Goal: Task Accomplishment & Management: Manage account settings

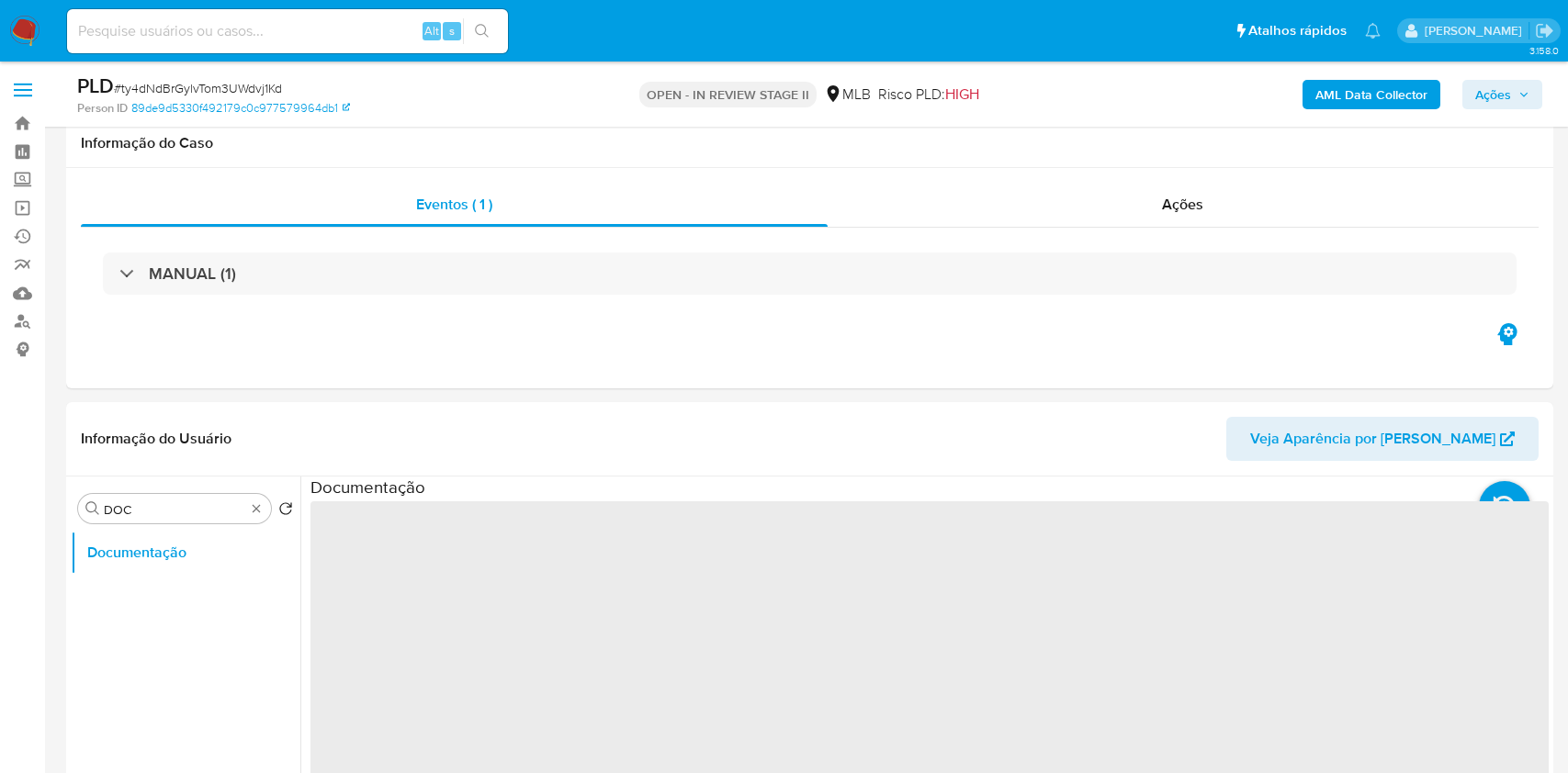
select select "10"
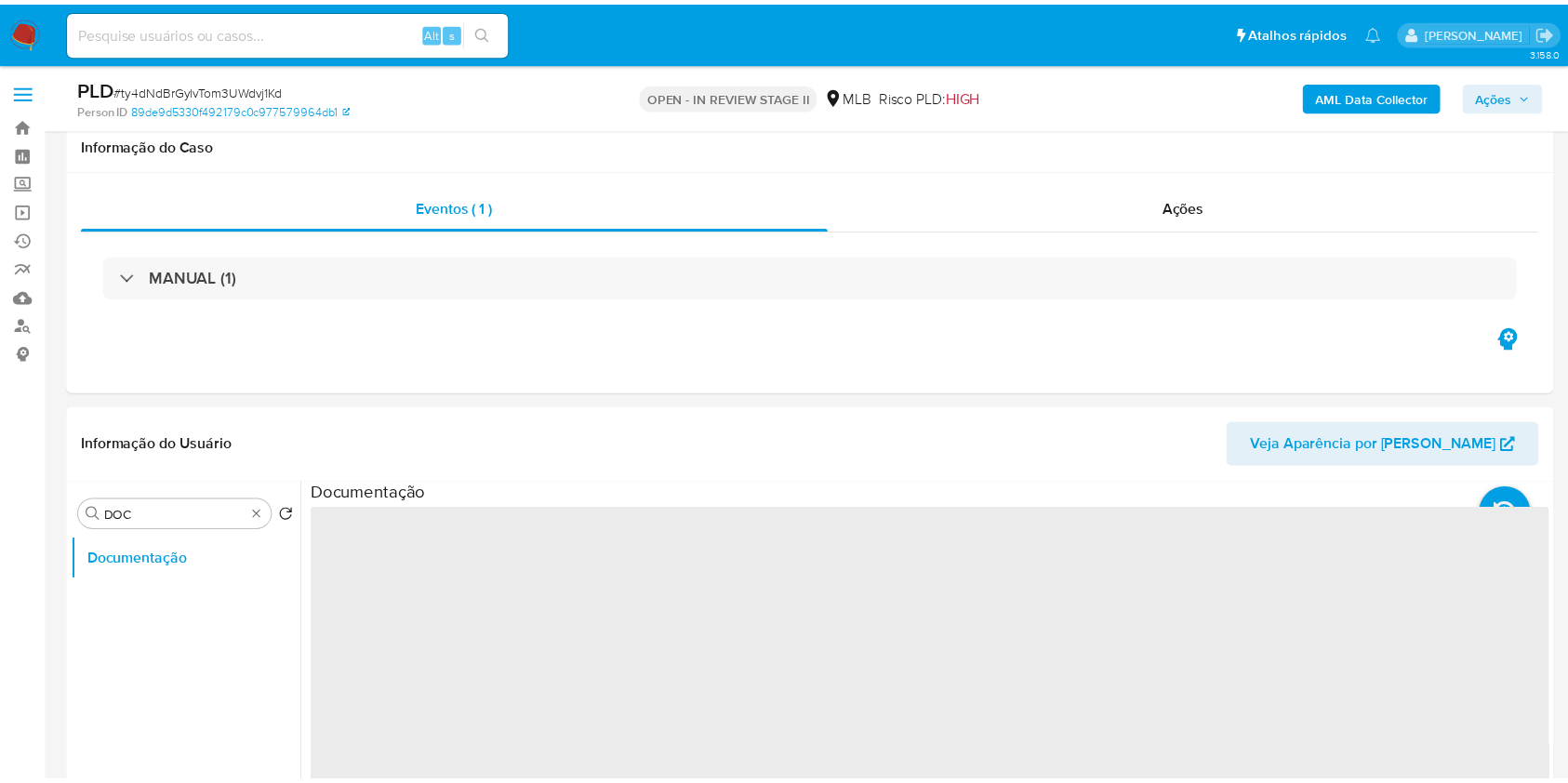
scroll to position [248, 0]
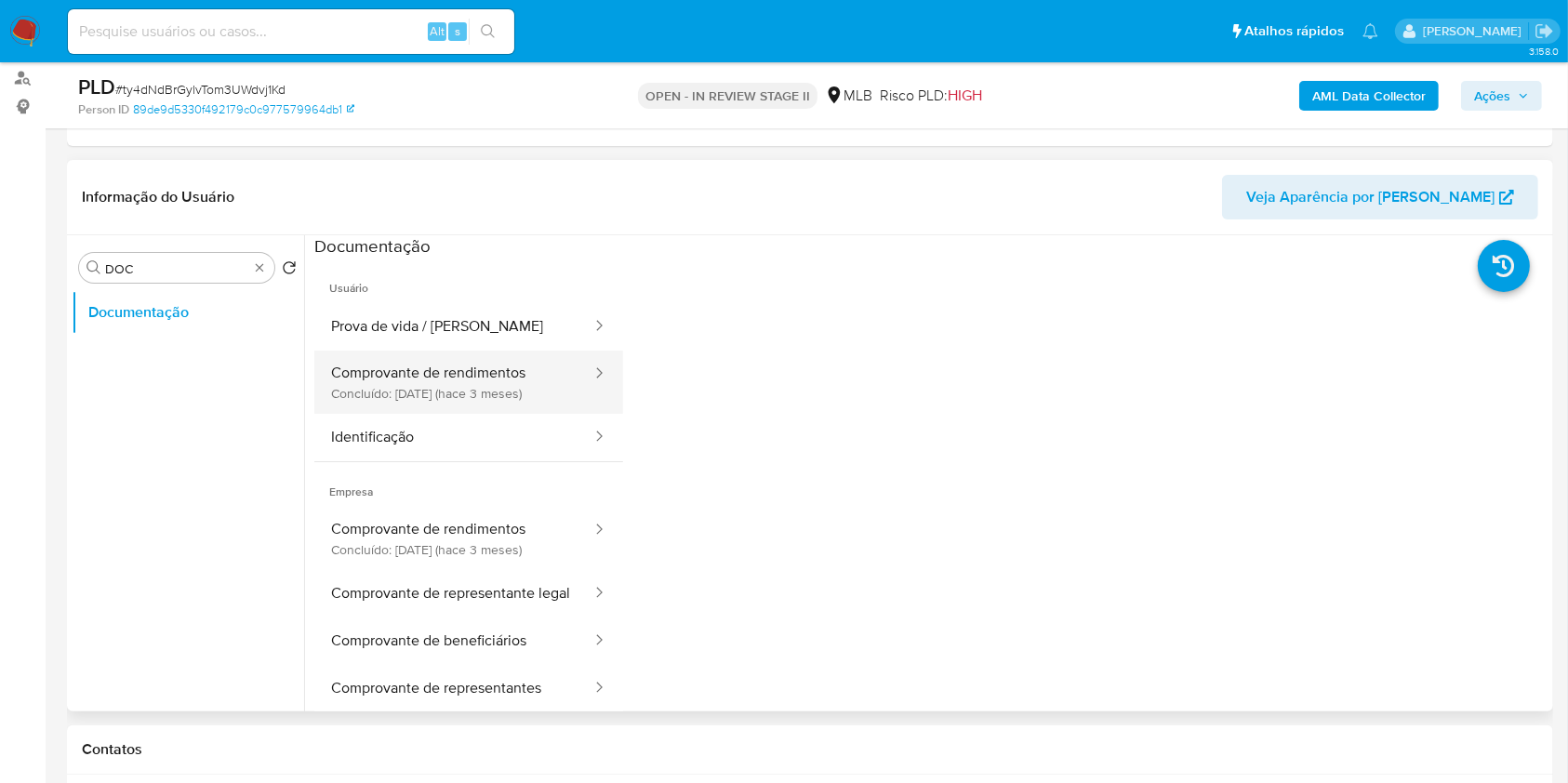
click at [461, 372] on button "Comprovante de rendimentos Concluído: 16/06/2025 (hace 3 meses)" at bounding box center [454, 383] width 279 height 63
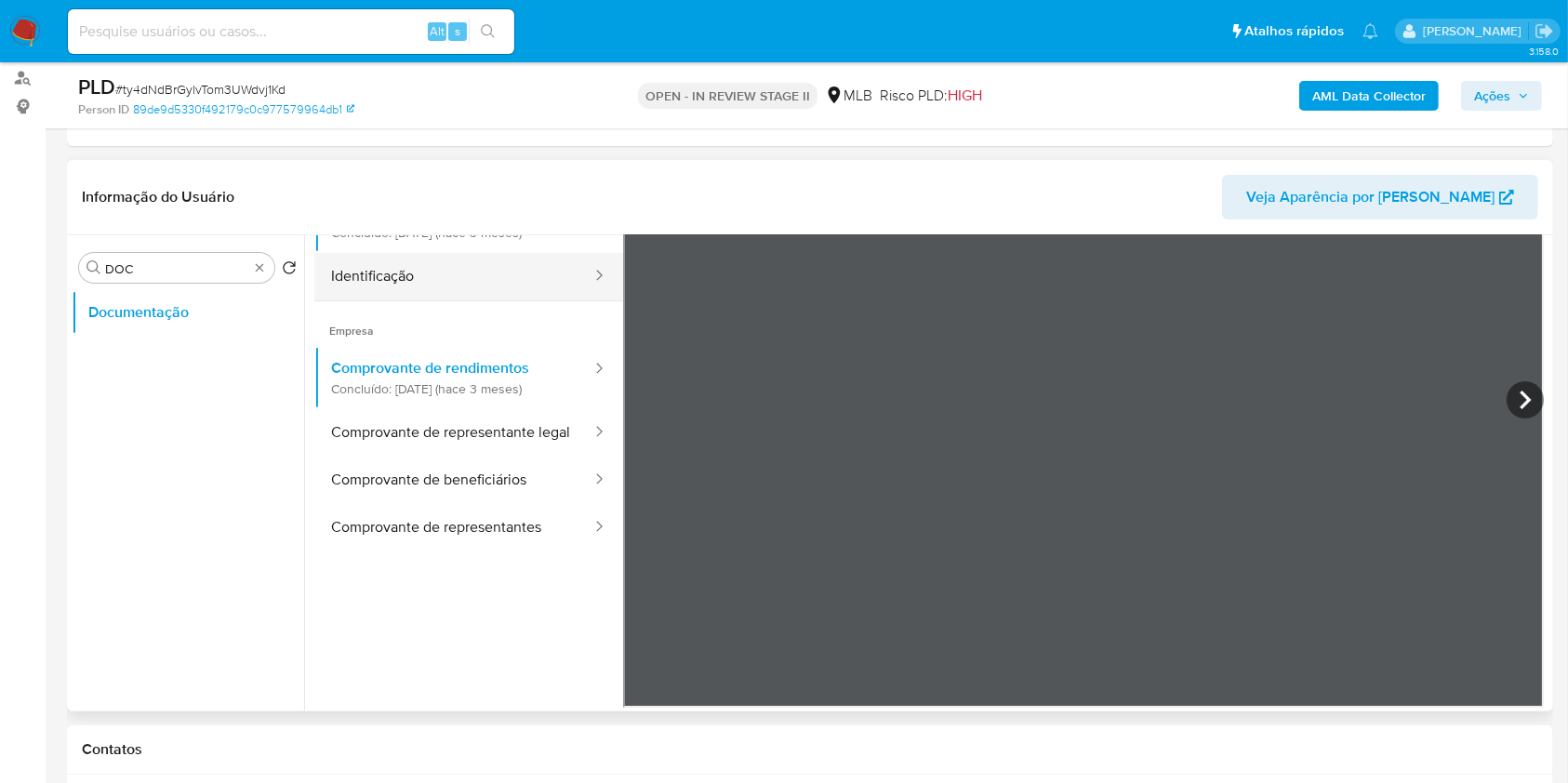
scroll to position [162, 0]
click at [264, 276] on div "Procurar DOC" at bounding box center [177, 268] width 196 height 30
click at [256, 275] on div "Procurar DOC" at bounding box center [177, 268] width 196 height 30
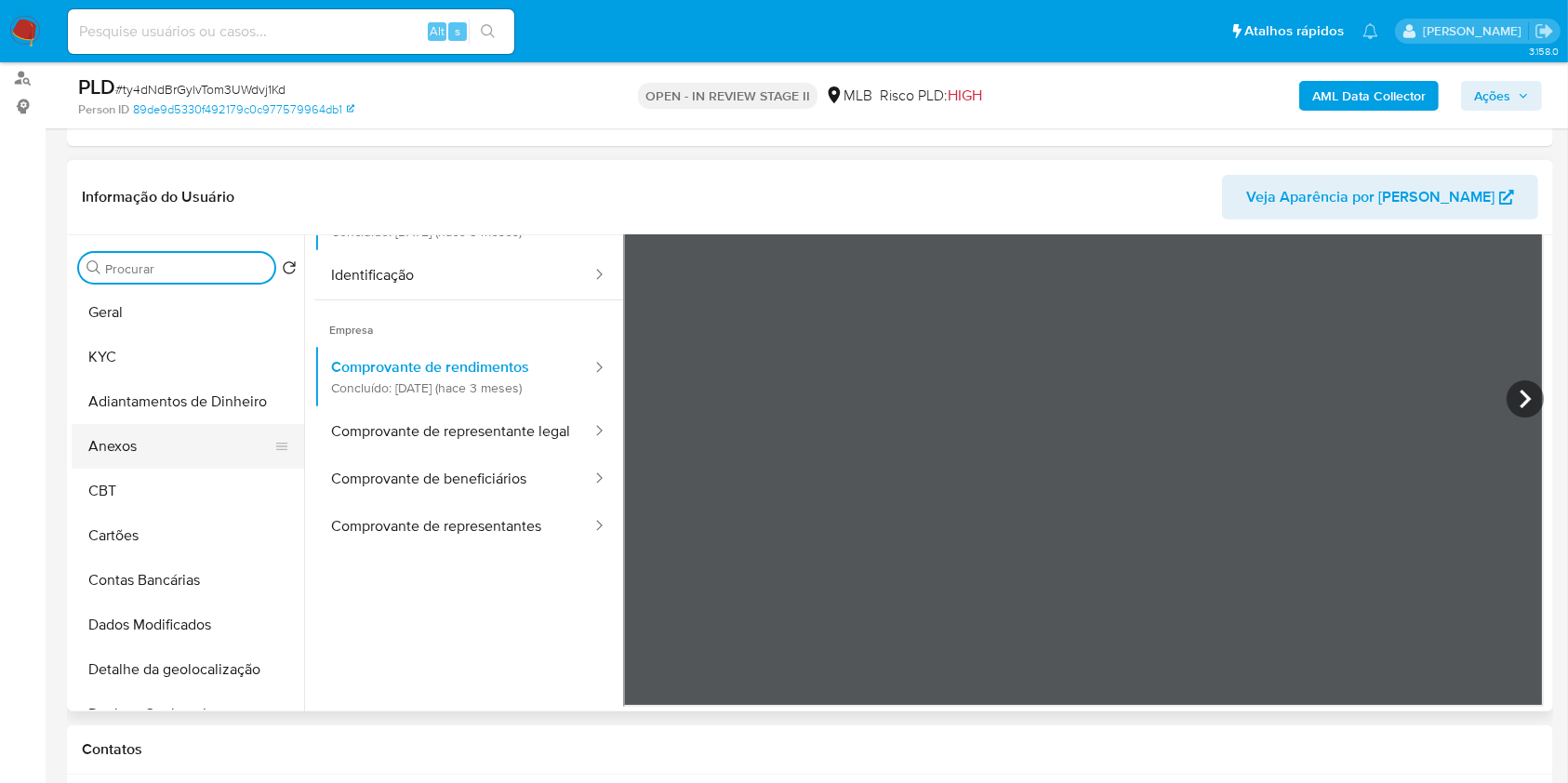
click at [196, 452] on button "Anexos" at bounding box center [181, 447] width 218 height 45
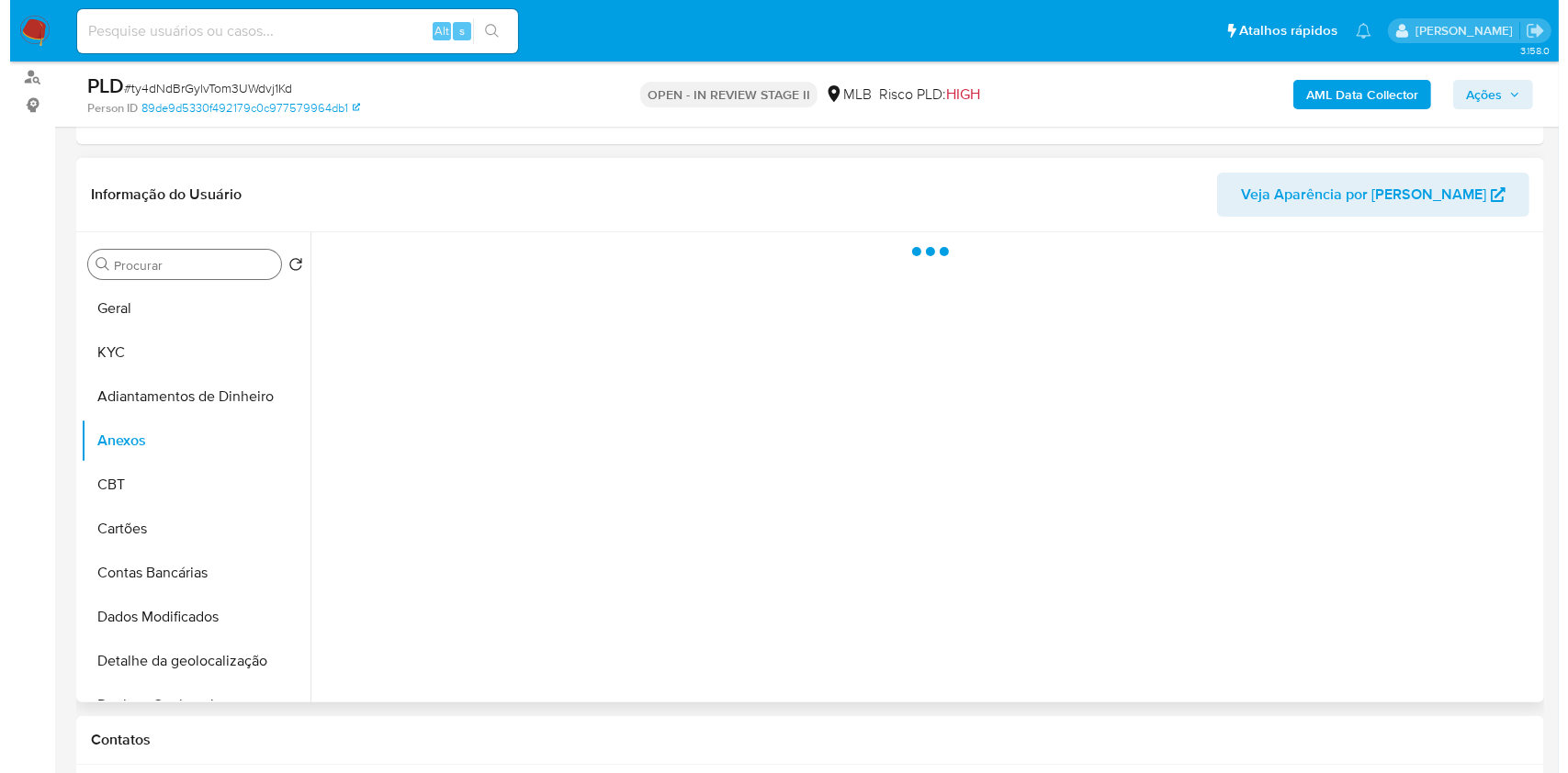
scroll to position [0, 0]
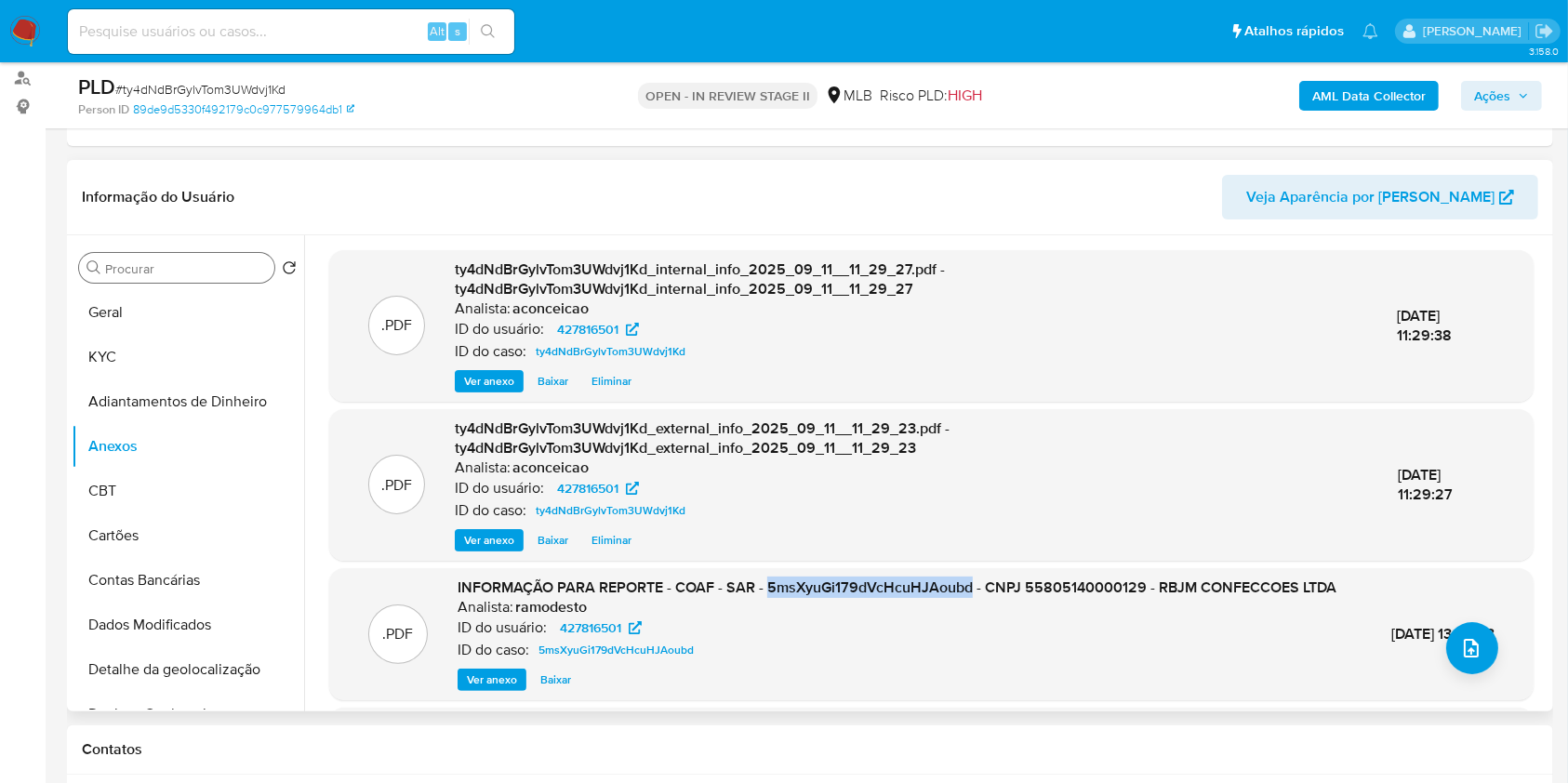
copy span "5msXyuGi179dVcHcuHJAoubd"
drag, startPoint x: 764, startPoint y: 588, endPoint x: 967, endPoint y: 587, distance: 203.0
click at [967, 587] on span "INFORMAÇÃO PARA REPORTE - COAF - SAR - 5msXyuGi179dVcHcuHJAoubd - CNPJ 55805140…" at bounding box center [897, 587] width 879 height 21
click at [1474, 643] on button "upload-file" at bounding box center [1472, 648] width 52 height 52
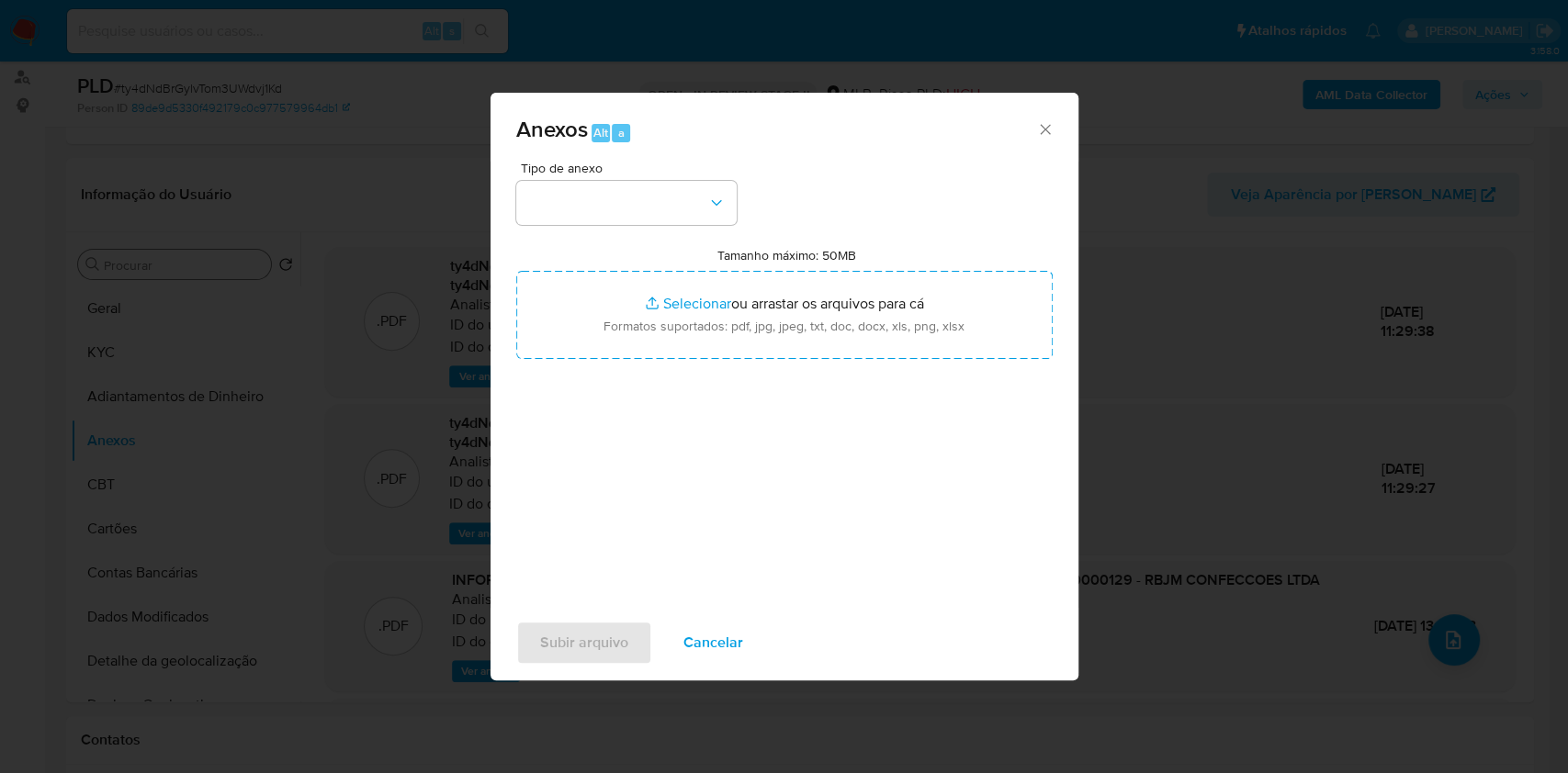
click at [650, 179] on div "Tipo de anexo" at bounding box center [626, 193] width 221 height 63
click at [661, 176] on div "Tipo de anexo" at bounding box center [626, 193] width 221 height 63
click at [666, 204] on button "button" at bounding box center [626, 203] width 221 height 44
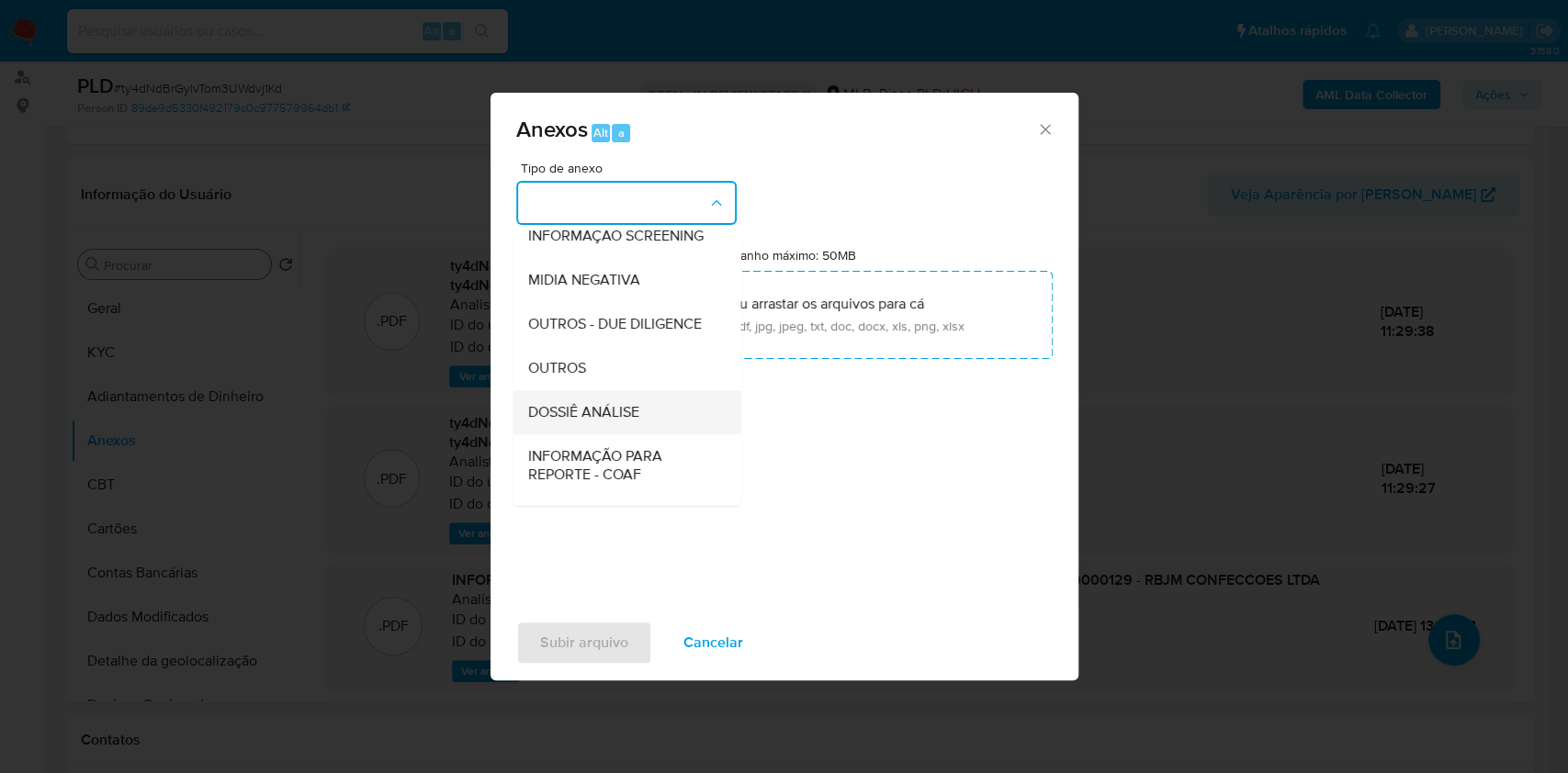
scroll to position [282, 0]
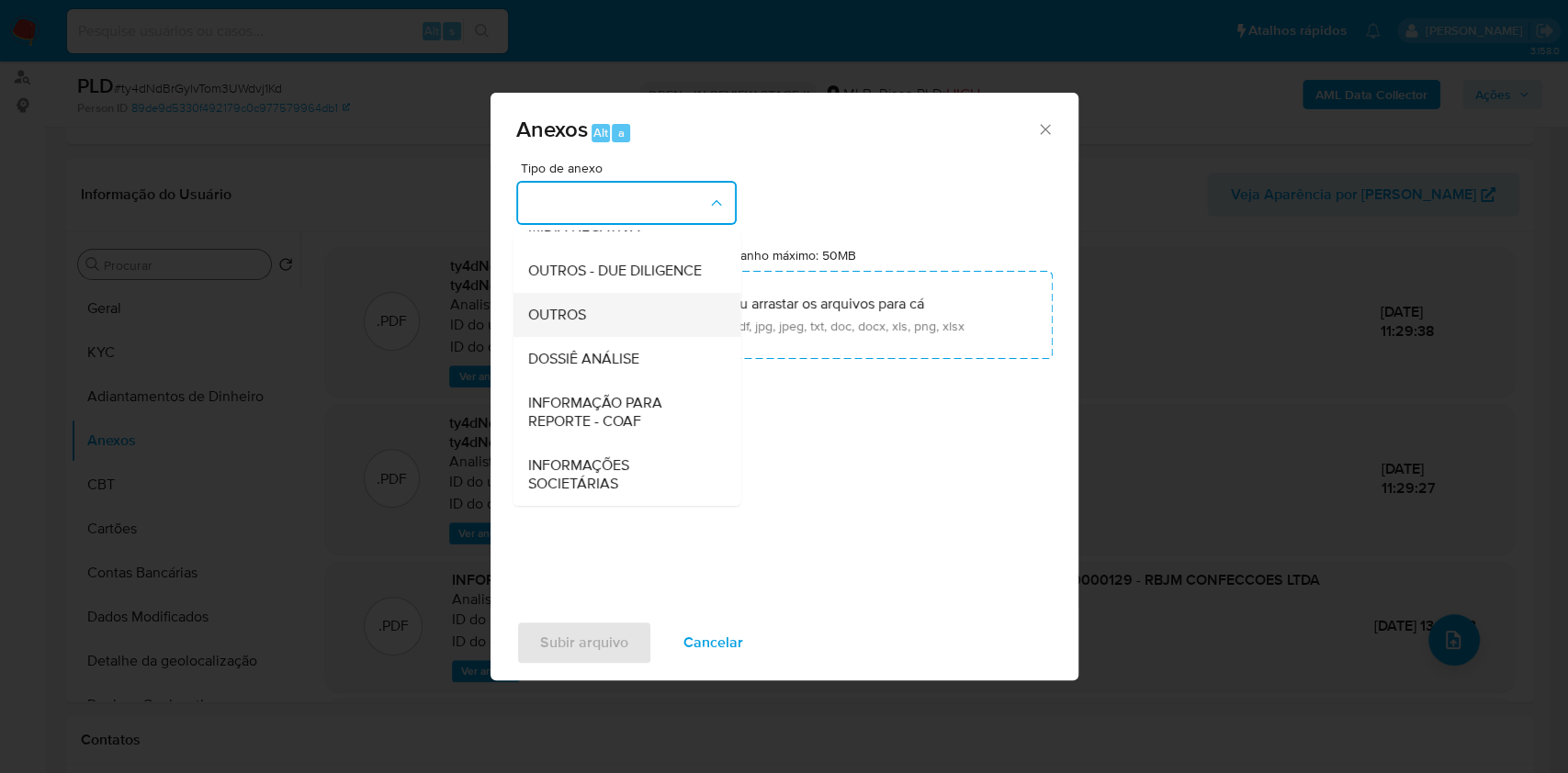
click at [588, 324] on div "OUTROS" at bounding box center [621, 315] width 188 height 44
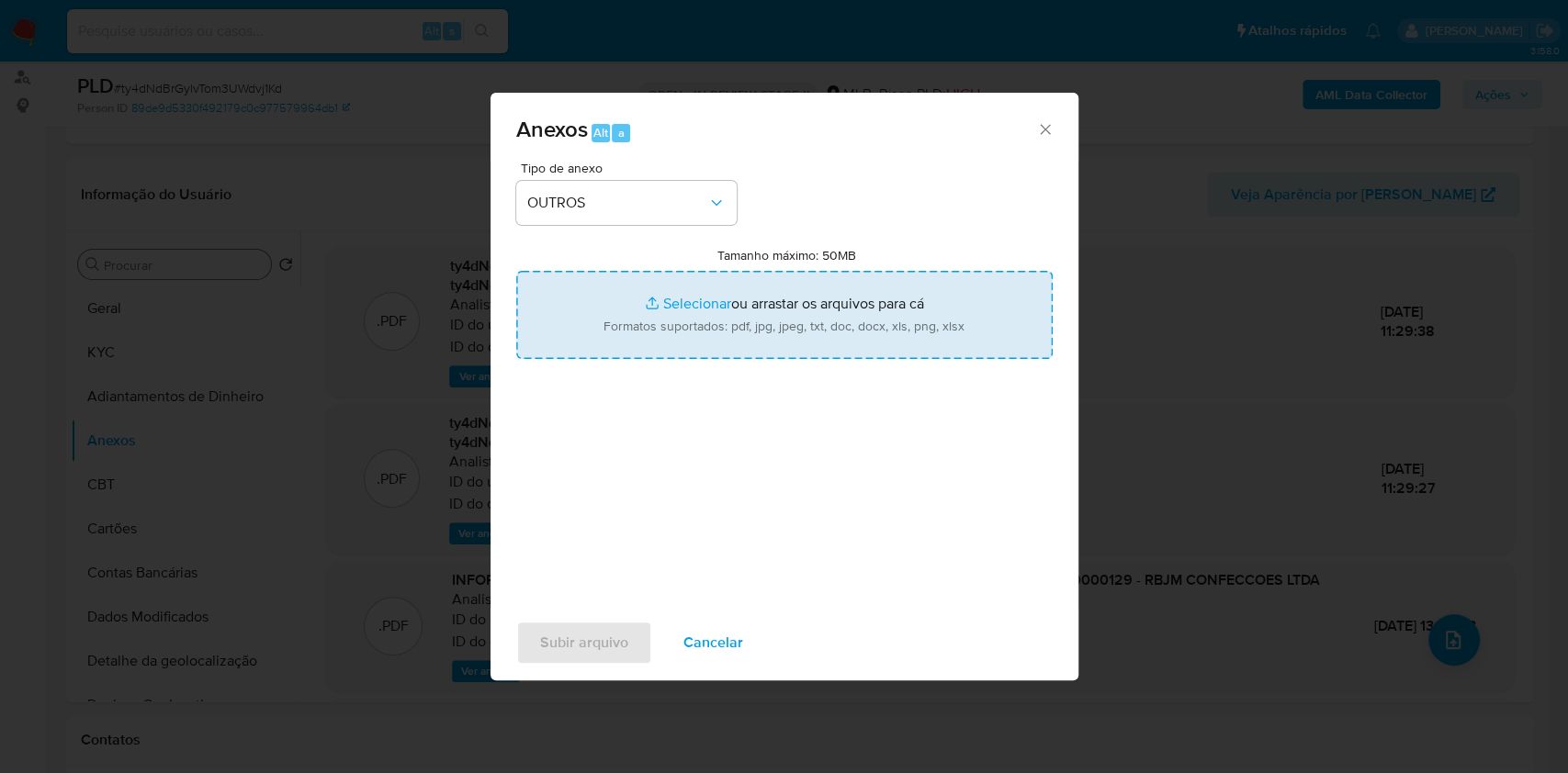
type input "C:\fakepath\Mulan 427816501_RBJM CONFECCOES LTDA 2025_09_05_18_12_10.pdf"
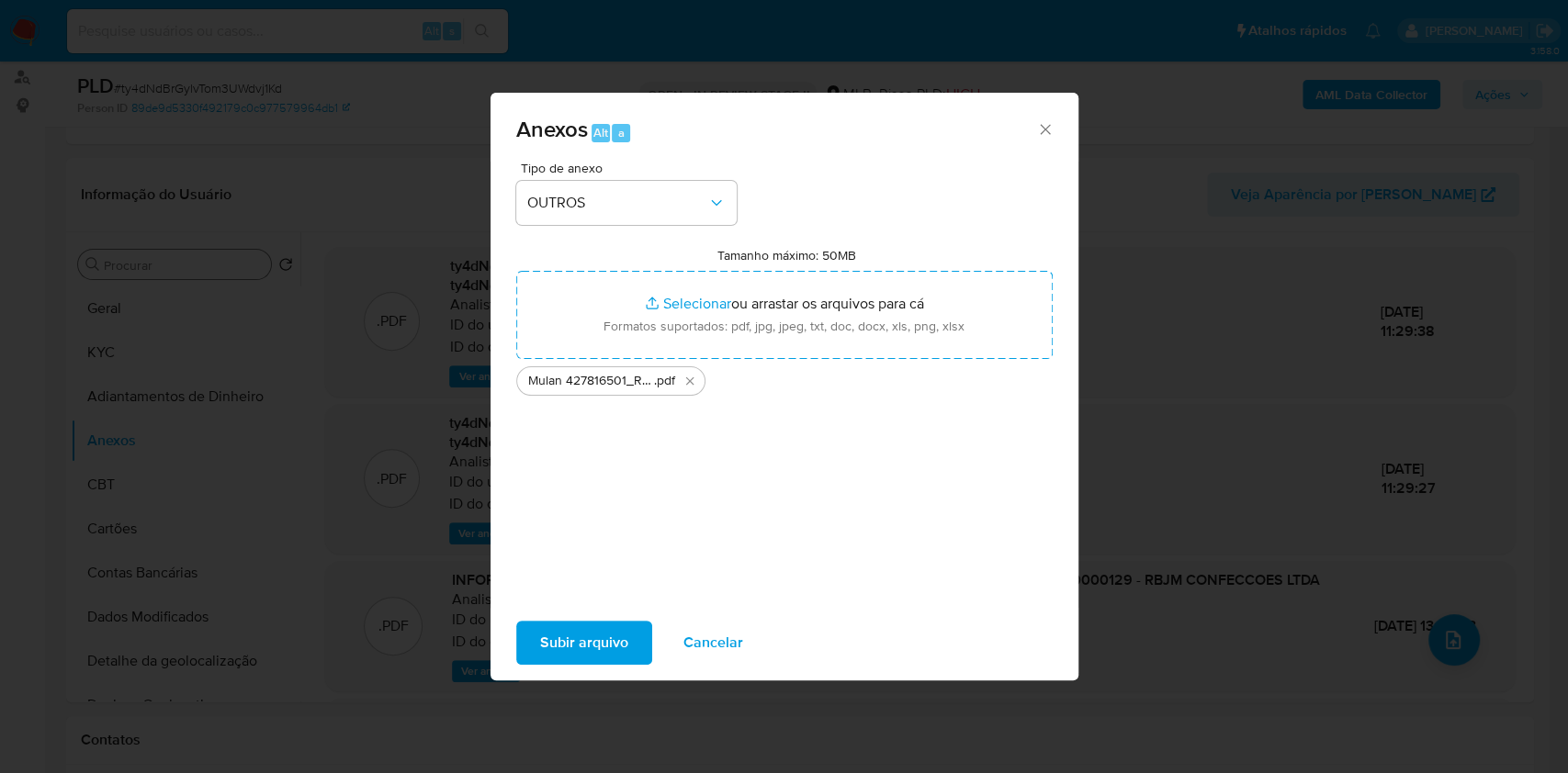
click at [609, 648] on span "Subir arquivo" at bounding box center [584, 642] width 88 height 40
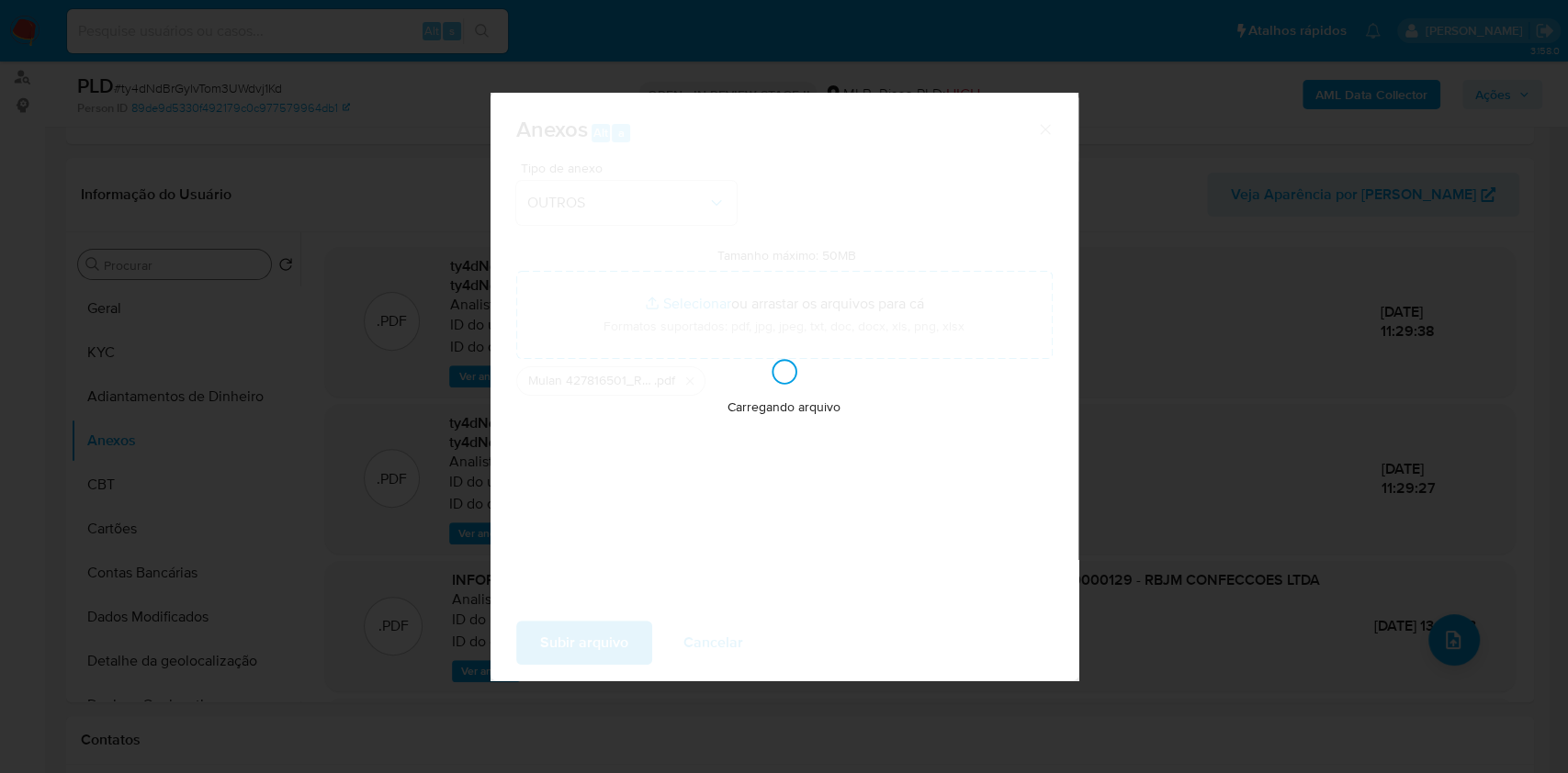
click at [1298, 285] on div "Anexos Alt a Tipo de anexo OUTROS Tamanho máximo: 50MB Selecionar arquivos Sele…" at bounding box center [784, 386] width 1568 height 773
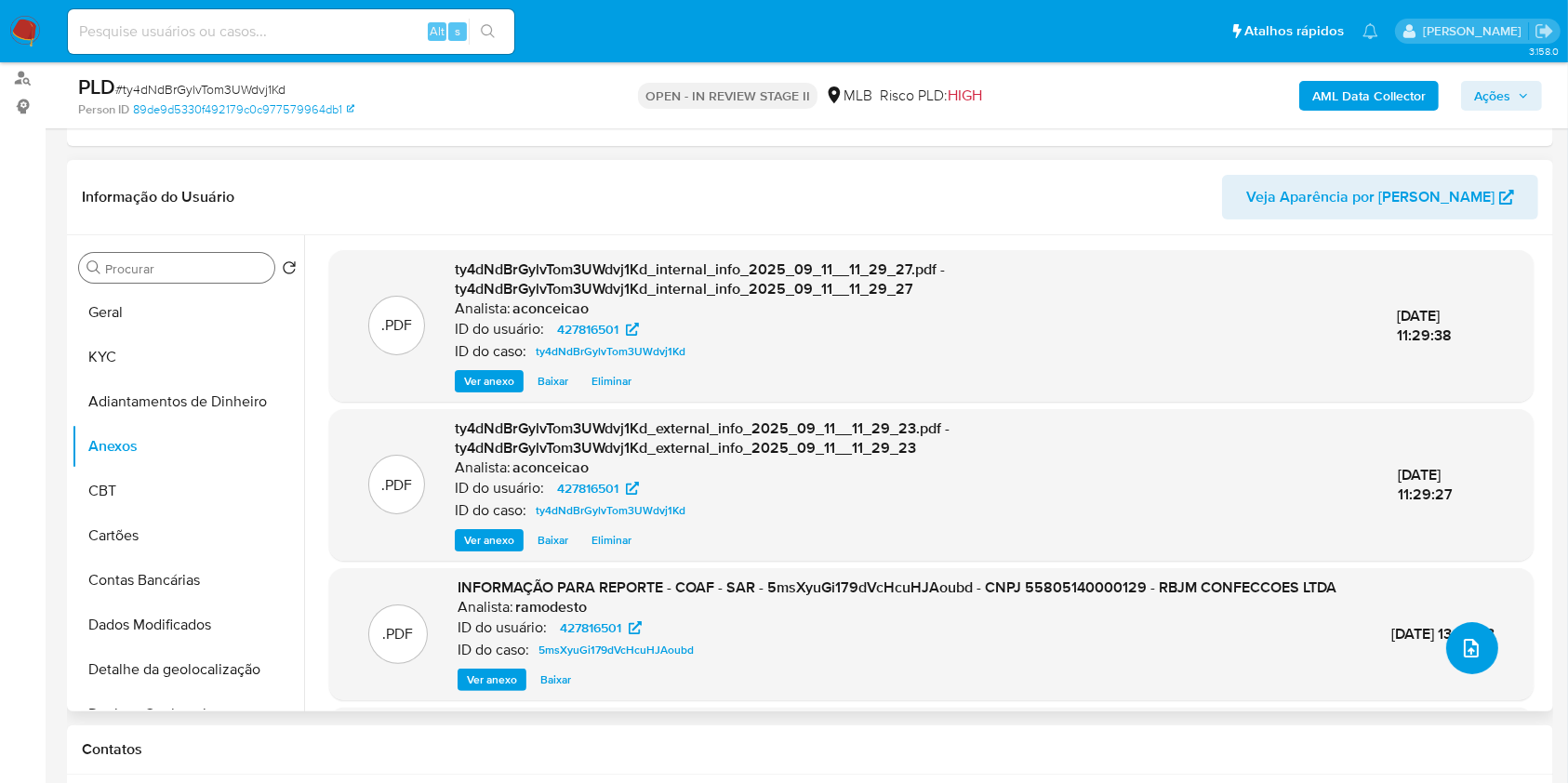
click at [1477, 667] on button "upload-file" at bounding box center [1472, 648] width 52 height 52
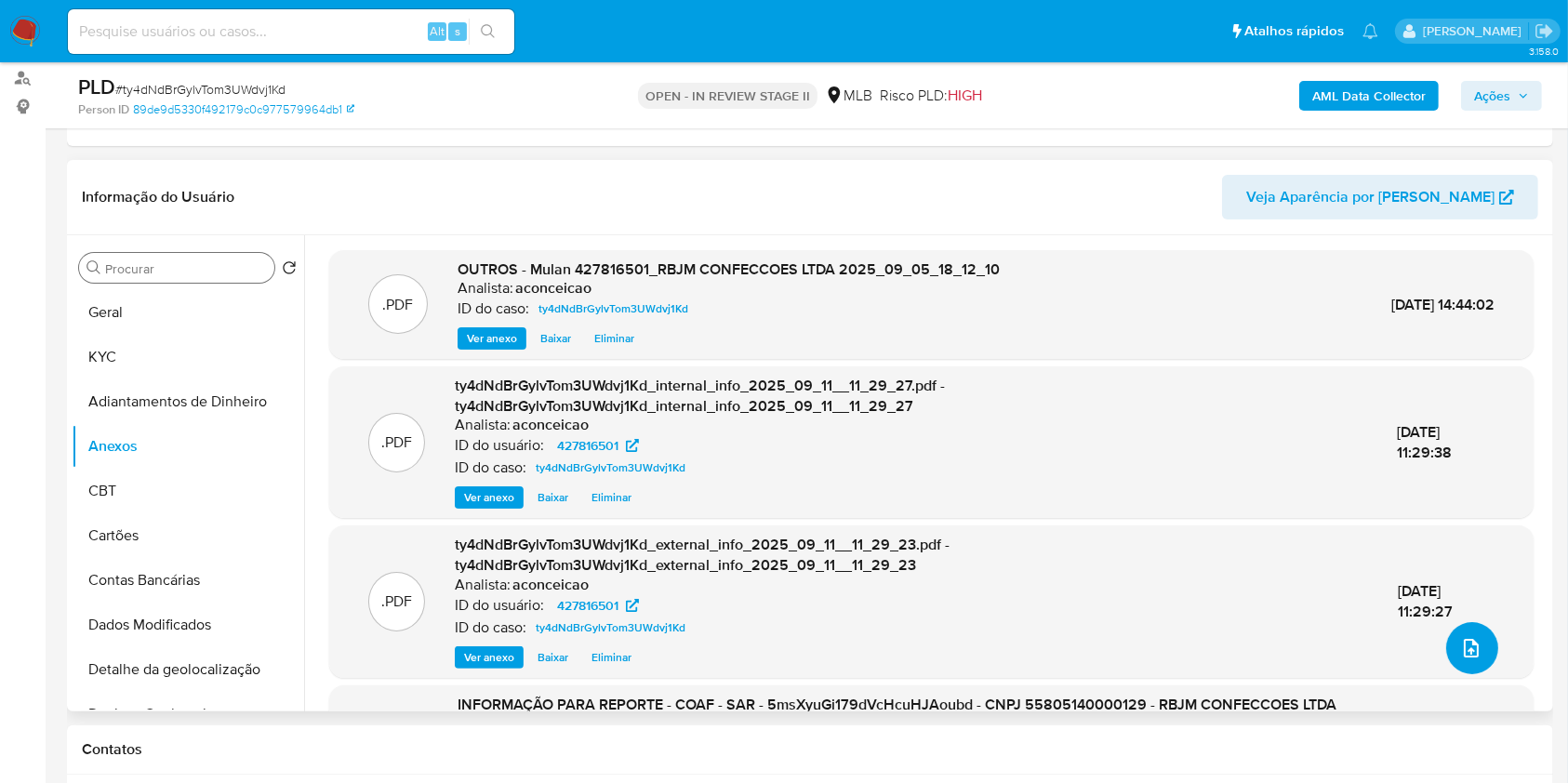
click at [1467, 652] on icon "upload-file" at bounding box center [1471, 648] width 22 height 22
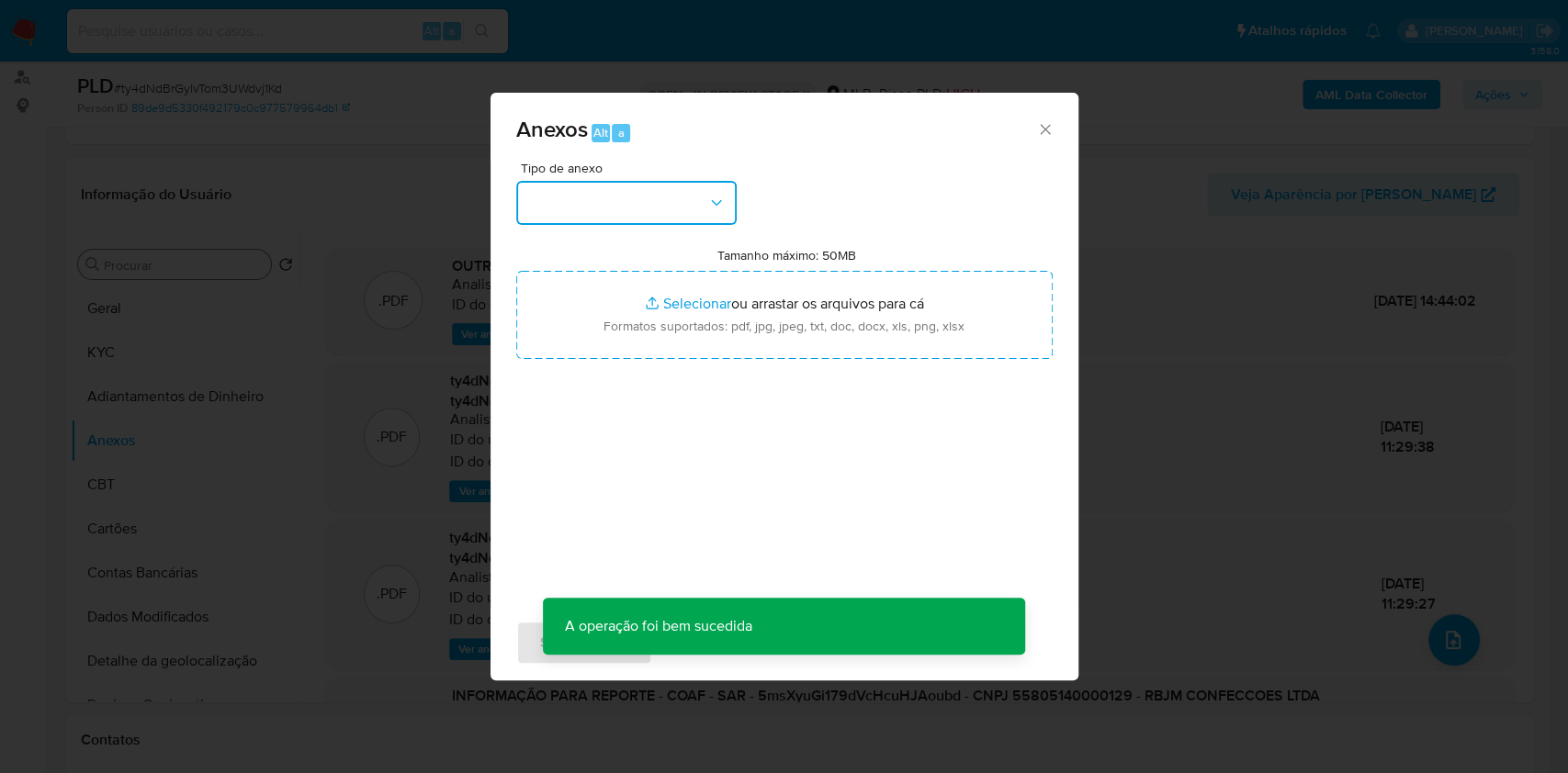
drag, startPoint x: 706, startPoint y: 200, endPoint x: 696, endPoint y: 225, distance: 26.9
click at [707, 200] on icon "button" at bounding box center [716, 203] width 18 height 18
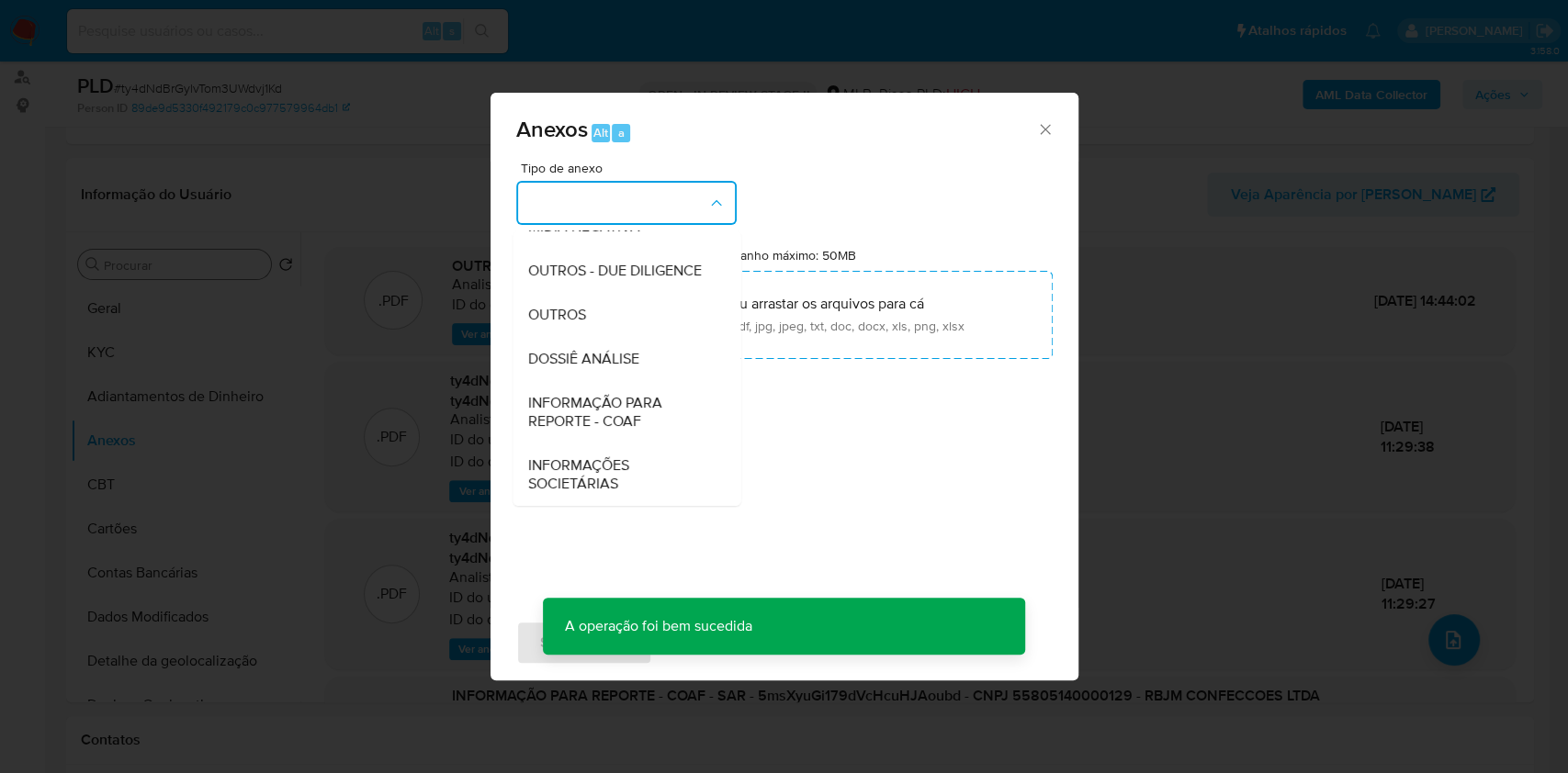
drag, startPoint x: 612, startPoint y: 315, endPoint x: 1277, endPoint y: 99, distance: 699.2
click at [620, 311] on div "OUTROS" at bounding box center [621, 315] width 188 height 44
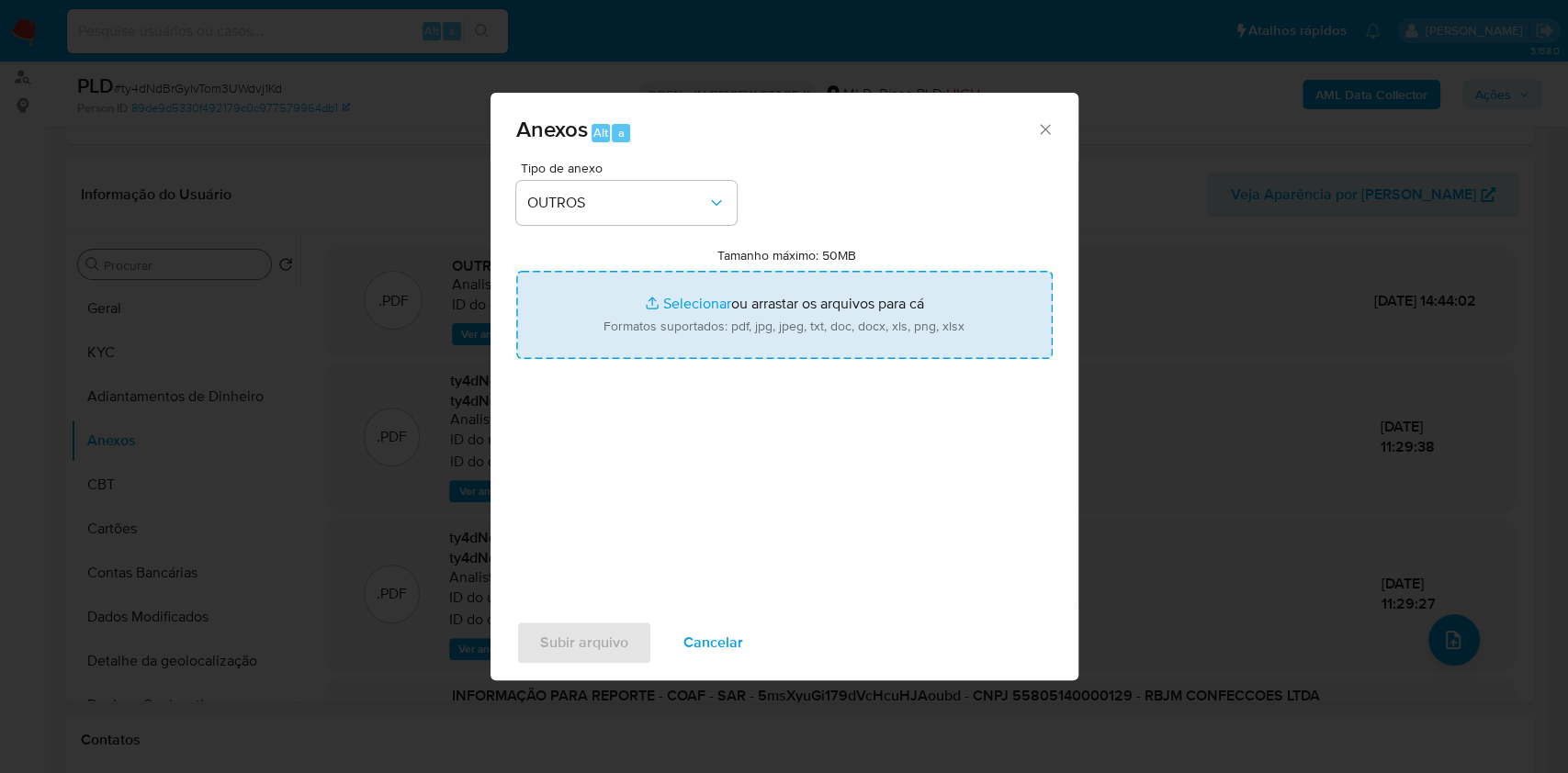
type input "C:\fakepath\2°SAR - XXXX - CNPJ 55805140000129 - RBJM CONFECCOES LTDA.pdf"
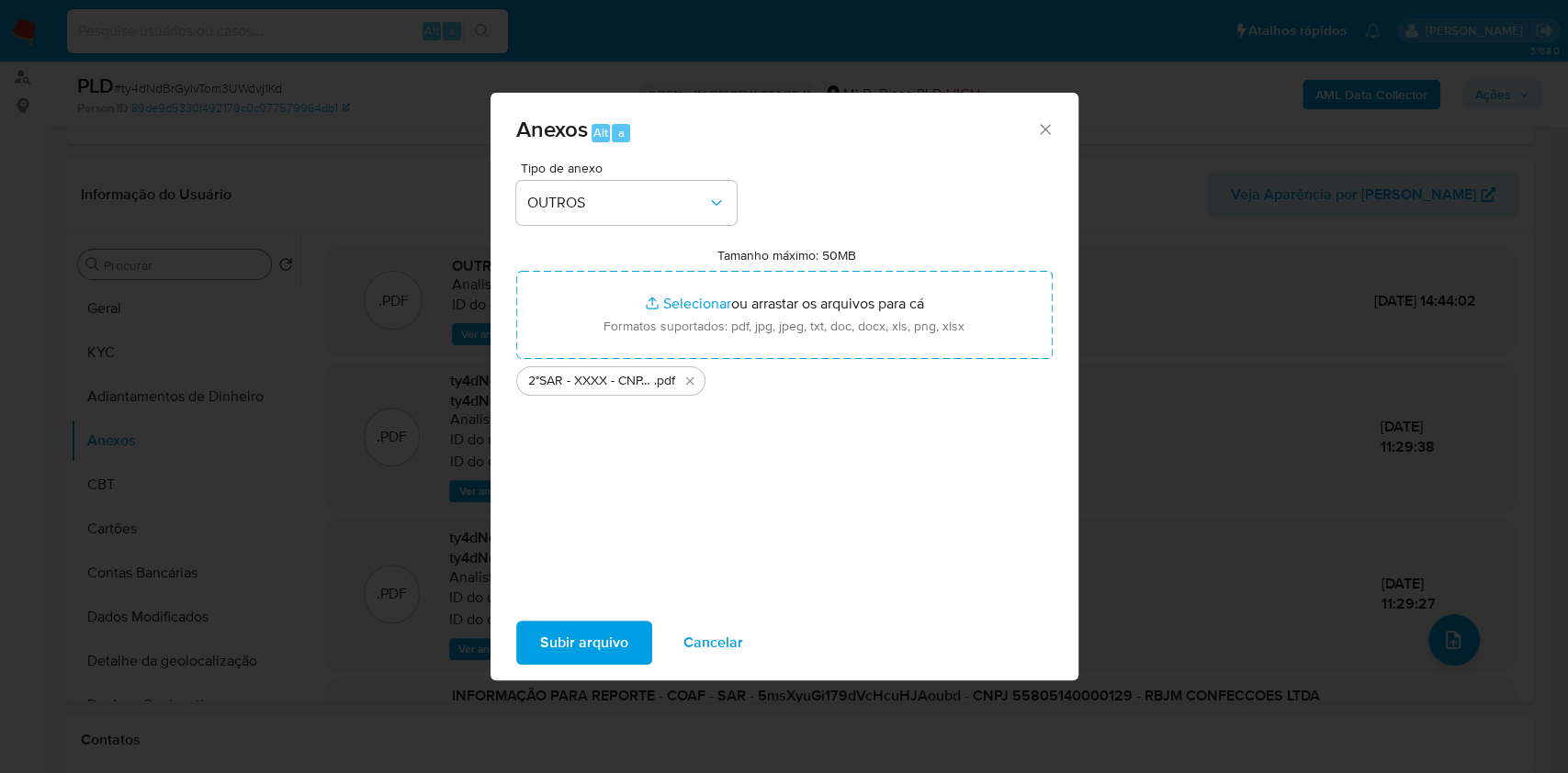
click at [610, 644] on span "Subir arquivo" at bounding box center [584, 642] width 88 height 40
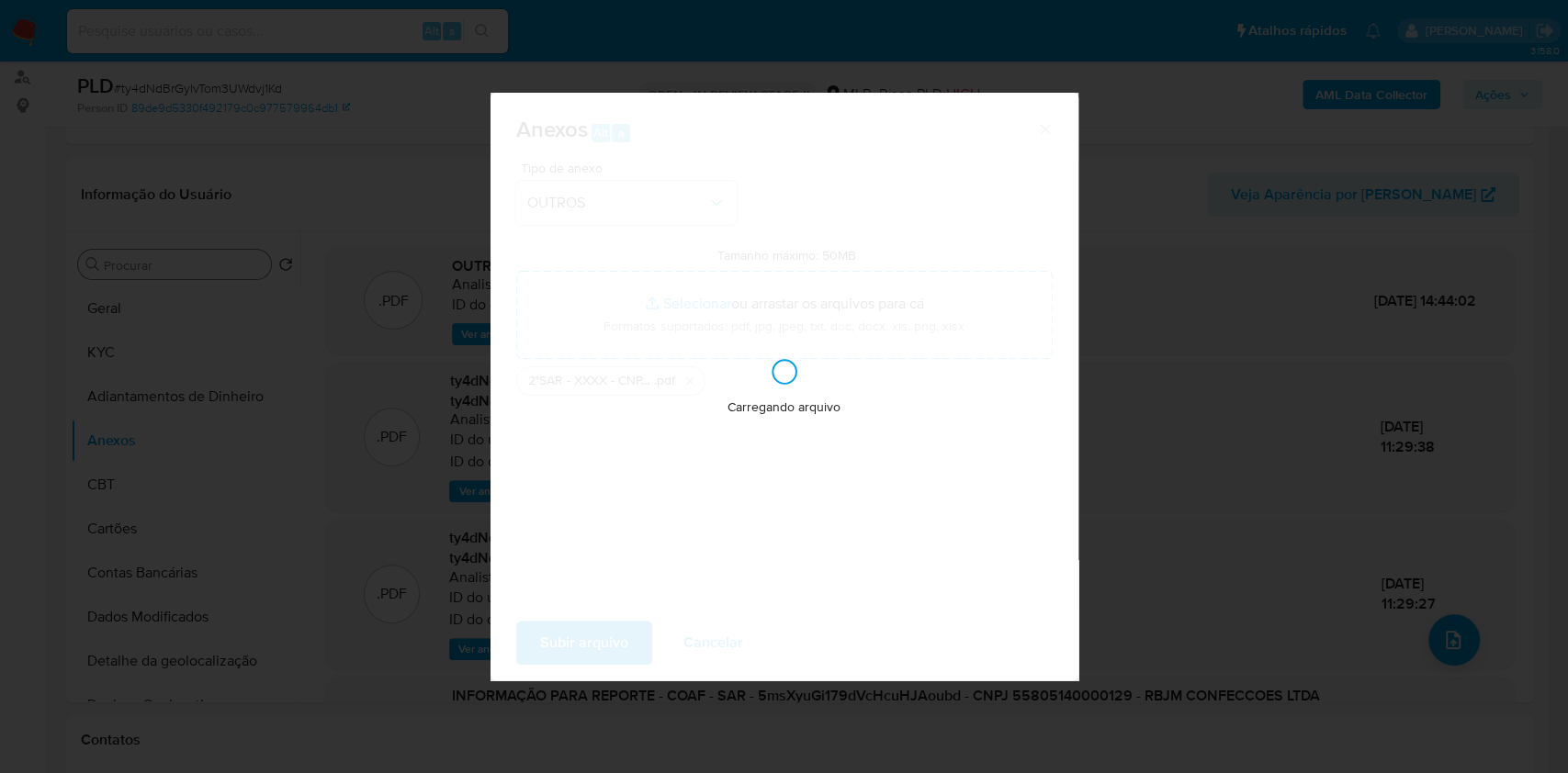
click at [1195, 364] on div "Anexos Alt a Tipo de anexo OUTROS Tamanho máximo: 50MB Selecionar arquivos Sele…" at bounding box center [784, 386] width 1568 height 773
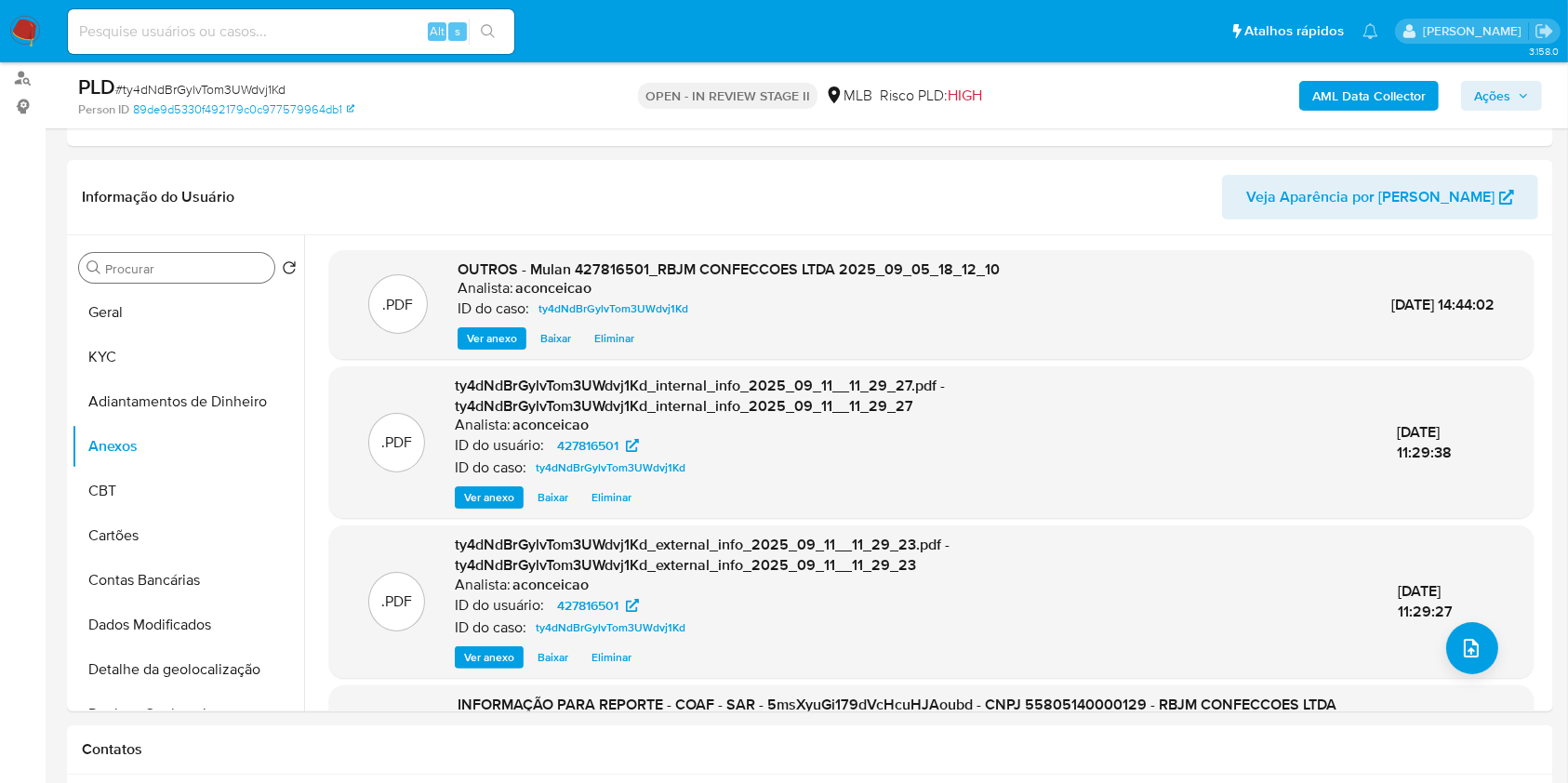
click at [1485, 96] on span "Ações" at bounding box center [1492, 96] width 36 height 30
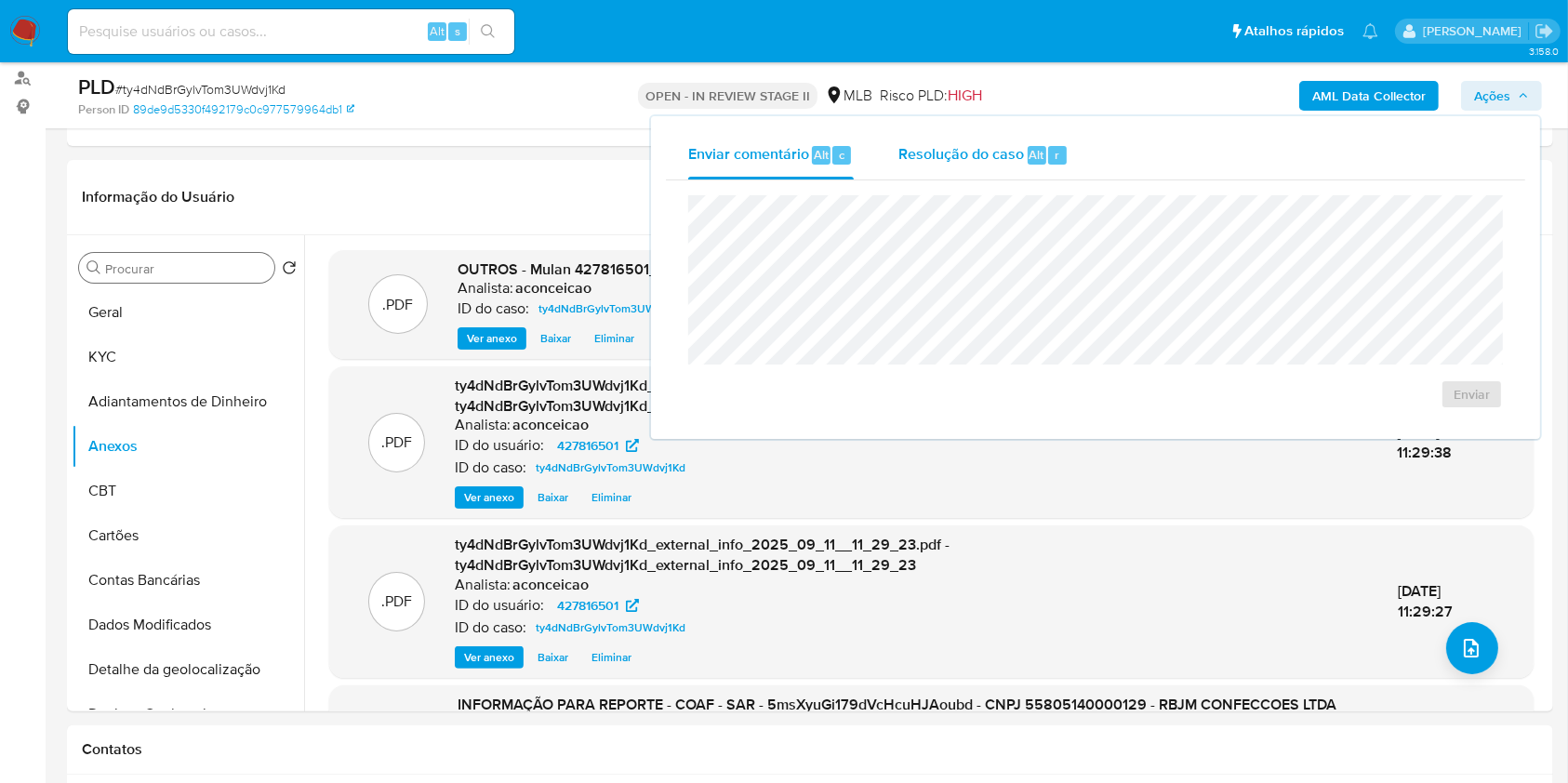
click at [980, 172] on div "Resolução do caso Alt r" at bounding box center [983, 155] width 170 height 48
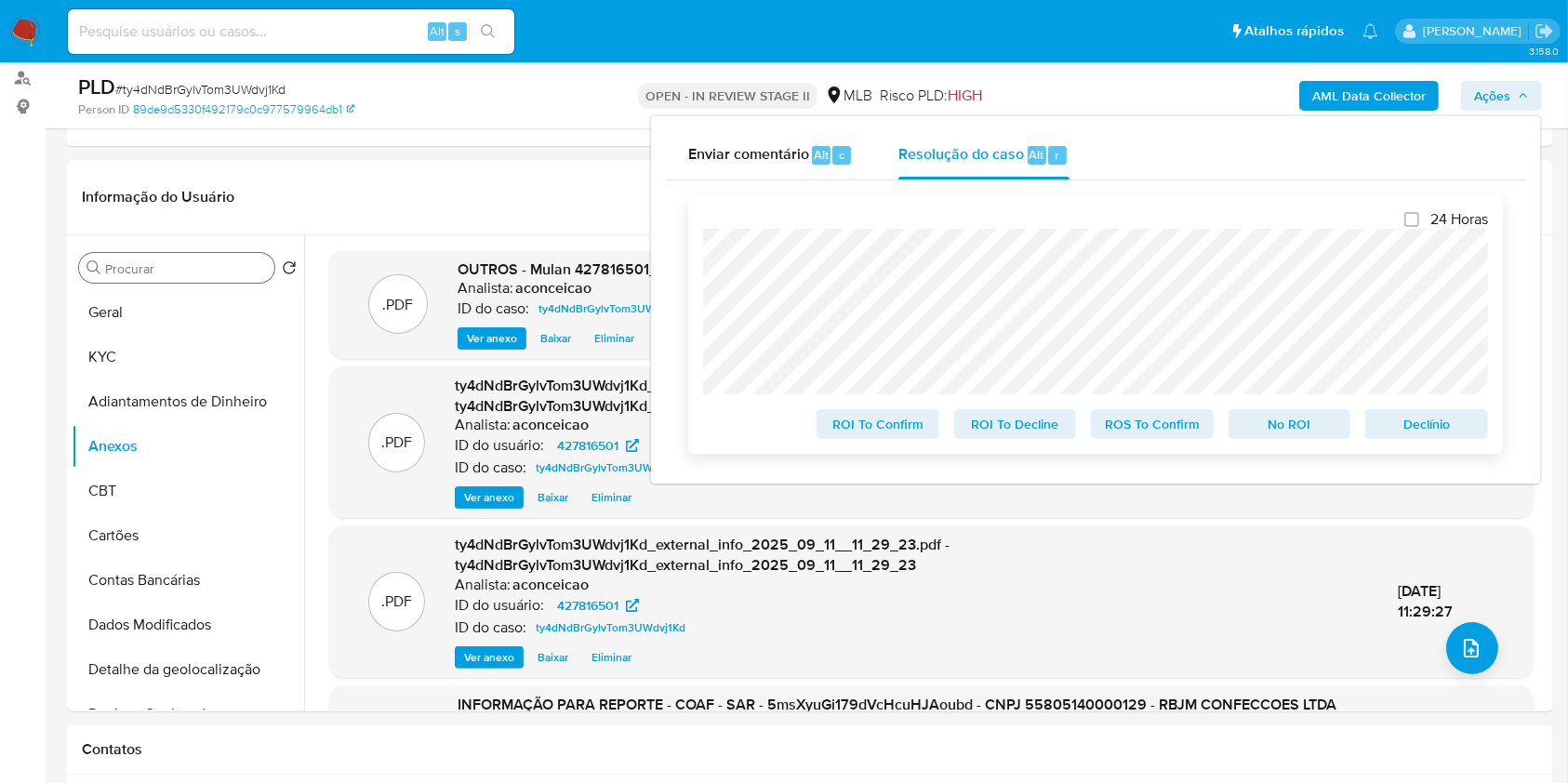
click at [1159, 438] on span "ROS To Confirm" at bounding box center [1153, 425] width 97 height 26
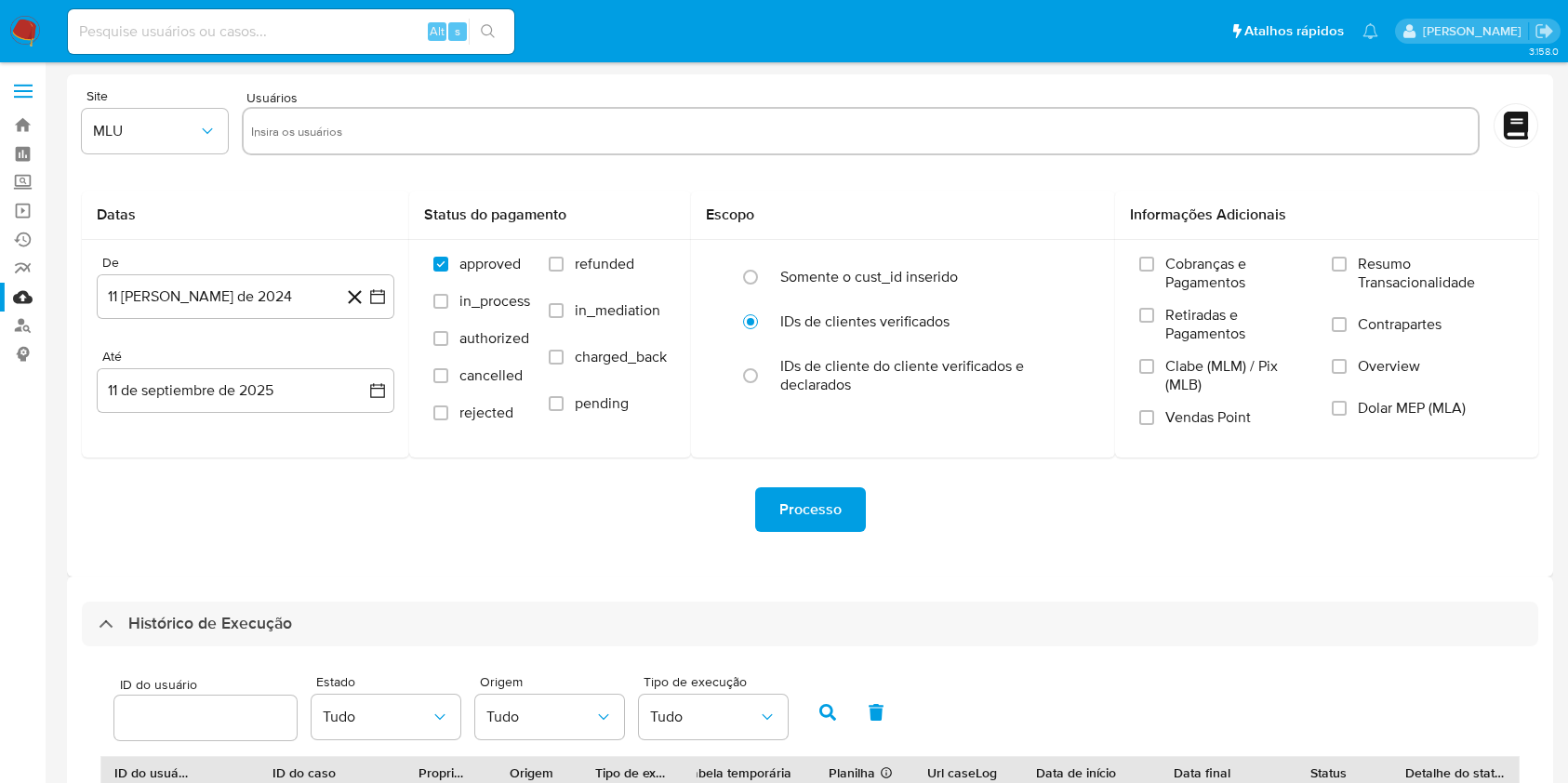
select select "100"
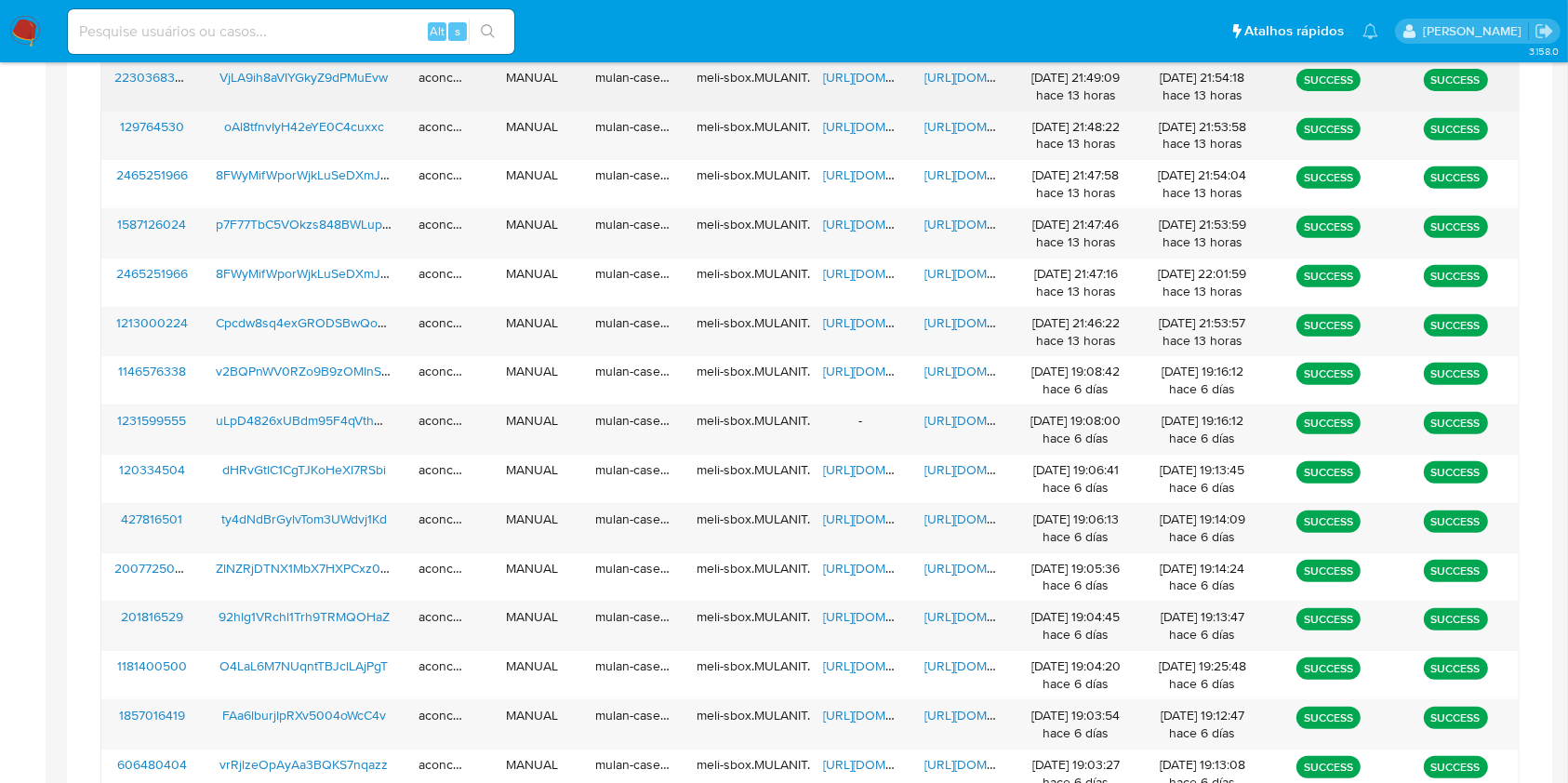
scroll to position [281, 0]
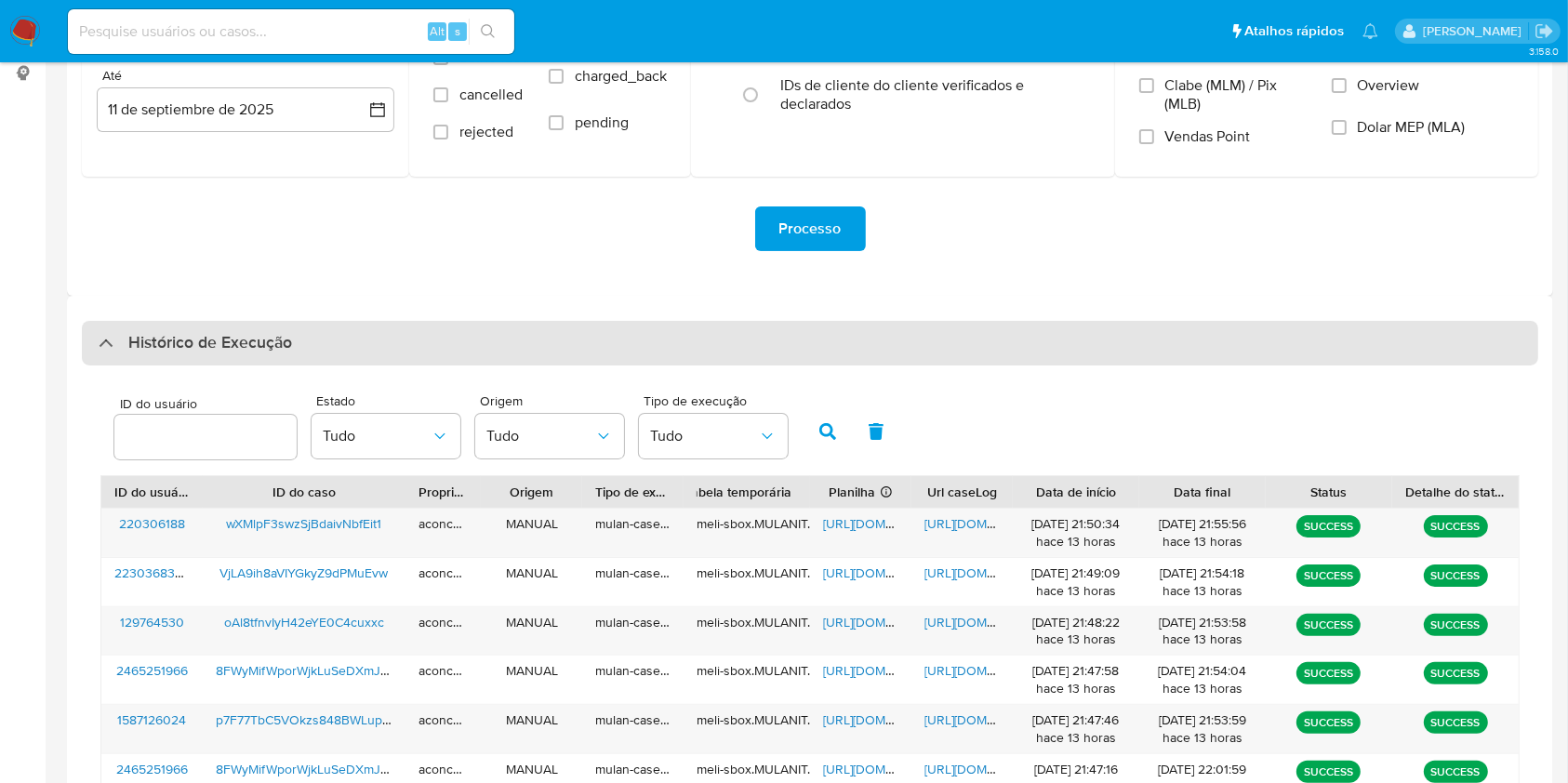
click at [771, 336] on div "Histórico de Execução" at bounding box center [810, 344] width 1456 height 45
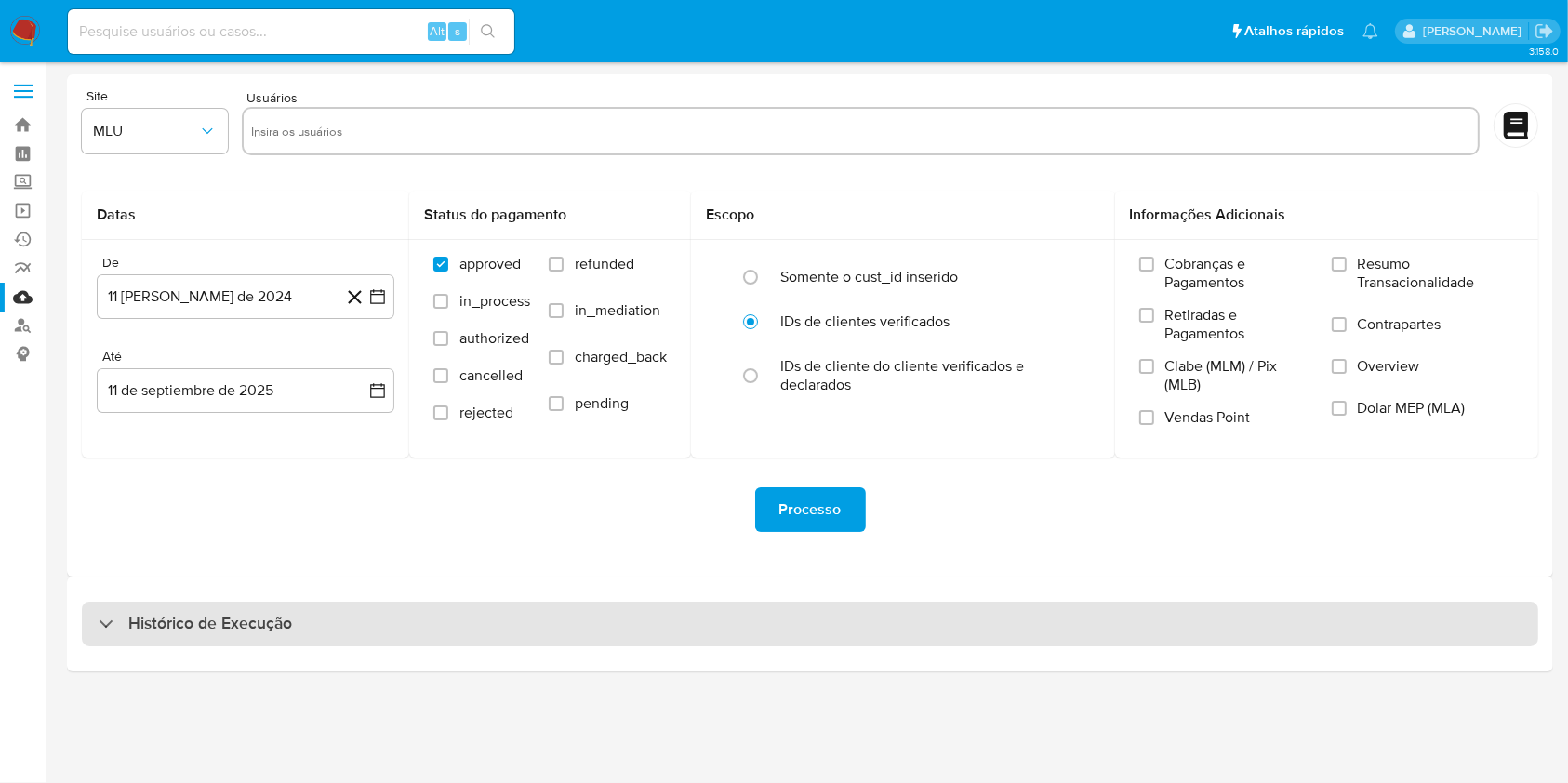
scroll to position [0, 0]
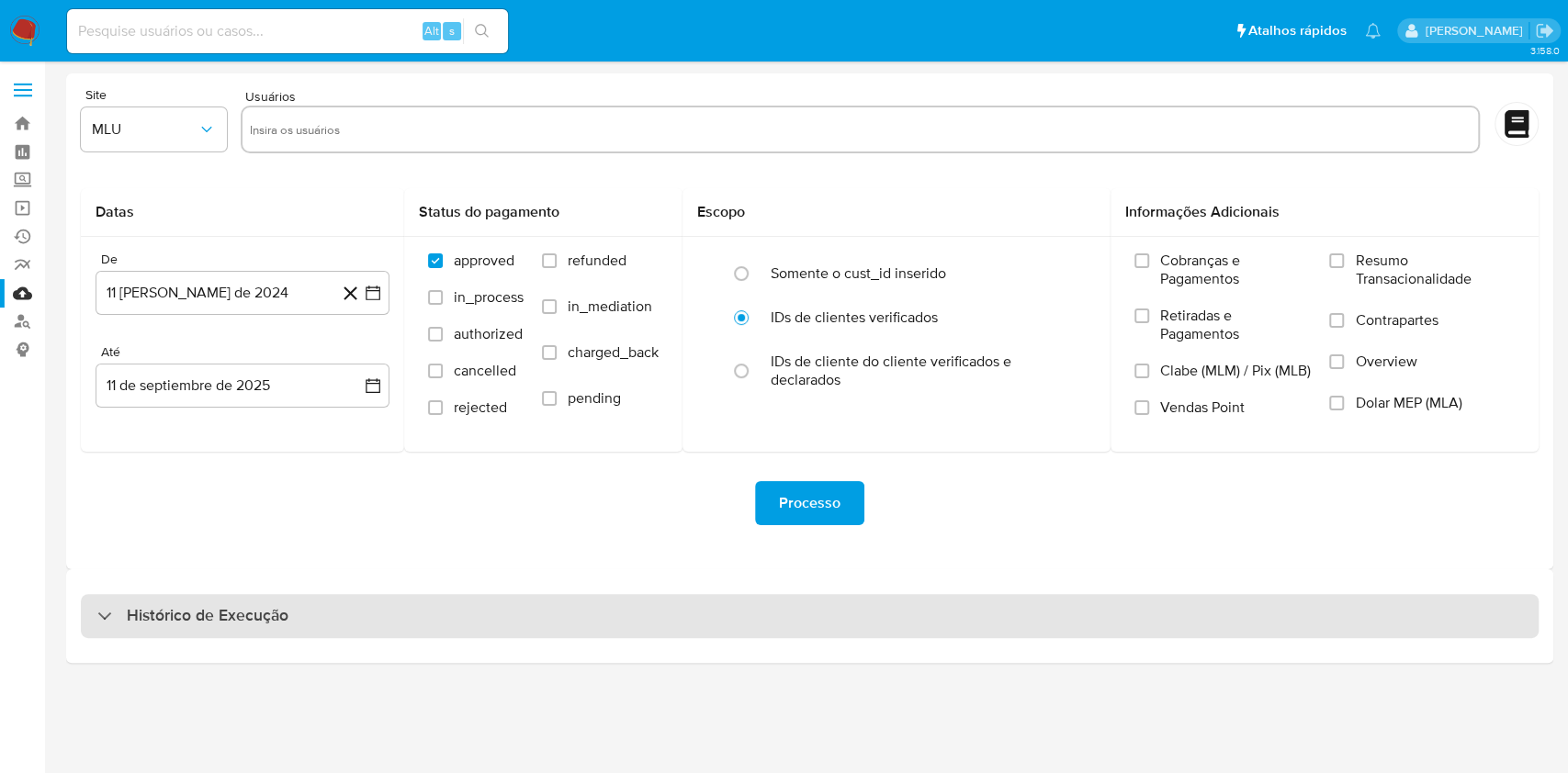
click at [633, 614] on div "Histórico de Execução" at bounding box center [809, 616] width 1458 height 44
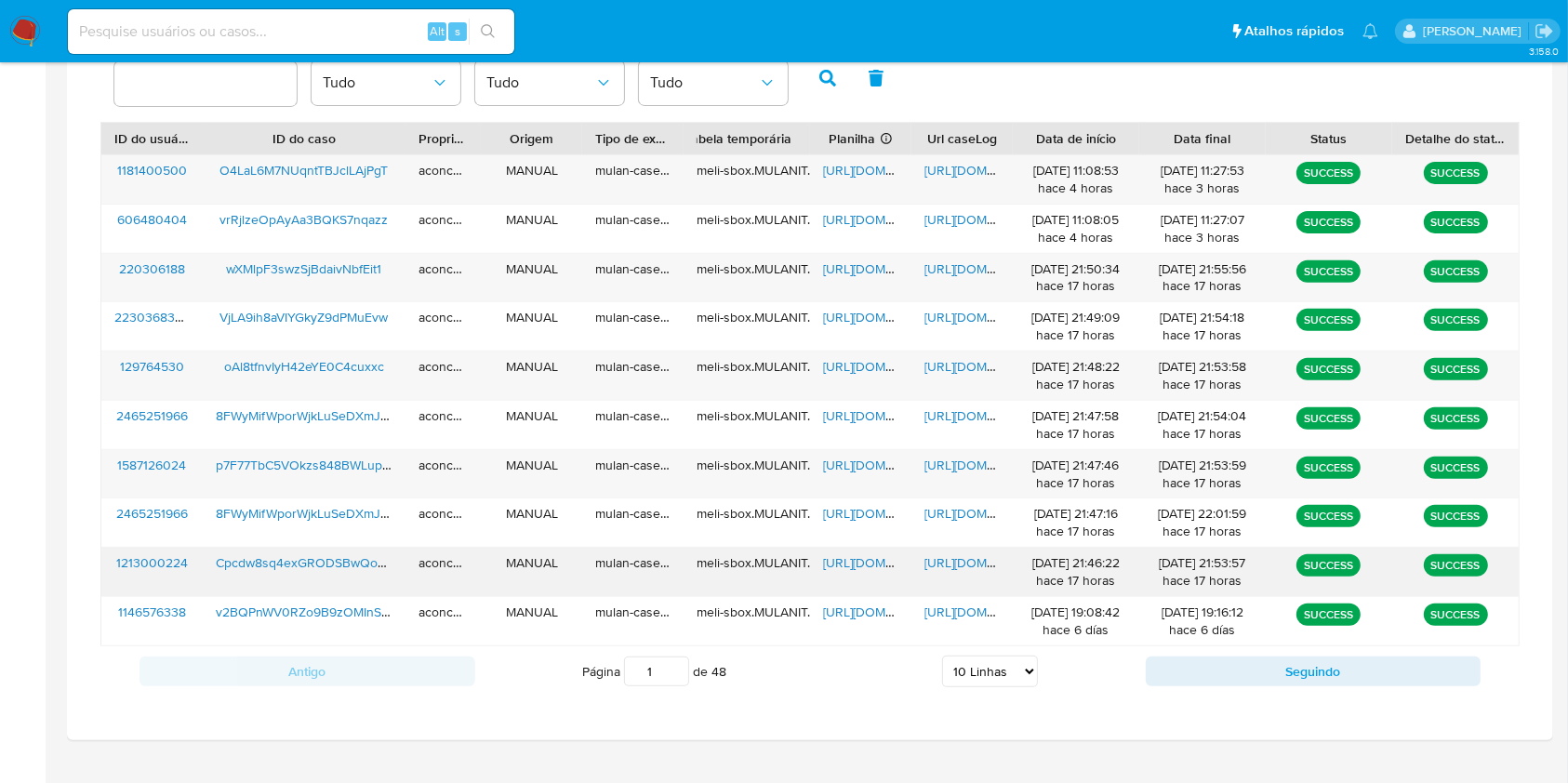
scroll to position [669, 0]
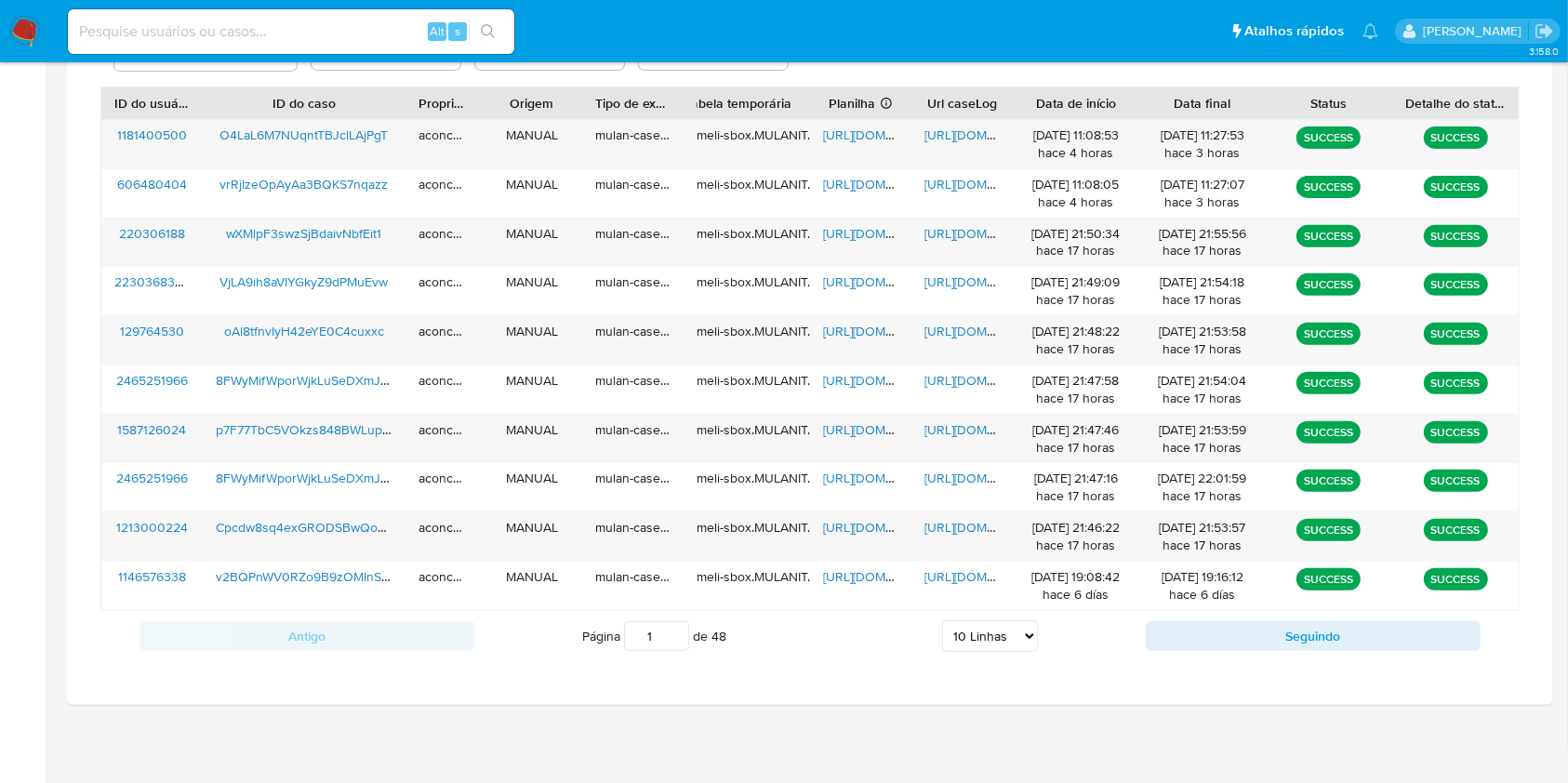
click at [1000, 646] on select "5 Linhas 10 Linhas 20 Linhas 25 Linhas 50 Linhas 100 Linhas" at bounding box center [990, 636] width 96 height 32
select select "50"
click at [942, 620] on select "5 Linhas 10 Linhas 20 Linhas 25 Linhas 50 Linhas 100 Linhas" at bounding box center [990, 636] width 96 height 32
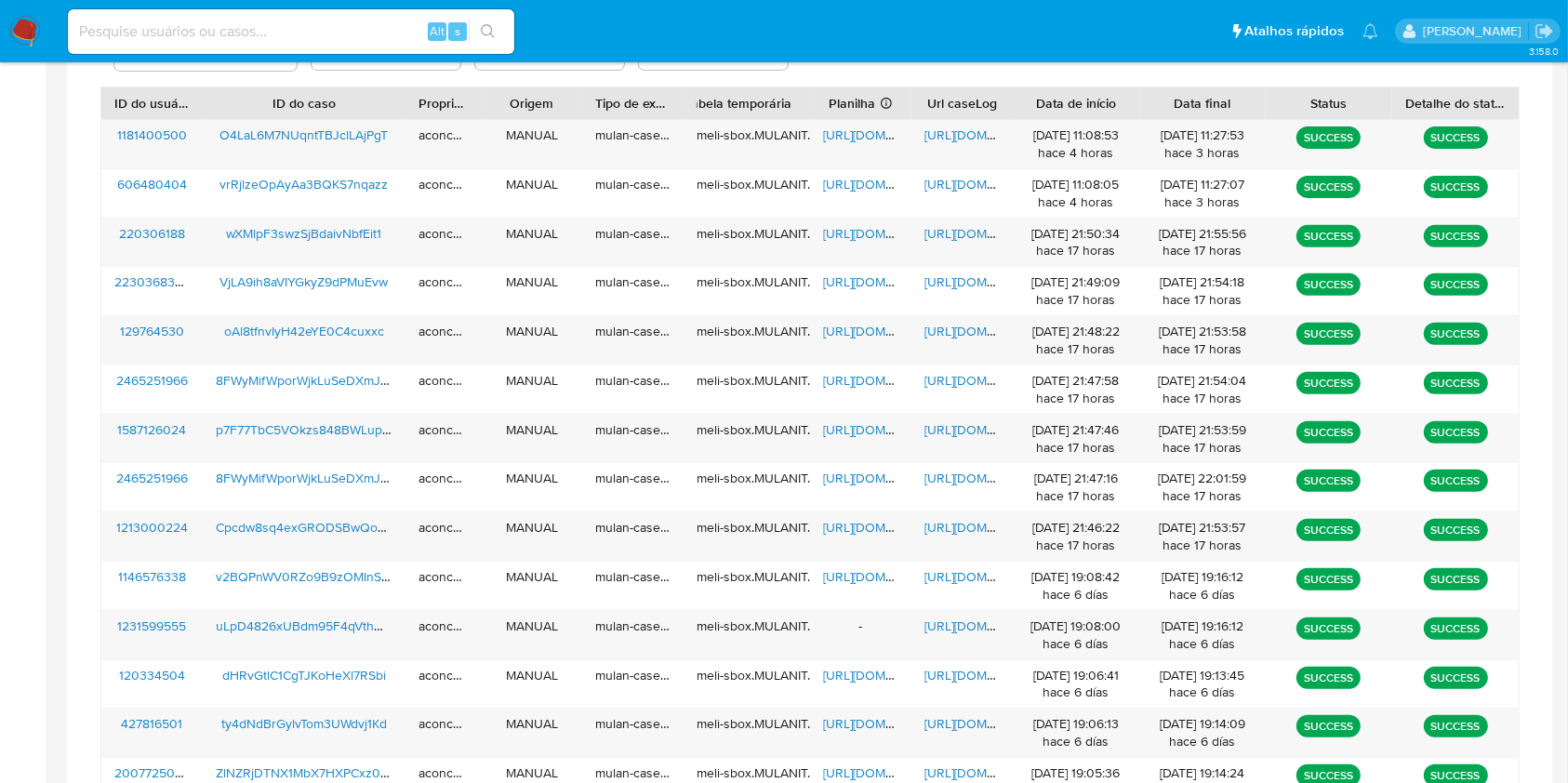
scroll to position [1247, 0]
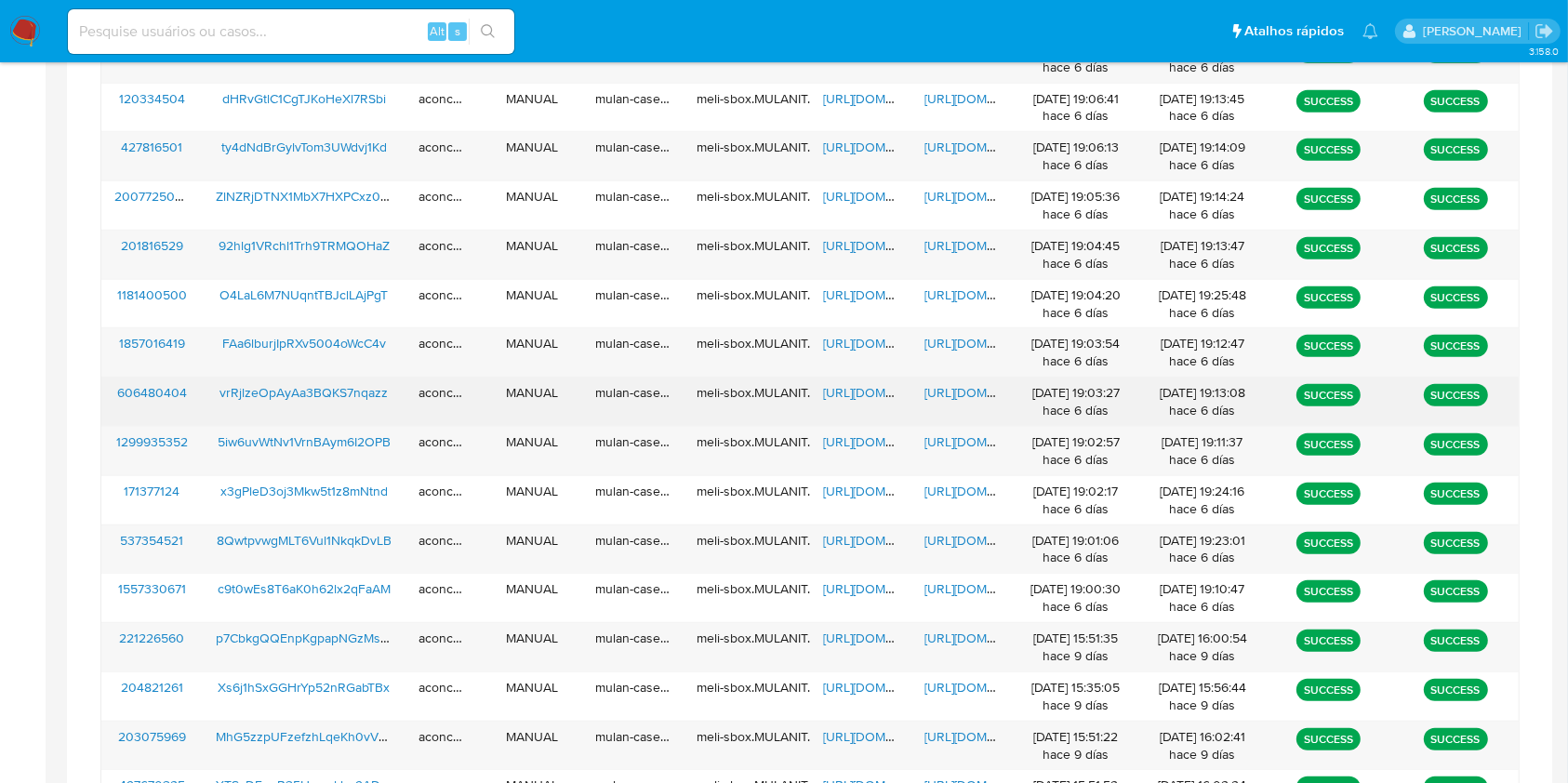
click at [872, 395] on span "https://docs.google.com/spreadsheets/d/1AaRjb2P7etq2ArkV-_UZyntc0t6Z7zubZ404eZj…" at bounding box center [887, 393] width 128 height 19
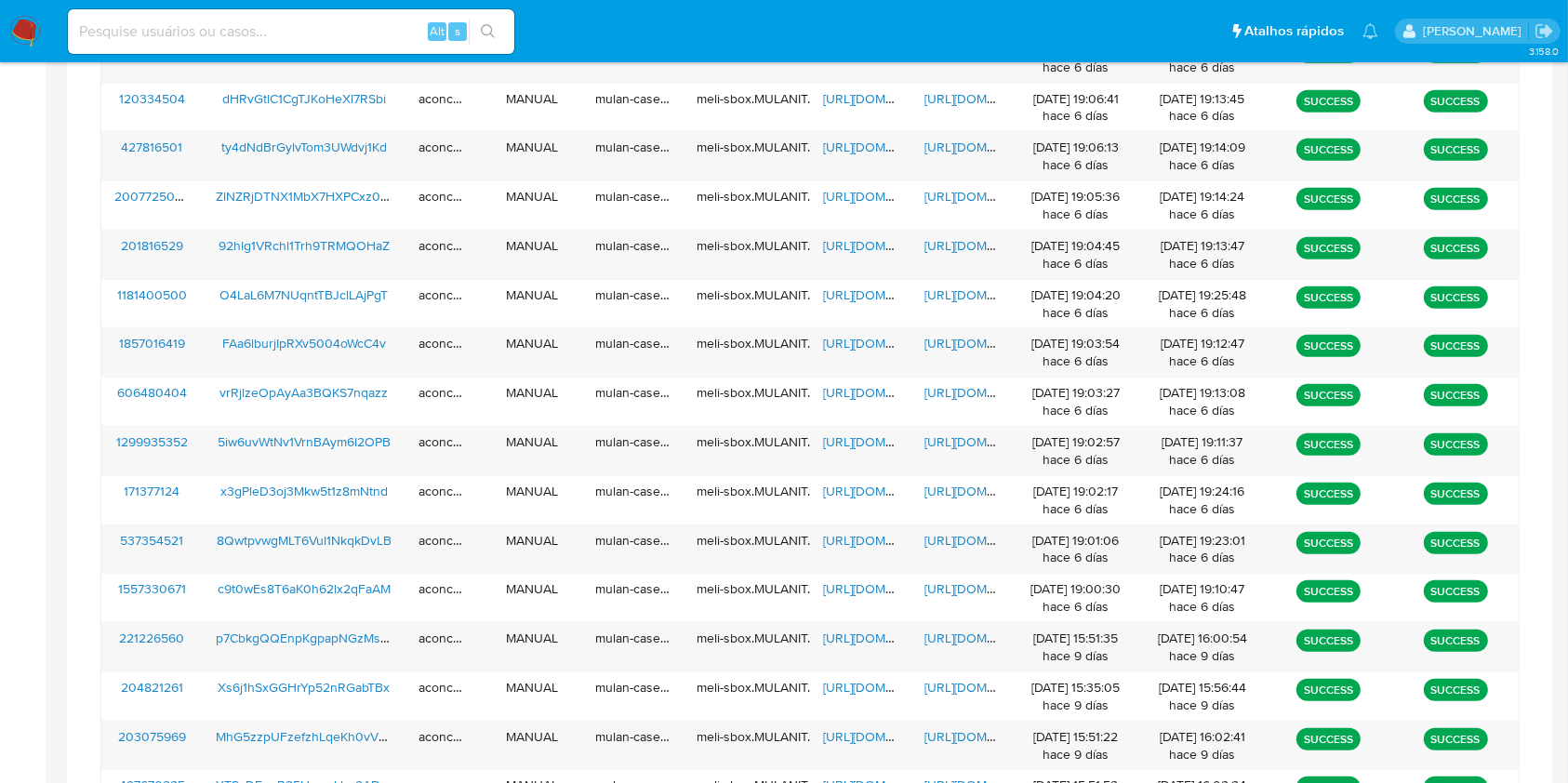
scroll to position [462, 0]
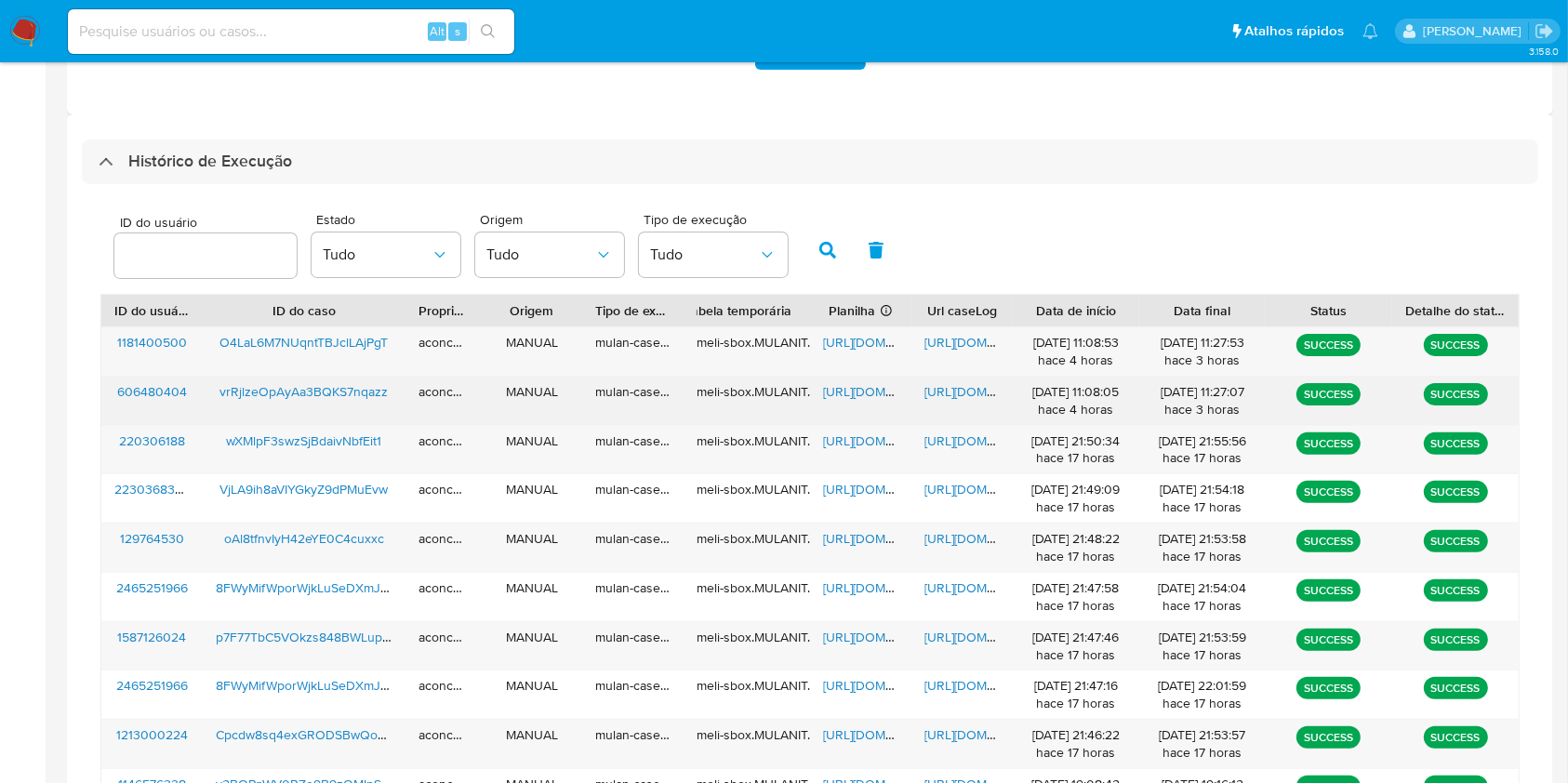
click at [866, 399] on span "https://docs.google.com/spreadsheets/d/1wIj9uLJ-GigXaWr84euFtZUFGFi3mDGInmGfzKJ…" at bounding box center [887, 392] width 128 height 19
click at [954, 396] on span "https://docs.google.com/document/d/187tNS44SSRm4mexlLUEnc6yfUeoRrmBFJE0MB4Dr8ow…" at bounding box center [989, 392] width 128 height 19
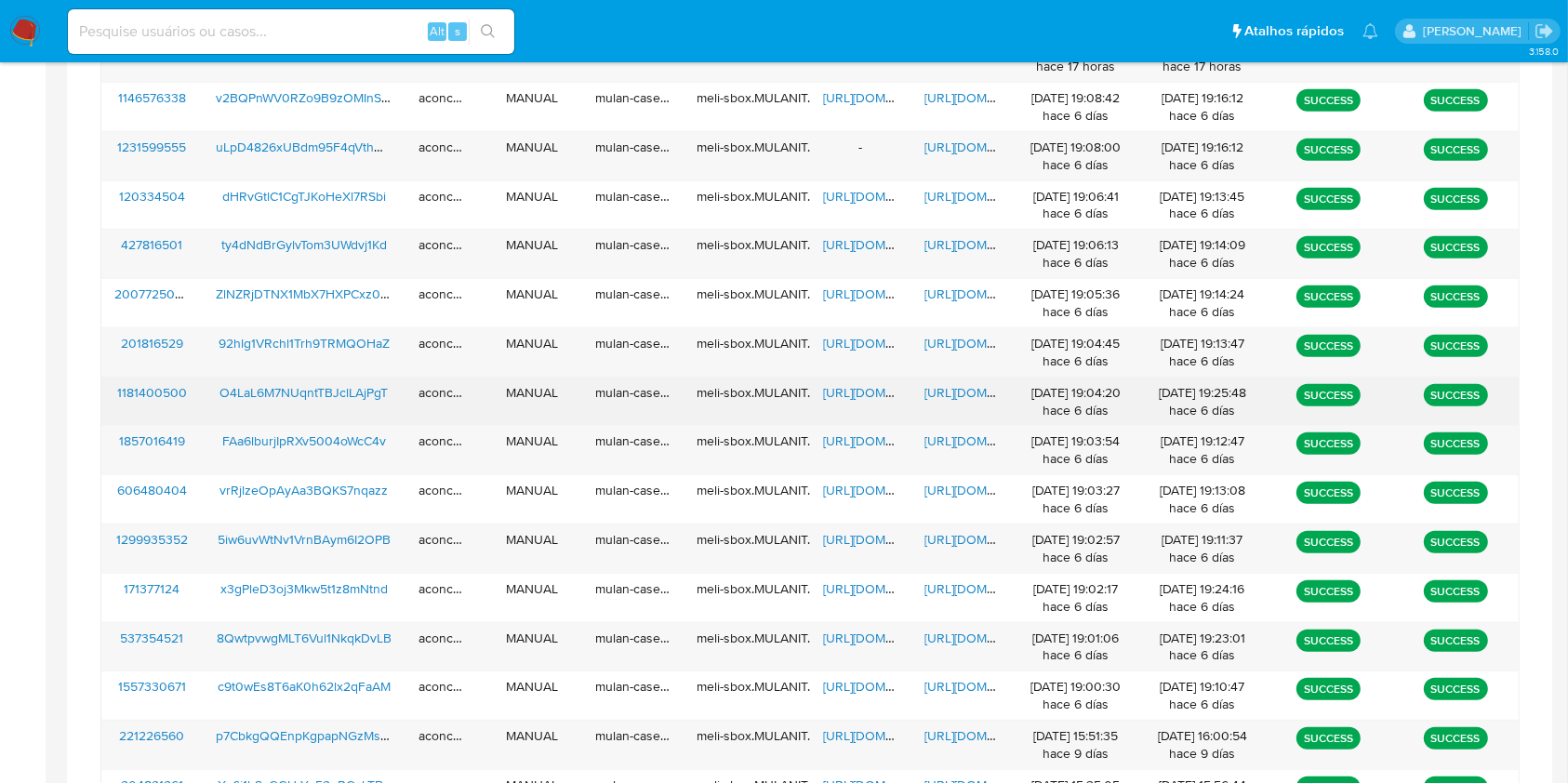
click at [859, 386] on span "https://docs.google.com/spreadsheets/d/1G1yxYuNnYSc1LDYYGviTvNYxj8ItcvmuTlg1TRO…" at bounding box center [887, 393] width 128 height 19
click at [930, 393] on span "https://docs.google.com/document/d/14ubQdSOEkv9MIDVmUR2dfihVlAEDbCxTzdgKyeE7yEQ…" at bounding box center [989, 393] width 128 height 19
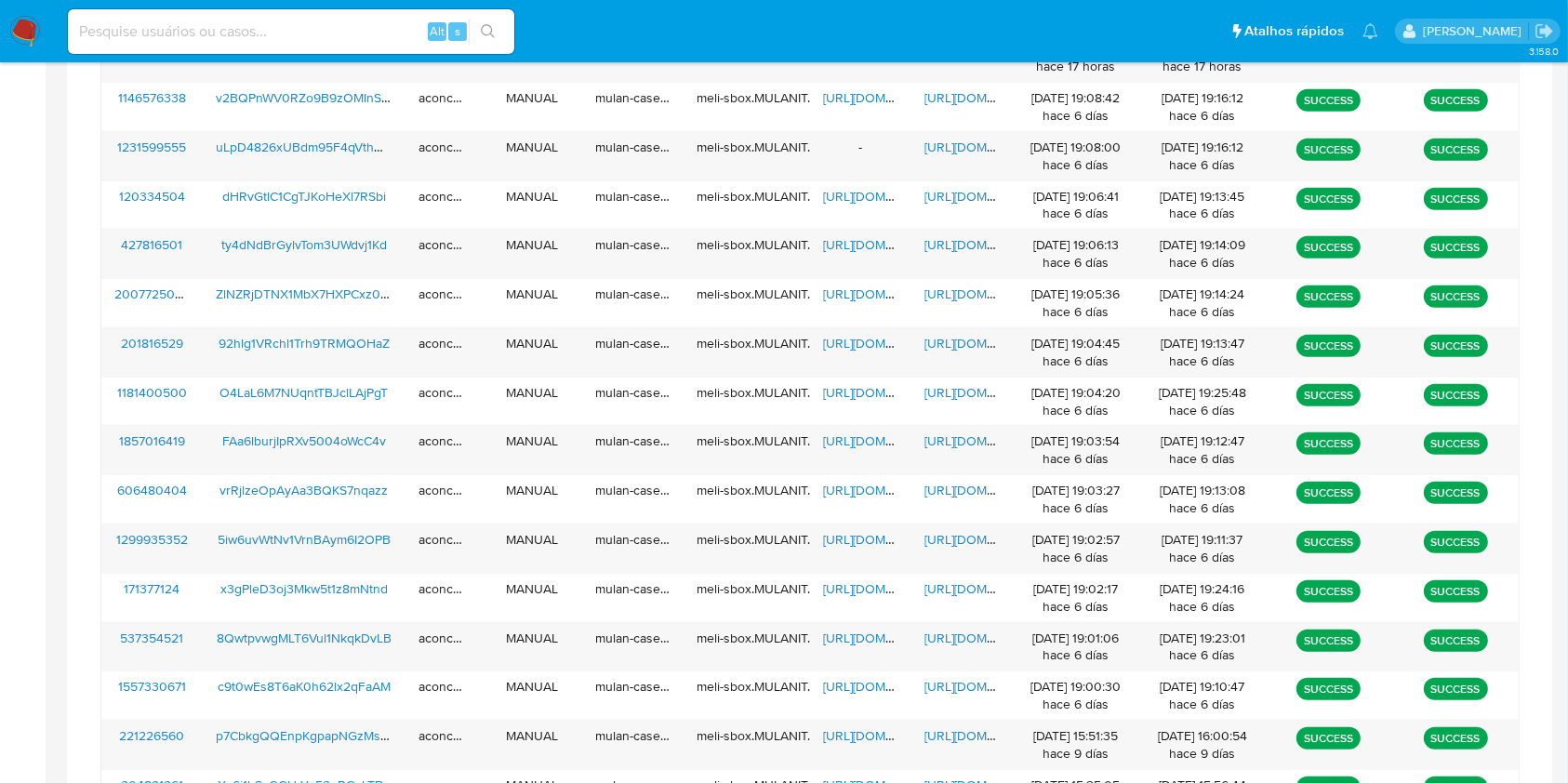
scroll to position [414, 0]
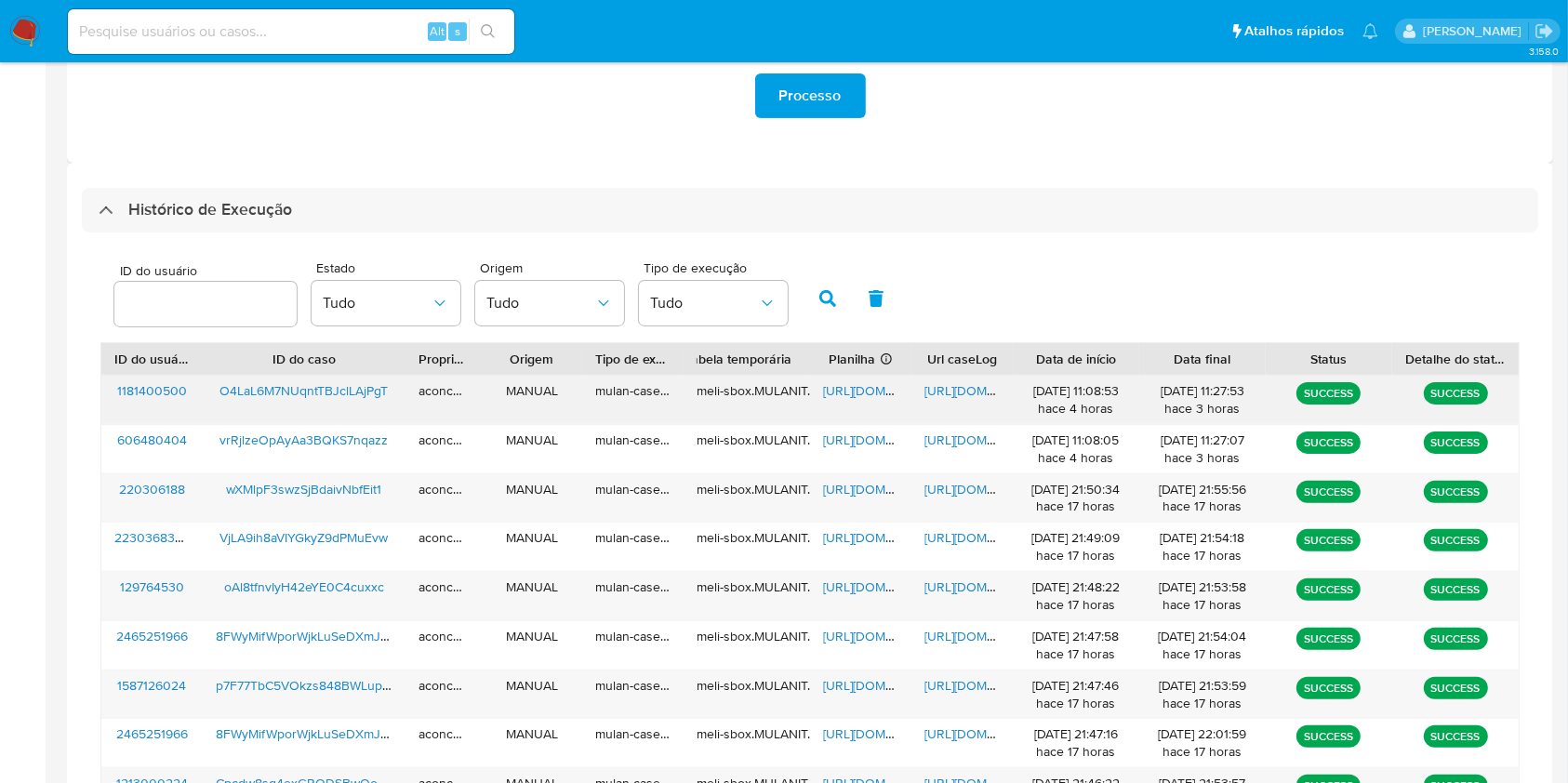
click at [854, 393] on span "https://docs.google.com/spreadsheets/d/1A8uxVTVmu3V1bl5PIDuZthIN5768kZyfhieFtha…" at bounding box center [887, 391] width 128 height 19
click at [939, 388] on span "https://docs.google.com/document/d/1ZqonMBe6-AXNp6OpJL-_uy7FtKjYfragTTx5_tYcAFE…" at bounding box center [989, 391] width 128 height 19
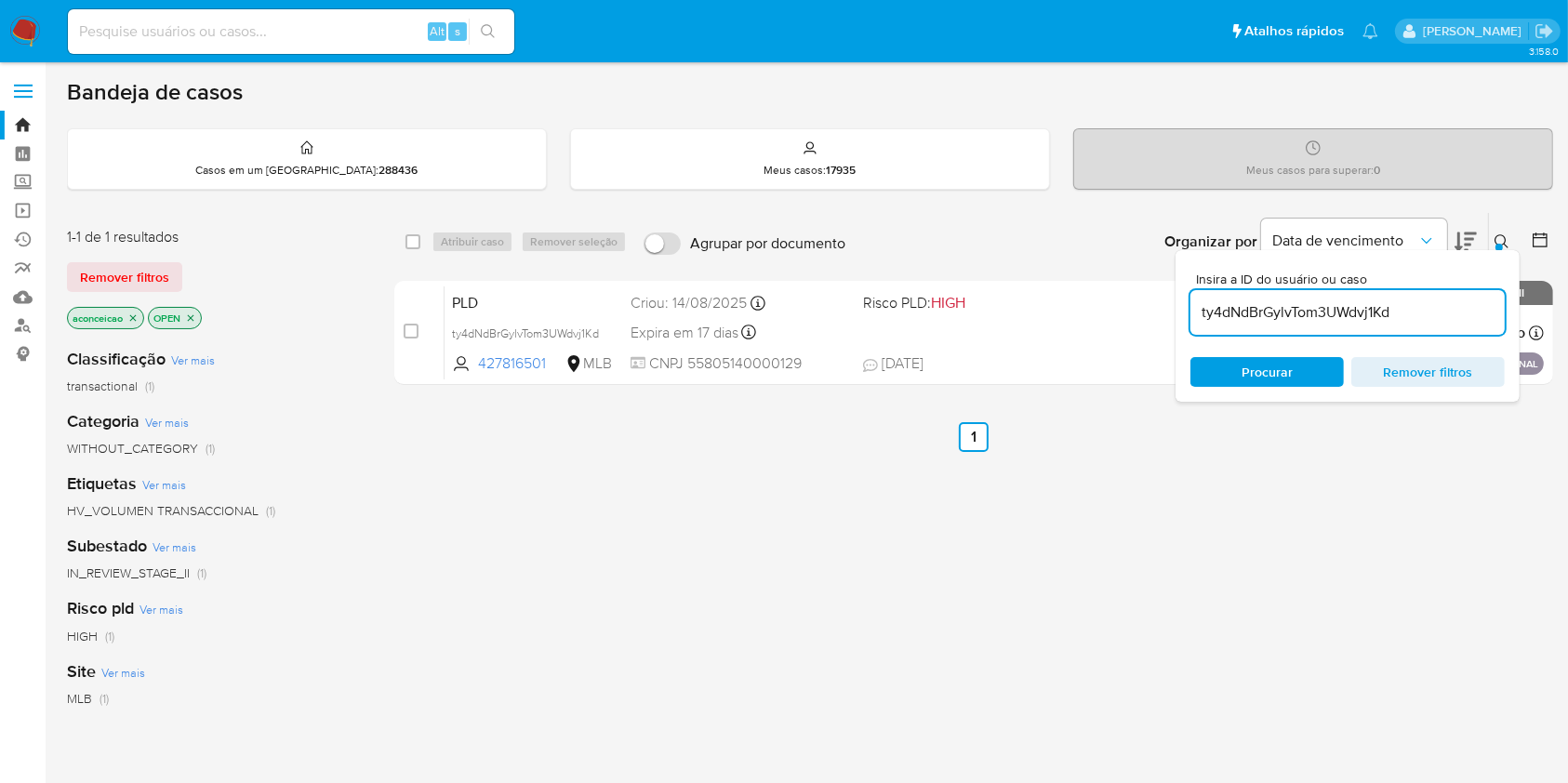
click at [1266, 298] on div "ty4dNdBrGylvTom3UWdvj1Kd" at bounding box center [1348, 313] width 315 height 45
click at [1278, 315] on input "ty4dNdBrGylvTom3UWdvj1Kd" at bounding box center [1348, 313] width 315 height 24
paste input "vrRjlzeOpAyAa3BQKS7nqazz"
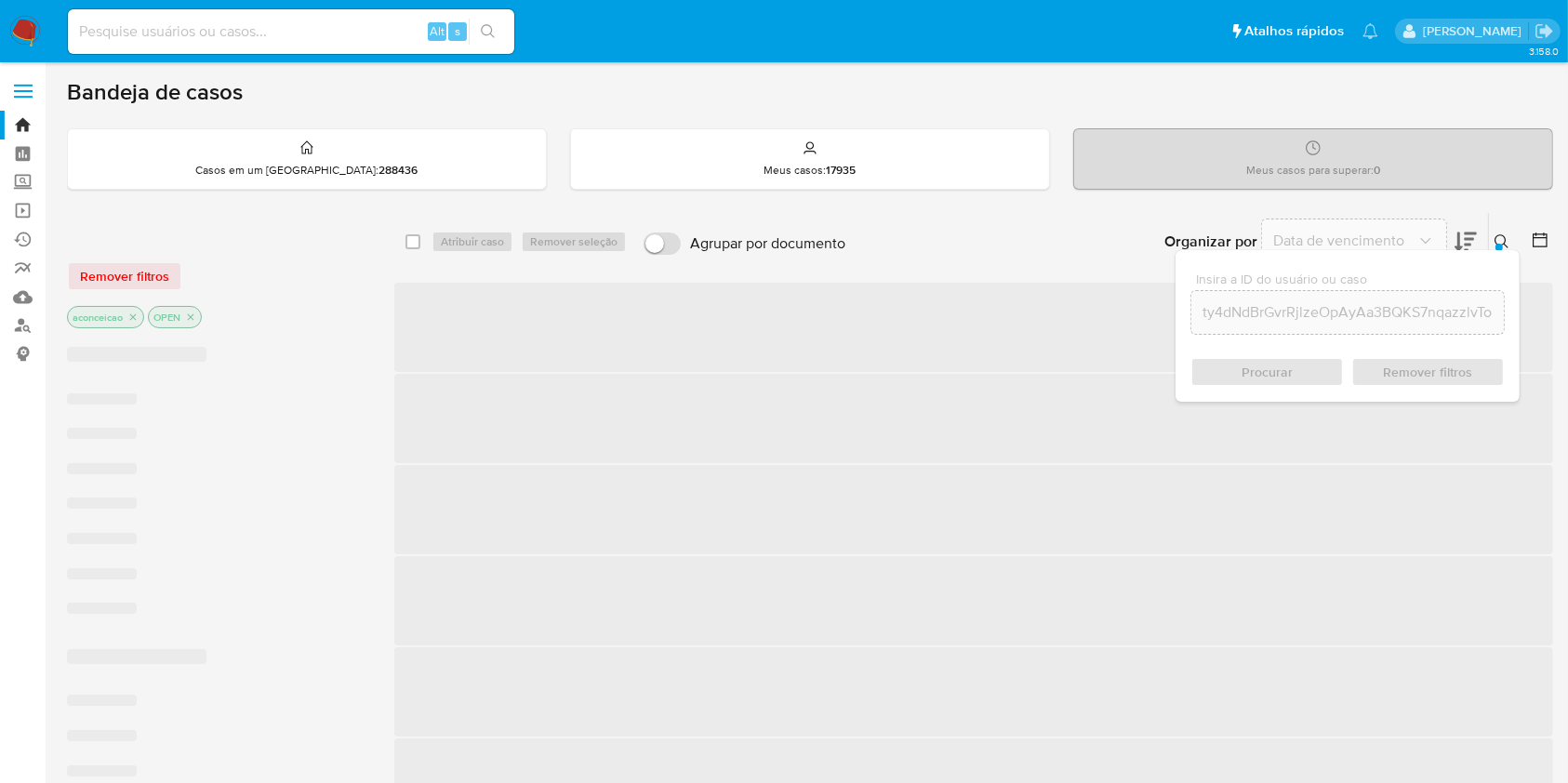
click at [1268, 317] on input "ty4dNdBrGvrRjlzeOpAyAa3BQKS7nqazzlvTom3UWdvj1Kd" at bounding box center [1348, 313] width 313 height 24
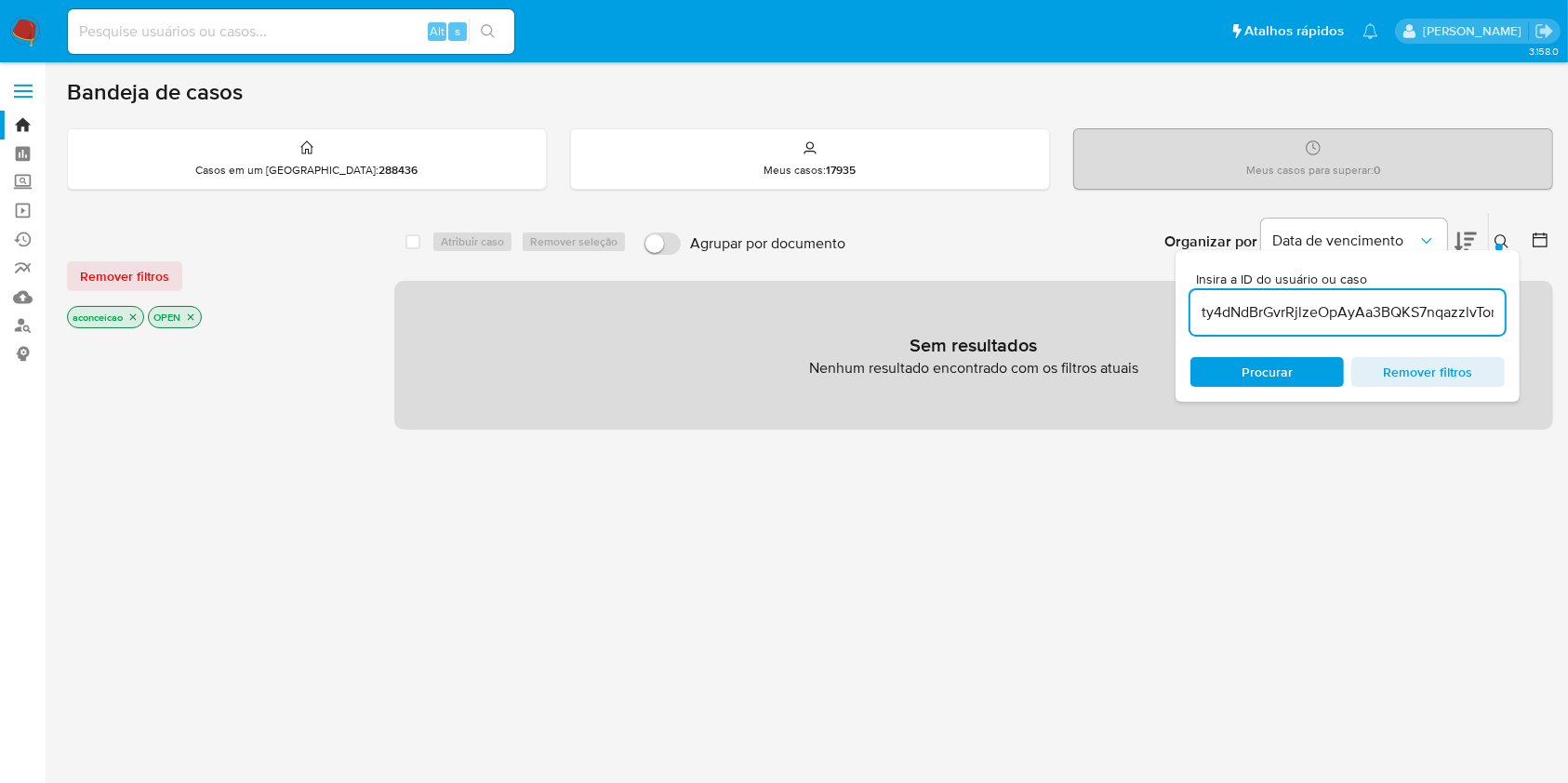
click at [1268, 317] on input "ty4dNdBrGvrRjlzeOpAyAa3BQKS7nqazzlvTom3UWdvj1Kd" at bounding box center [1348, 313] width 315 height 24
paste input "vrRjlzeOpAyAa3BQKS7nqazz"
type input "vrRjlzeOpAyAa3BQKS7nqazz"
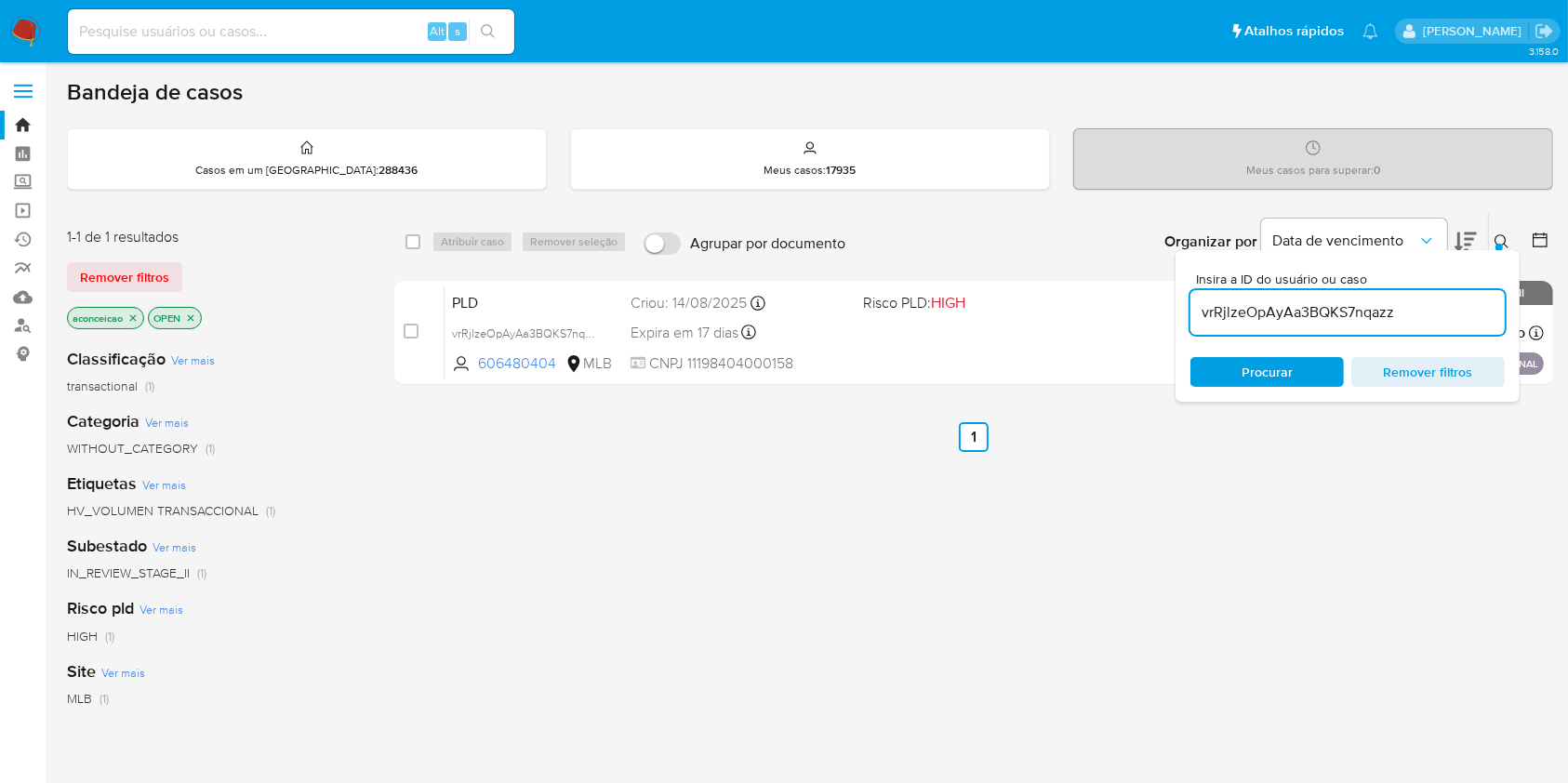
click at [985, 361] on div "PLD vrRjlzeOpAyAa3BQKS7nqazz 606480404 MLB Risco PLD: HIGH Criou: 14/08/2025 Cr…" at bounding box center [994, 332] width 1100 height 94
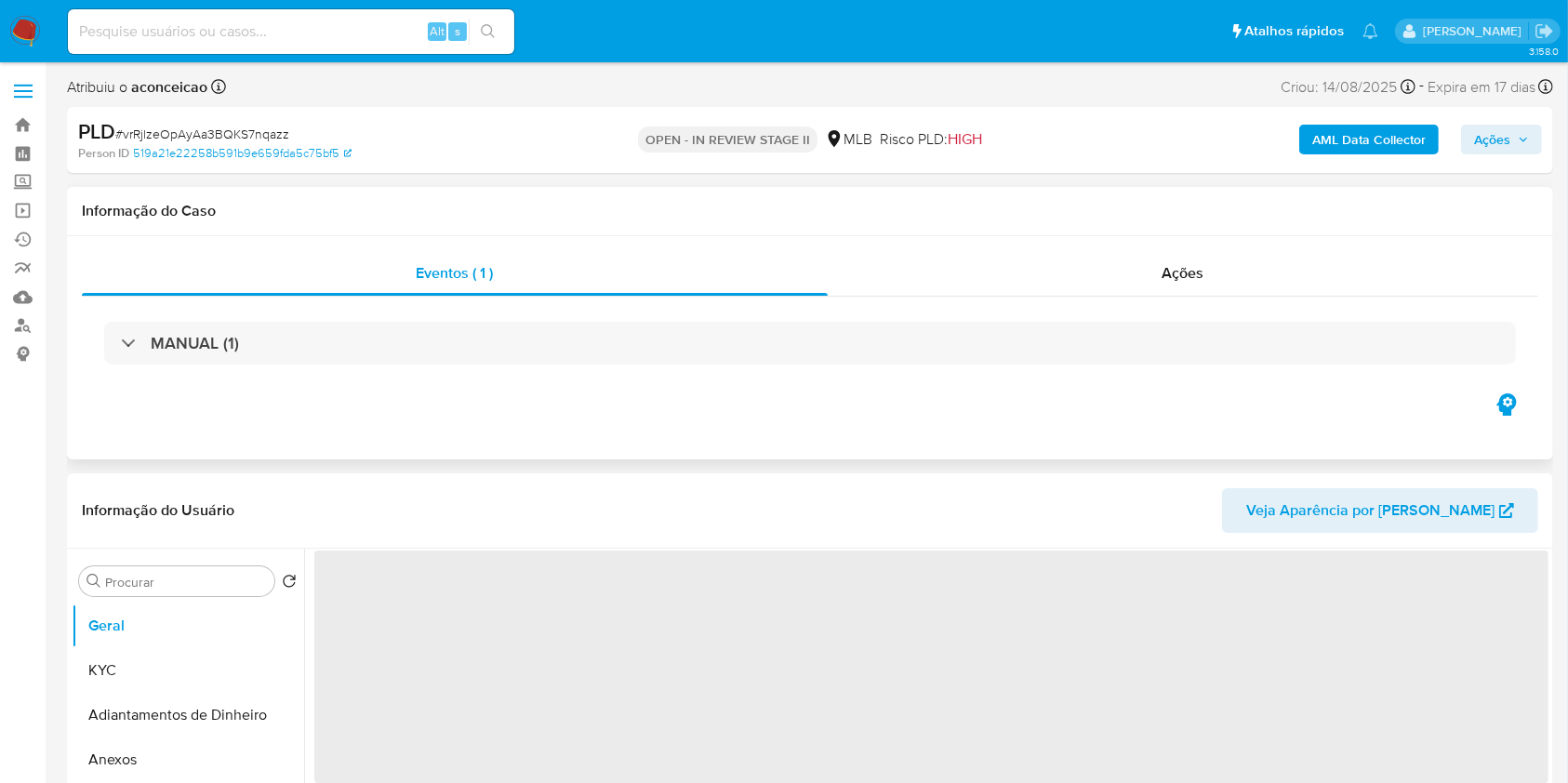
select select "10"
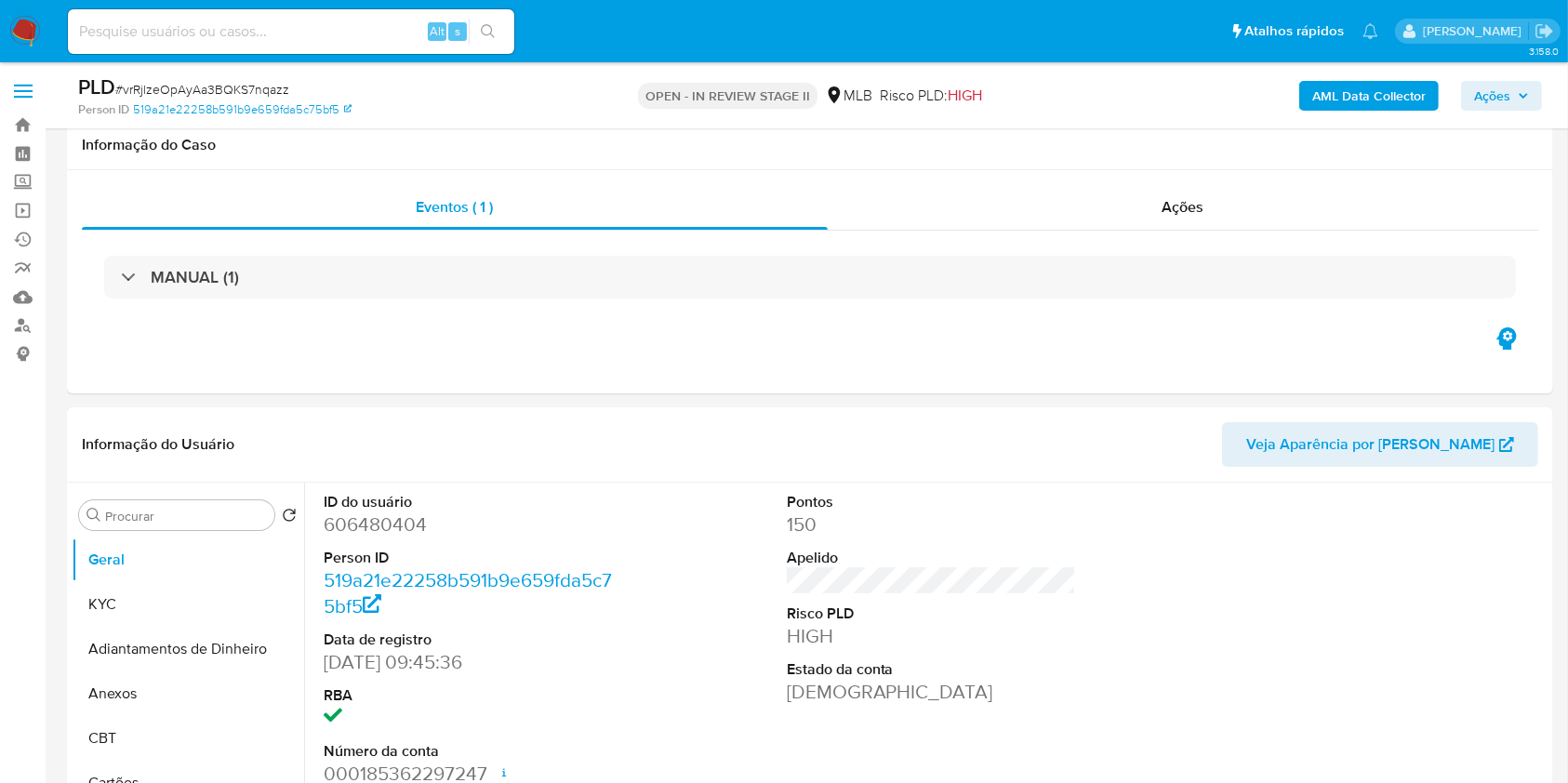
scroll to position [248, 0]
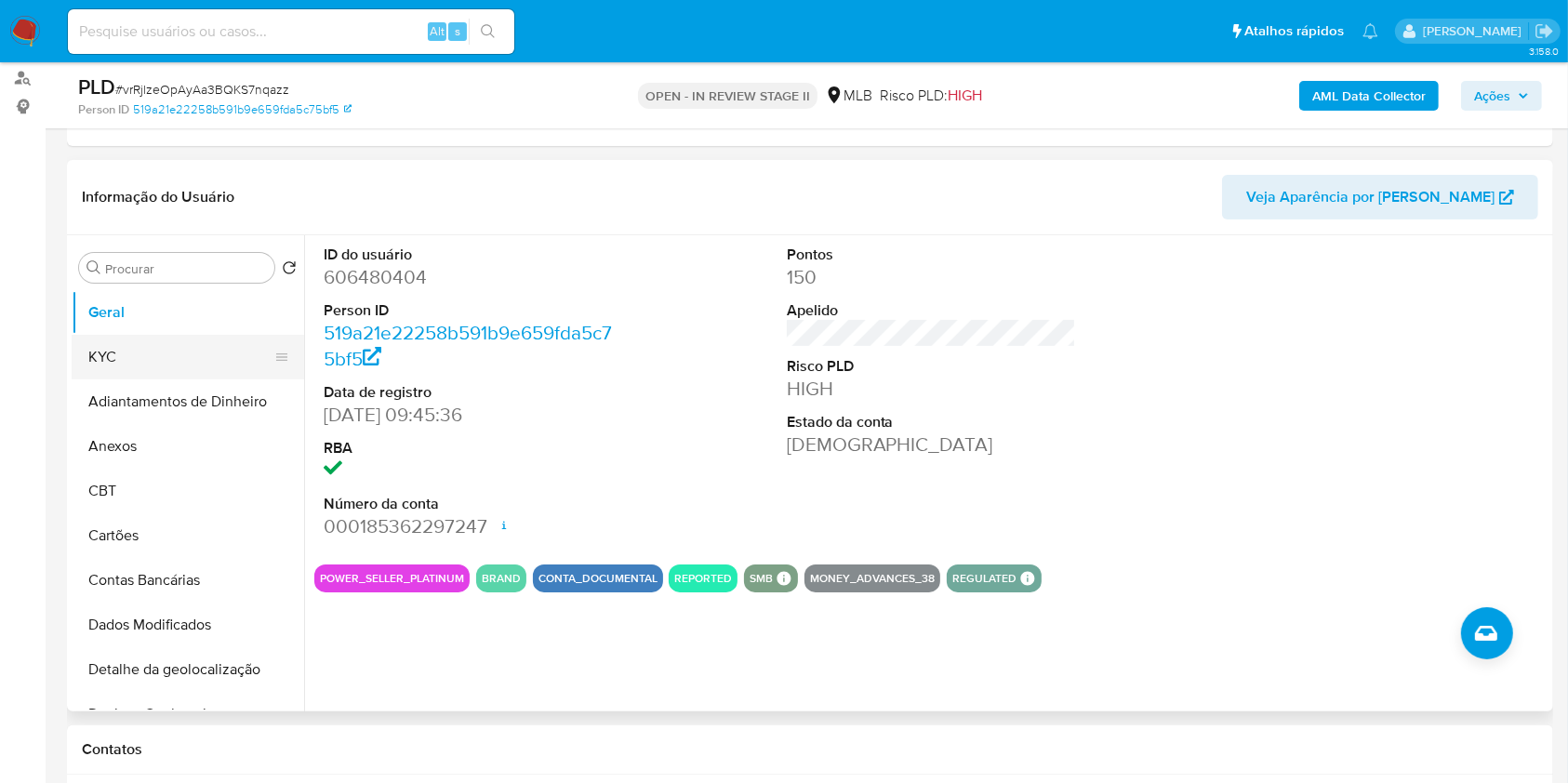
click at [168, 349] on button "KYC" at bounding box center [181, 358] width 218 height 45
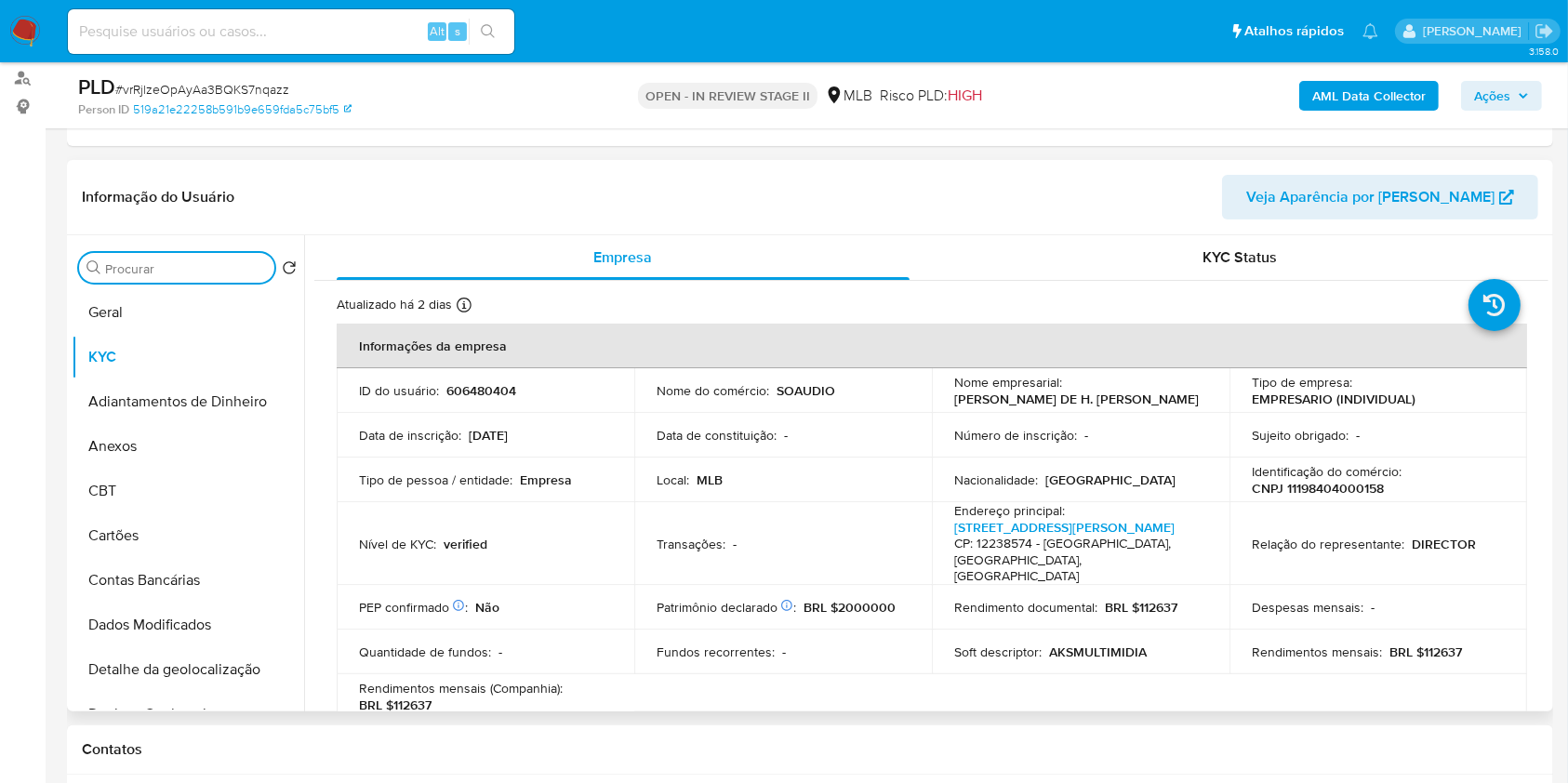
click at [133, 272] on input "Procurar" at bounding box center [186, 269] width 162 height 17
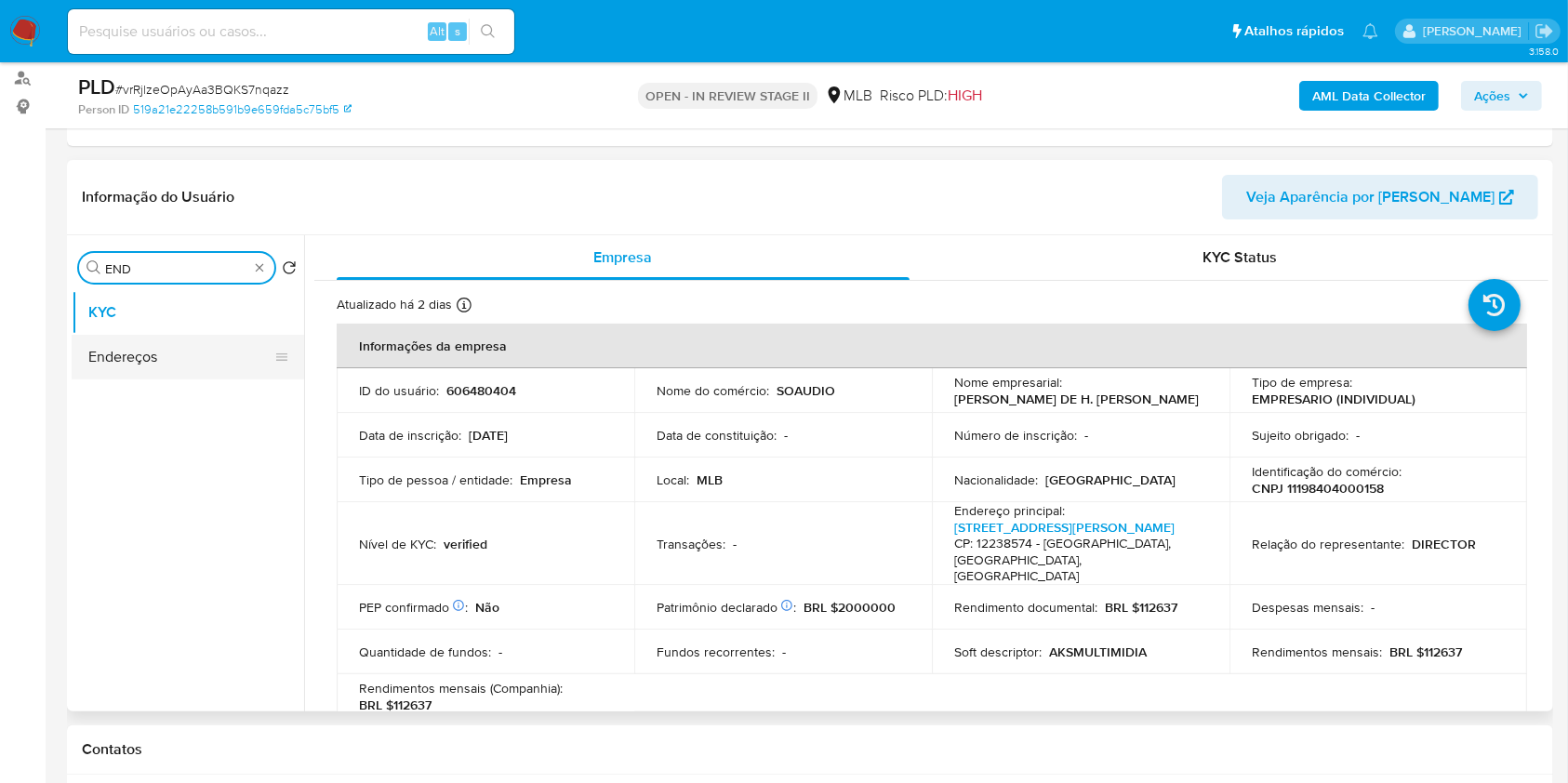
type input "END"
click at [190, 372] on button "Endereços" at bounding box center [181, 358] width 218 height 45
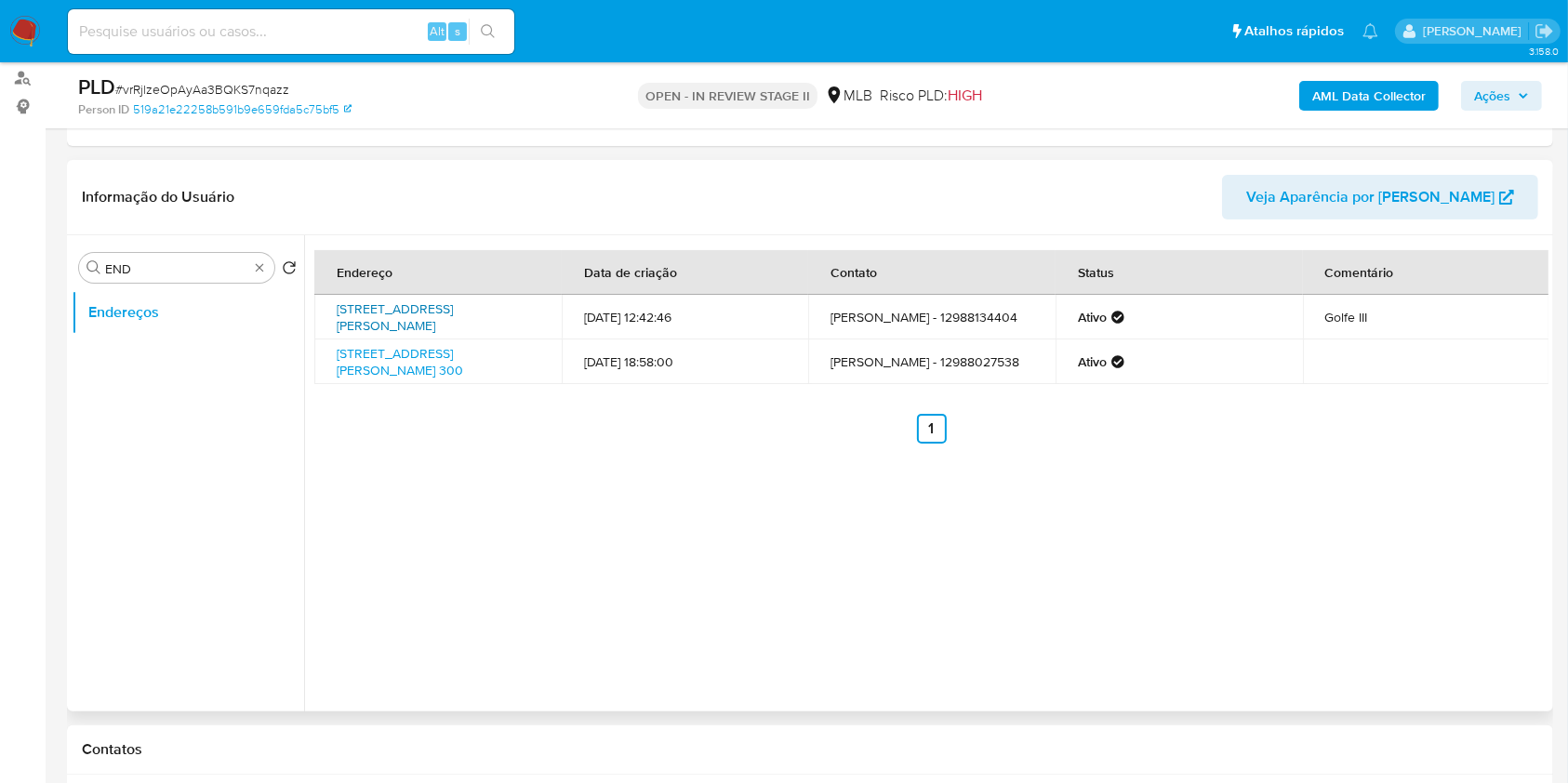
click at [414, 335] on link "[STREET_ADDRESS][PERSON_NAME]" at bounding box center [395, 317] width 116 height 35
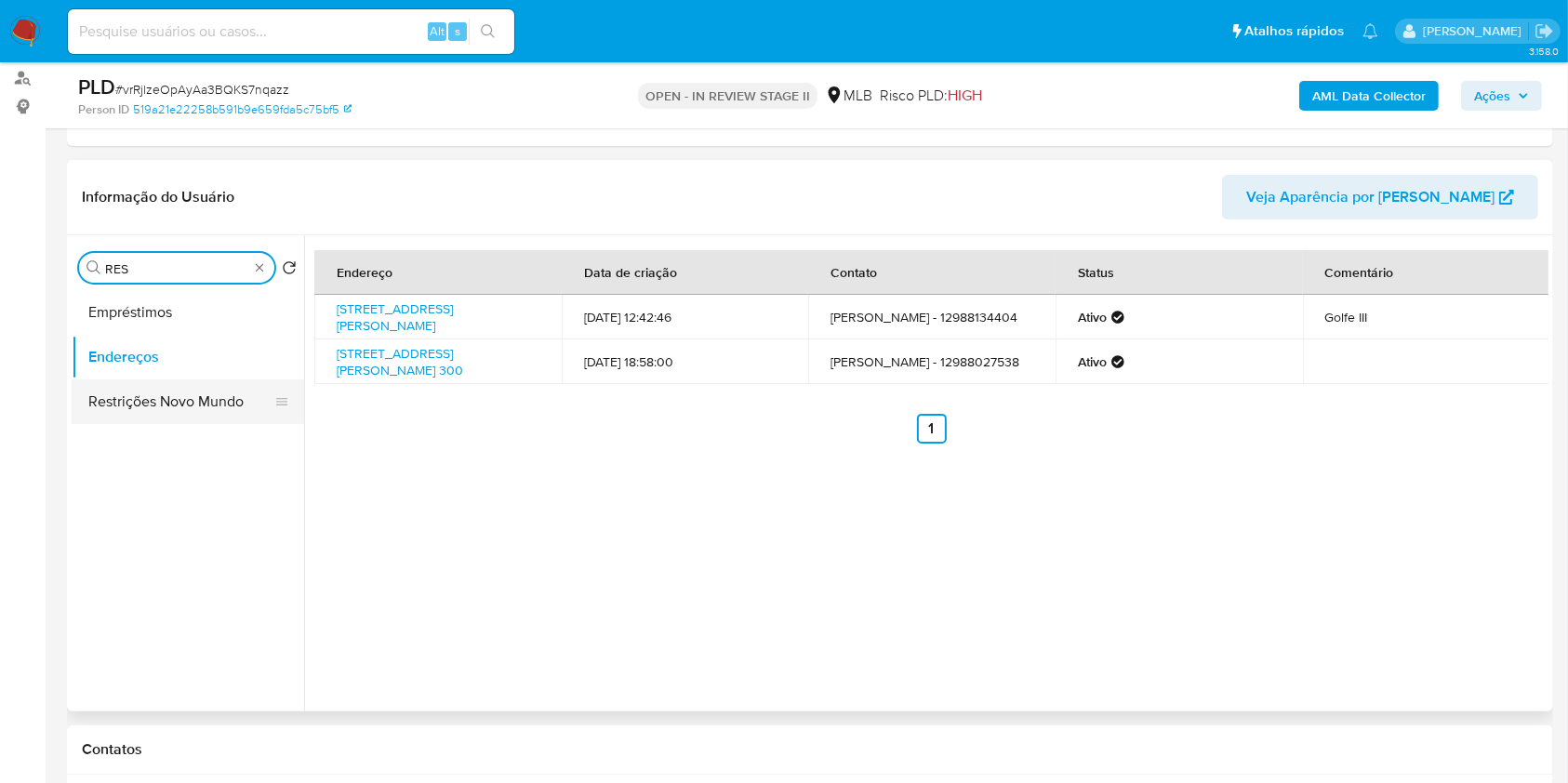
type input "RES"
click at [211, 397] on button "Restrições Novo Mundo" at bounding box center [181, 402] width 218 height 45
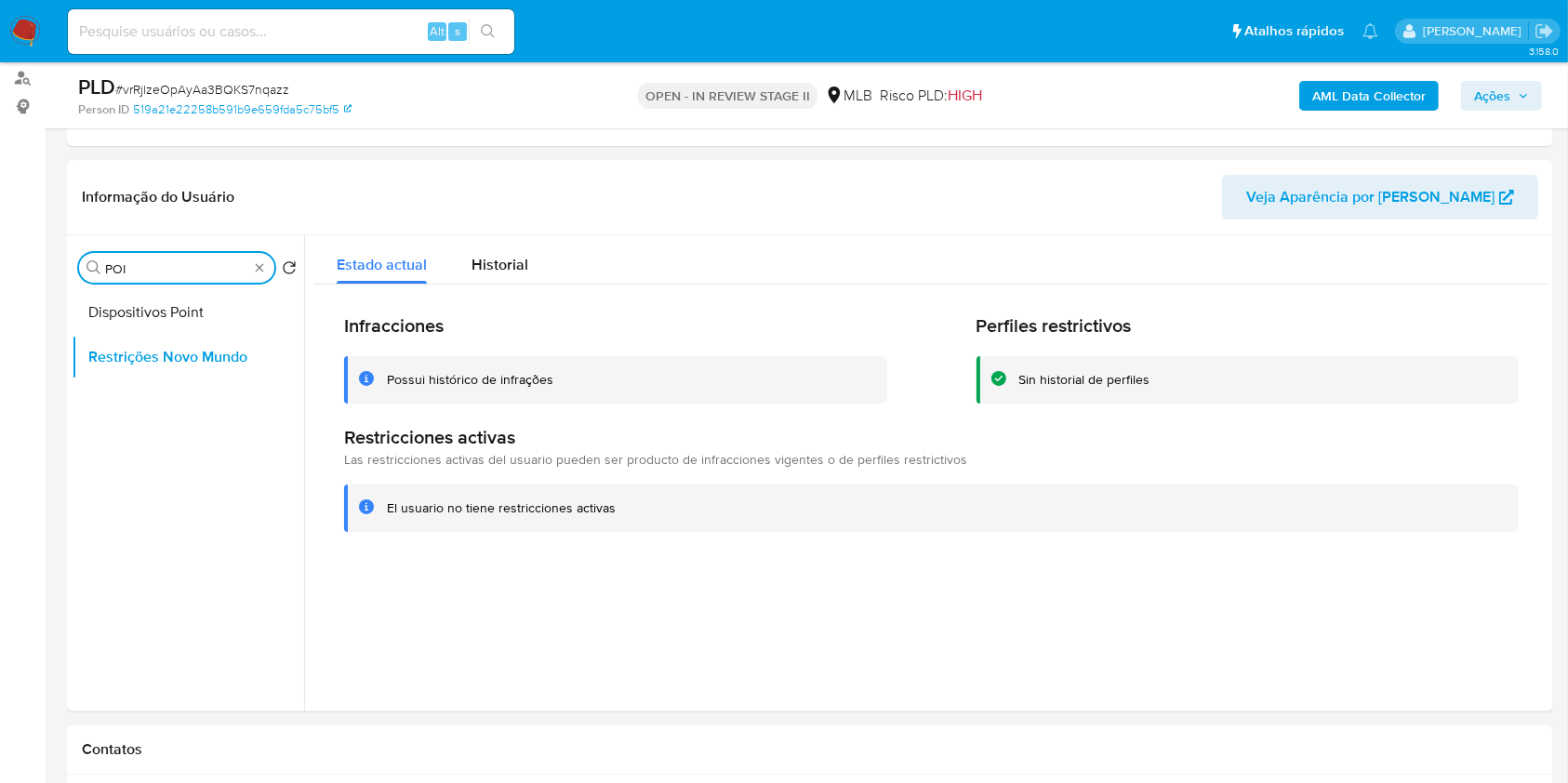
type input "POI"
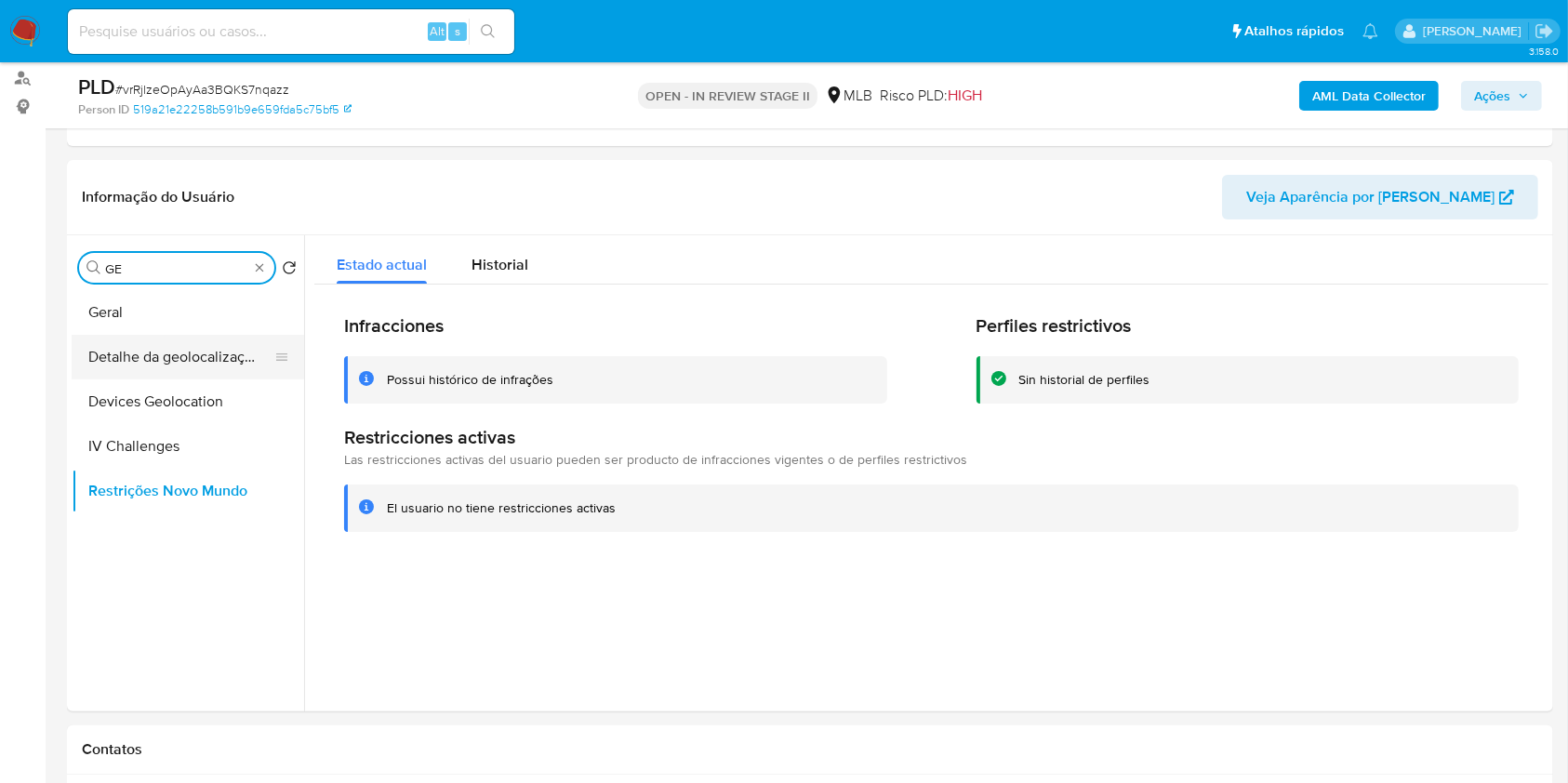
type input "GE"
click at [182, 361] on button "Detalhe da geolocalização" at bounding box center [181, 358] width 218 height 45
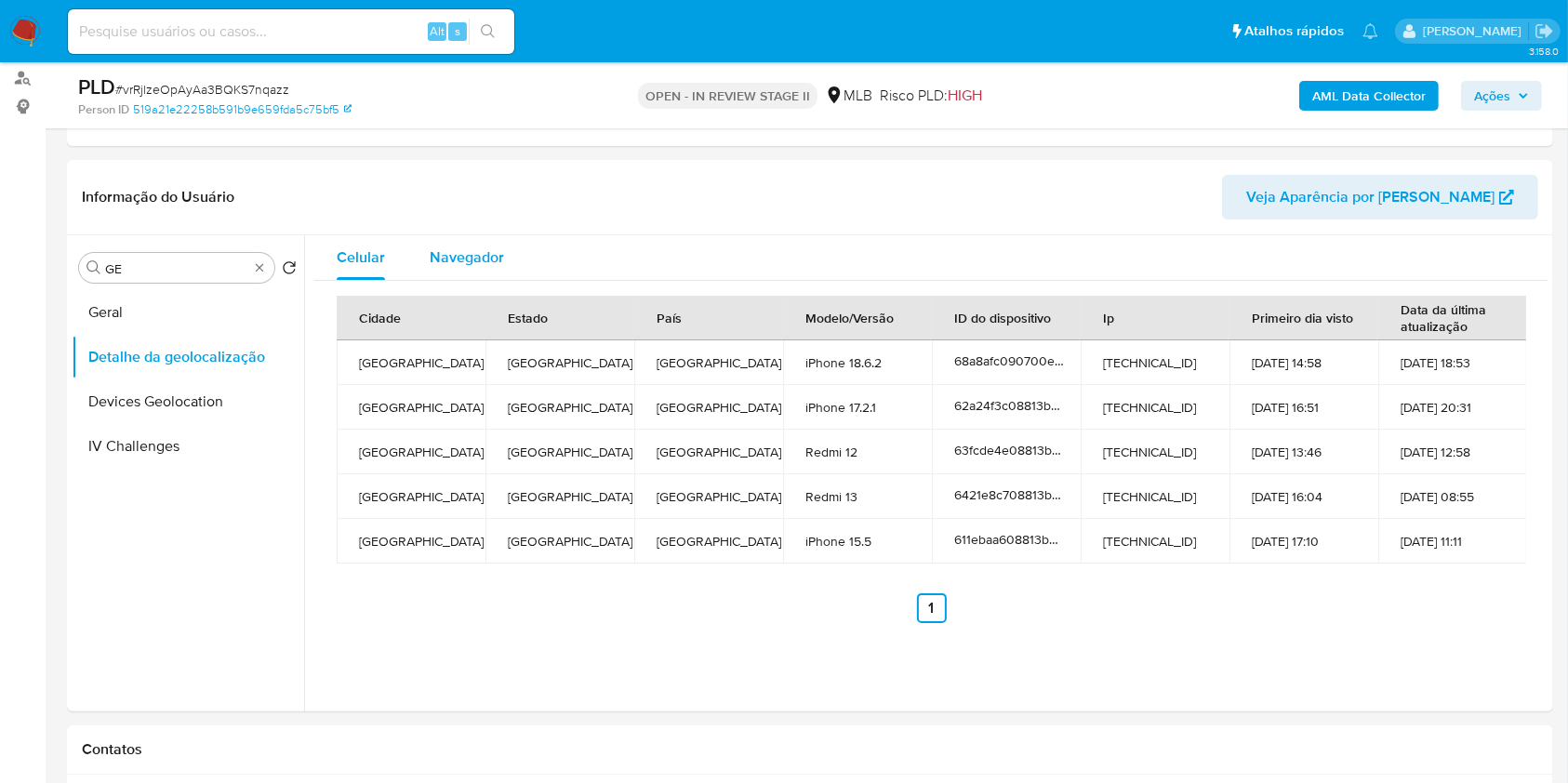
click at [498, 257] on span "Navegador" at bounding box center [467, 257] width 74 height 21
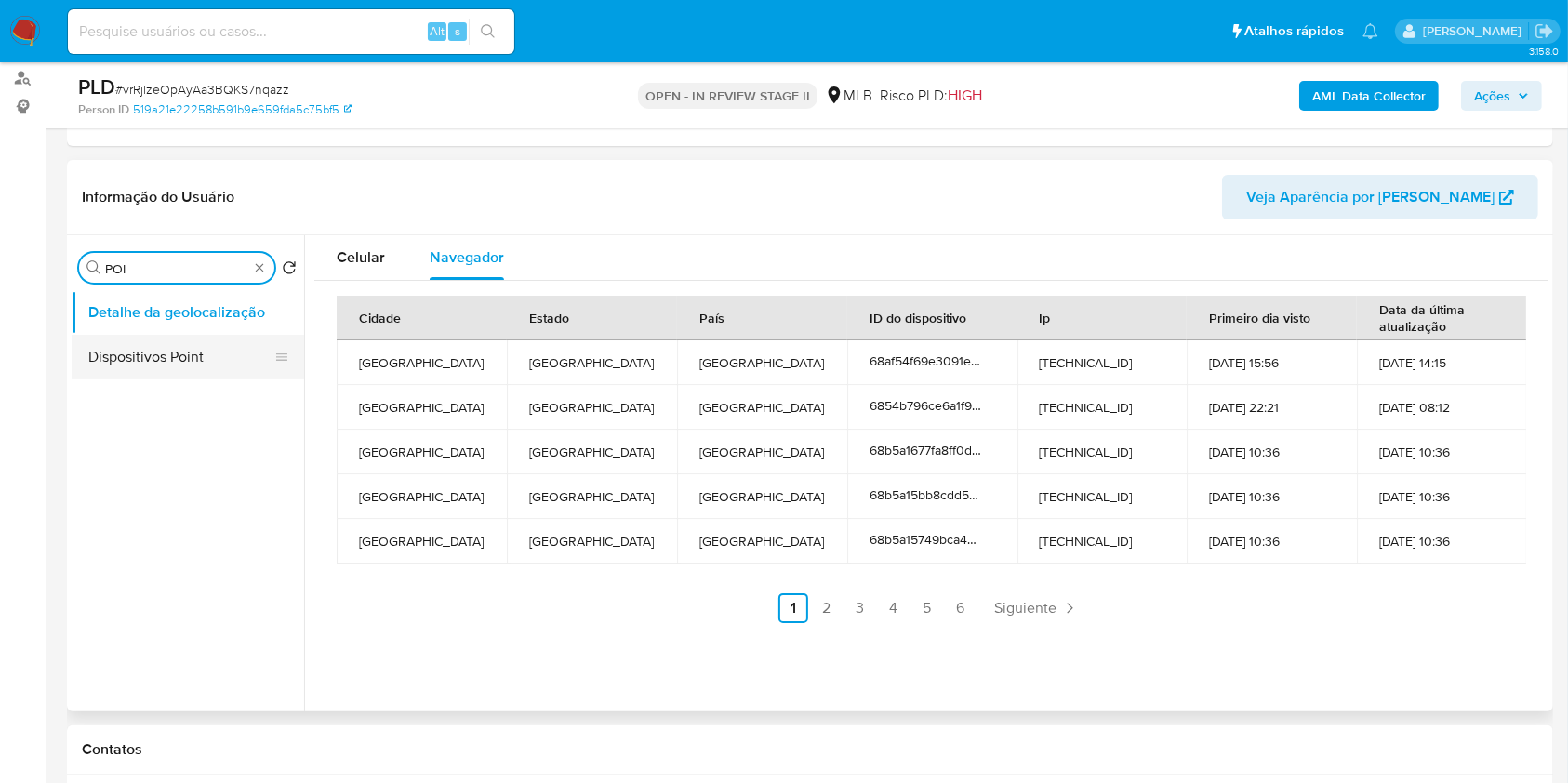
type input "POI"
click at [194, 366] on button "Dispositivos Point" at bounding box center [181, 358] width 218 height 45
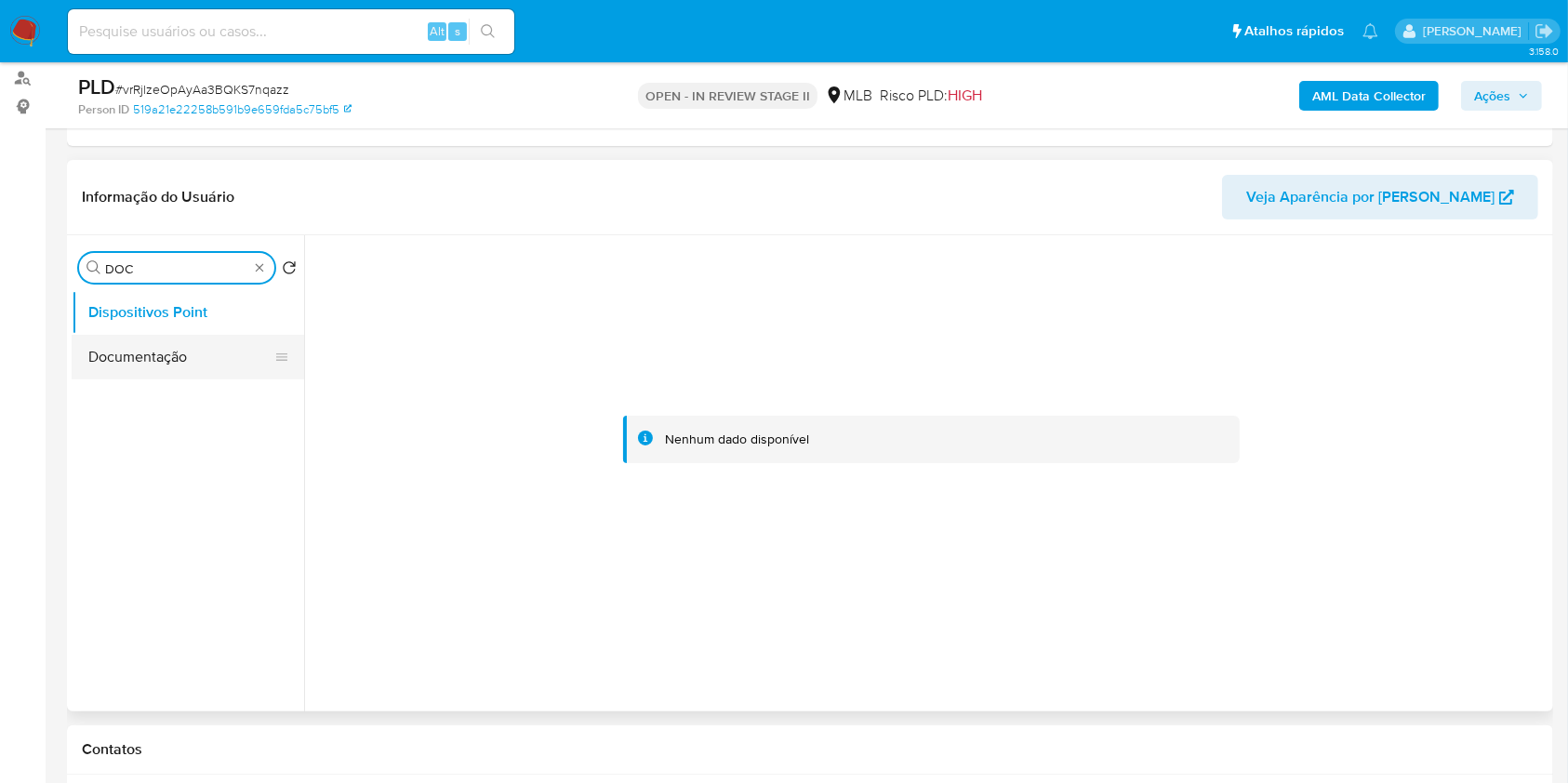
type input "DOC"
click at [169, 358] on button "Documentação" at bounding box center [181, 358] width 218 height 45
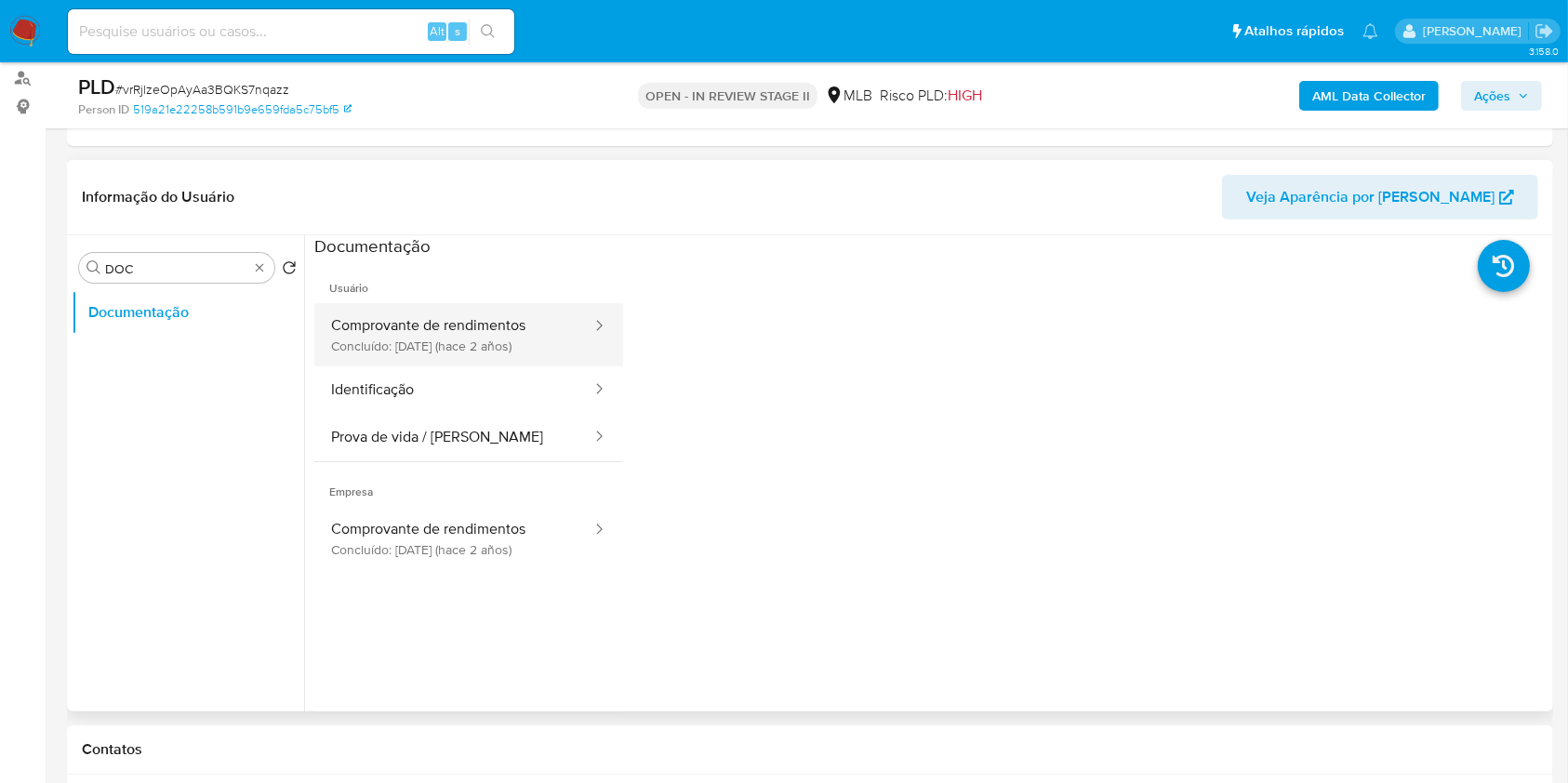
click at [439, 363] on button "Comprovante de rendimentos Concluído: 08/05/2023 (hace 2 años)" at bounding box center [454, 335] width 279 height 63
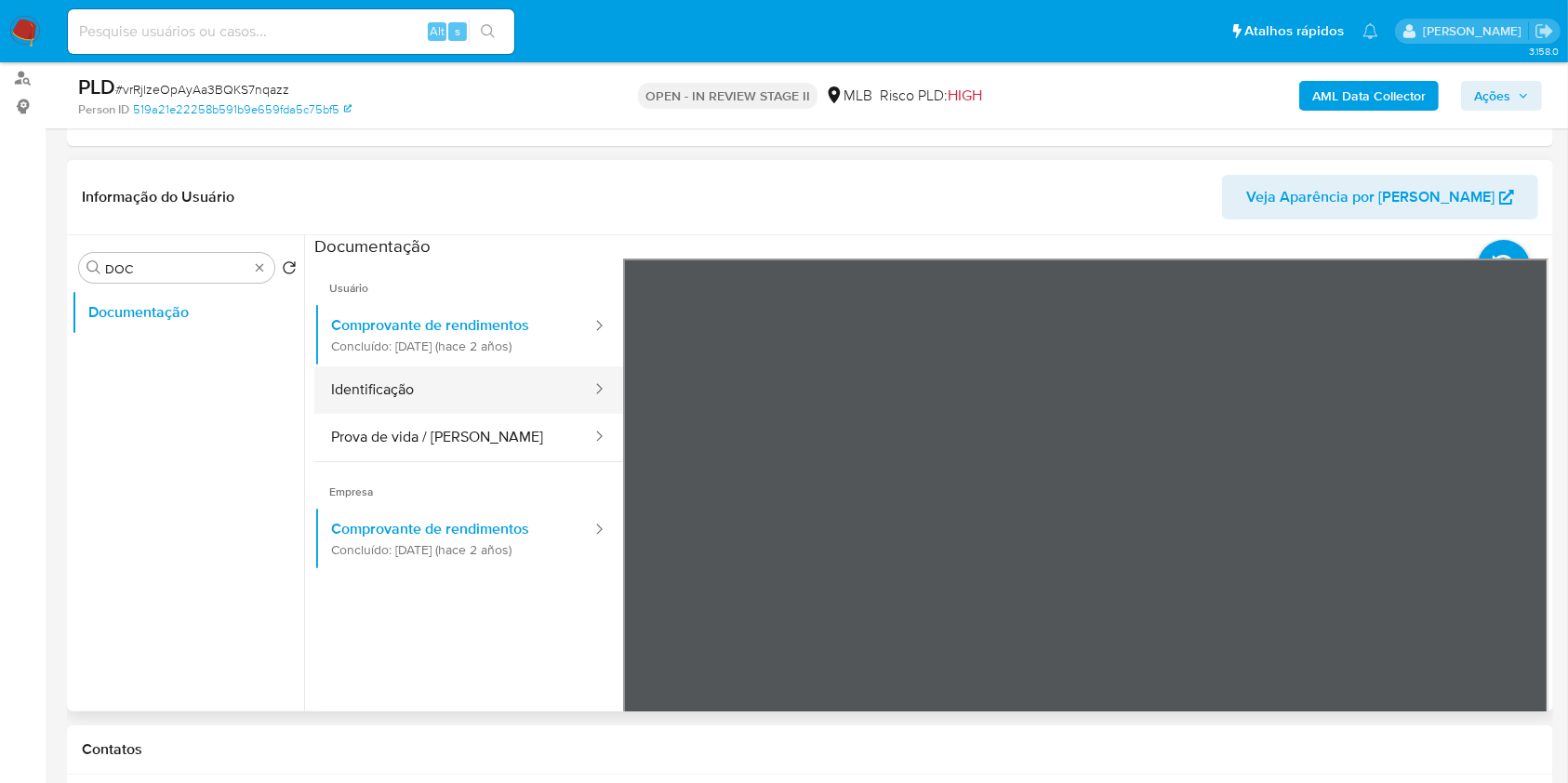
click at [452, 391] on button "Identificação" at bounding box center [454, 390] width 279 height 47
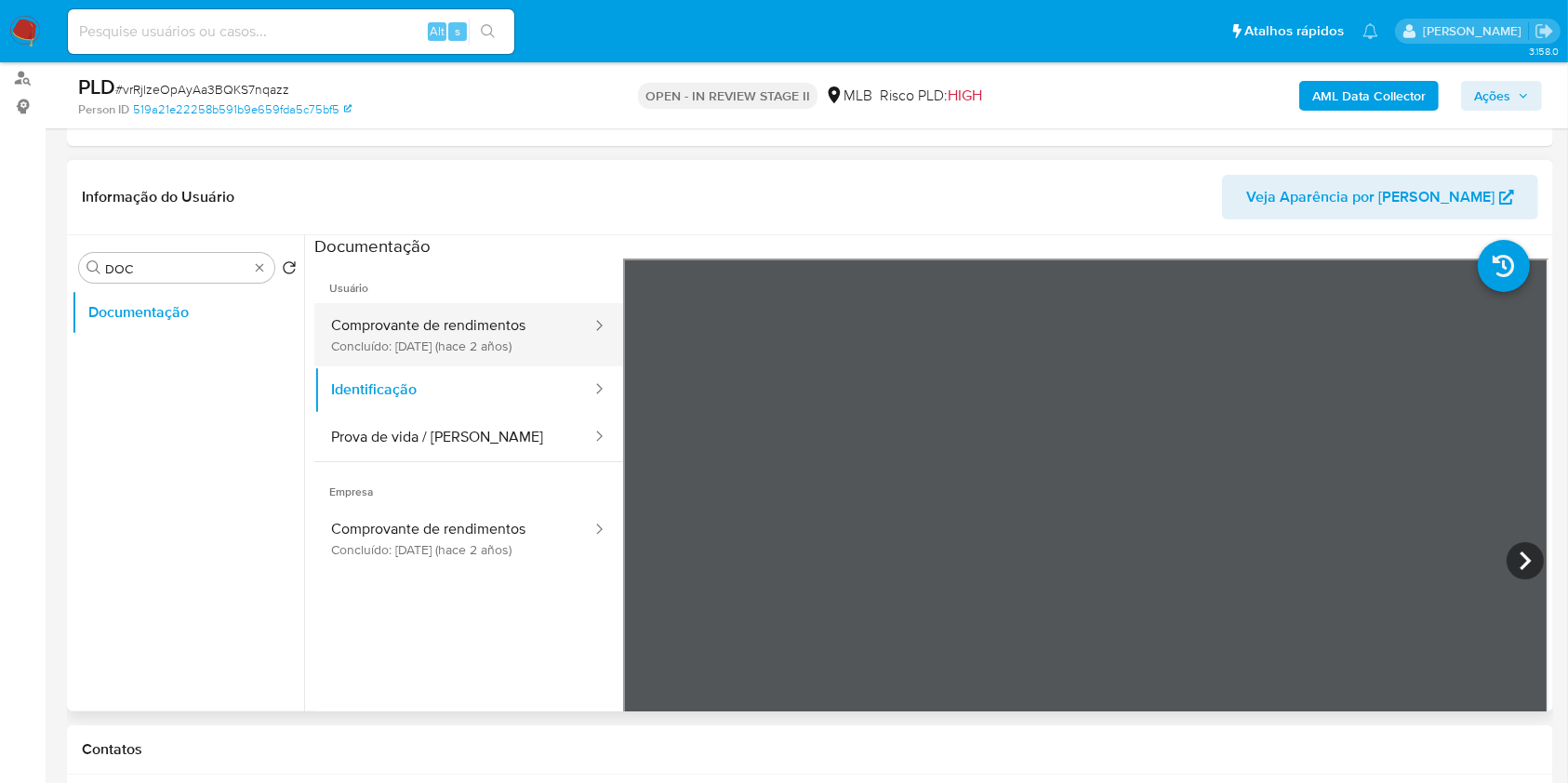
click at [481, 355] on button "Comprovante de rendimentos Concluído: 08/05/2023 (hace 2 años)" at bounding box center [454, 335] width 279 height 63
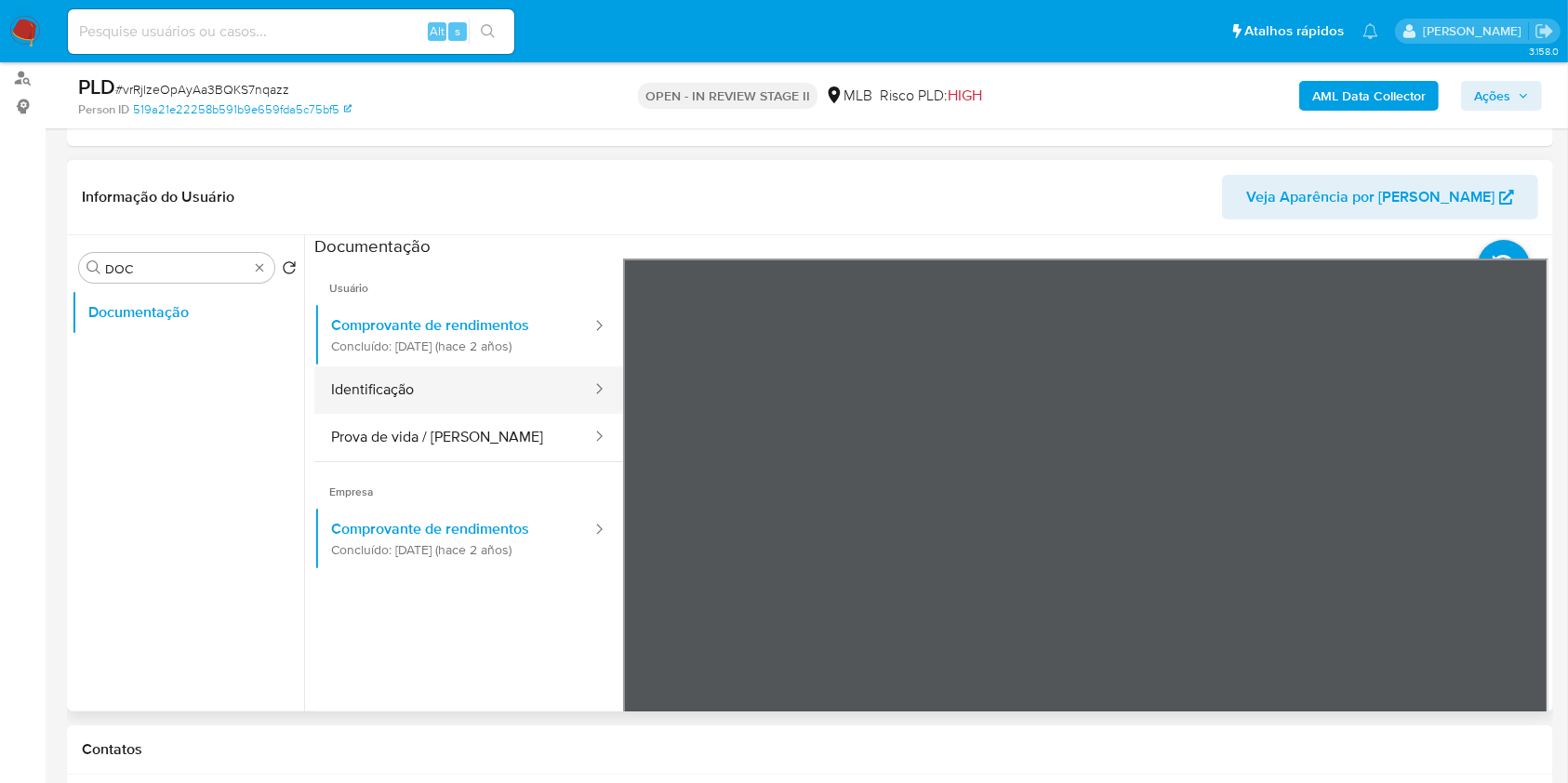
click at [404, 396] on button "Identificação" at bounding box center [454, 390] width 279 height 47
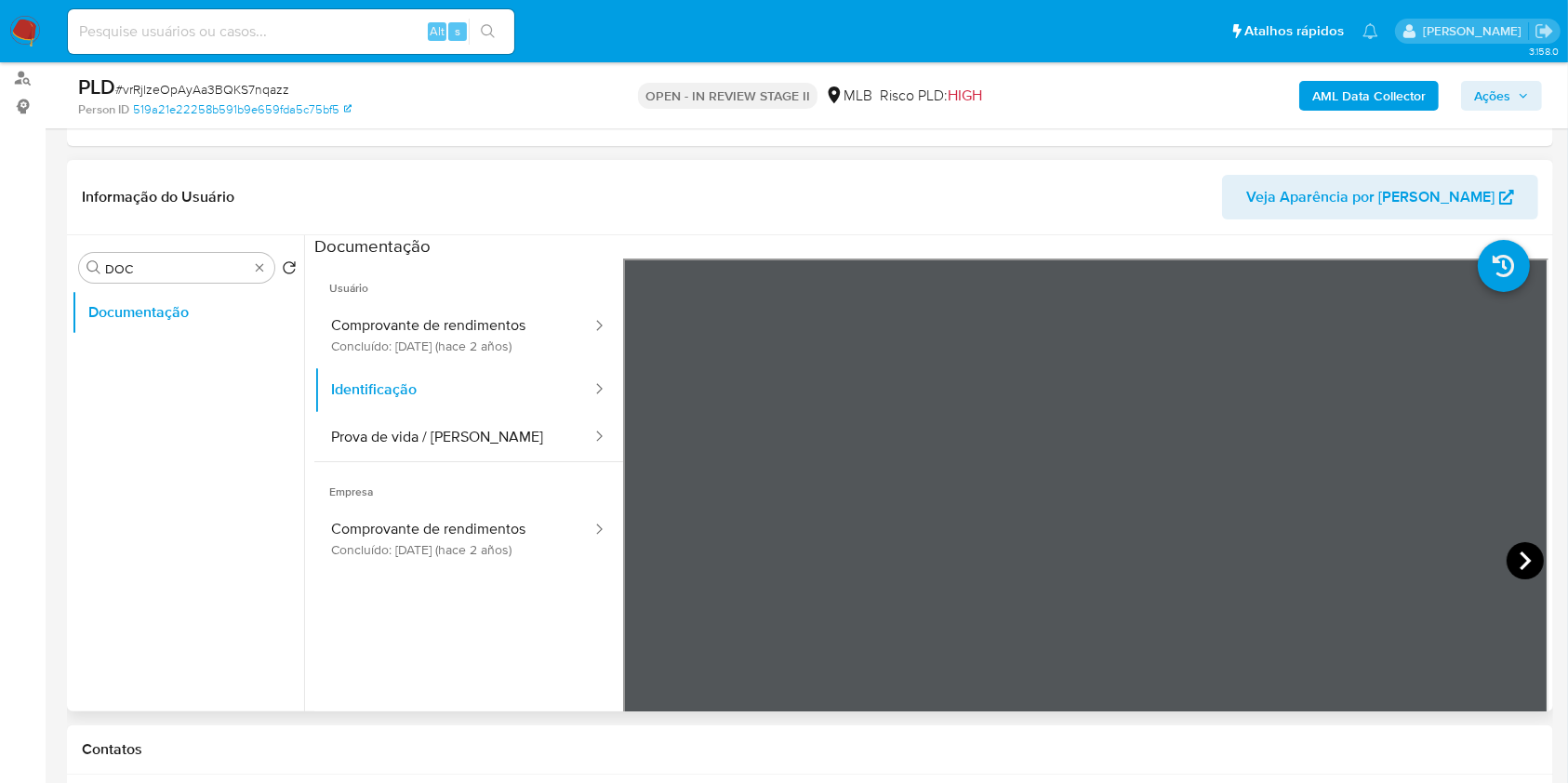
click at [1515, 559] on icon at bounding box center [1525, 560] width 37 height 37
click at [475, 424] on button "Prova de vida / [PERSON_NAME]" at bounding box center [454, 438] width 279 height 47
click at [268, 266] on div "Procurar DOC" at bounding box center [177, 268] width 196 height 30
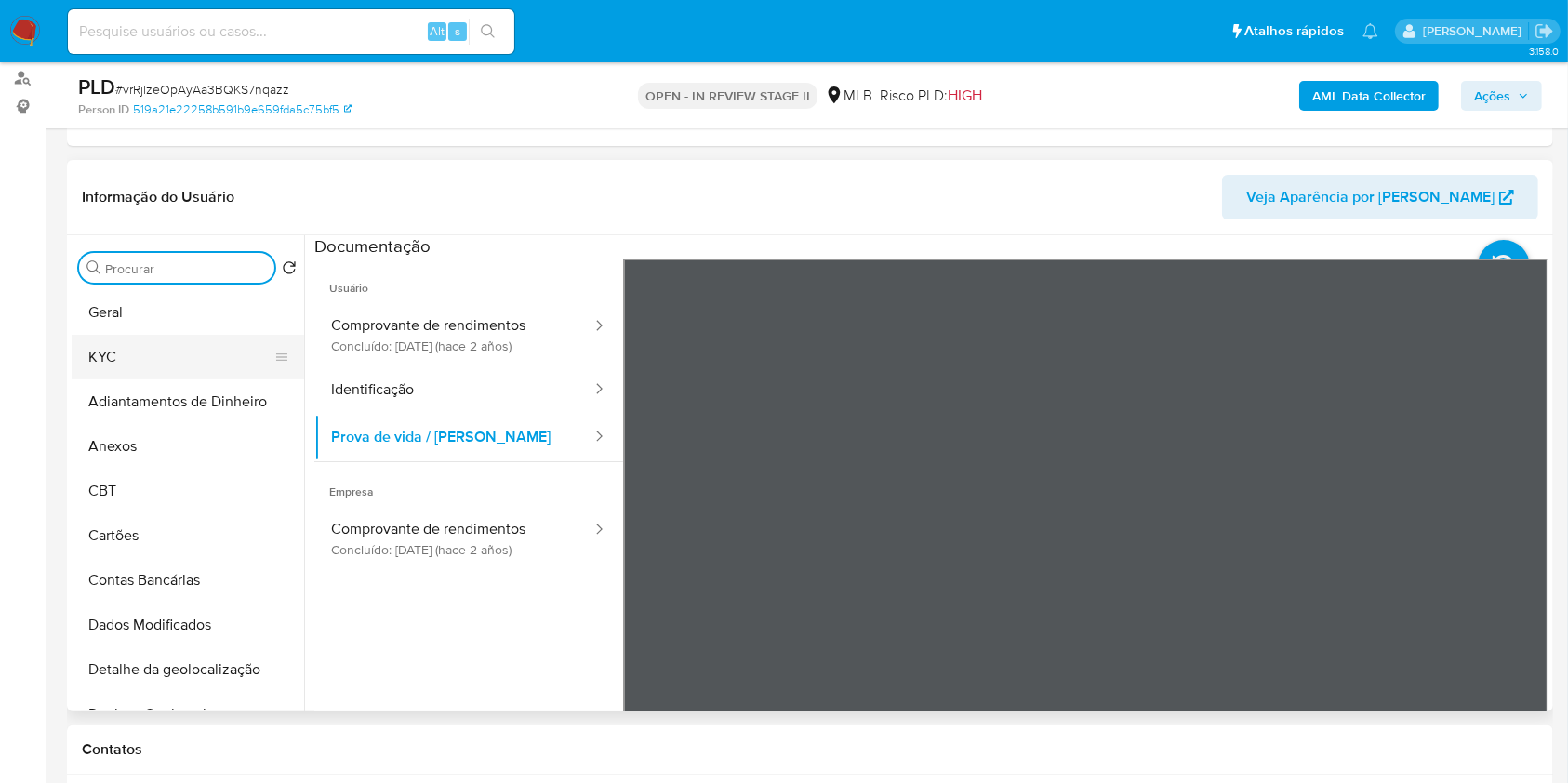
click at [185, 354] on button "KYC" at bounding box center [181, 358] width 218 height 45
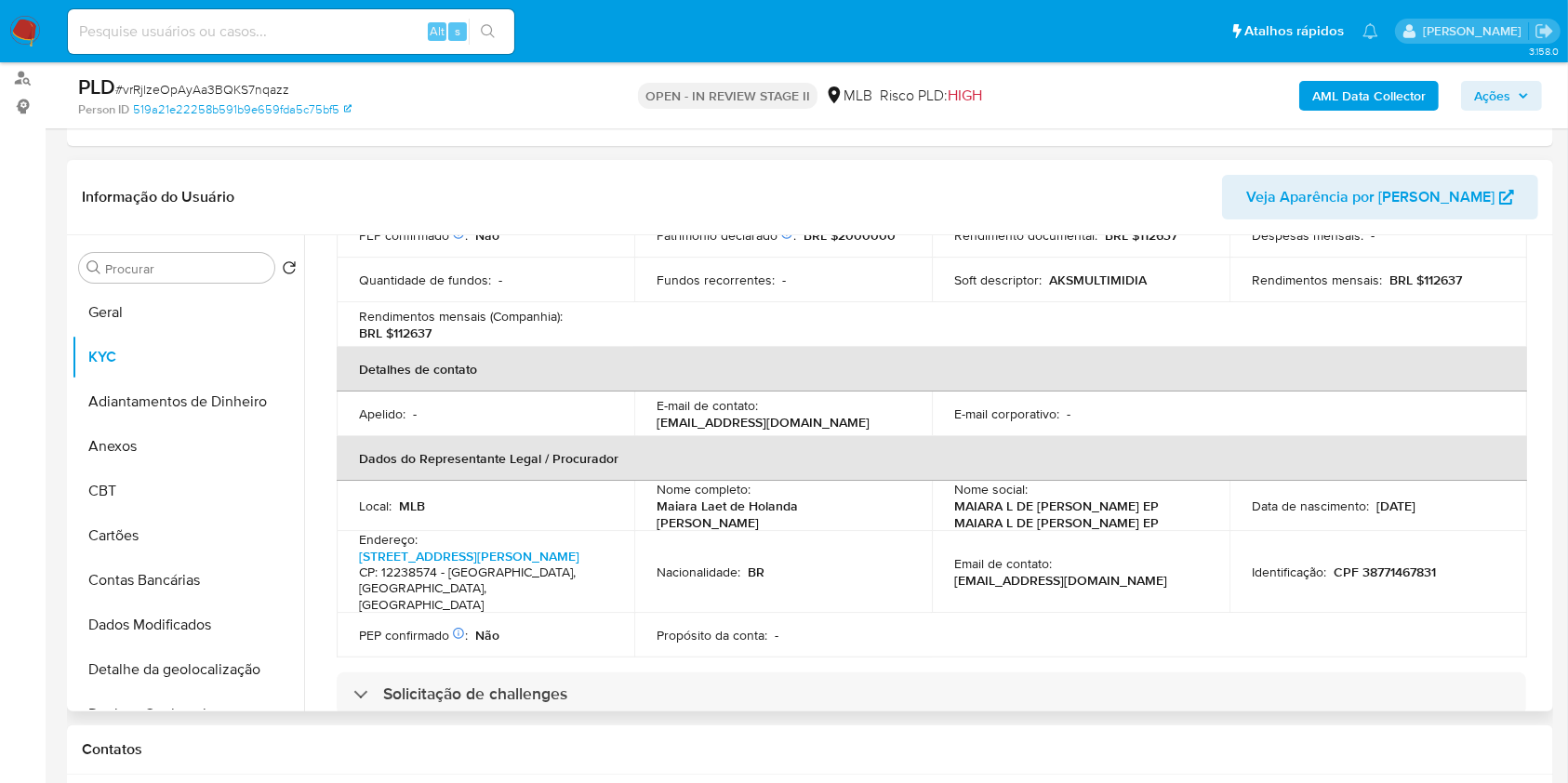
scroll to position [619, 0]
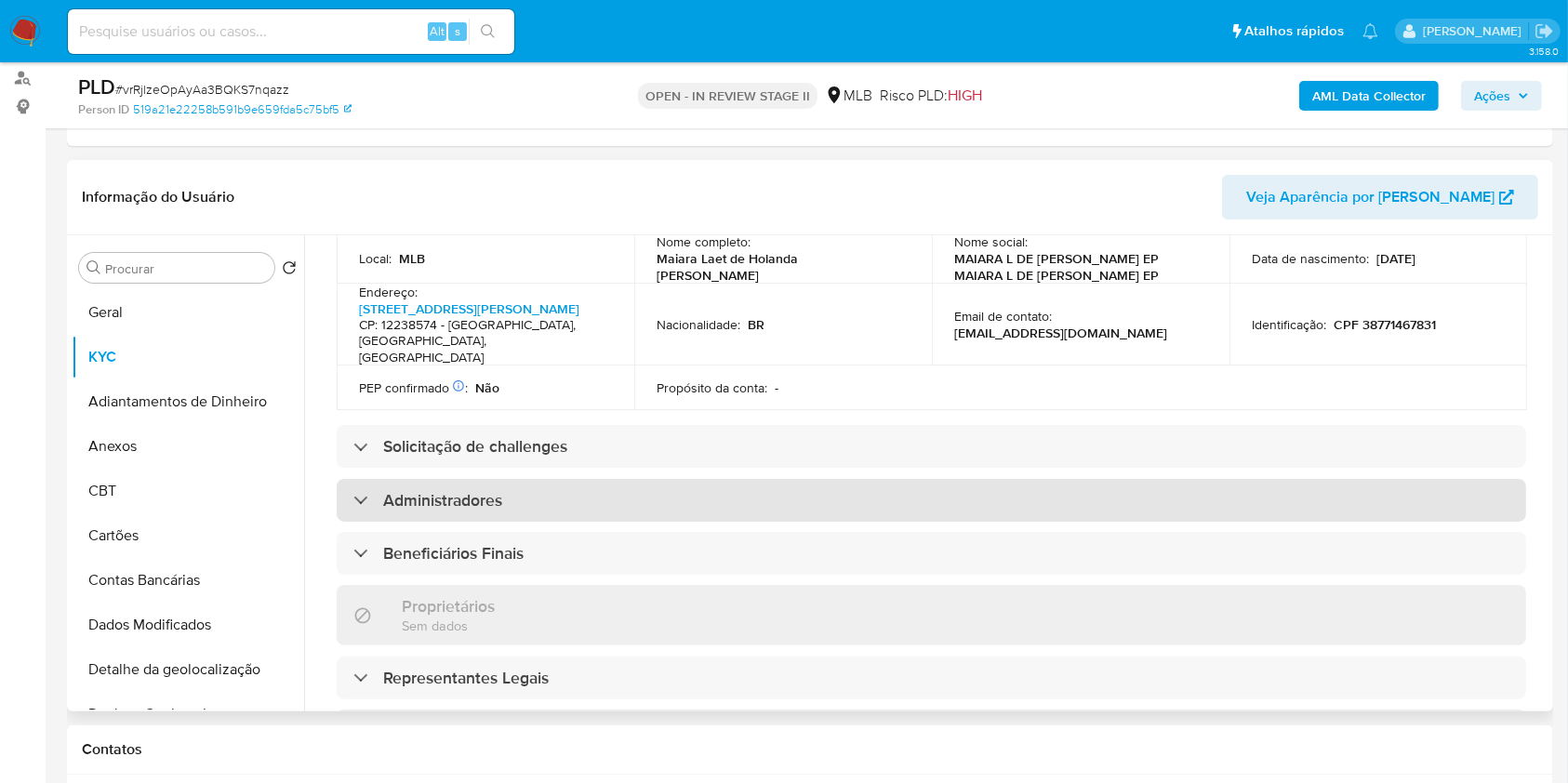
click at [570, 479] on div "Administradores" at bounding box center [932, 500] width 1190 height 43
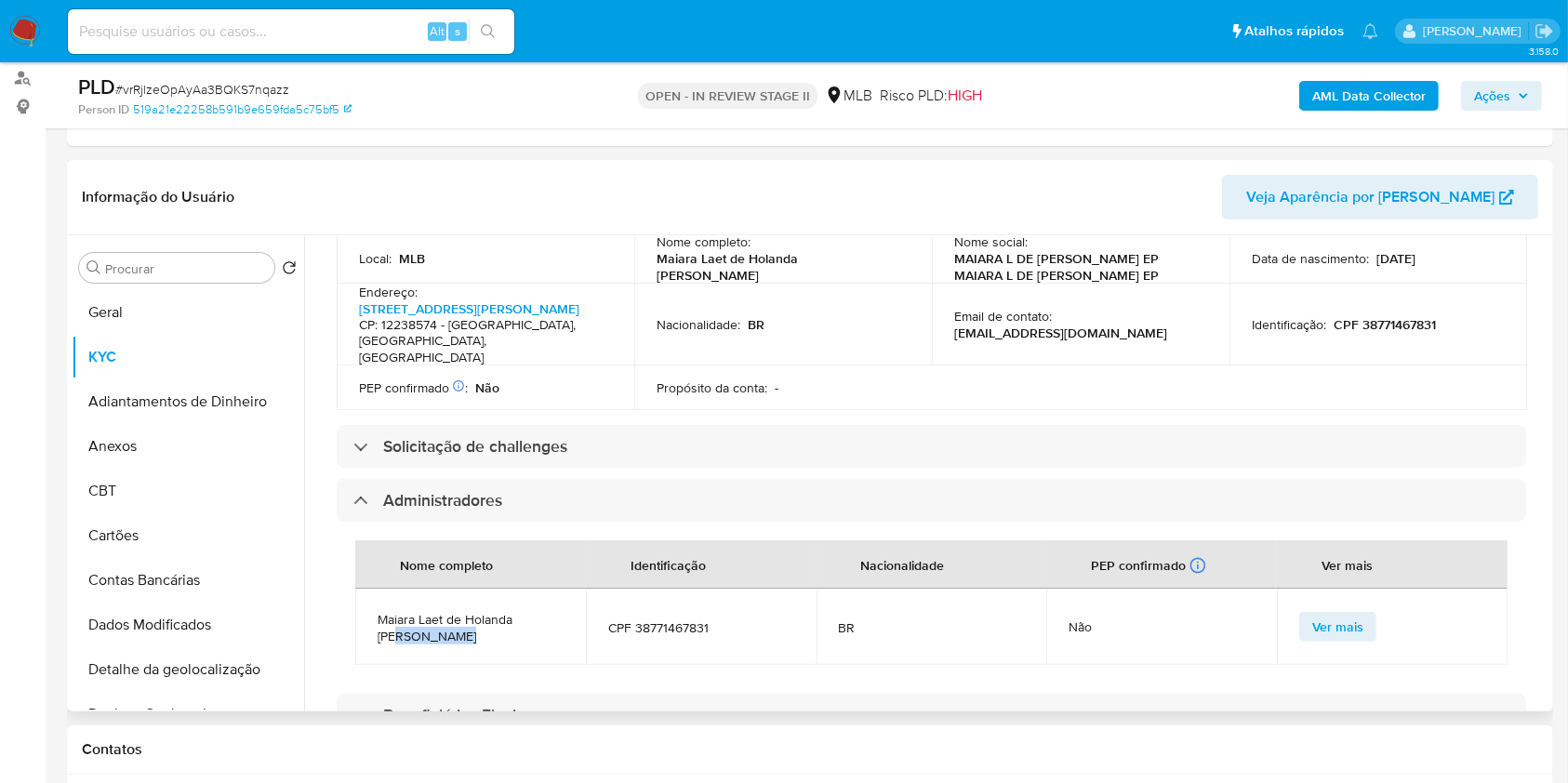
drag, startPoint x: 476, startPoint y: 610, endPoint x: 400, endPoint y: 606, distance: 76.1
click at [400, 611] on span "Maiara Laet de Holanda Marques Lopes" at bounding box center [471, 628] width 186 height 34
drag, startPoint x: 518, startPoint y: 587, endPoint x: 372, endPoint y: 578, distance: 146.3
click at [372, 588] on td "Maiara Laet de Holanda Marques Lopes" at bounding box center [471, 627] width 231 height 76
copy span "Maiara Laet de Holanda"
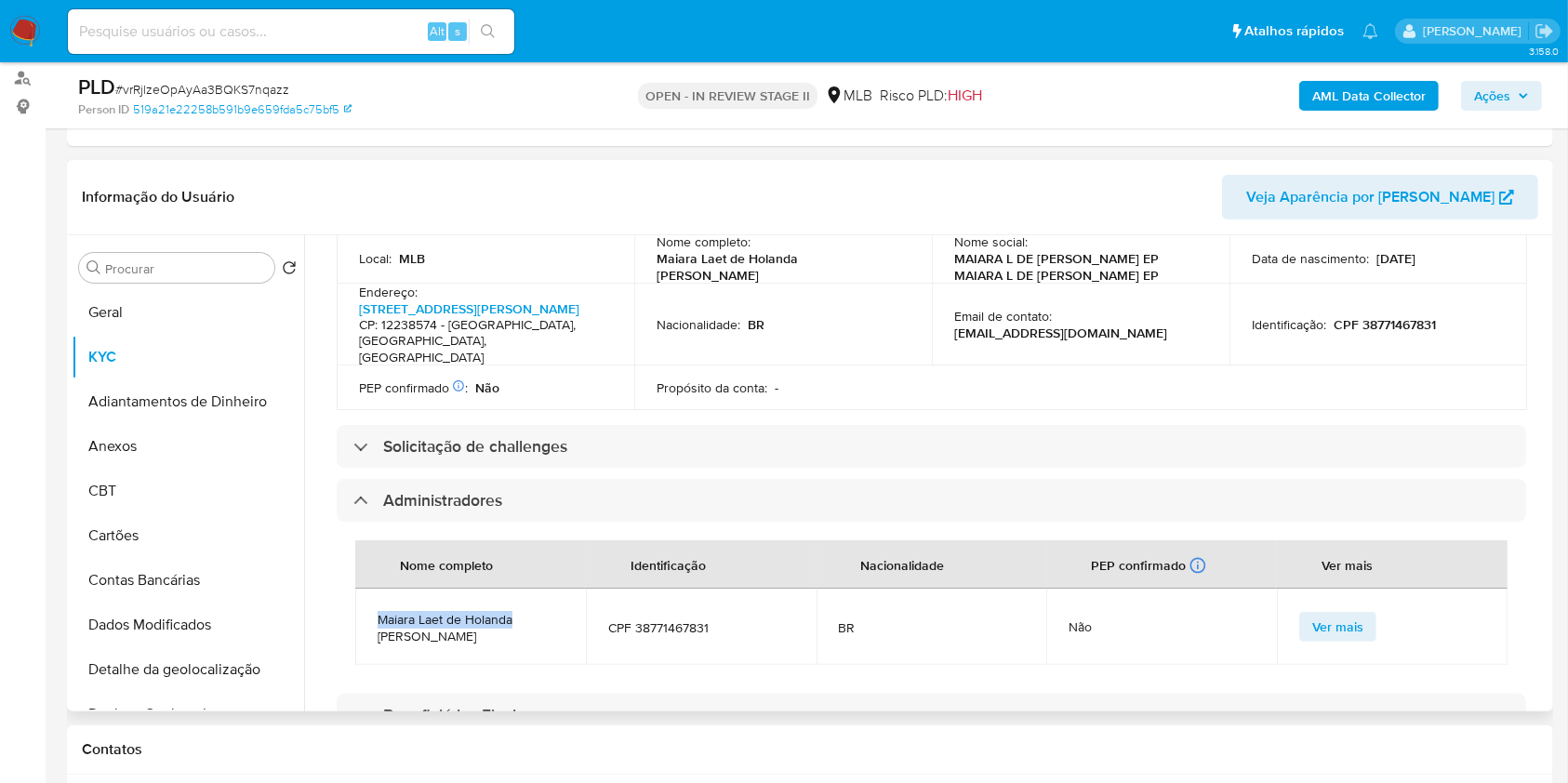
click at [676, 619] on span "CPF 38771467831" at bounding box center [701, 628] width 186 height 17
copy span "38771467831"
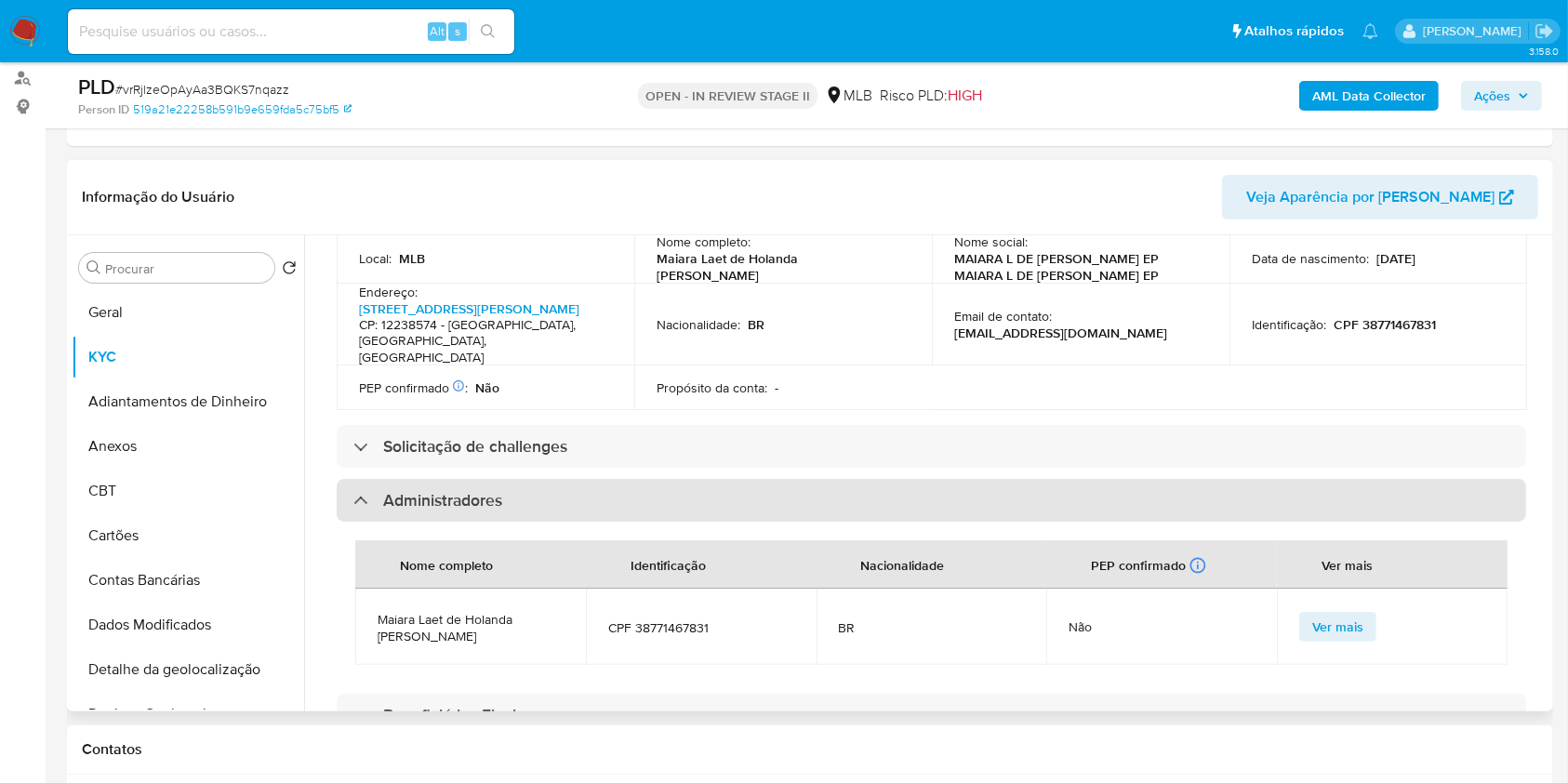
click at [780, 479] on div "Administradores" at bounding box center [932, 500] width 1190 height 43
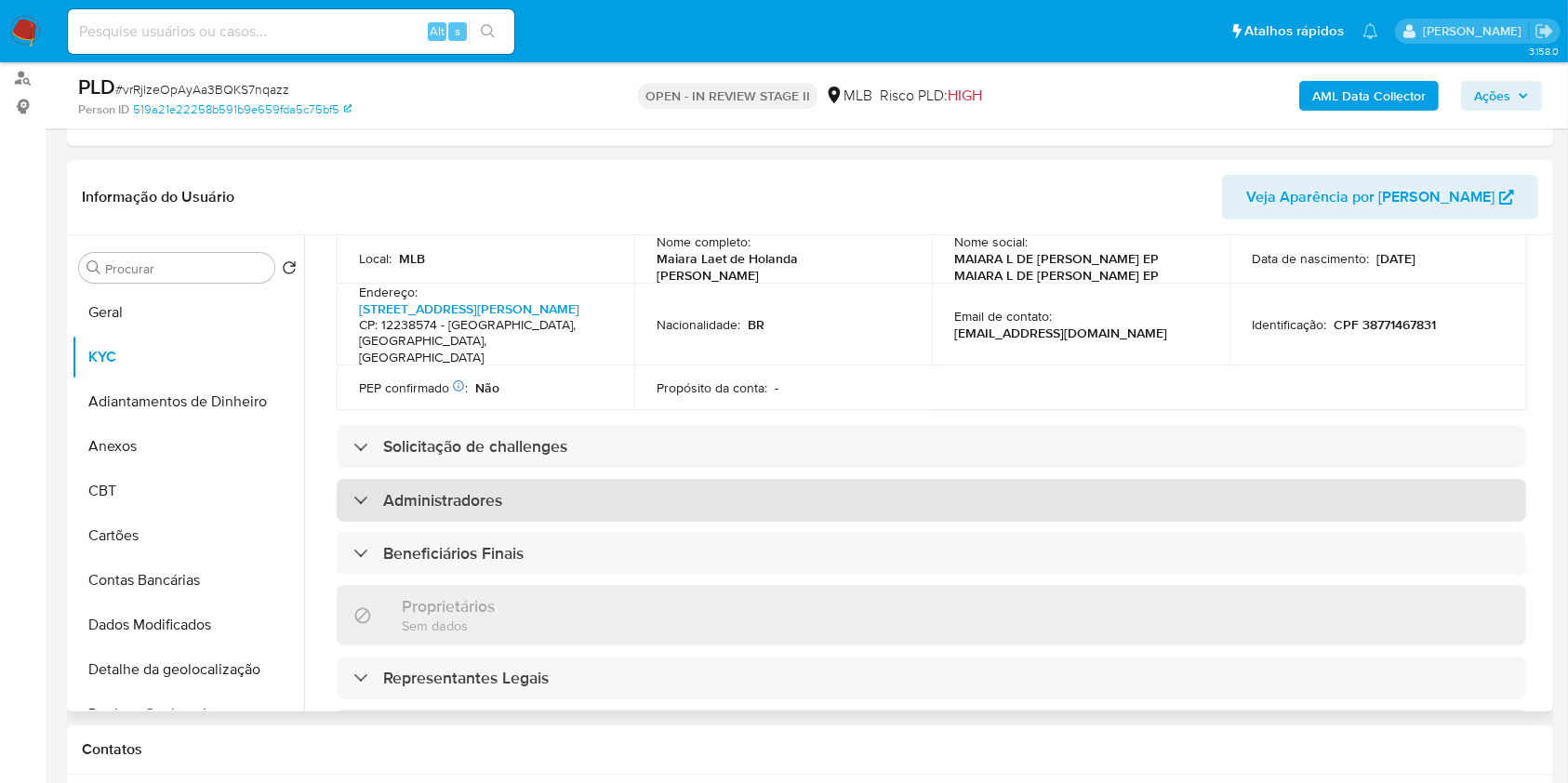
click at [666, 479] on div "Administradores" at bounding box center [932, 500] width 1190 height 43
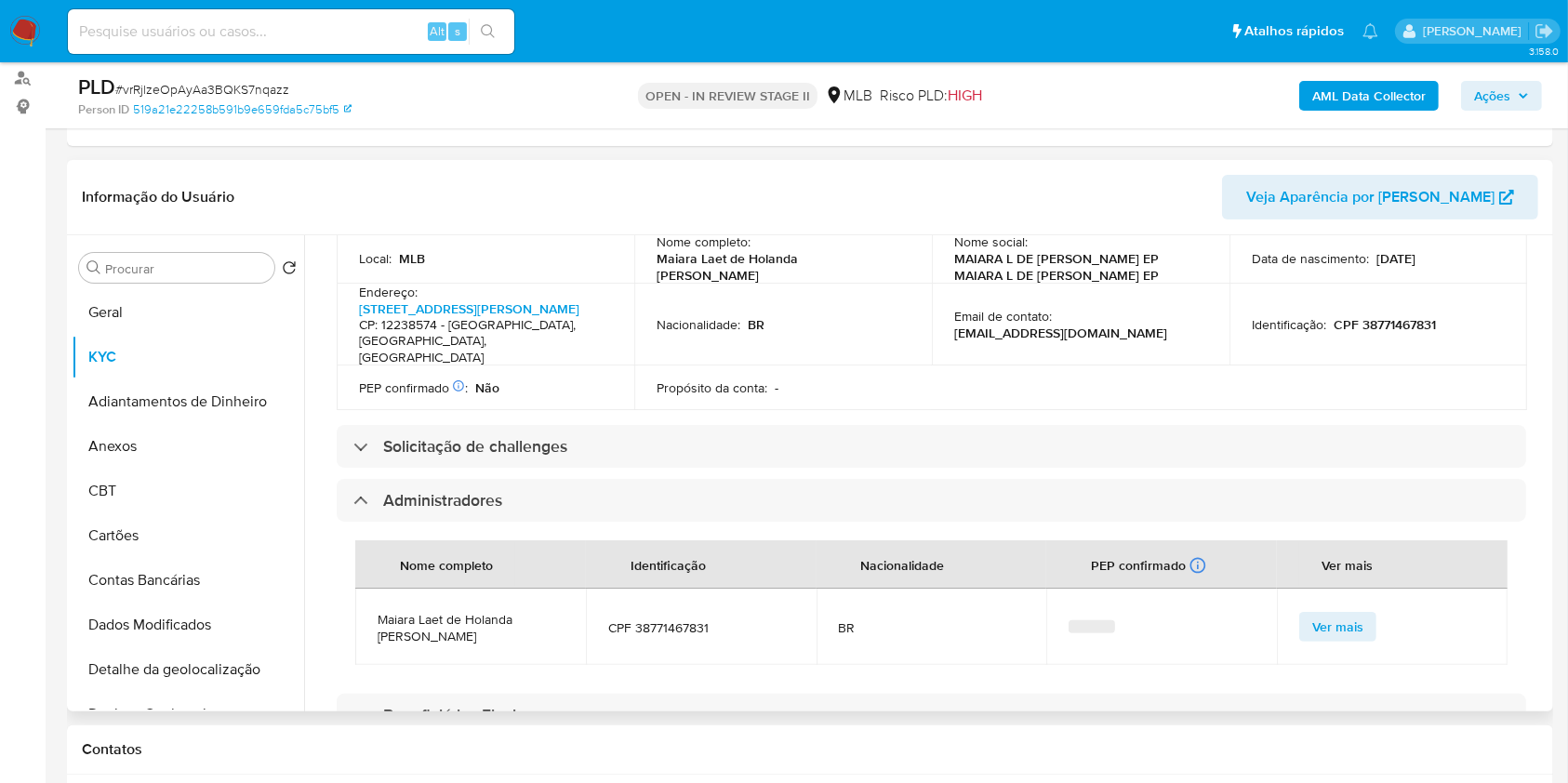
drag, startPoint x: 588, startPoint y: 695, endPoint x: 646, endPoint y: 641, distance: 79.2
click at [588, 695] on div "Beneficiários Finais" at bounding box center [932, 715] width 1190 height 43
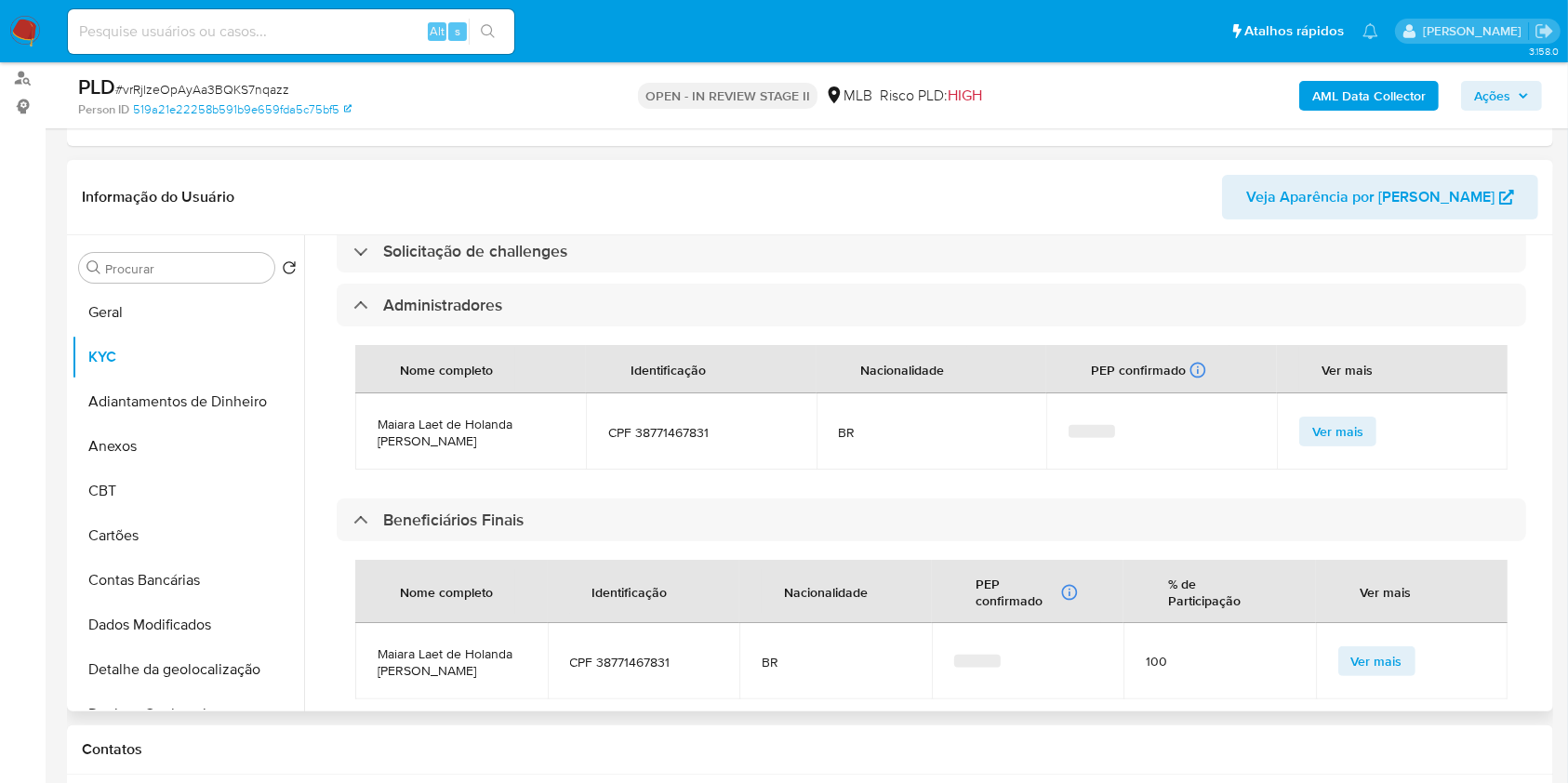
scroll to position [868, 0]
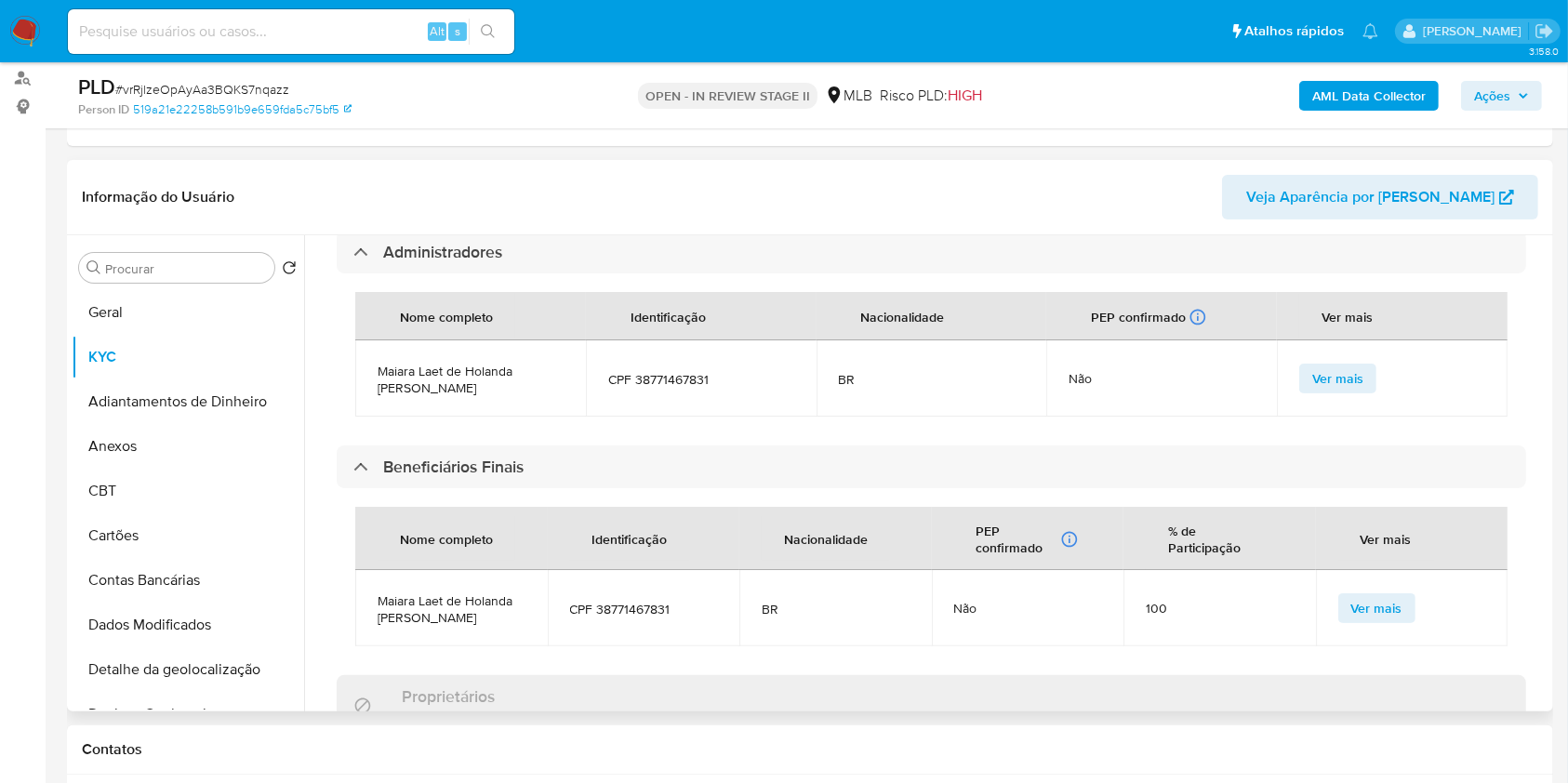
click at [683, 371] on span "CPF 38771467831" at bounding box center [701, 380] width 186 height 17
copy span "38771467831"
click at [233, 275] on input "Procurar" at bounding box center [186, 269] width 162 height 17
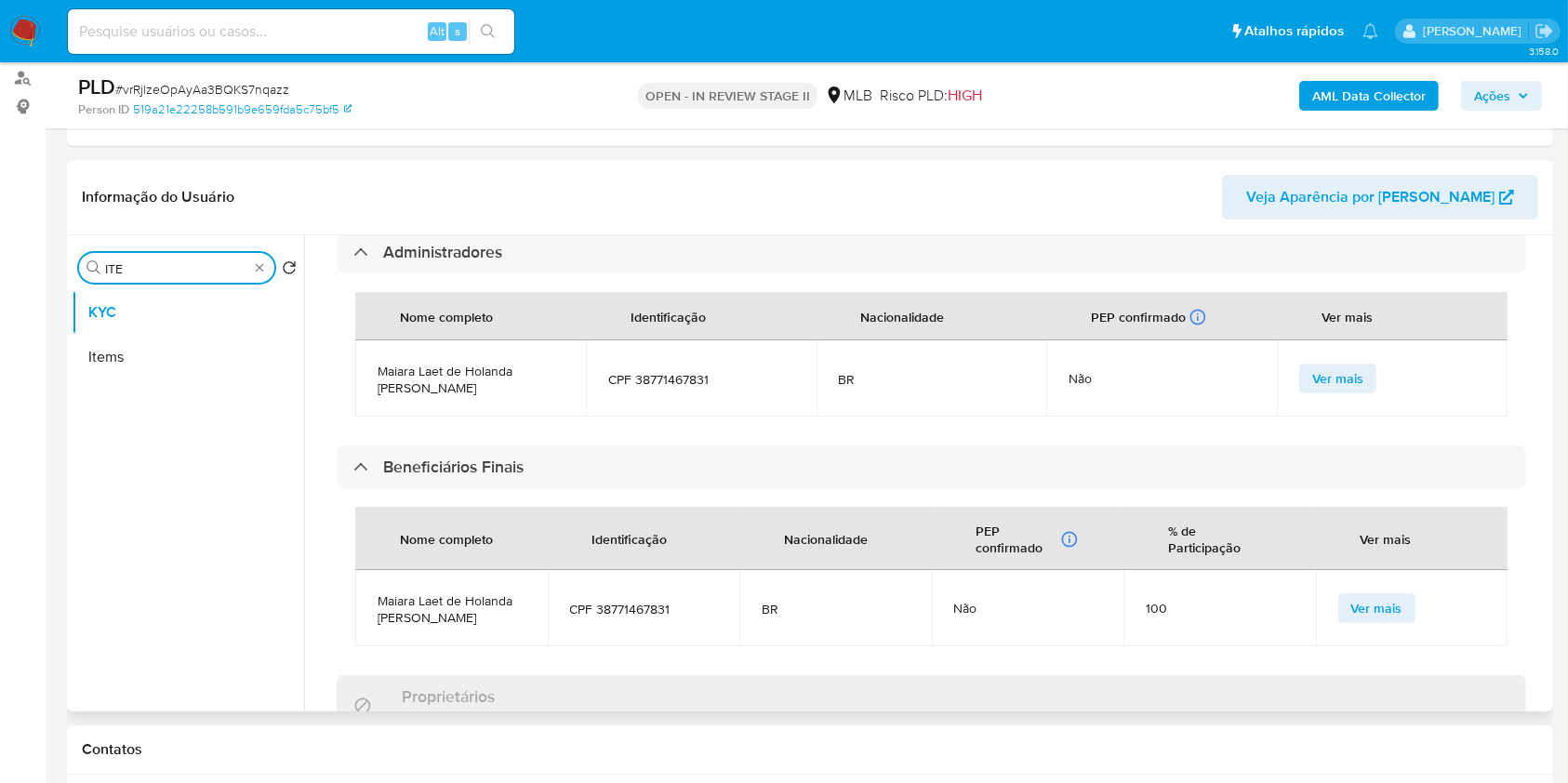
type input "ITE"
click at [208, 394] on ul "KYC Items" at bounding box center [188, 500] width 233 height 420
click at [197, 357] on button "Items" at bounding box center [181, 358] width 218 height 45
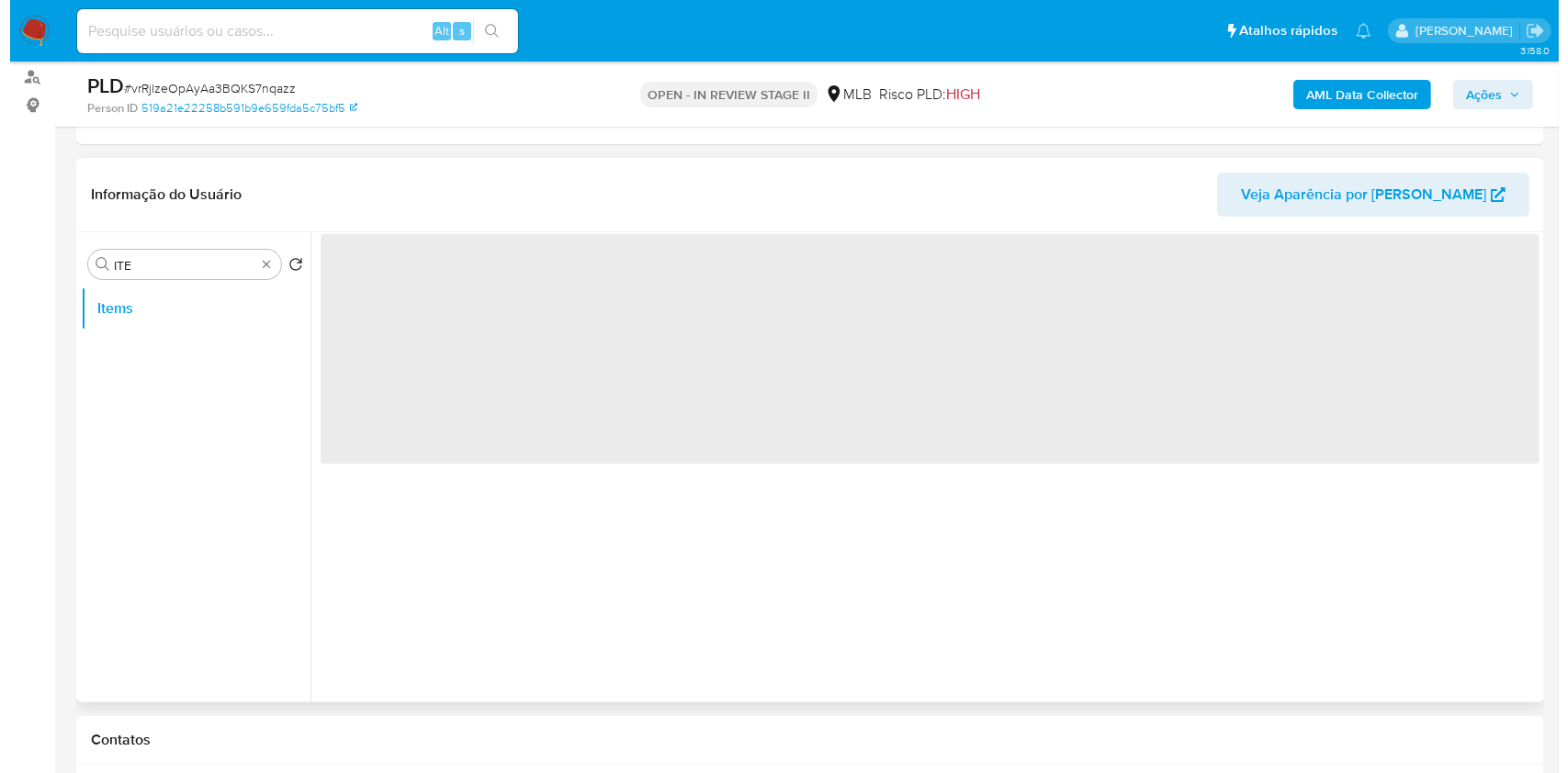
scroll to position [0, 0]
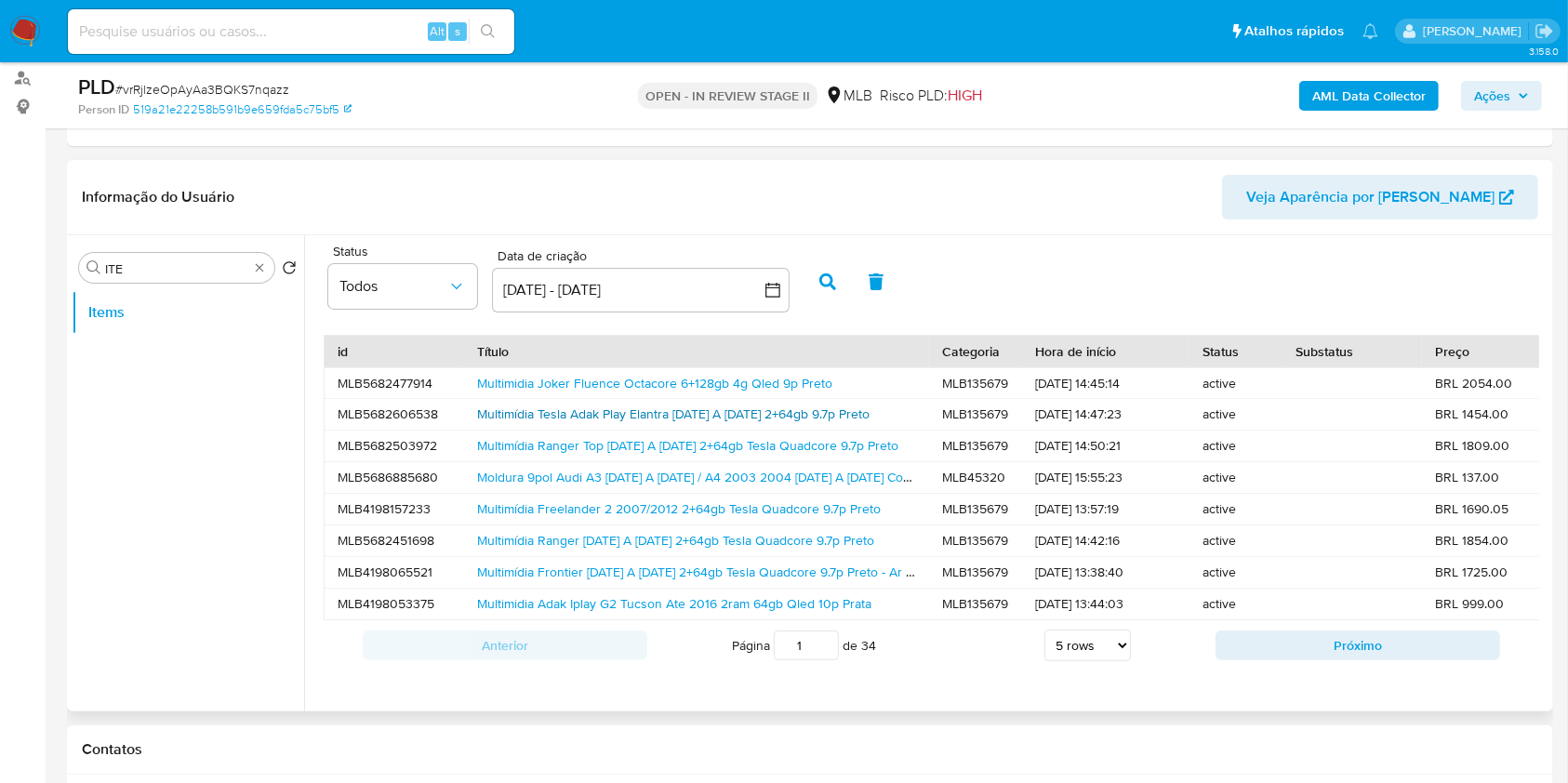
click at [588, 411] on link "Multimídia Tesla Adak Play Elantra 2014 A 2016 2+64gb 9.7p Preto" at bounding box center [673, 414] width 393 height 19
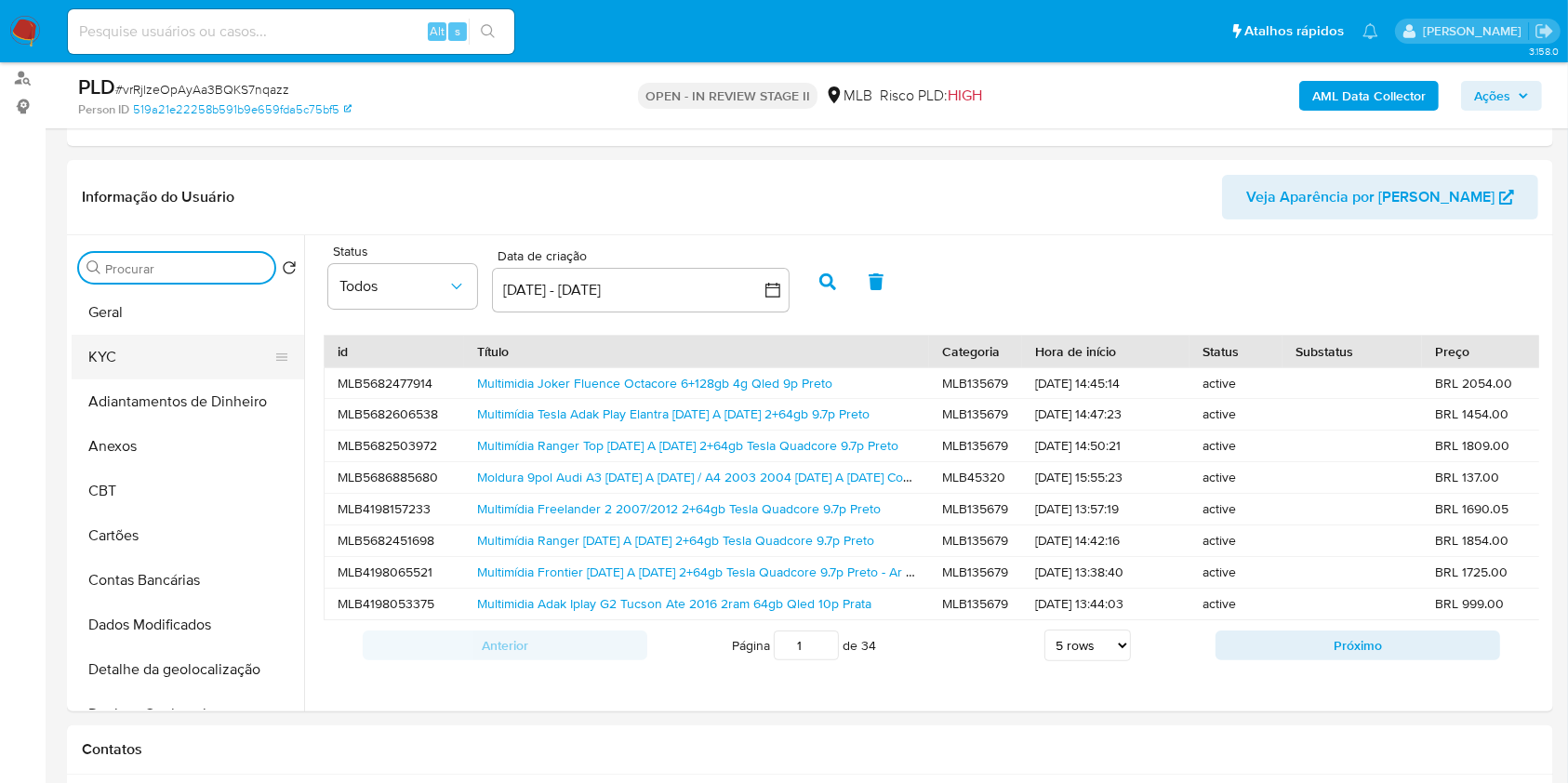
click at [192, 361] on button "KYC" at bounding box center [181, 358] width 218 height 45
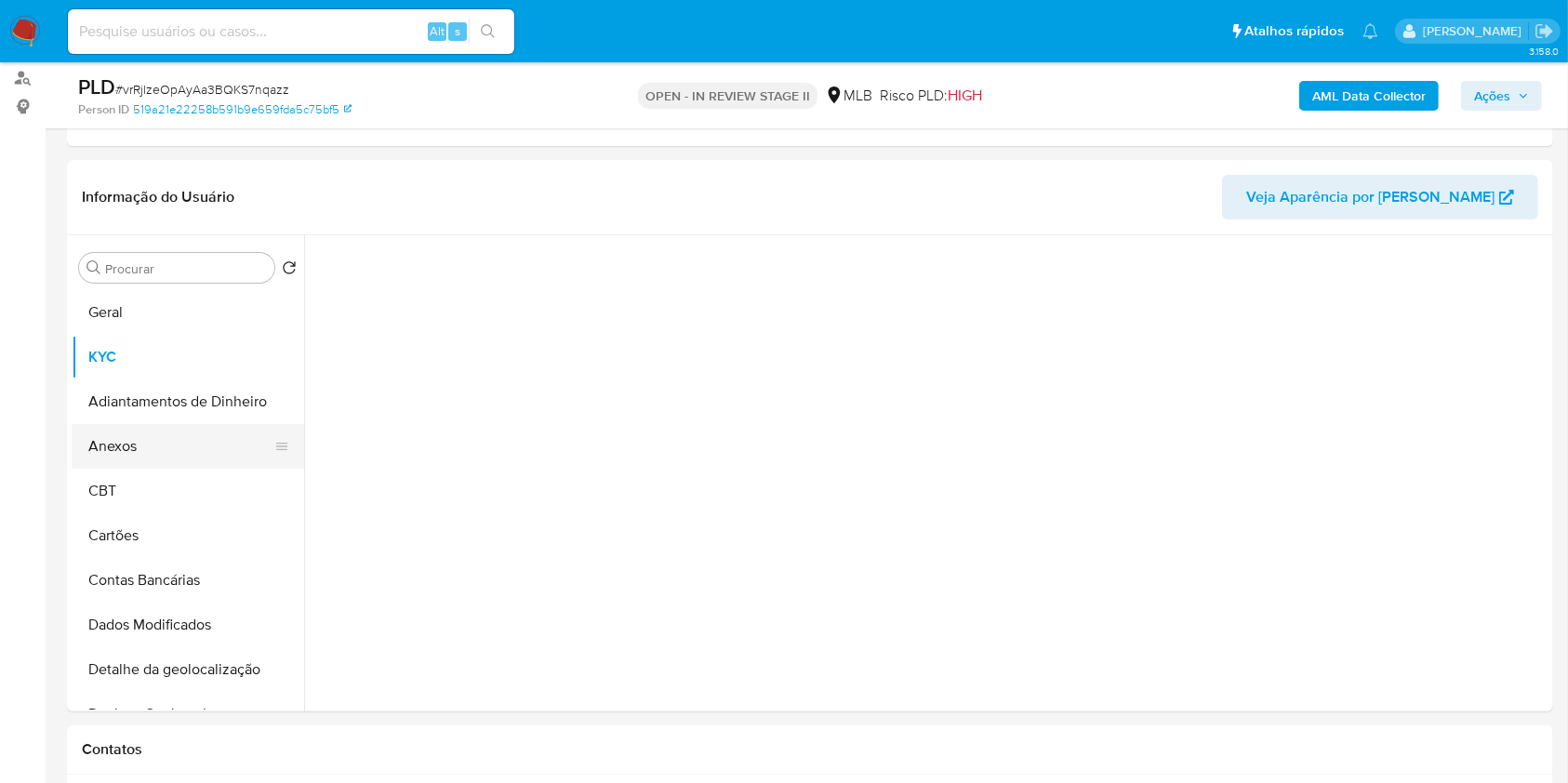
click at [186, 439] on button "Anexos" at bounding box center [181, 447] width 218 height 45
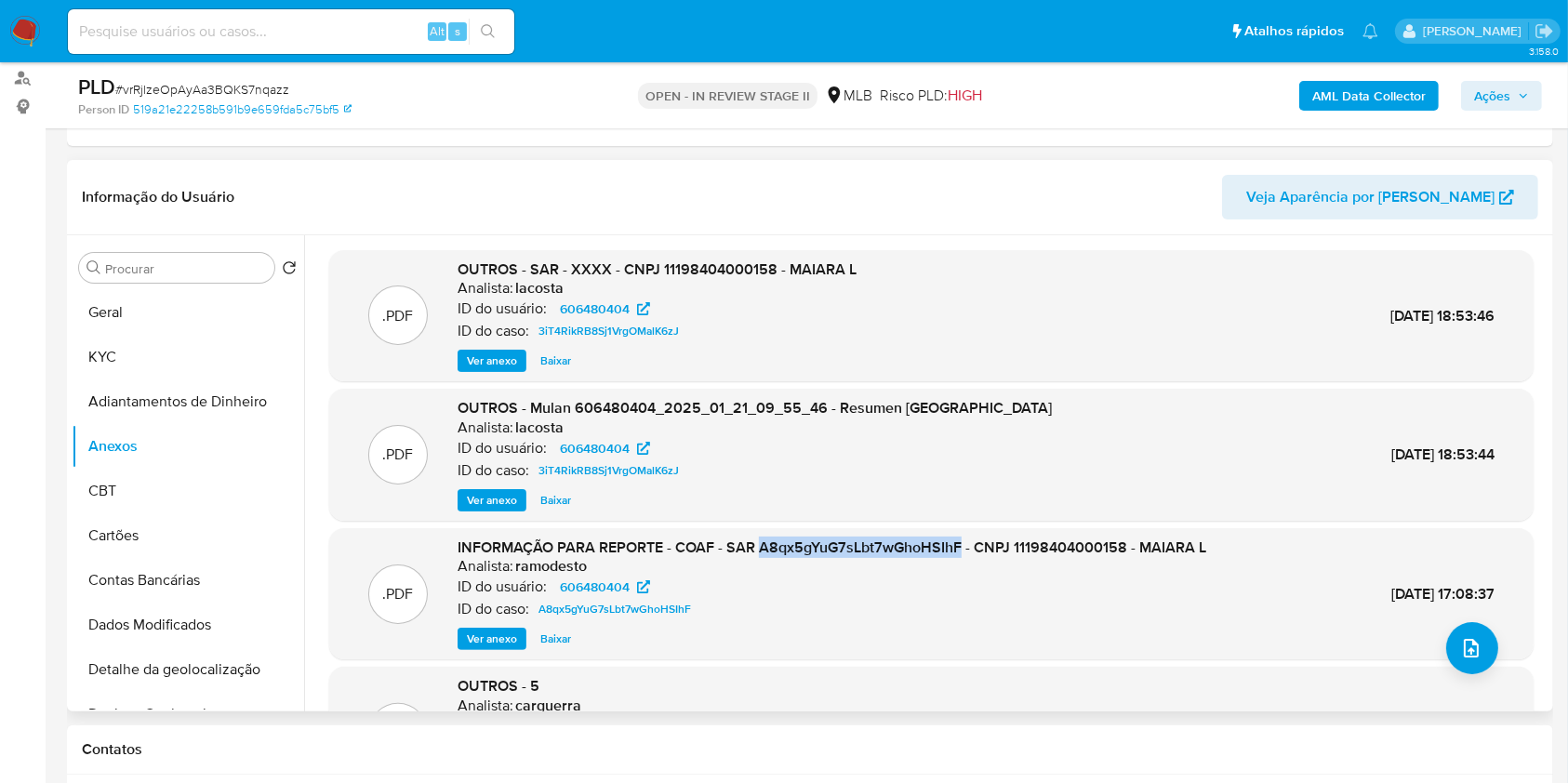
copy span "A8qx5gYuG7sLbt7wGhoHSIhF"
drag, startPoint x: 758, startPoint y: 546, endPoint x: 960, endPoint y: 547, distance: 202.0
click at [960, 547] on span "INFORMAÇÃO PARA REPORTE - COAF - SAR A8qx5gYuG7sLbt7wGhoHSIhF - CNPJ 1119840400…" at bounding box center [831, 547] width 749 height 21
click at [1465, 651] on icon "upload-file" at bounding box center [1471, 648] width 22 height 22
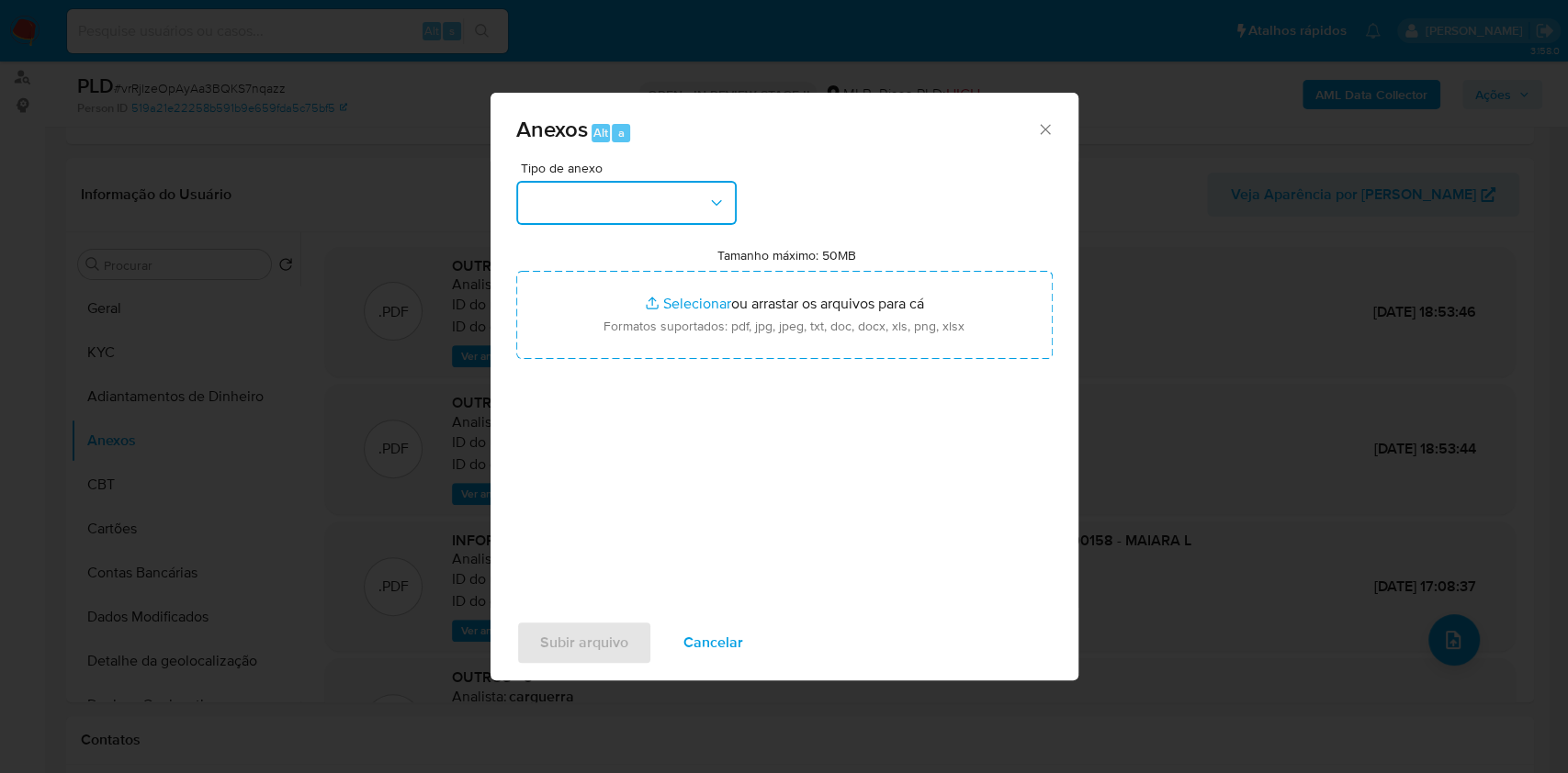
click at [691, 214] on button "button" at bounding box center [626, 203] width 221 height 44
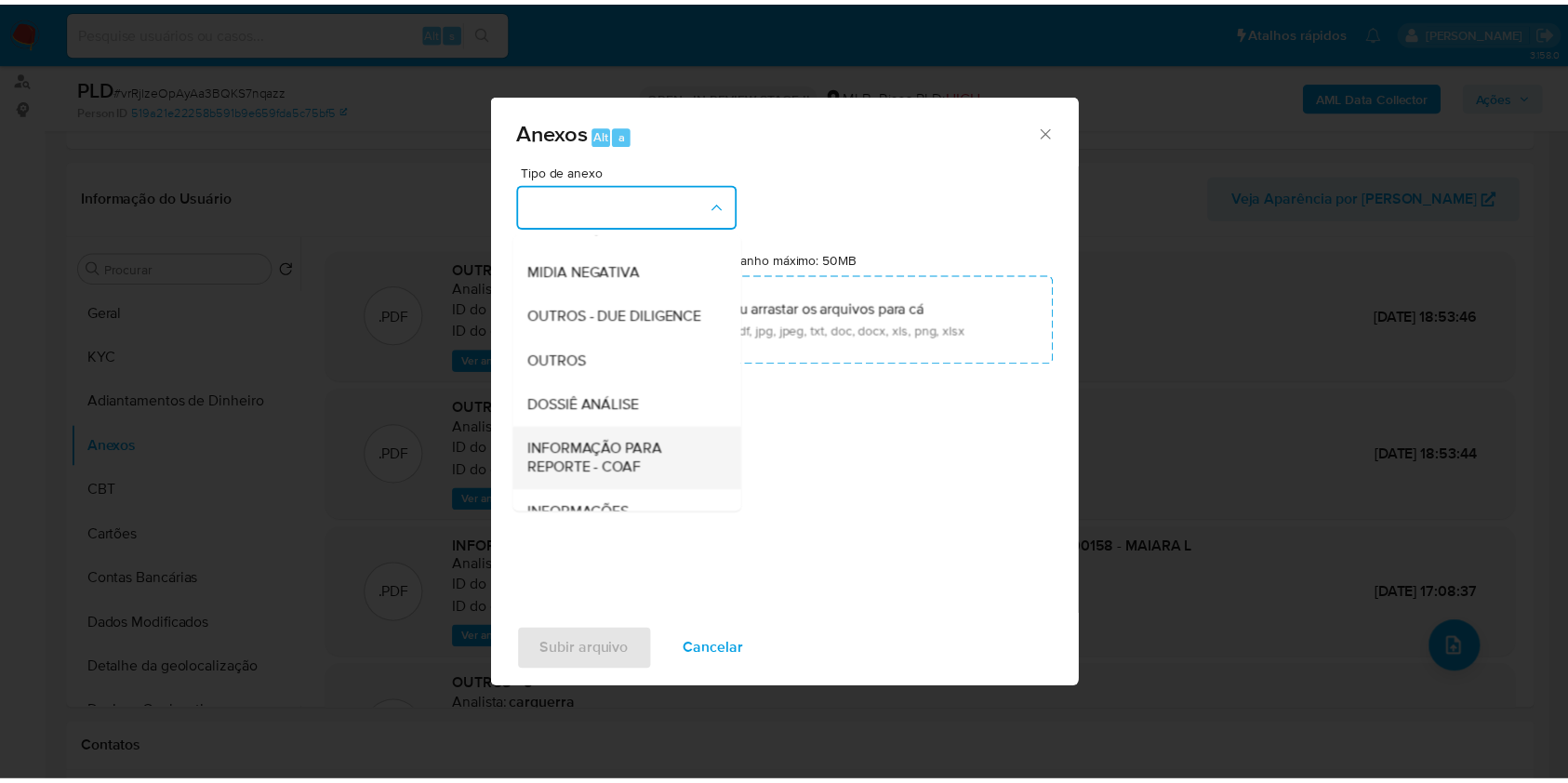
scroll to position [286, 0]
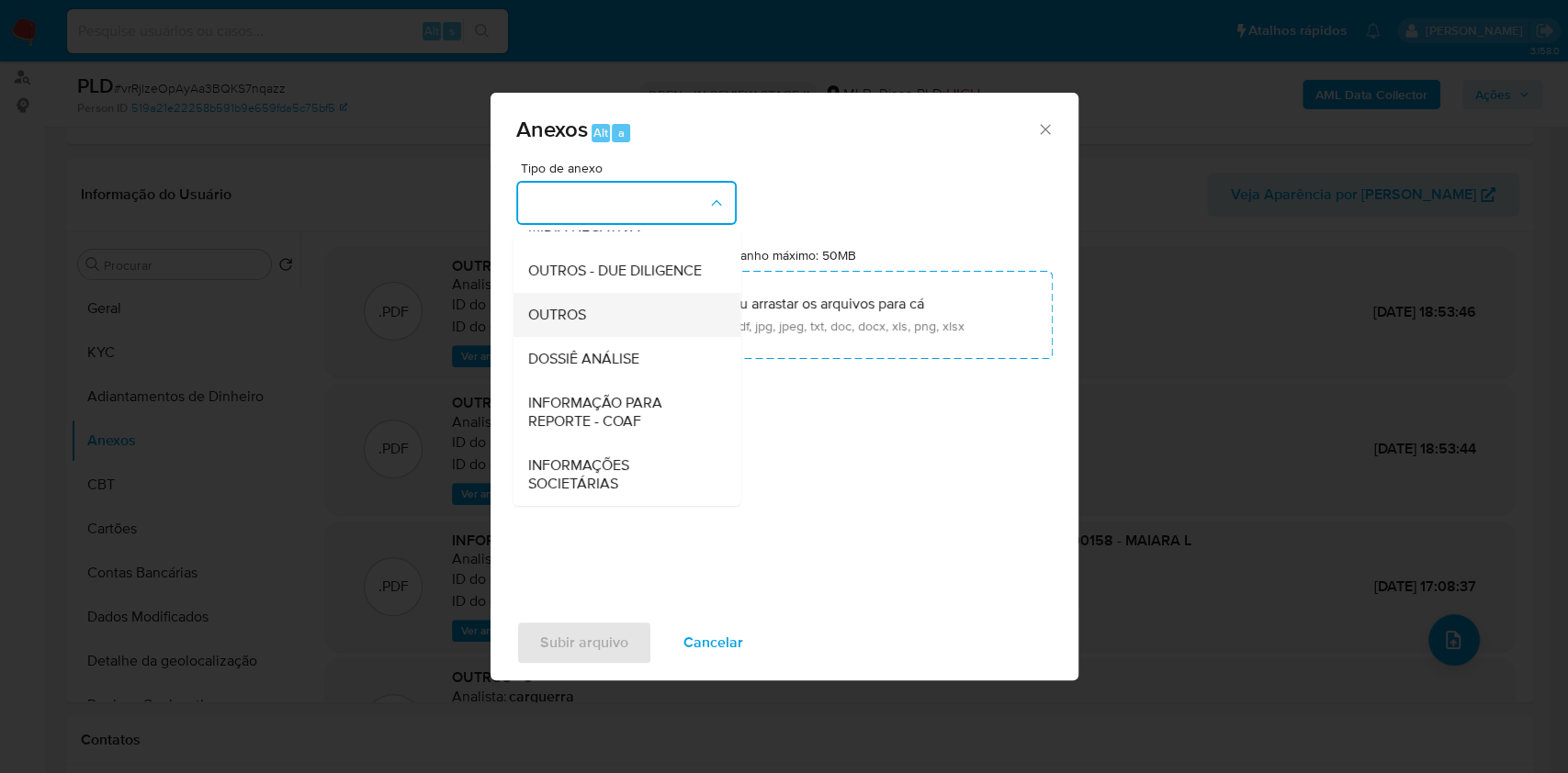
click at [611, 324] on div "OUTROS" at bounding box center [621, 315] width 188 height 44
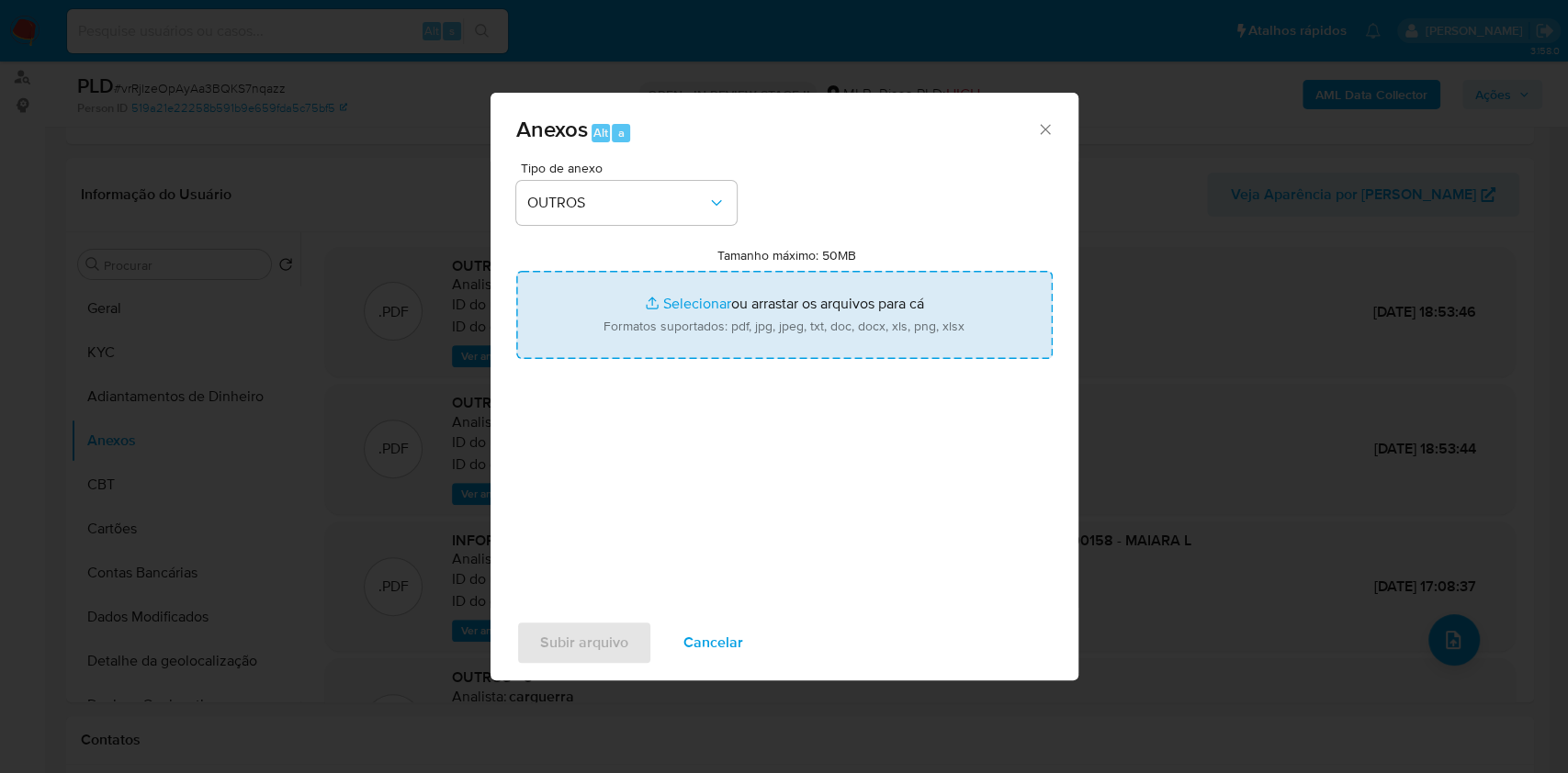
type input "C:\fakepath\Mulan 606480404_ MAIARA L. DE H. MARQUES LOPES 2025_09_11_10_22_49.…"
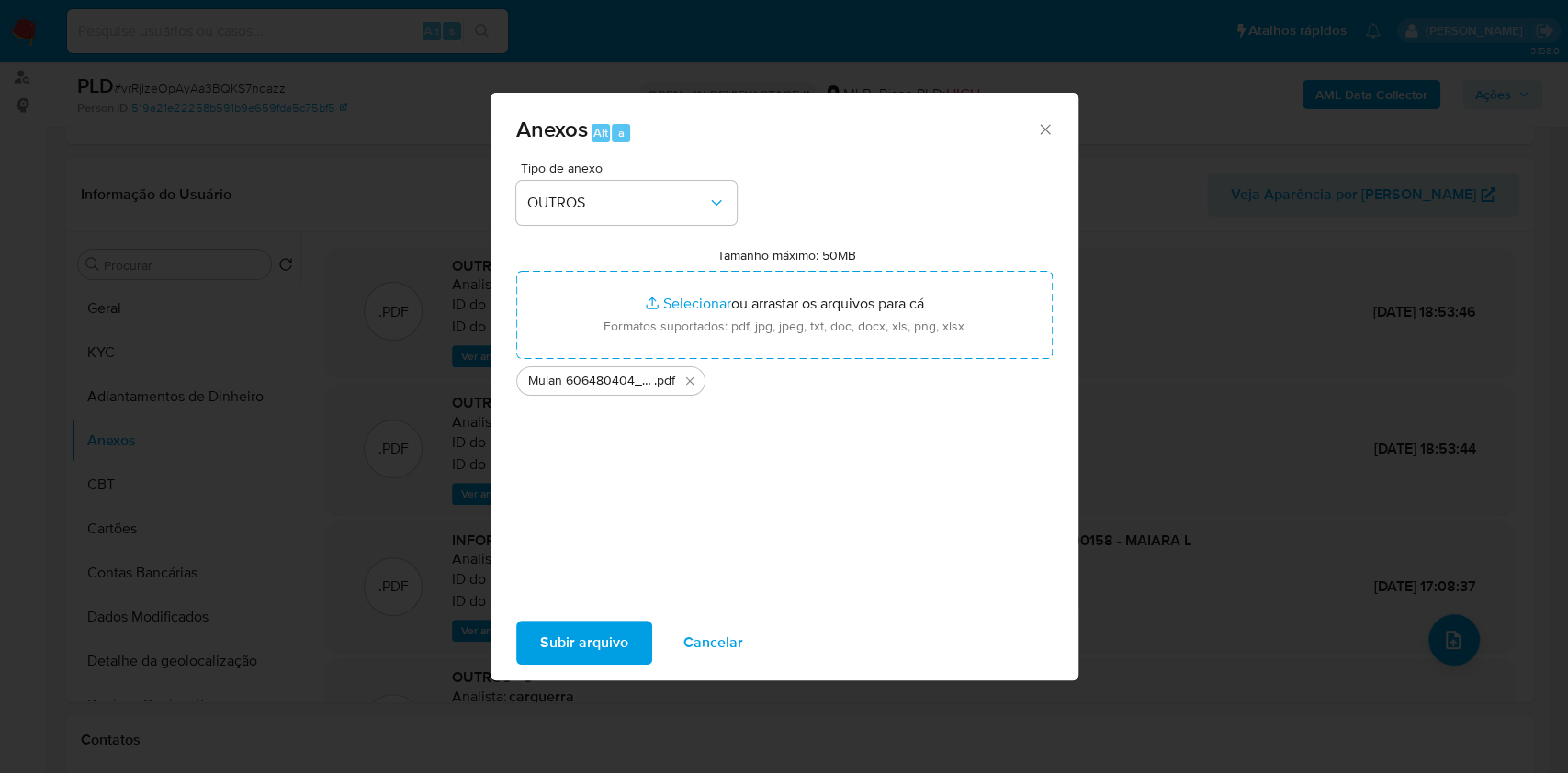
click at [617, 642] on span "Subir arquivo" at bounding box center [584, 642] width 88 height 40
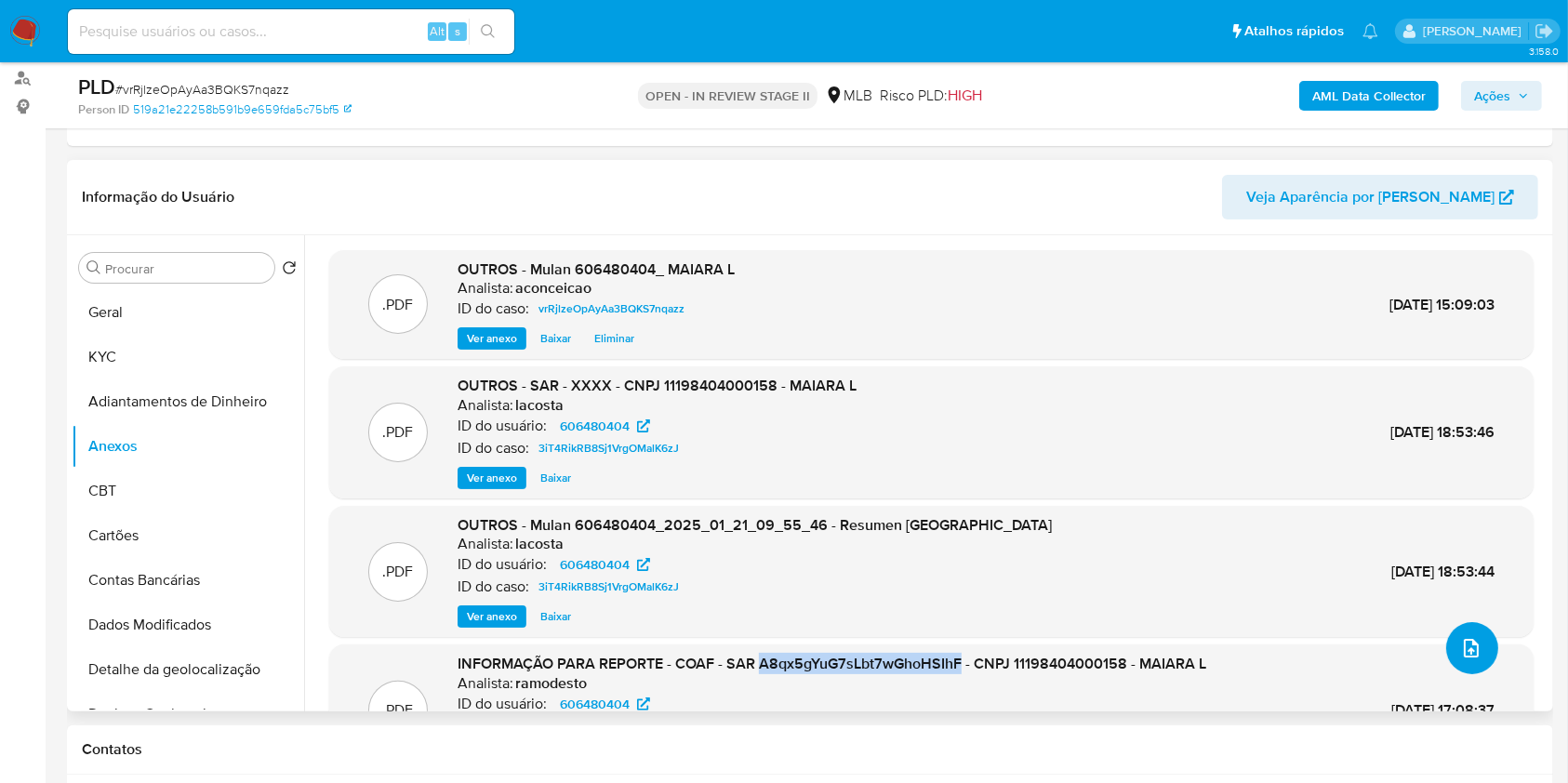
click at [1467, 658] on button "upload-file" at bounding box center [1472, 648] width 52 height 52
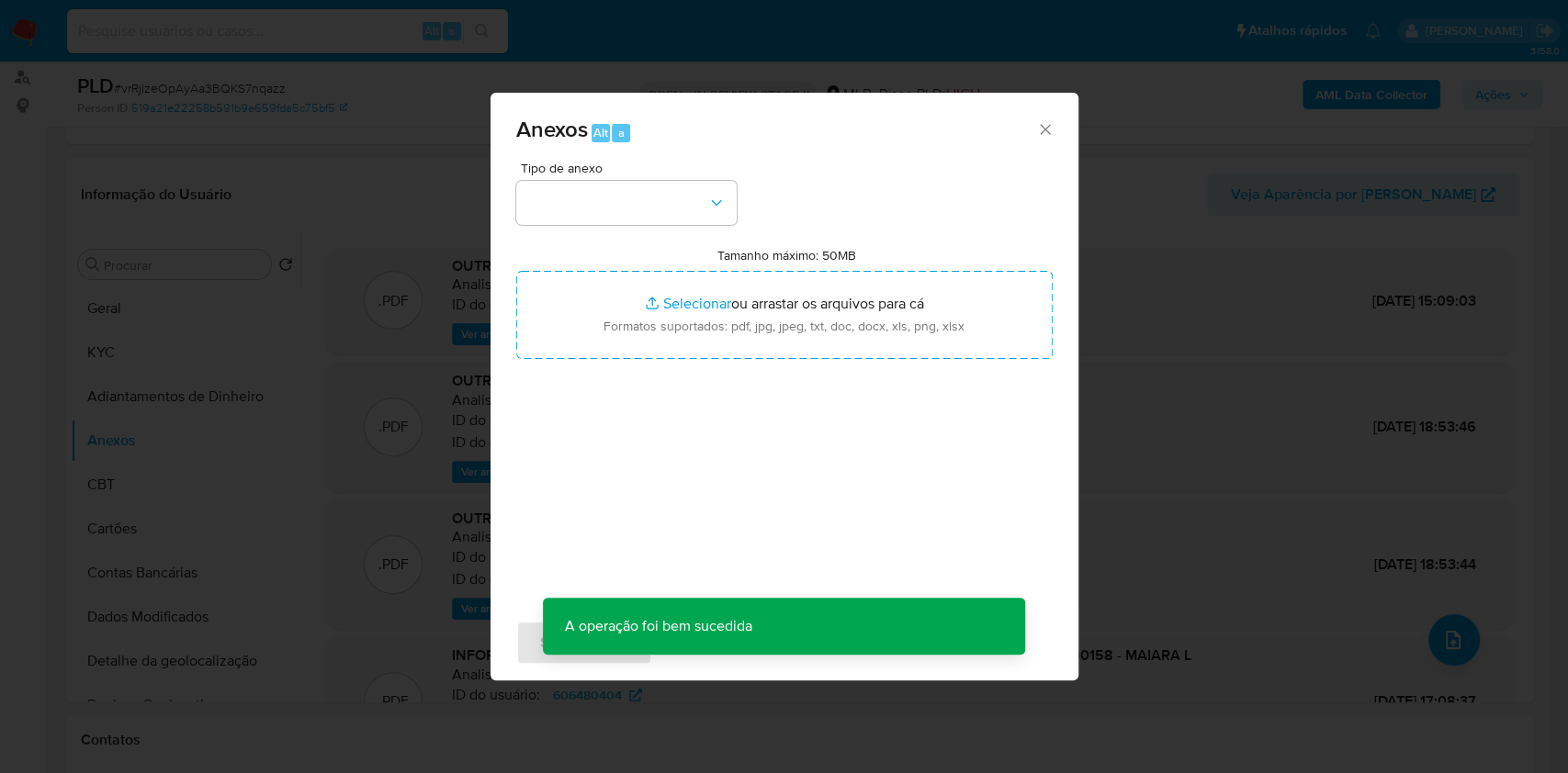
click at [1043, 137] on icon "Fechar" at bounding box center [1046, 130] width 18 height 18
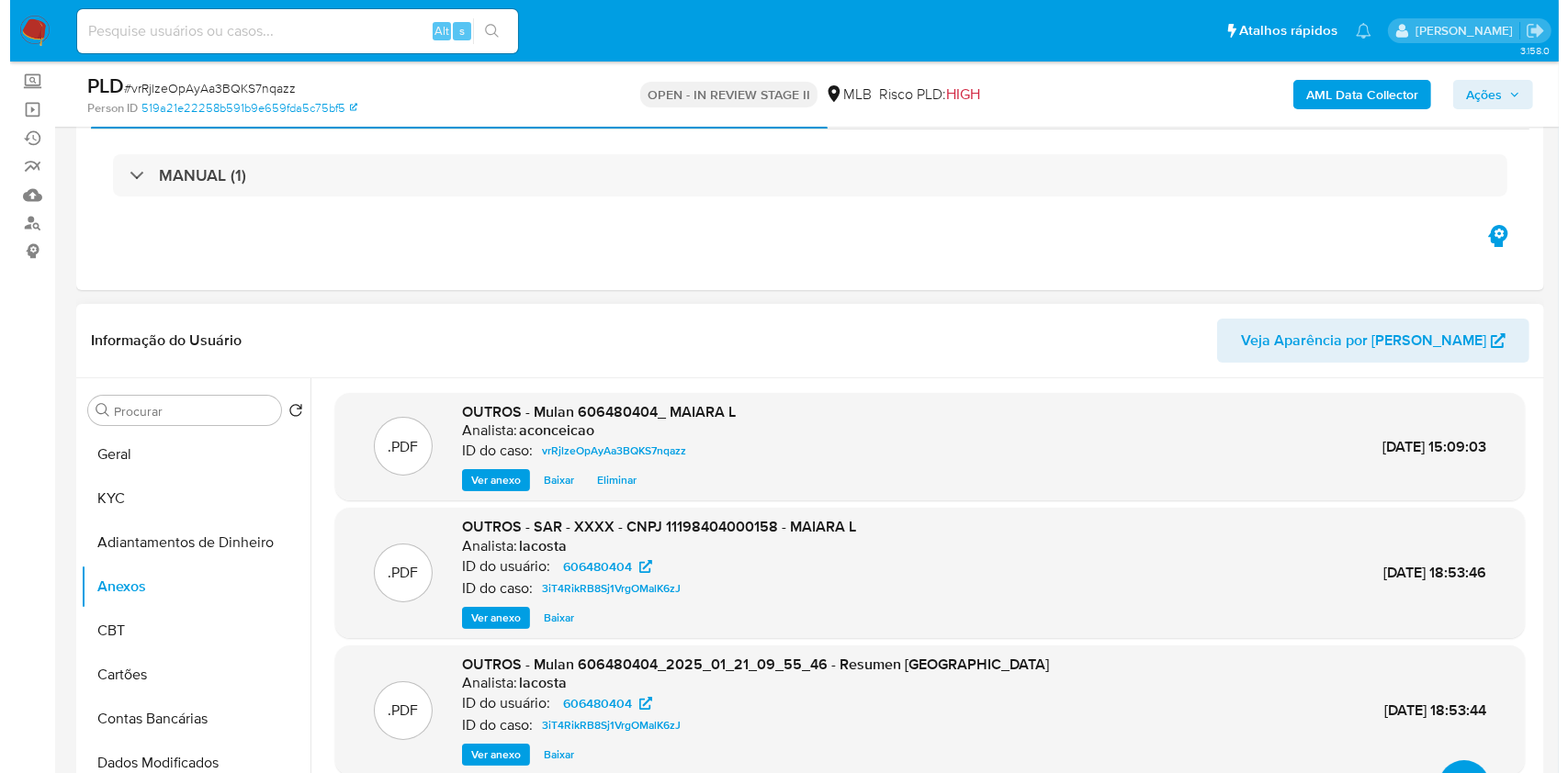
scroll to position [244, 0]
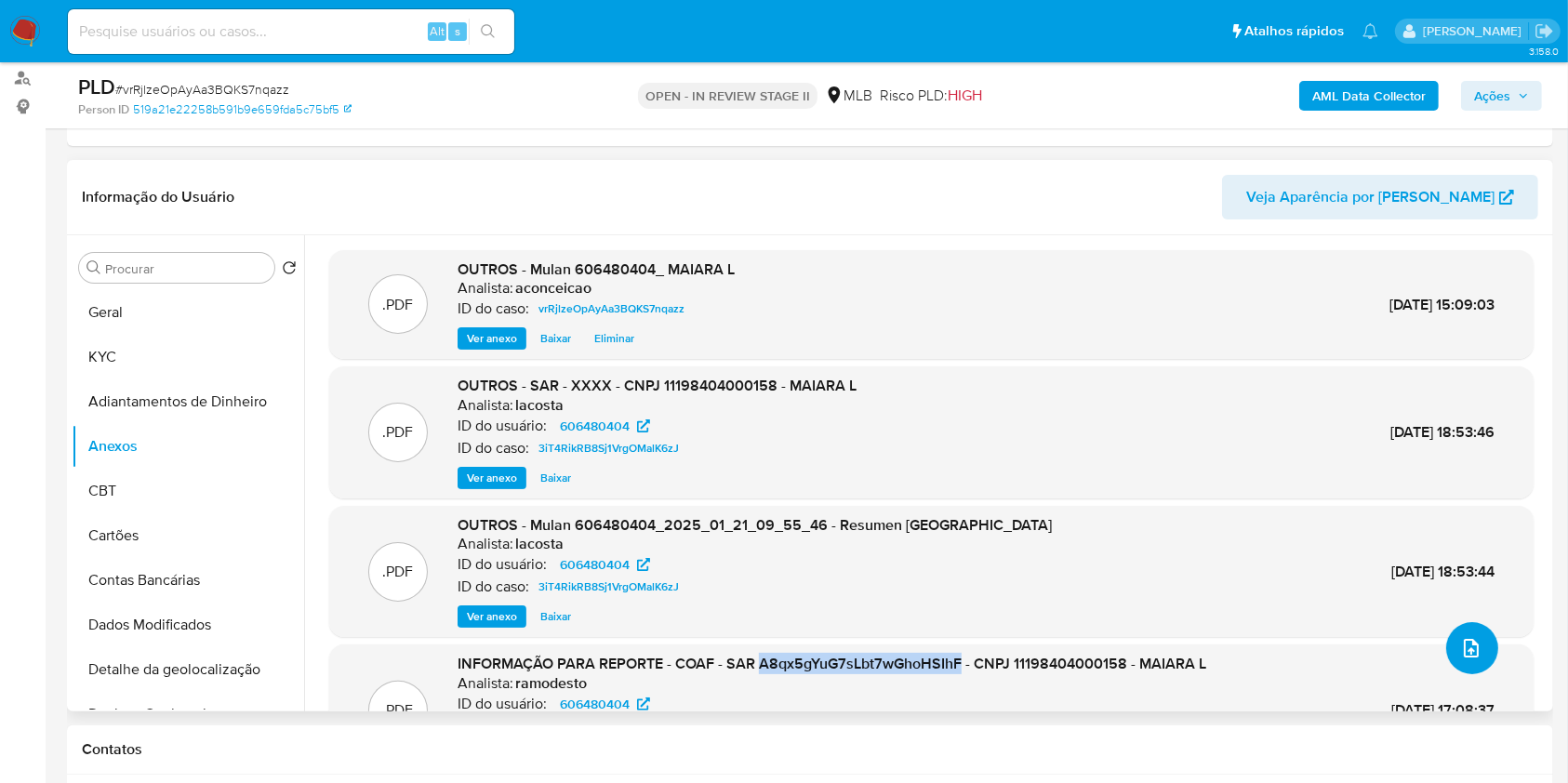
click at [1470, 656] on icon "upload-file" at bounding box center [1471, 648] width 22 height 22
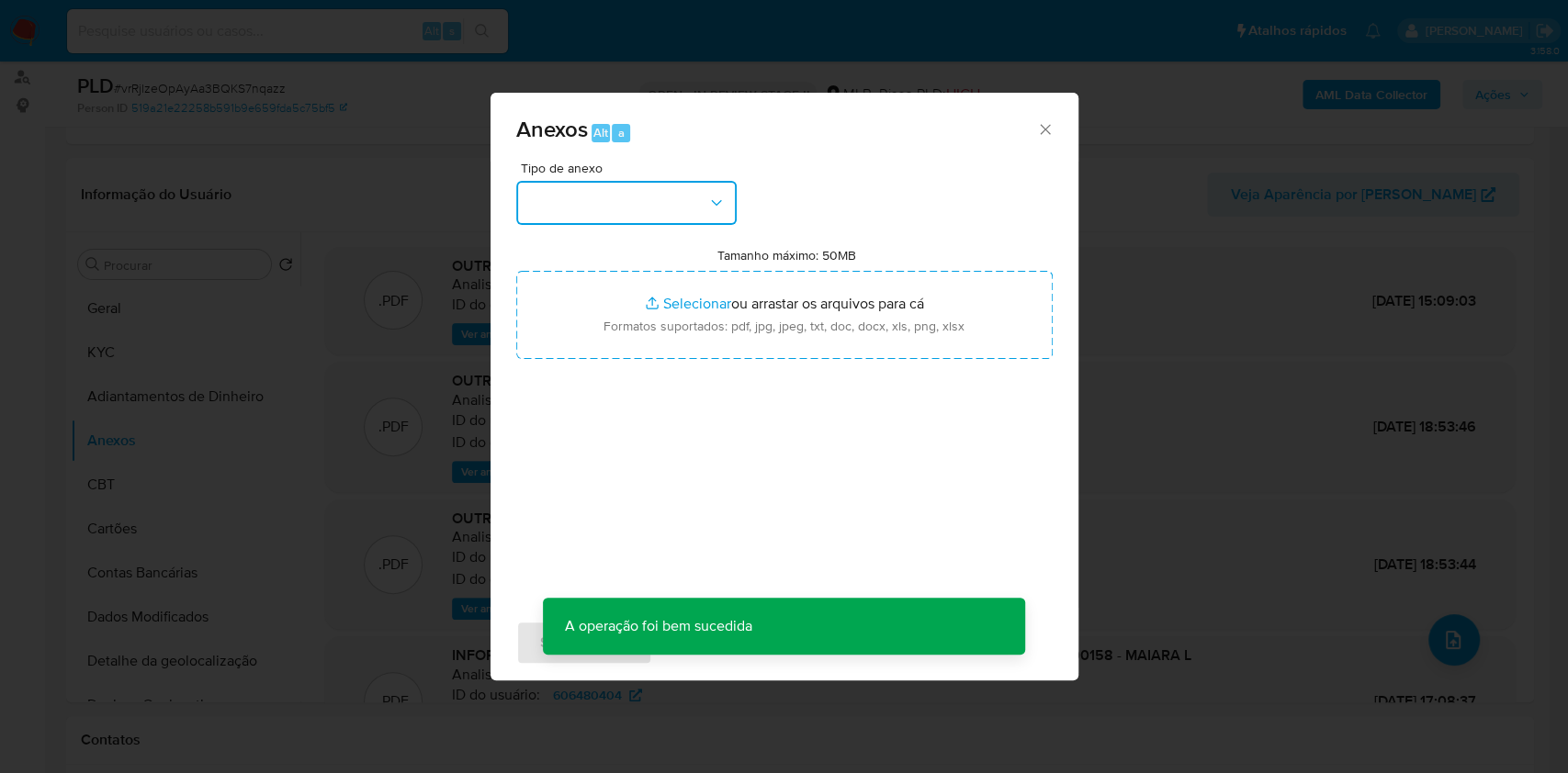
click at [695, 191] on button "button" at bounding box center [626, 203] width 221 height 44
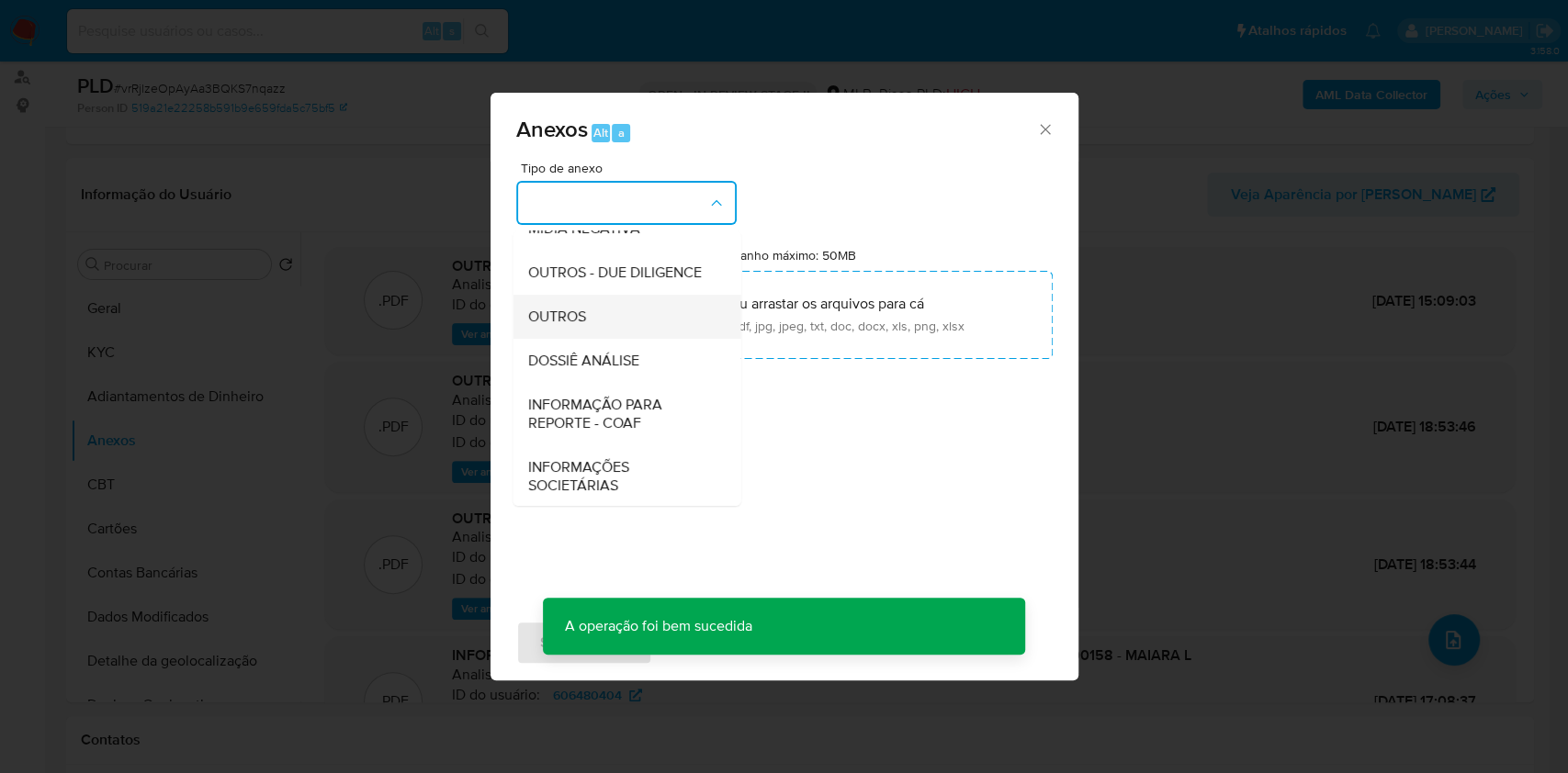
click at [627, 339] on div "OUTROS" at bounding box center [621, 317] width 188 height 44
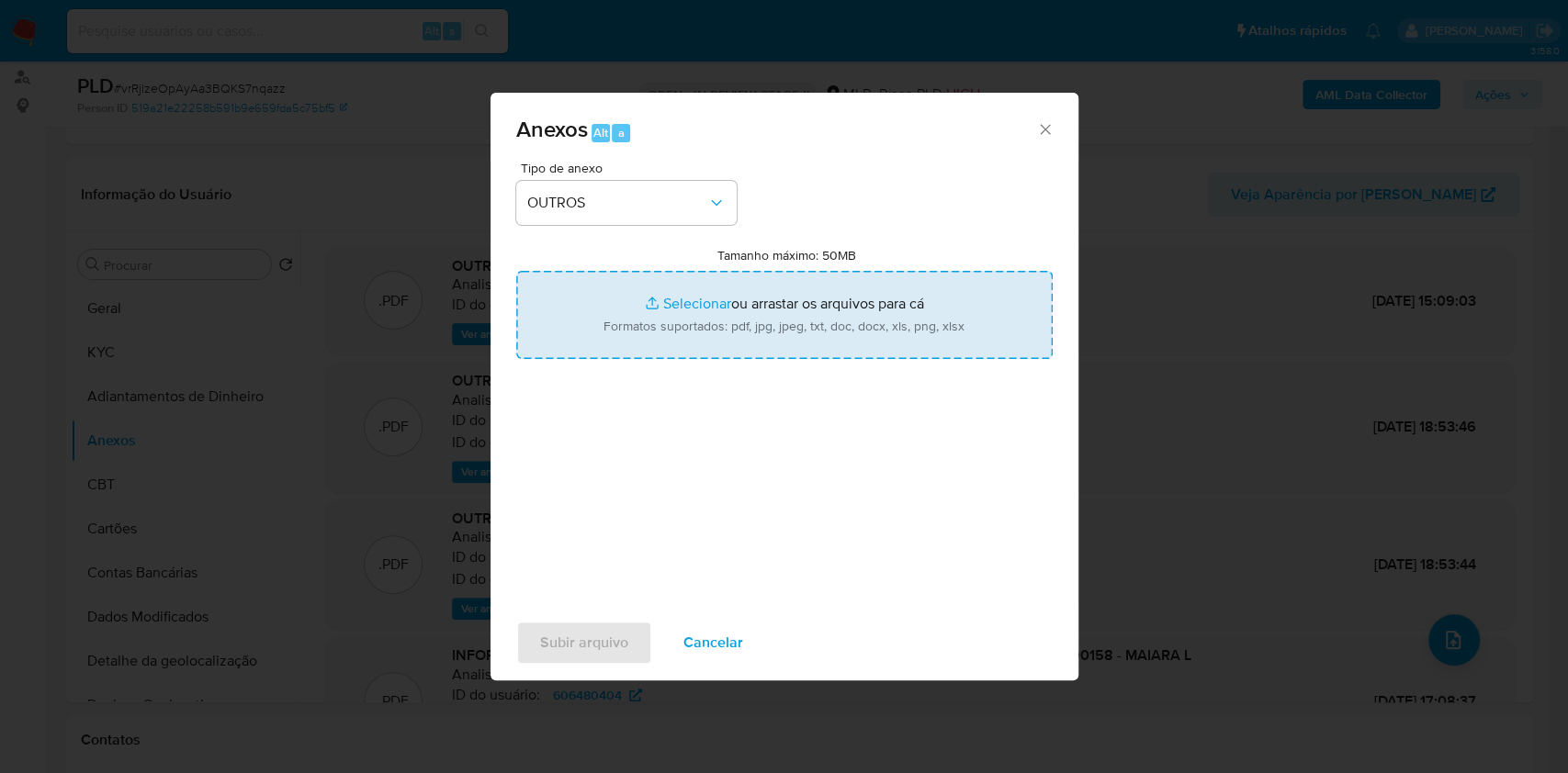
type input "C:\fakepath\2°SAR - XXXXX - CNPJ 11198404000158 - MAIARA L. DE H. MARQUES LOPES…"
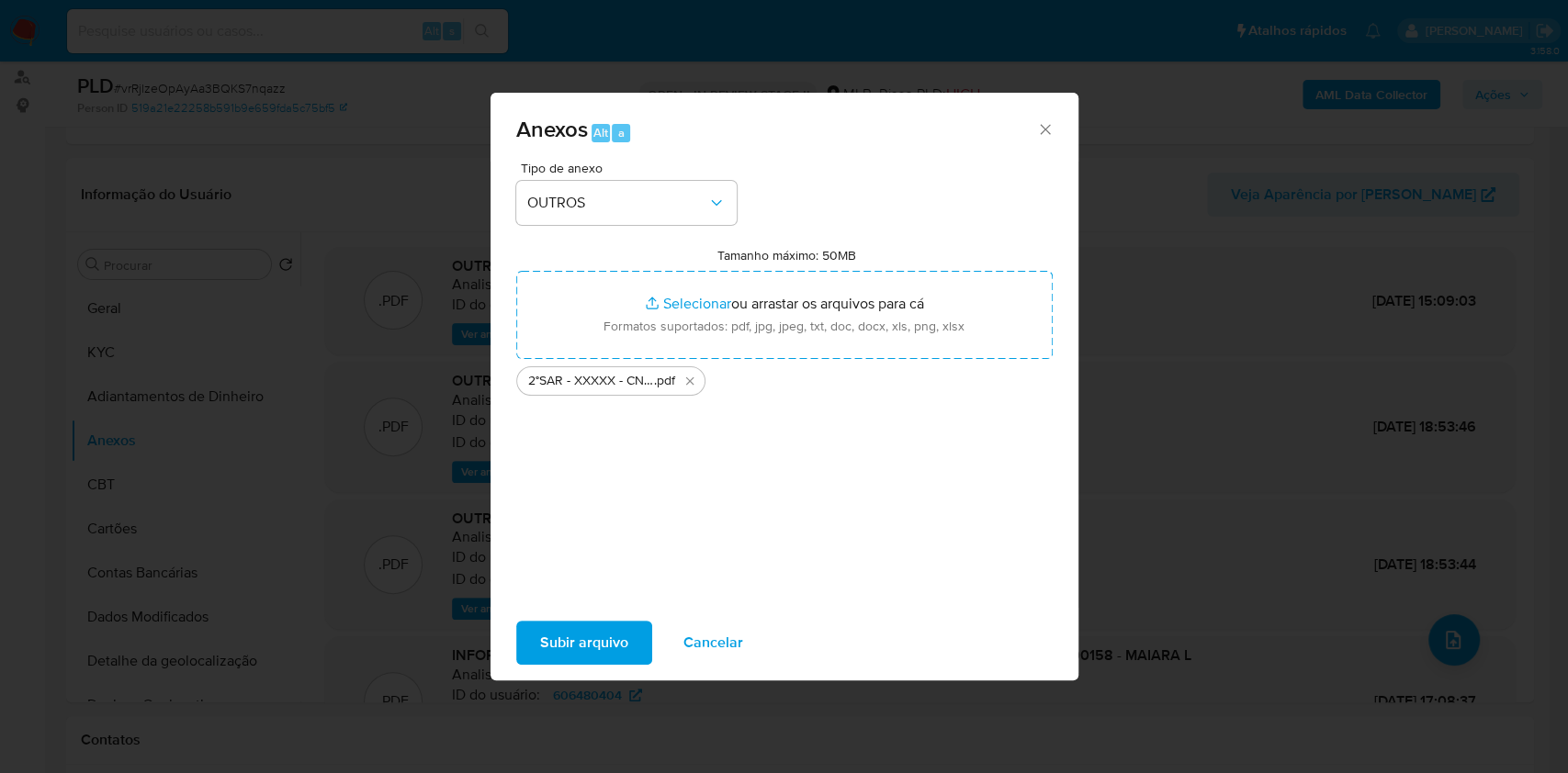
click at [603, 639] on span "Subir arquivo" at bounding box center [584, 642] width 88 height 40
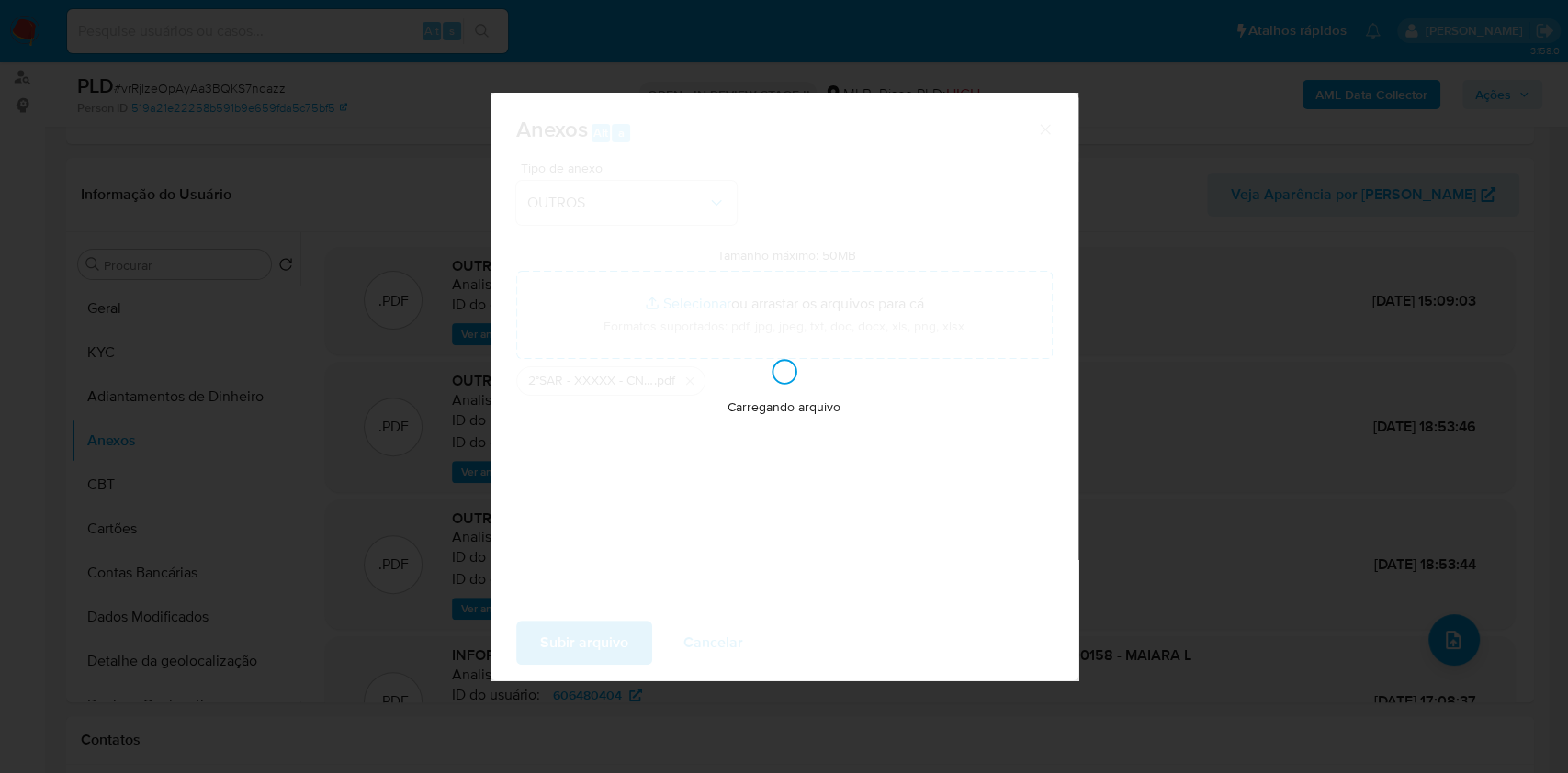
click at [1309, 414] on div "Anexos Alt a Tipo de anexo OUTROS Tamanho máximo: 50MB Selecionar arquivos Sele…" at bounding box center [784, 386] width 1568 height 773
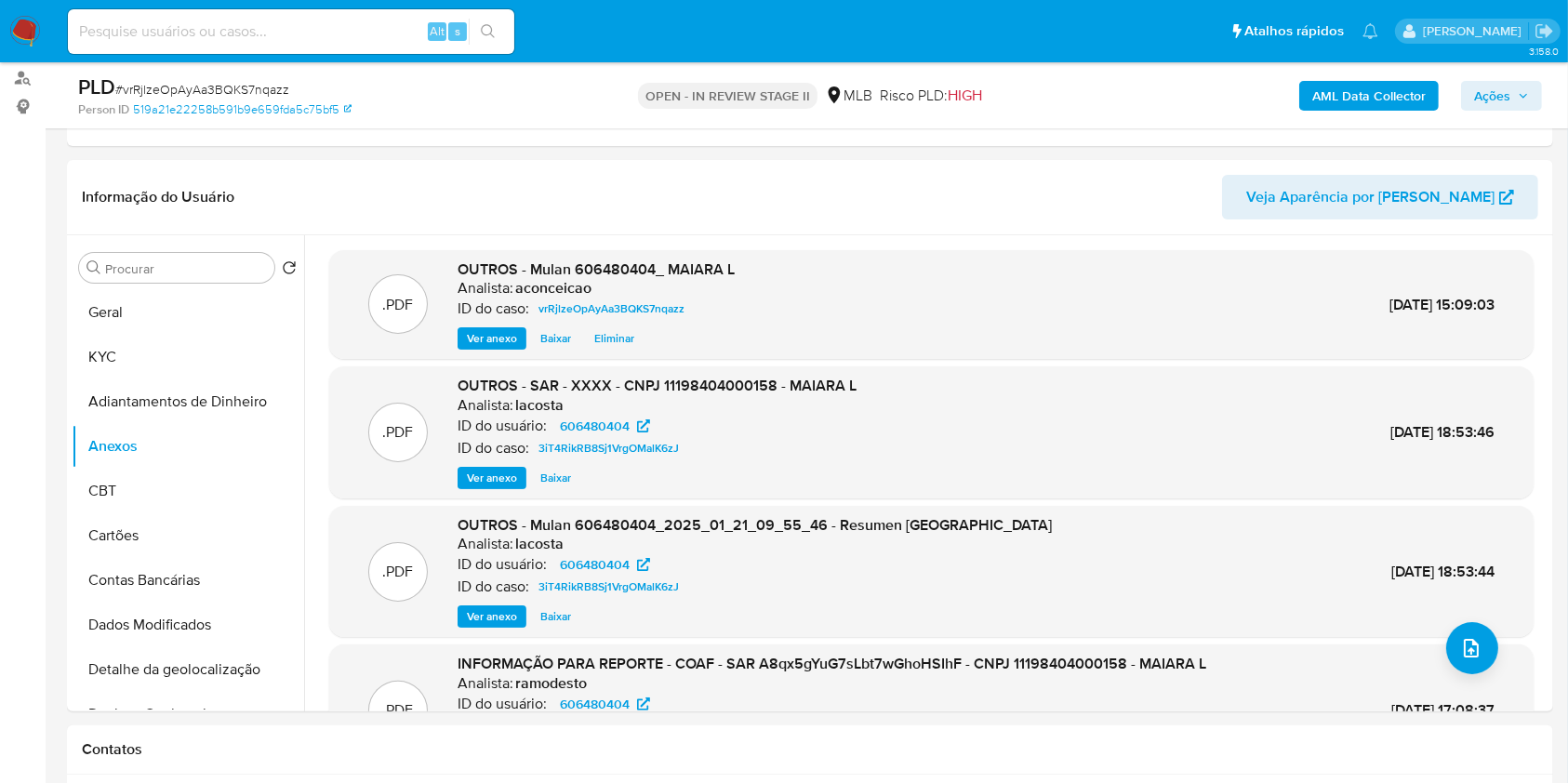
click at [1503, 69] on div "PLD # vrRjlzeOpAyAa3BQKS7nqazz Person ID 519a21e22258b591b9e659fda5c75bf5 OPEN …" at bounding box center [810, 95] width 1486 height 66
click at [1501, 92] on span "Ações" at bounding box center [1492, 96] width 36 height 30
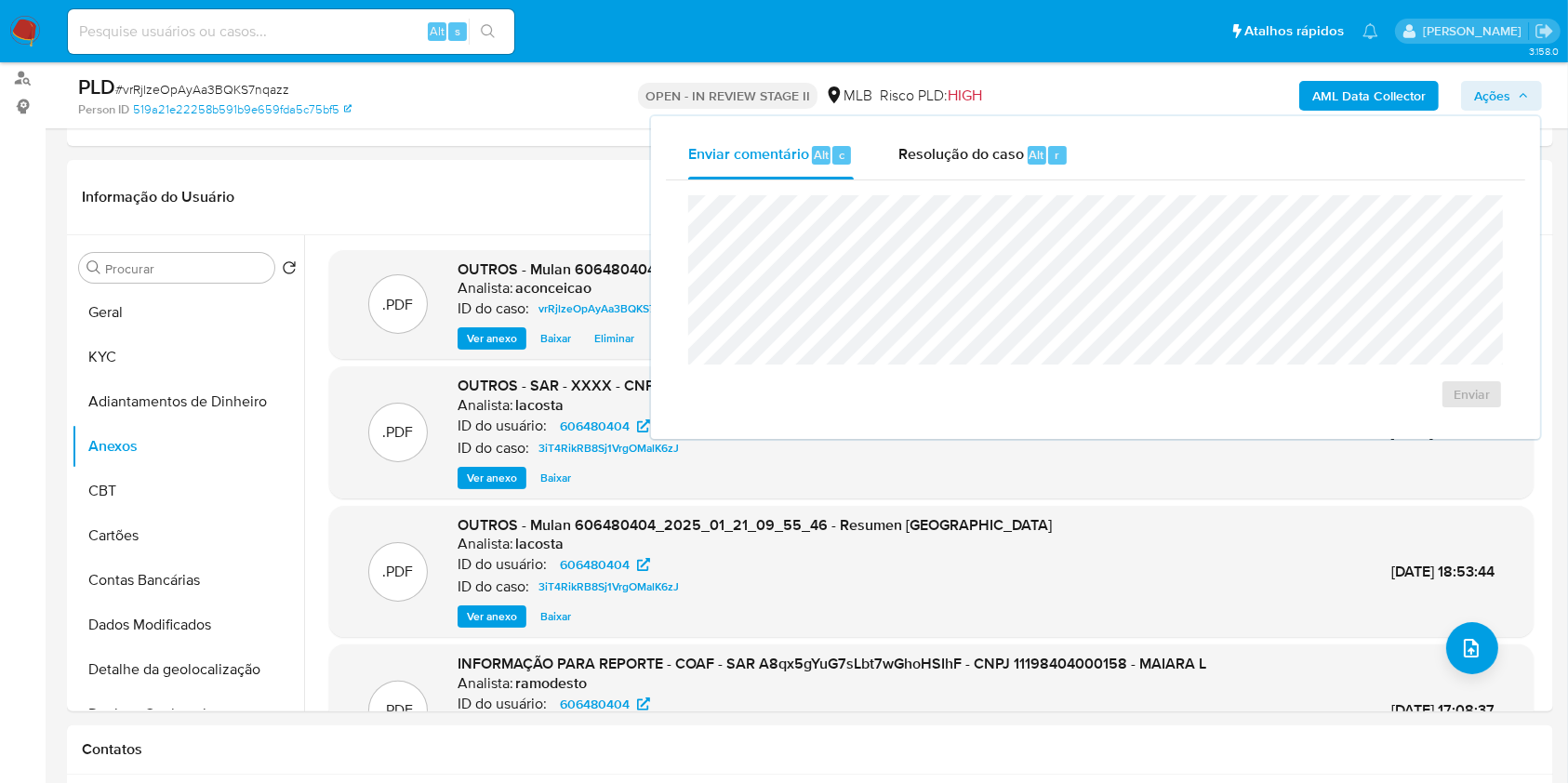
click at [1043, 123] on div "Enviar comentário Alt c Resolução do caso Alt r Enviar" at bounding box center [1095, 277] width 889 height 323
click at [1034, 138] on div "Resolução do caso Alt r" at bounding box center [983, 155] width 170 height 48
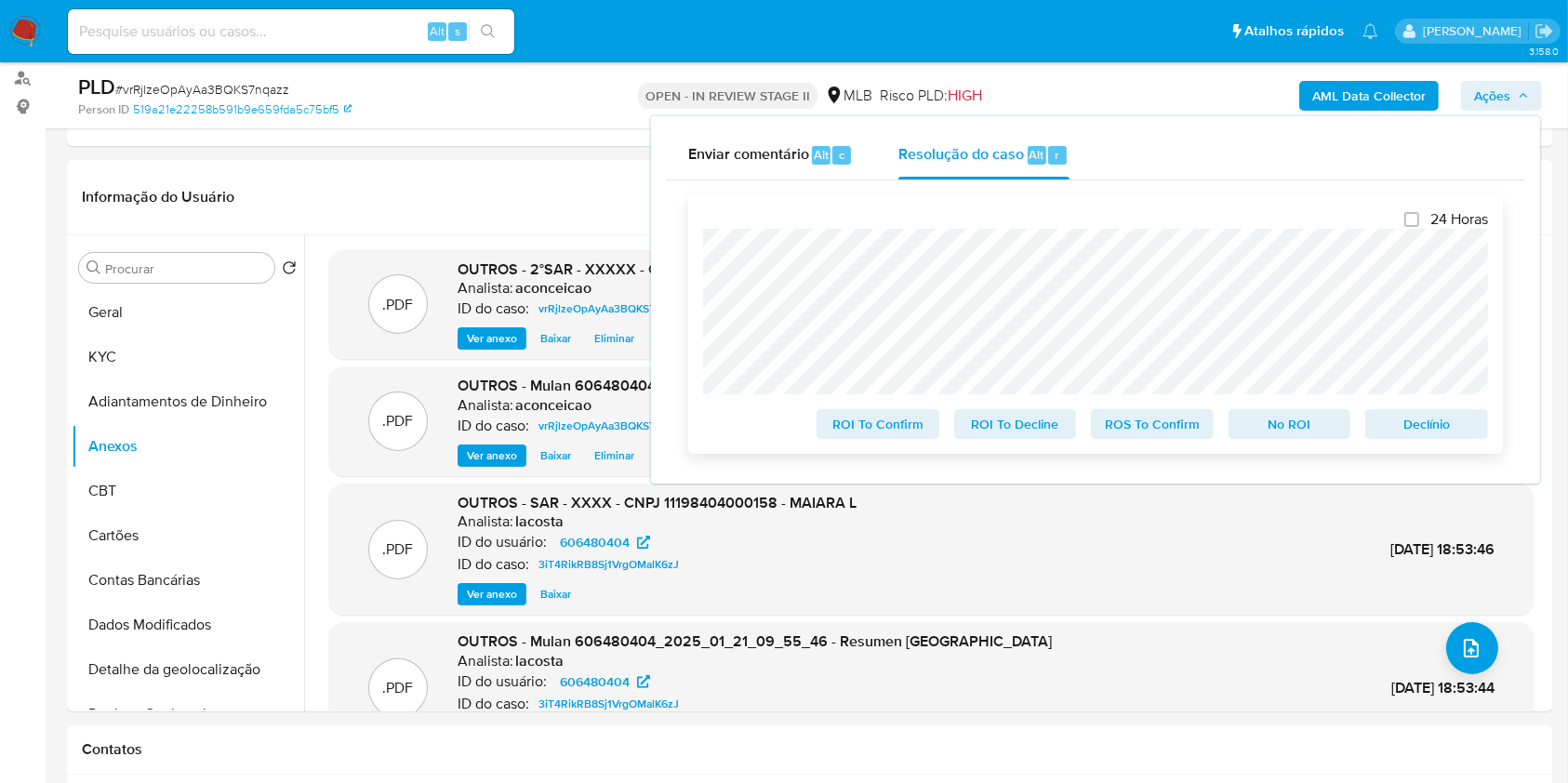
click at [1131, 424] on span "ROS To Confirm" at bounding box center [1153, 425] width 97 height 26
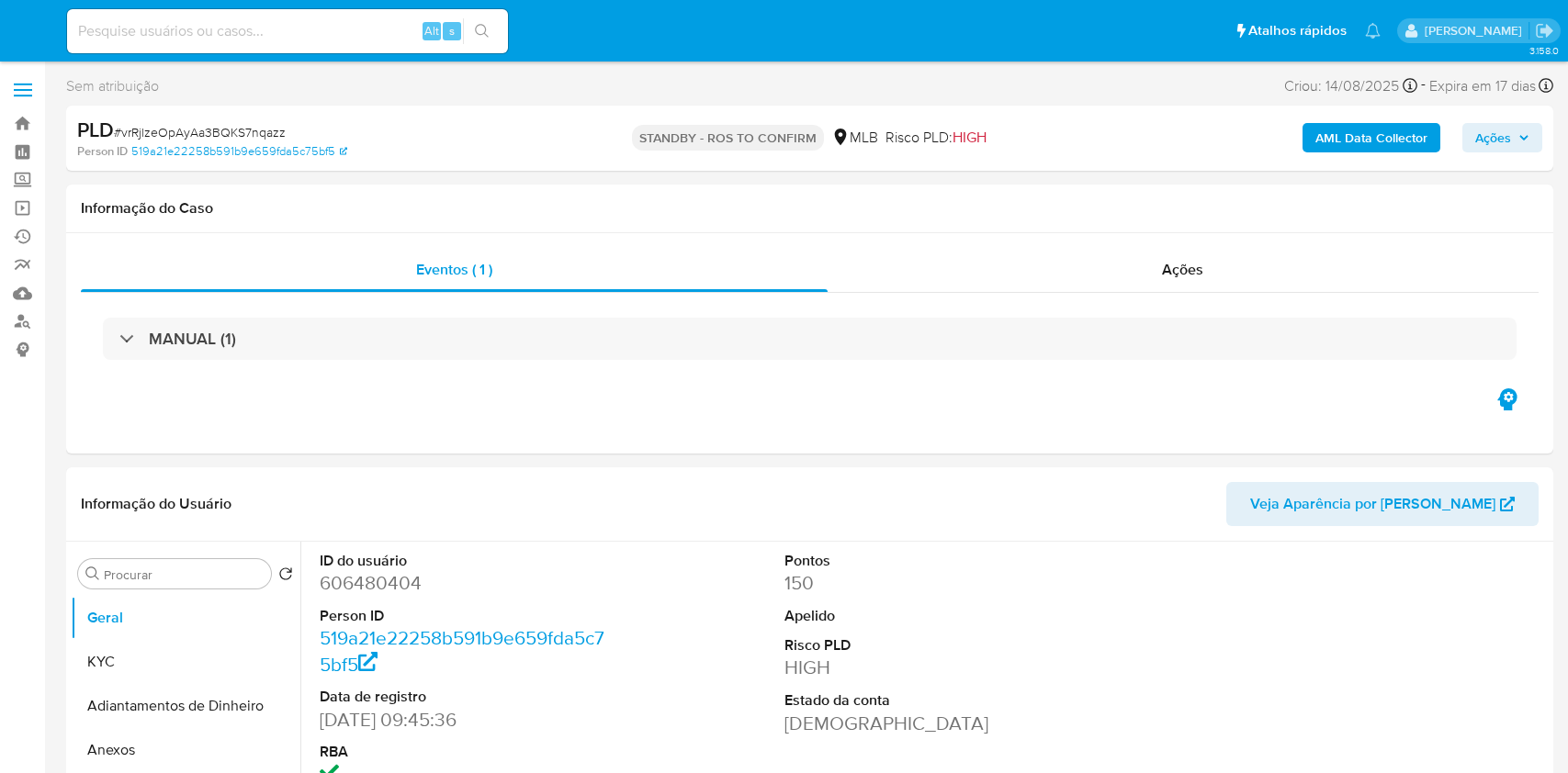
select select "10"
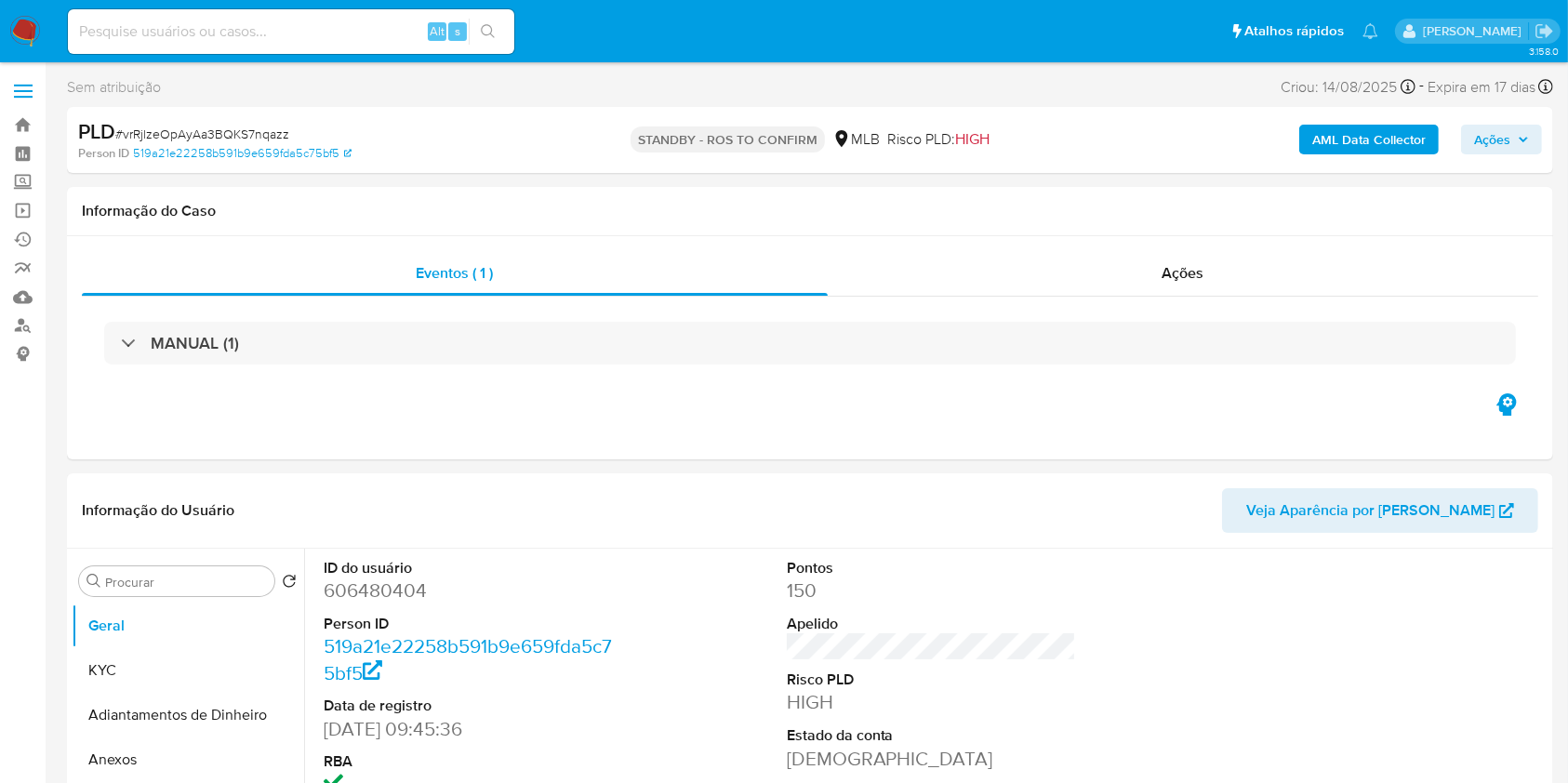
click at [328, 34] on input at bounding box center [291, 32] width 447 height 24
paste input "O4LaL6M7NUqntTBJclLAjPgT"
type input "O4LaL6M7NUqntTBJclLAjPgT"
click at [494, 29] on icon "search-icon" at bounding box center [488, 32] width 15 height 15
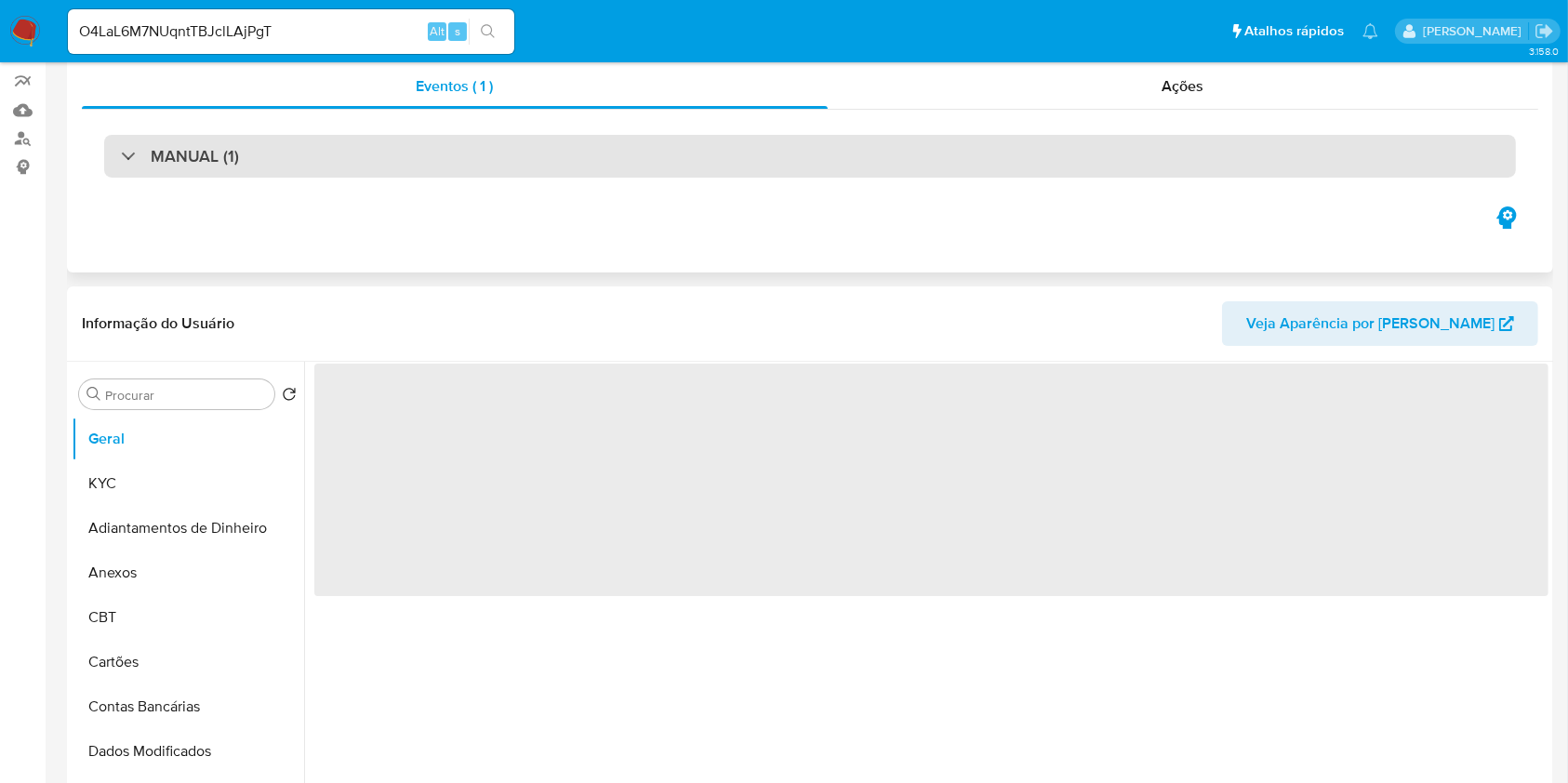
scroll to position [248, 0]
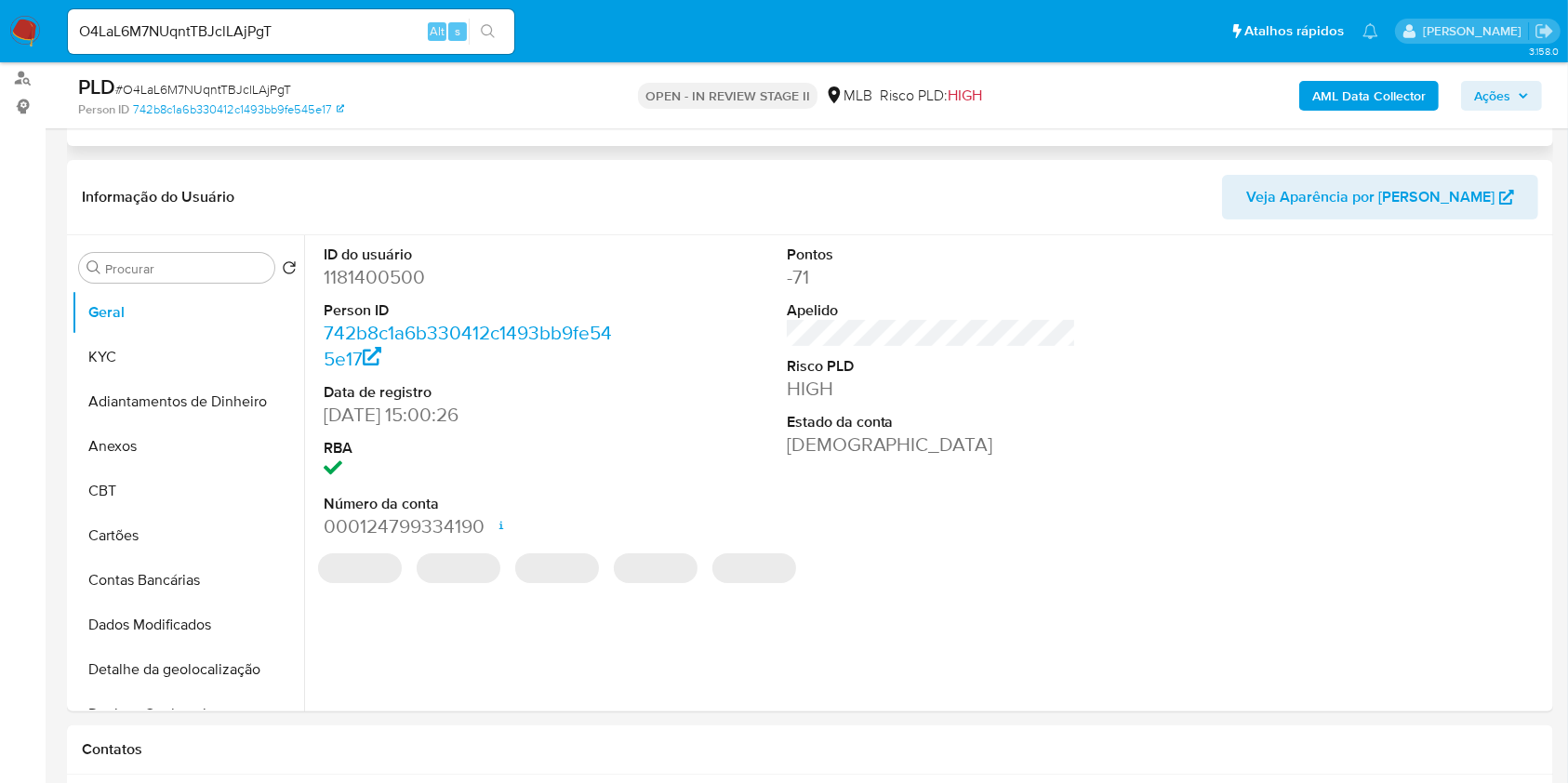
select select "10"
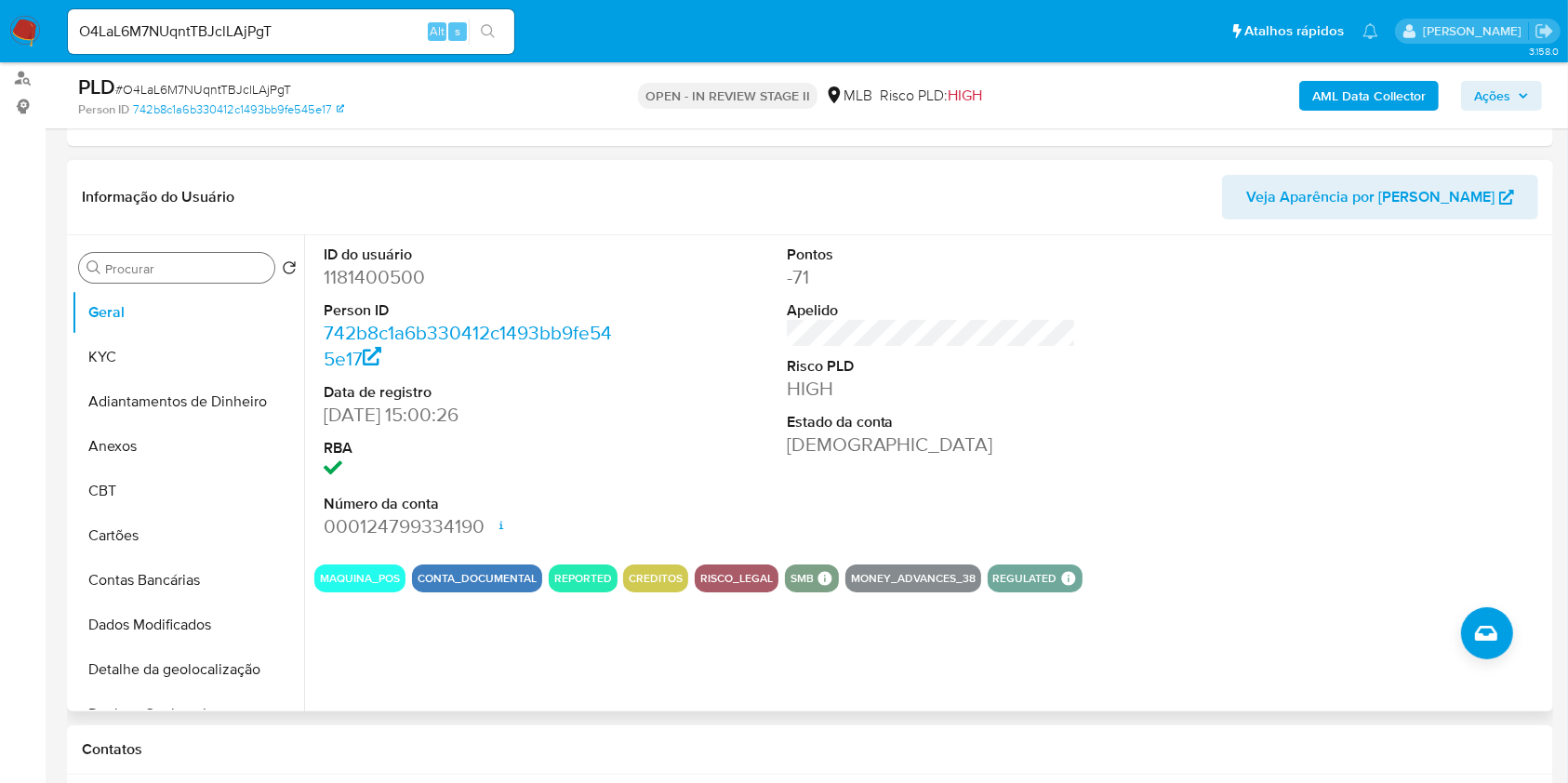
click at [247, 264] on input "Procurar" at bounding box center [186, 269] width 162 height 17
click at [102, 332] on button "Geral" at bounding box center [181, 313] width 218 height 45
click at [145, 356] on button "KYC" at bounding box center [181, 358] width 218 height 45
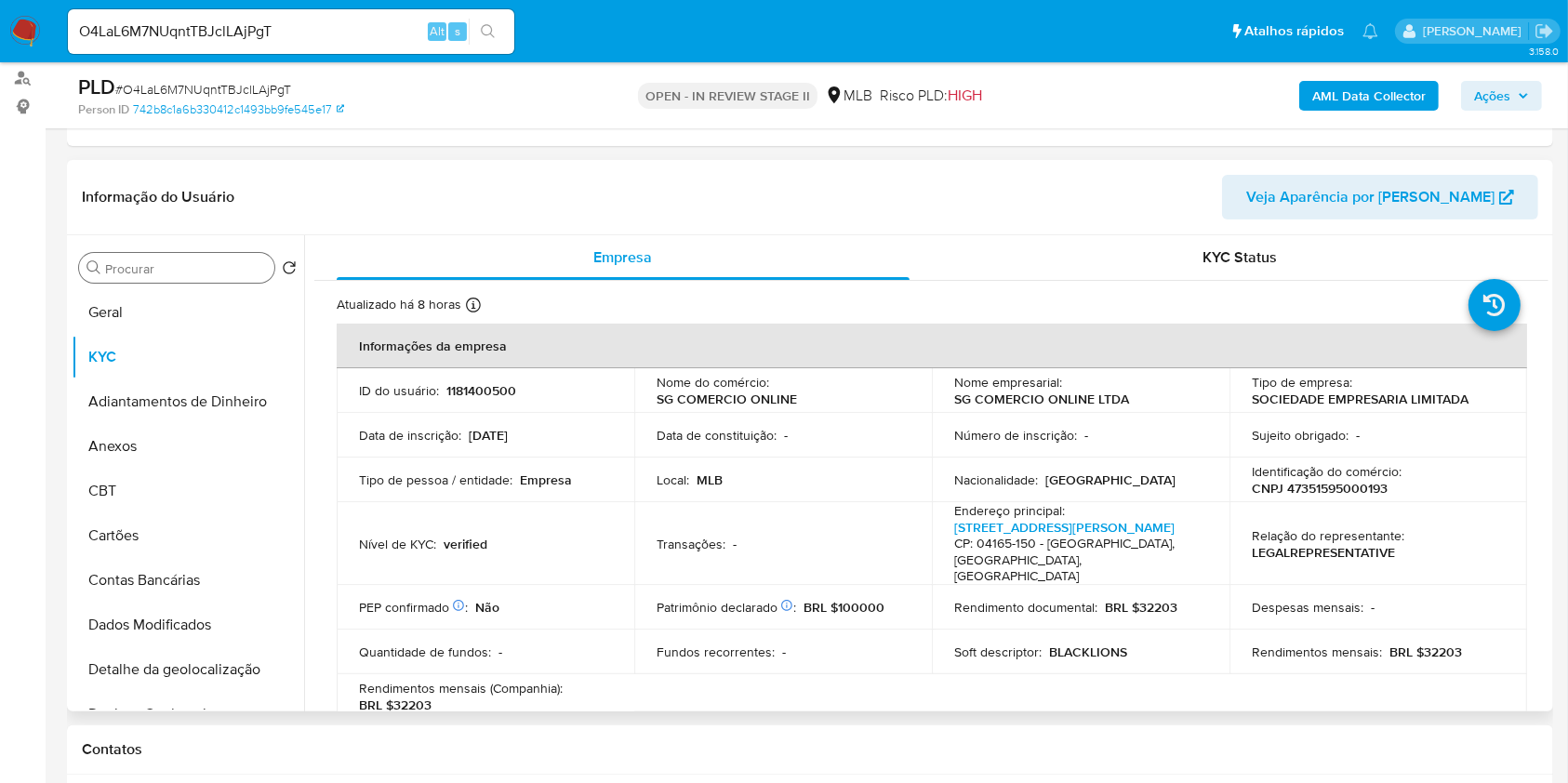
click at [199, 258] on div "Procurar" at bounding box center [177, 268] width 196 height 30
click at [200, 264] on input "Procurar" at bounding box center [186, 269] width 162 height 17
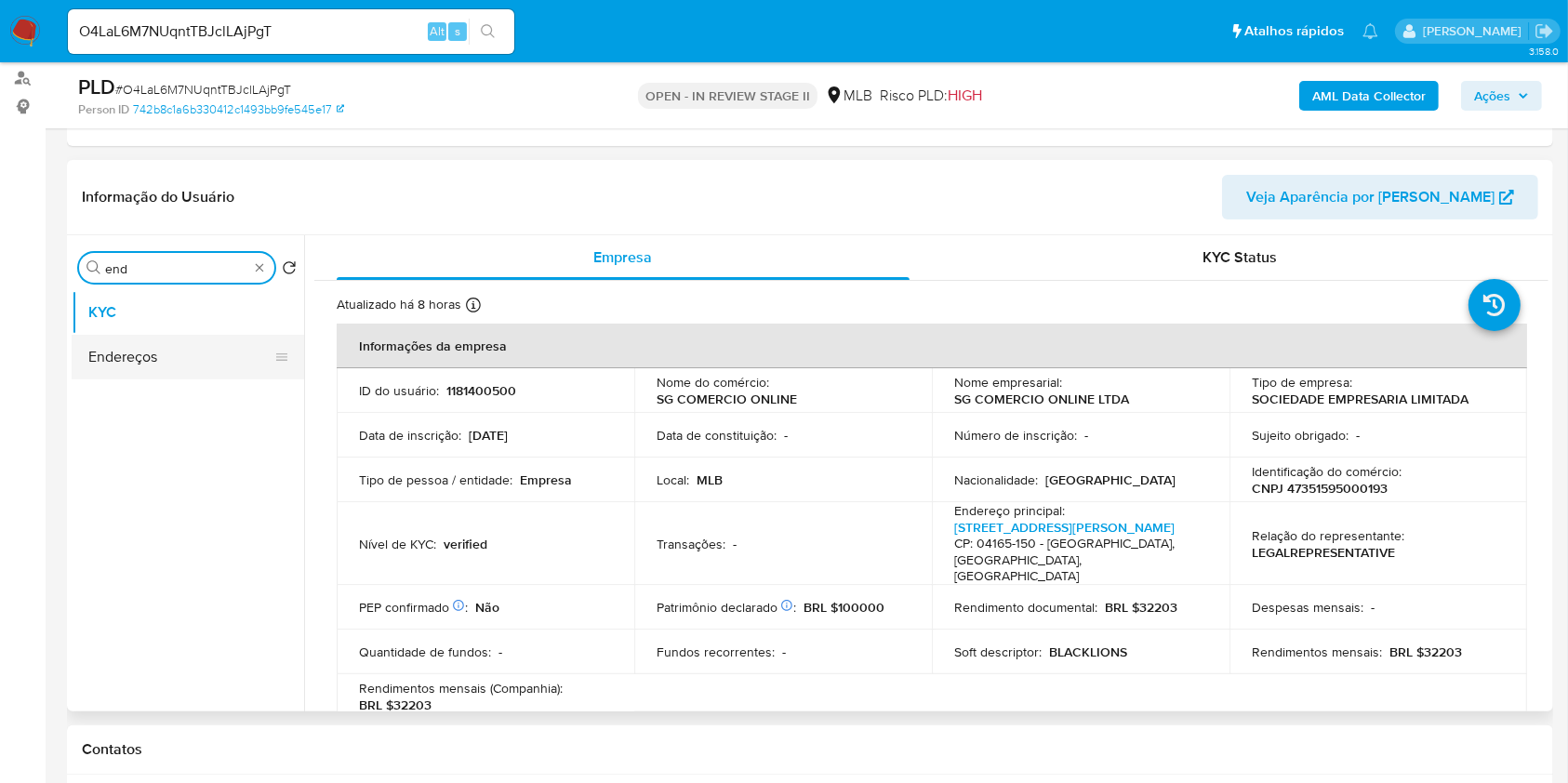
type input "end"
click at [202, 350] on button "Endereços" at bounding box center [181, 358] width 218 height 45
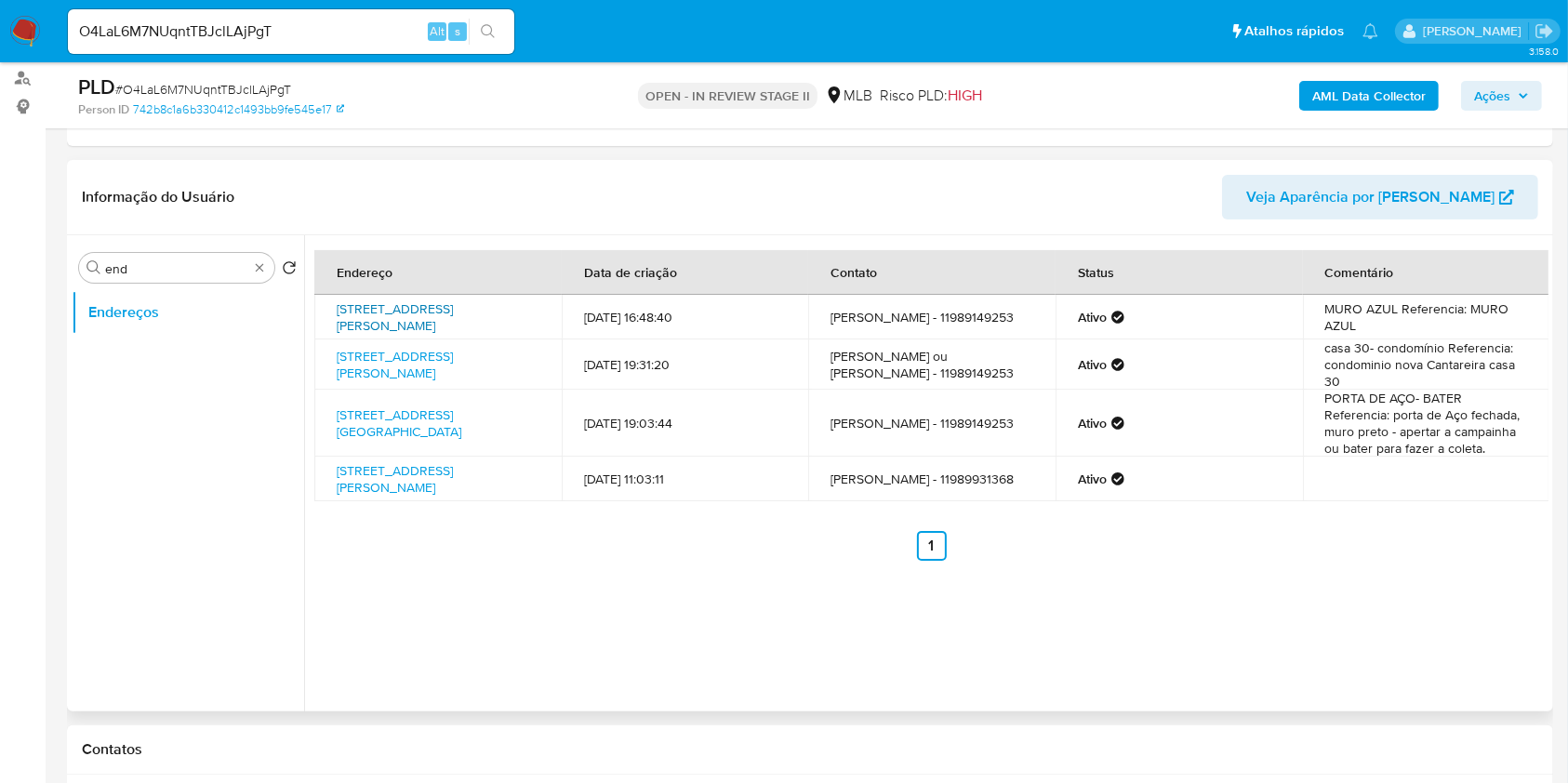
click at [453, 318] on link "[STREET_ADDRESS][PERSON_NAME]" at bounding box center [395, 317] width 116 height 35
copy link "[STREET_ADDRESS][PERSON_NAME],"
drag, startPoint x: 322, startPoint y: 303, endPoint x: 533, endPoint y: 309, distance: 211.1
click at [533, 309] on td "[STREET_ADDRESS][PERSON_NAME]" at bounding box center [439, 317] width 248 height 45
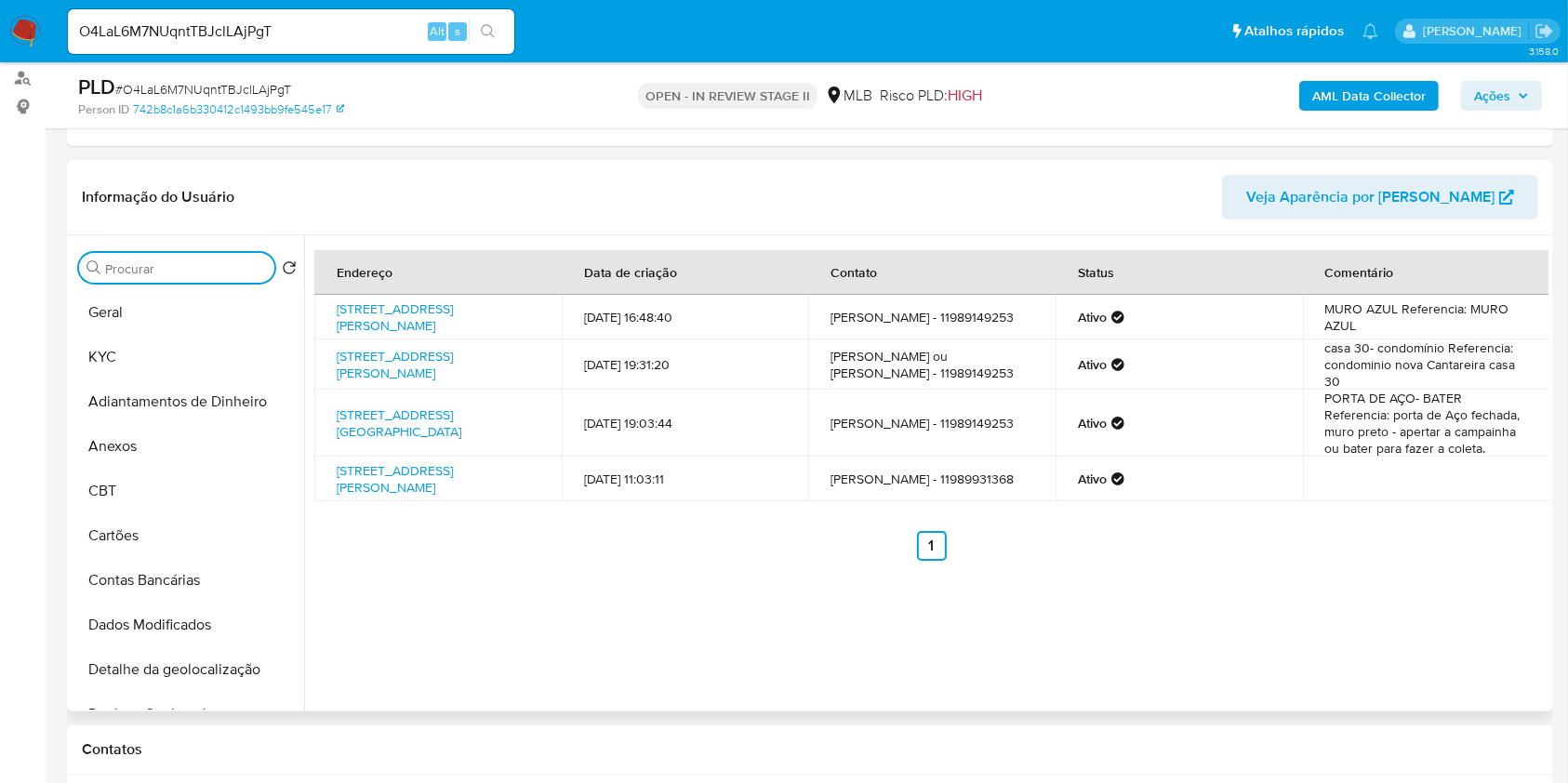
click at [244, 269] on input "Procurar" at bounding box center [186, 269] width 162 height 17
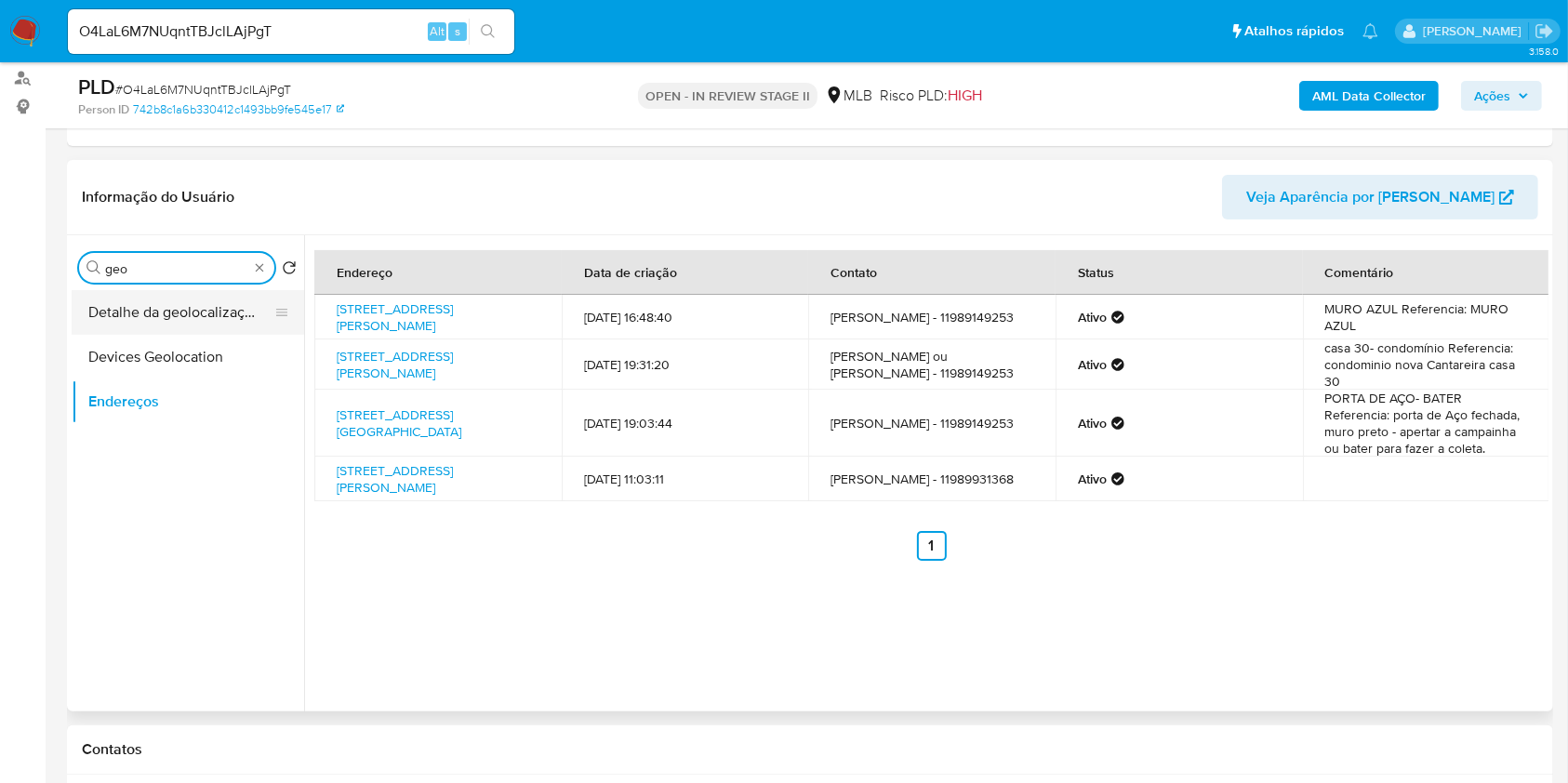
type input "geo"
click at [216, 314] on button "Detalhe da geolocalização" at bounding box center [181, 313] width 218 height 45
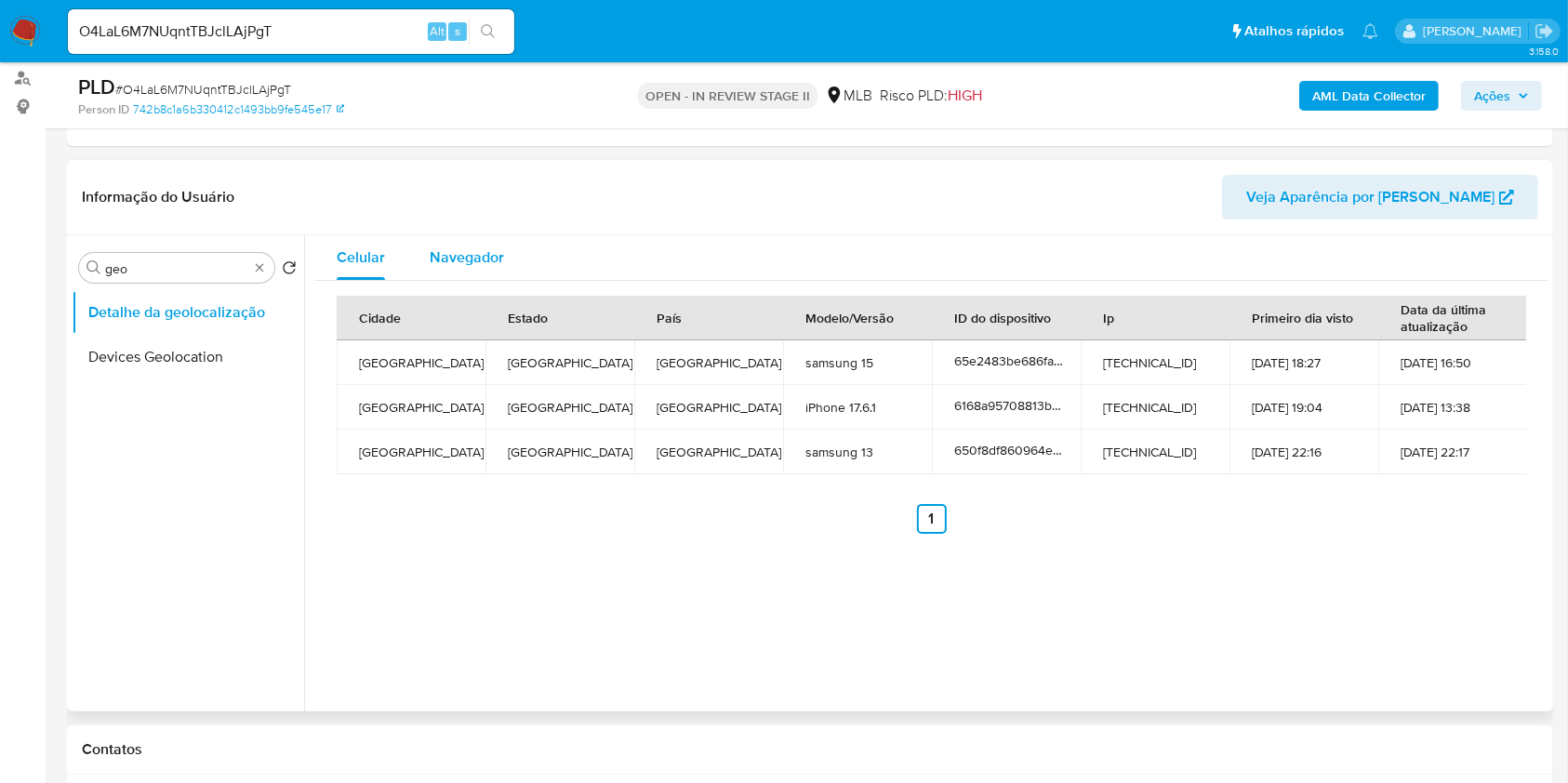
click at [462, 250] on span "Navegador" at bounding box center [467, 257] width 74 height 21
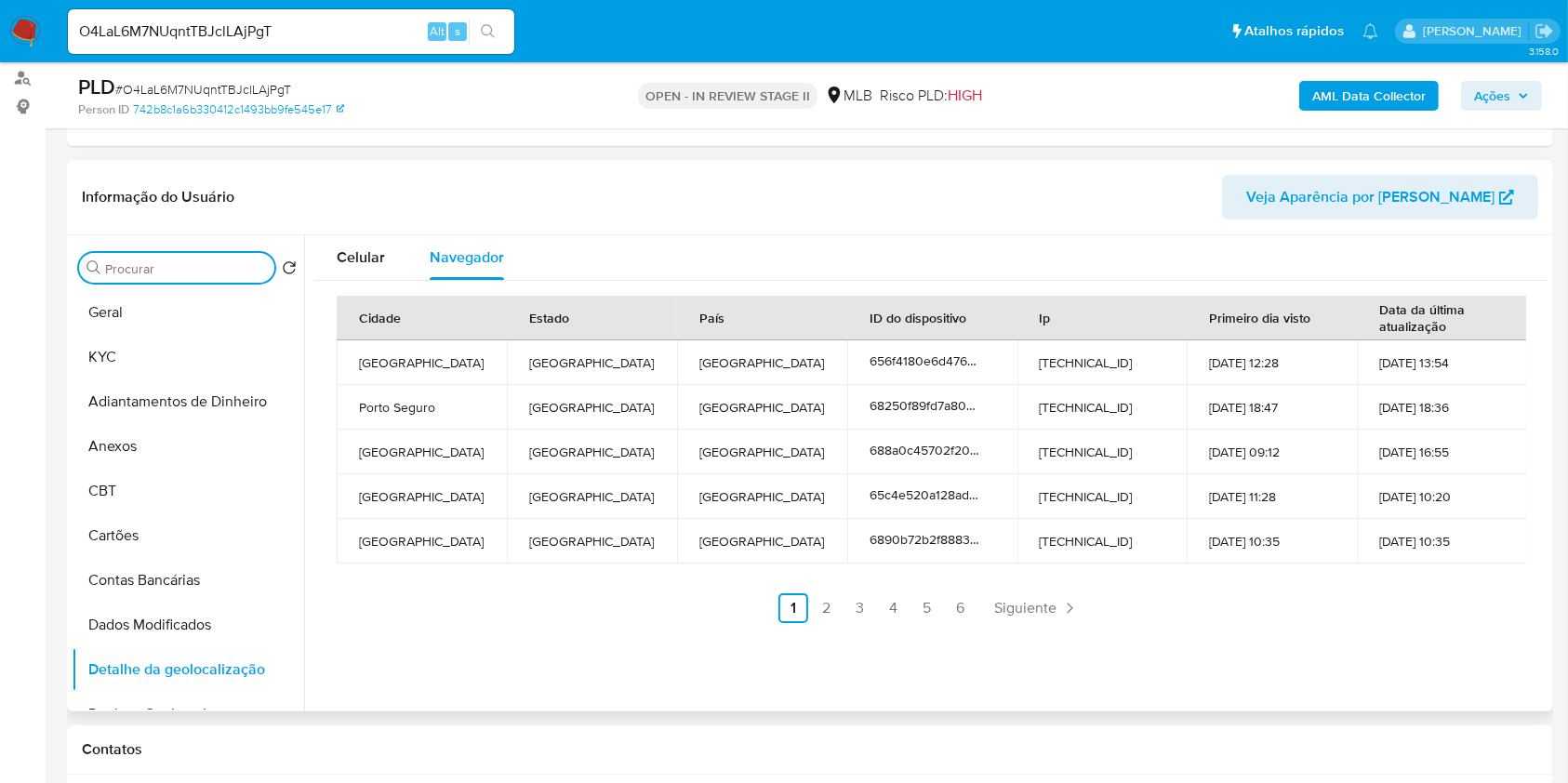
click at [251, 270] on input "Procurar" at bounding box center [186, 269] width 162 height 17
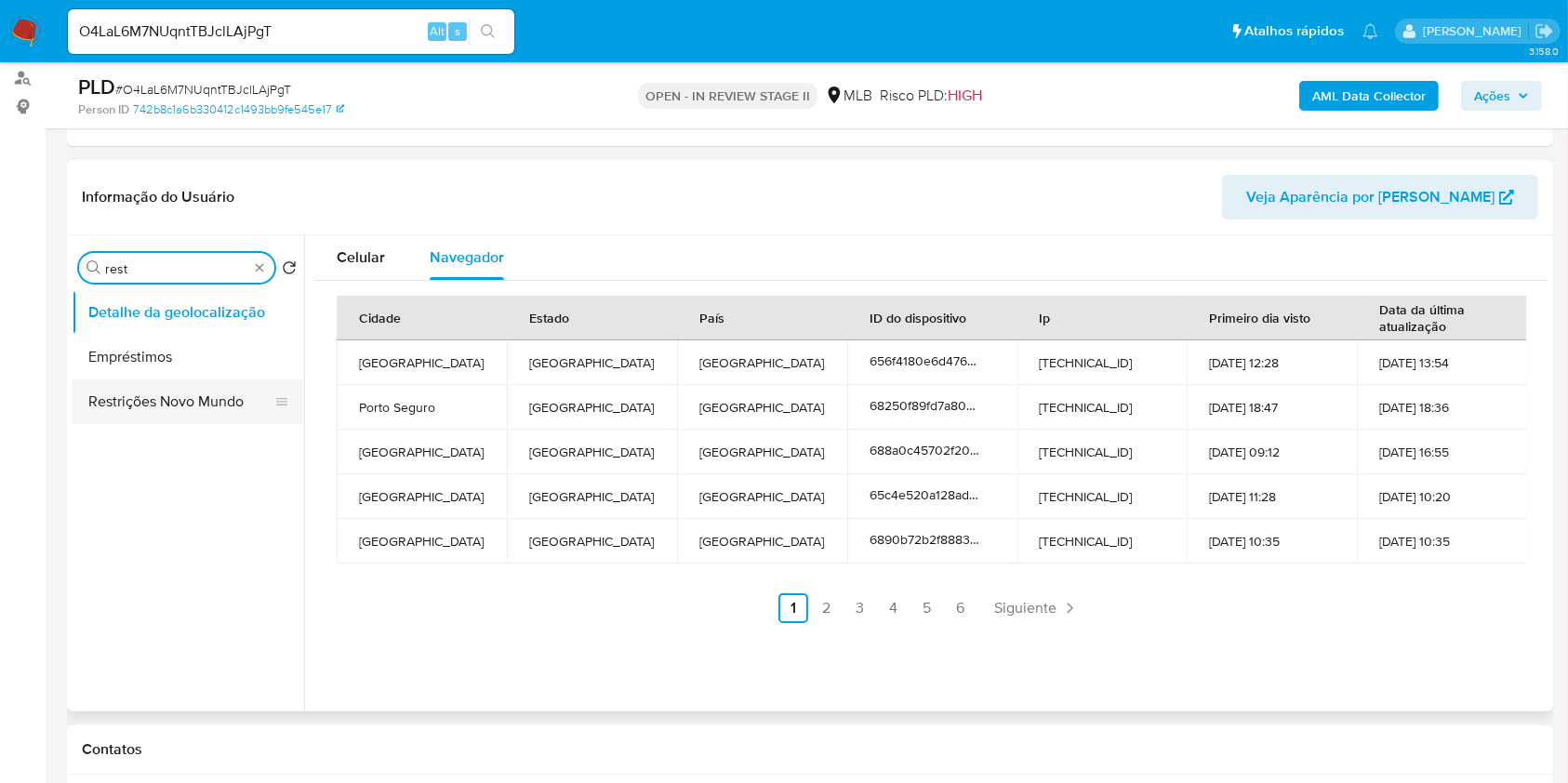
type input "rest"
click at [202, 398] on button "Restrições Novo Mundo" at bounding box center [181, 402] width 218 height 45
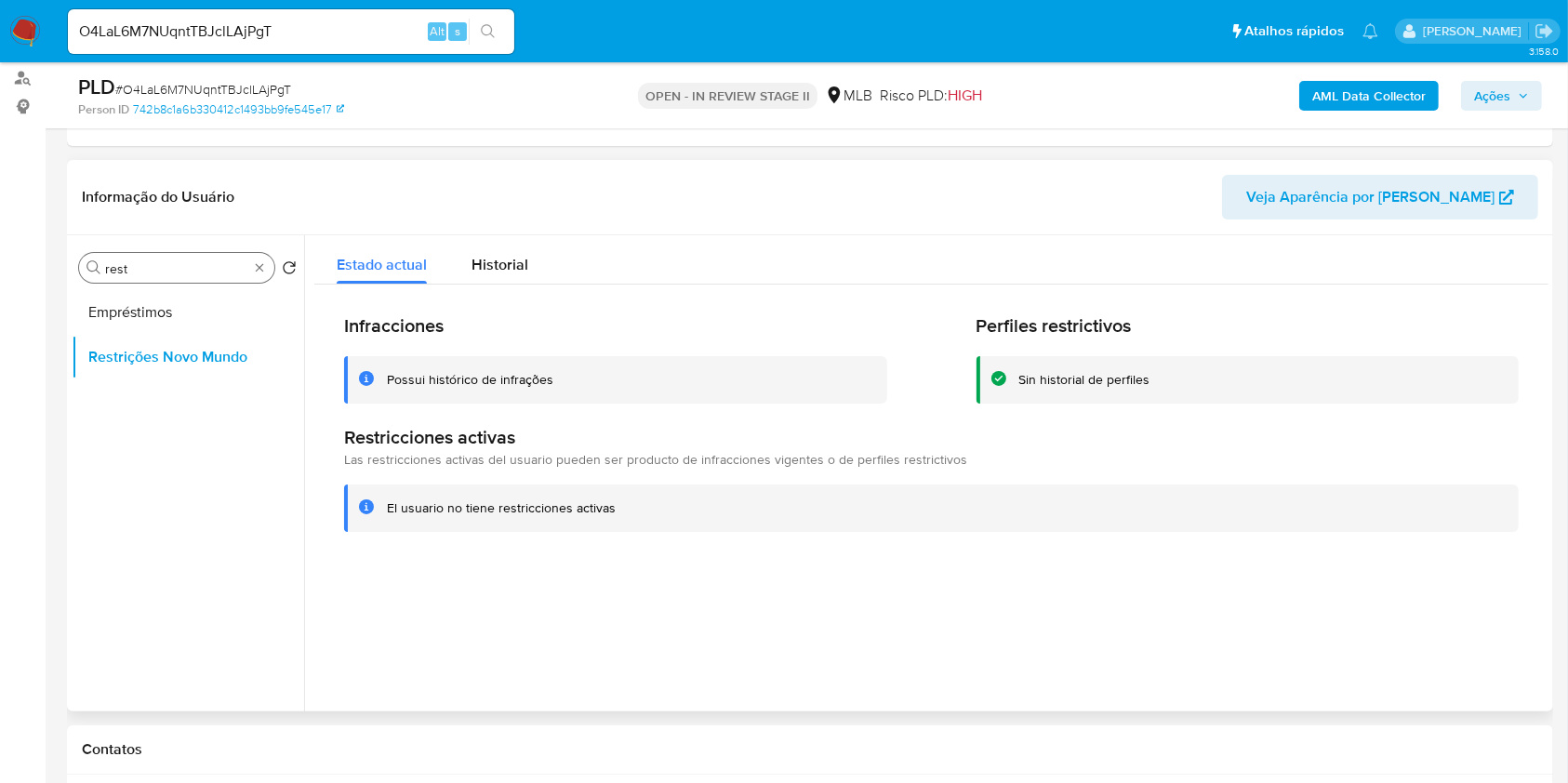
click at [261, 275] on div "Procurar rest" at bounding box center [177, 268] width 196 height 30
type input "po"
click at [187, 313] on button "Dispositivos Point" at bounding box center [181, 313] width 218 height 45
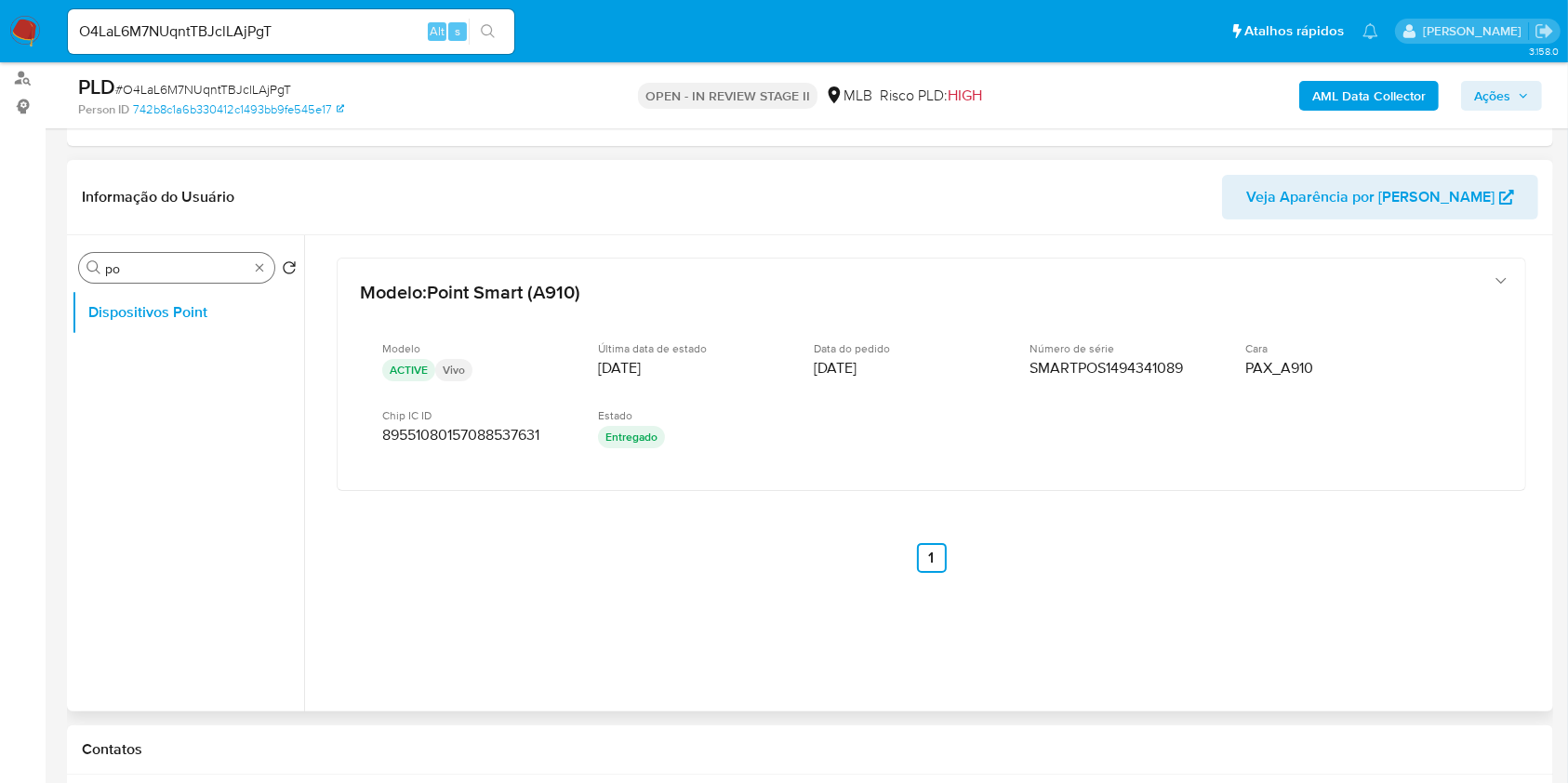
click at [254, 254] on div "Procurar po" at bounding box center [177, 268] width 196 height 30
click at [254, 258] on div "Procurar po" at bounding box center [177, 268] width 196 height 30
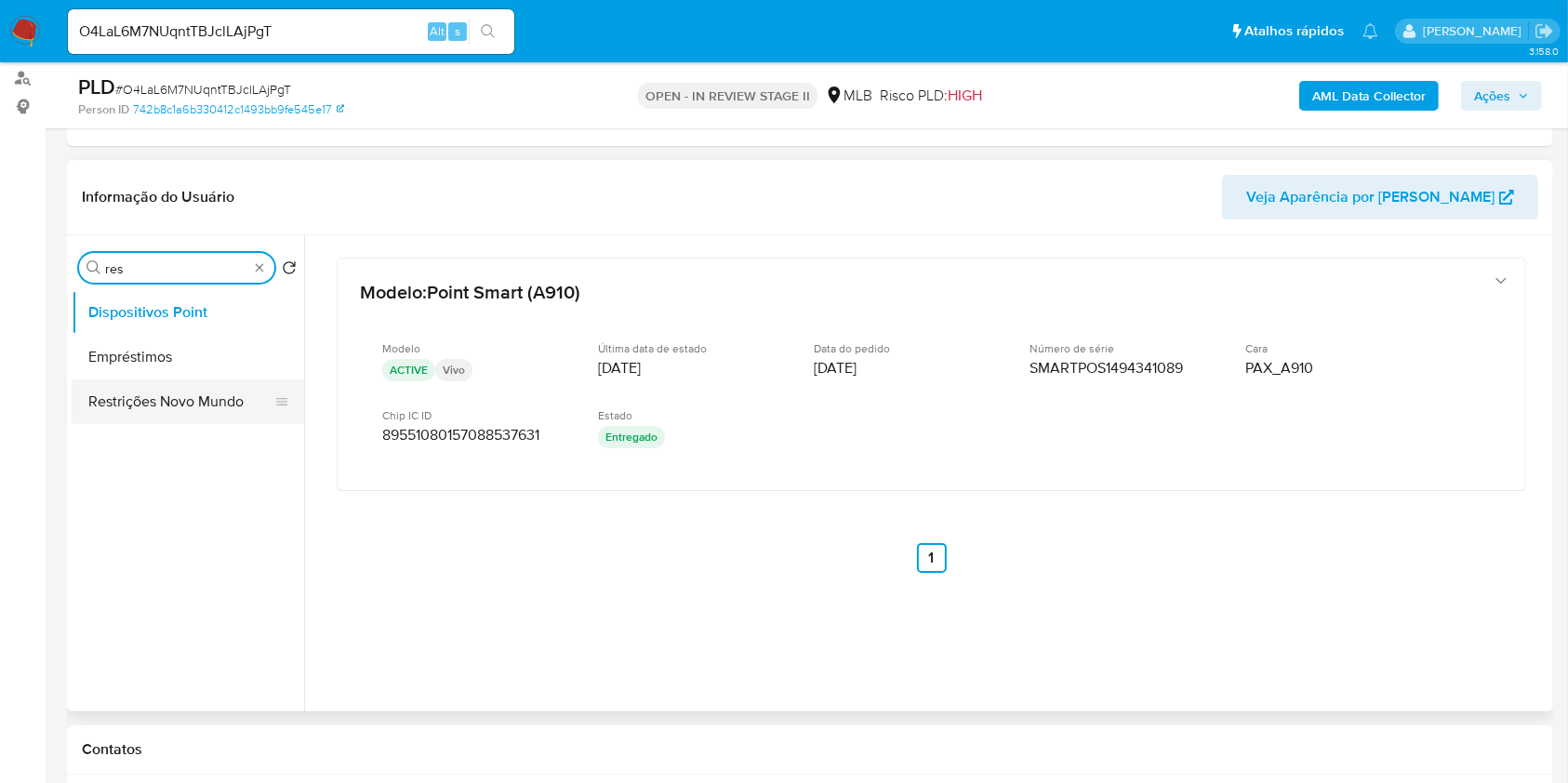
type input "res"
click at [194, 411] on button "Restrições Novo Mundo" at bounding box center [181, 402] width 218 height 45
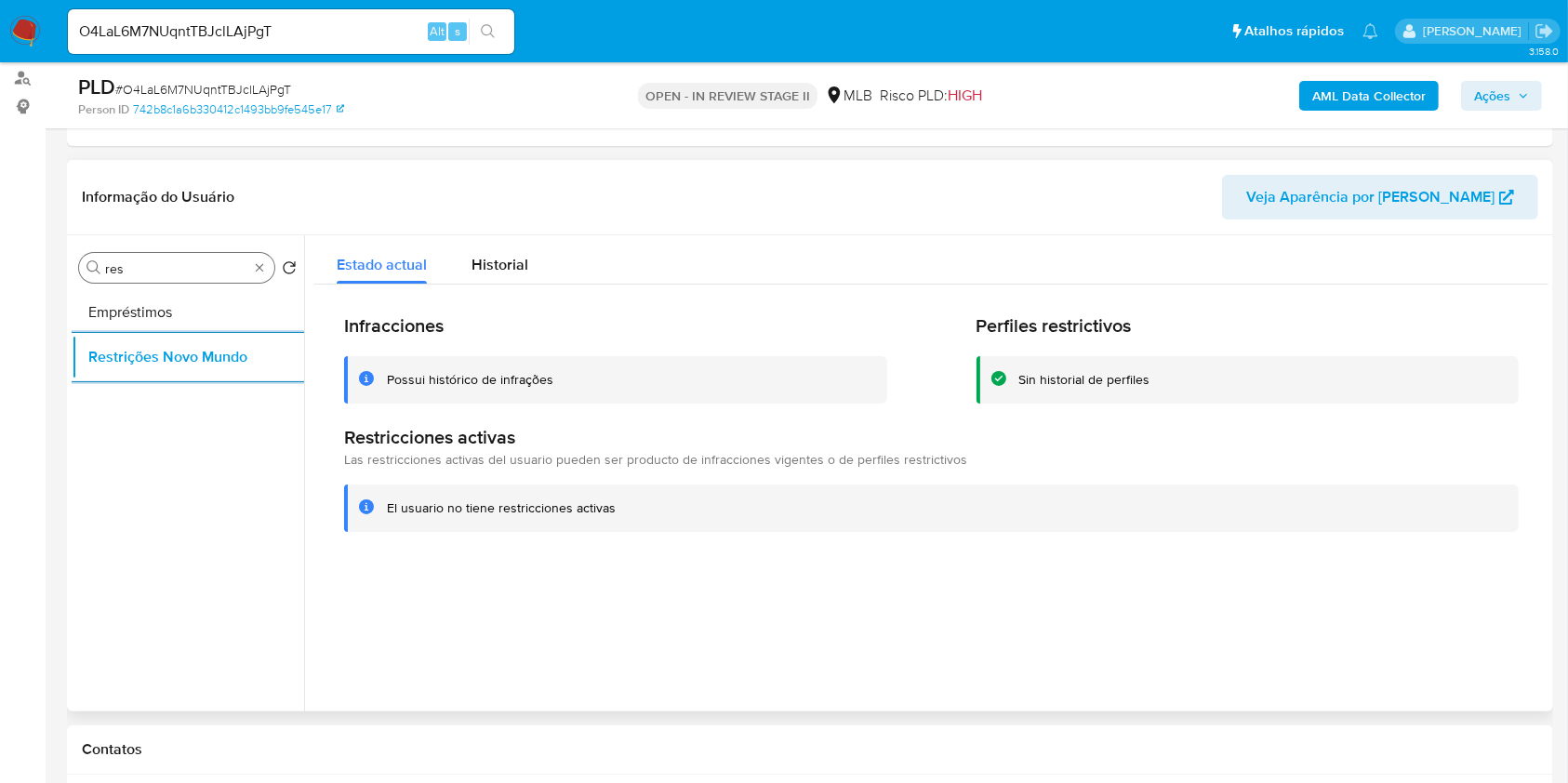
click at [261, 279] on div "Procurar res" at bounding box center [177, 268] width 196 height 30
click at [260, 277] on div "Procurar res" at bounding box center [177, 268] width 196 height 30
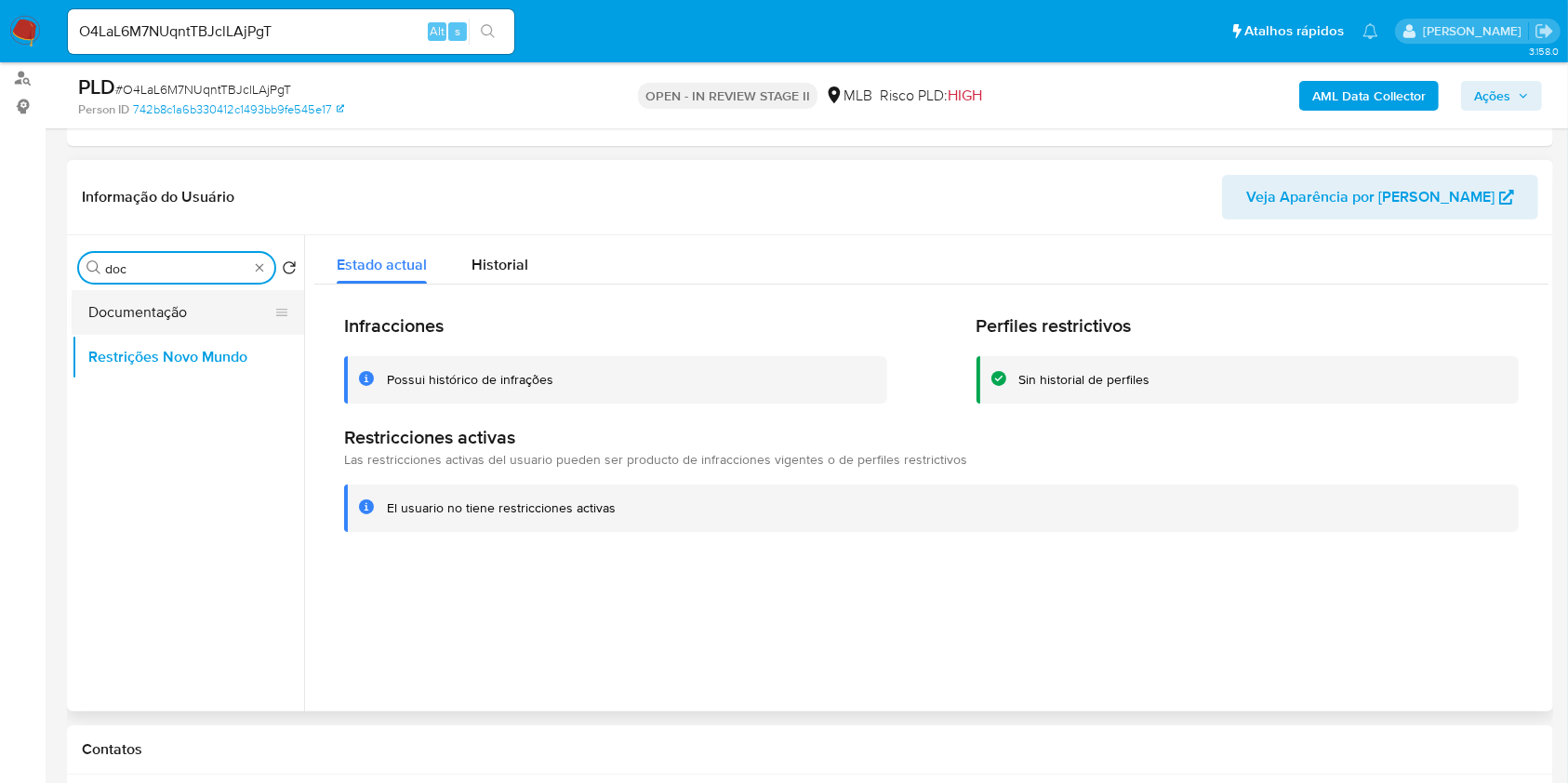
type input "doc"
click at [221, 303] on button "Documentação" at bounding box center [181, 313] width 218 height 45
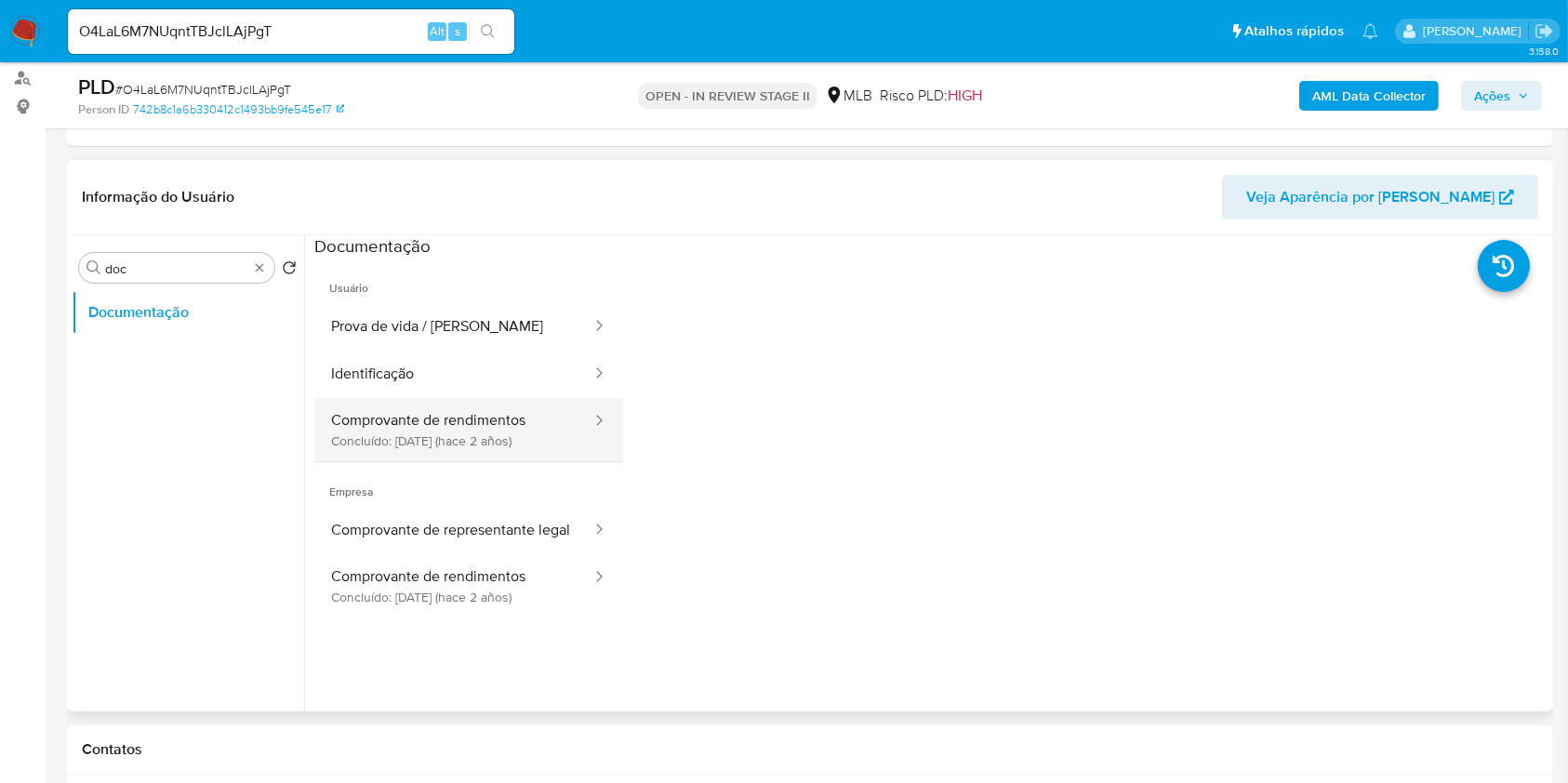
click at [508, 414] on button "Comprovante de rendimentos Concluído: 22/09/2023 (hace 2 años)" at bounding box center [454, 430] width 279 height 63
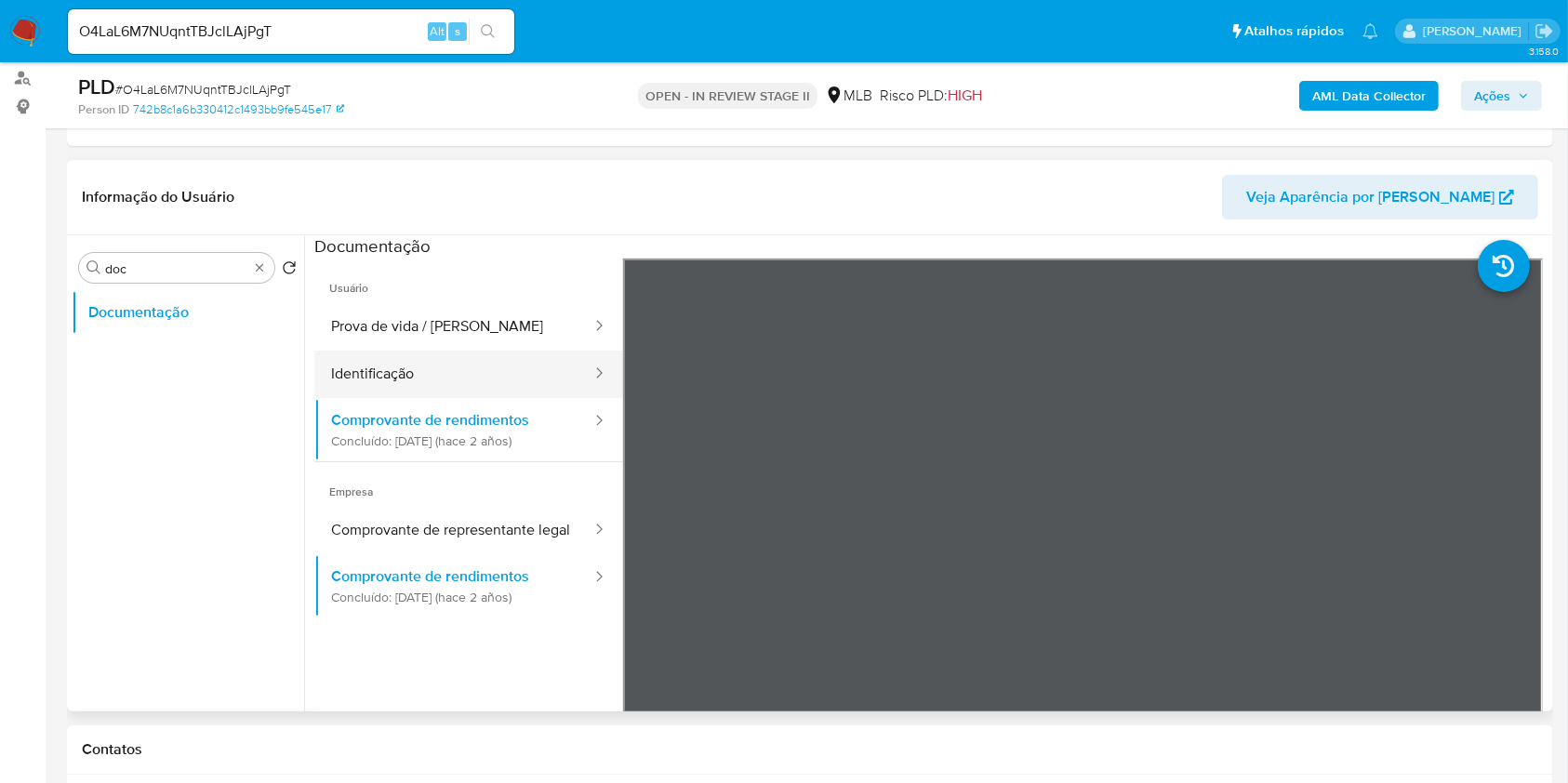
click at [439, 376] on button "Identificação" at bounding box center [454, 374] width 279 height 47
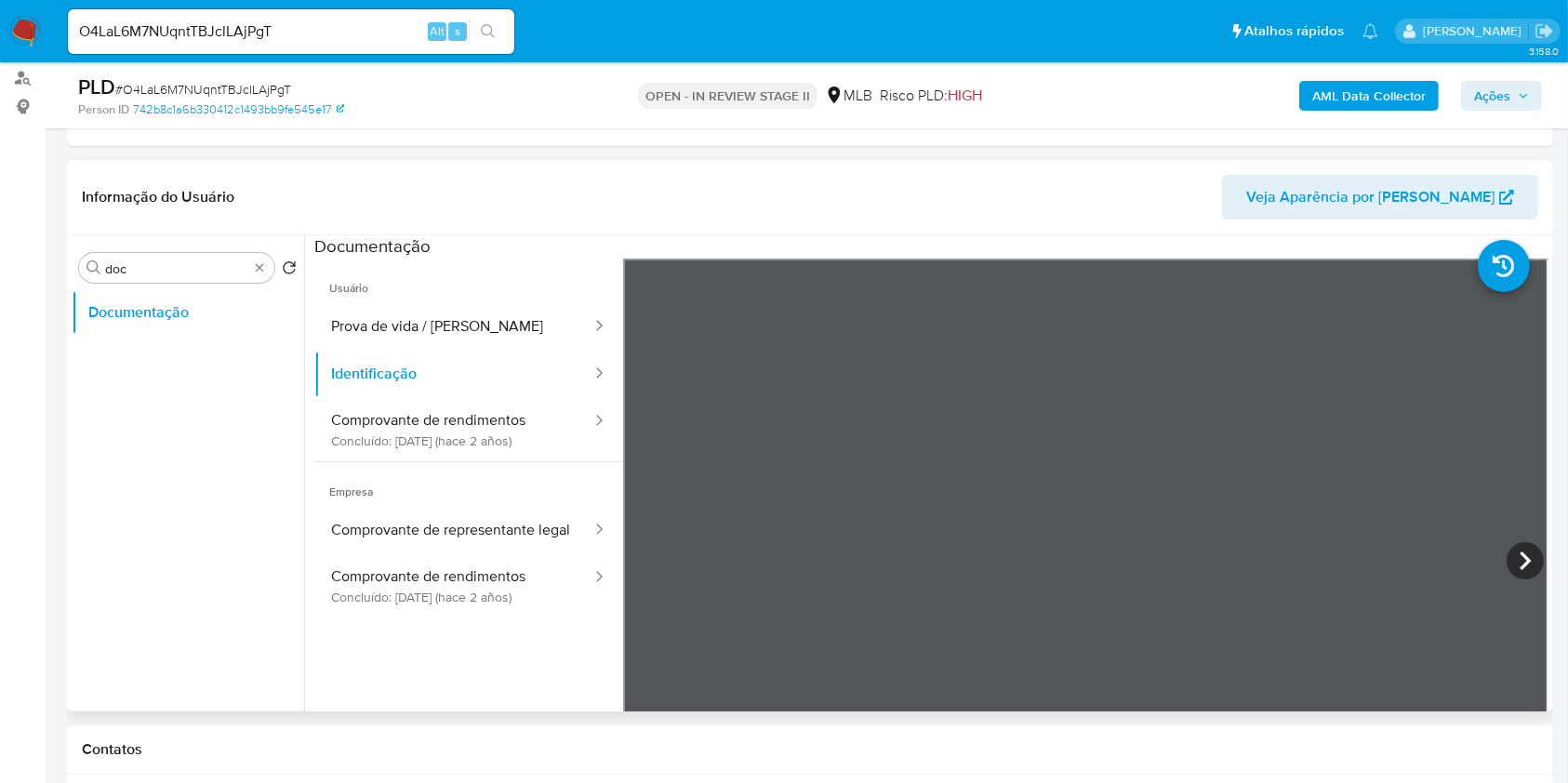
scroll to position [164, 0]
click at [1513, 542] on icon at bounding box center [1525, 560] width 37 height 37
click at [648, 565] on icon at bounding box center [646, 560] width 37 height 37
click at [403, 432] on button "Comprovante de rendimentos Concluído: 22/09/2023 (hace 2 años)" at bounding box center [454, 430] width 279 height 63
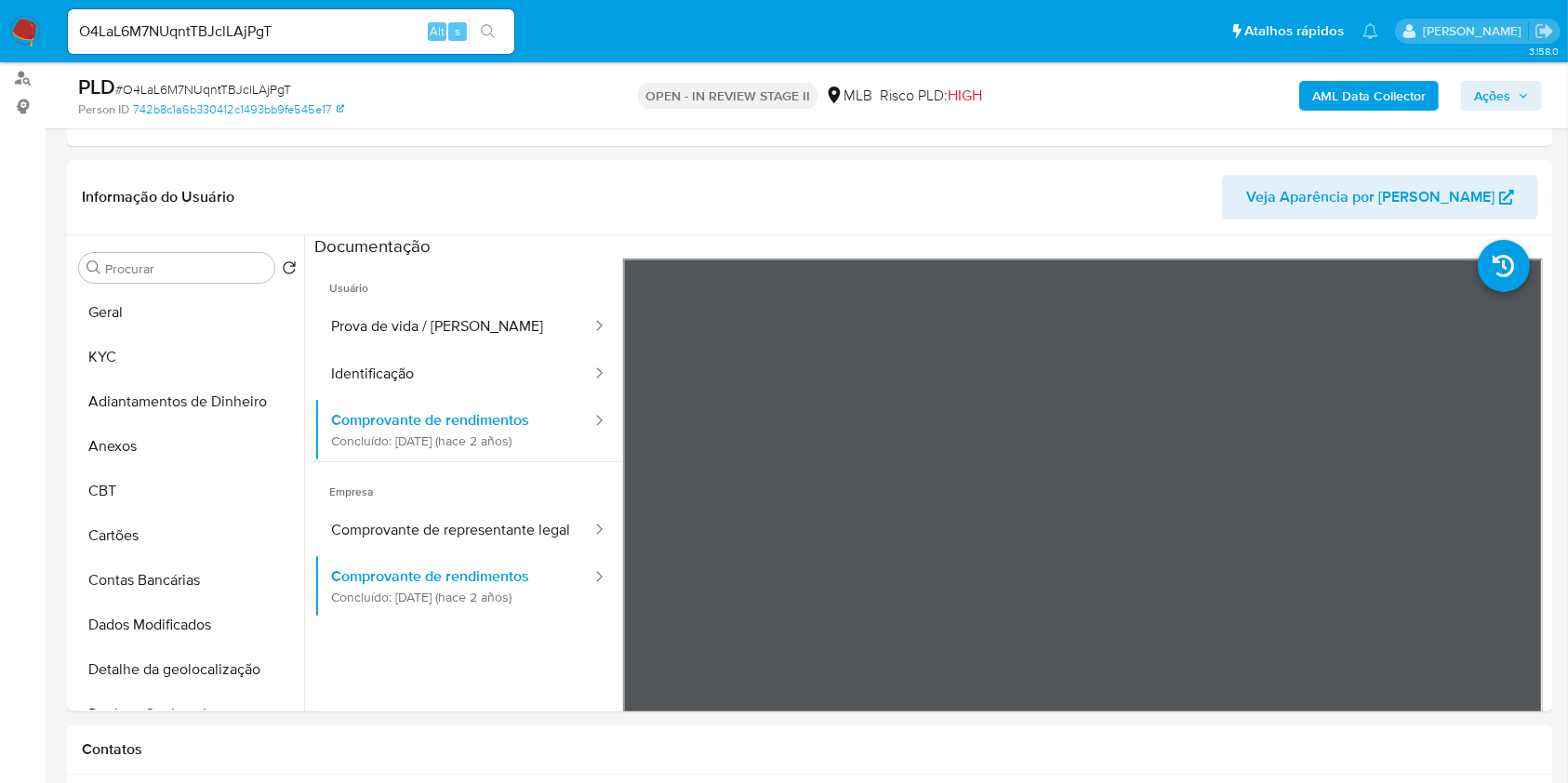
click at [1381, 91] on b "AML Data Collector" at bounding box center [1370, 96] width 114 height 30
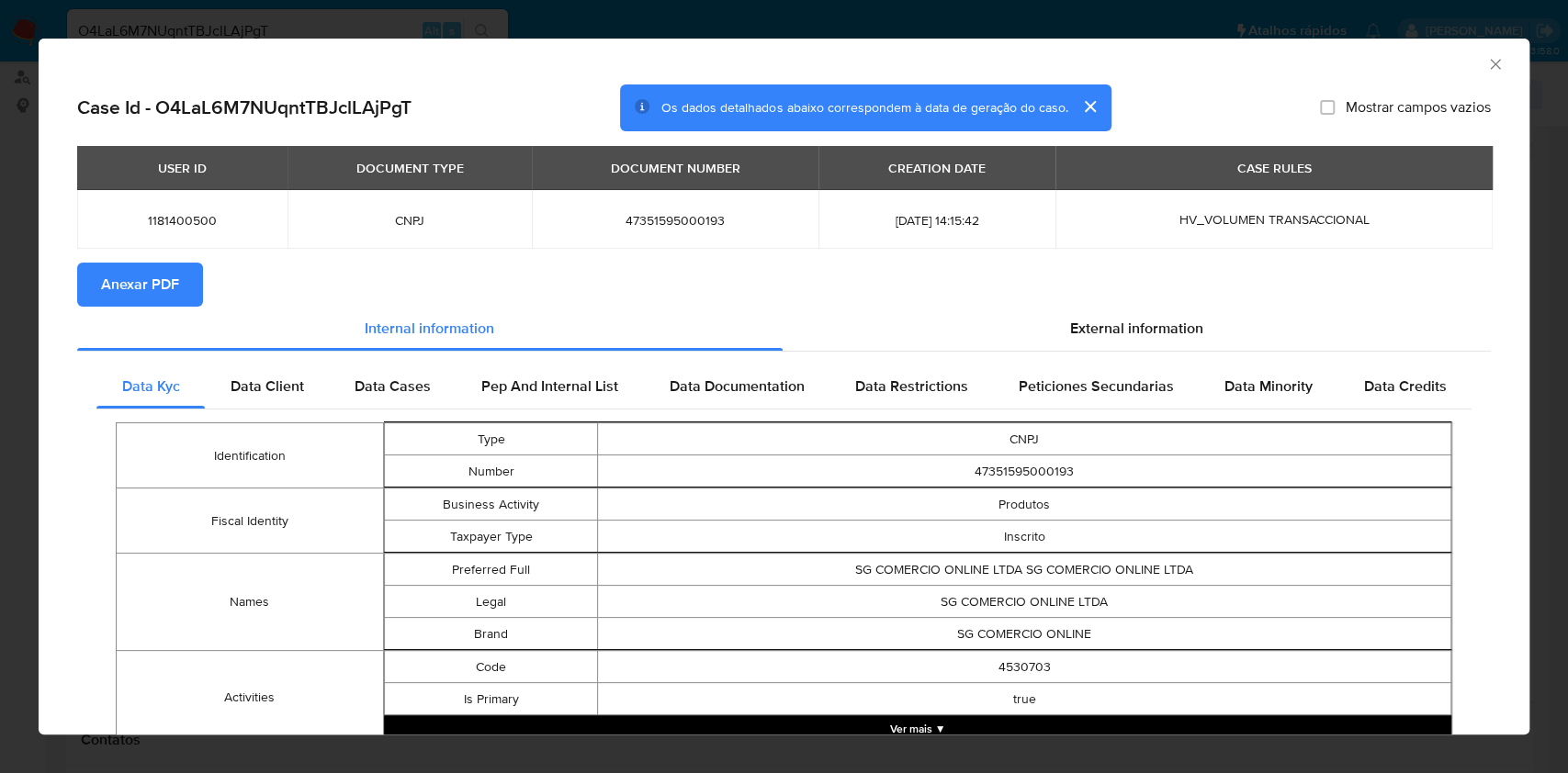
click at [188, 295] on button "Anexar PDF" at bounding box center [140, 285] width 126 height 44
click at [1486, 59] on icon "Fechar a janela" at bounding box center [1495, 64] width 18 height 18
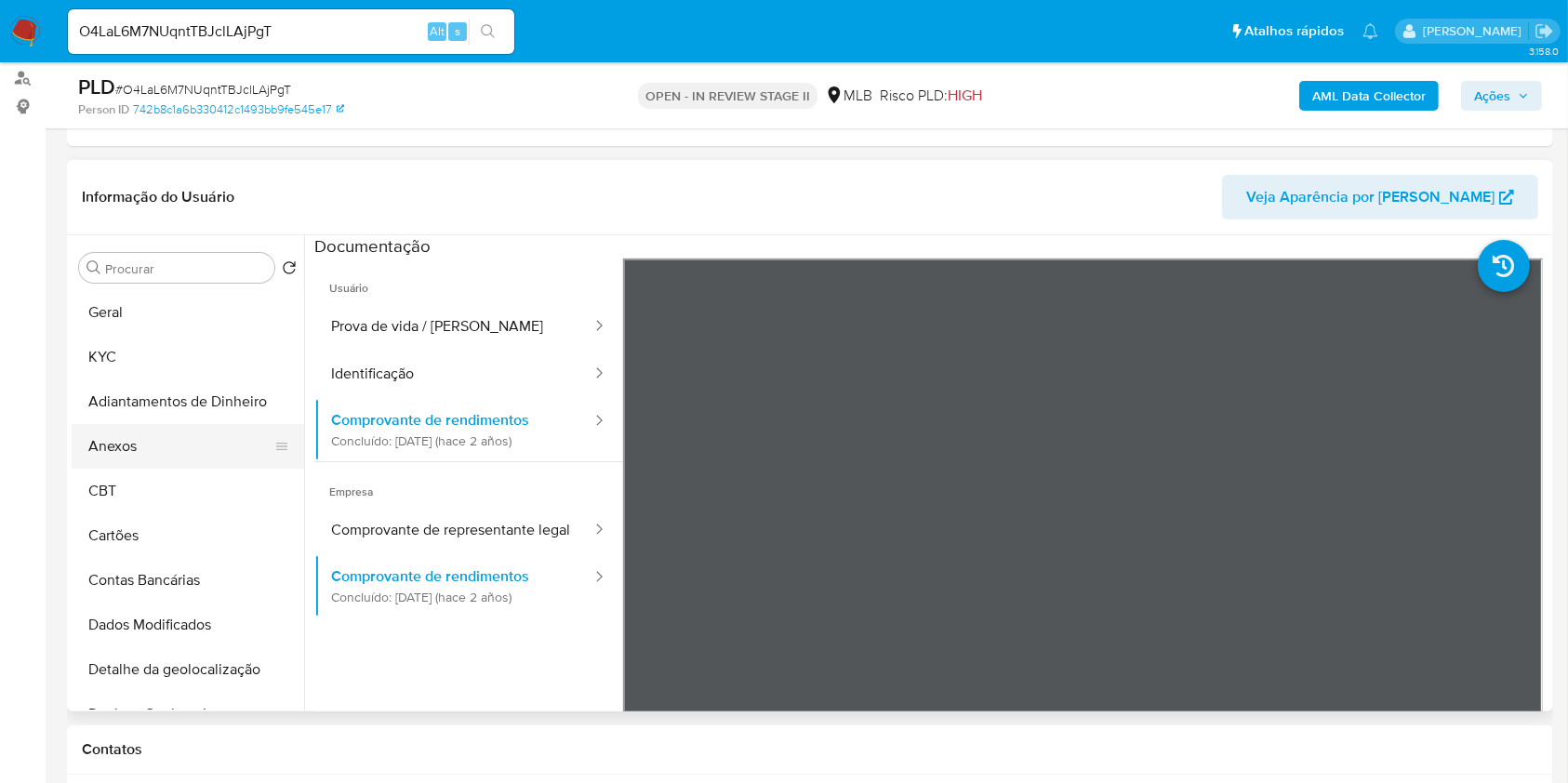
click at [156, 429] on button "Anexos" at bounding box center [181, 447] width 218 height 45
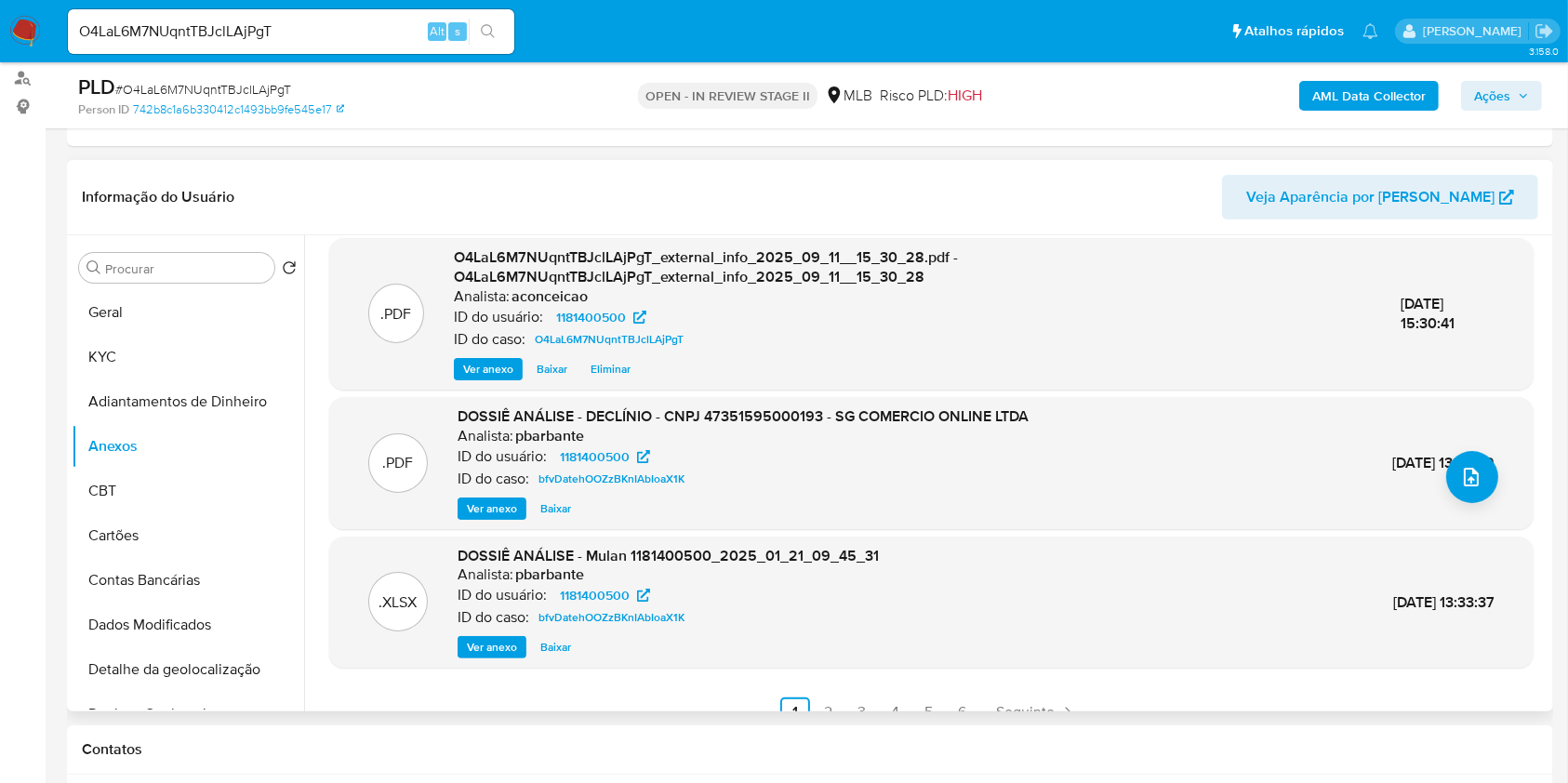
scroll to position [196, 0]
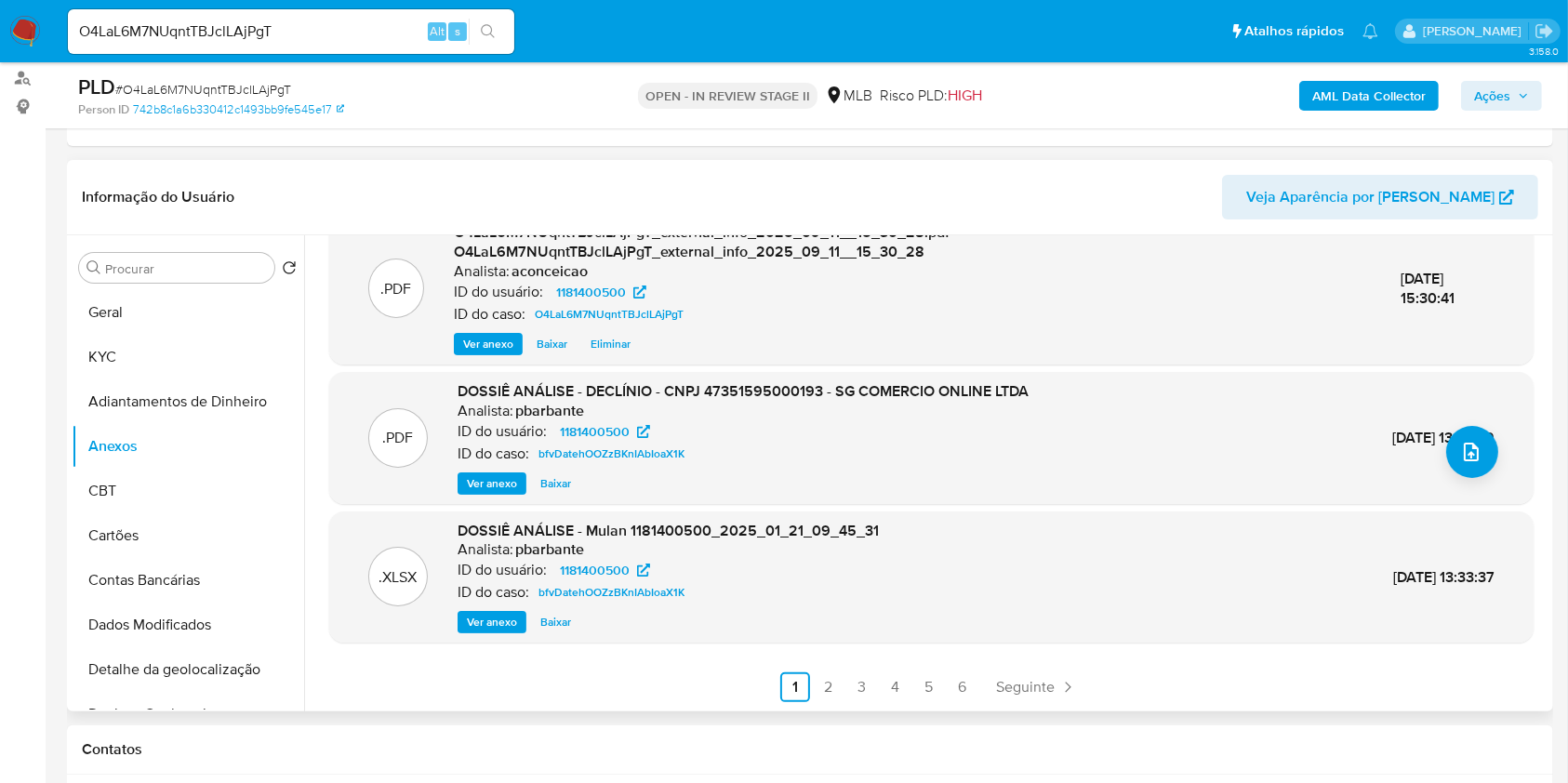
click at [493, 478] on span "Ver anexo" at bounding box center [492, 483] width 50 height 19
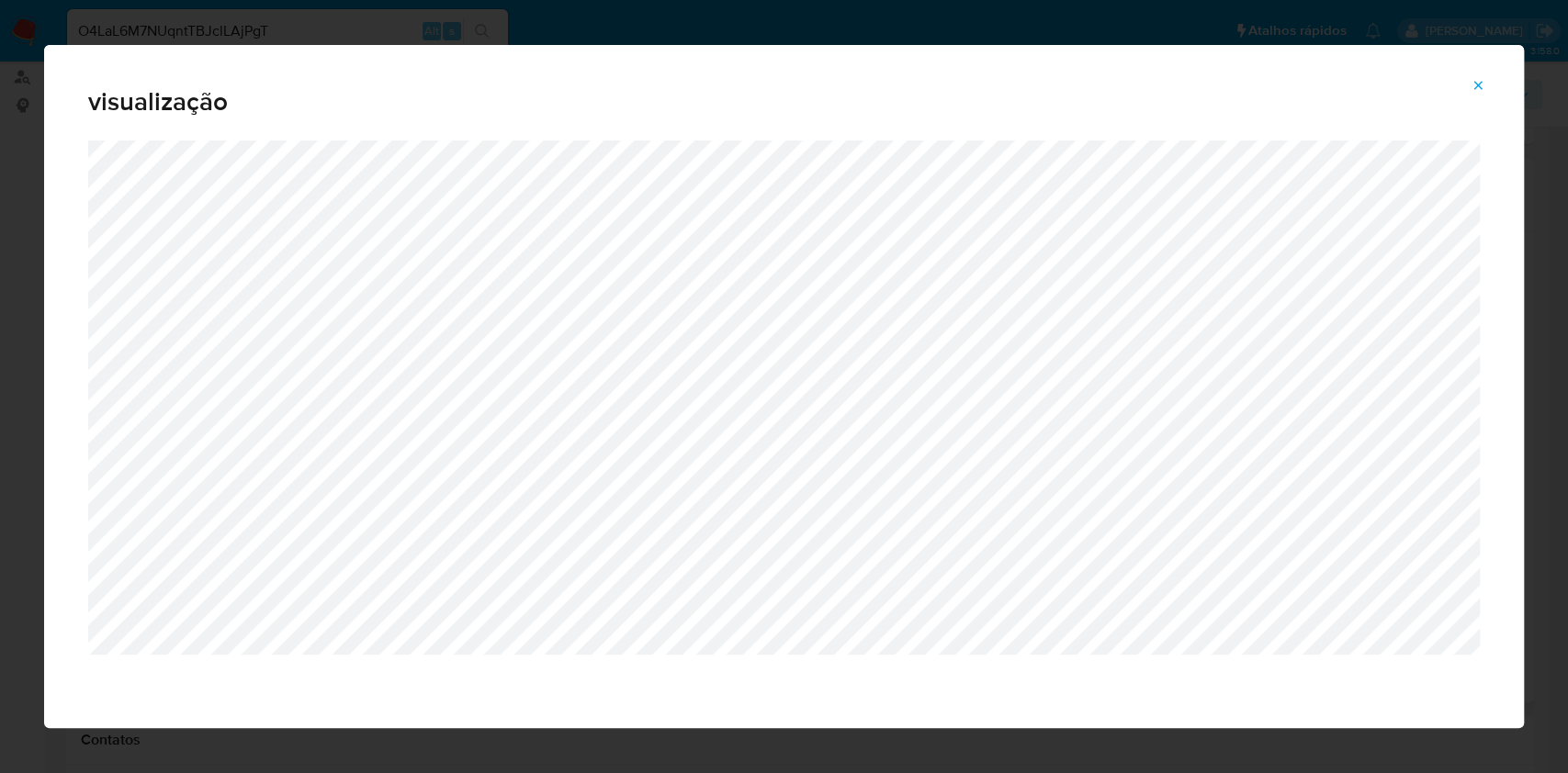
click at [1475, 74] on span "Attachment preview" at bounding box center [1478, 85] width 15 height 26
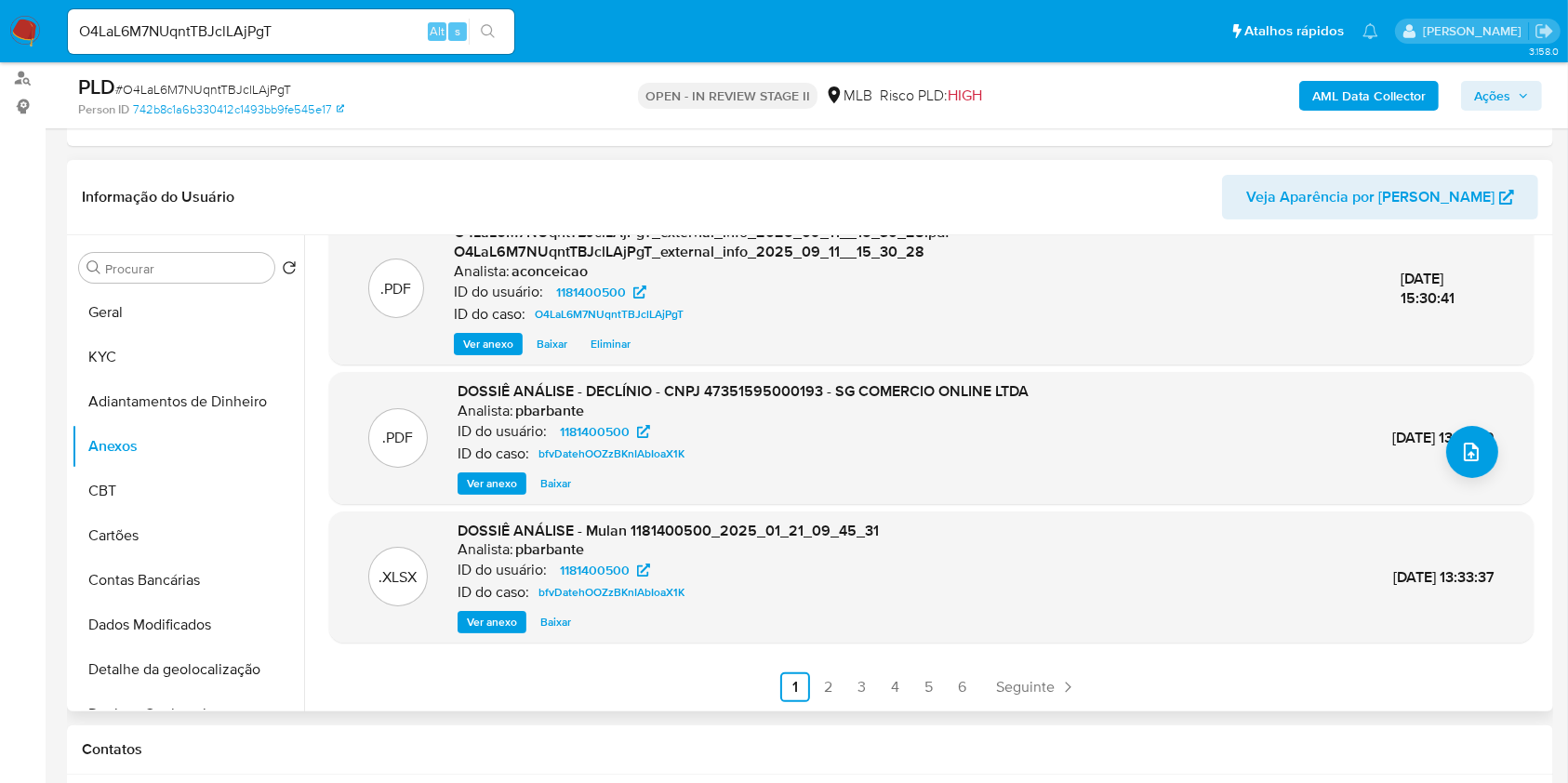
scroll to position [0, 0]
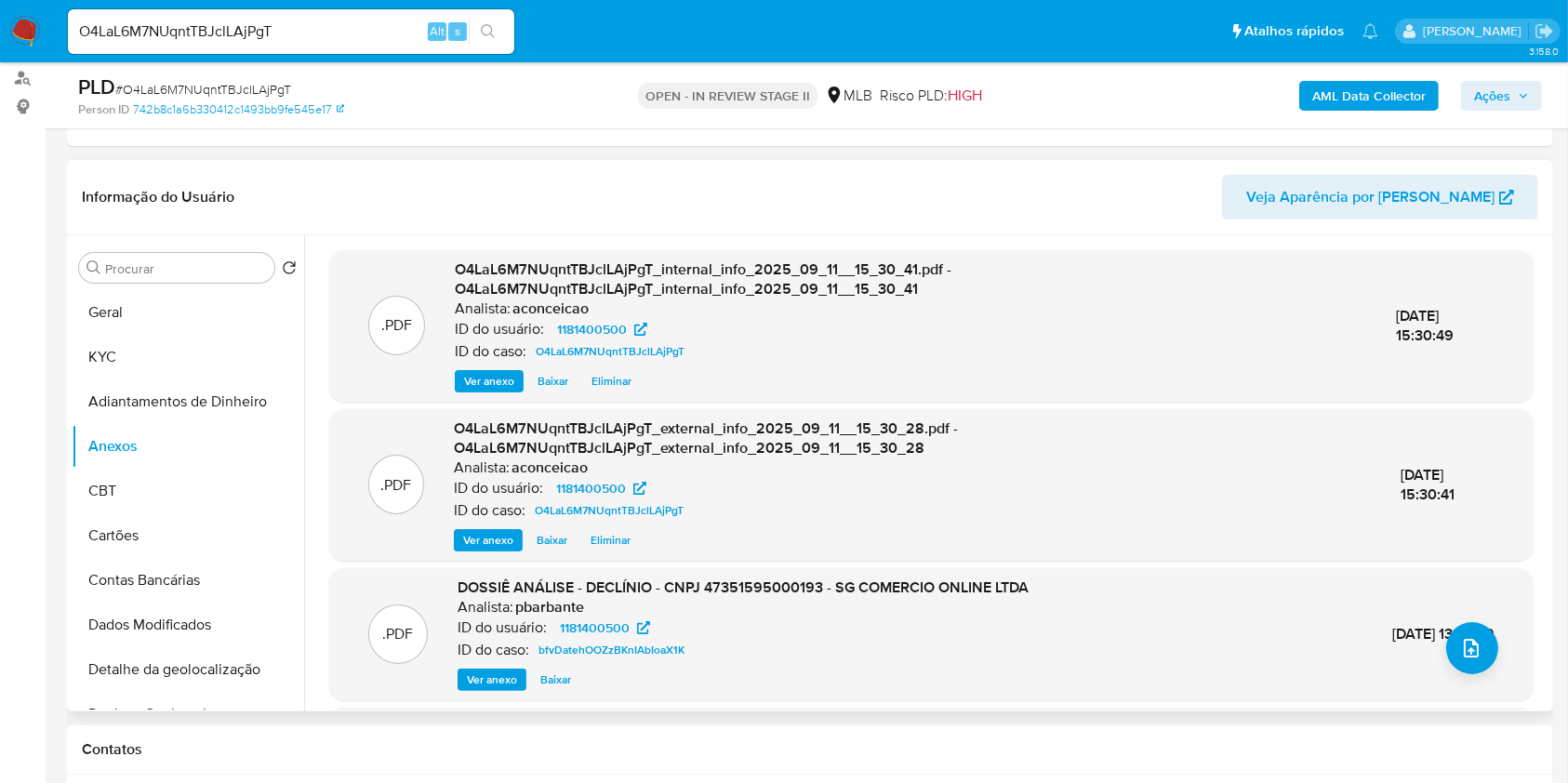
click at [866, 362] on div "O4LaL6M7NUqntTBJclLAjPgT_internal_info_2025_09_11__15_30_41.pdf - O4LaL6M7NUqnt…" at bounding box center [910, 326] width 912 height 133
click at [145, 355] on button "KYC" at bounding box center [181, 358] width 218 height 45
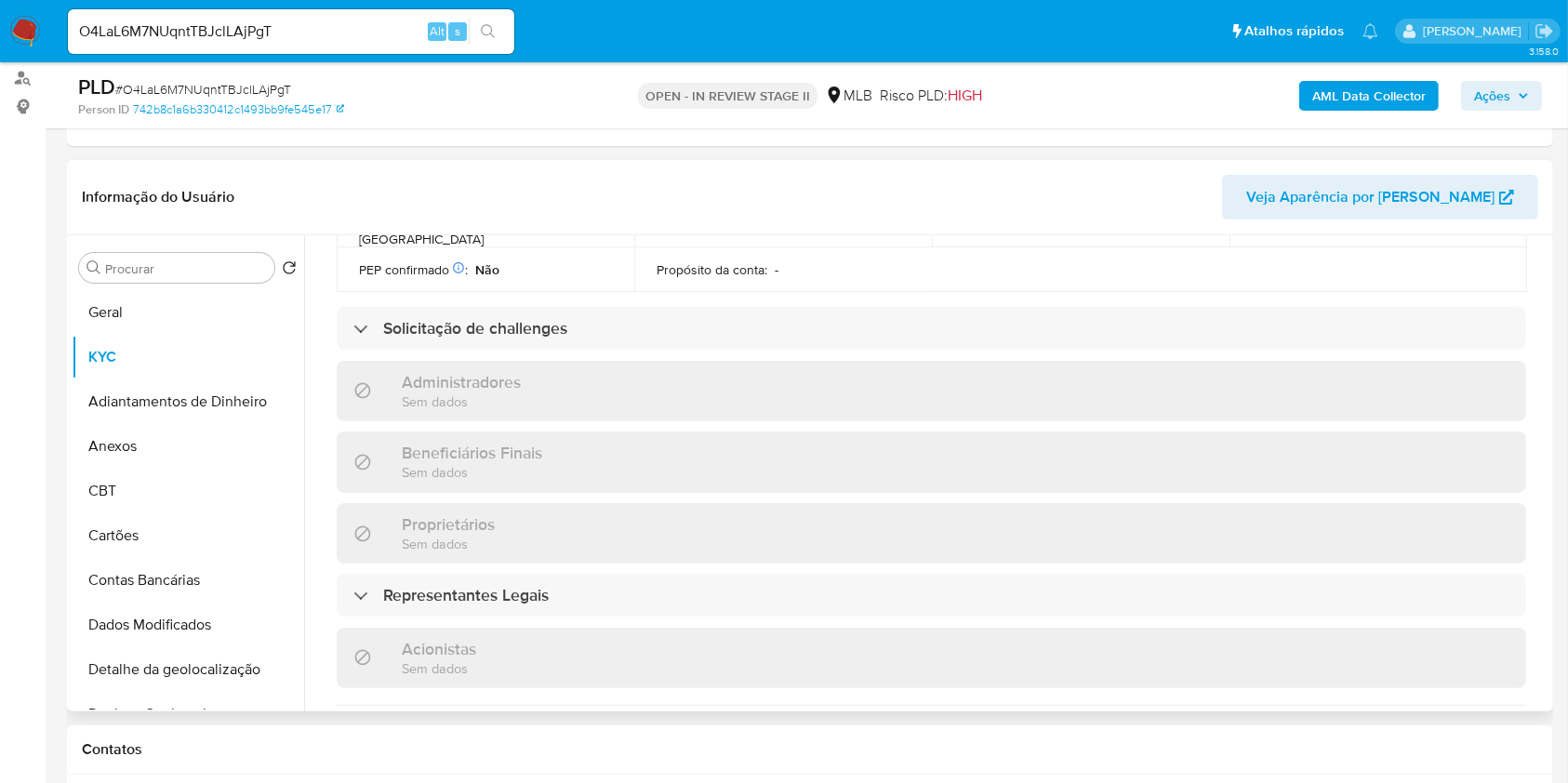
scroll to position [868, 0]
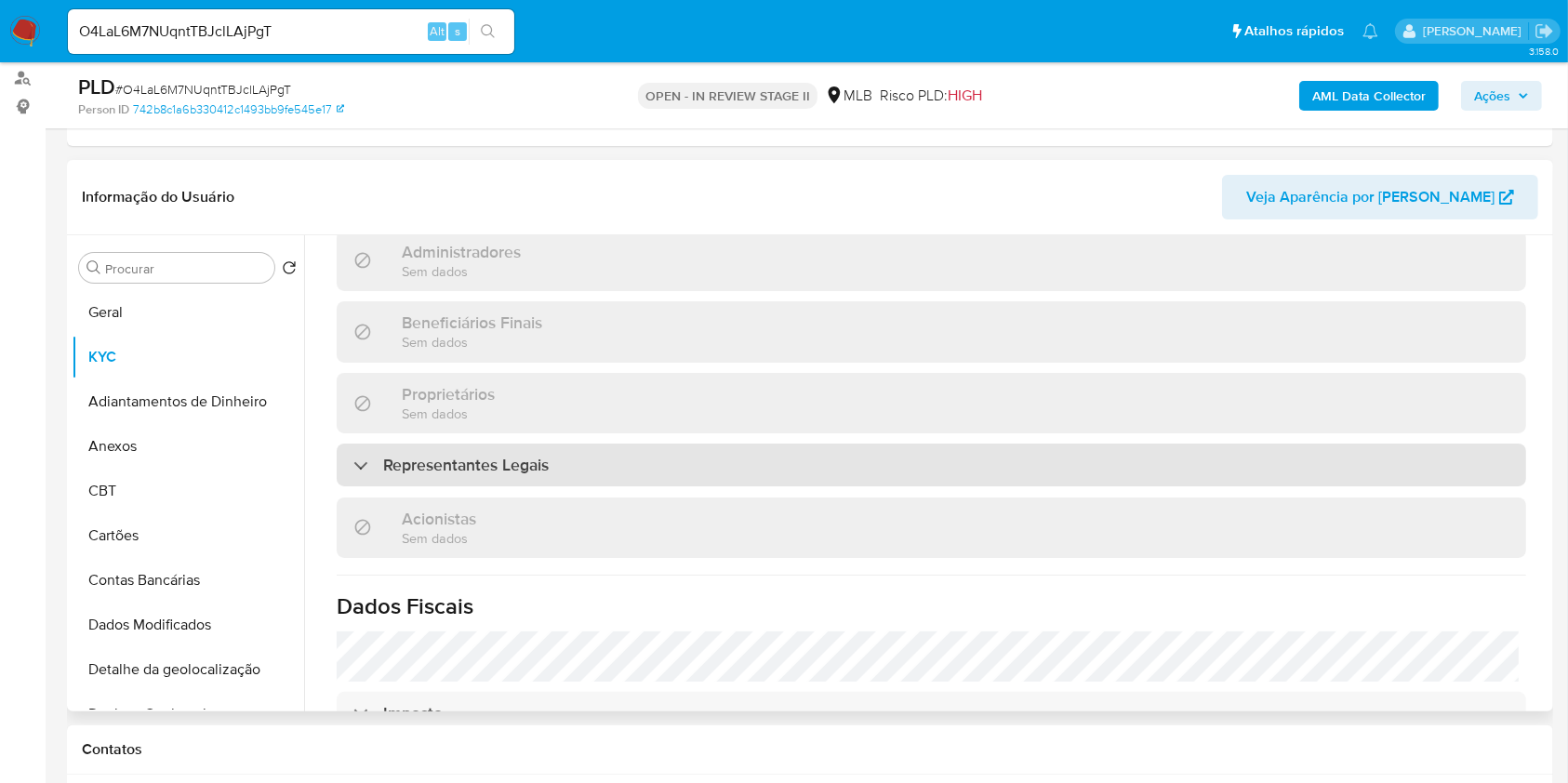
click at [532, 454] on h3 "Representantes Legais" at bounding box center [466, 465] width 166 height 20
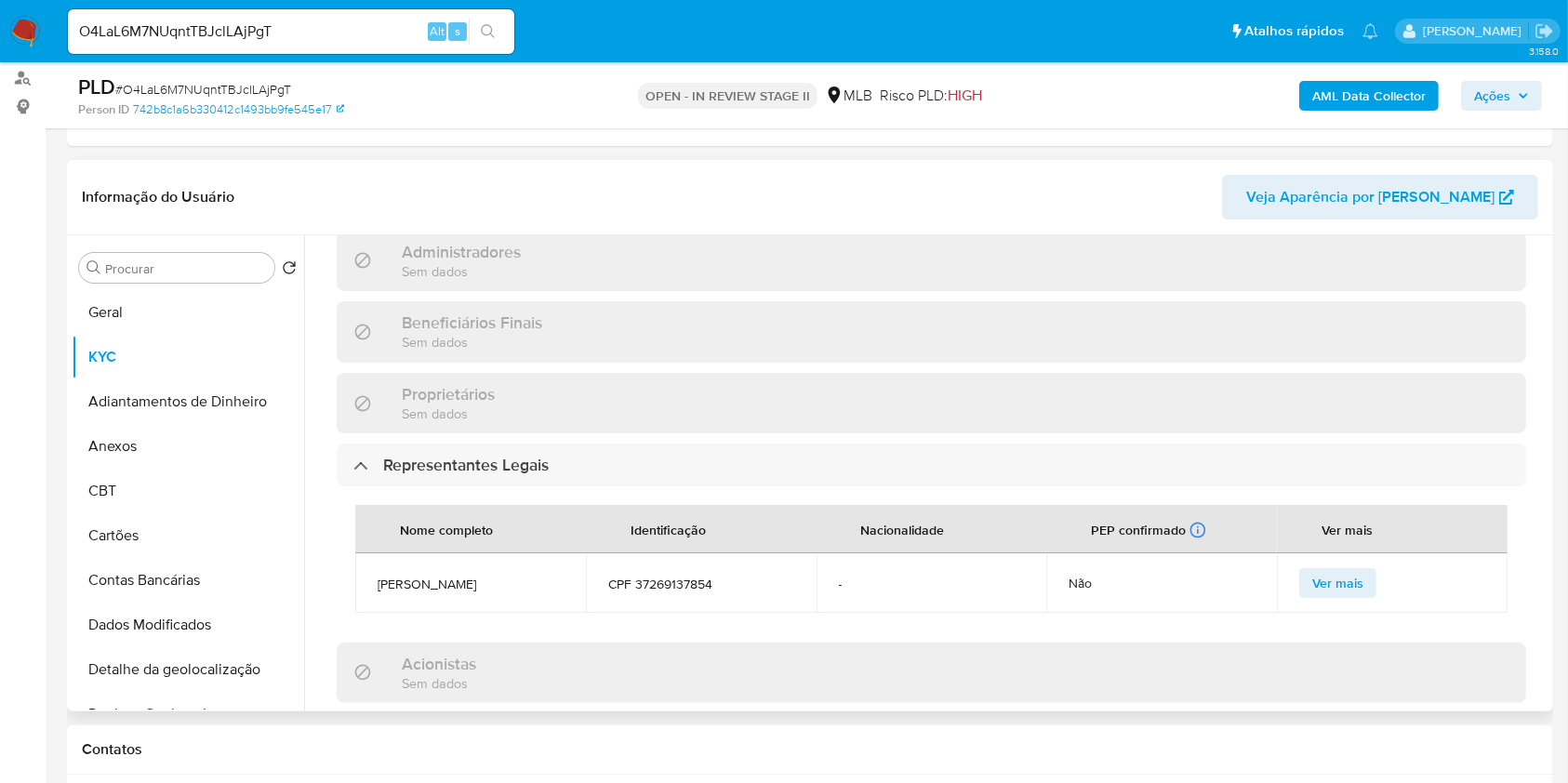
click at [651, 575] on span "CPF 37269137854" at bounding box center [701, 584] width 186 height 17
copy span "37269137854"
copy span "SERGIO HENRIQUE GIAMMUSSO GOMES"
drag, startPoint x: 511, startPoint y: 569, endPoint x: 362, endPoint y: 554, distance: 149.8
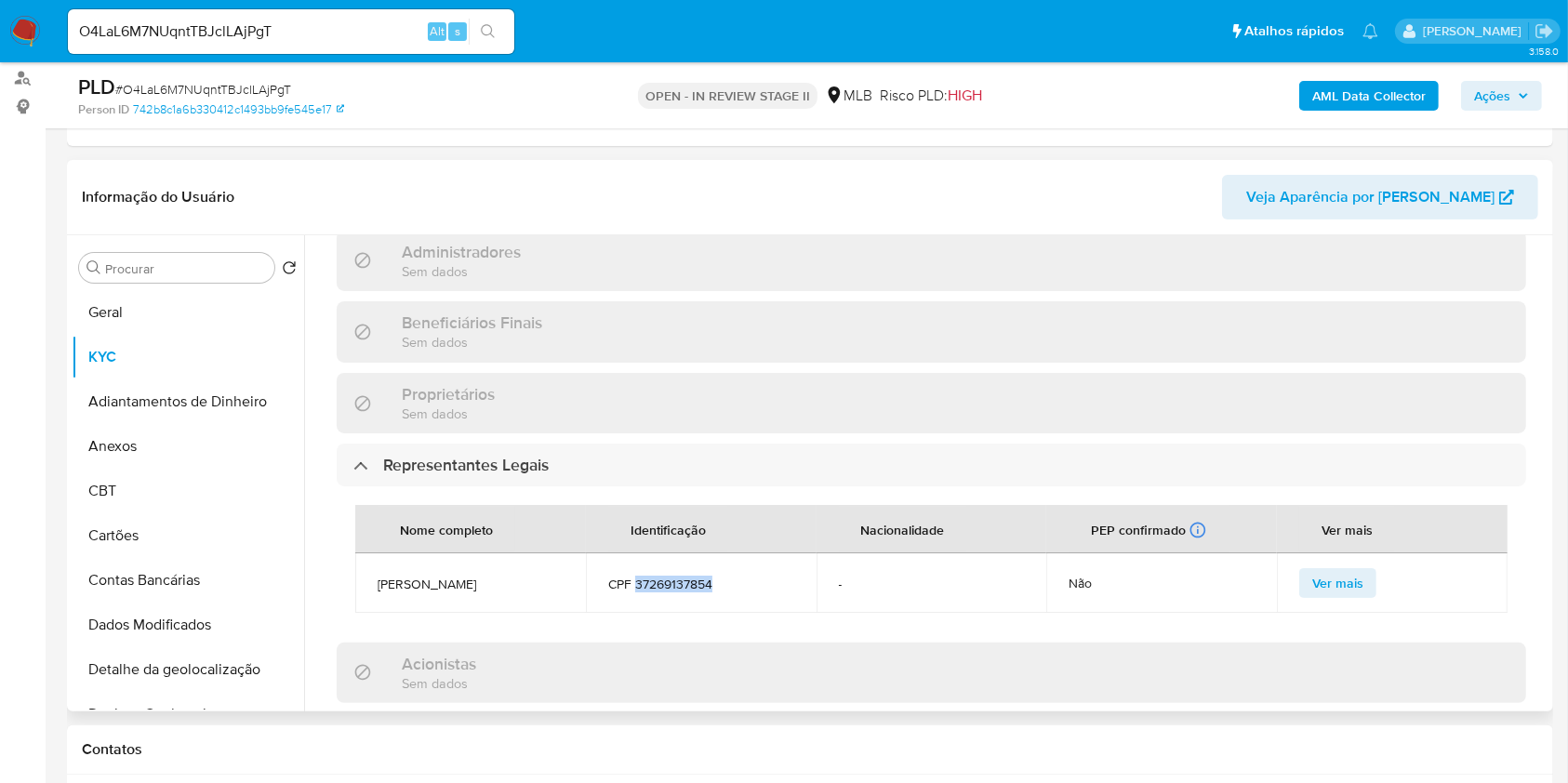
click at [362, 554] on td "SERGIO HENRIQUE GIAMMUSSO GOMES" at bounding box center [471, 583] width 231 height 60
click at [171, 250] on div "Procurar Retornar ao pedido padrão Geral KYC Adiantamentos de Dinheiro Anexos C…" at bounding box center [188, 475] width 233 height 473
click at [184, 261] on input "Procurar" at bounding box center [186, 269] width 162 height 17
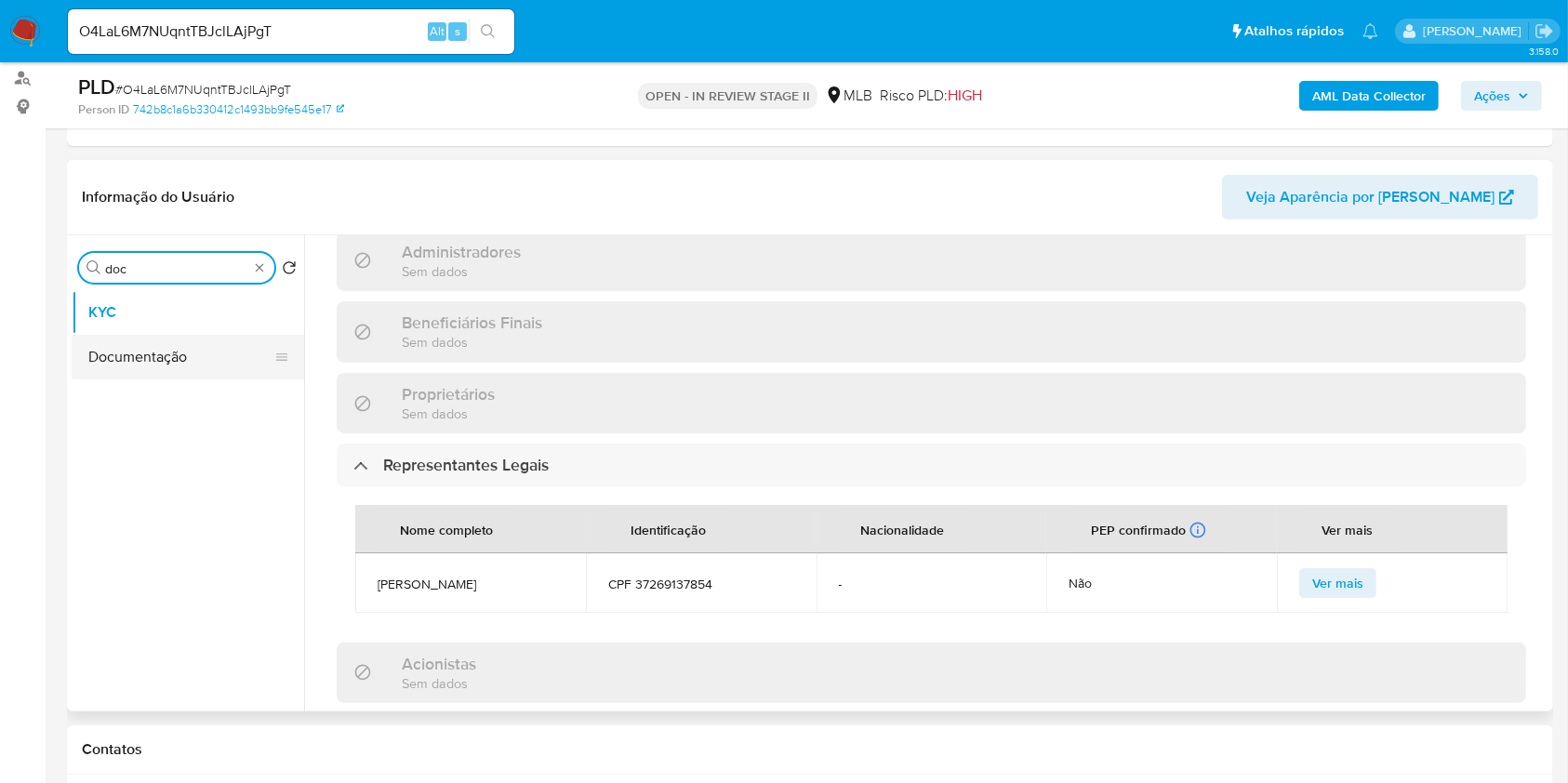
type input "doc"
click at [170, 338] on button "Documentação" at bounding box center [181, 358] width 218 height 45
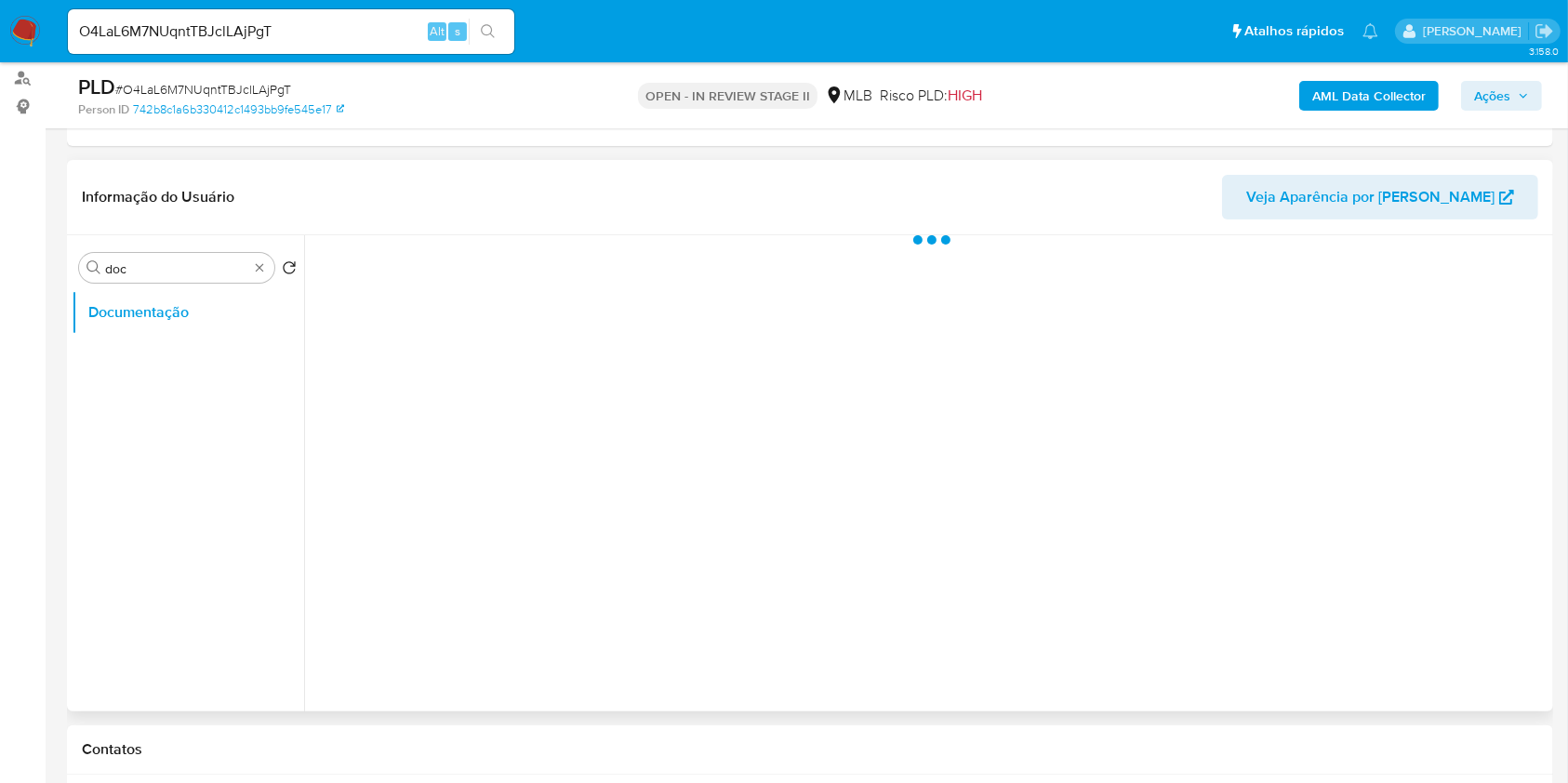
scroll to position [0, 0]
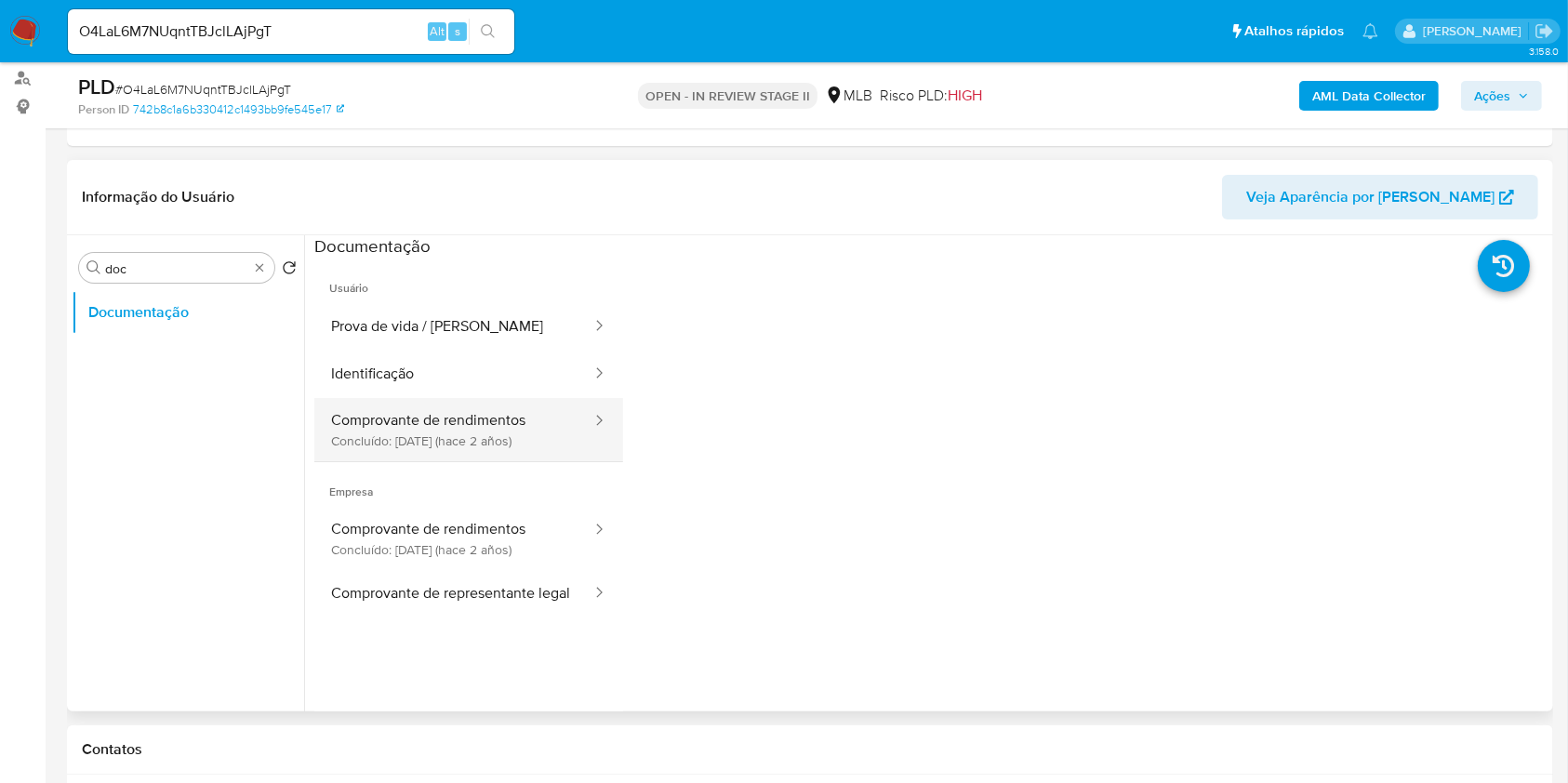
click at [486, 420] on button "Comprovante de rendimentos Concluído: 22/09/2023 (hace 2 años)" at bounding box center [454, 430] width 279 height 63
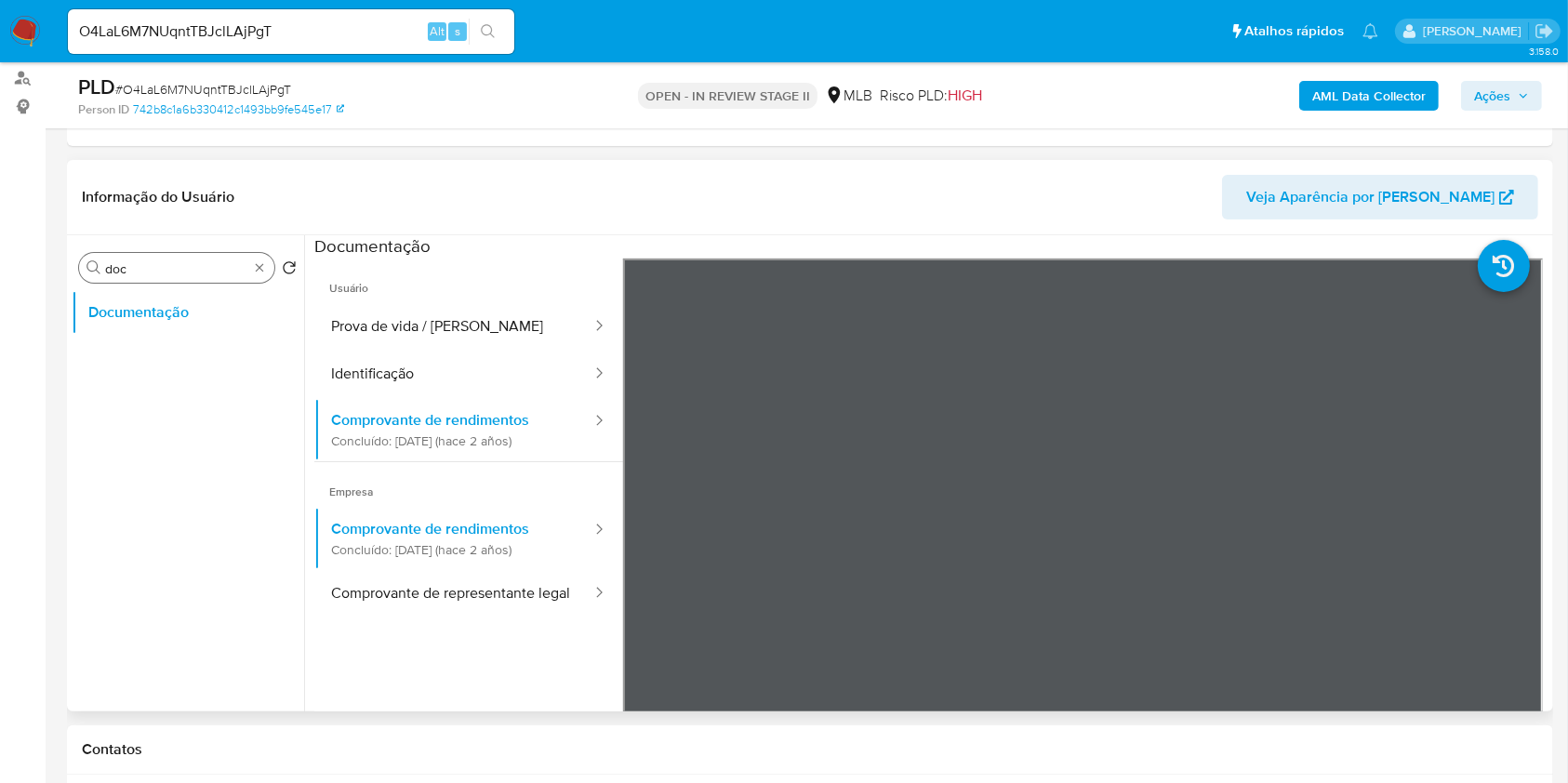
click at [268, 268] on div "Procurar doc" at bounding box center [177, 268] width 196 height 30
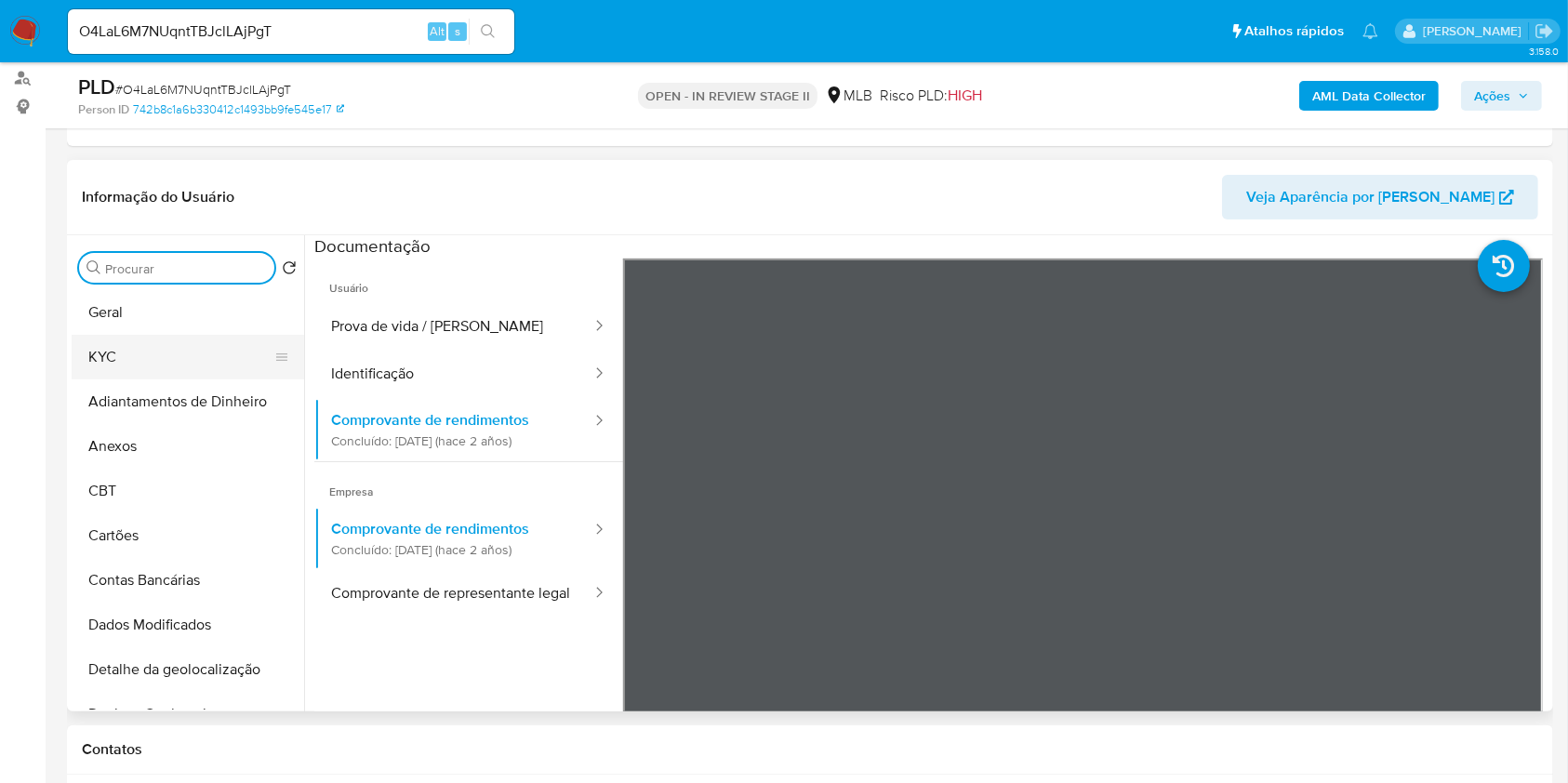
click at [215, 354] on button "KYC" at bounding box center [181, 358] width 218 height 45
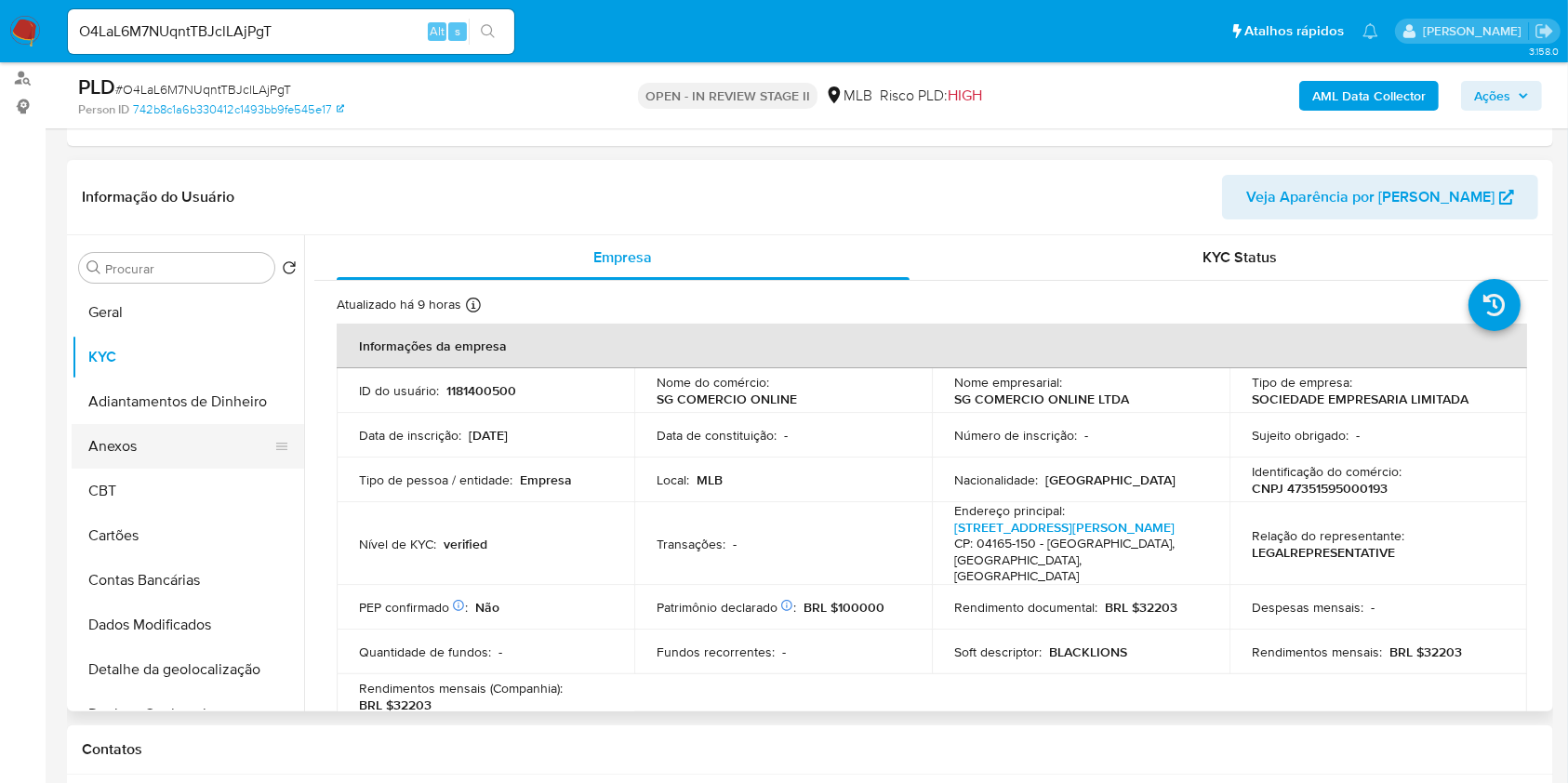
click at [166, 441] on button "Anexos" at bounding box center [181, 447] width 218 height 45
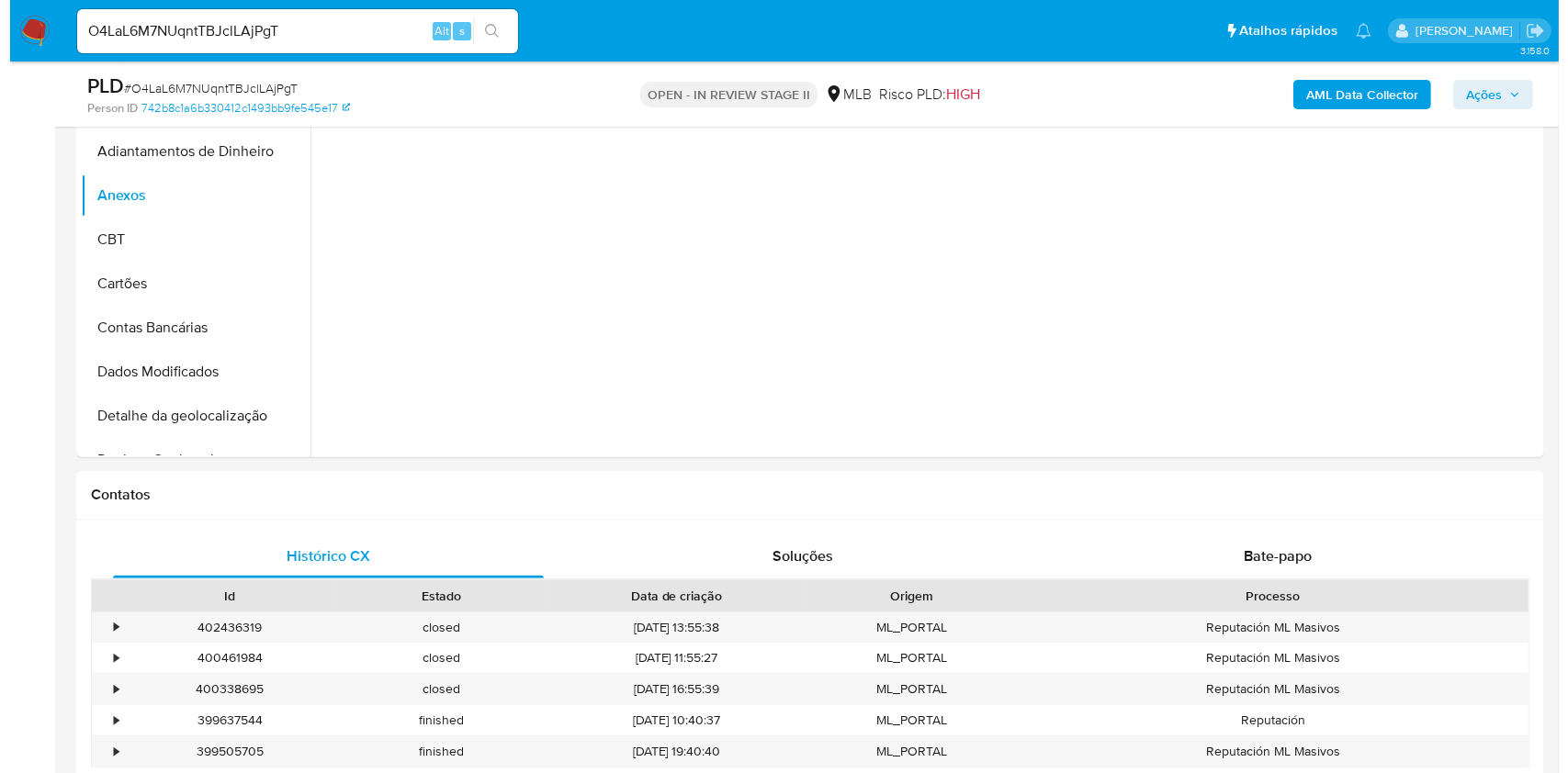
scroll to position [244, 0]
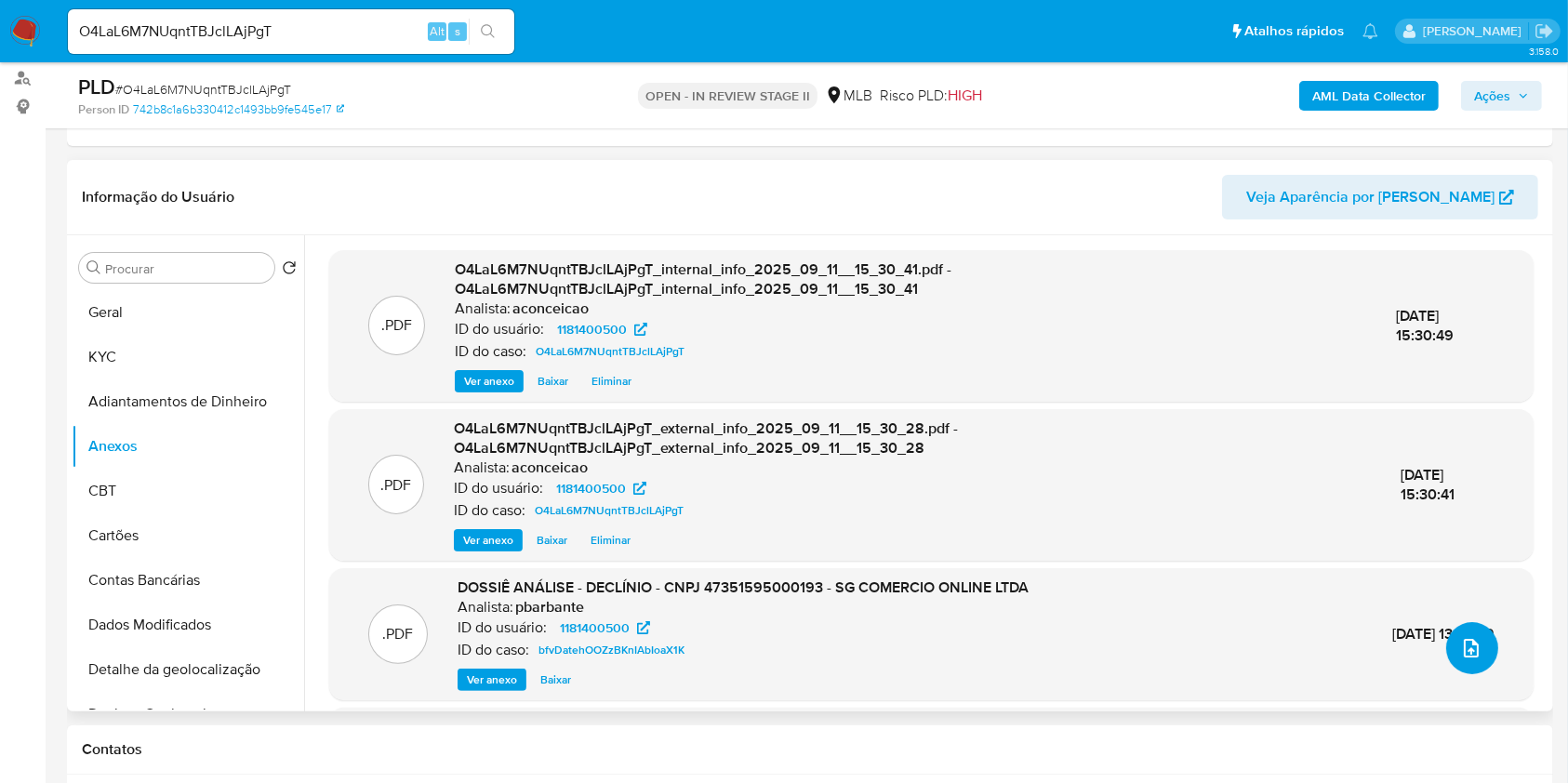
click at [1470, 646] on icon "upload-file" at bounding box center [1471, 648] width 22 height 22
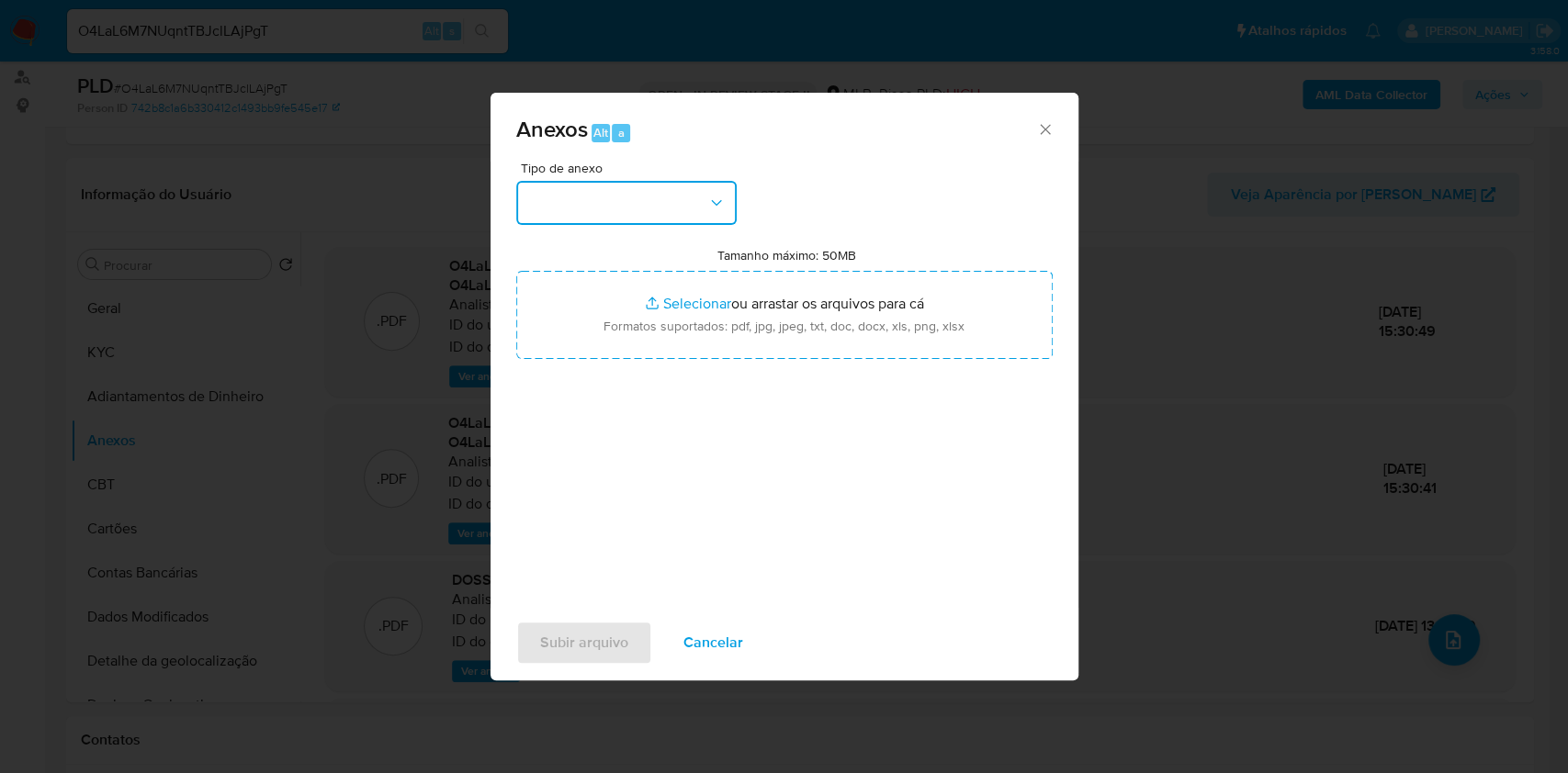
click at [617, 188] on button "button" at bounding box center [626, 203] width 221 height 44
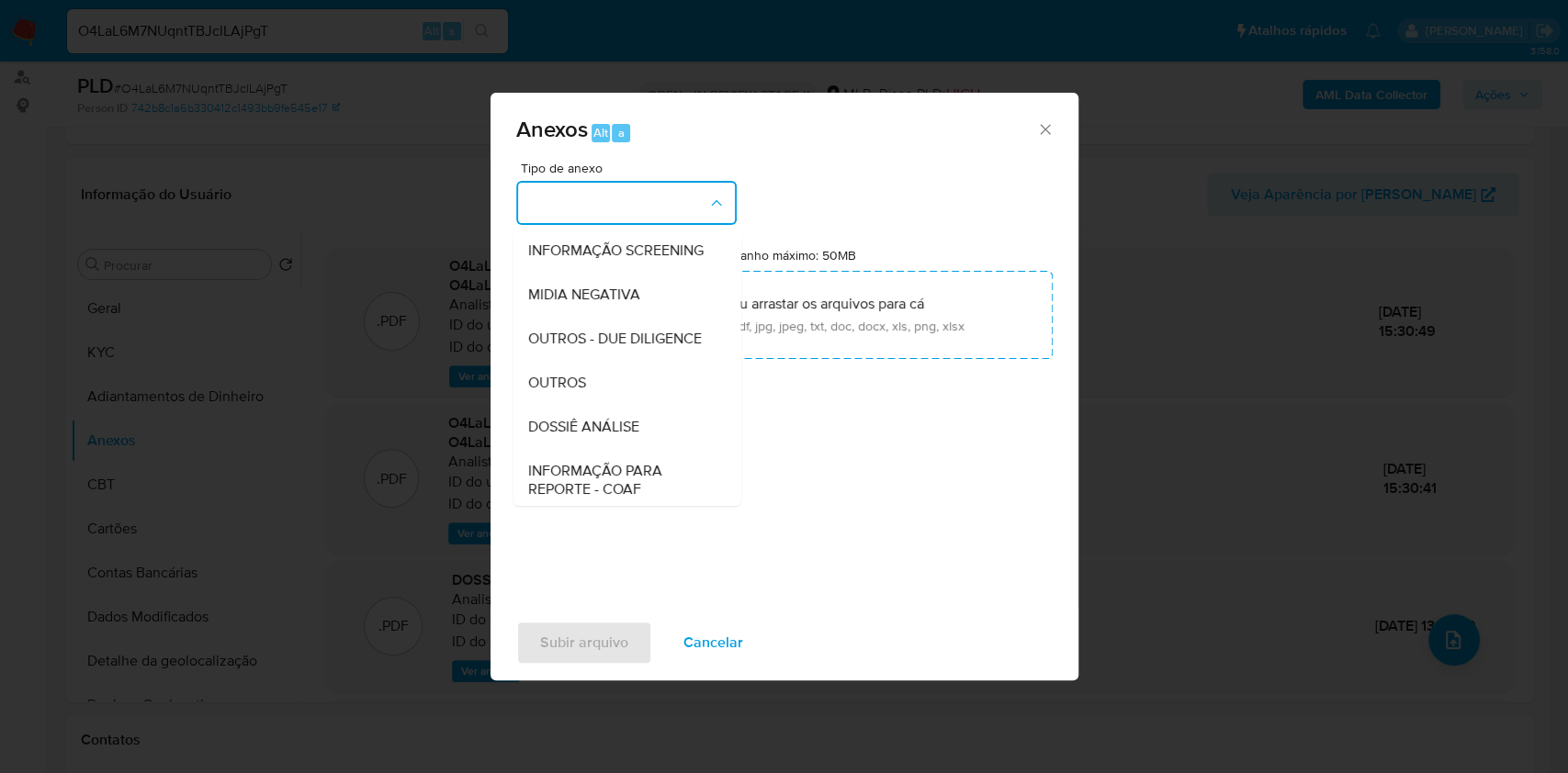
scroll to position [282, 0]
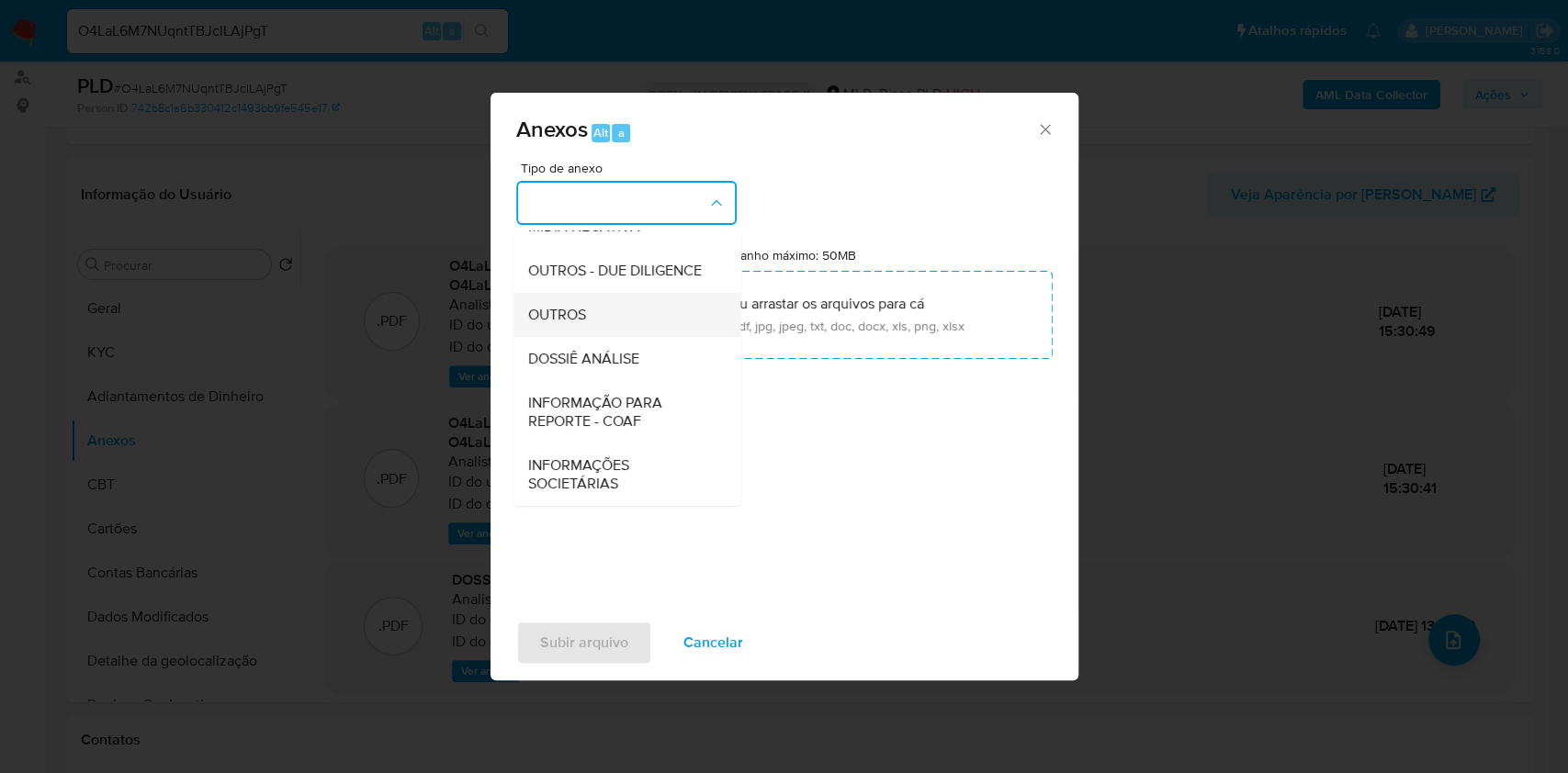
click at [589, 313] on div "OUTROS" at bounding box center [621, 315] width 188 height 44
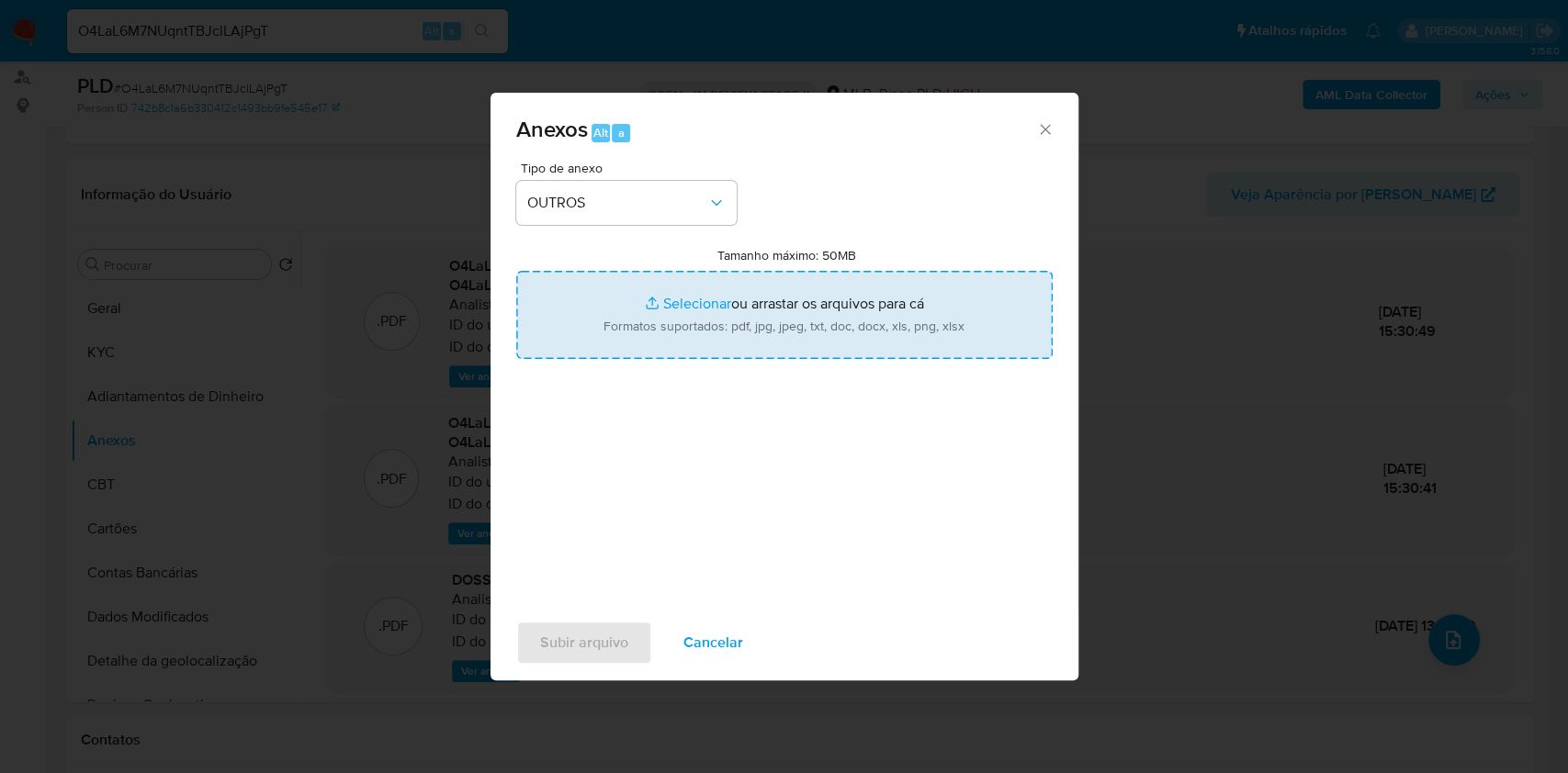
type input "C:\fakepath\2°SAR - XXXX- CNPJ 47351595000193 - SG COMERCIO ONLINE LTDA.pdf"
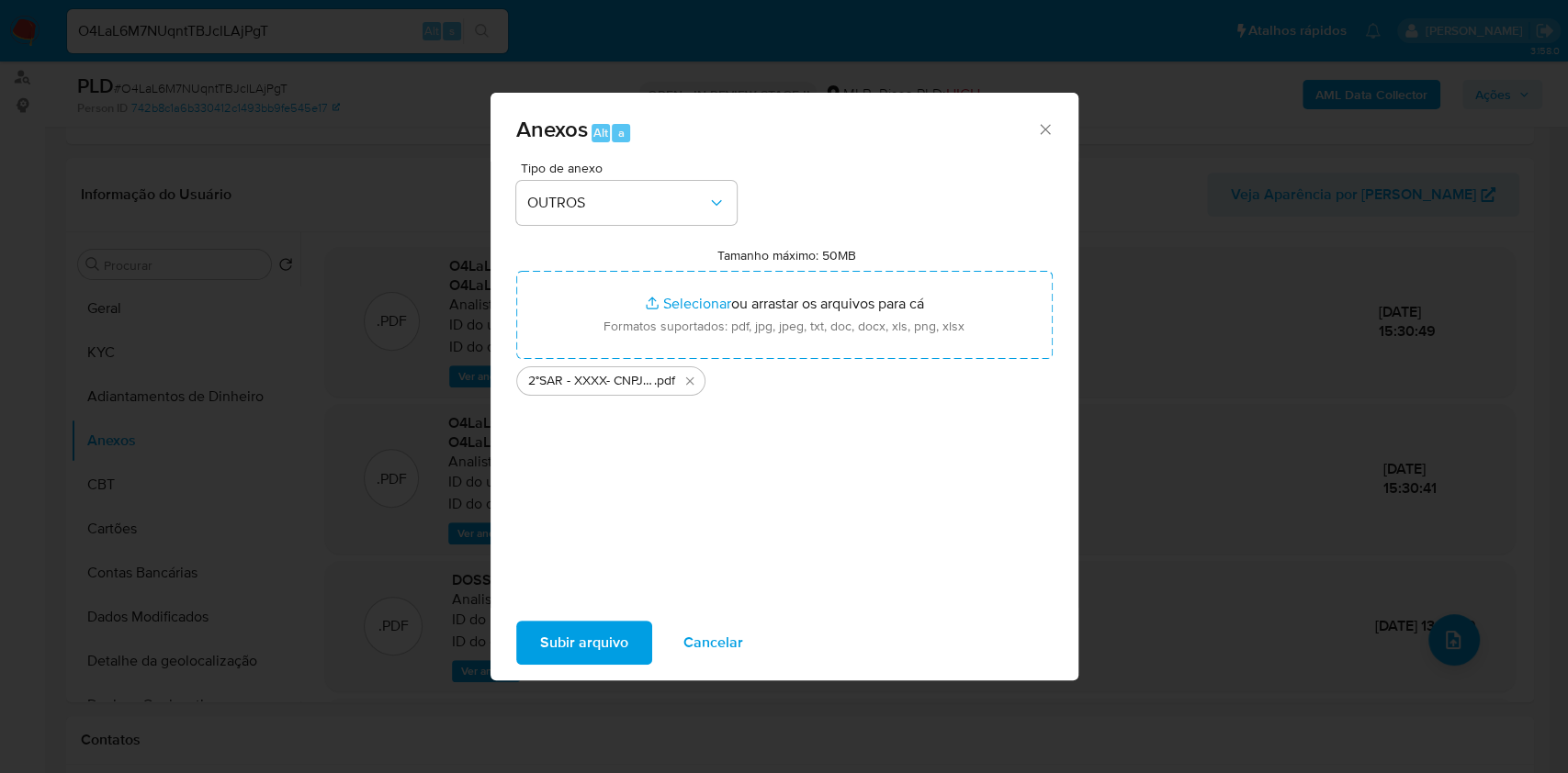
click at [695, 631] on span "Cancelar" at bounding box center [713, 642] width 60 height 40
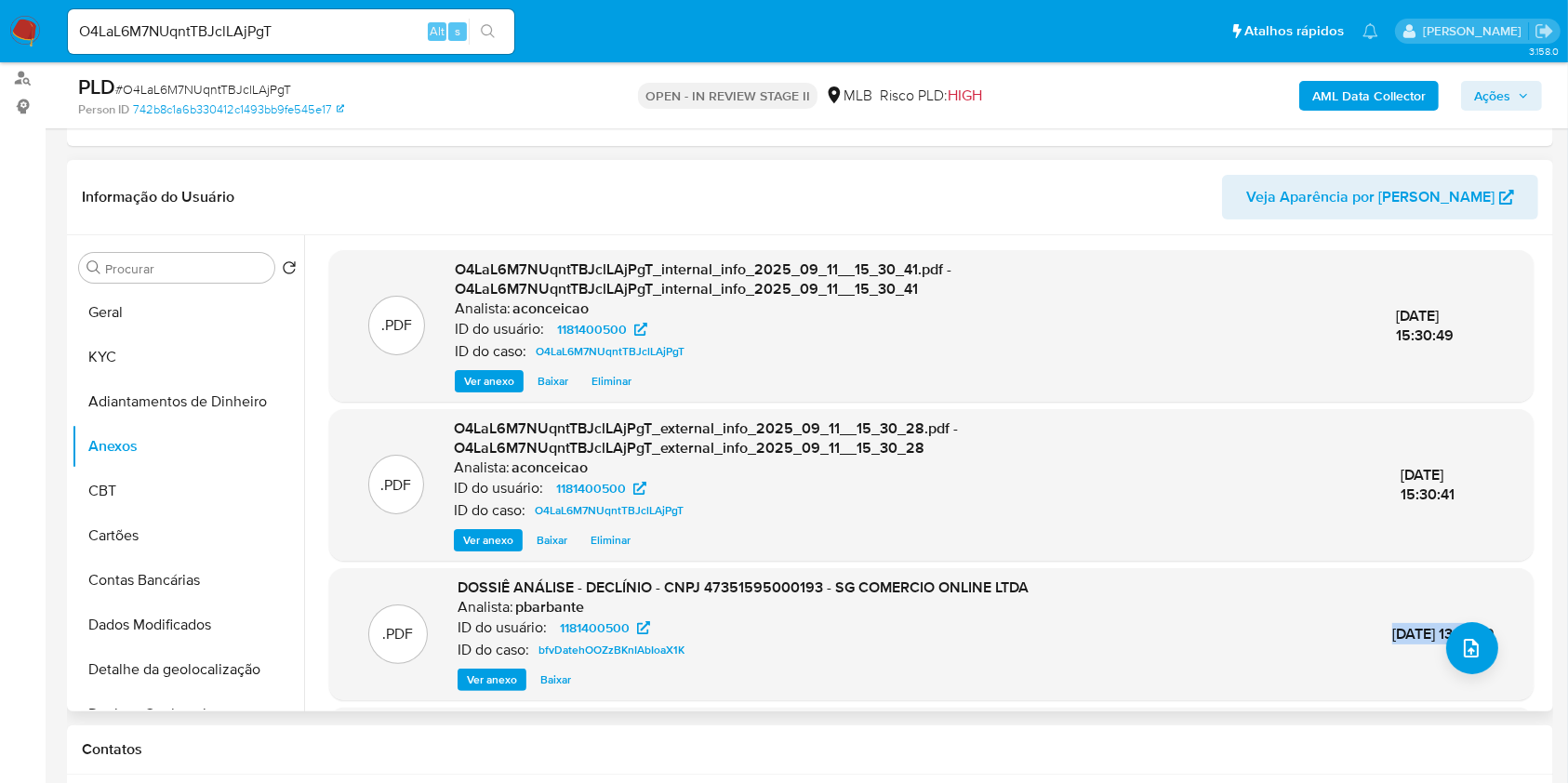
copy span "21/Jan/2025"
drag, startPoint x: 1345, startPoint y: 630, endPoint x: 1423, endPoint y: 631, distance: 78.0
click at [1423, 631] on span "21/Jan/2025 13:33:39" at bounding box center [1443, 633] width 102 height 21
click at [483, 674] on span "Ver anexo" at bounding box center [492, 680] width 50 height 19
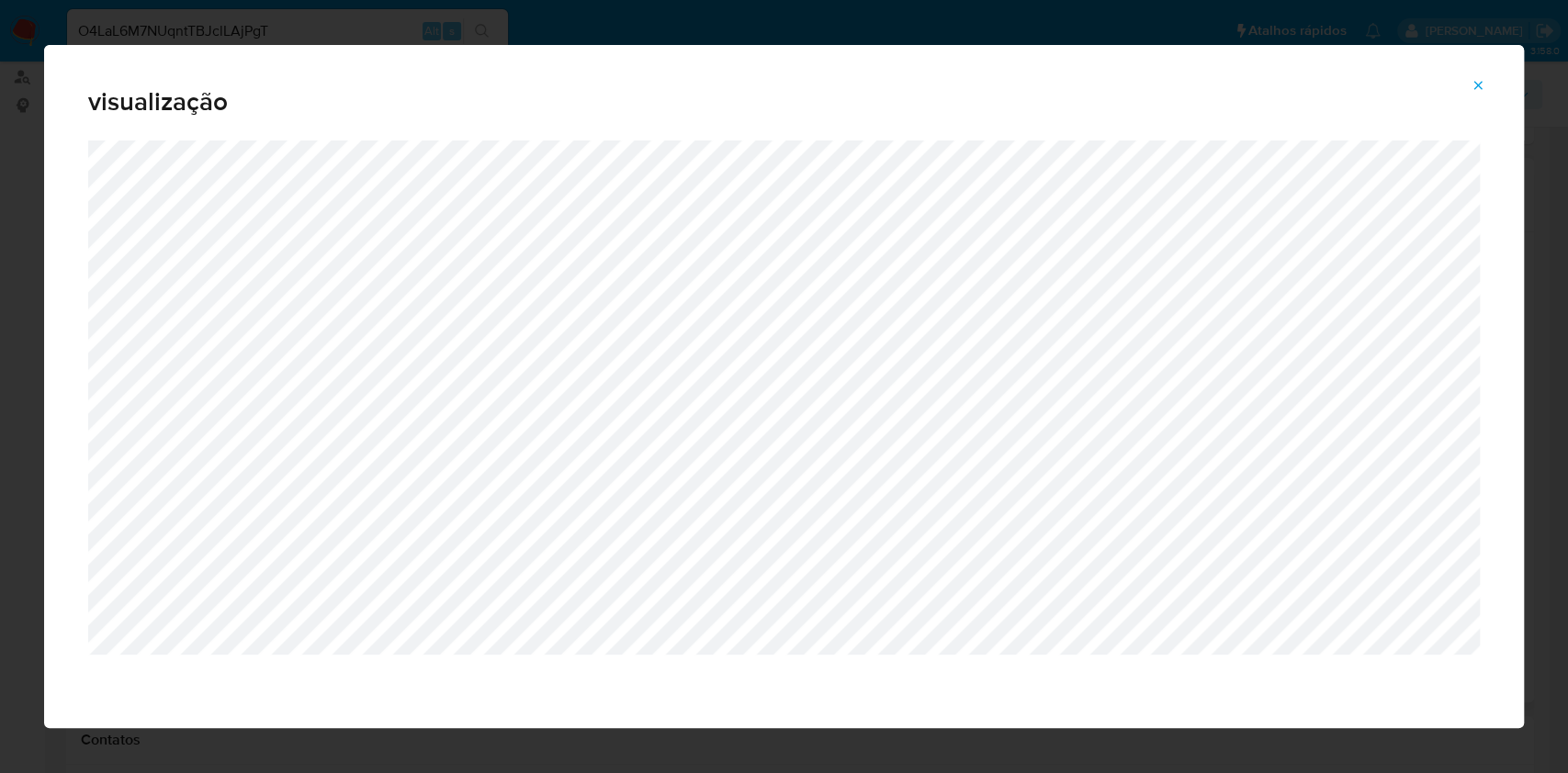
click at [1486, 74] on button "Attachment preview" at bounding box center [1478, 85] width 40 height 29
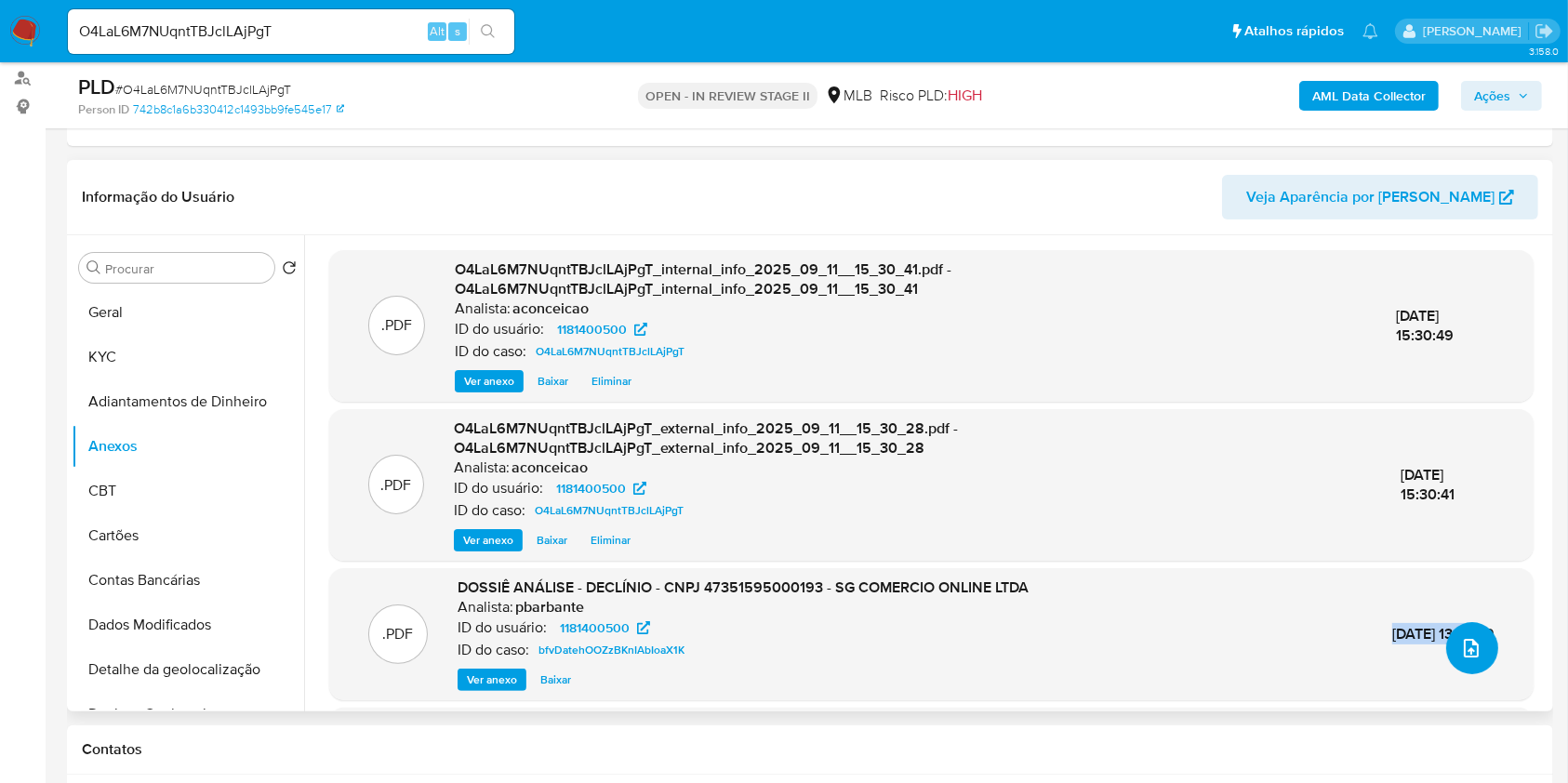
click at [1473, 641] on icon "upload-file" at bounding box center [1471, 648] width 22 height 22
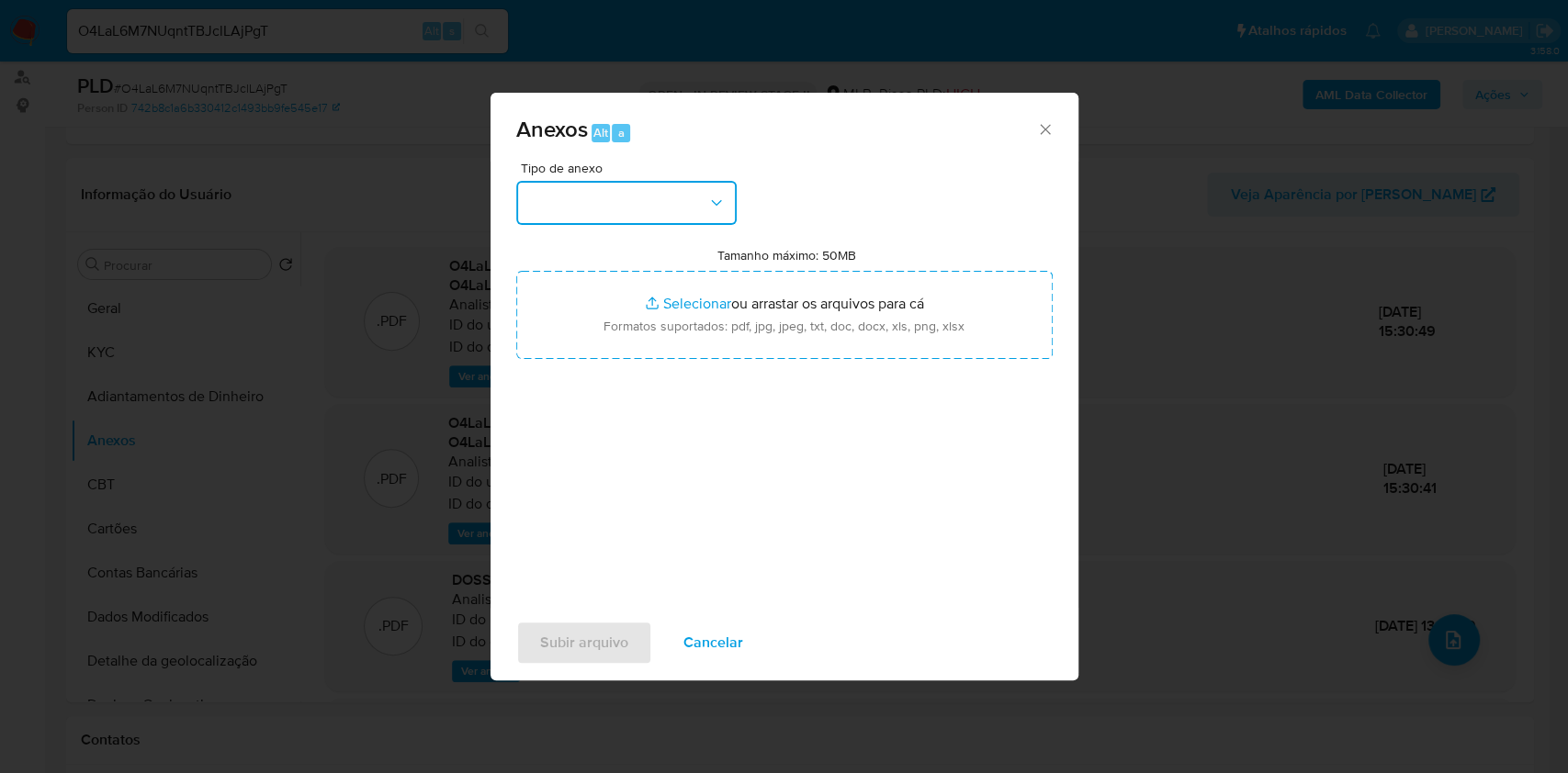
click at [710, 206] on icon "button" at bounding box center [716, 203] width 18 height 18
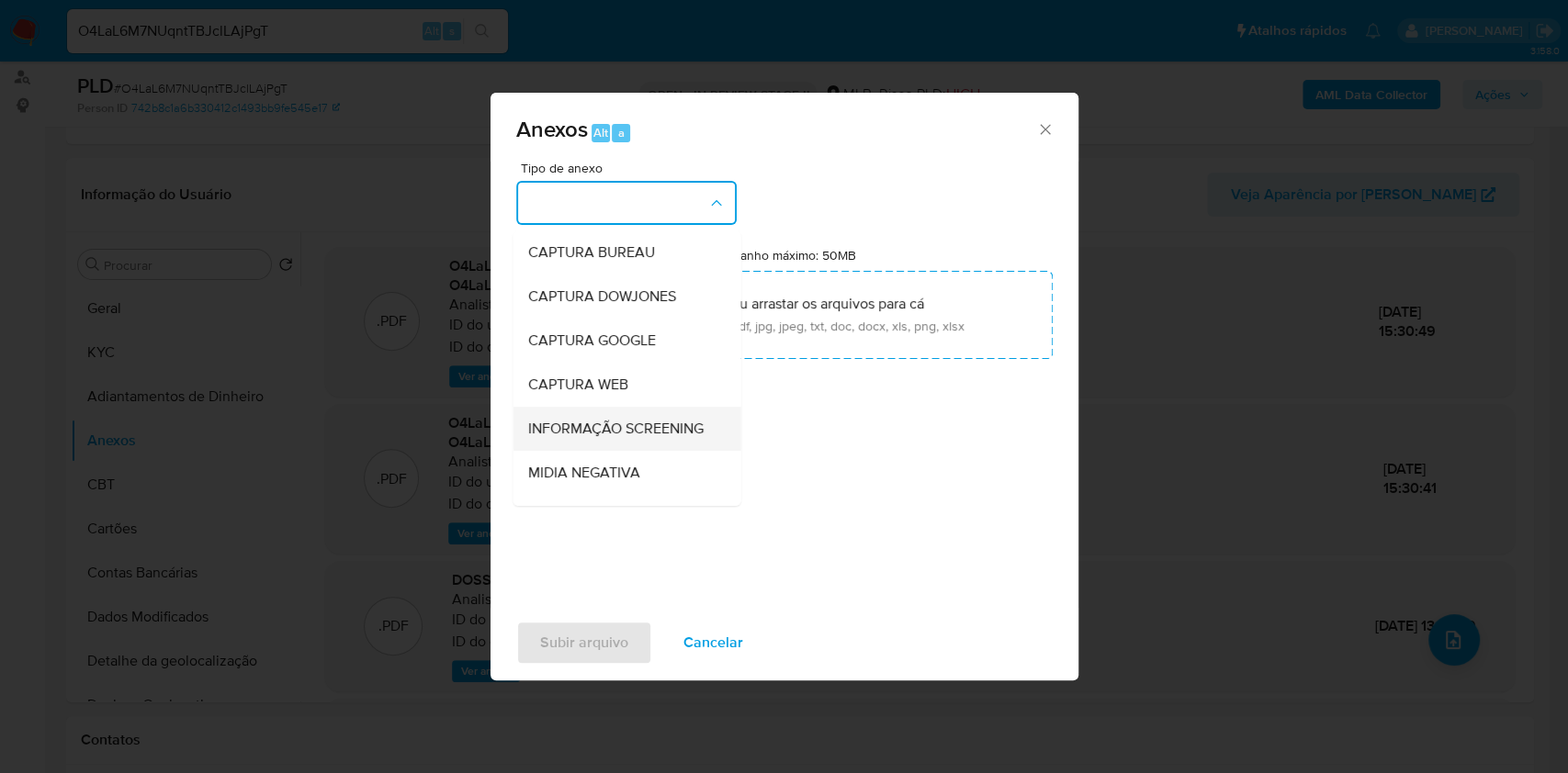
scroll to position [122, 0]
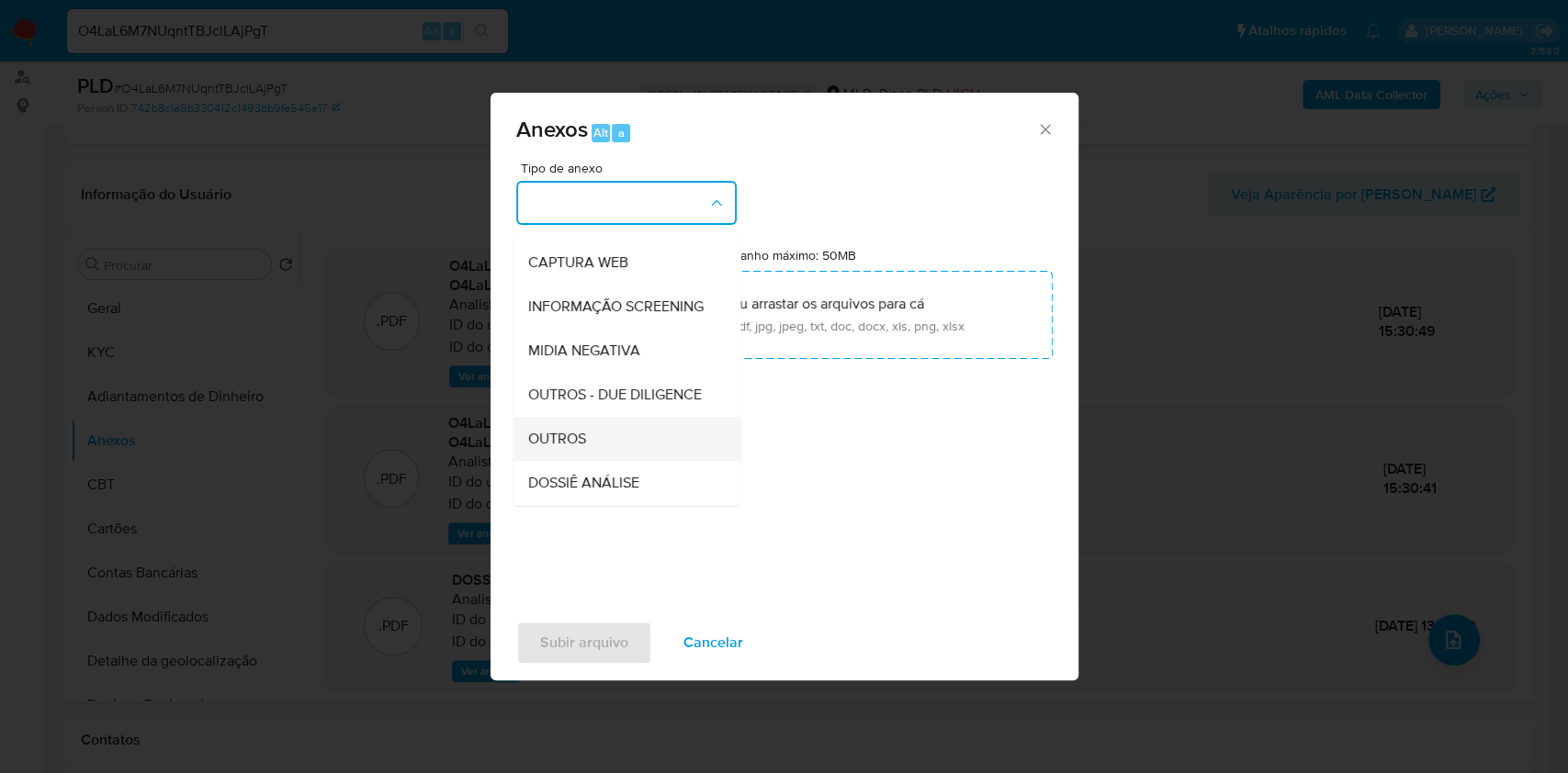
click at [609, 460] on div "OUTROS" at bounding box center [621, 439] width 188 height 44
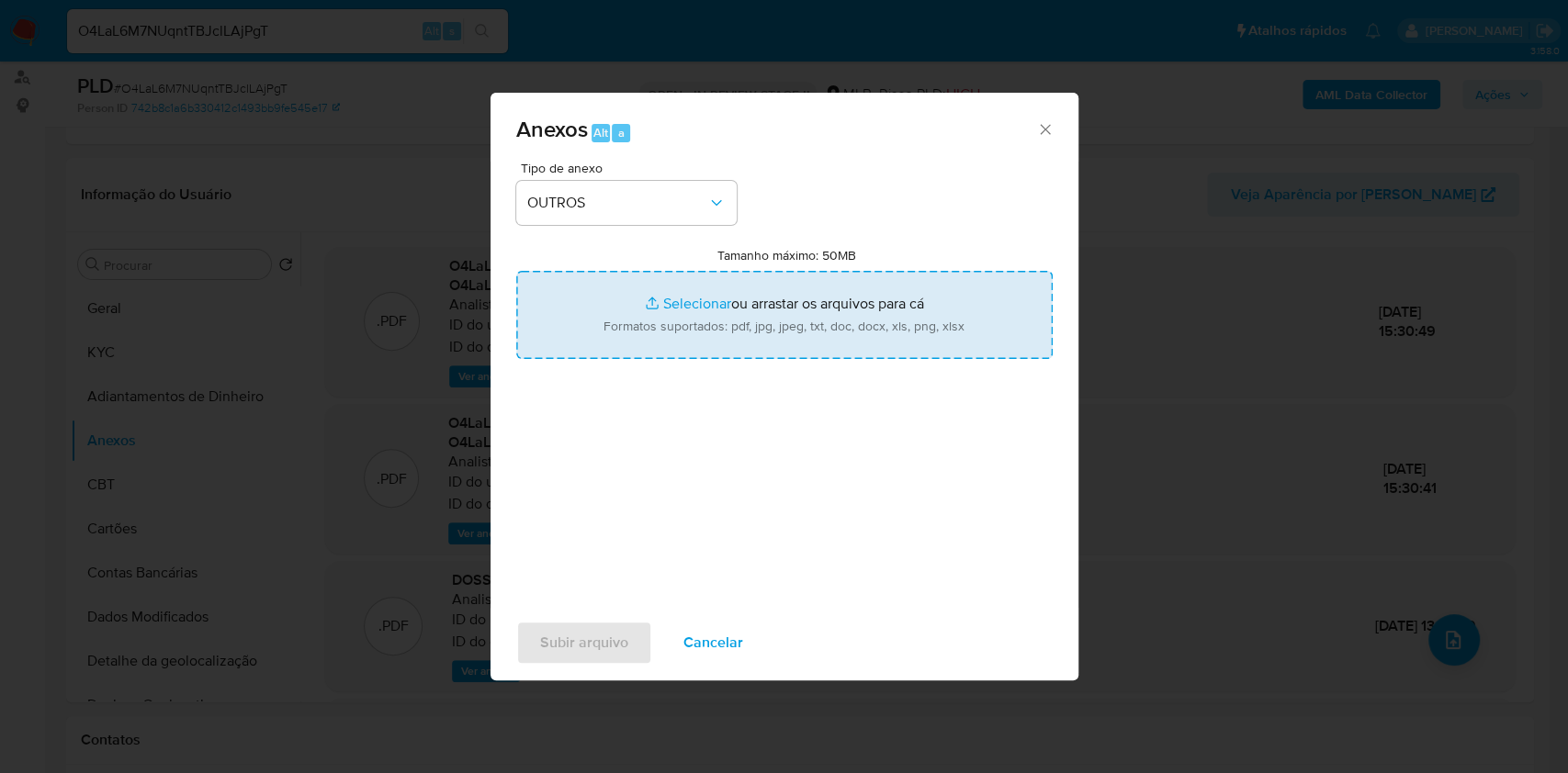
type input "C:\fakepath\2°SAR - XXXX- CNPJ 47351595000193 - SG COMERCIO ONLINE LTDA (1).pdf"
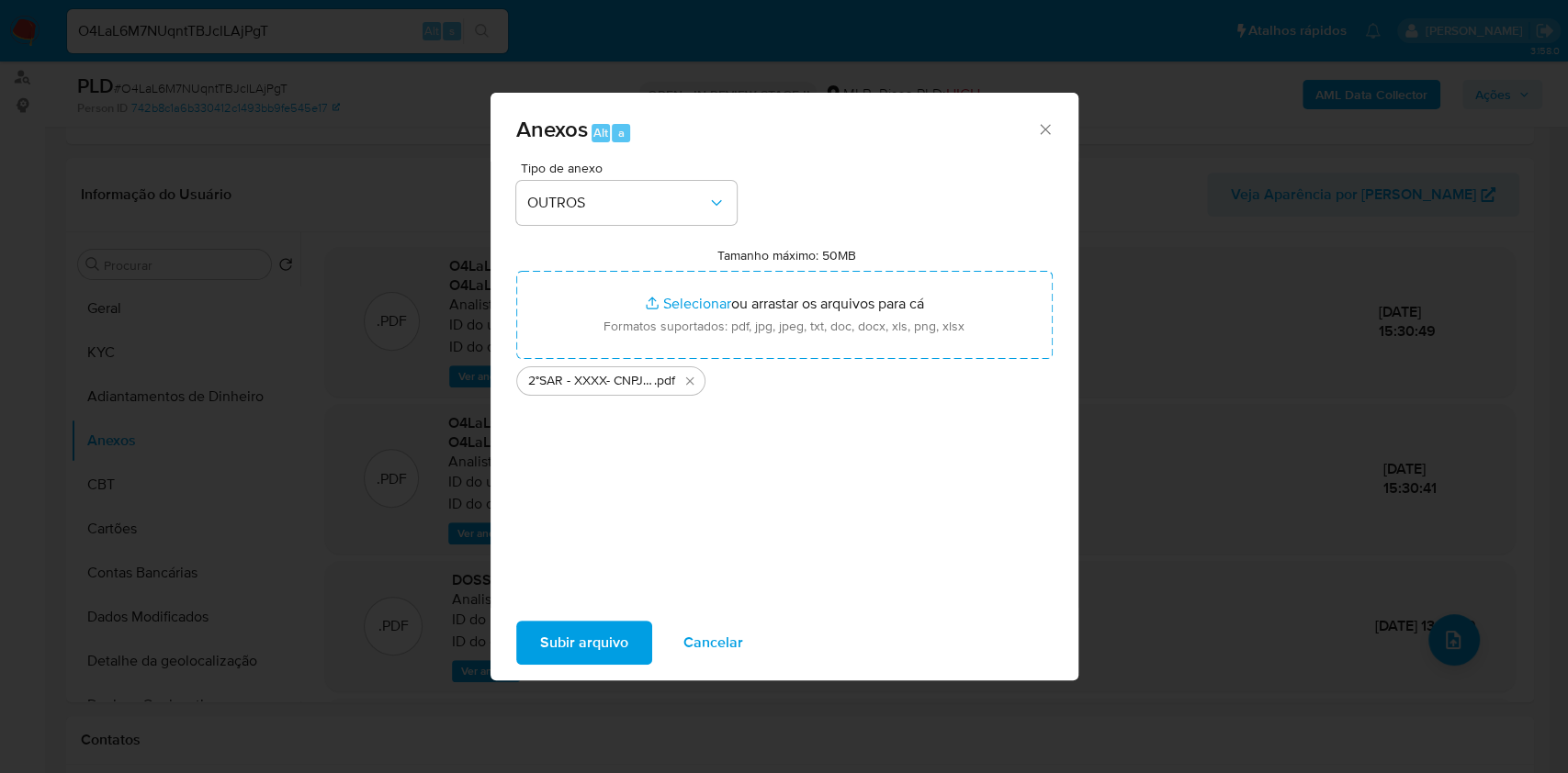
click at [601, 648] on span "Subir arquivo" at bounding box center [584, 642] width 88 height 40
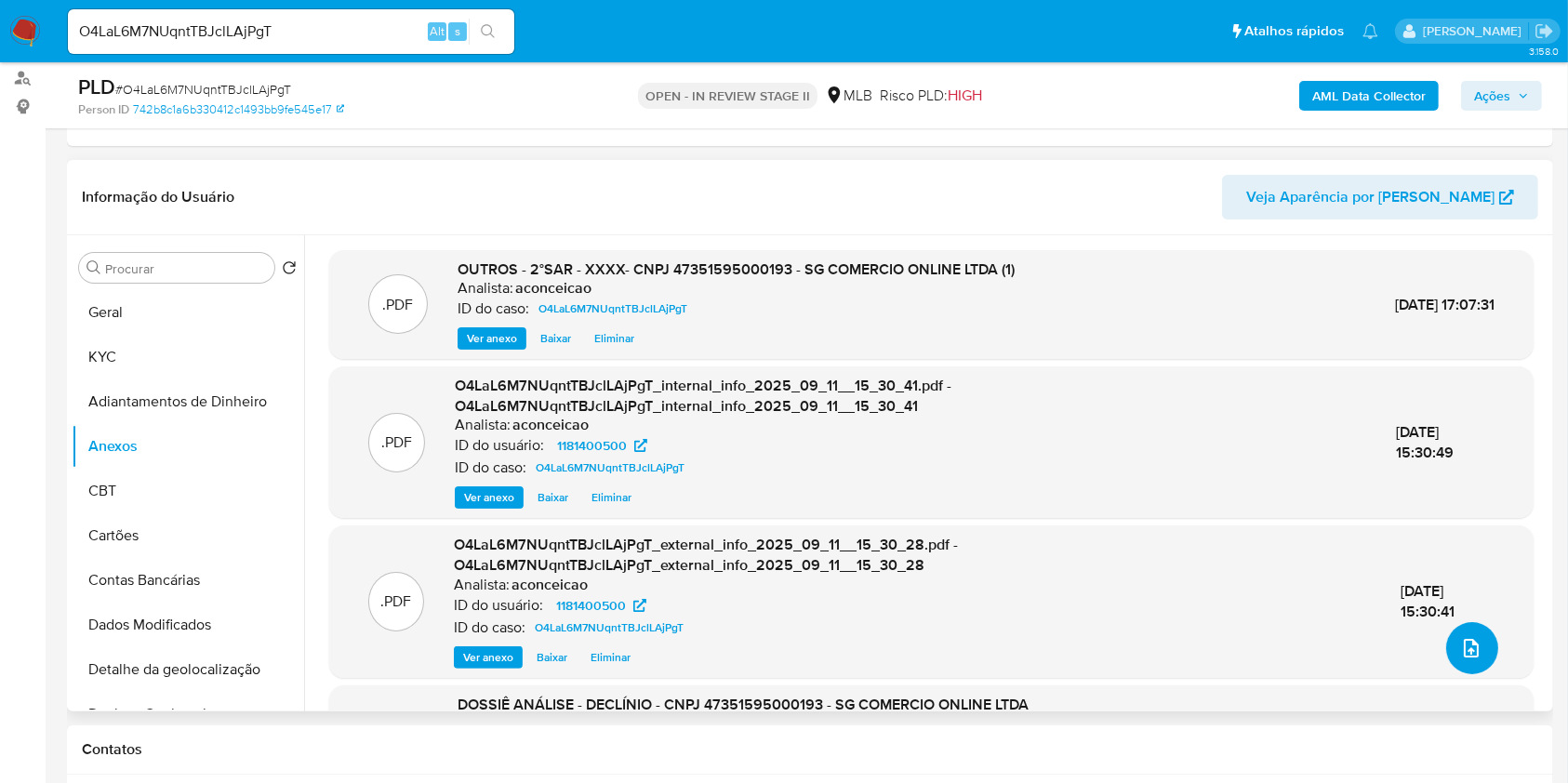
click at [1475, 646] on button "upload-file" at bounding box center [1472, 648] width 52 height 52
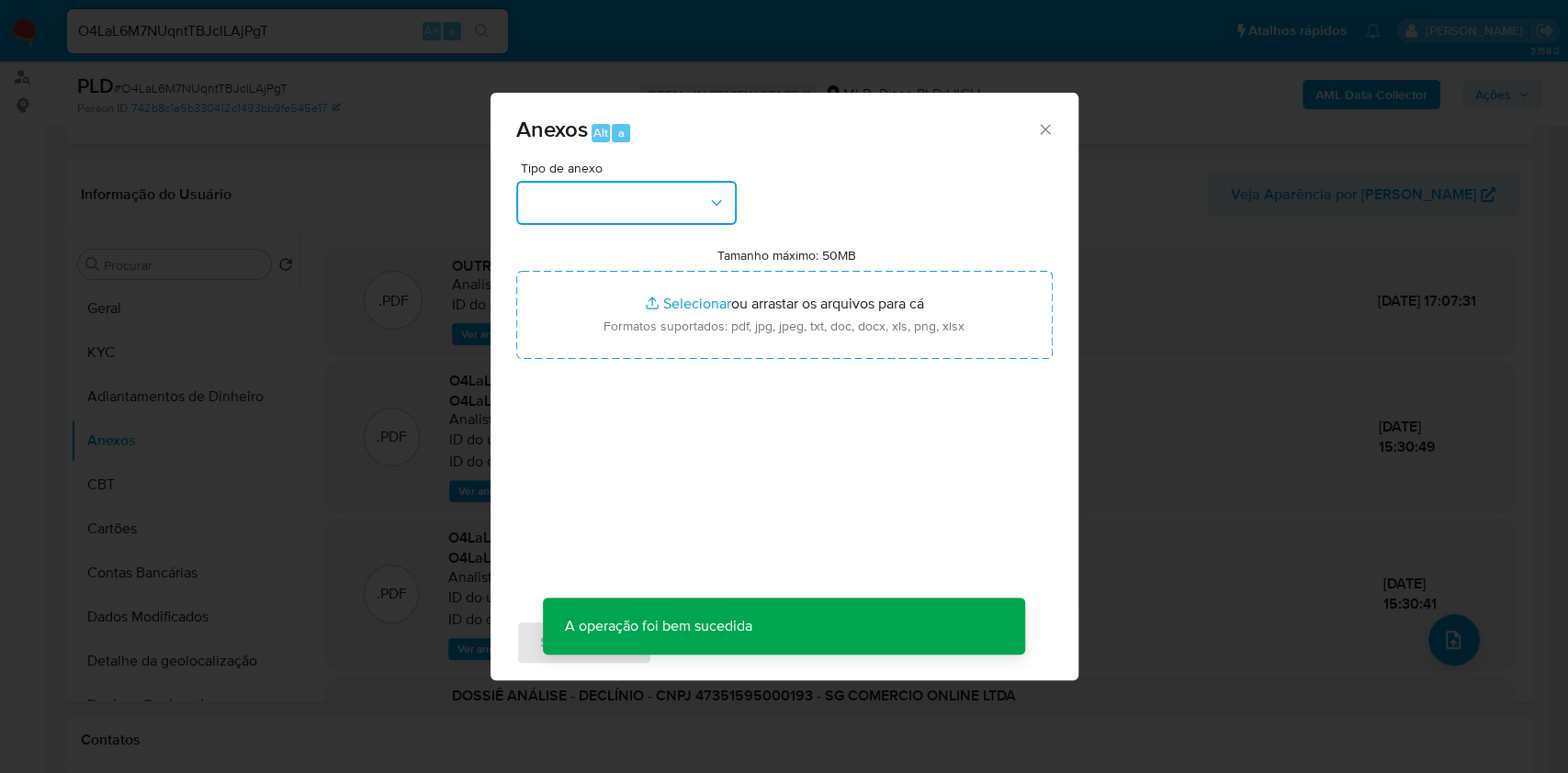
click at [690, 222] on button "button" at bounding box center [626, 203] width 221 height 44
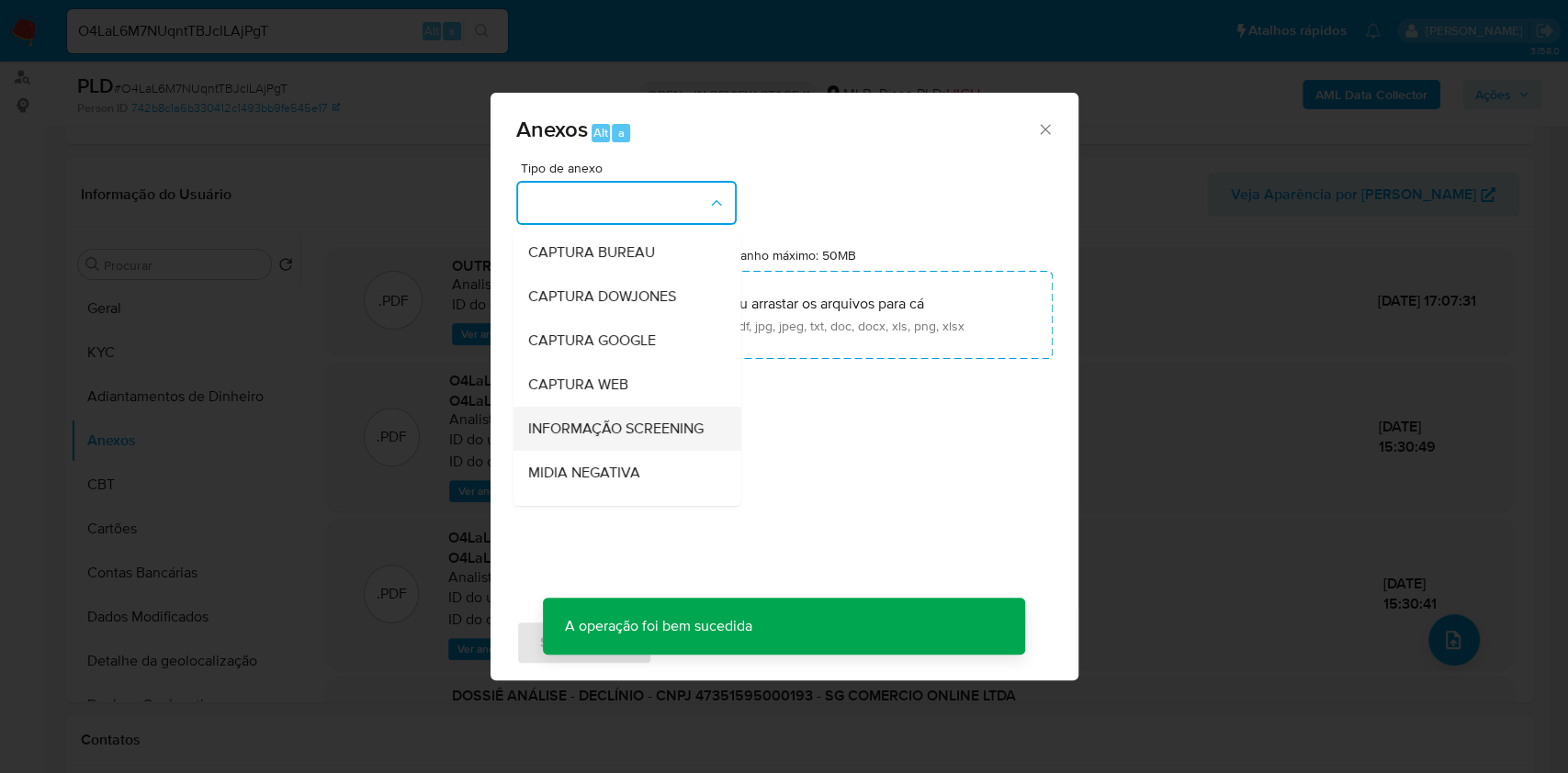
scroll to position [244, 0]
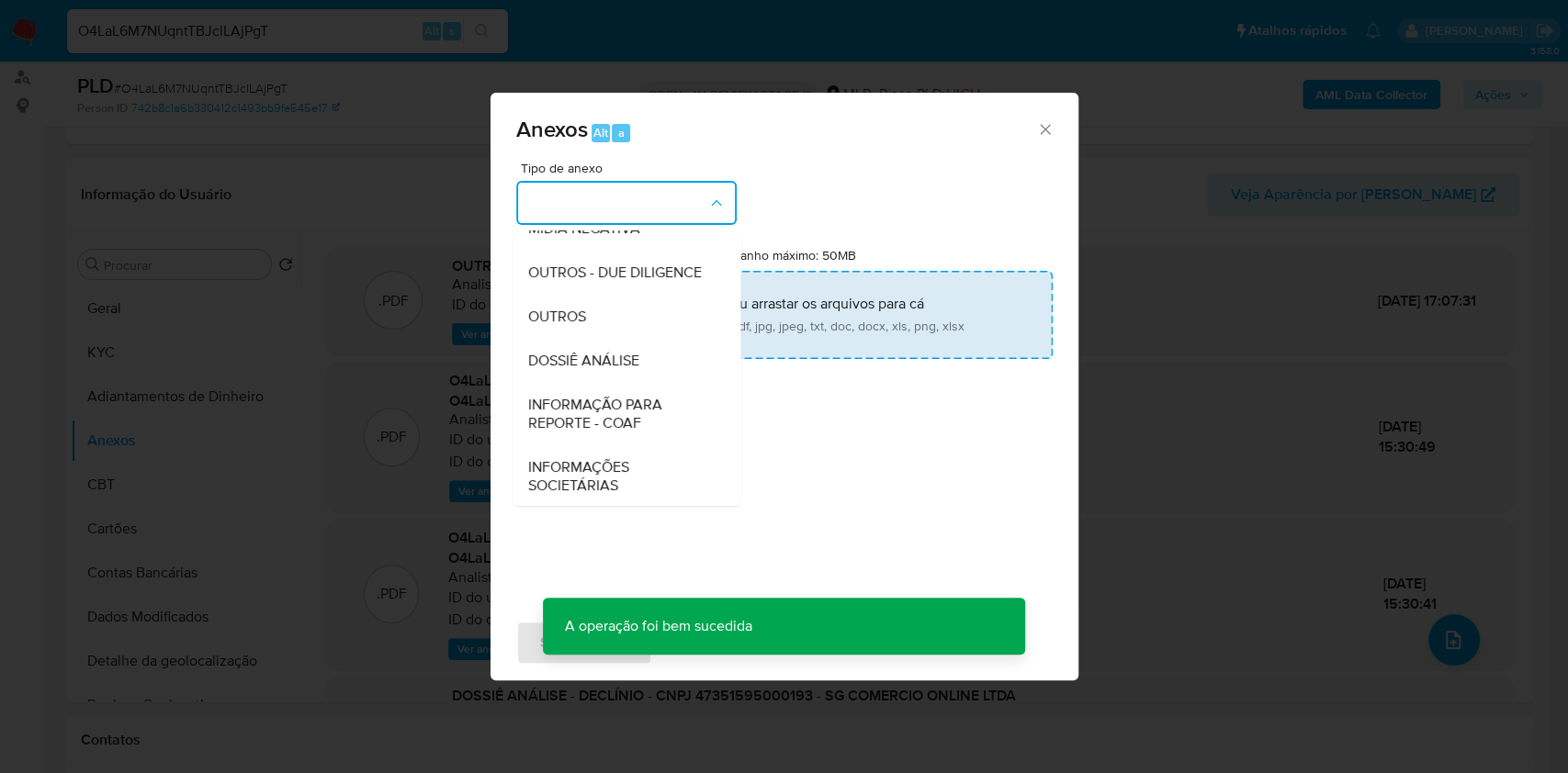
drag, startPoint x: 607, startPoint y: 352, endPoint x: 713, endPoint y: 330, distance: 108.3
click at [607, 339] on div "OUTROS" at bounding box center [621, 317] width 188 height 44
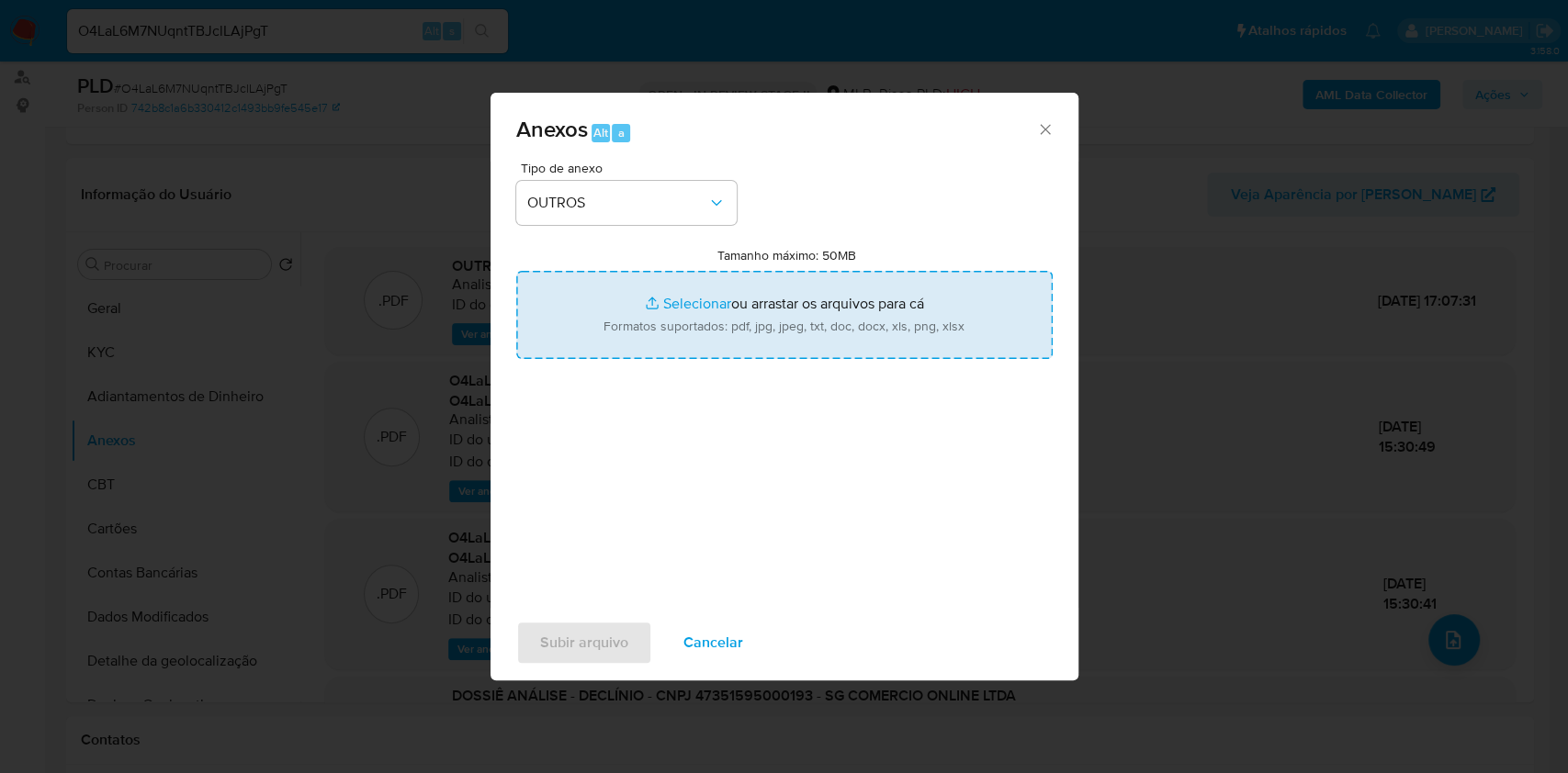
type input "C:\fakepath\Mulan 1181400500_SG COMERCIO ONLINE LTDA 2025_09_11_10_24_22.pdf"
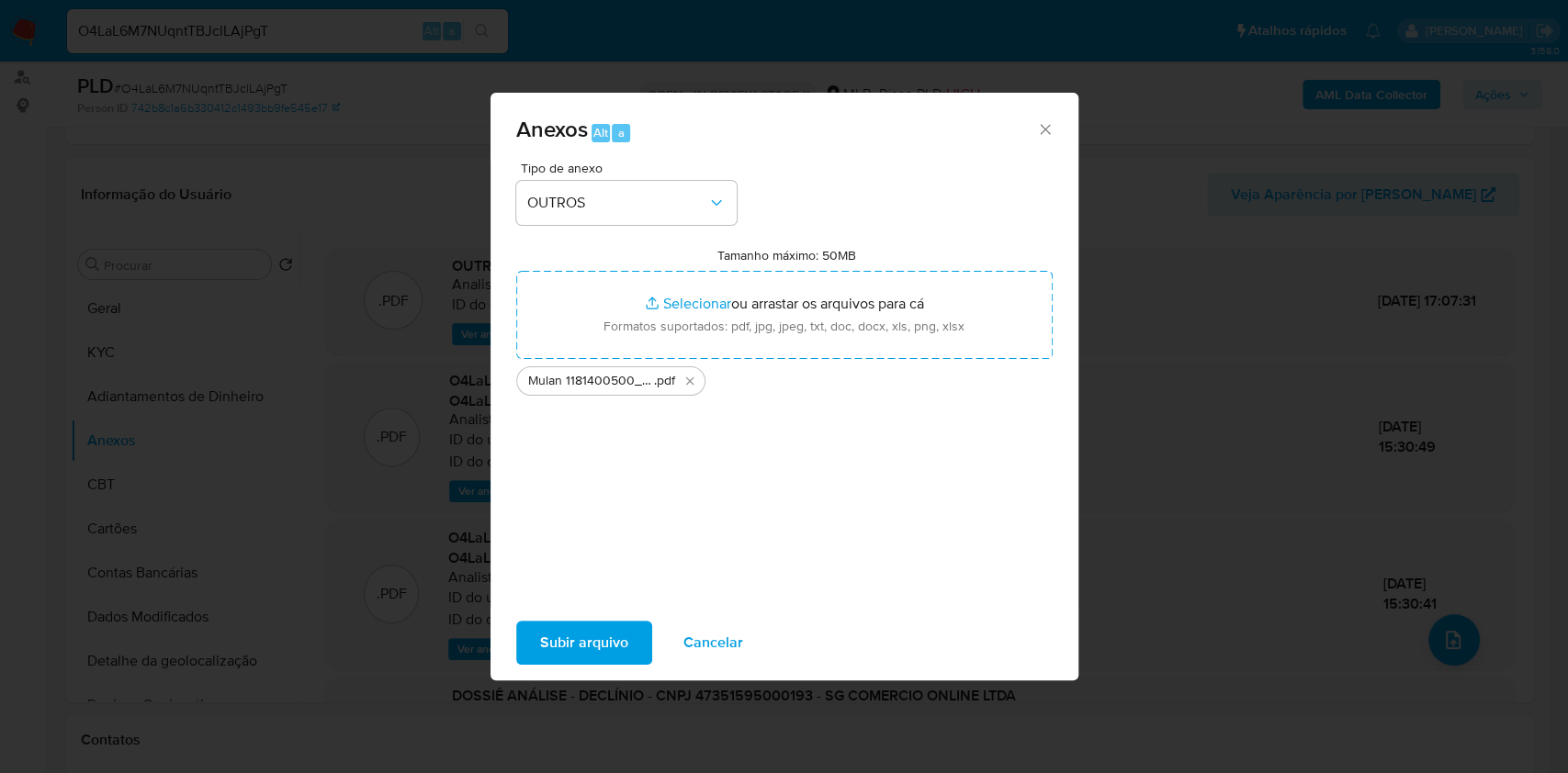
click at [576, 642] on span "Subir arquivo" at bounding box center [584, 642] width 88 height 40
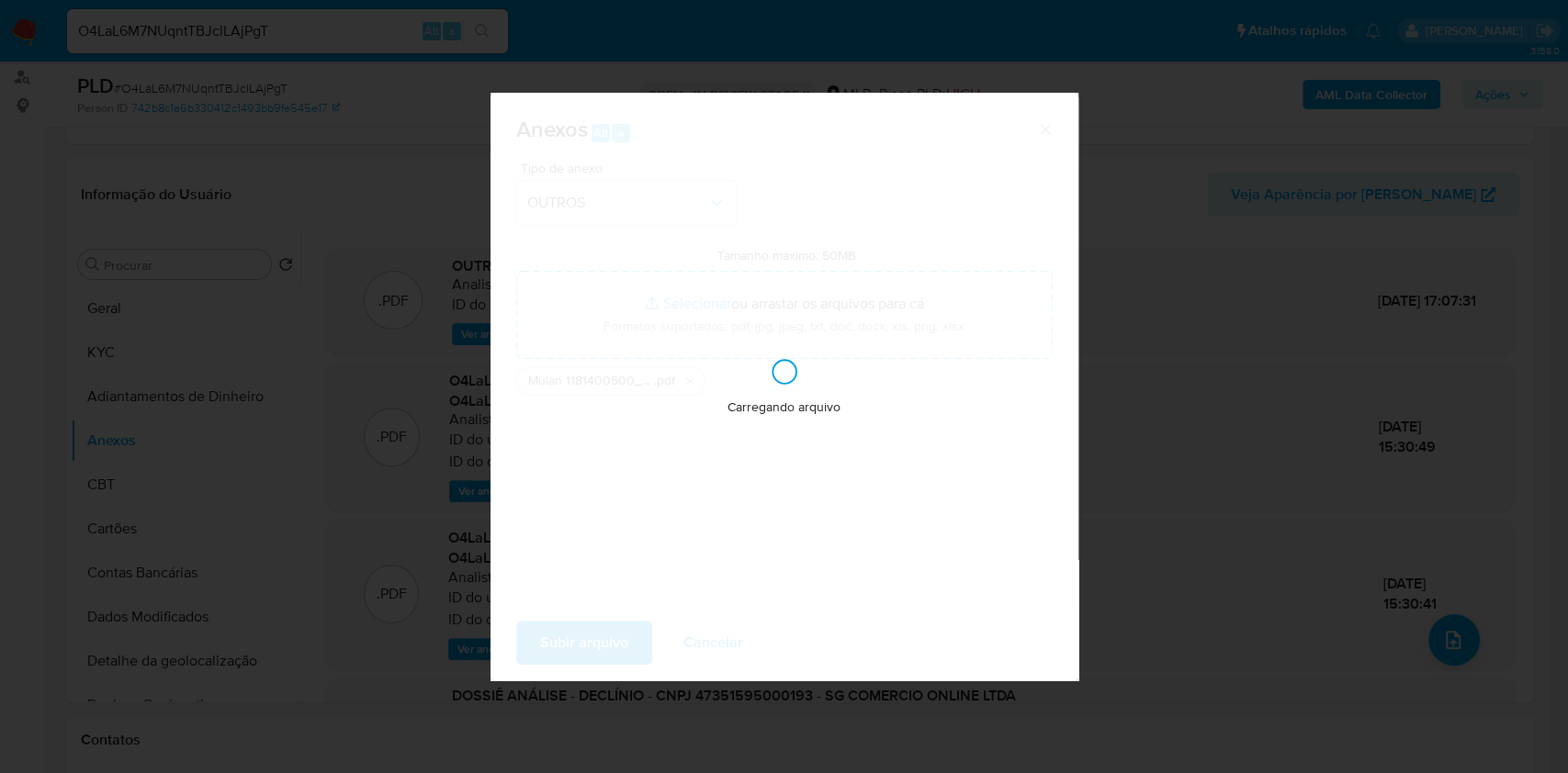
click at [1340, 217] on div "Anexos Alt a Tipo de anexo OUTROS Tamanho máximo: 50MB Selecionar arquivos Sele…" at bounding box center [784, 386] width 1568 height 773
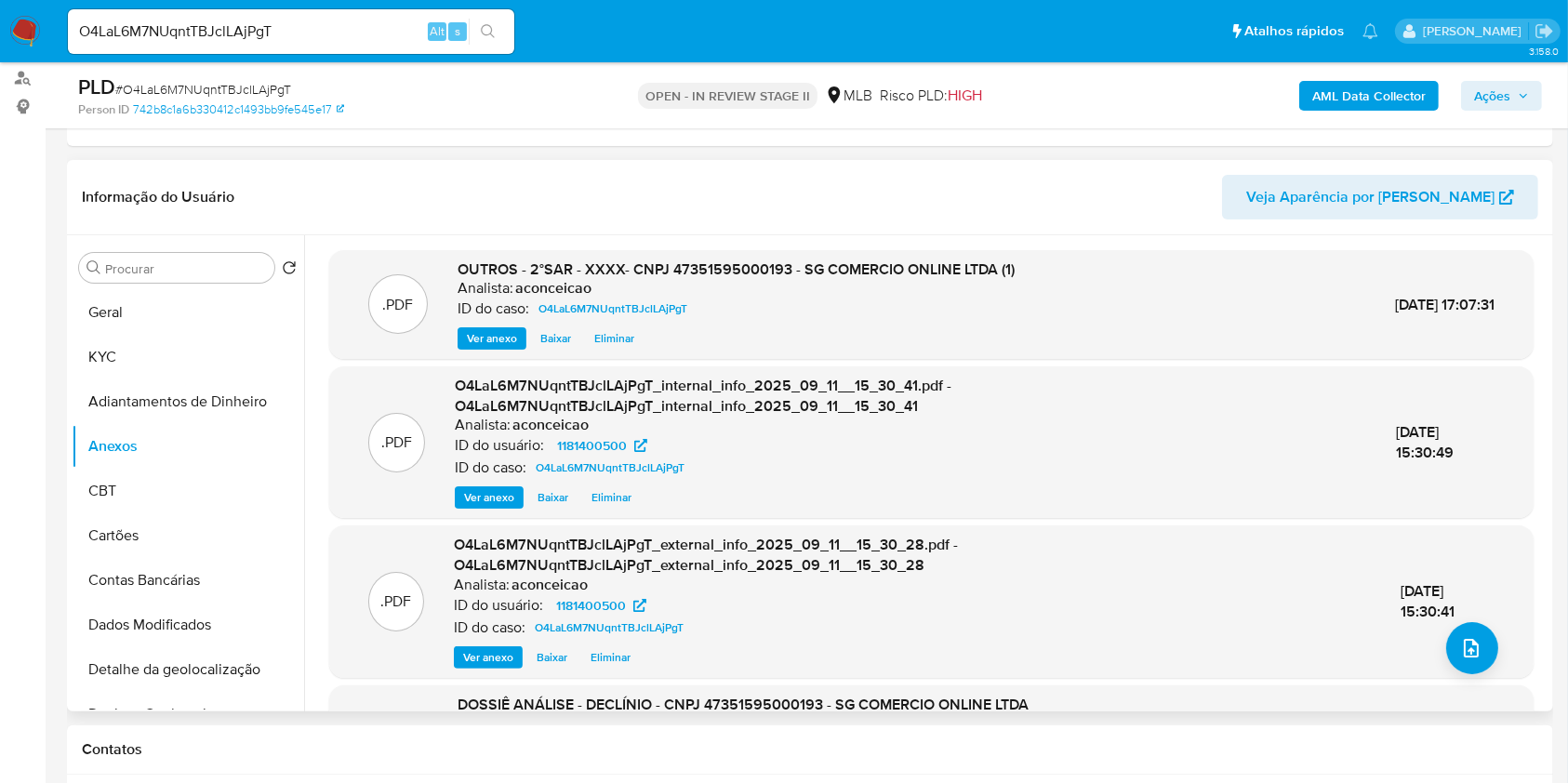
click at [708, 210] on header "Informação do Usuário Veja Aparência por Pessoa" at bounding box center [810, 197] width 1456 height 45
click at [1460, 643] on icon "upload-file" at bounding box center [1471, 648] width 22 height 22
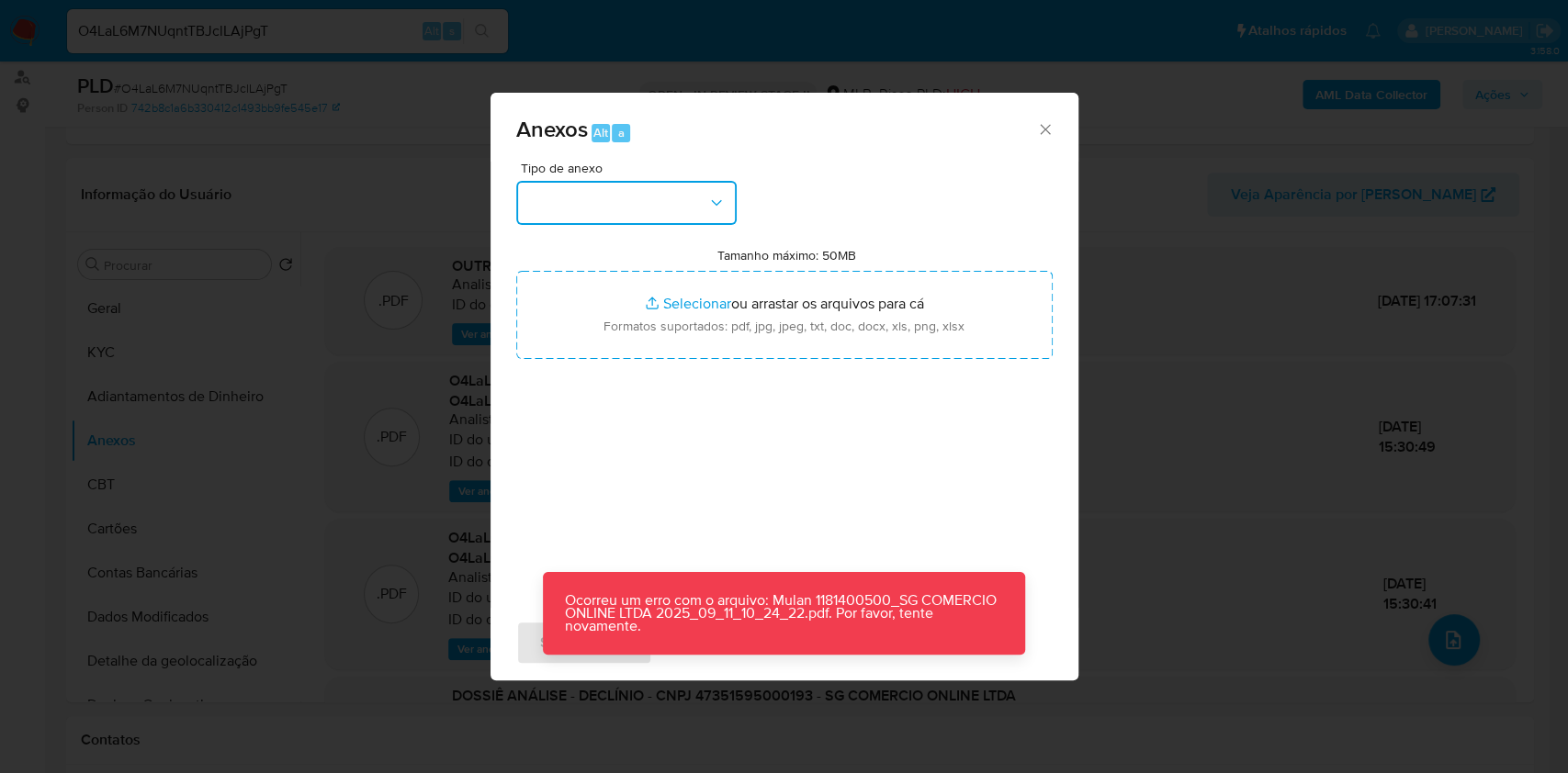
click at [647, 207] on button "button" at bounding box center [626, 203] width 221 height 44
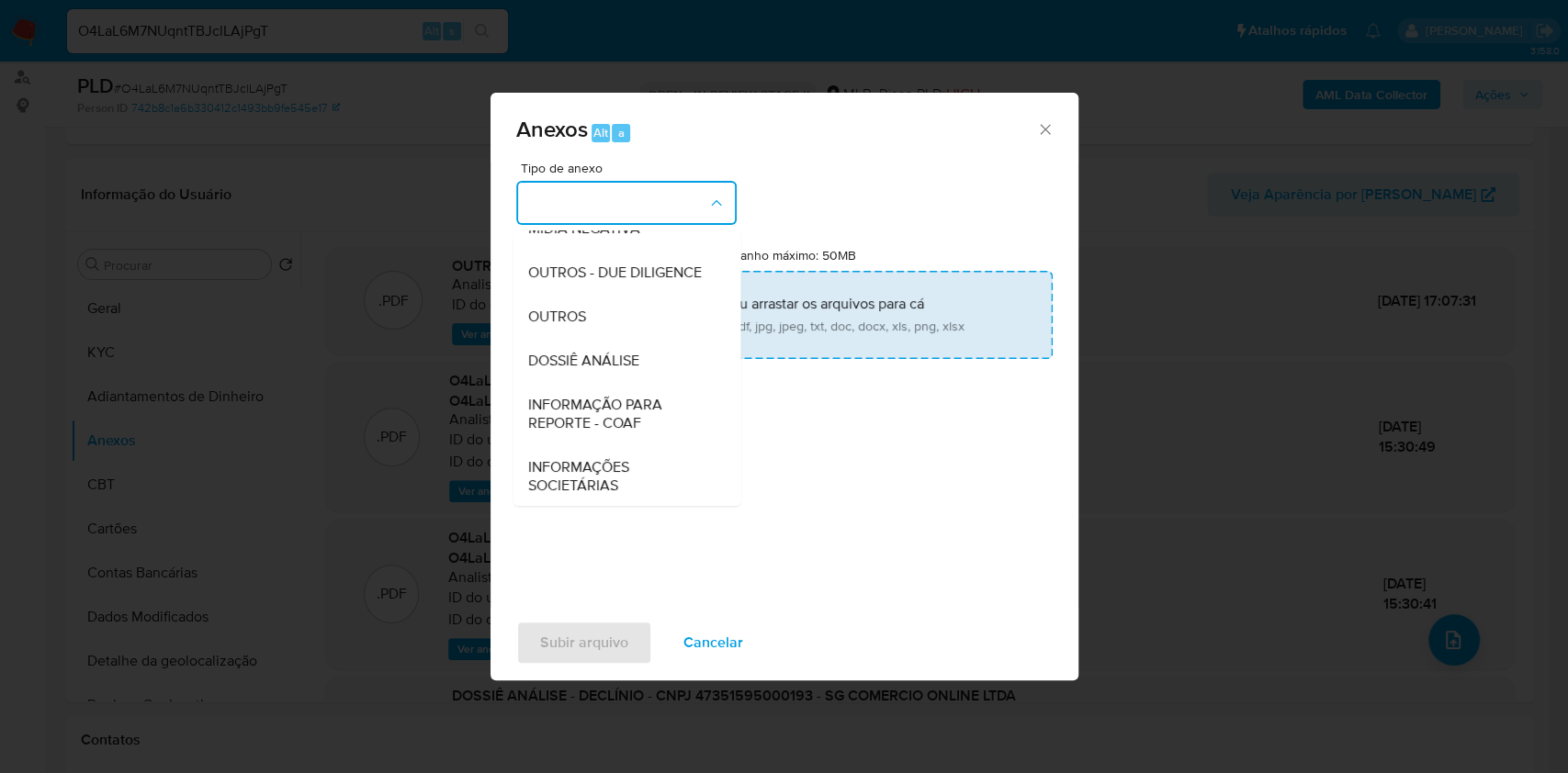
drag, startPoint x: 602, startPoint y: 349, endPoint x: 661, endPoint y: 315, distance: 68.1
click at [602, 339] on div "OUTROS" at bounding box center [621, 317] width 188 height 44
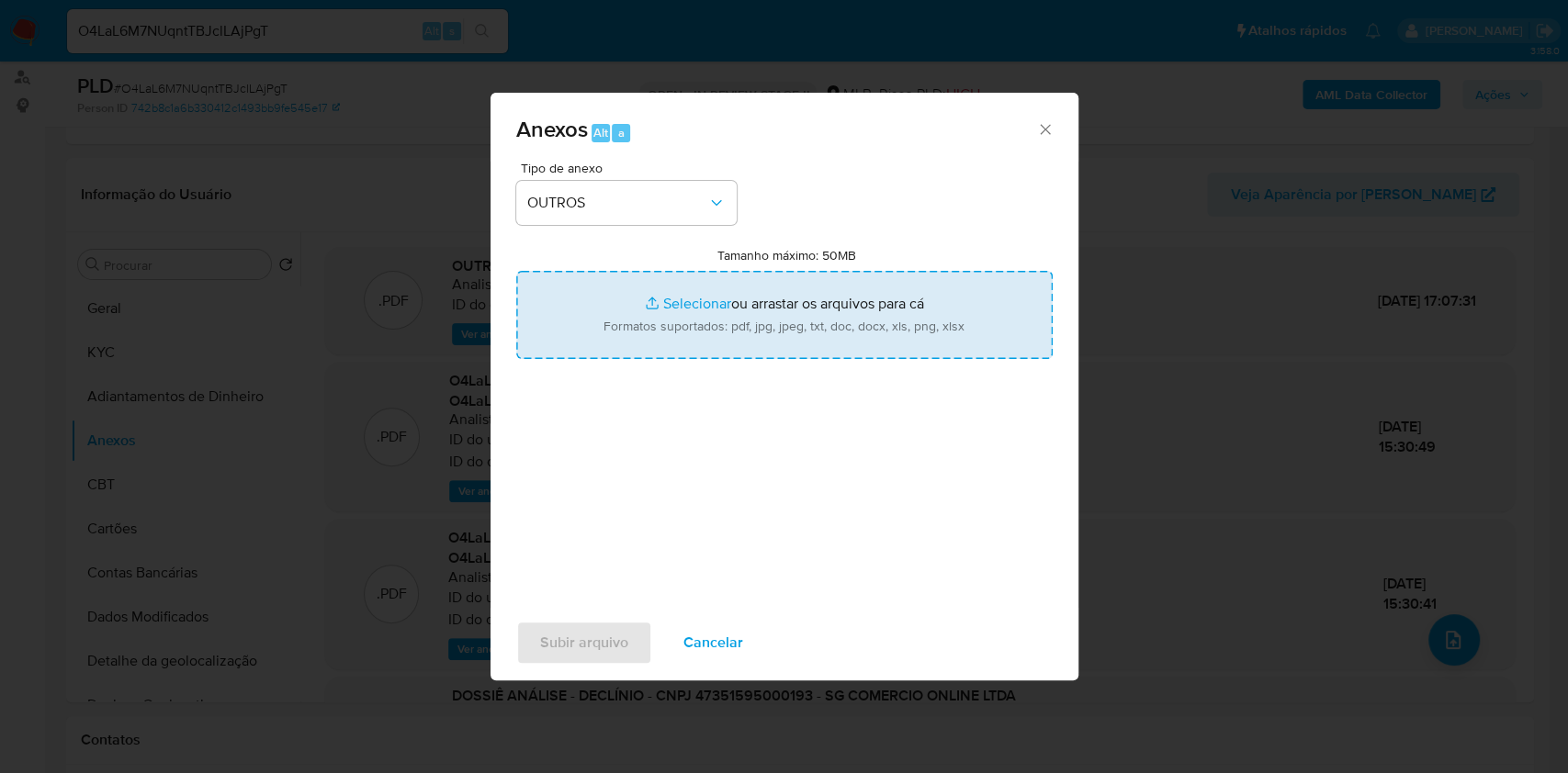
type input "C:\fakepath\Mulan 1181400500_SG COMERCIO ONLINE LTDA 2025_09_11_10_24_22.pdf"
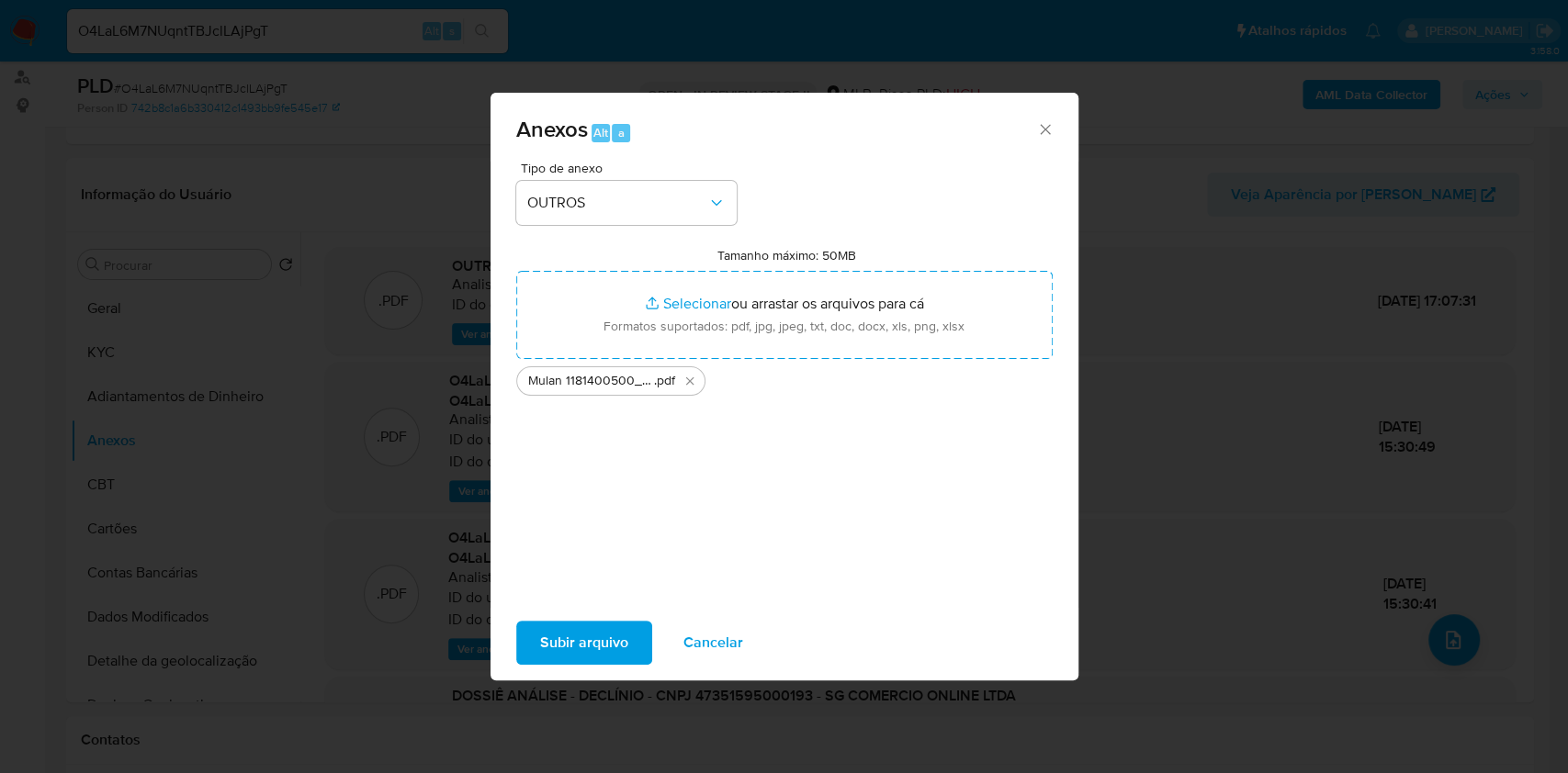
click at [611, 648] on span "Subir arquivo" at bounding box center [584, 642] width 88 height 40
click at [613, 642] on span "Subir arquivo" at bounding box center [584, 642] width 88 height 40
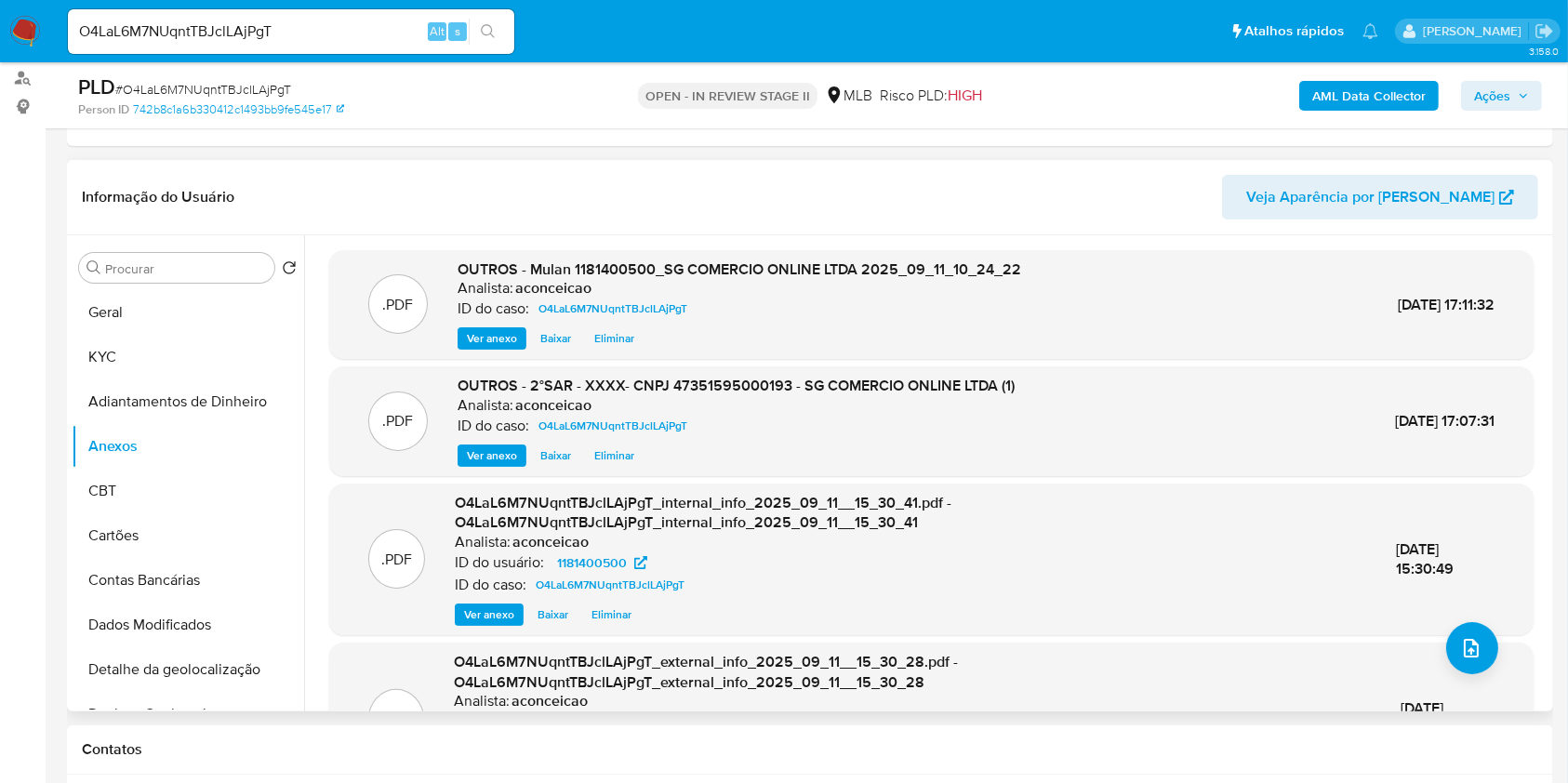
click at [493, 459] on span "Ver anexo" at bounding box center [492, 456] width 50 height 19
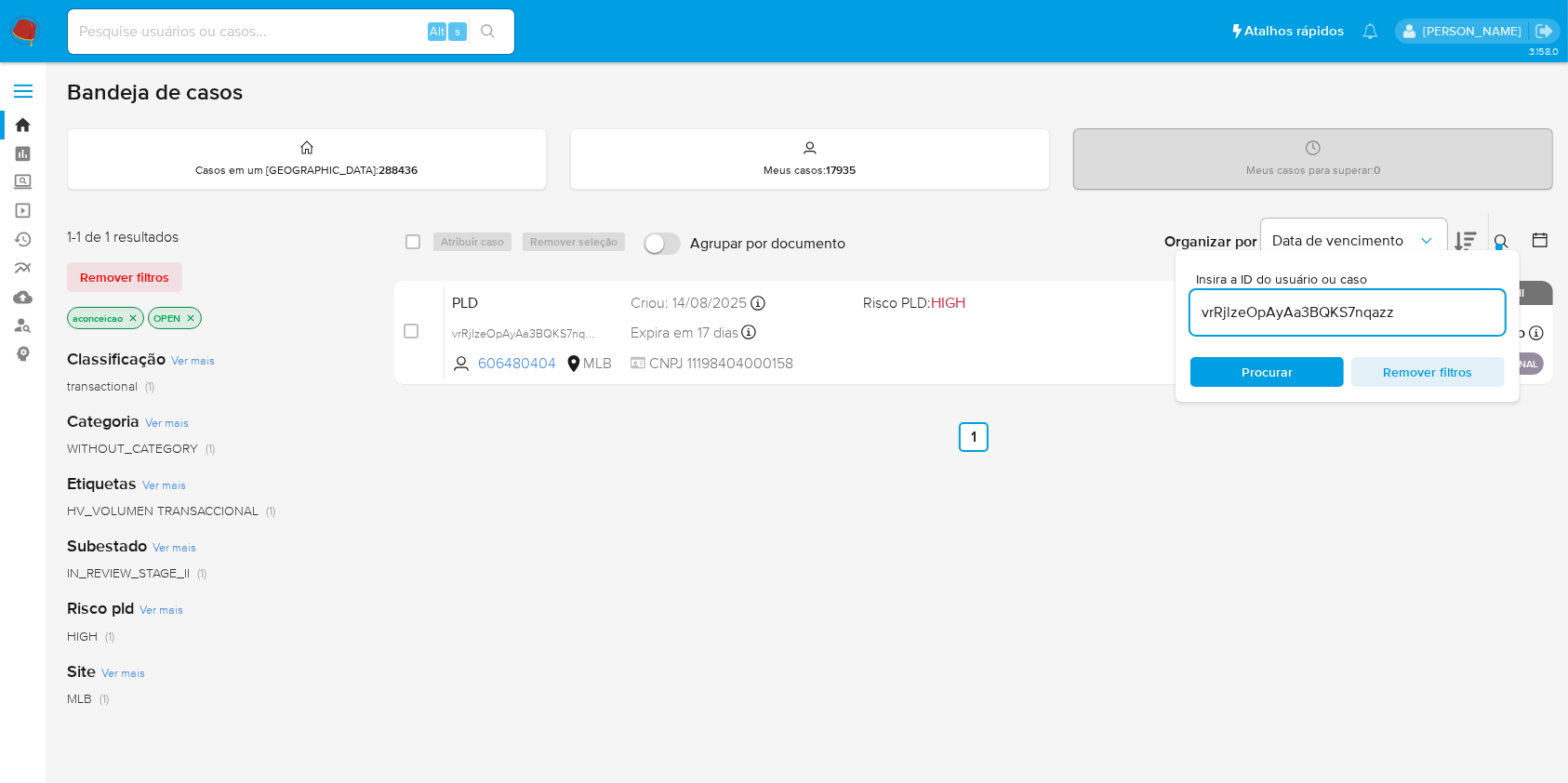
click at [1297, 313] on input "vrRjlzeOpAyAa3BQKS7nqazz" at bounding box center [1348, 313] width 315 height 24
paste input "Cpcdw8sq4exGRODSBwQo7qub"
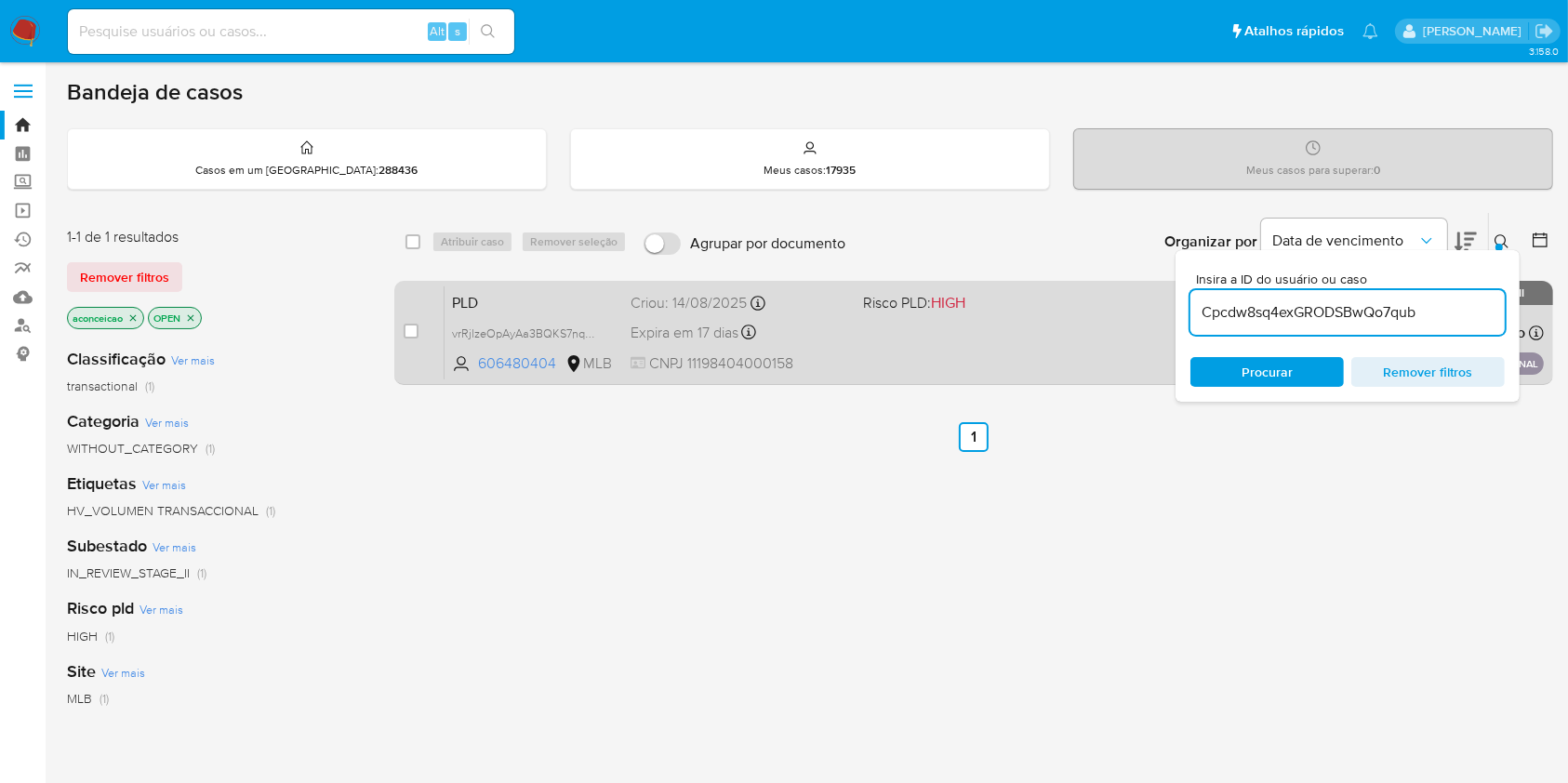
type input "Cpcdw8sq4exGRODSBwQo7qub"
click at [984, 352] on div "PLD vrRjlzeOpAyAa3BQKS7nqazz 606480404 MLB Risco PLD: HIGH Criou: [DATE] Criou:…" at bounding box center [994, 332] width 1100 height 94
click at [1069, 334] on div "PLD vrRjlzeOpAyAa3BQKS7nqazz 606480404 MLB Risco PLD: HIGH Criou: [DATE] Criou:…" at bounding box center [994, 332] width 1100 height 94
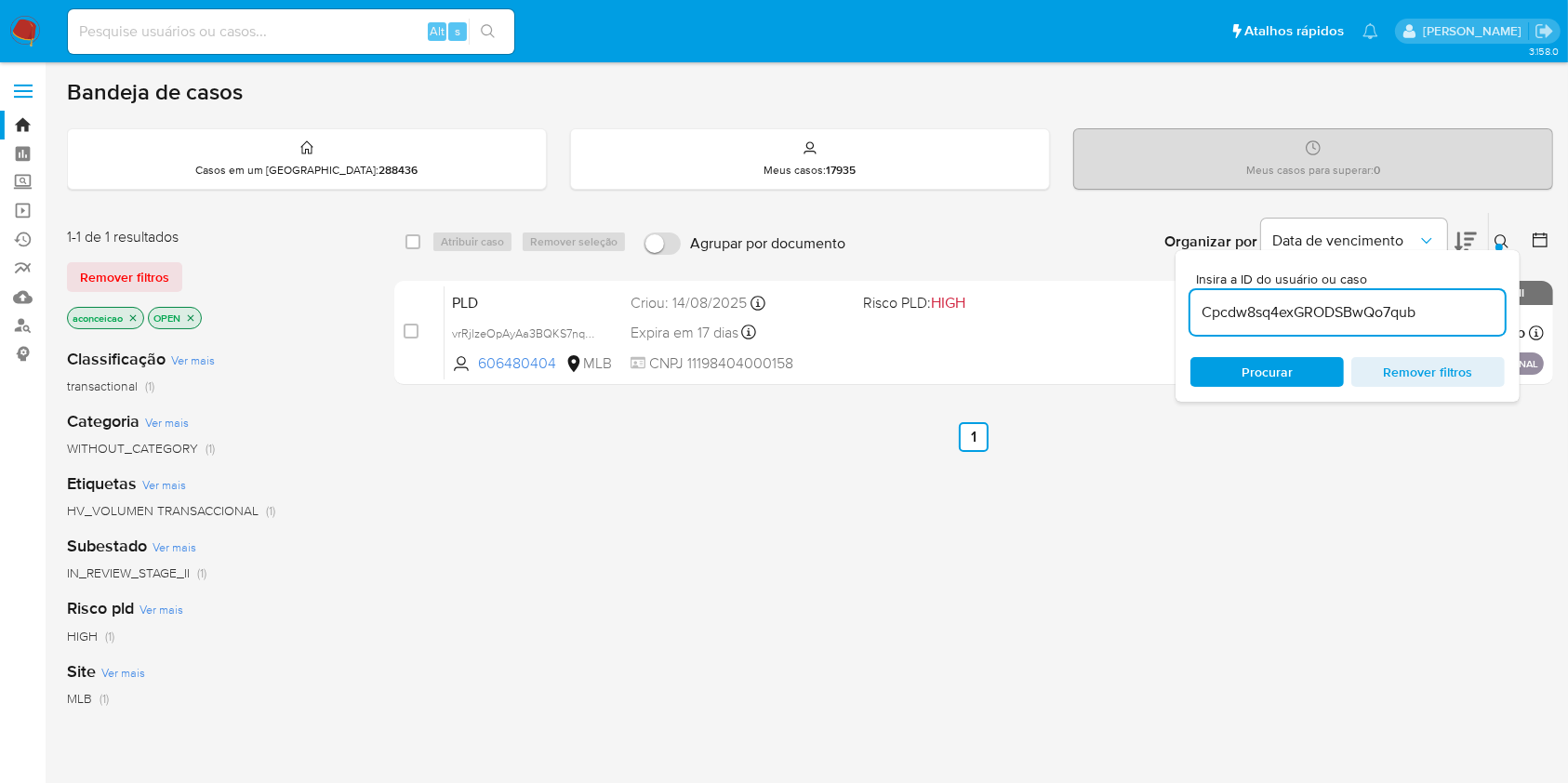
click at [1303, 318] on input "Cpcdw8sq4exGRODSBwQo7qub" at bounding box center [1348, 313] width 315 height 24
click at [1248, 307] on input "Cpcdw8sq4exGRODSBwQo7qub" at bounding box center [1348, 313] width 315 height 24
click at [1219, 375] on span "Procurar" at bounding box center [1267, 372] width 128 height 26
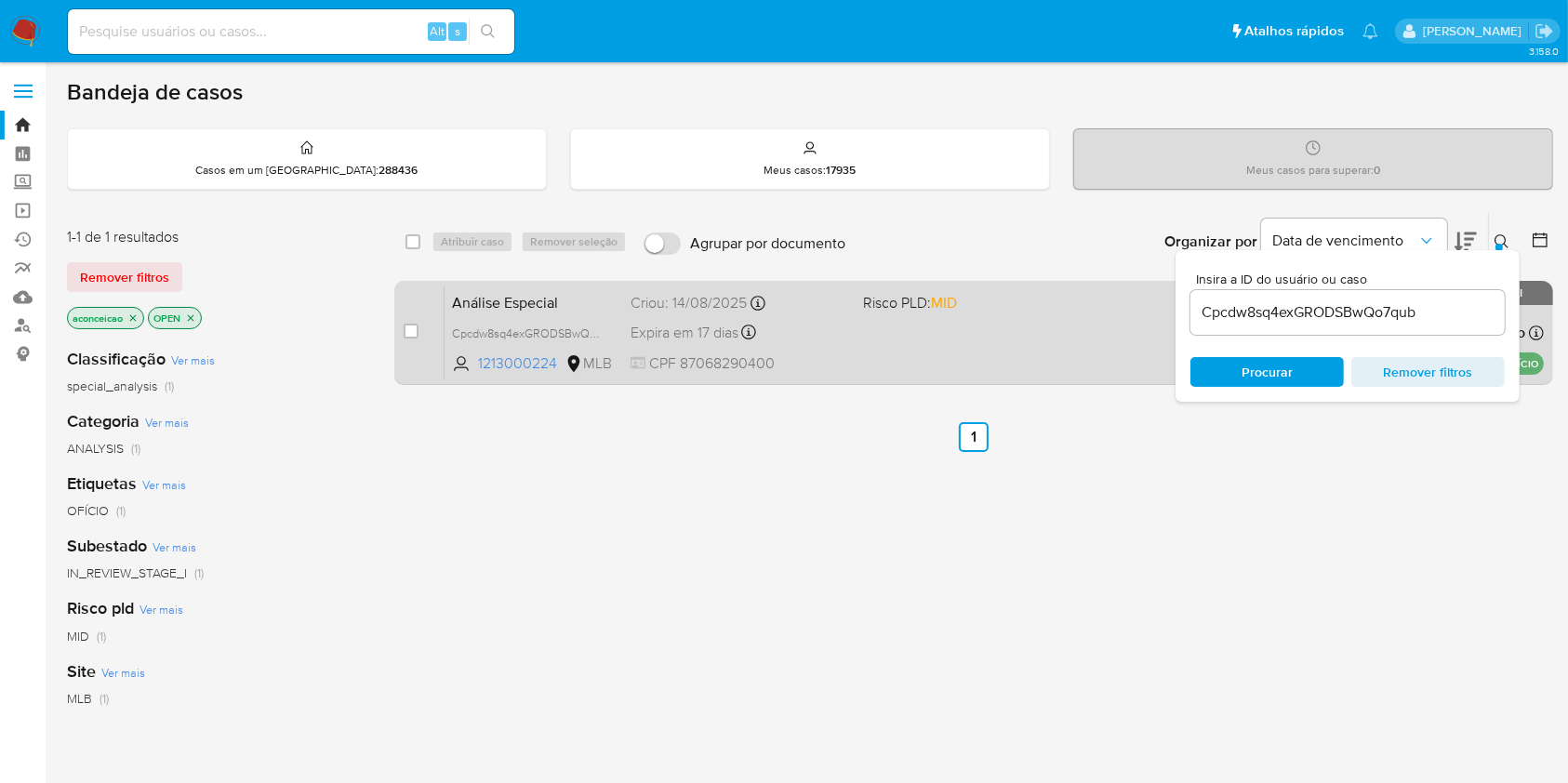
click at [982, 358] on div "Análise Especial Cpcdw8sq4exGRODSBwQo7qub 1213000224 MLB Risco PLD: MID Criou: …" at bounding box center [994, 332] width 1100 height 94
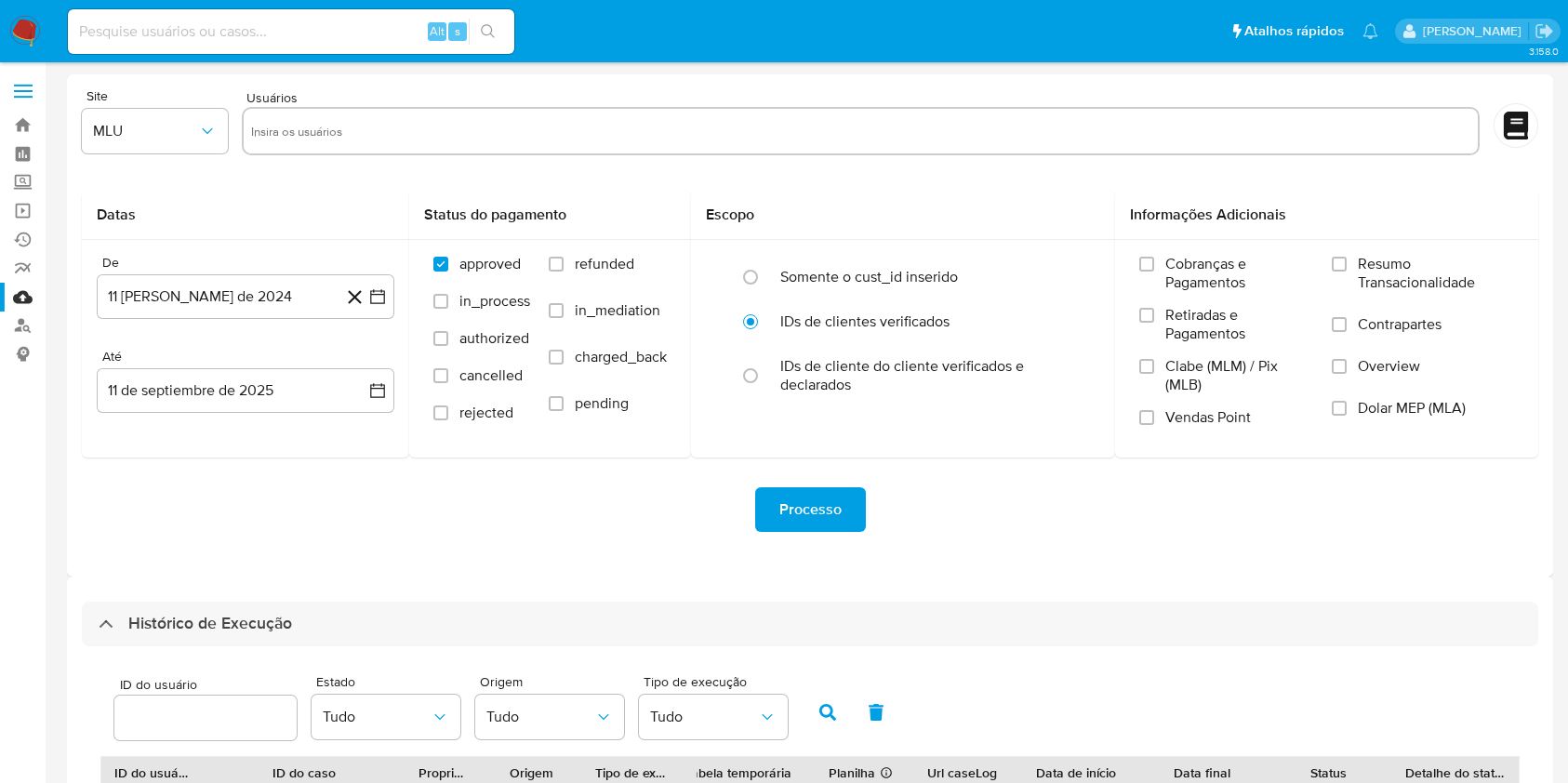
select select "50"
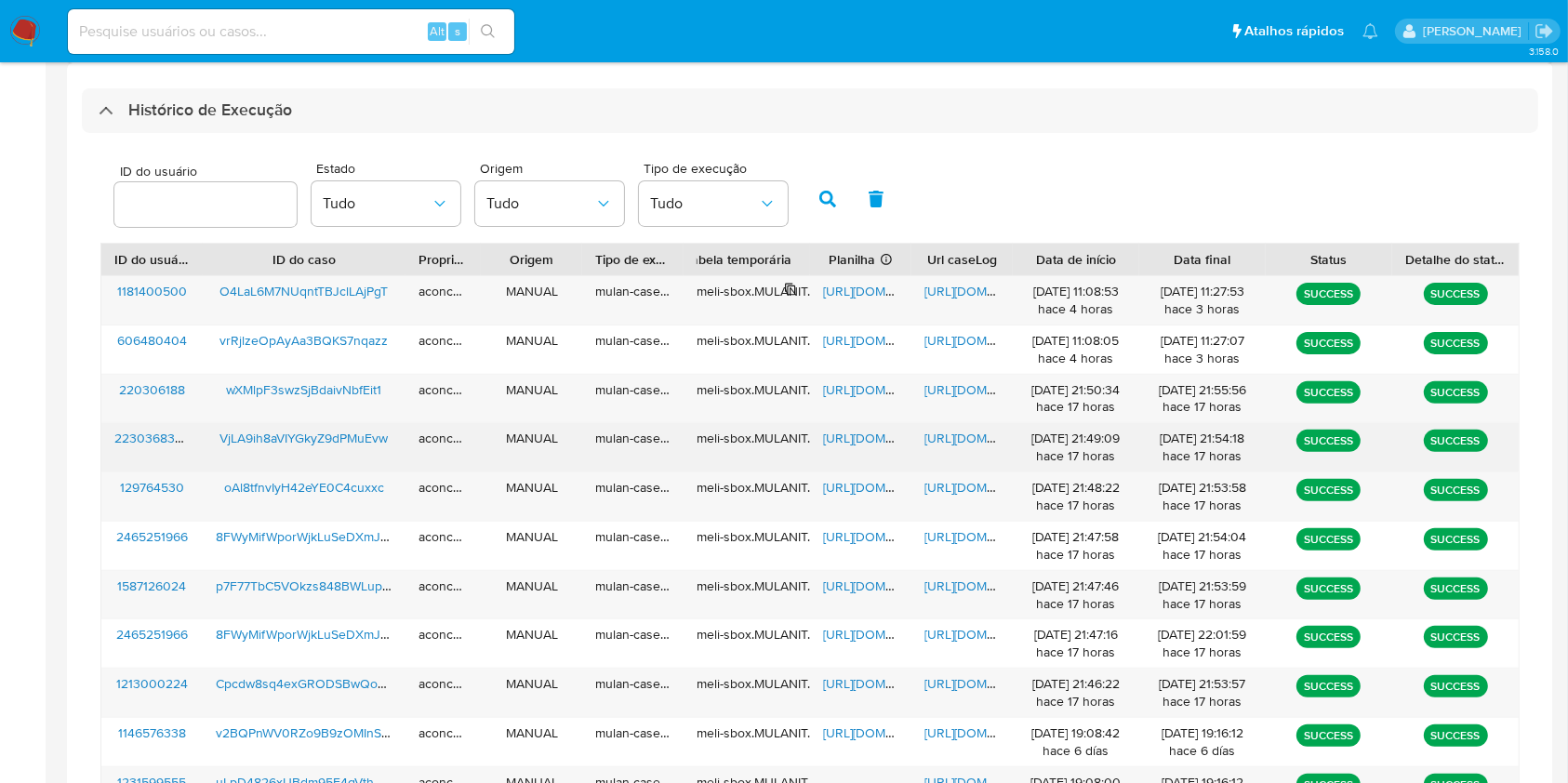
scroll to position [547, 0]
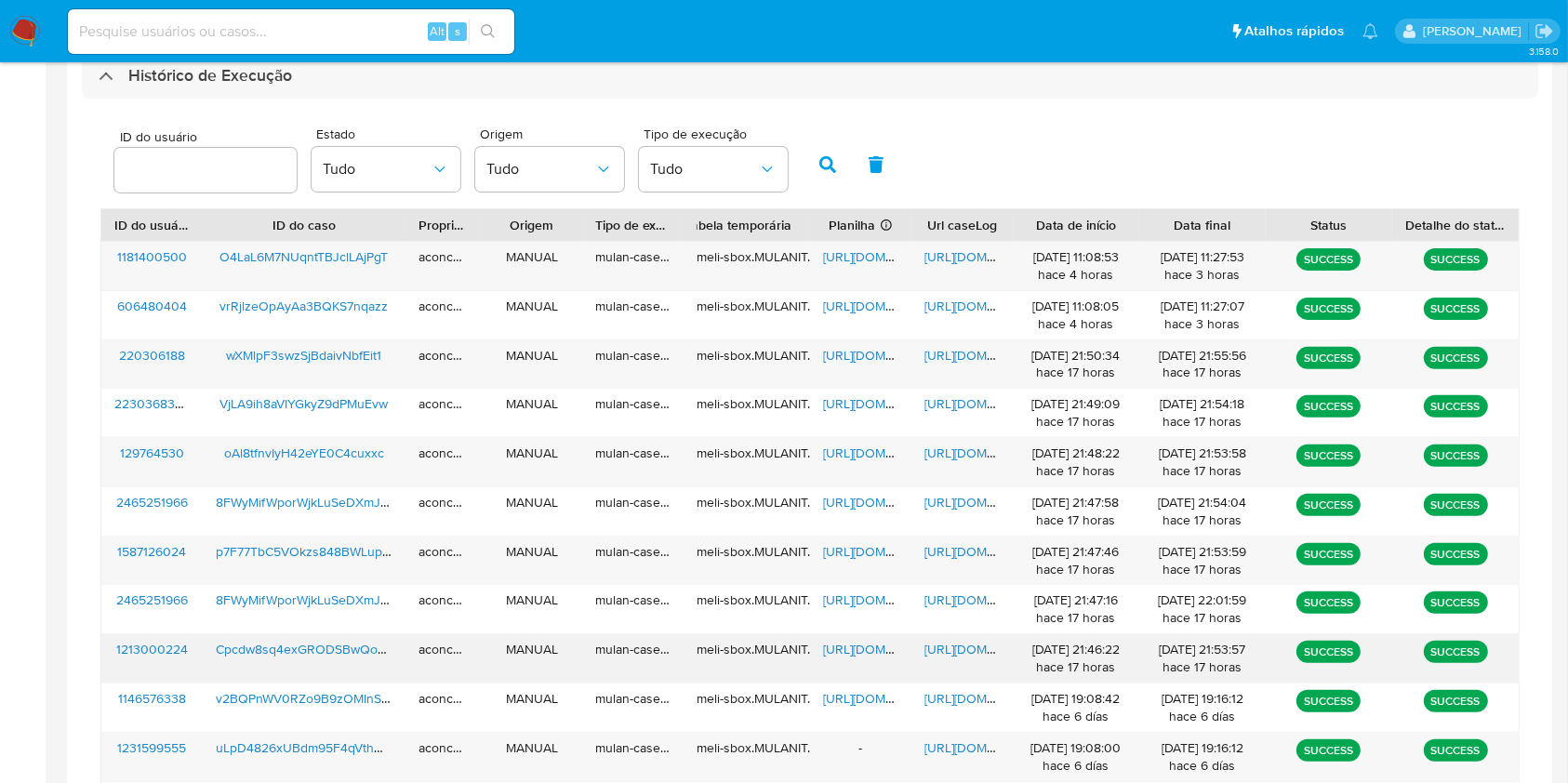
click at [868, 640] on span "[URL][DOMAIN_NAME]" at bounding box center [887, 649] width 128 height 19
click at [946, 651] on span "https://docs.google.com/document/d/17cx_bCDPfQp6q4ijpxuSoMUPT9XZv6ZcUS4_dXOV6gc…" at bounding box center [989, 649] width 128 height 19
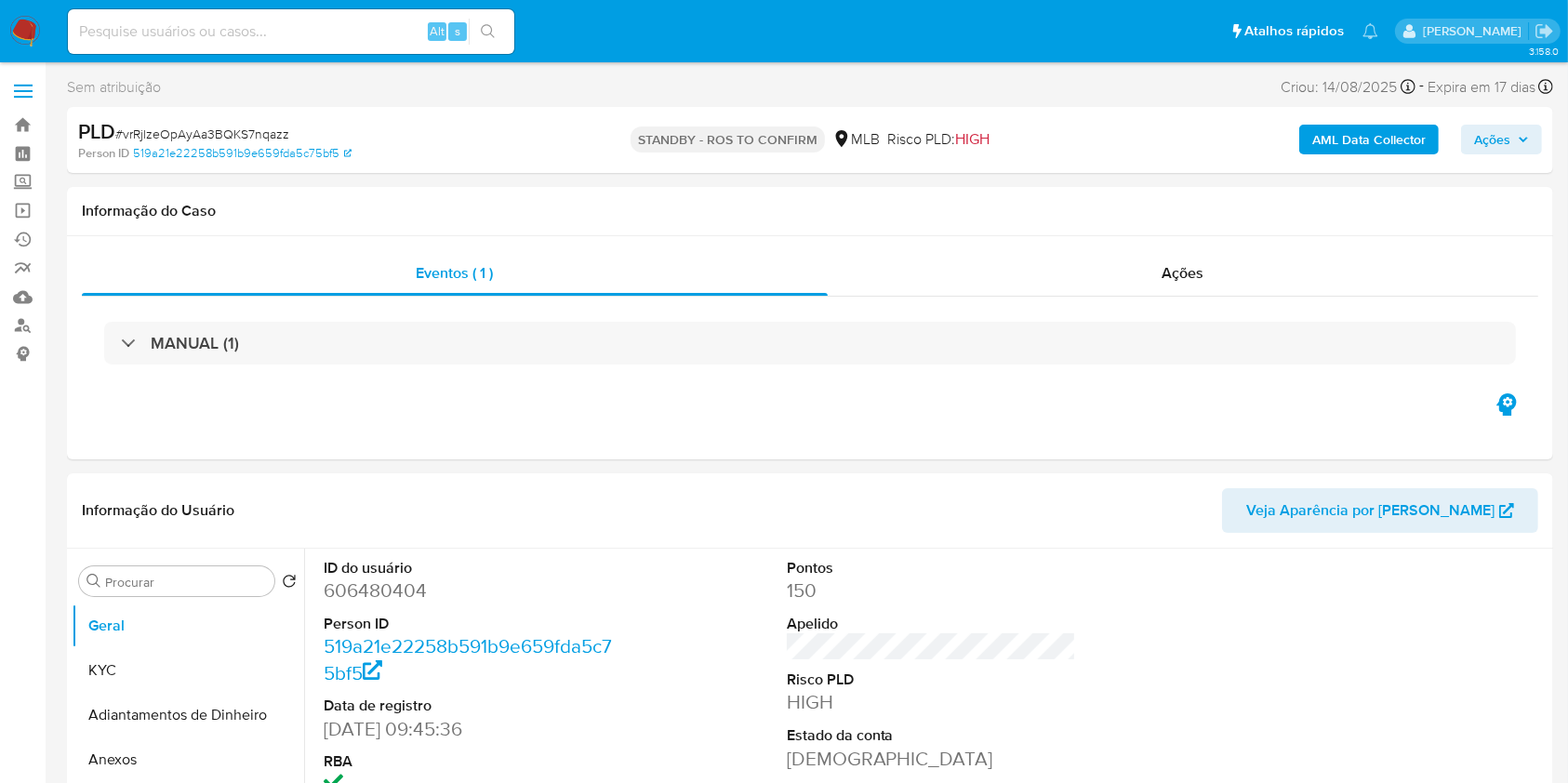
select select "10"
click at [261, 138] on span "# vrRjlzeOpAyAa3BQKS7nqazz" at bounding box center [202, 134] width 174 height 19
click at [261, 136] on span "# vrRjlzeOpAyAa3BQKS7nqazz" at bounding box center [202, 134] width 174 height 19
copy span "vrRjlzeOpAyAa3BQKS7nqazz"
select select "10"
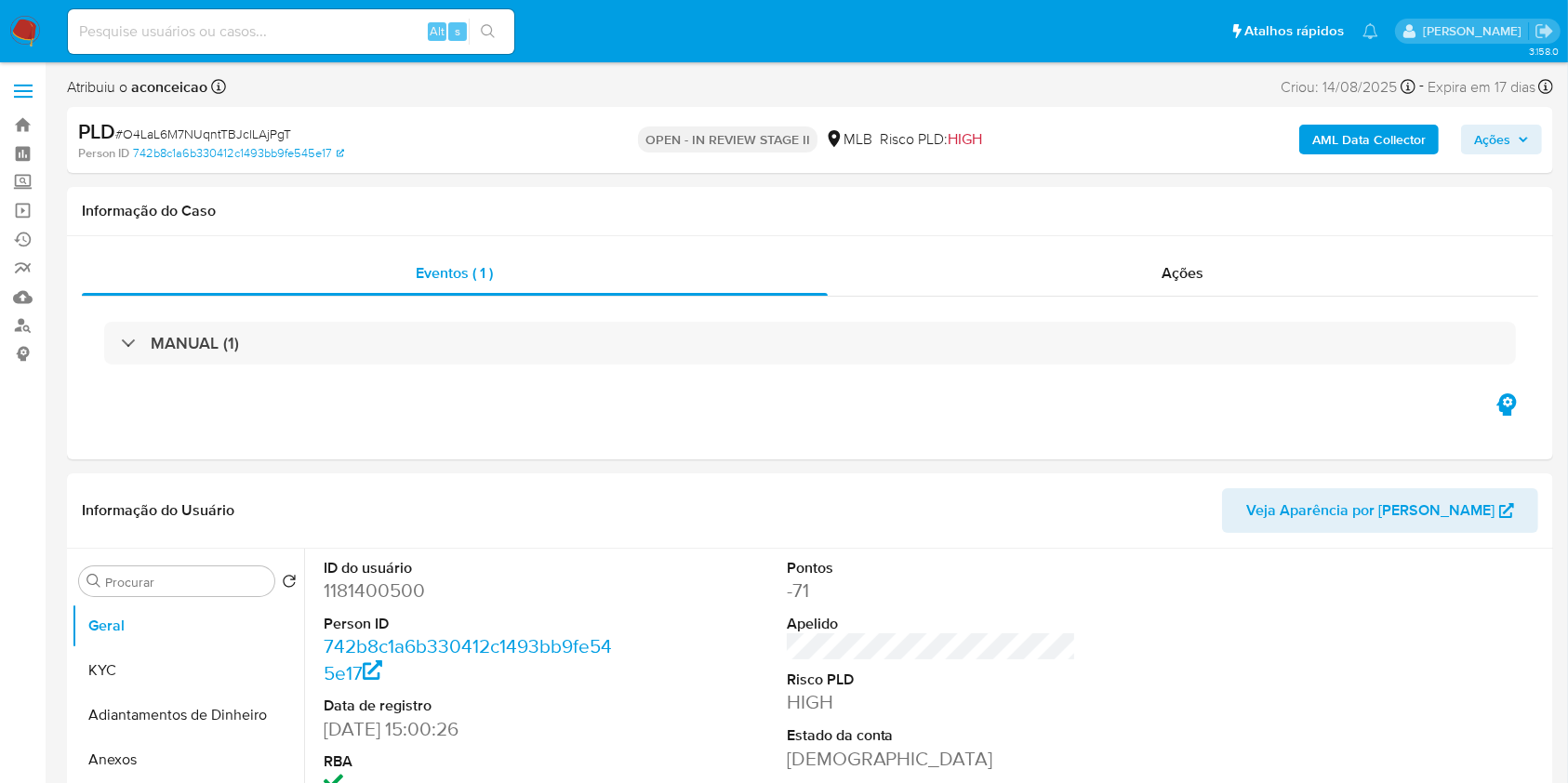
click at [1513, 134] on span "Ações" at bounding box center [1501, 140] width 55 height 26
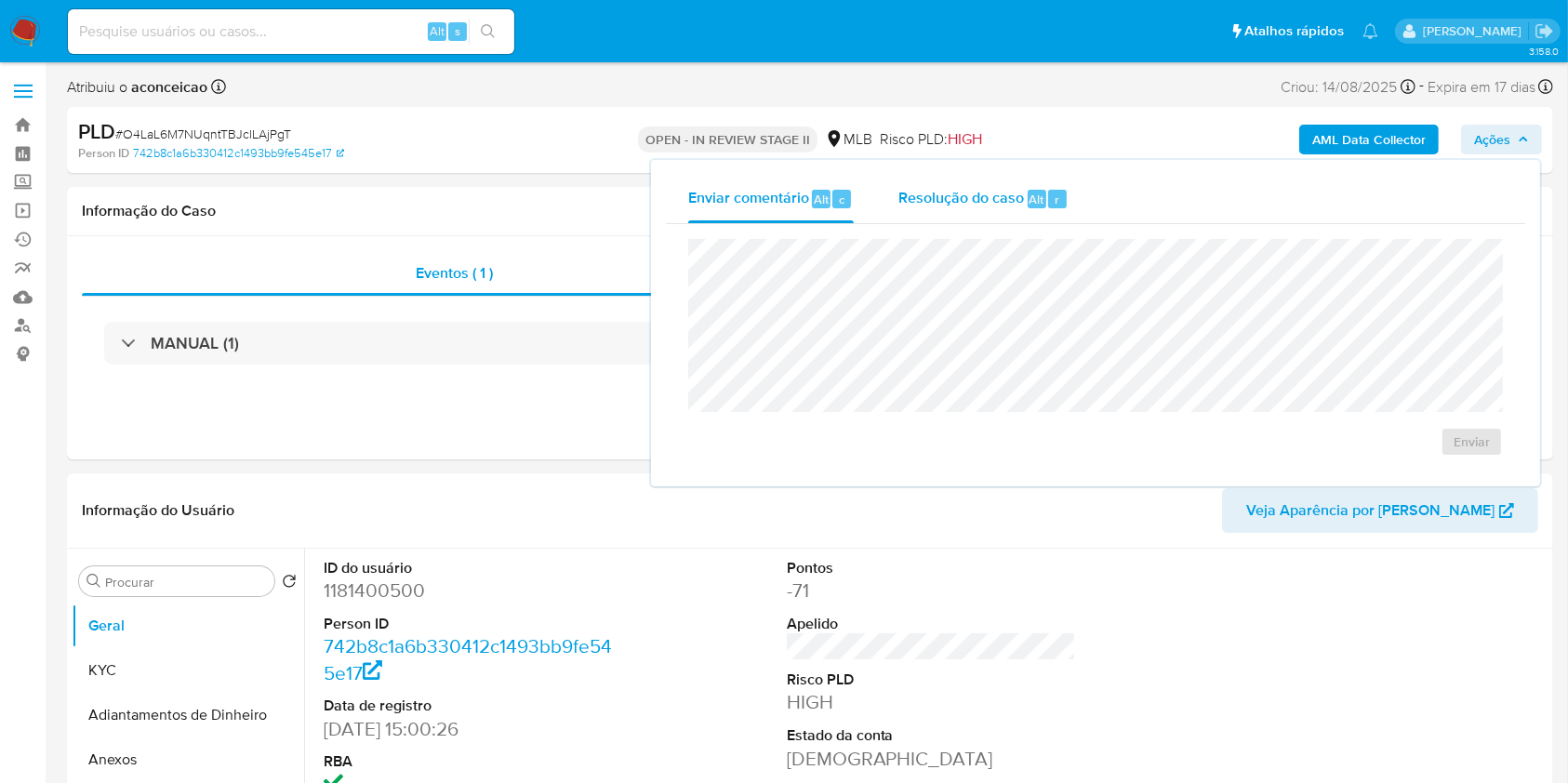
click at [981, 201] on span "Resolução do caso" at bounding box center [961, 198] width 126 height 21
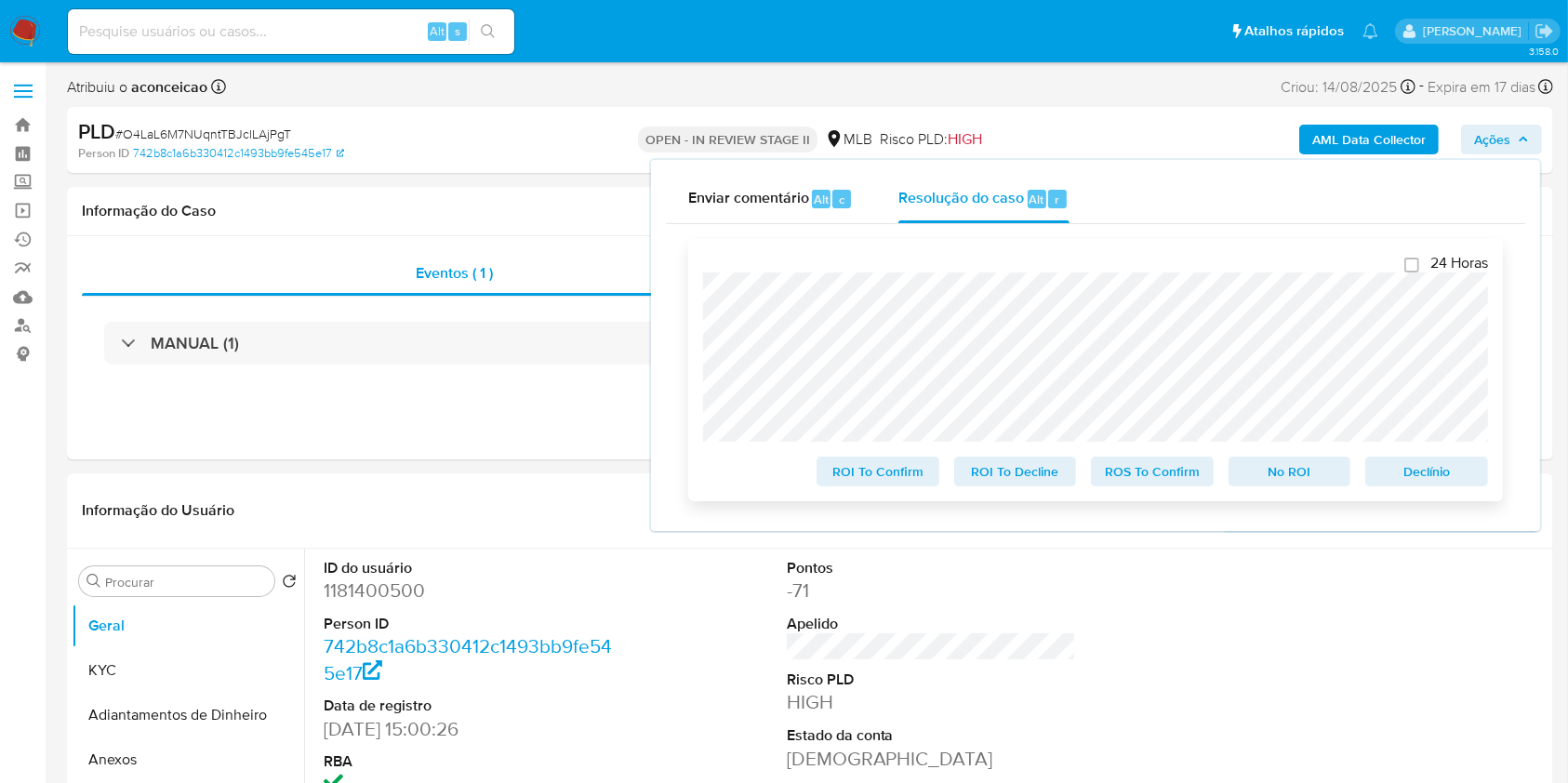
click at [1165, 465] on span "ROS To Confirm" at bounding box center [1153, 471] width 97 height 26
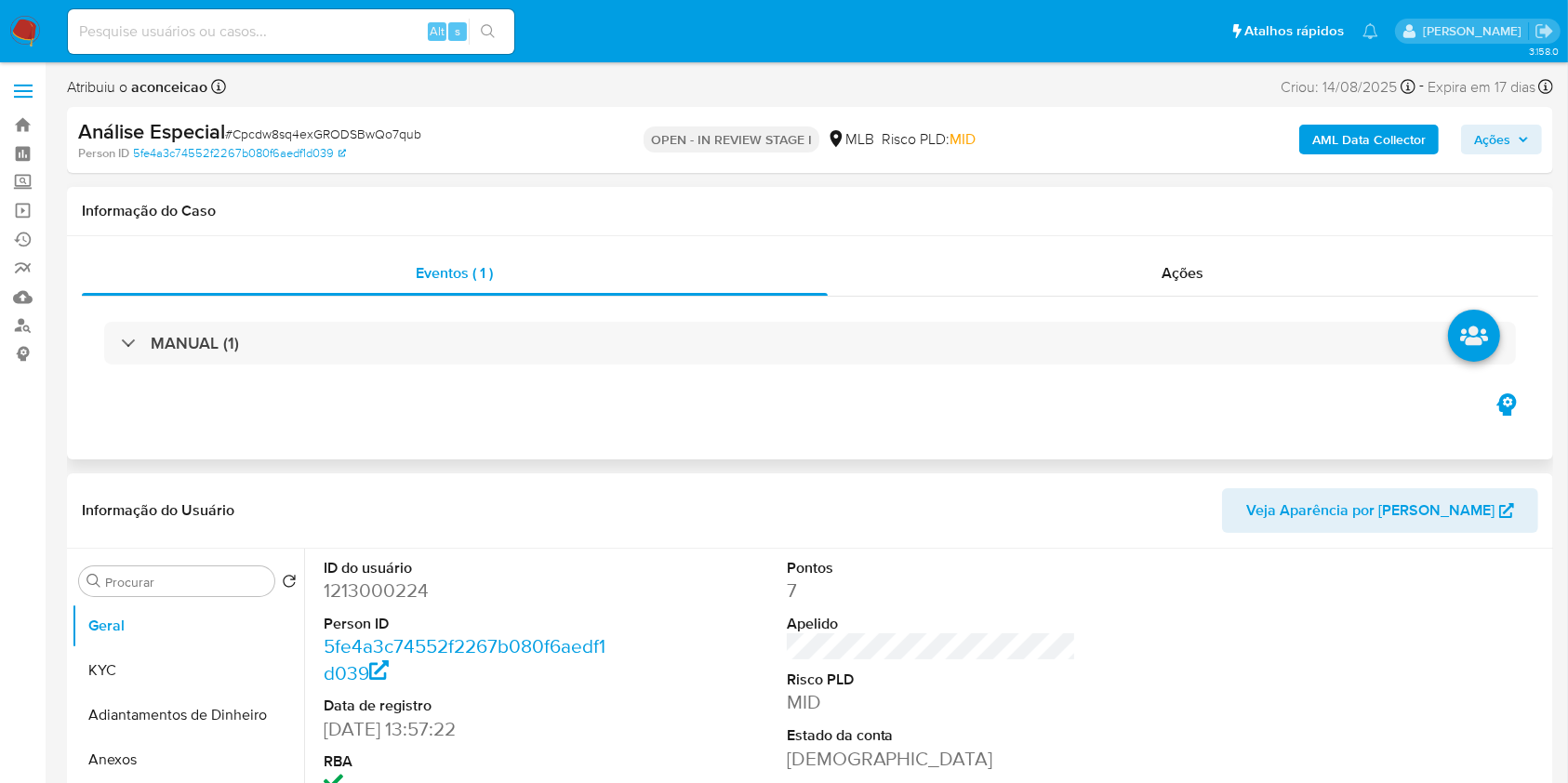
select select "10"
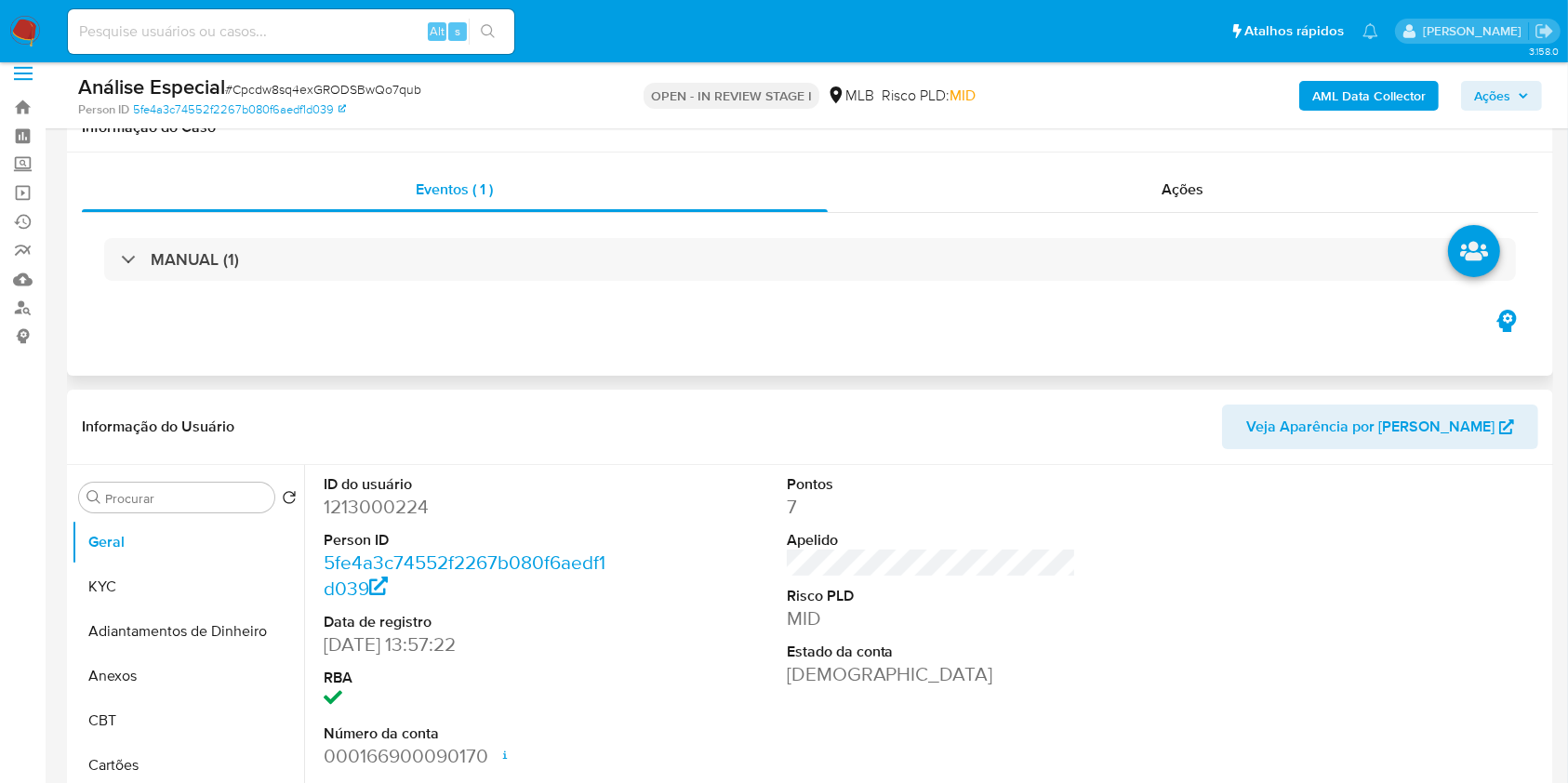
scroll to position [248, 0]
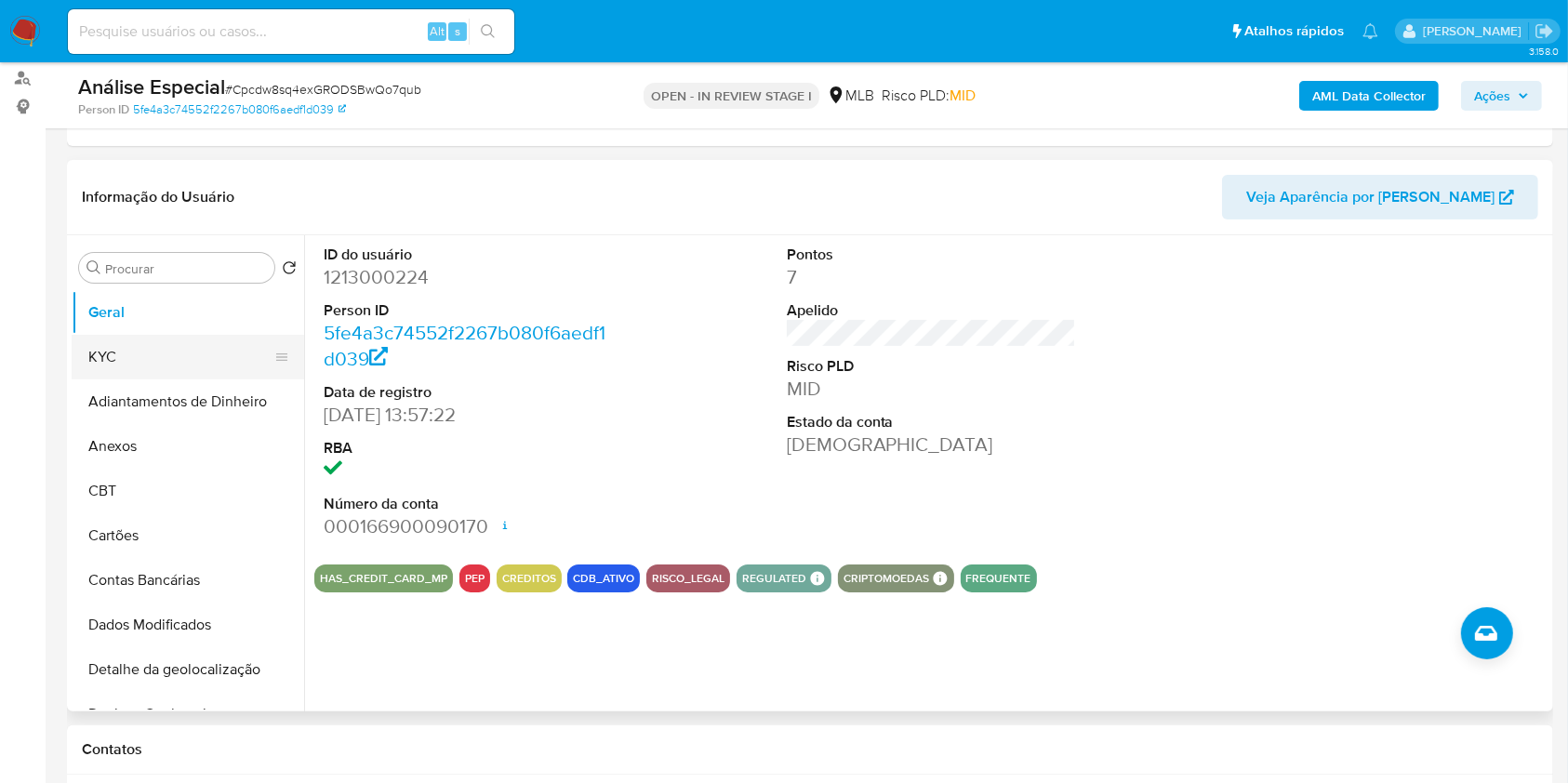
click at [185, 343] on button "KYC" at bounding box center [181, 358] width 218 height 45
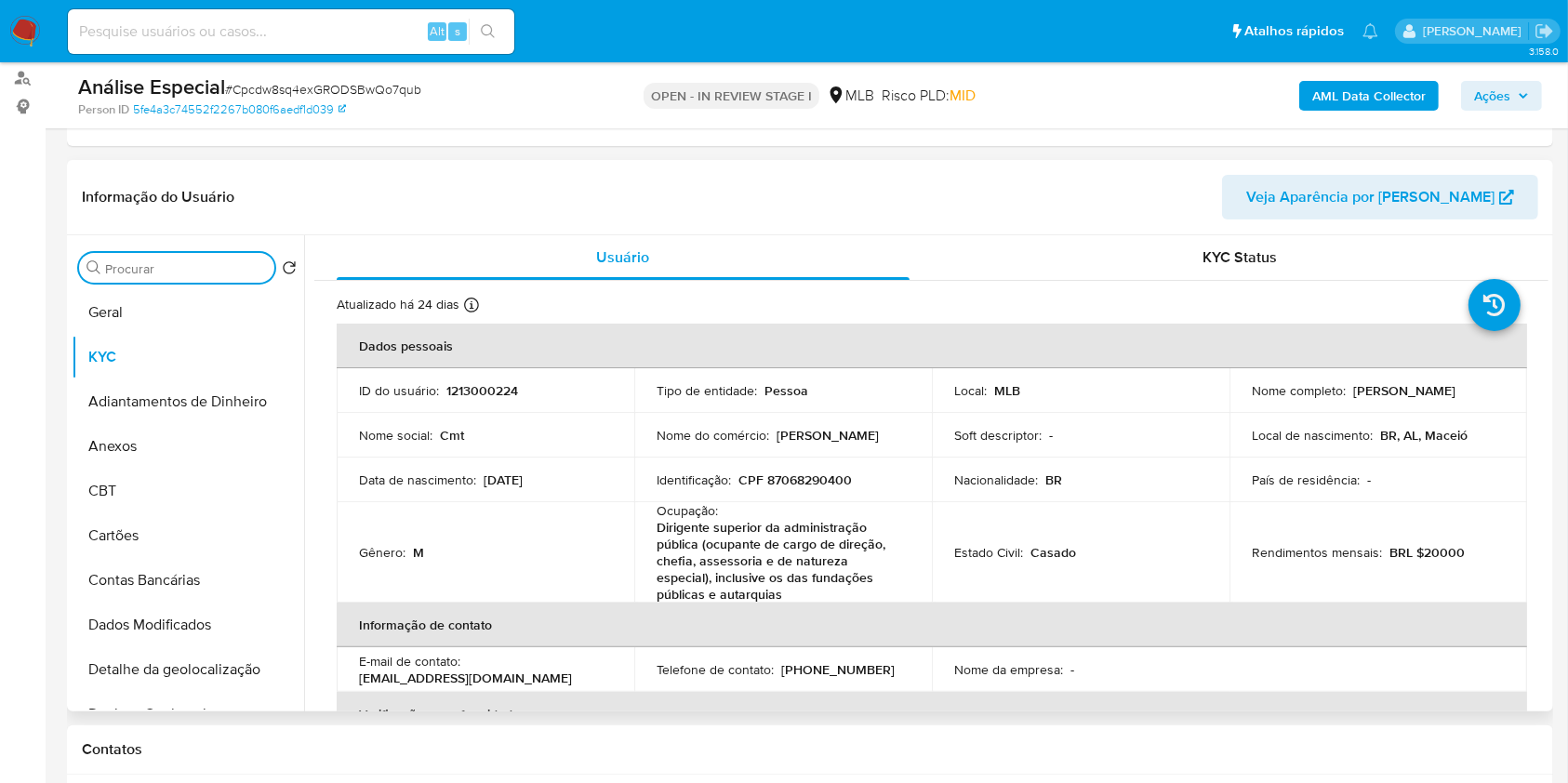
click at [220, 261] on input "Procurar" at bounding box center [186, 269] width 162 height 17
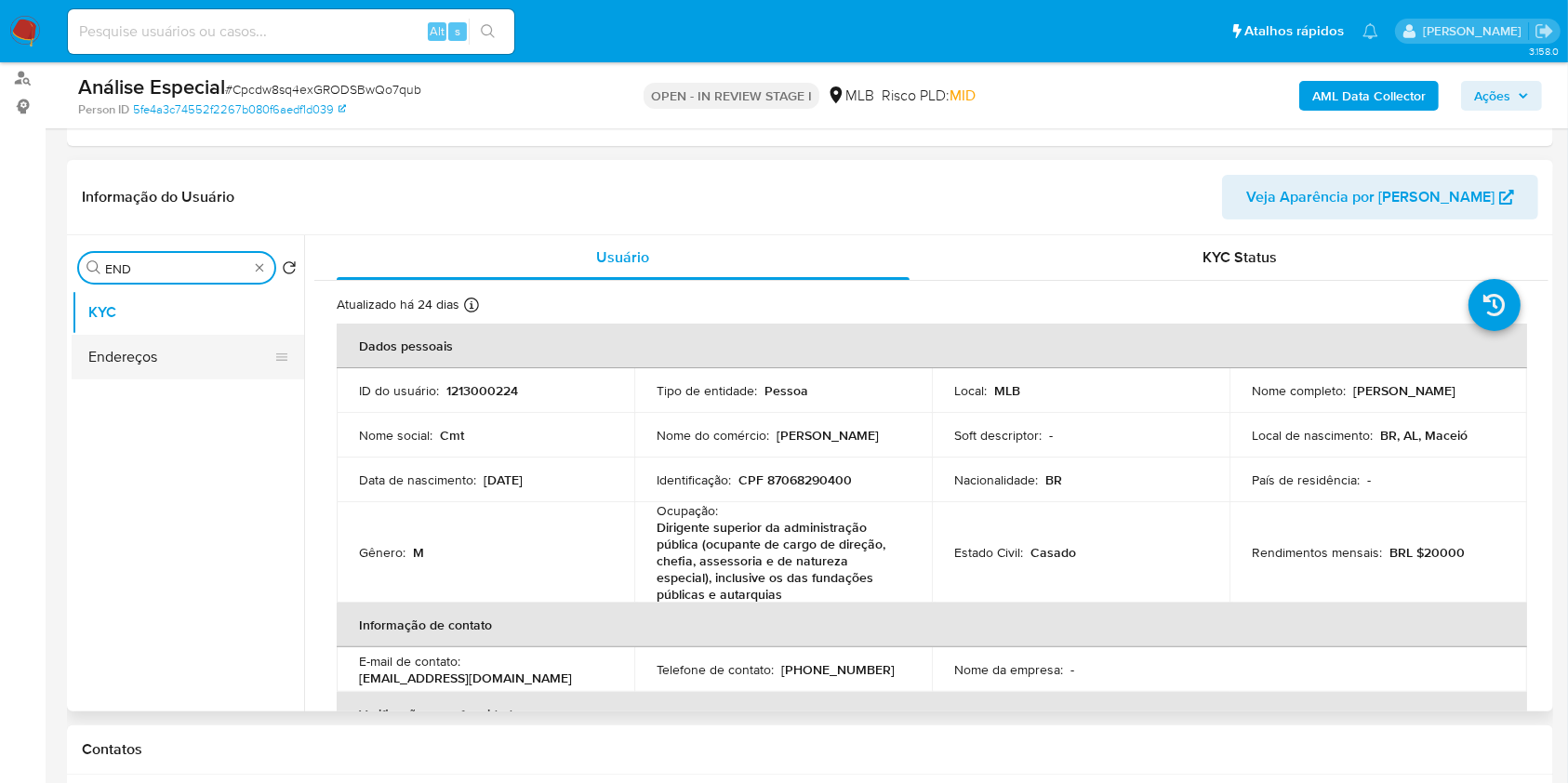
type input "END"
click at [197, 356] on button "Endereços" at bounding box center [181, 358] width 218 height 45
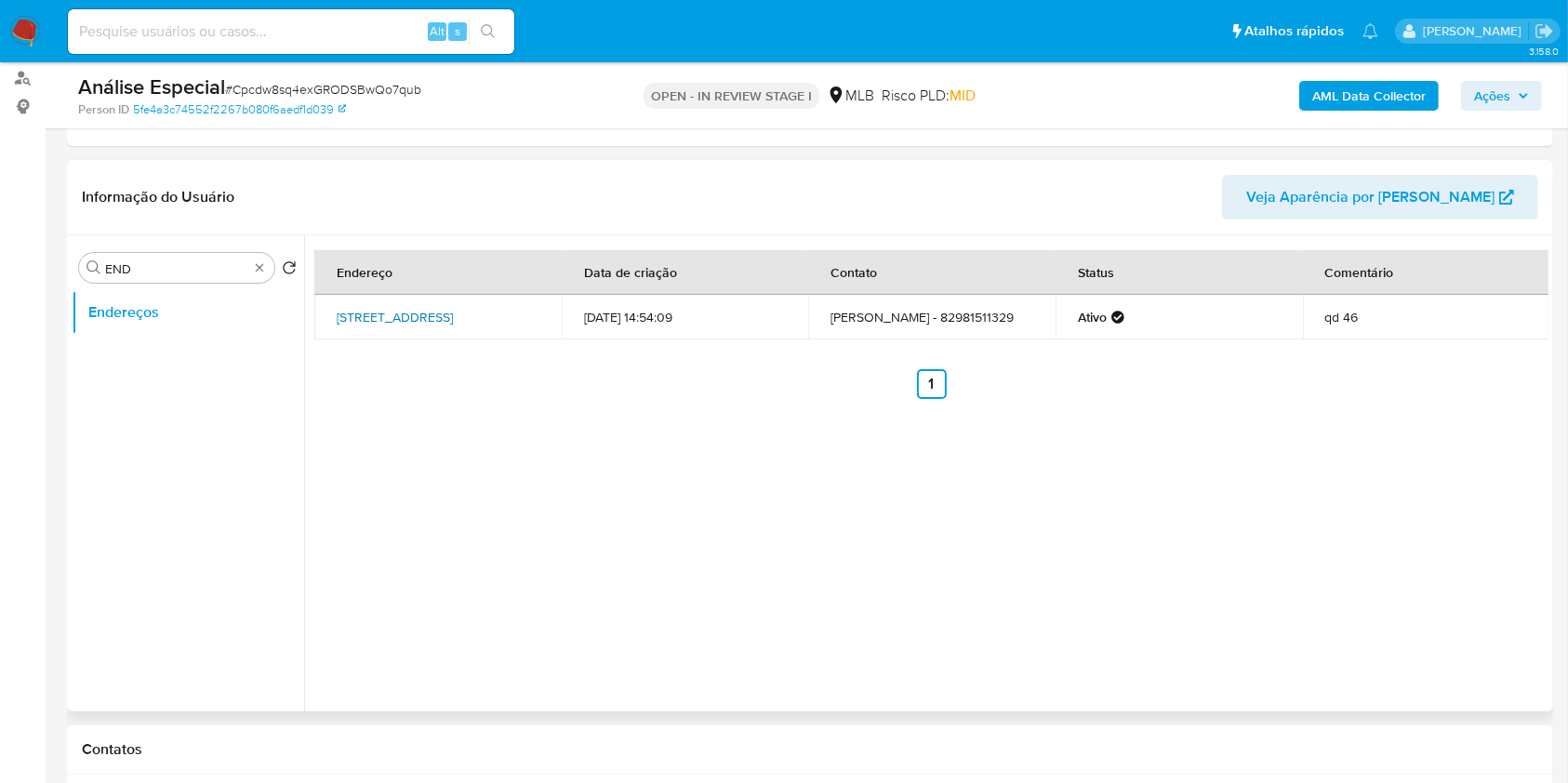
click at [406, 327] on link "Rua Projetada 933 8, Maceió, Alagoas, 57048734, Brasil 8" at bounding box center [395, 317] width 116 height 19
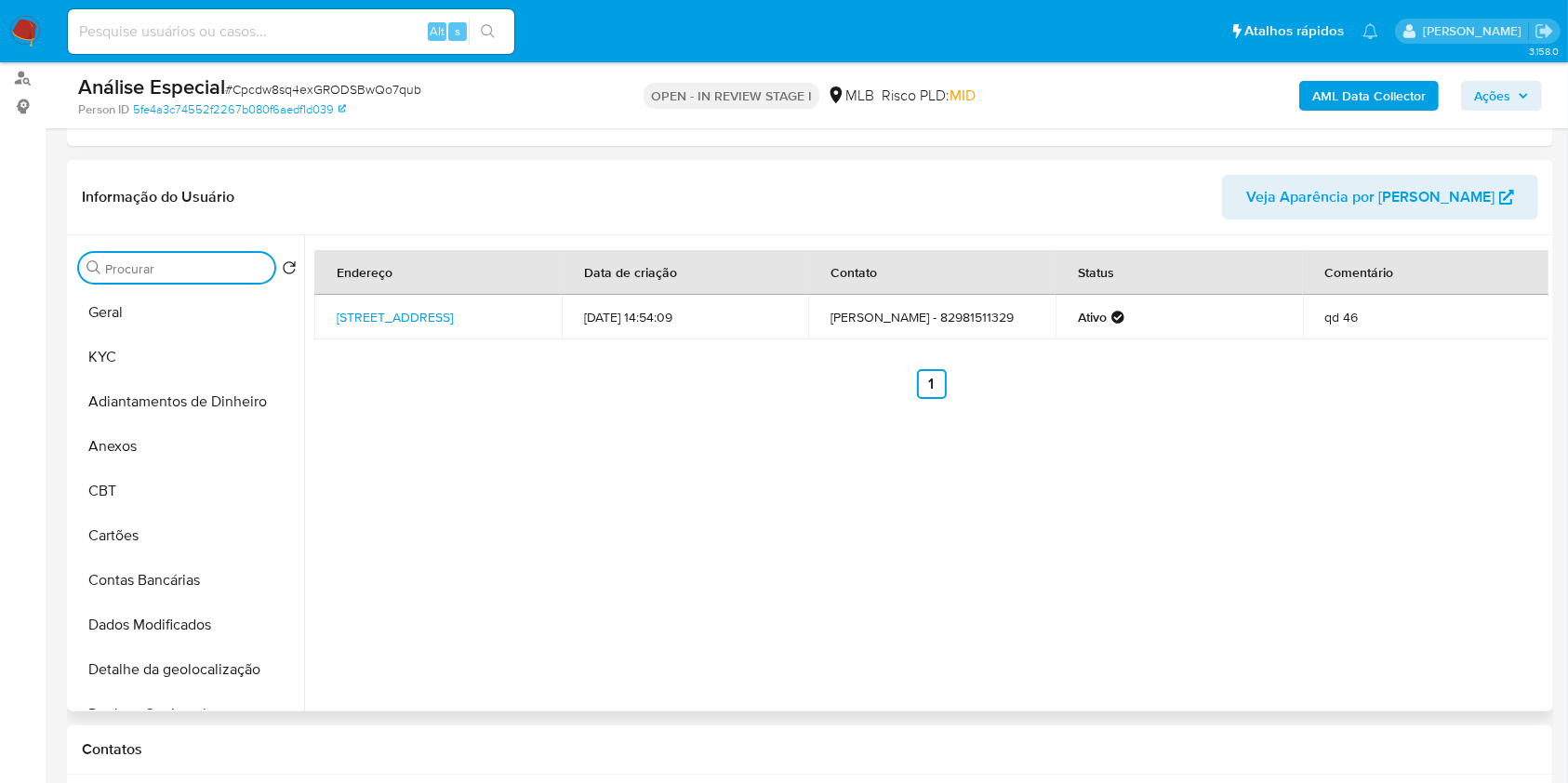
click at [245, 272] on input "Procurar" at bounding box center [186, 269] width 162 height 17
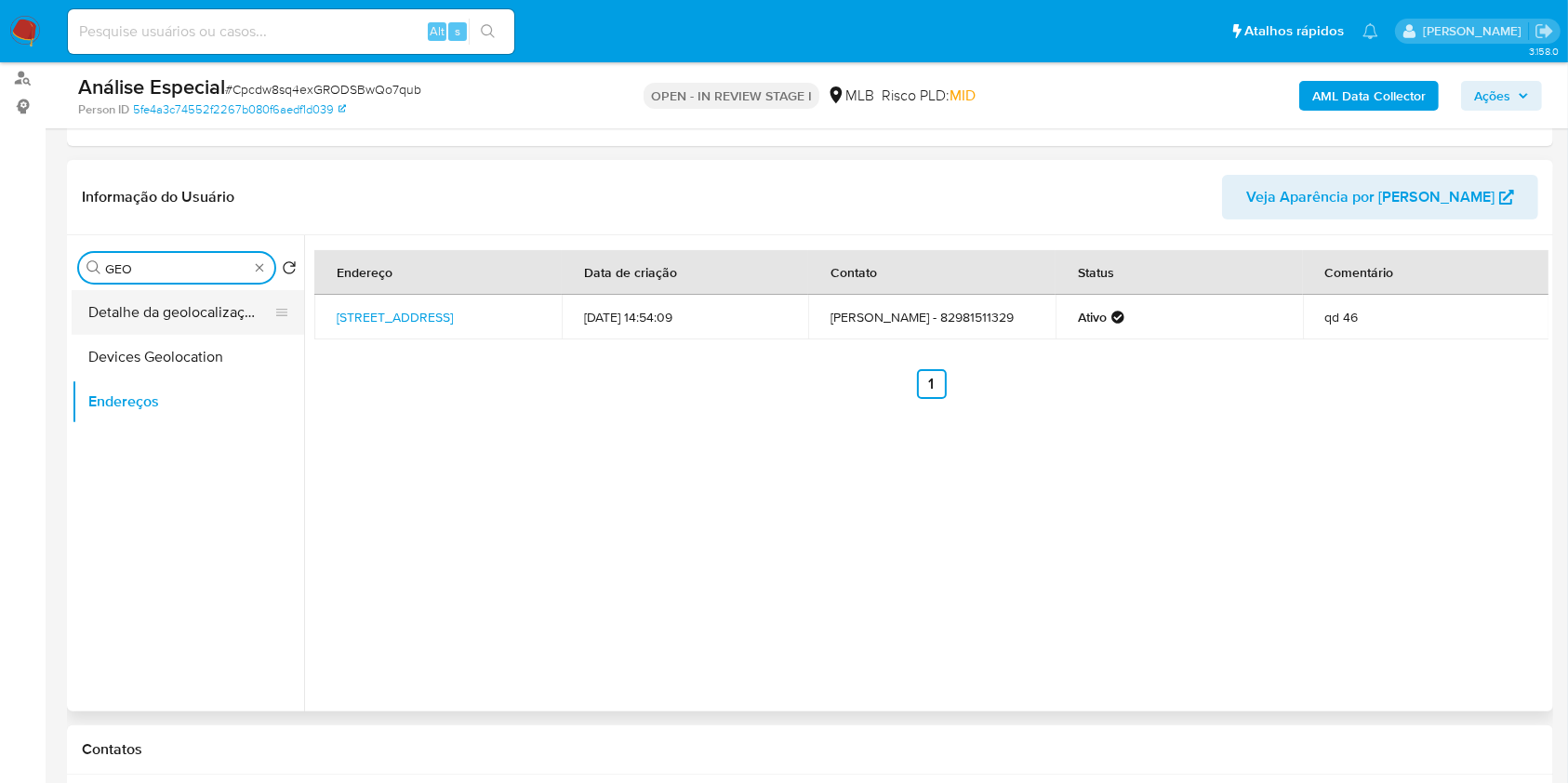
type input "GEO"
click at [209, 331] on button "Detalhe da geolocalização" at bounding box center [181, 313] width 218 height 45
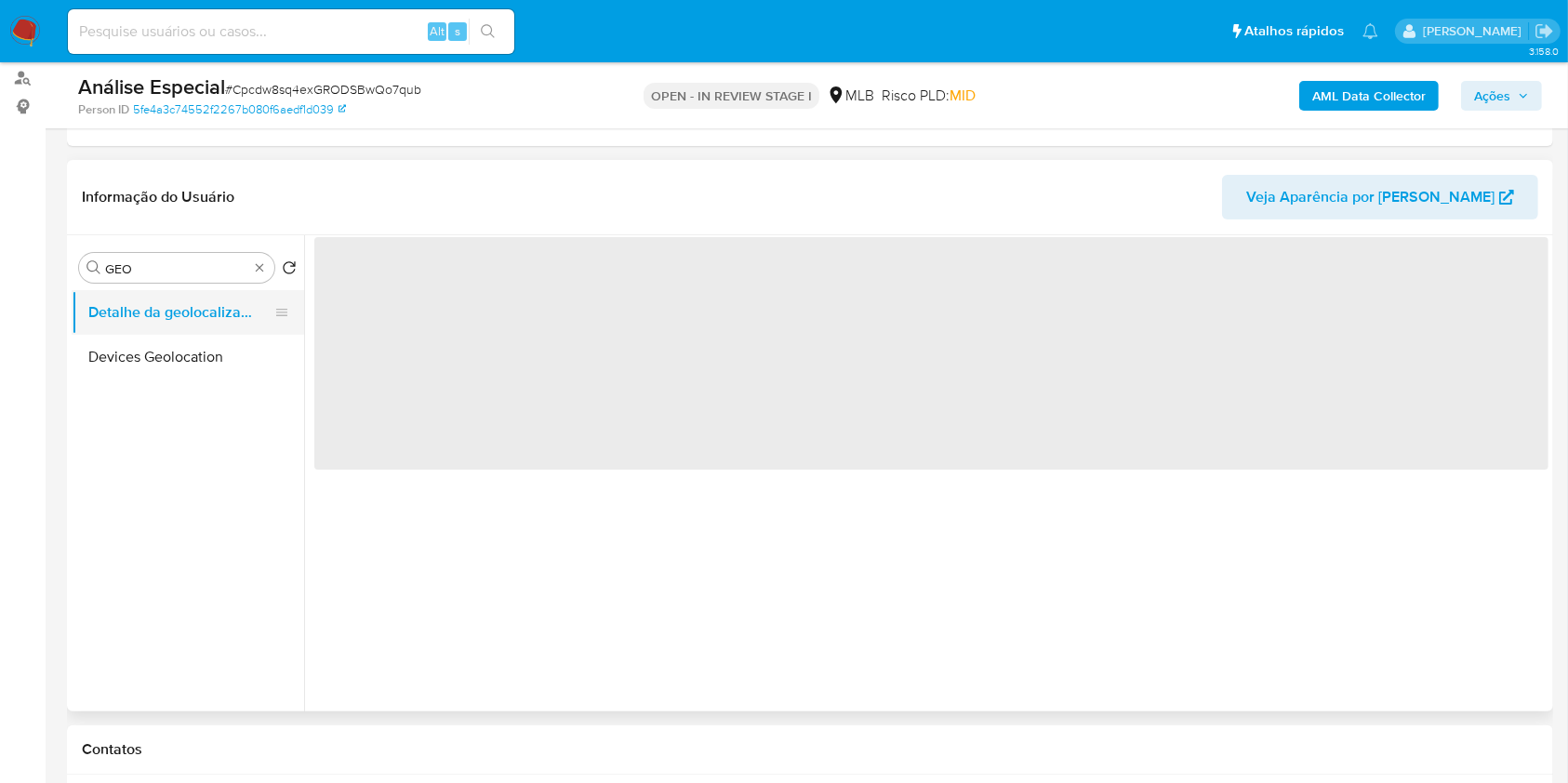
click at [208, 320] on button "Detalhe da geolocalização" at bounding box center [181, 313] width 218 height 45
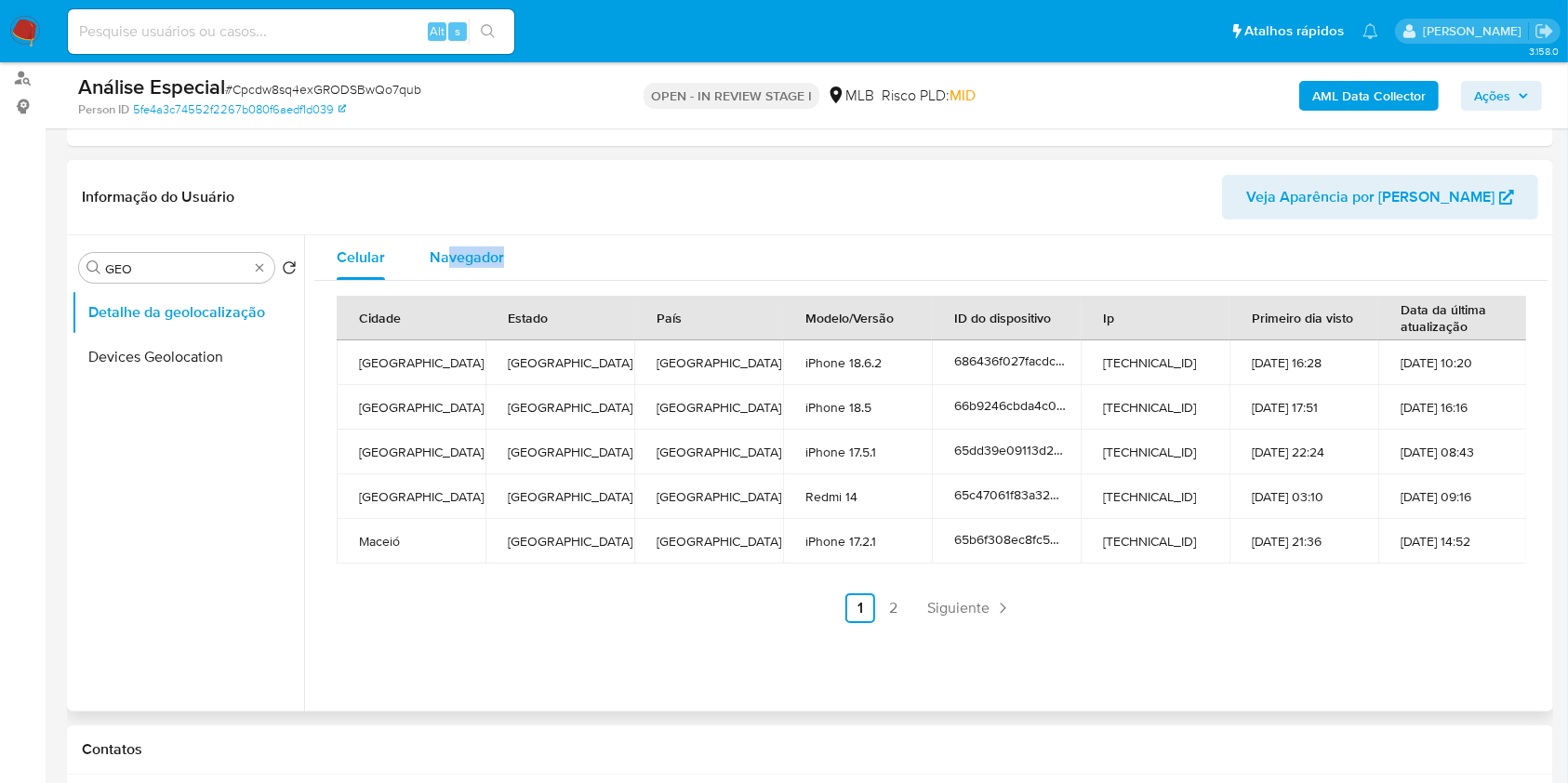
click at [450, 272] on div "Celular Navegador Cidade Estado País Modelo/Versão ID do dispositivo Ip Primeir…" at bounding box center [932, 437] width 1235 height 403
click at [449, 262] on span "Navegador" at bounding box center [467, 257] width 74 height 21
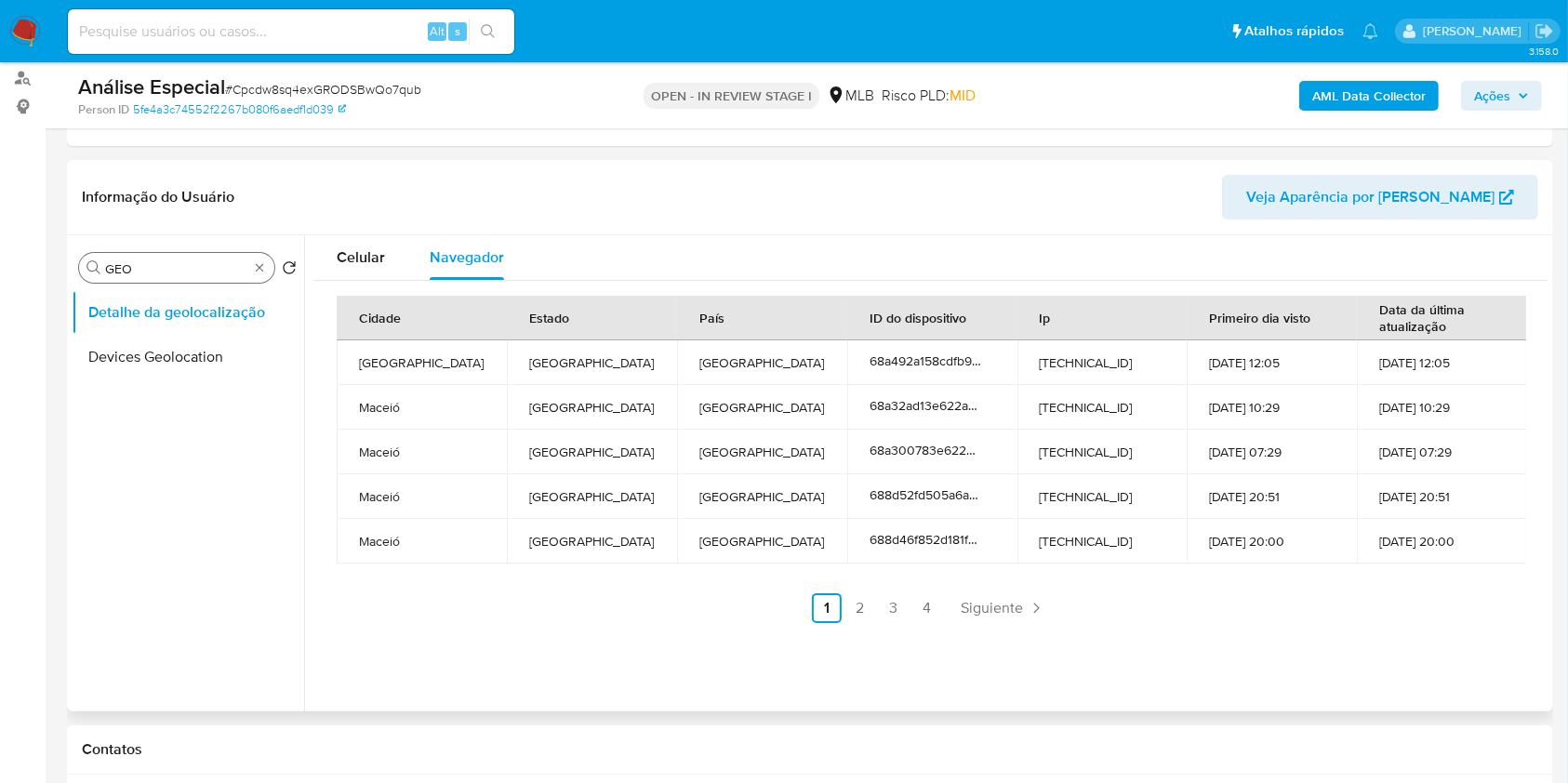
click at [259, 257] on div "Procurar GEO" at bounding box center [177, 268] width 196 height 30
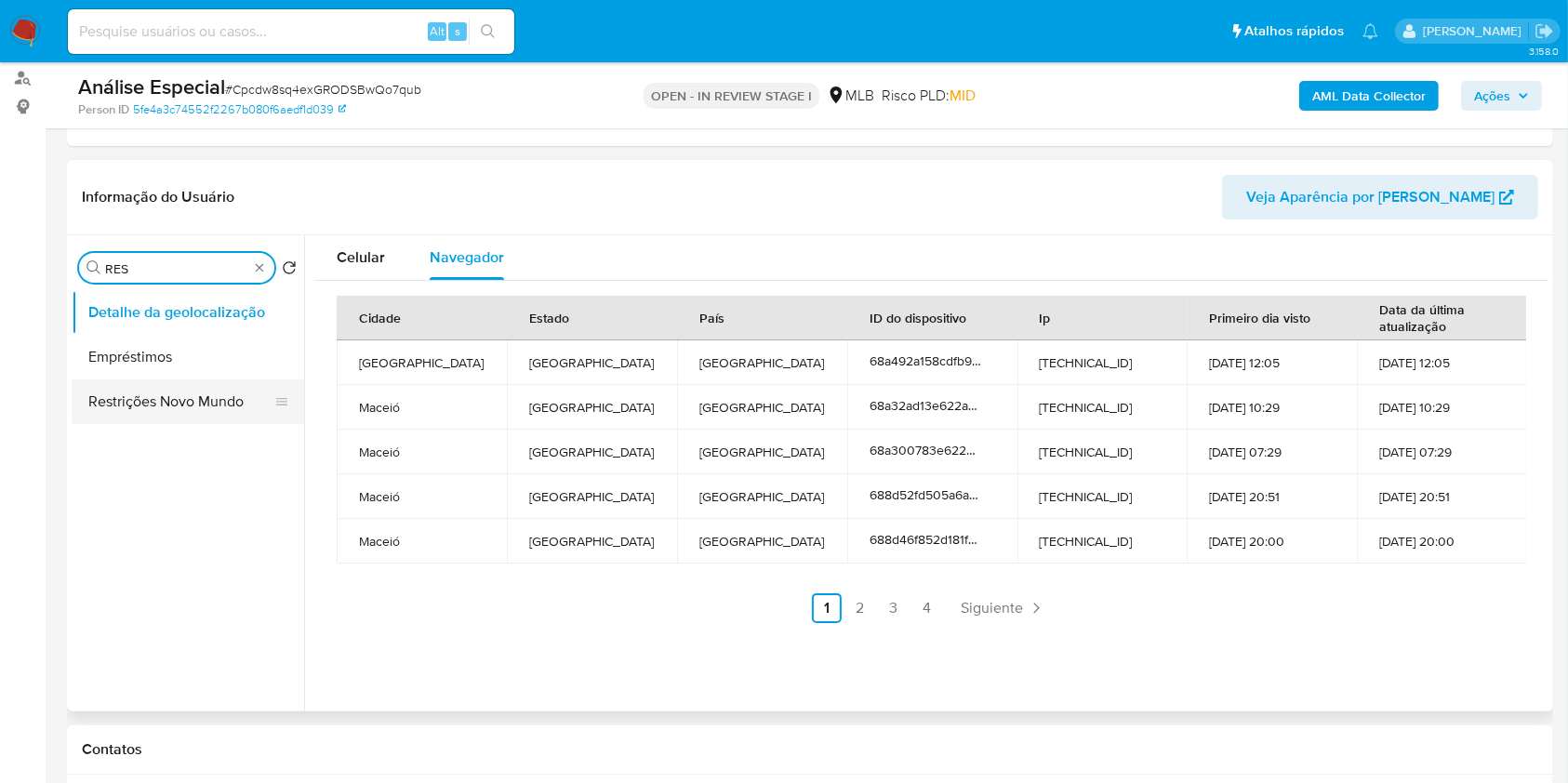
type input "RES"
click at [212, 418] on button "Restrições Novo Mundo" at bounding box center [181, 402] width 218 height 45
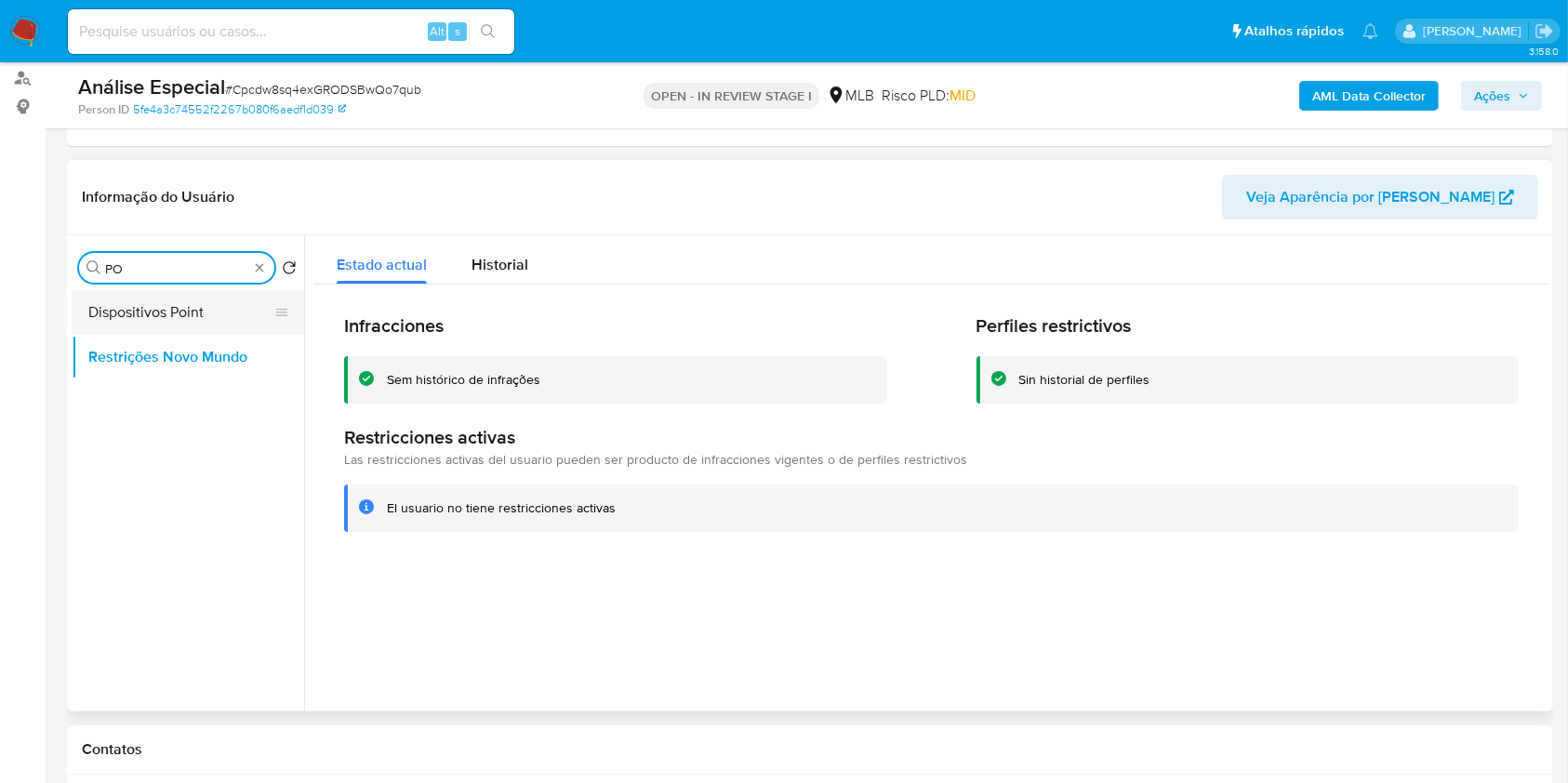
type input "PO"
click at [189, 309] on button "Dispositivos Point" at bounding box center [181, 313] width 218 height 45
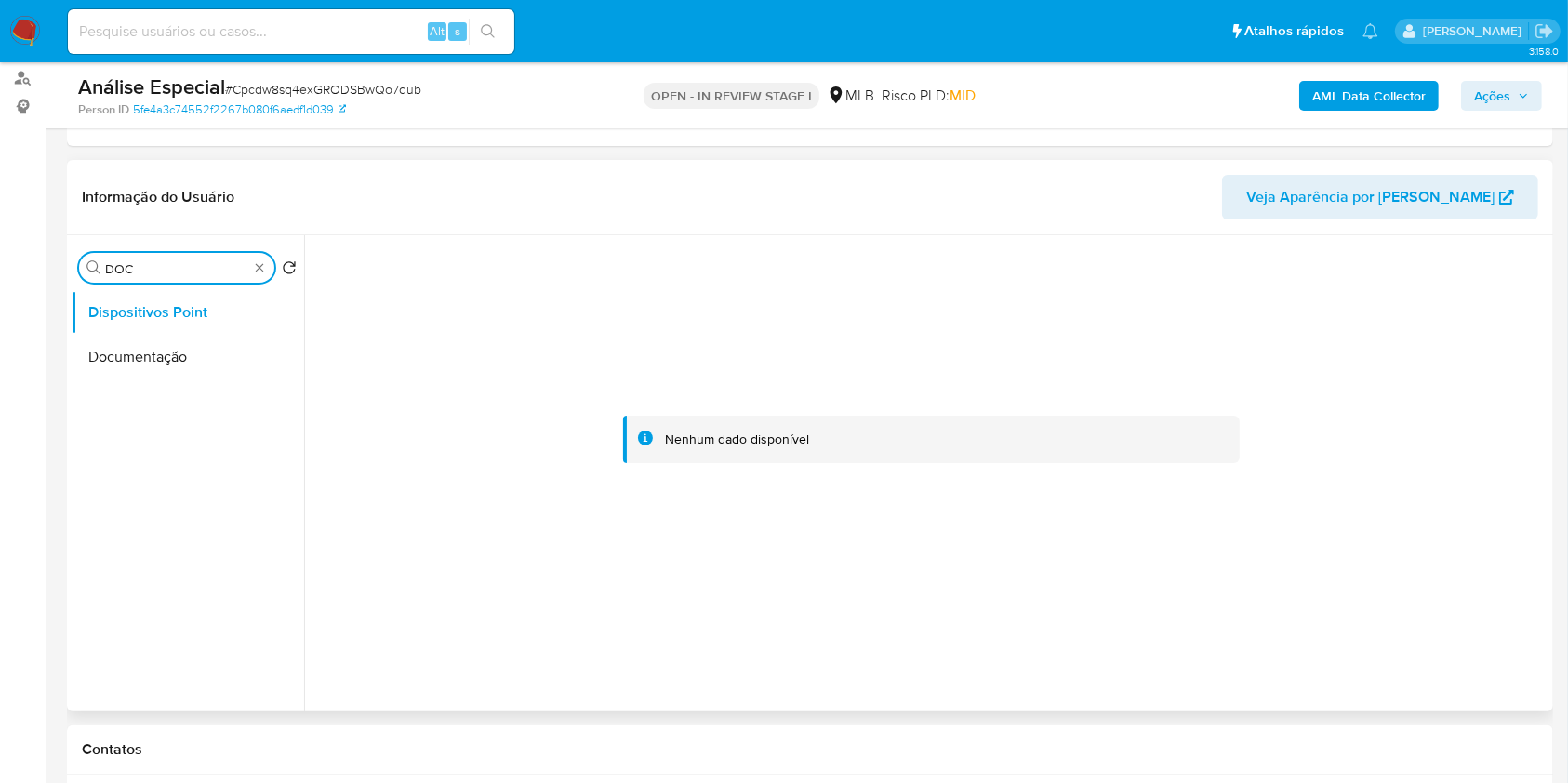
type input "DOC"
click at [216, 385] on ul "Dispositivos Point Documentação" at bounding box center [188, 500] width 233 height 420
click at [211, 342] on button "Documentação" at bounding box center [181, 358] width 218 height 45
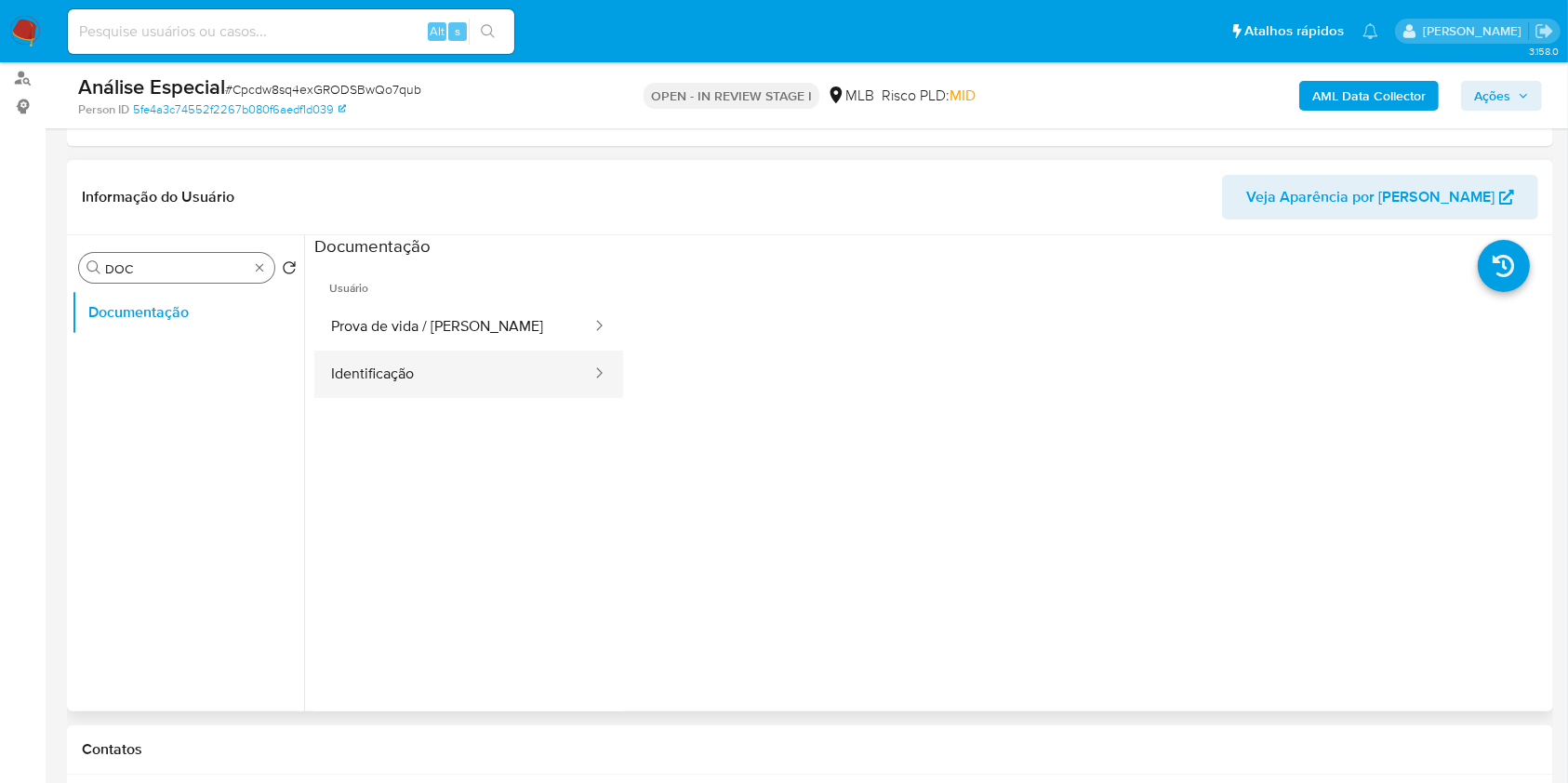
click at [454, 359] on button "Identificação" at bounding box center [454, 374] width 279 height 47
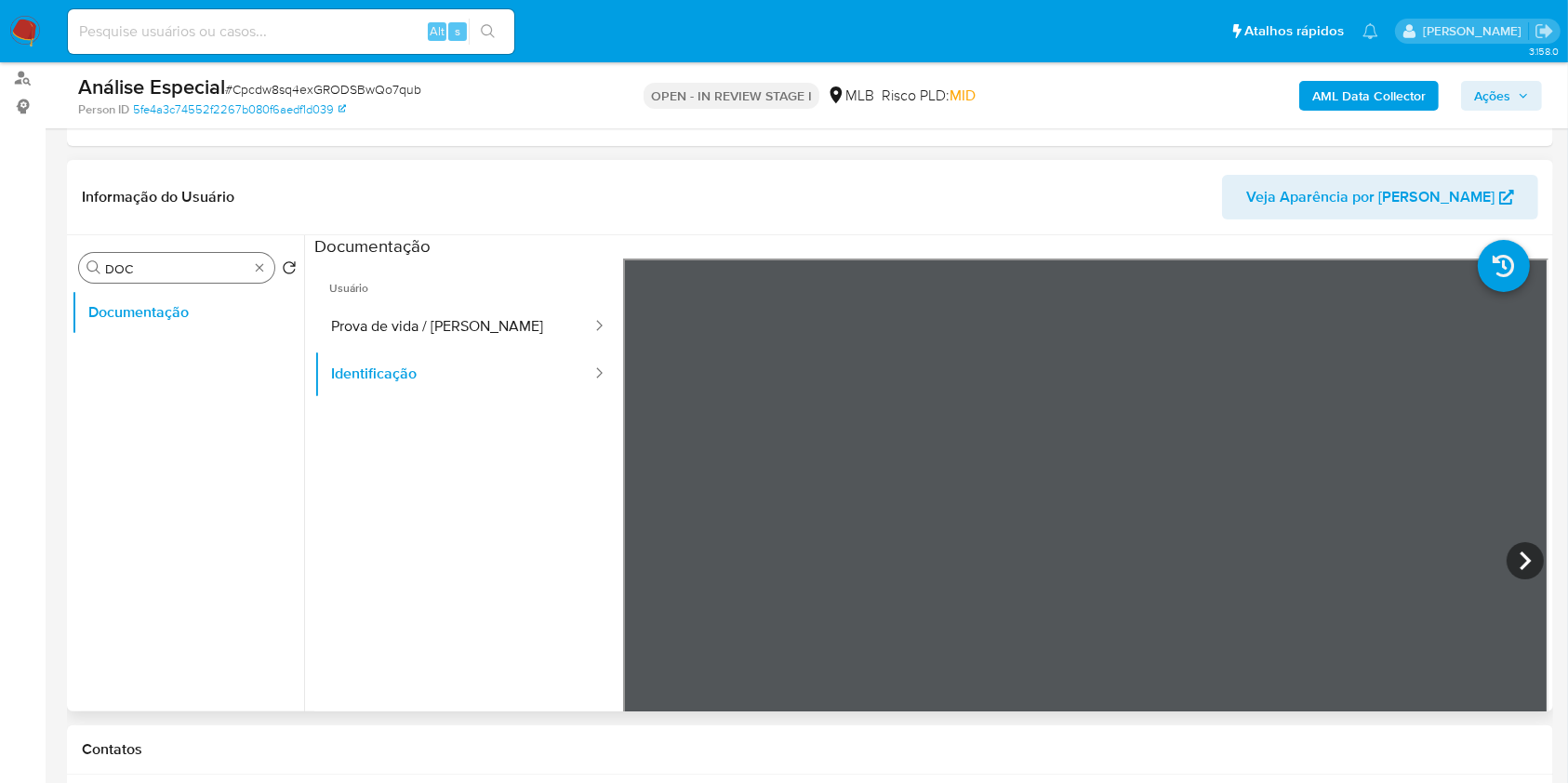
scroll to position [164, 0]
click at [1518, 549] on icon at bounding box center [1525, 560] width 37 height 37
click at [511, 307] on button "Prova de vida / Selfie" at bounding box center [454, 327] width 279 height 47
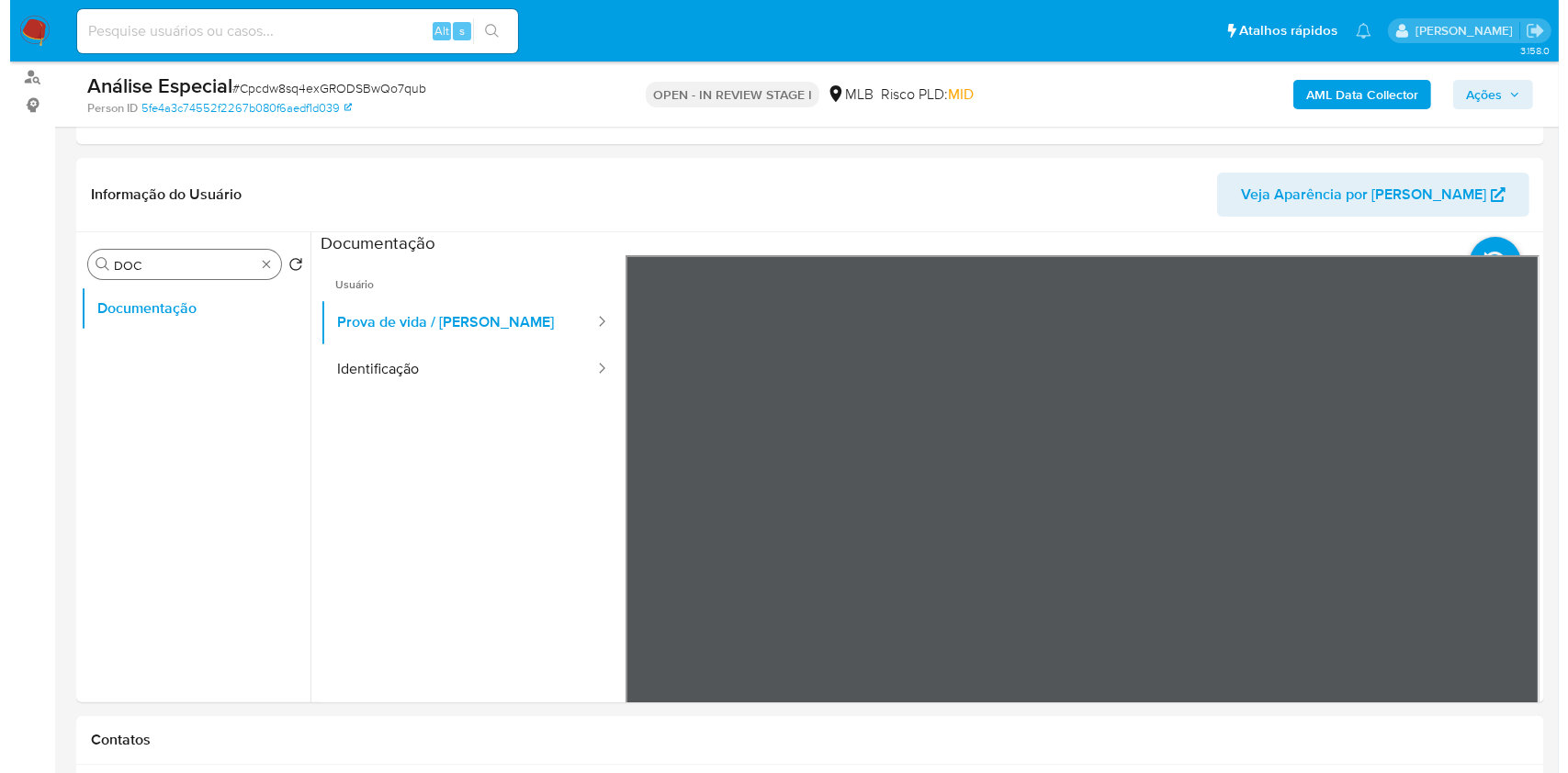
scroll to position [58, 0]
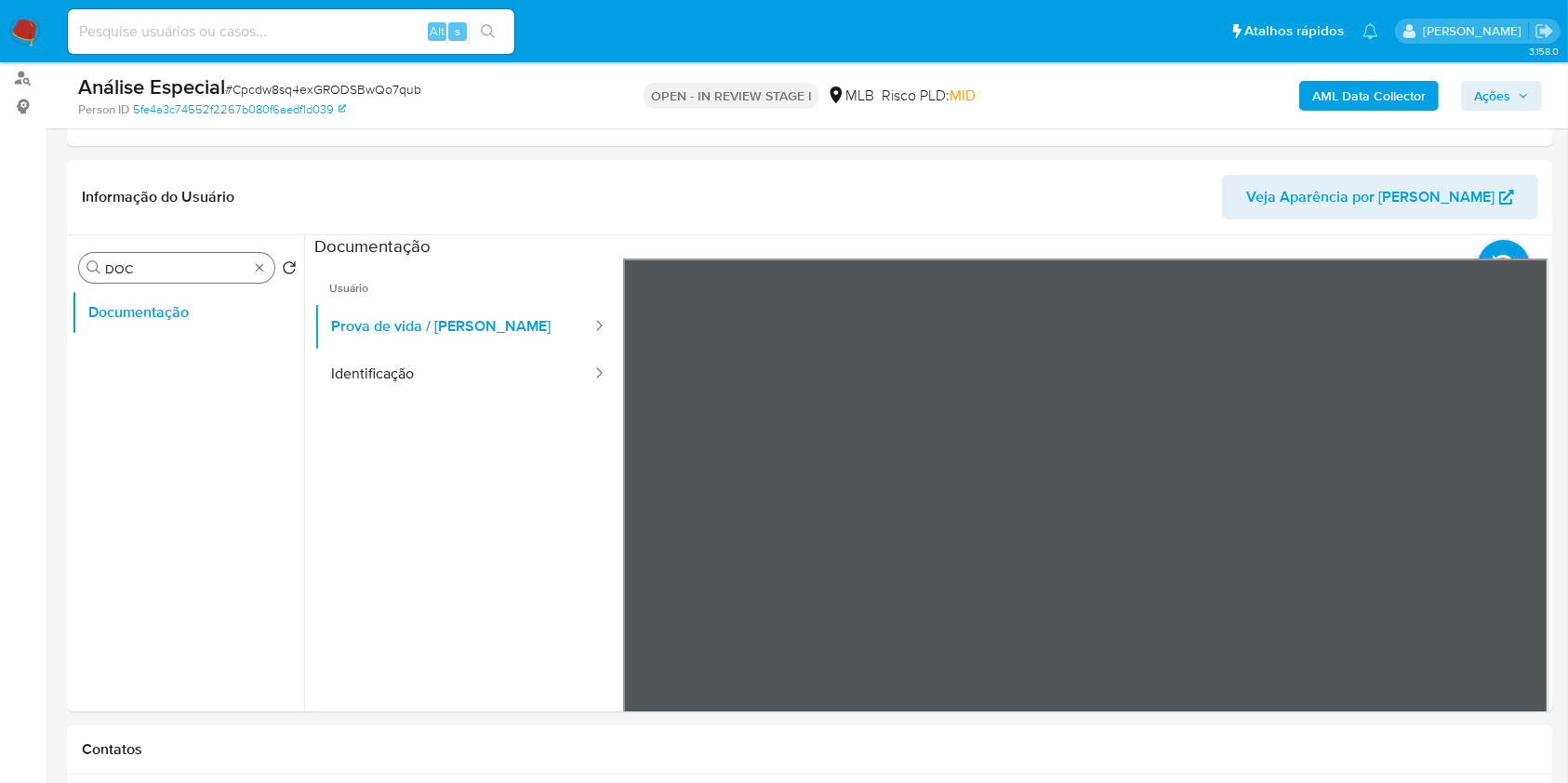
click at [1369, 99] on b "AML Data Collector" at bounding box center [1370, 96] width 114 height 30
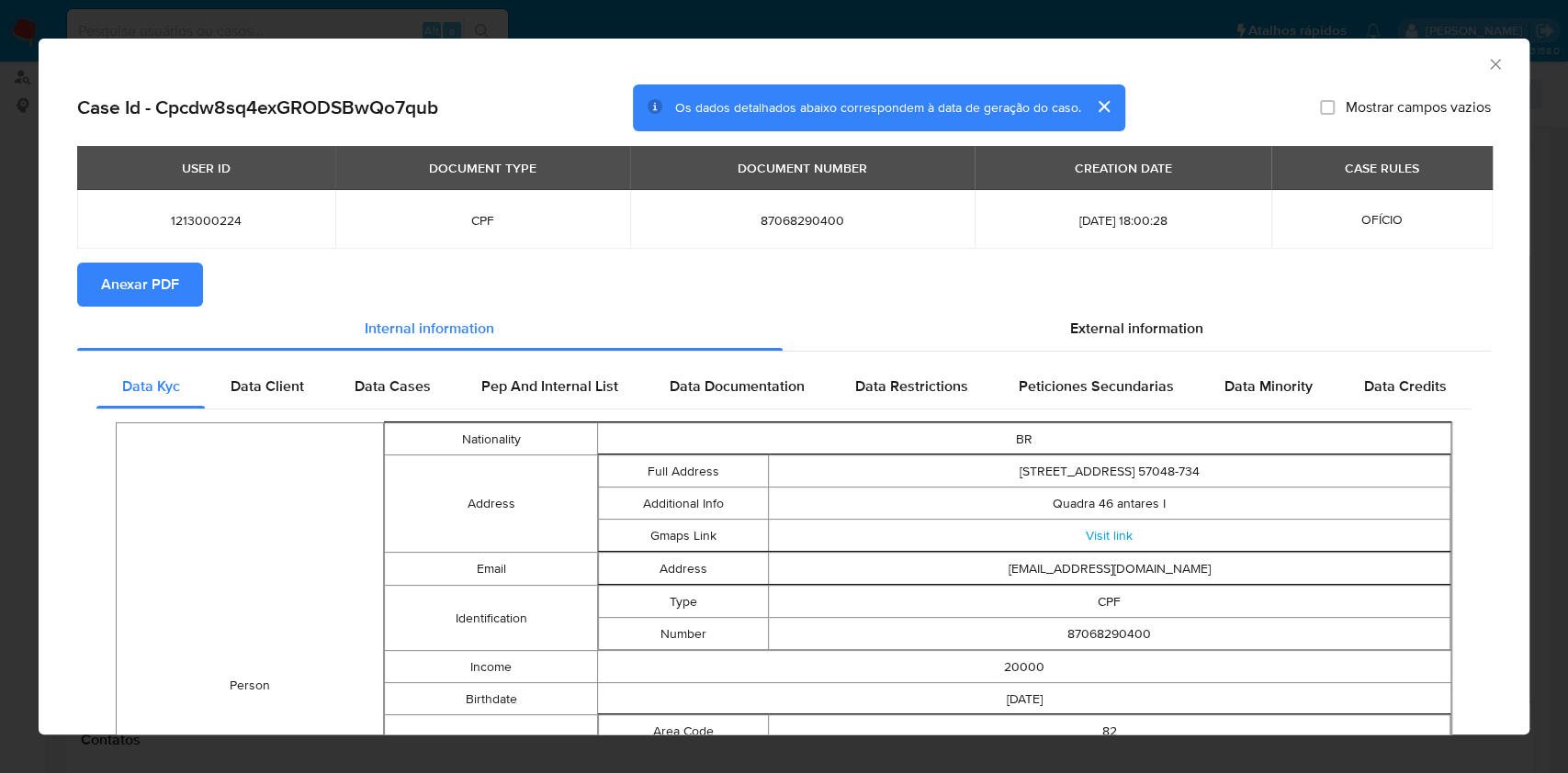
click at [181, 300] on button "Anexar PDF" at bounding box center [140, 285] width 126 height 44
click at [1486, 73] on icon "Fechar a janela" at bounding box center [1495, 64] width 18 height 18
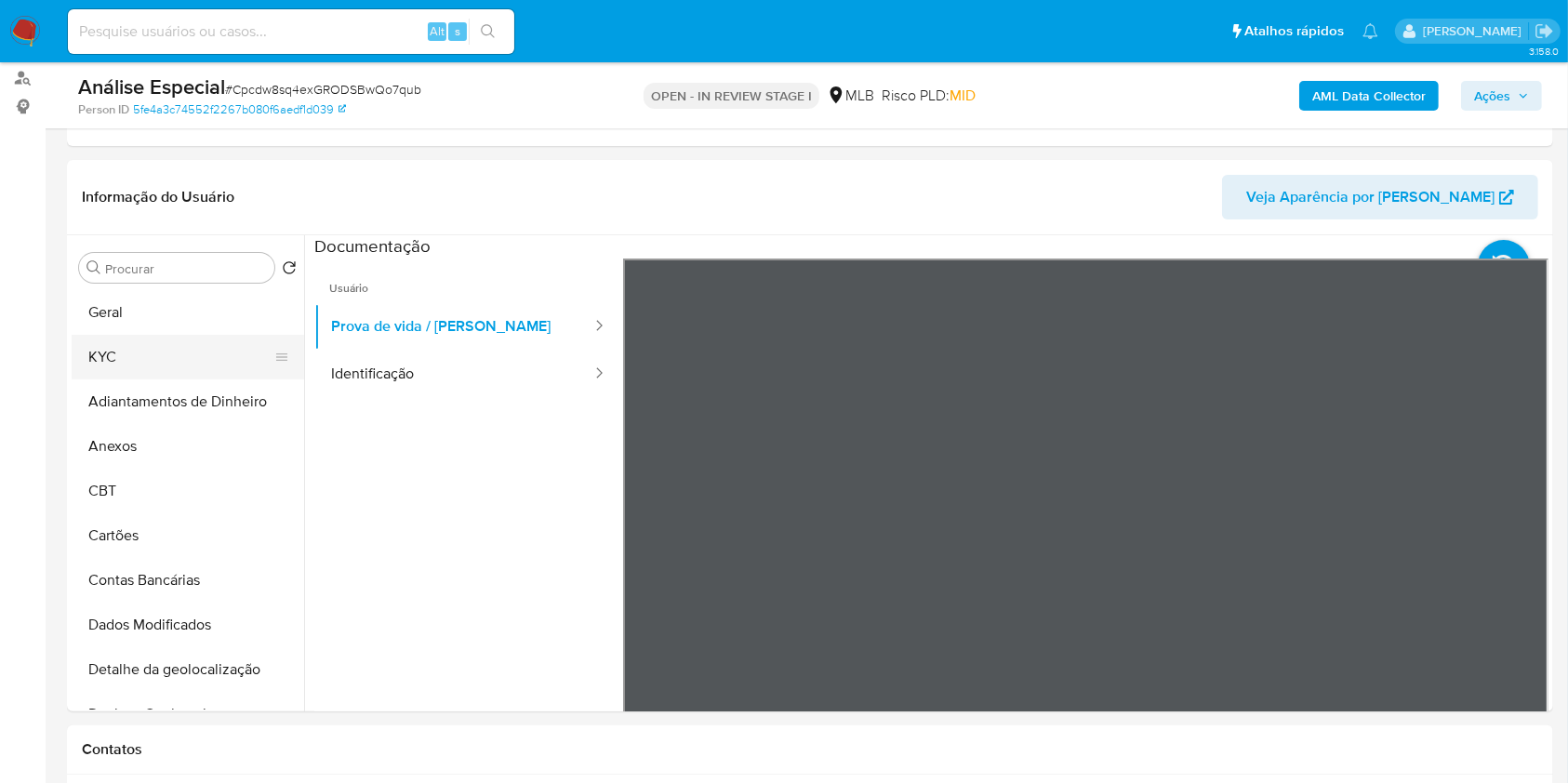
click at [203, 363] on button "KYC" at bounding box center [181, 358] width 218 height 45
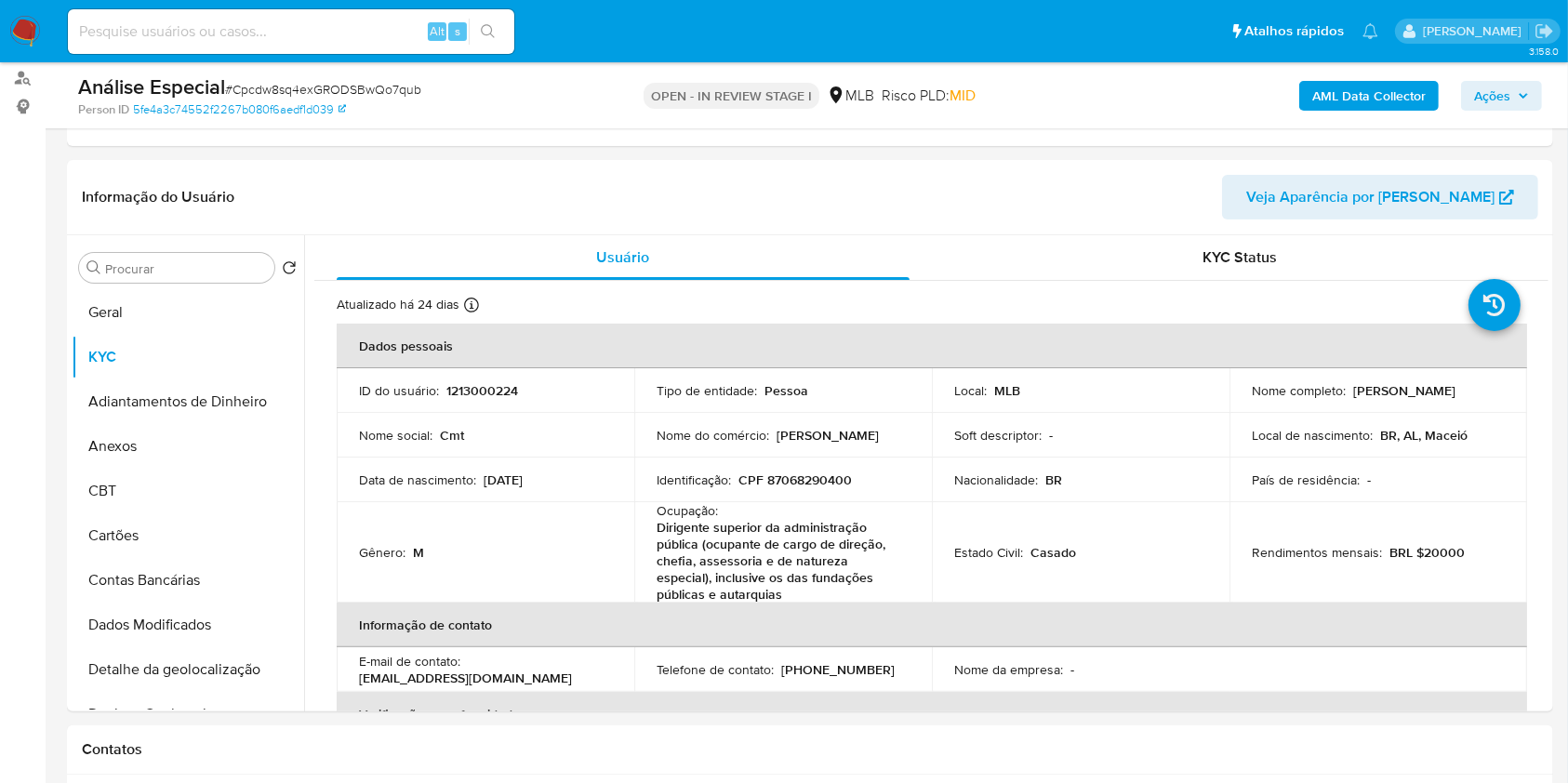
click at [845, 558] on p "Dirigente superior da administração pública (ocupante de cargo de direção, chef…" at bounding box center [779, 560] width 246 height 84
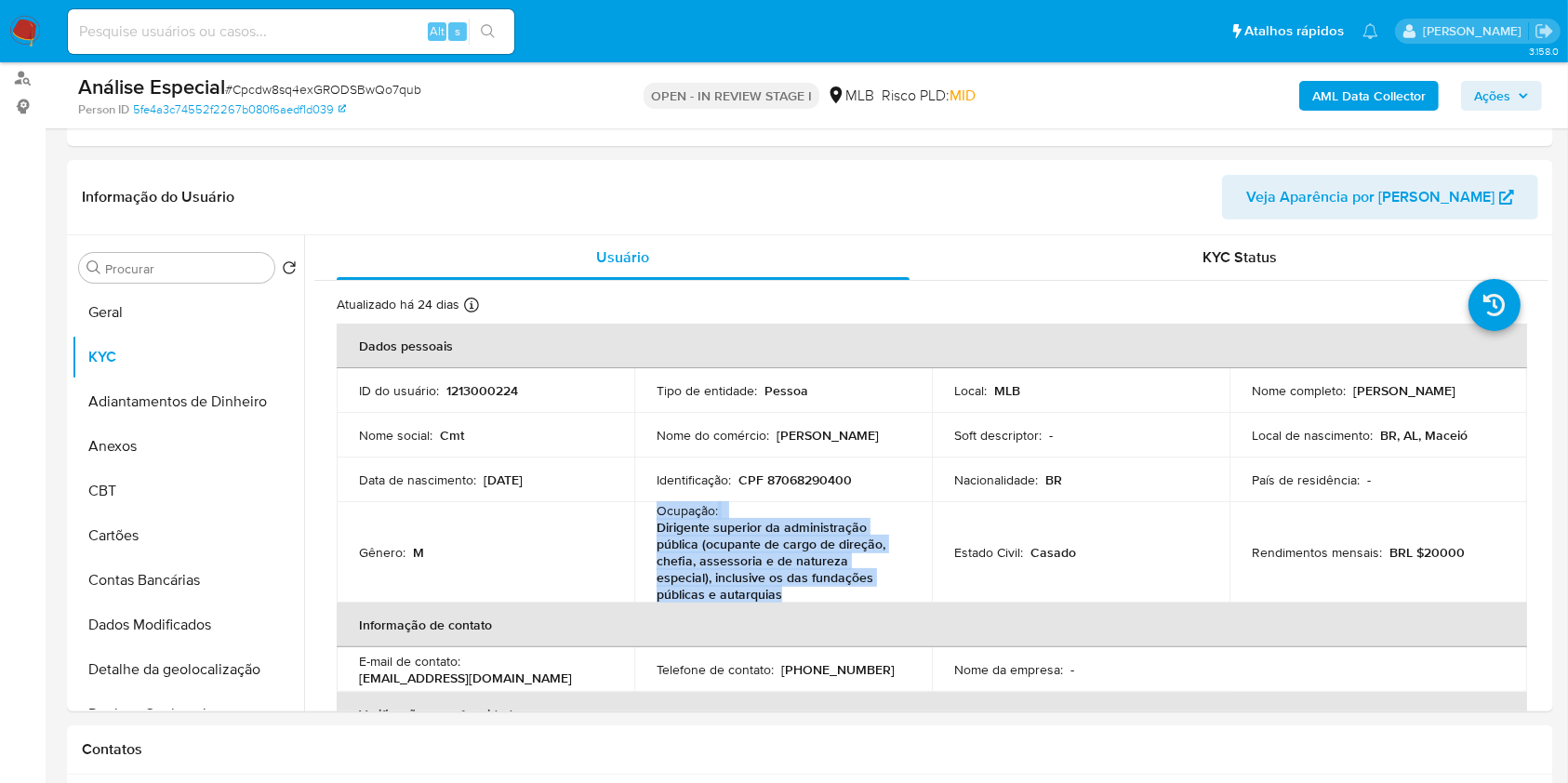
click at [845, 558] on p "Dirigente superior da administração pública (ocupante de cargo de direção, chef…" at bounding box center [779, 560] width 246 height 84
copy div "Ocupação : Dirigente superior da administração pública (ocupante de cargo de di…"
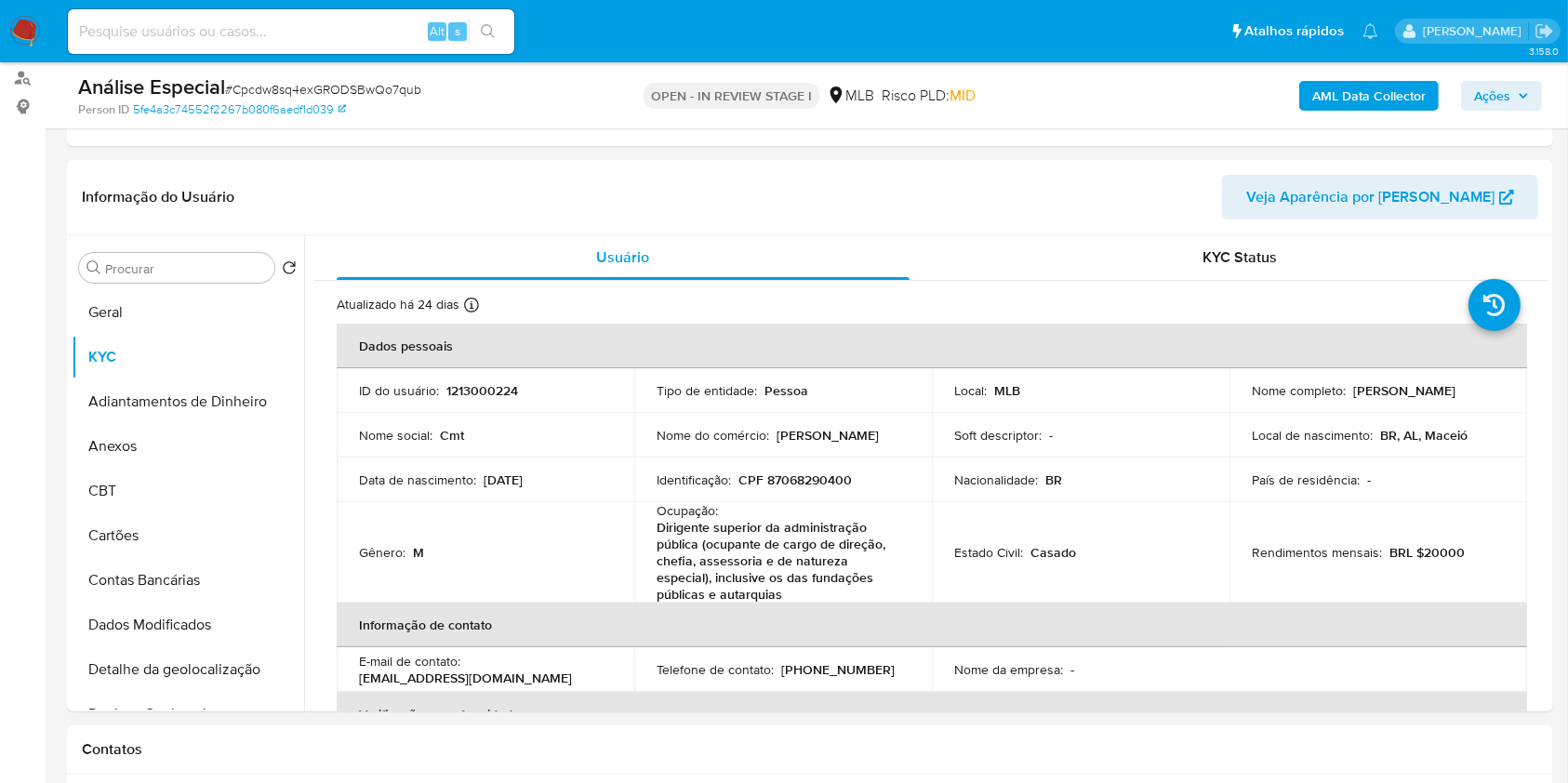
click at [818, 482] on p "CPF 87068290400" at bounding box center [795, 479] width 114 height 17
copy p "87068290400"
click at [227, 266] on input "Procurar" at bounding box center [186, 269] width 162 height 17
click at [208, 428] on button "Anexos" at bounding box center [181, 447] width 218 height 45
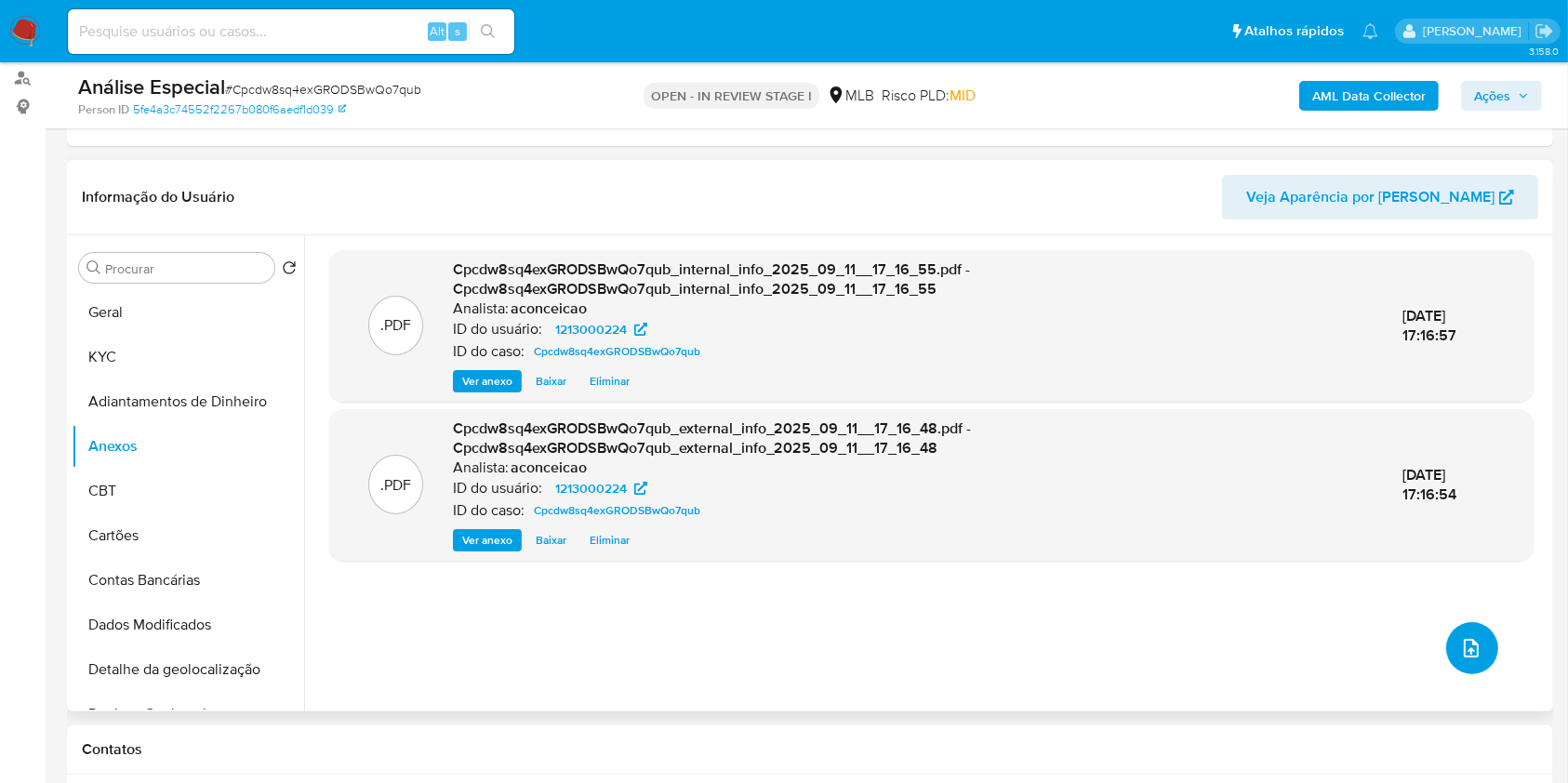
click at [1458, 659] on button "upload-file" at bounding box center [1472, 648] width 52 height 52
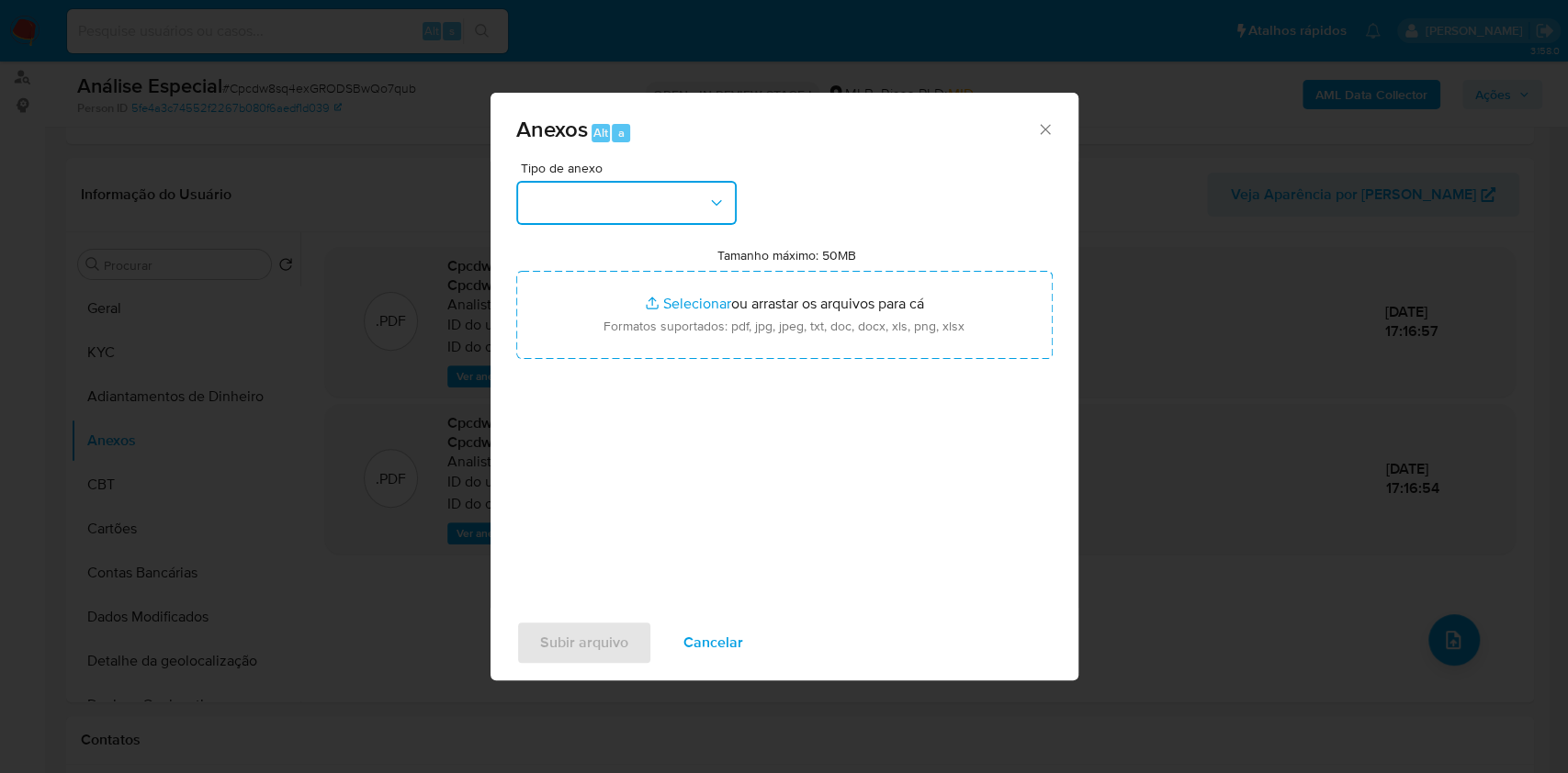
click at [698, 222] on button "button" at bounding box center [626, 203] width 221 height 44
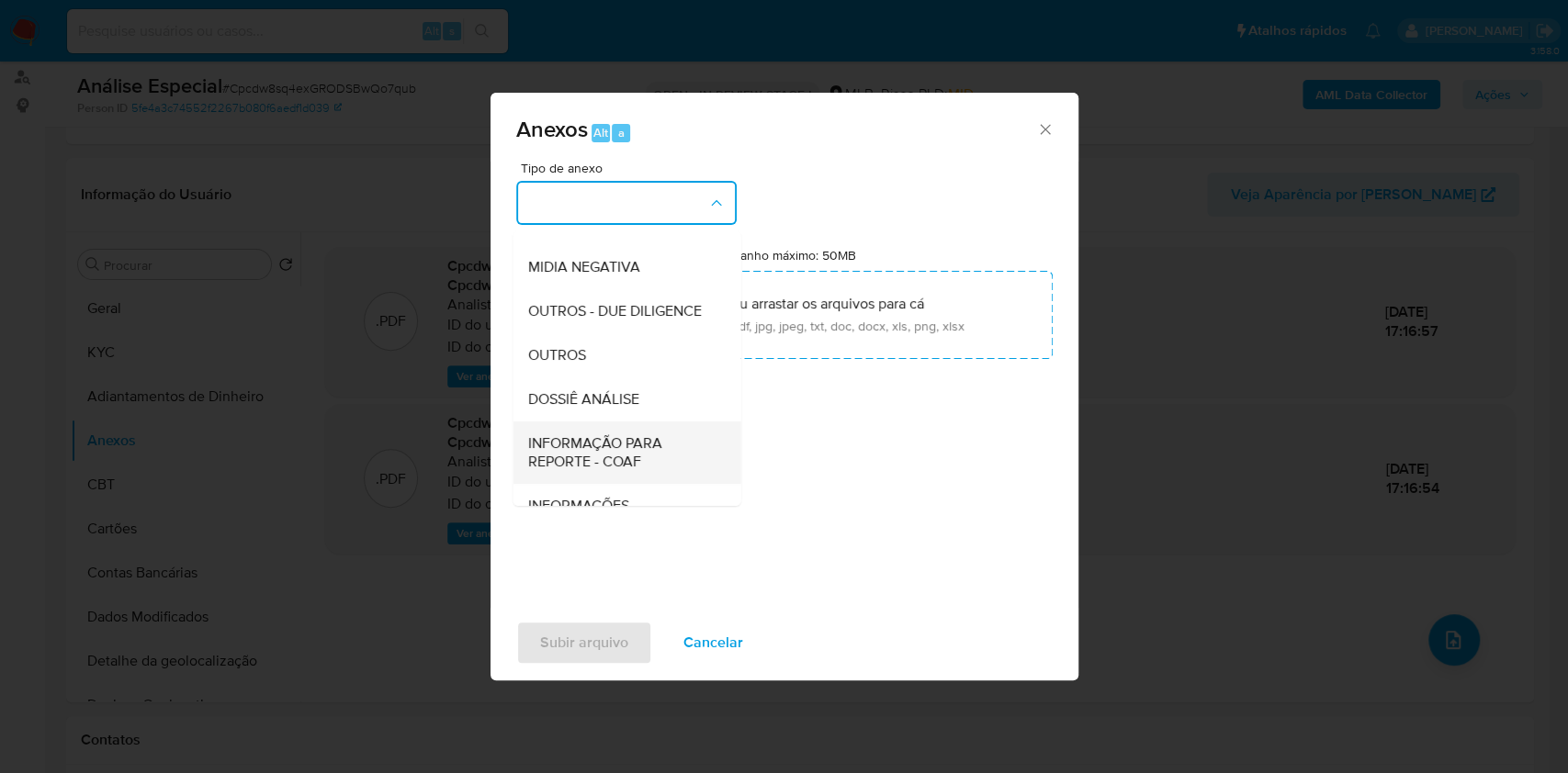
scroll to position [282, 0]
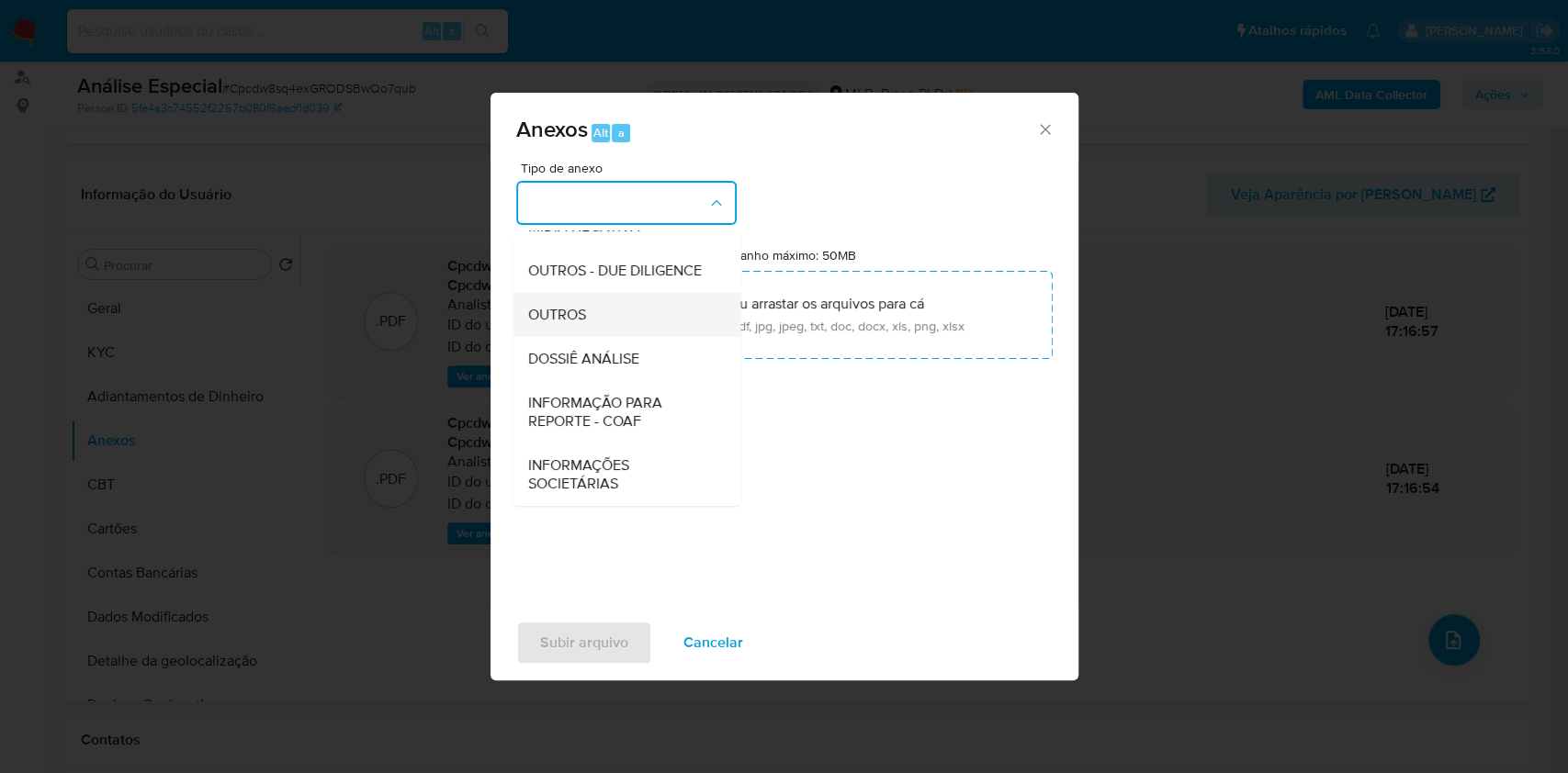
click at [596, 319] on div "OUTROS" at bounding box center [621, 315] width 188 height 44
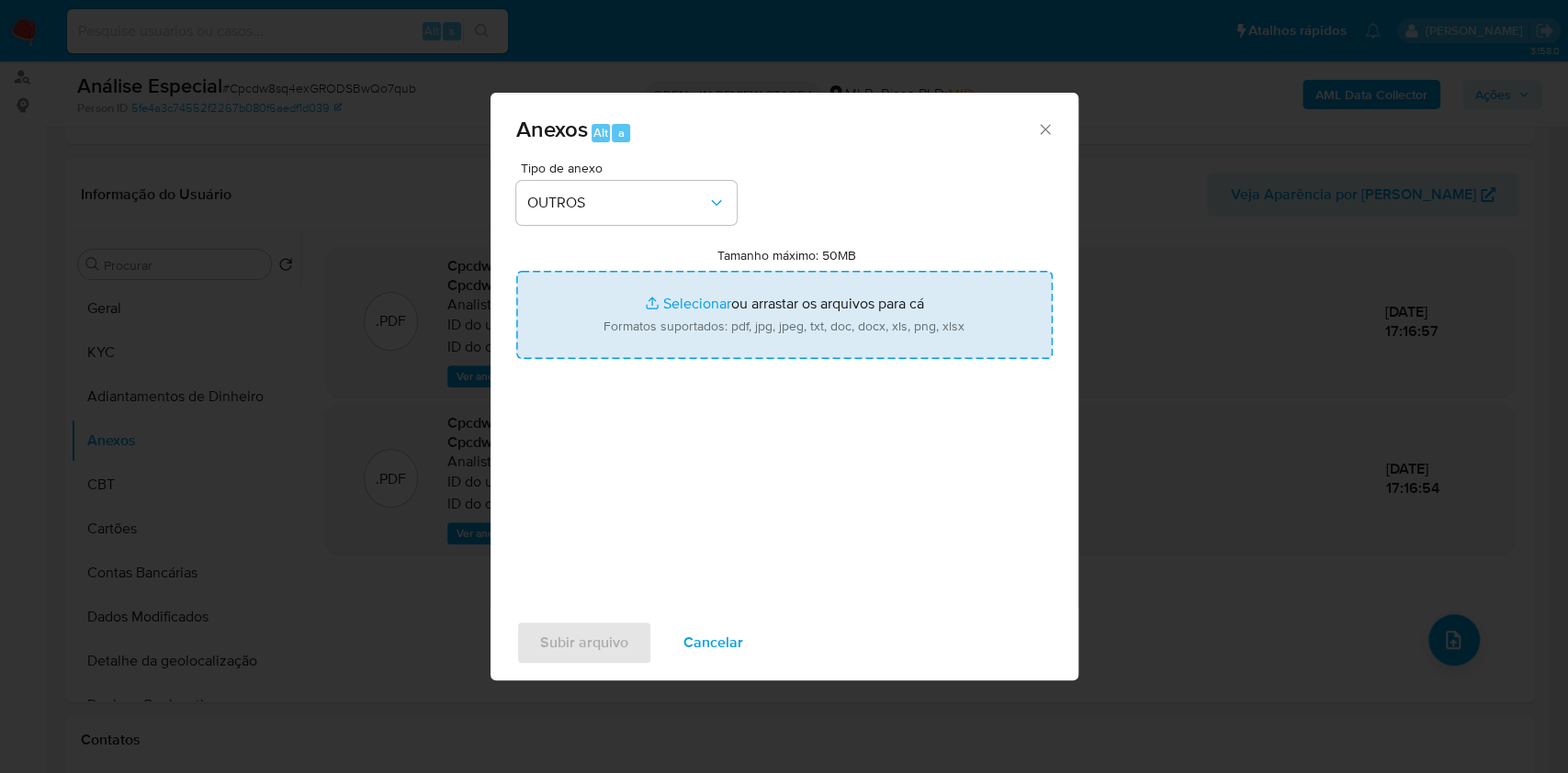
type input "C:\fakepath\Mulan 1213000224_Mario Antonio de Oliveira Xavier 2025_09_10_20_50_…"
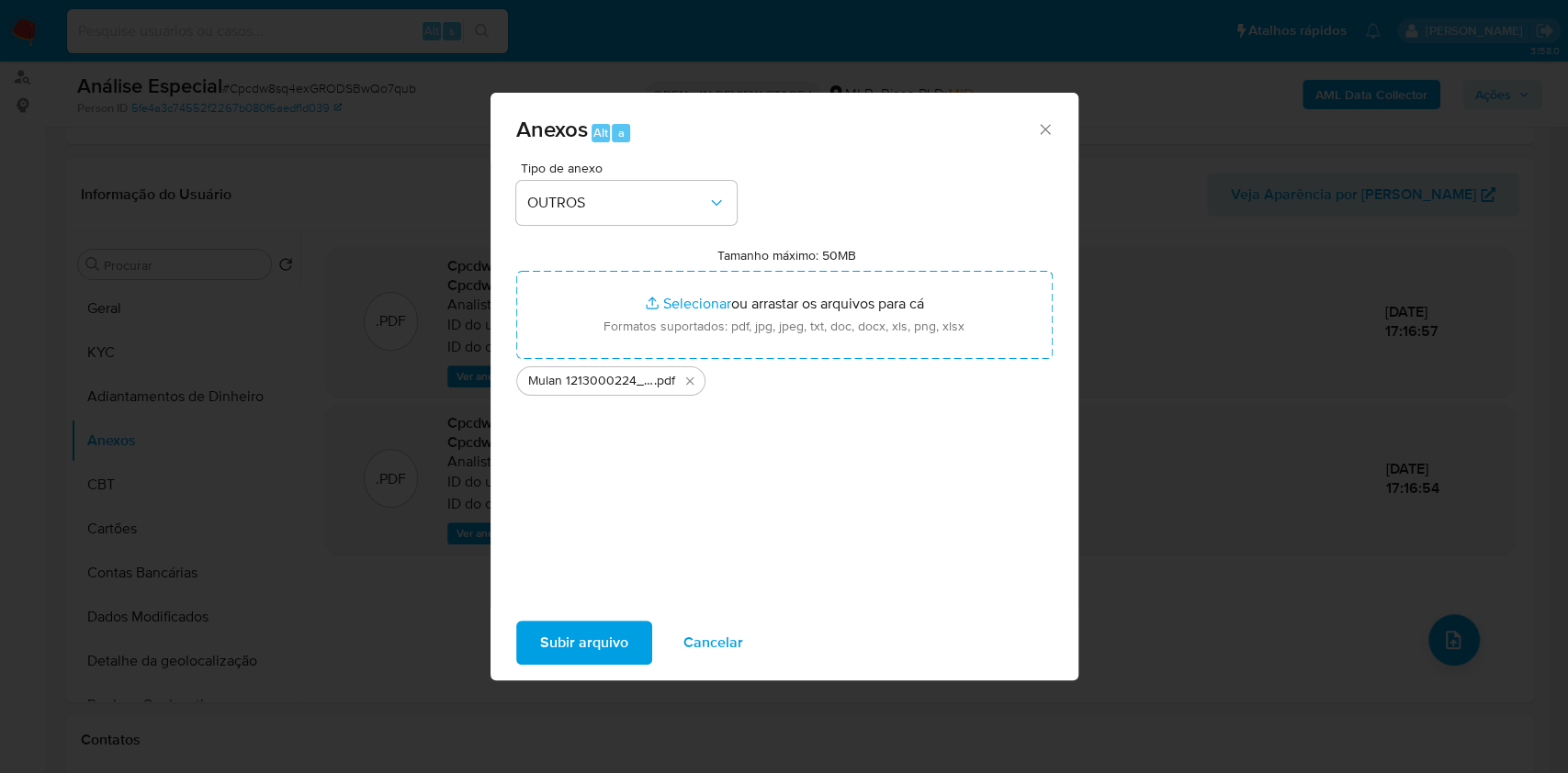
click at [575, 646] on span "Subir arquivo" at bounding box center [584, 642] width 88 height 40
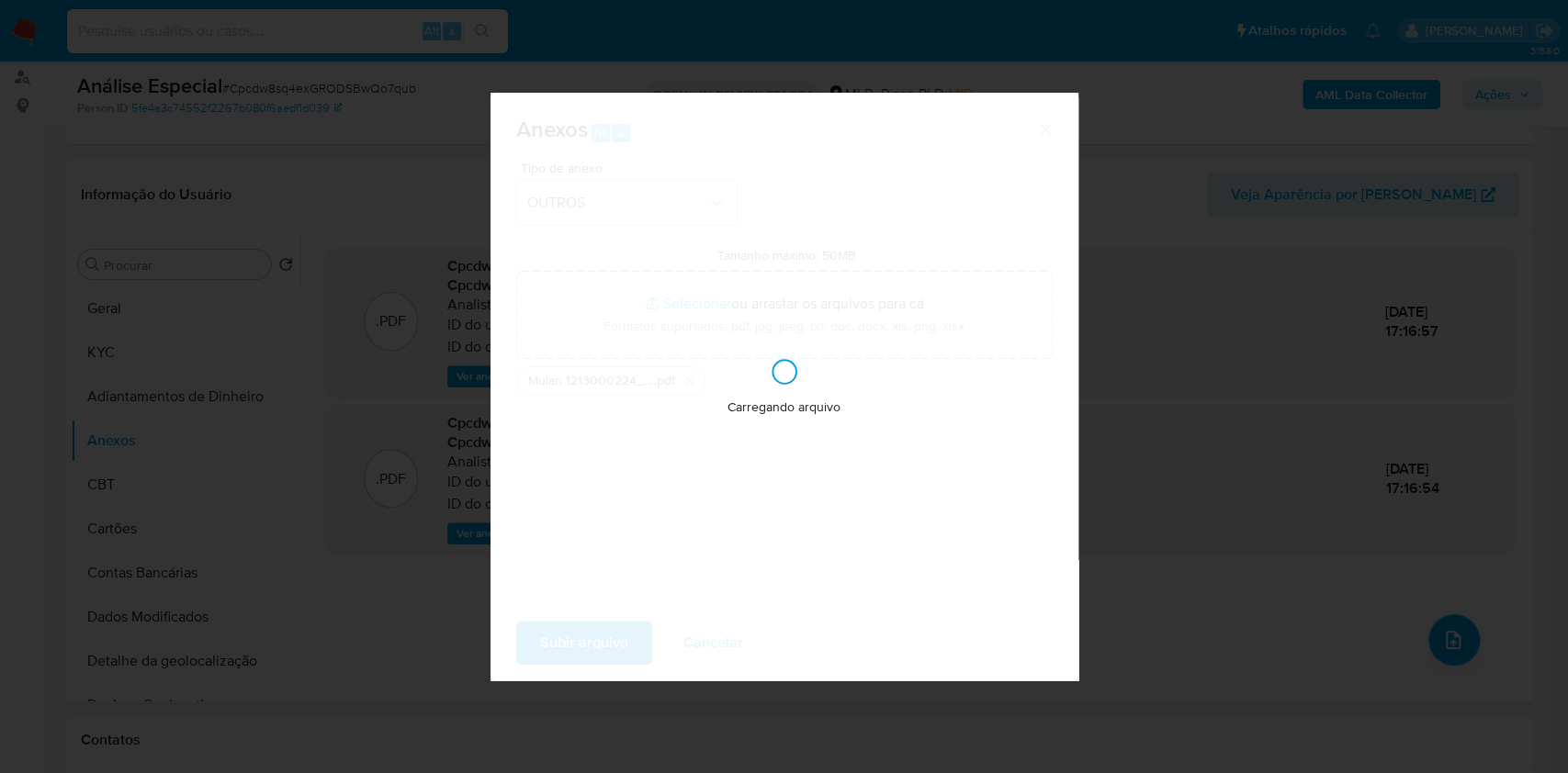
click at [1178, 581] on div "Anexos Alt a Tipo de anexo OUTROS Tamanho máximo: 50MB Selecionar arquivos Sele…" at bounding box center [784, 386] width 1568 height 773
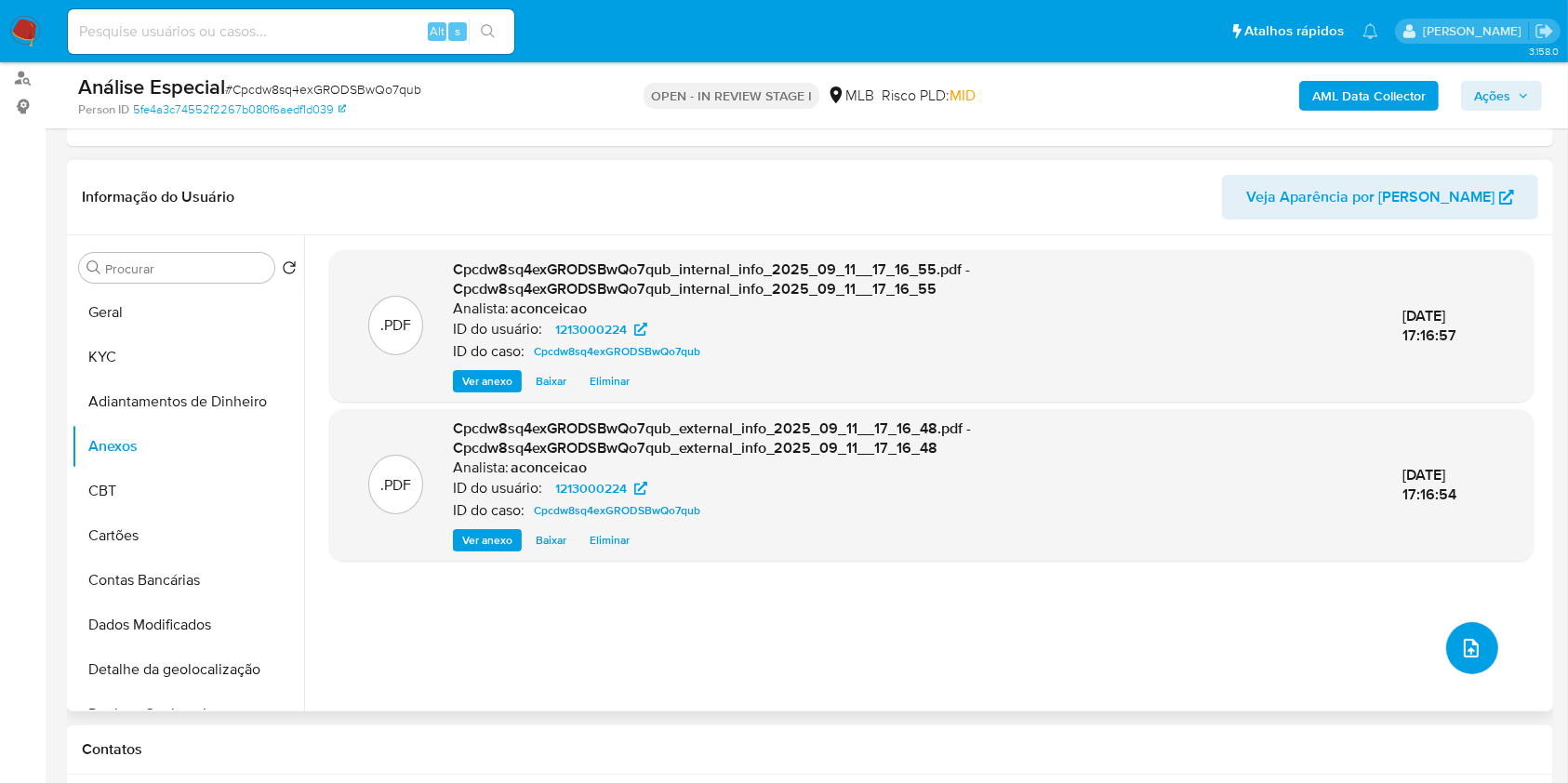
click at [1470, 652] on icon "upload-file" at bounding box center [1471, 648] width 22 height 22
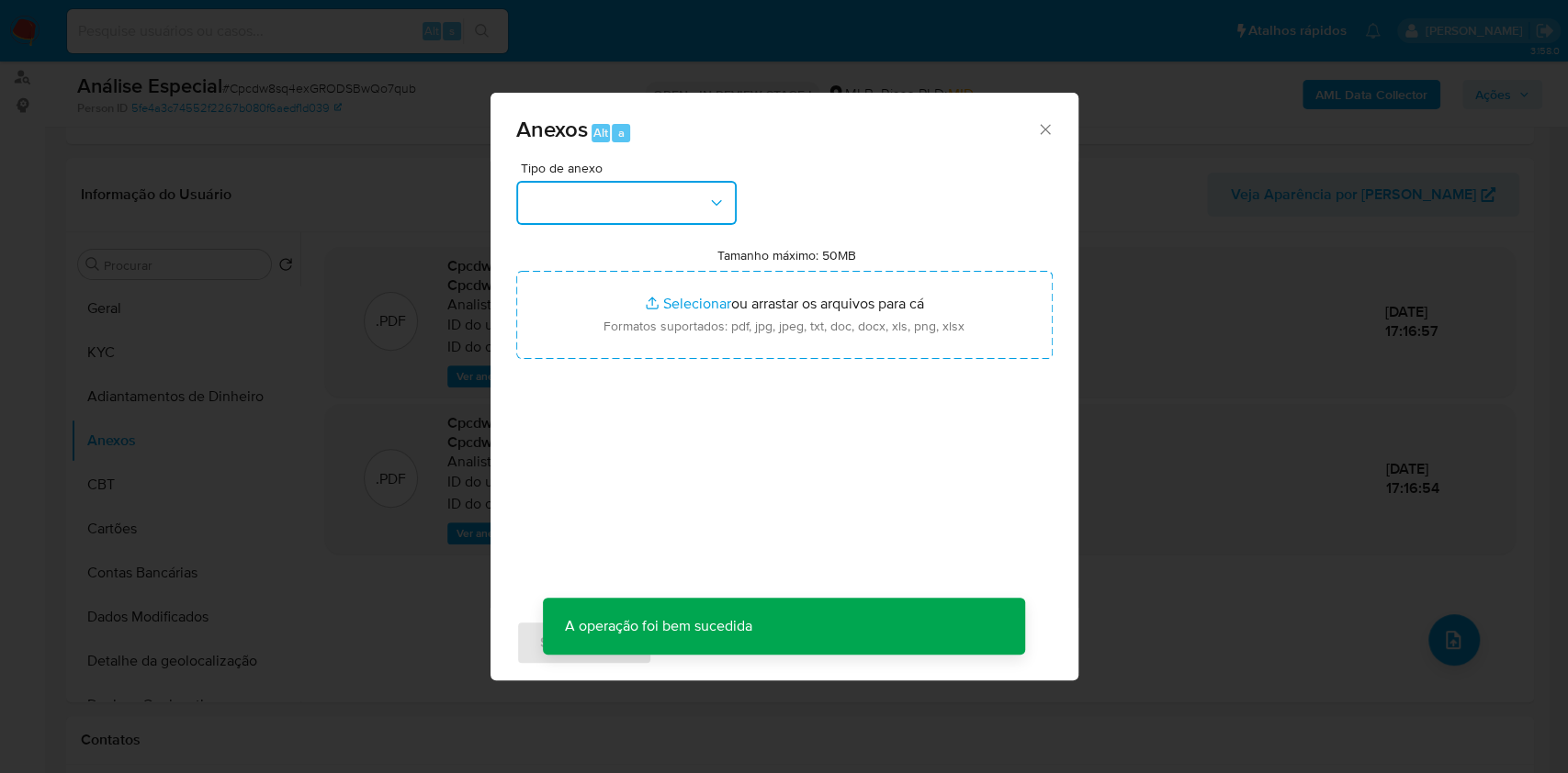
click at [685, 220] on button "button" at bounding box center [626, 203] width 221 height 44
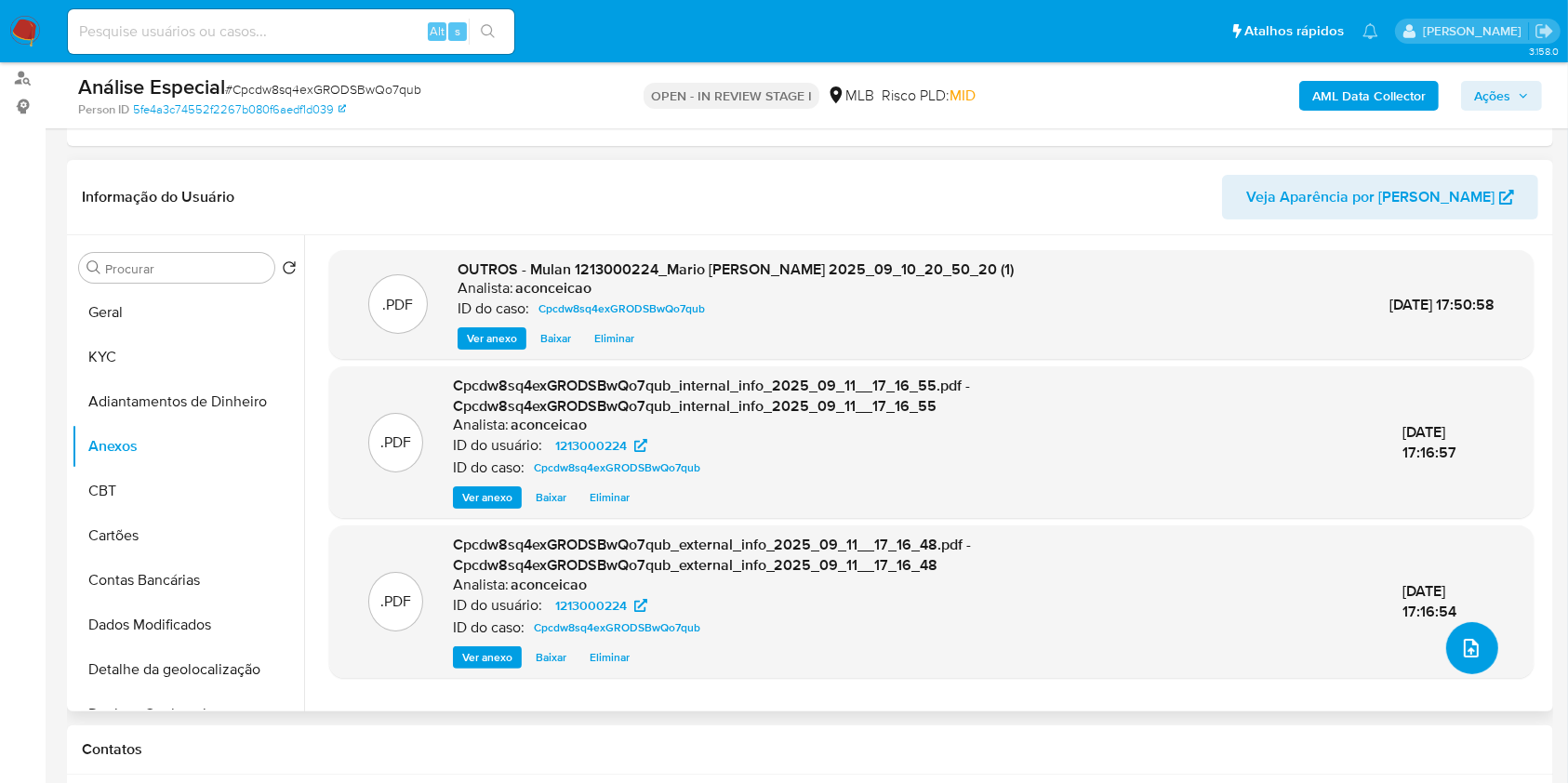
click at [1470, 640] on icon "upload-file" at bounding box center [1471, 648] width 22 height 22
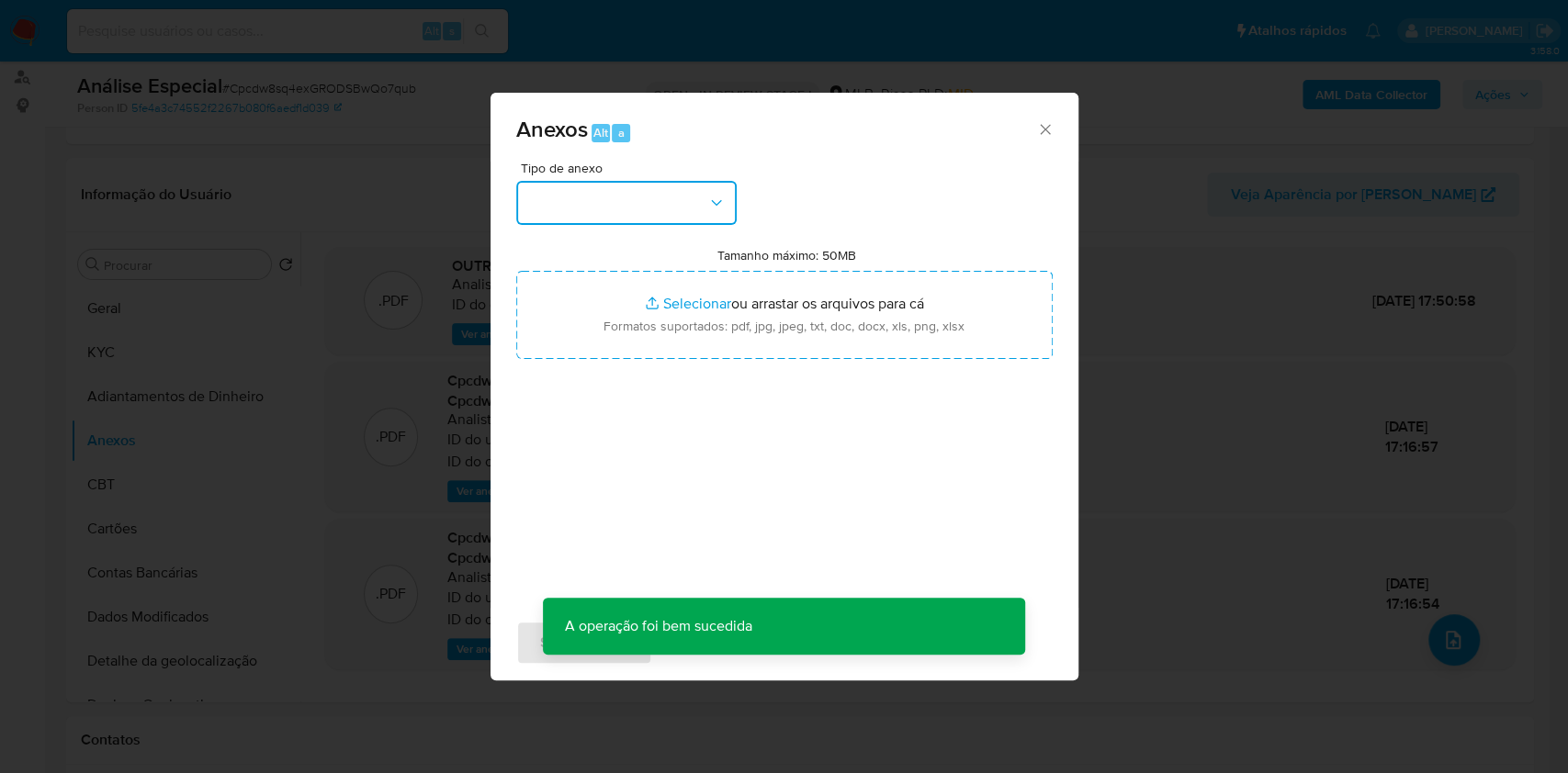
drag, startPoint x: 668, startPoint y: 199, endPoint x: 676, endPoint y: 221, distance: 23.4
click at [668, 199] on button "button" at bounding box center [626, 203] width 221 height 44
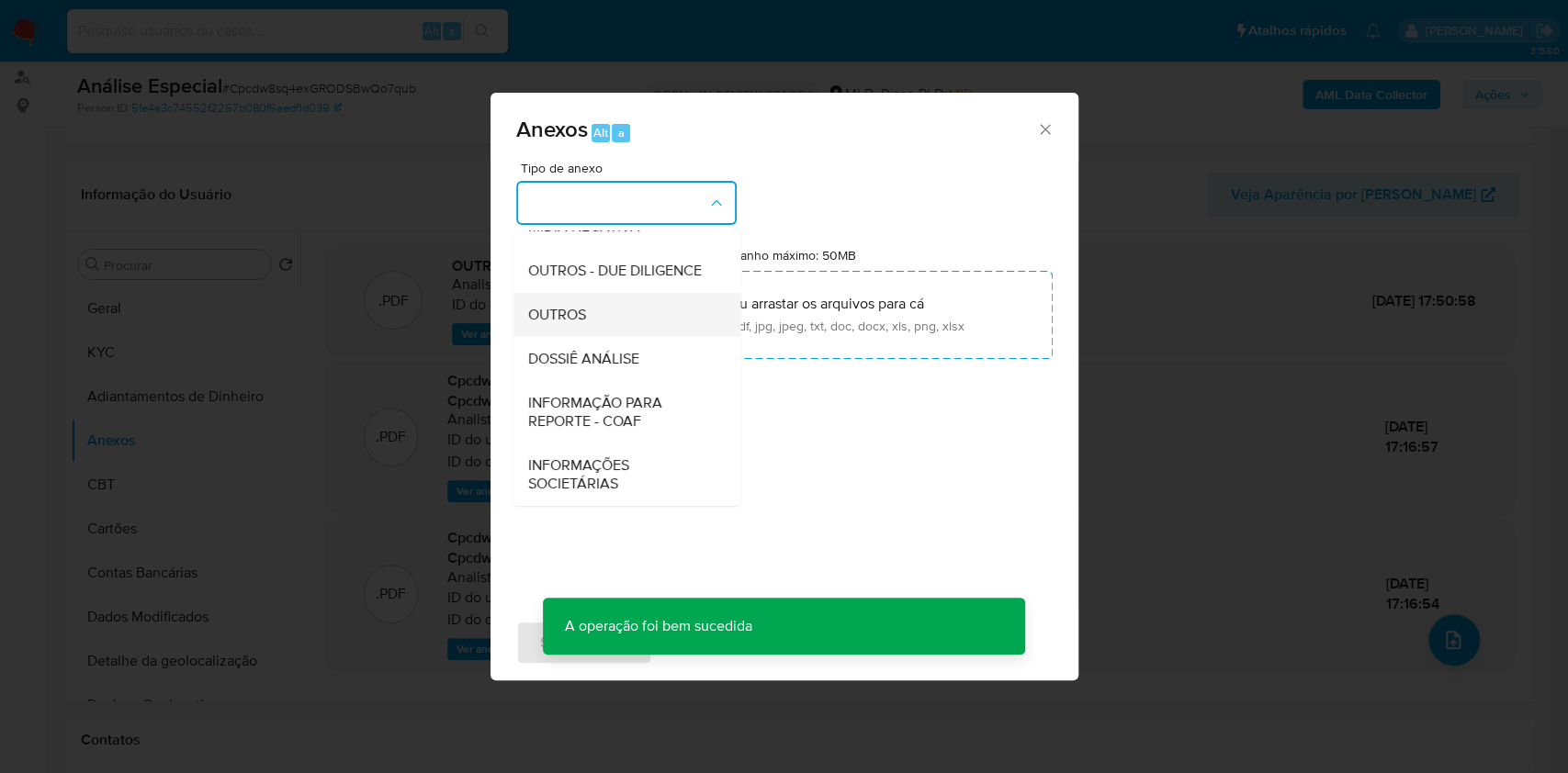
click at [597, 305] on div "OUTROS" at bounding box center [621, 315] width 188 height 44
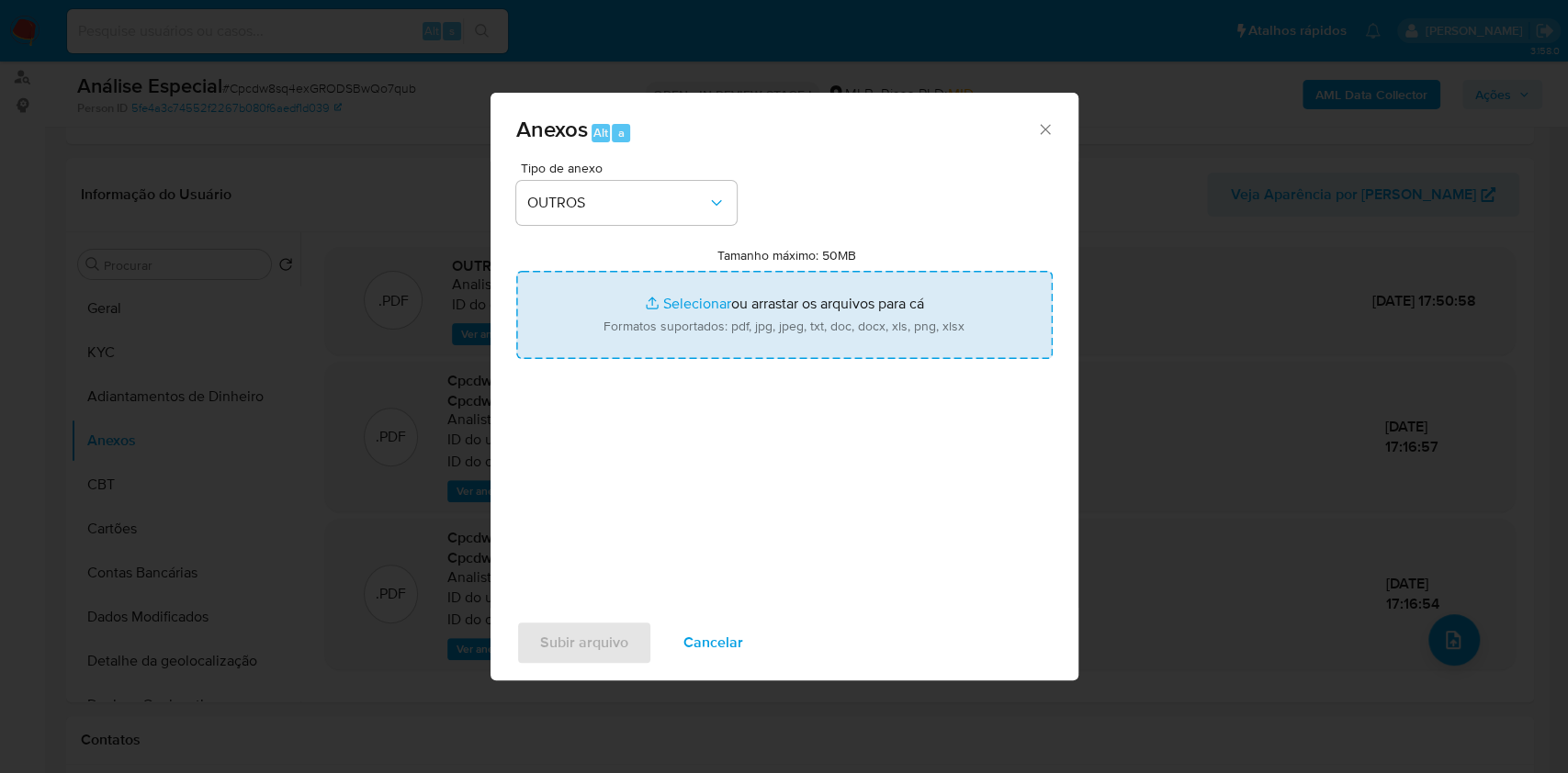
type input "C:\fakepath\SAR - XXXX- CPF 87068290400 - MARIO ANTONIO DE OLIVEIRA XAVIER (1).…"
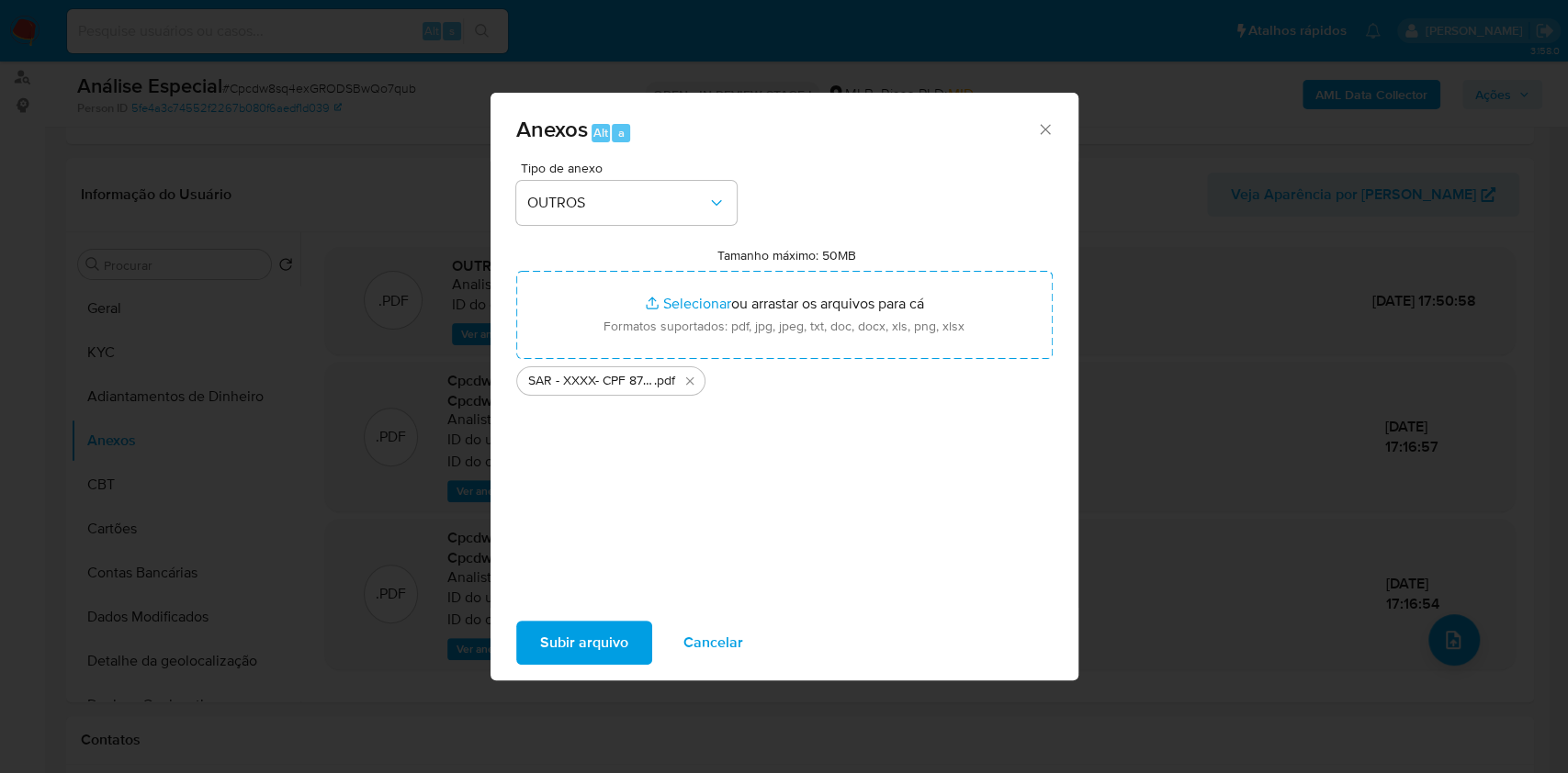
click at [571, 635] on span "Subir arquivo" at bounding box center [584, 642] width 88 height 40
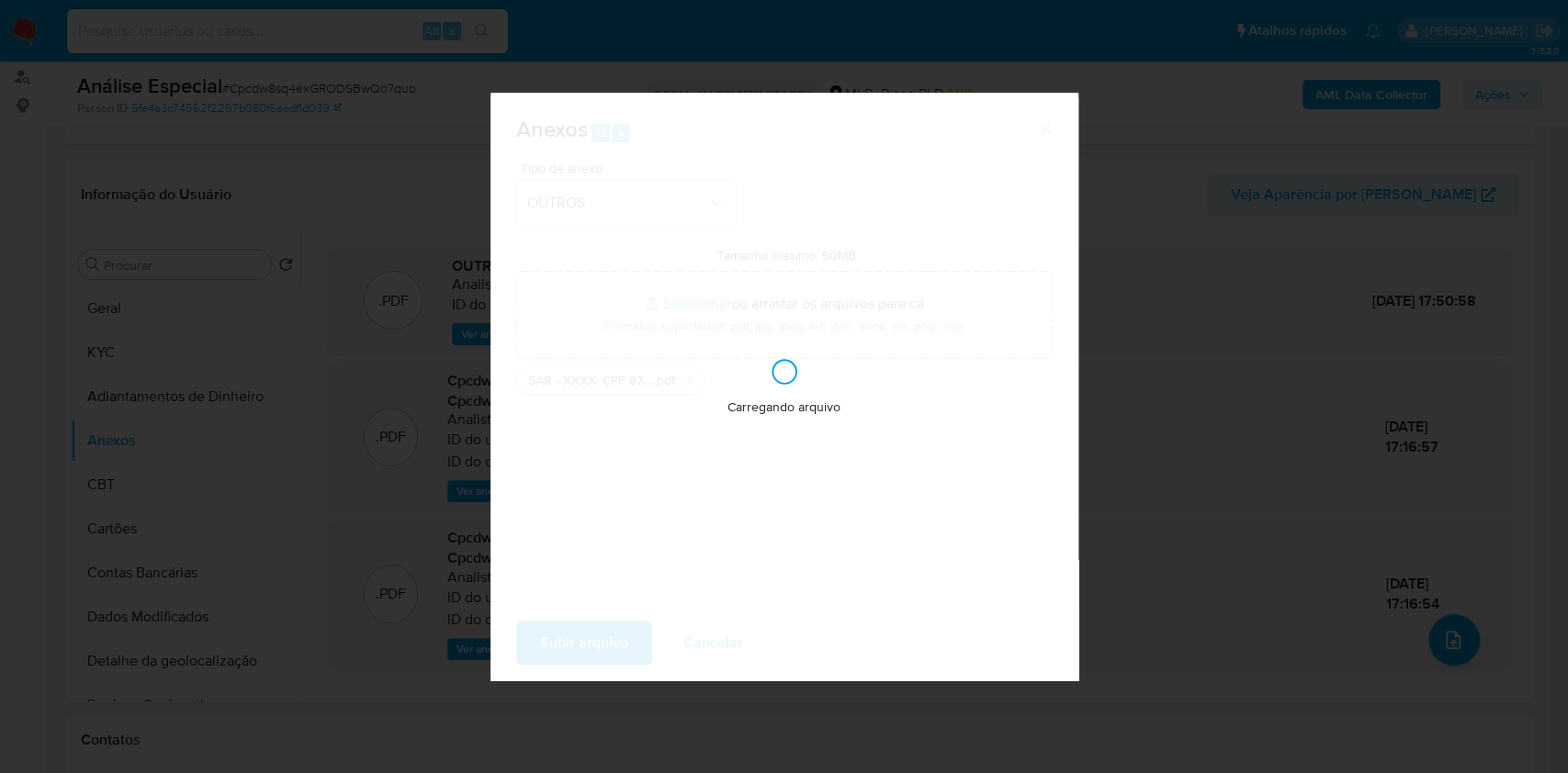
click at [1178, 451] on div "Anexos Alt a Tipo de anexo OUTROS Tamanho máximo: 50MB Selecionar arquivos Sele…" at bounding box center [784, 386] width 1568 height 773
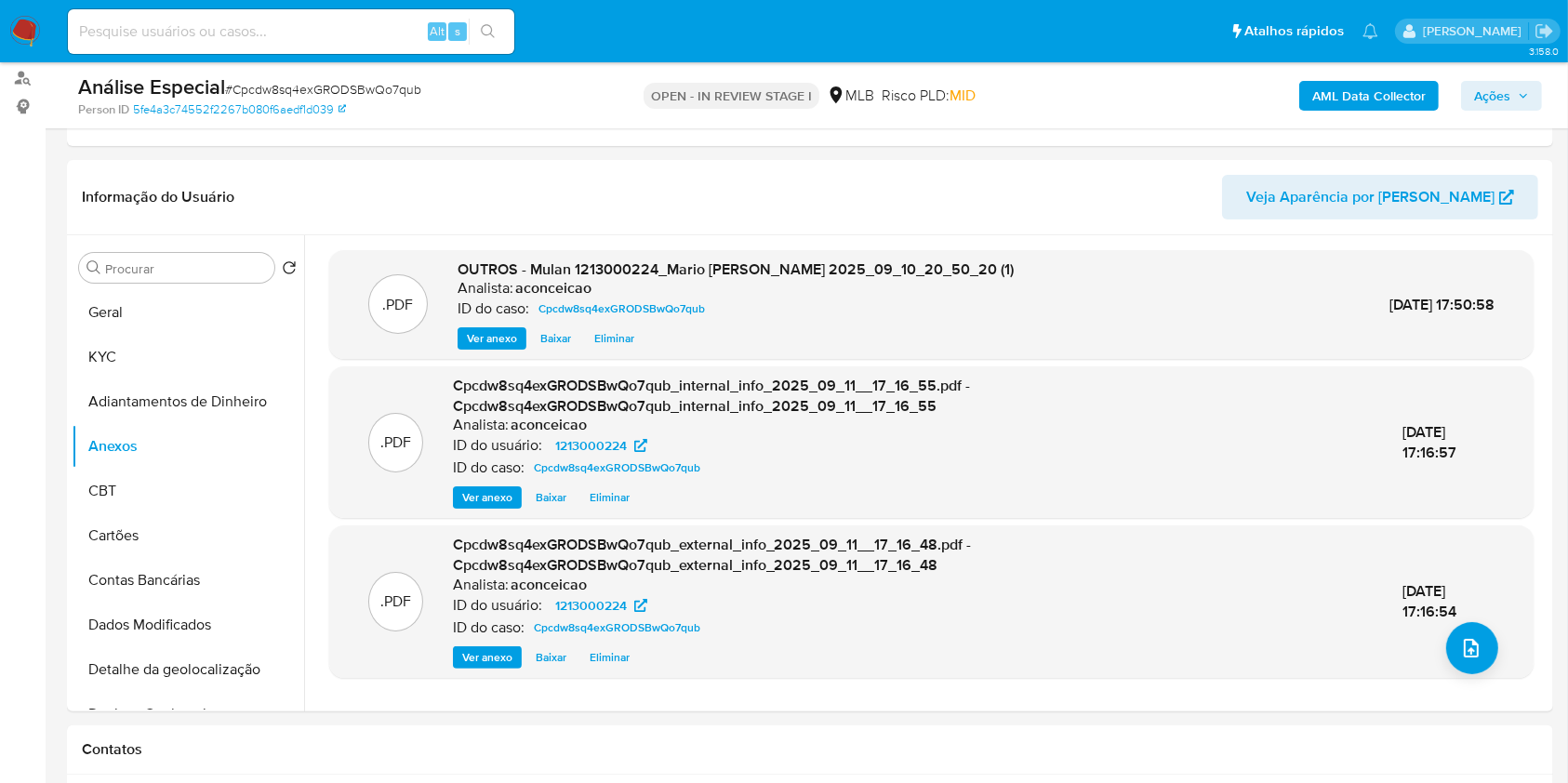
click at [1496, 96] on span "Ações" at bounding box center [1492, 96] width 36 height 30
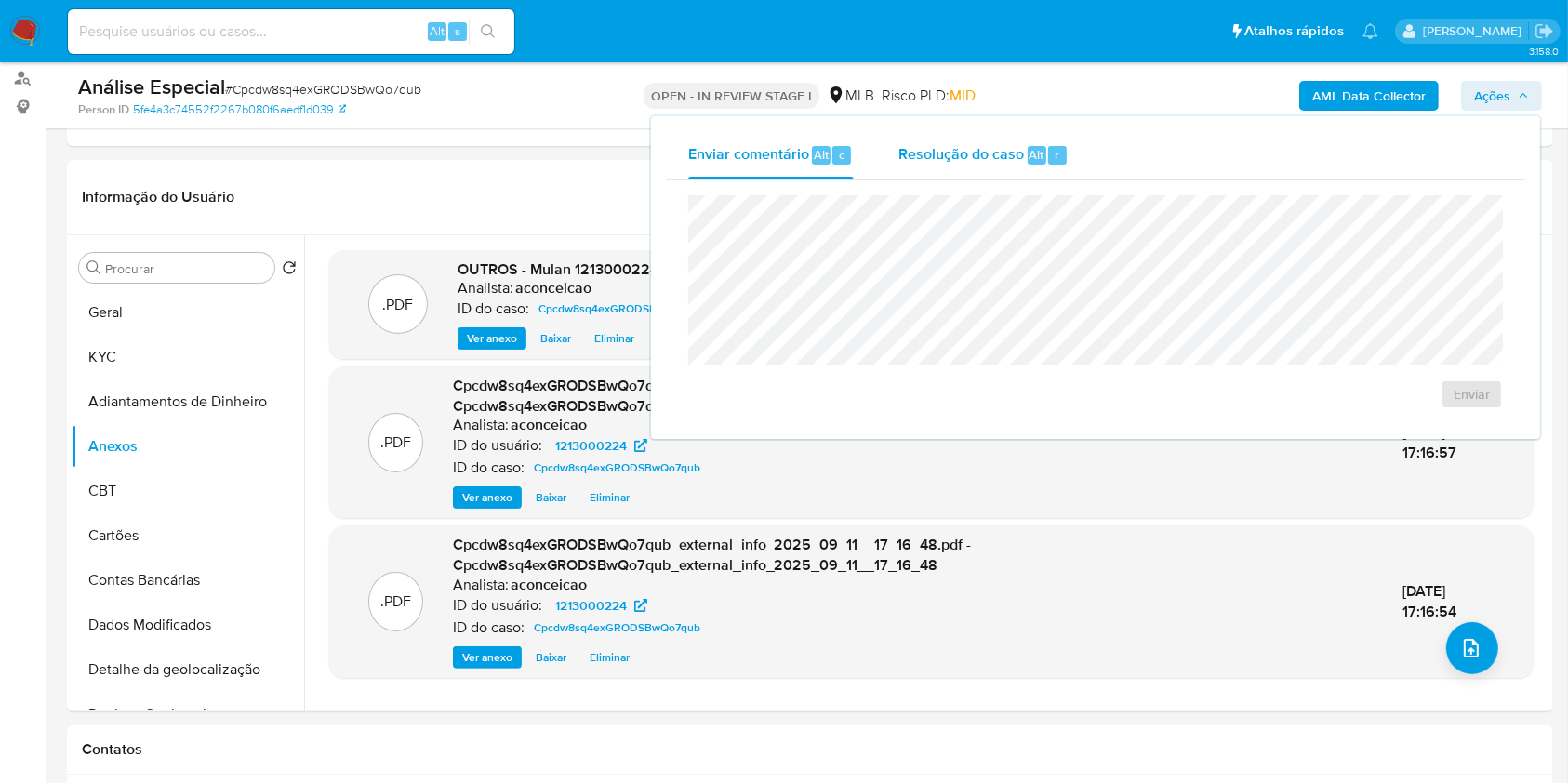
click at [1038, 151] on span "Alt" at bounding box center [1037, 155] width 15 height 18
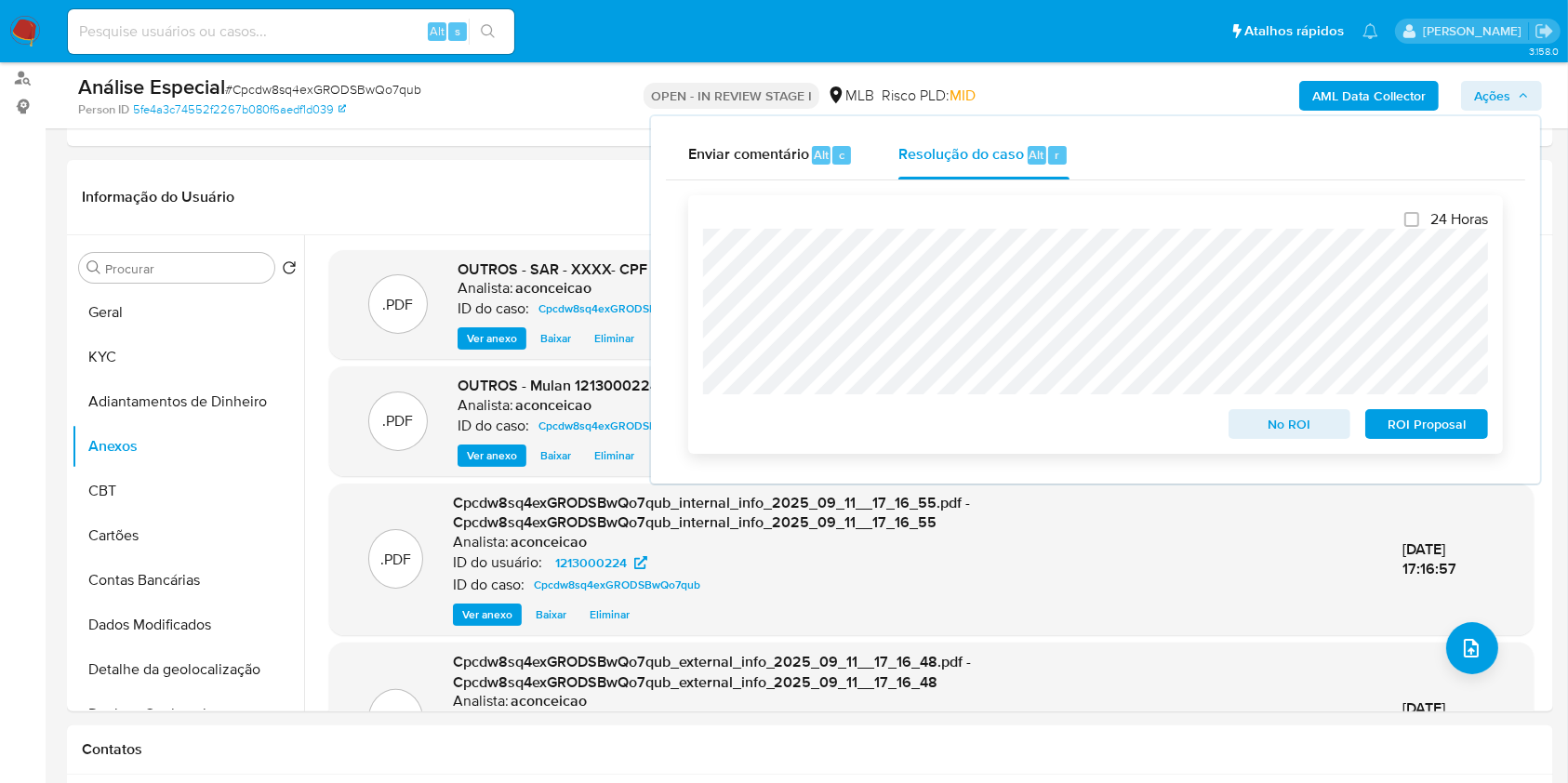
click at [693, 255] on div "24 Horas No ROI ROI Proposal" at bounding box center [1095, 325] width 815 height 259
click at [1449, 426] on span "ROI Proposal" at bounding box center [1426, 425] width 97 height 26
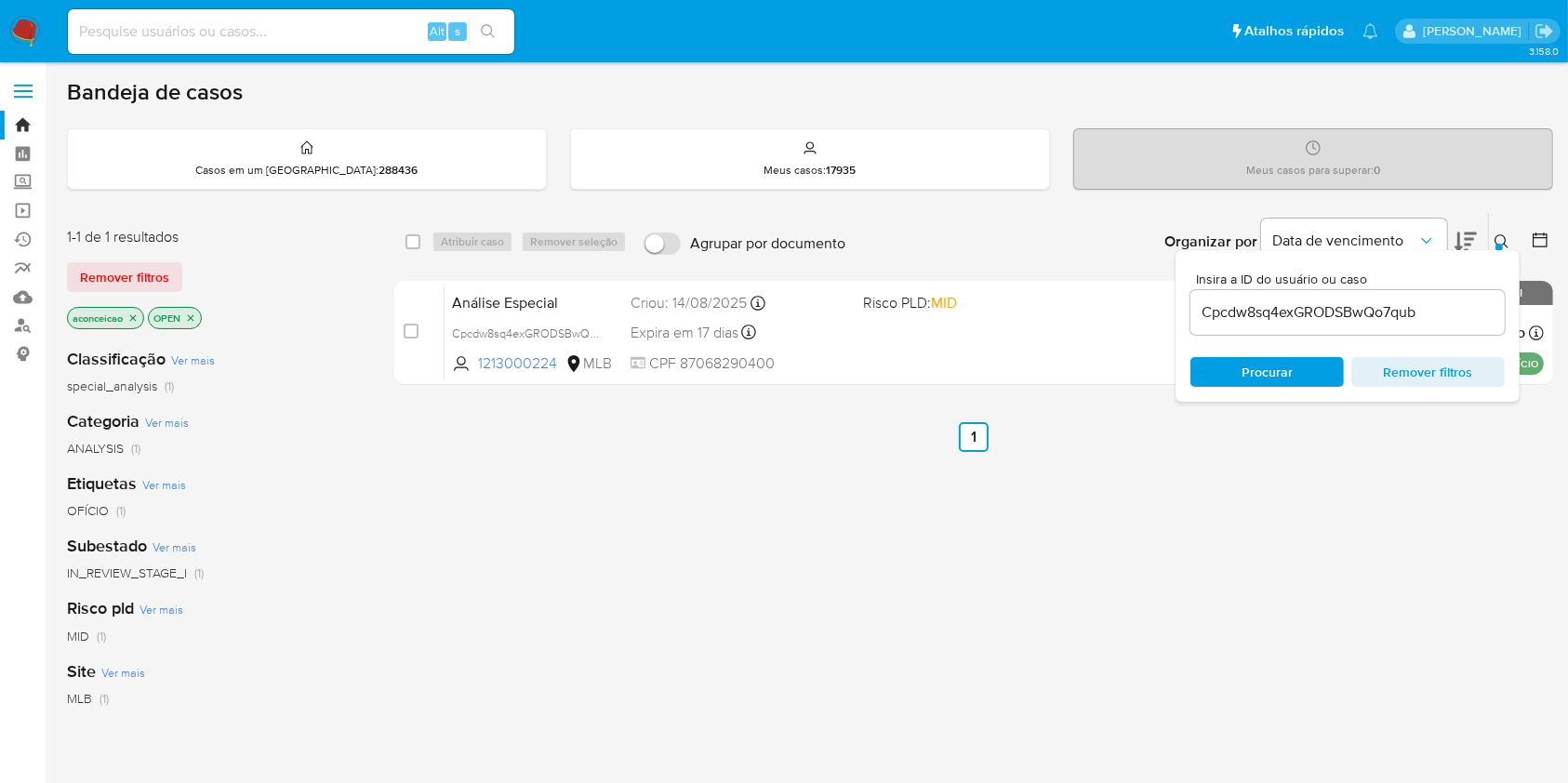
click at [1305, 304] on input "Cpcdw8sq4exGRODSBwQo7qub" at bounding box center [1348, 313] width 315 height 24
paste input "5zGJDBend4BZvqEBYp9LVZWJ"
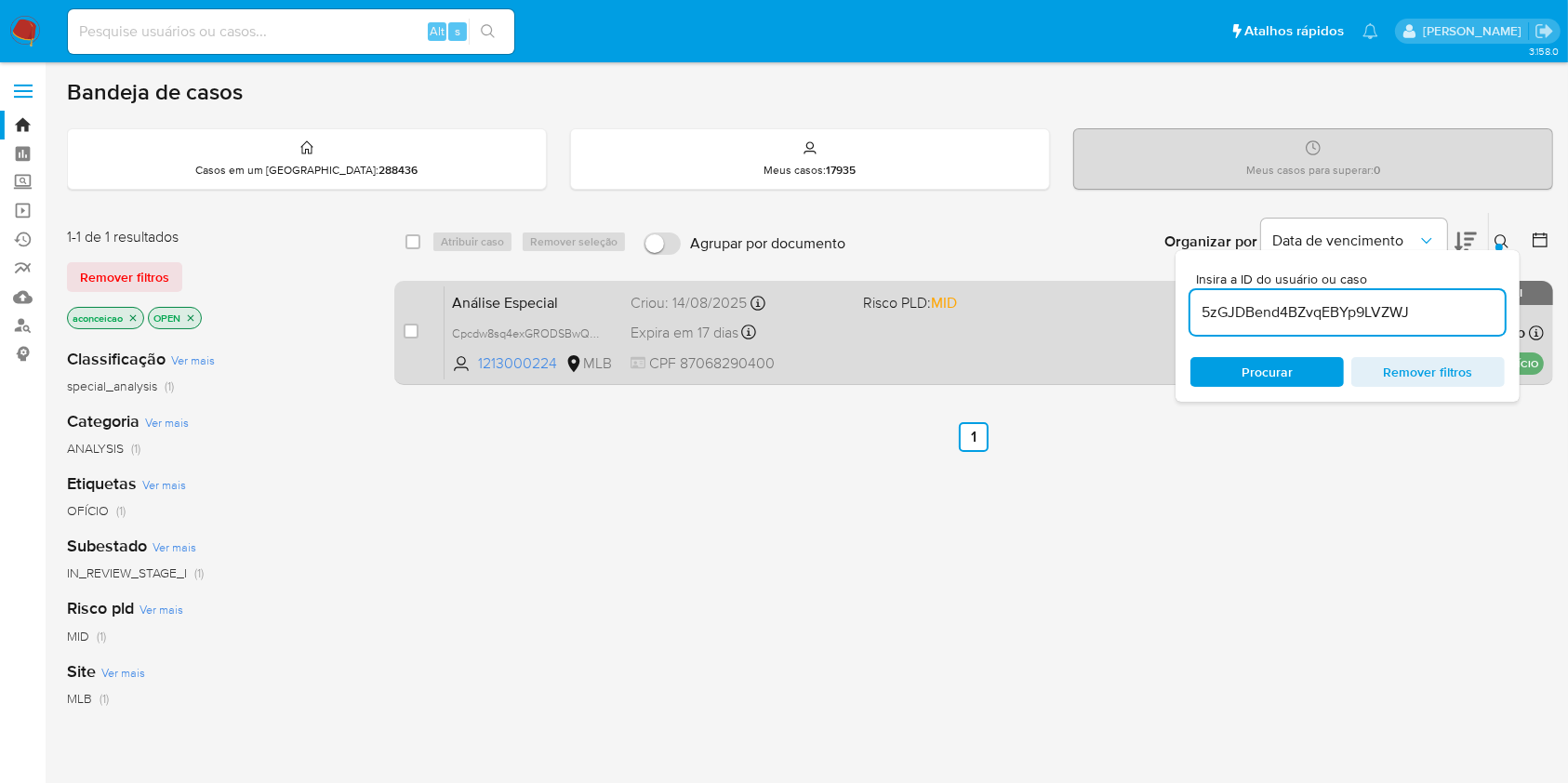
type input "5zGJDBend4BZvqEBYp9LVZWJ"
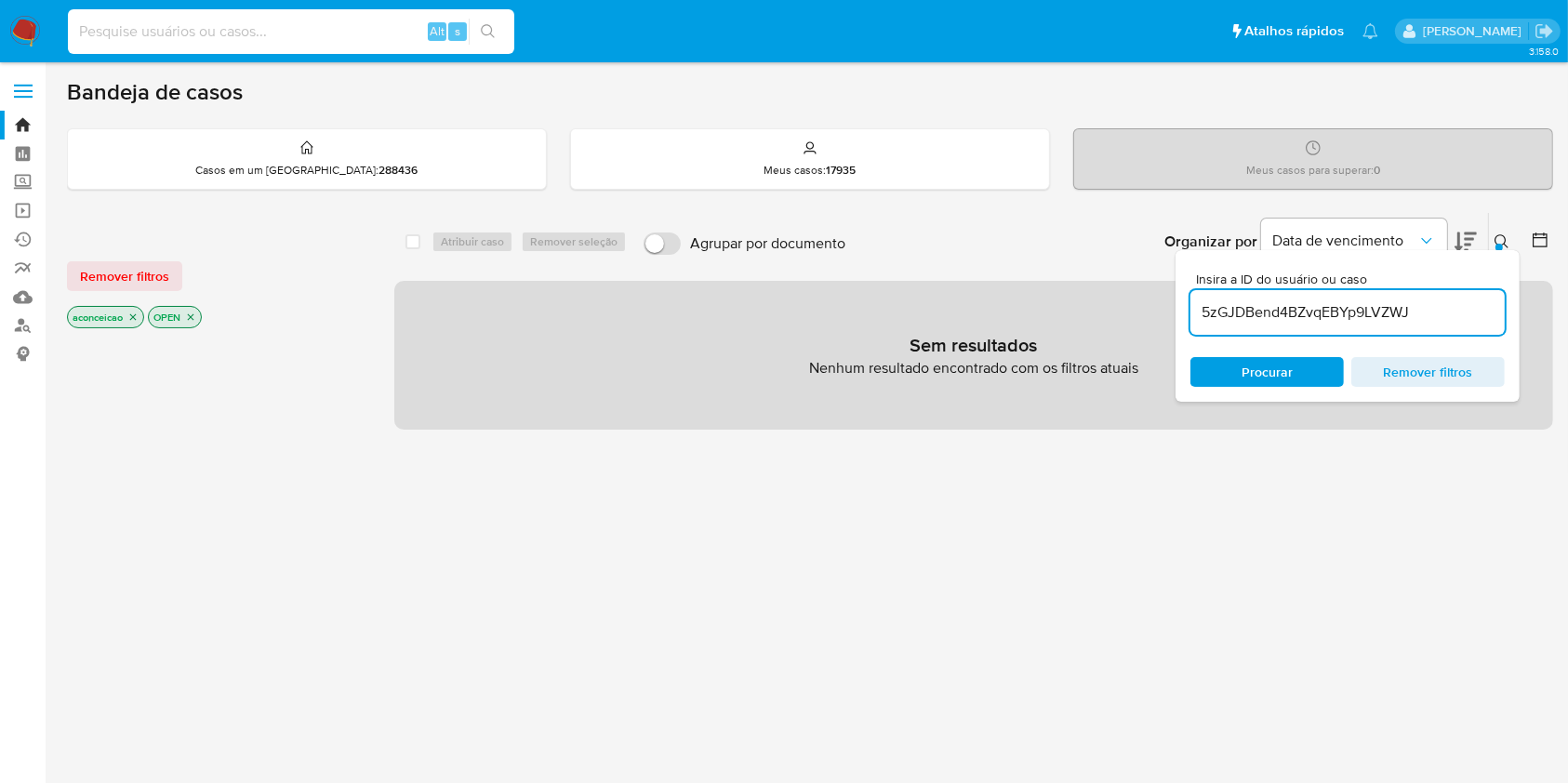
click at [289, 27] on input at bounding box center [291, 32] width 447 height 24
paste input "5zGJDBend4BZvqEBYp9LVZWJ"
type input "5zGJDBend4BZvqEBYp9LVZWJ"
click at [489, 26] on icon "search-icon" at bounding box center [488, 32] width 15 height 15
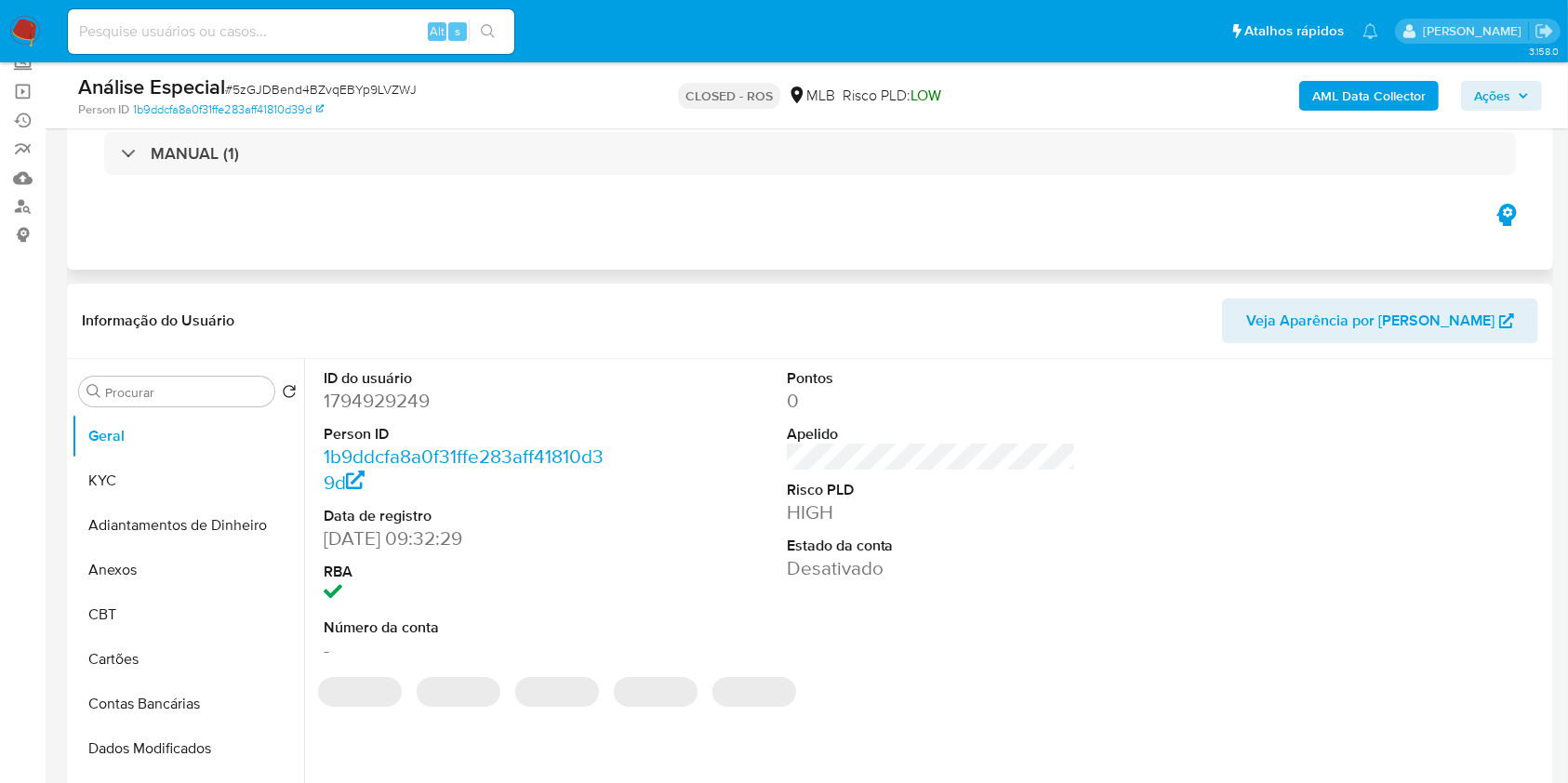
scroll to position [124, 0]
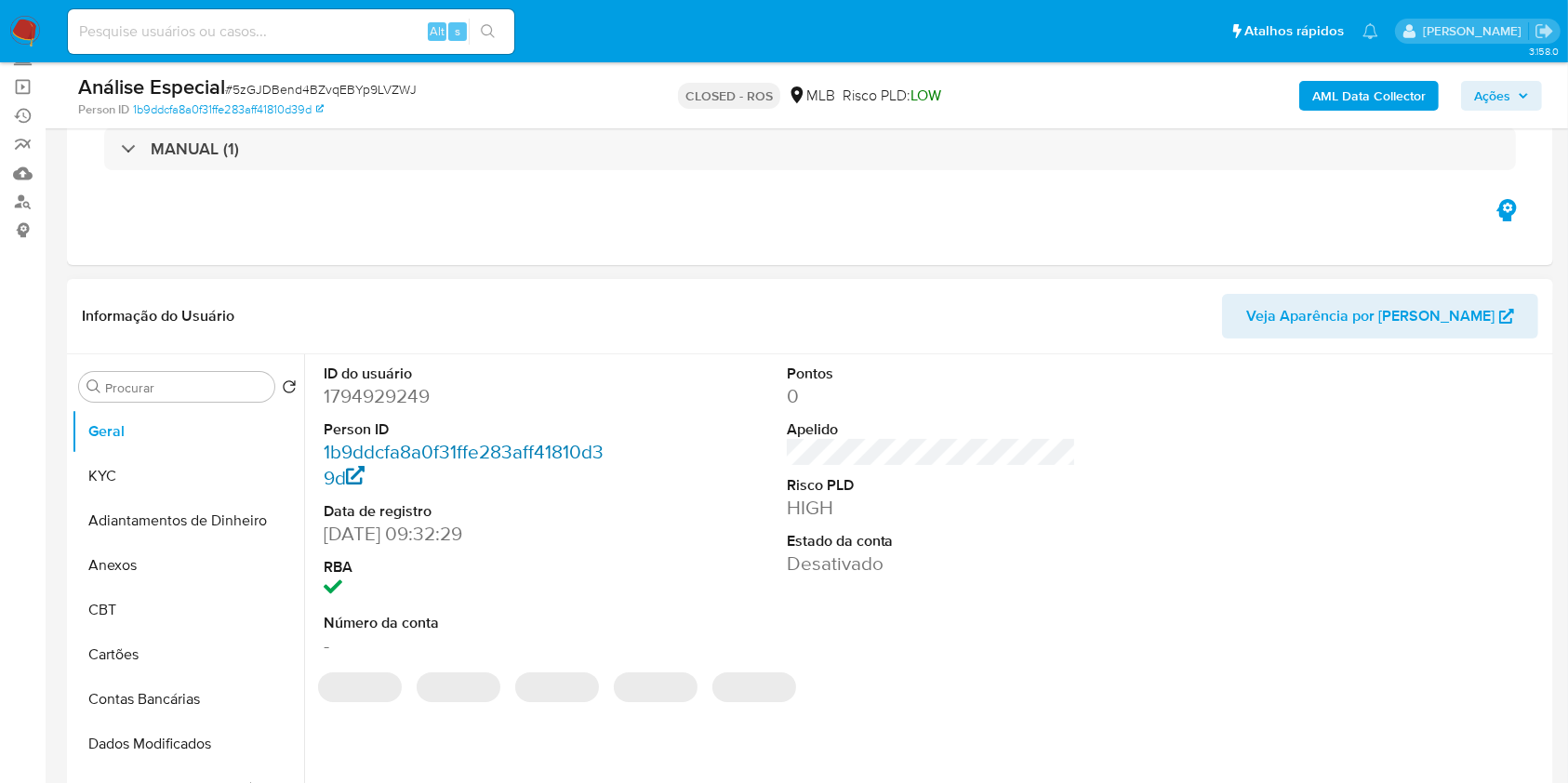
select select "10"
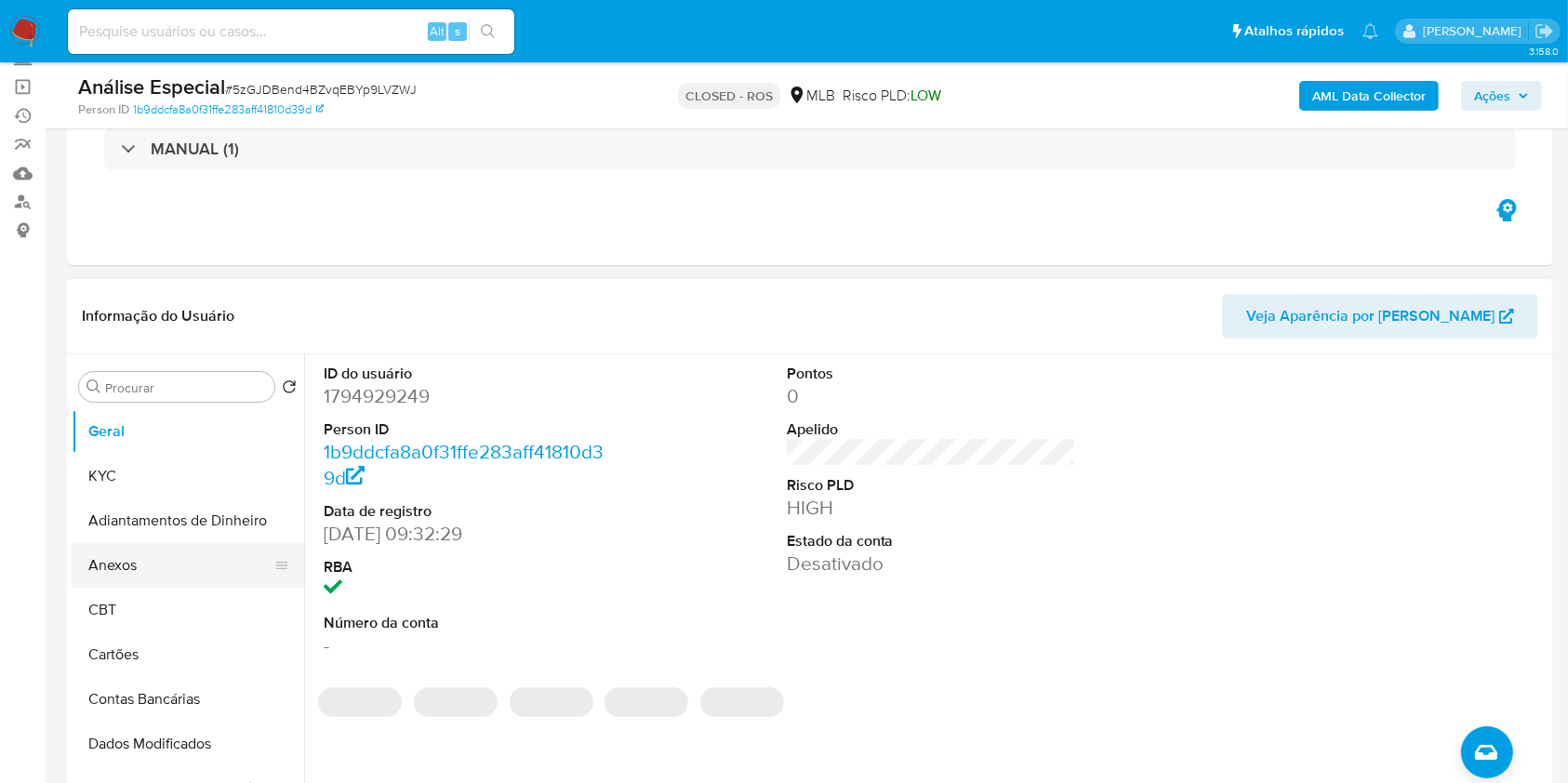
click at [159, 566] on button "Anexos" at bounding box center [181, 565] width 218 height 45
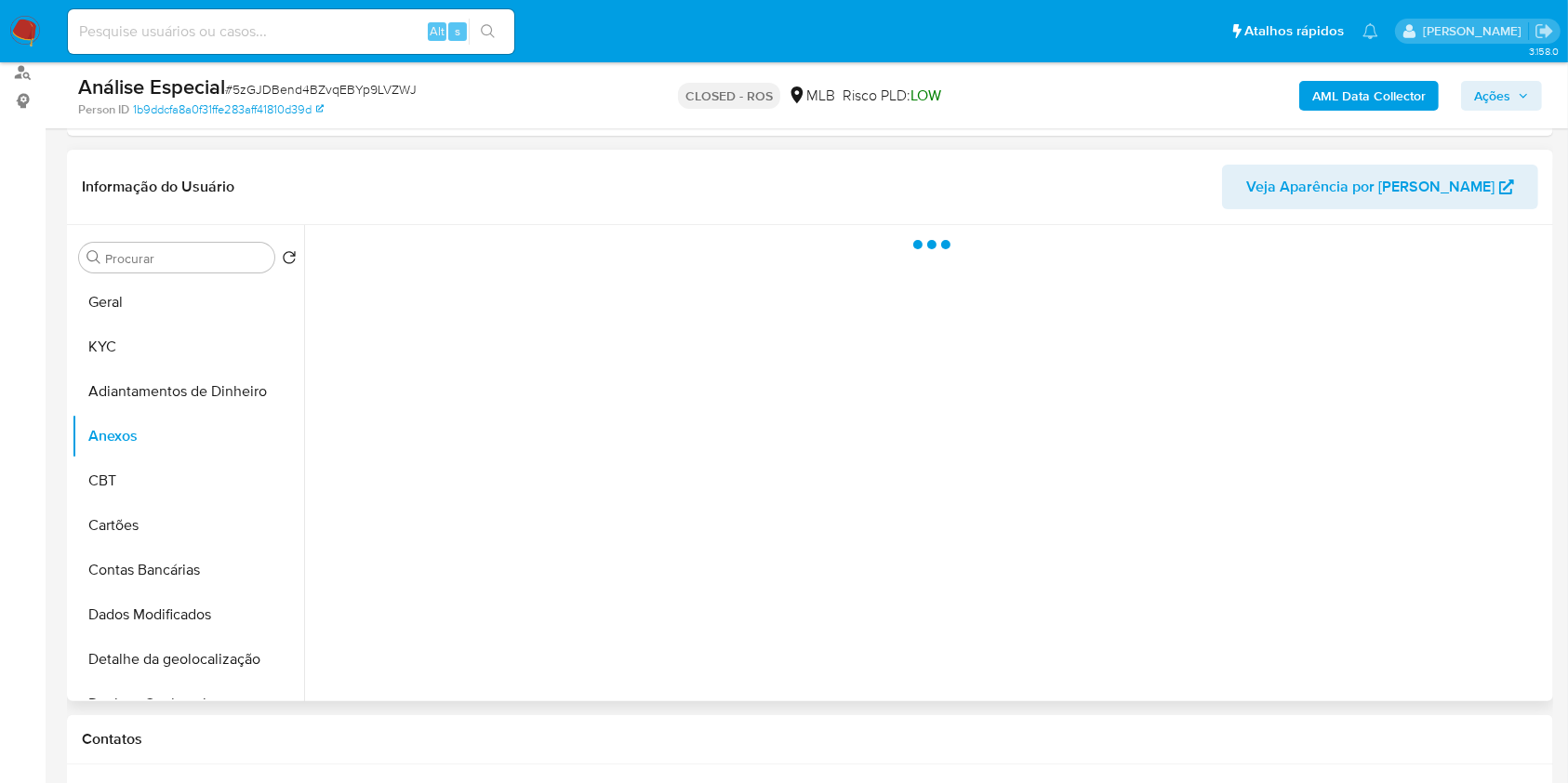
scroll to position [372, 0]
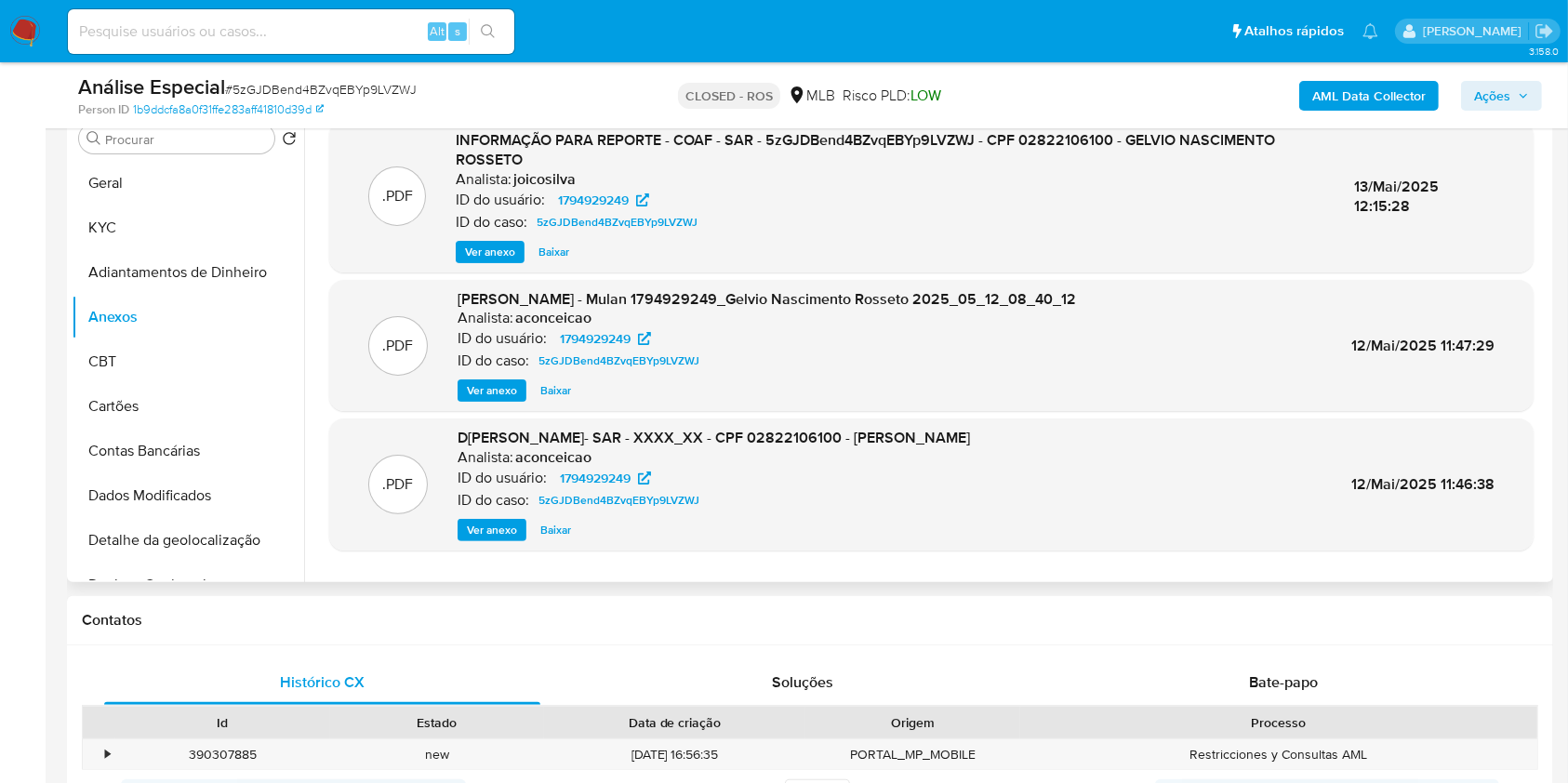
click at [493, 243] on span "Ver anexo" at bounding box center [490, 252] width 50 height 19
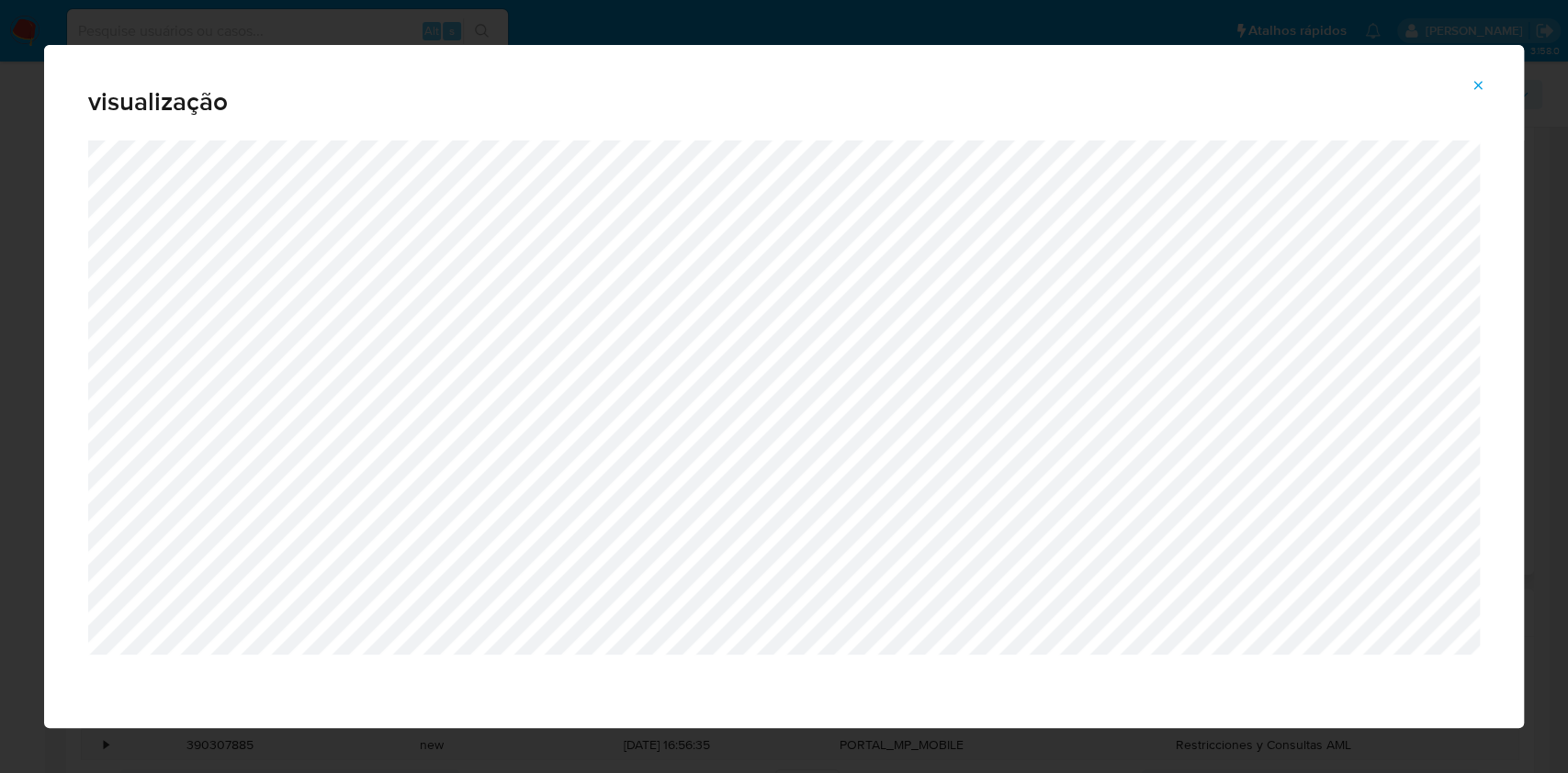
click at [454, 25] on div "visualização" at bounding box center [784, 386] width 1568 height 773
click at [1482, 78] on icon "Attachment preview" at bounding box center [1478, 85] width 15 height 15
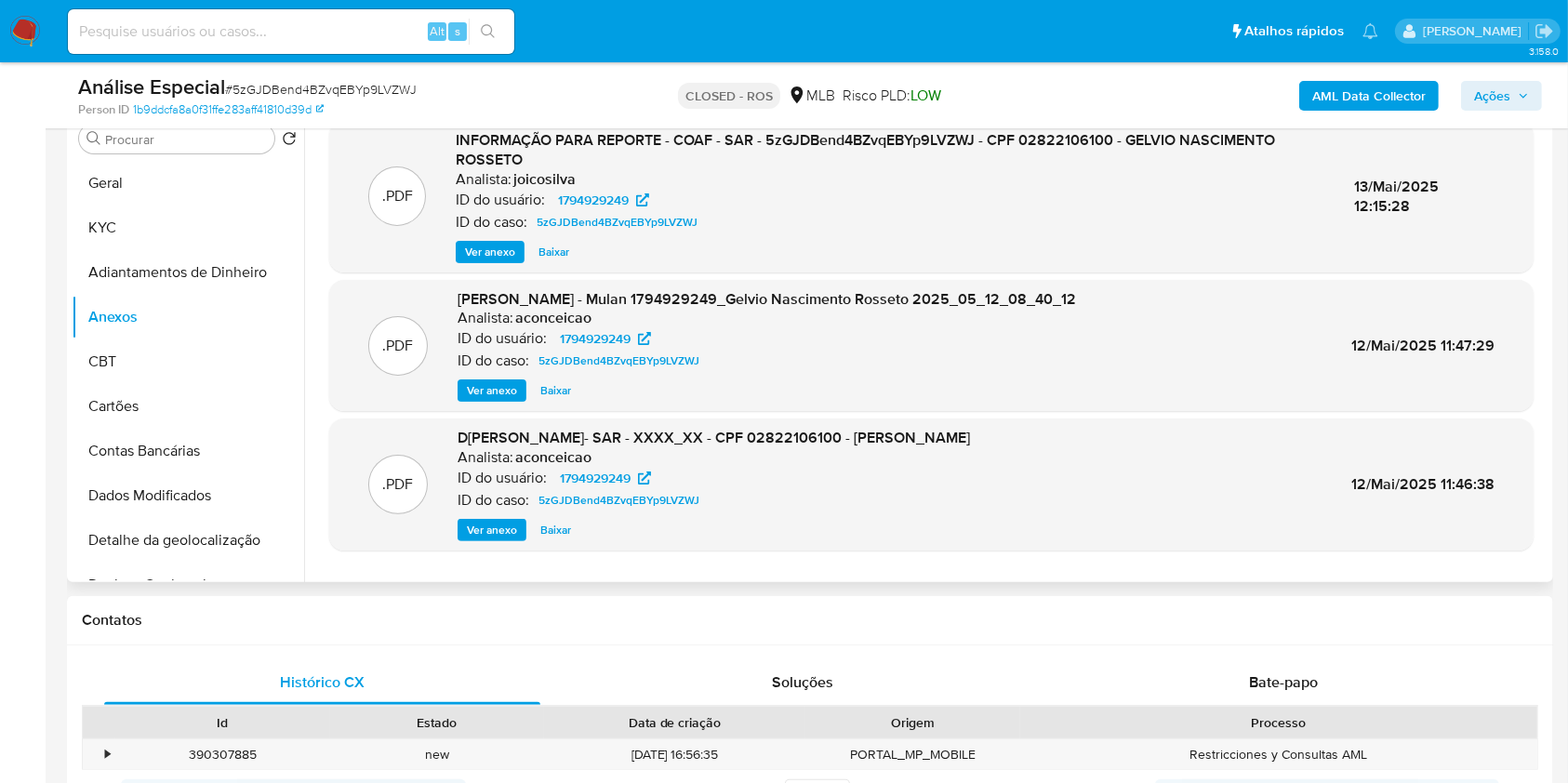
click at [392, 20] on input at bounding box center [291, 32] width 447 height 24
paste input "Zrm6JYaaNW9OkvYDmxpnvQHD"
type input "Zrm6JYaaNW9OkvYDmxpnvQHD"
click at [481, 31] on icon "search-icon" at bounding box center [487, 31] width 14 height 14
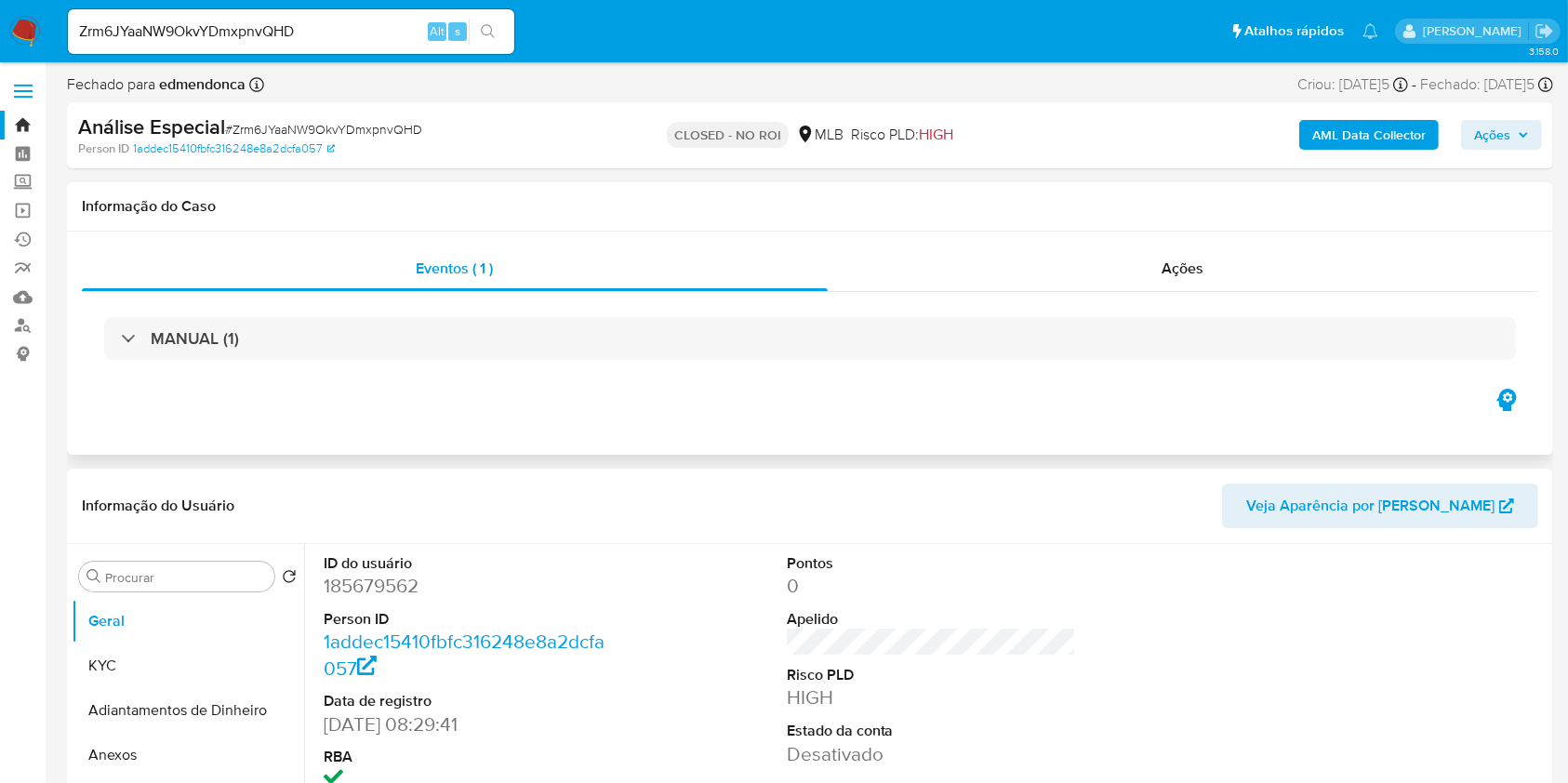
select select "10"
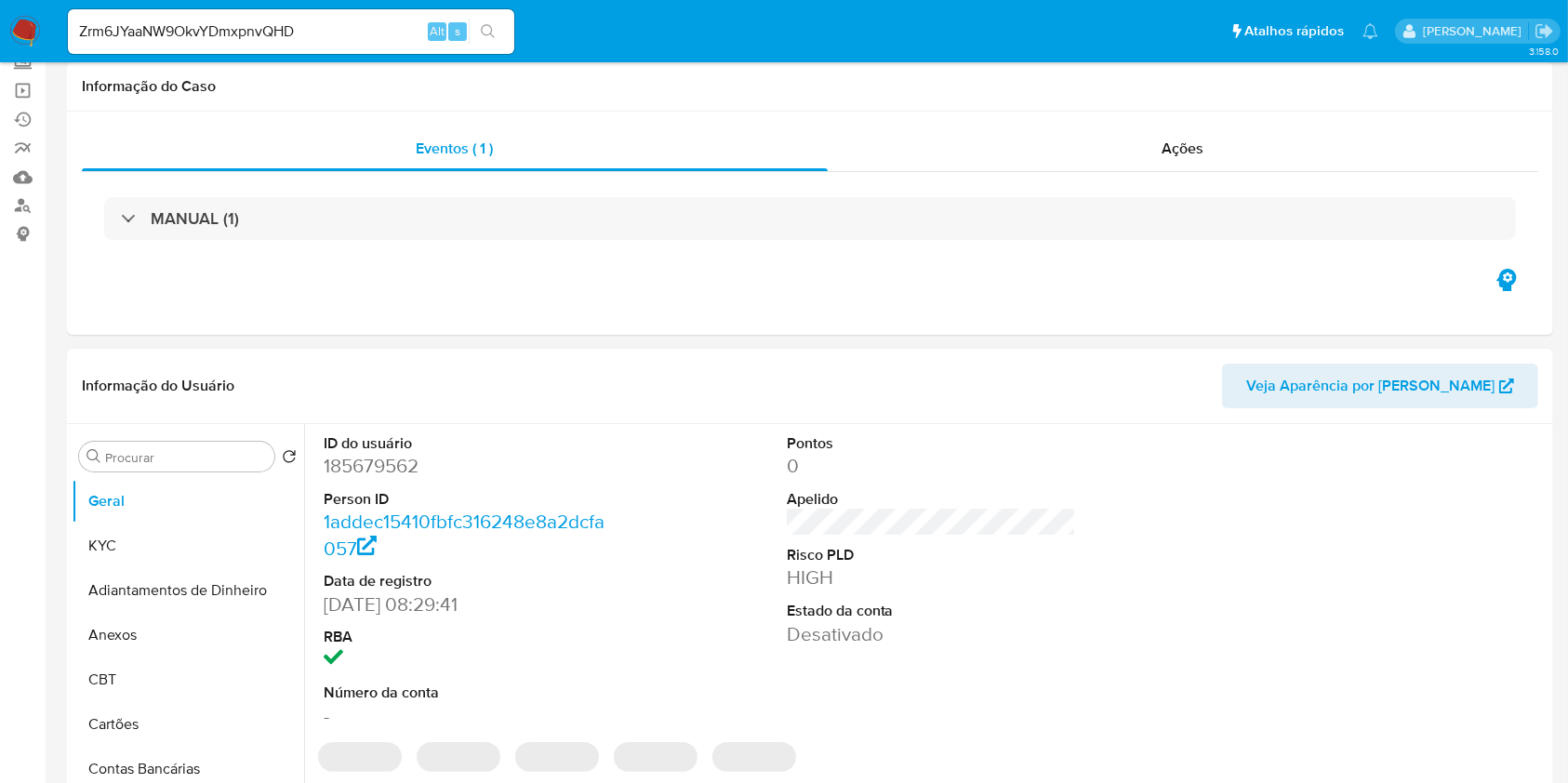
scroll to position [124, 0]
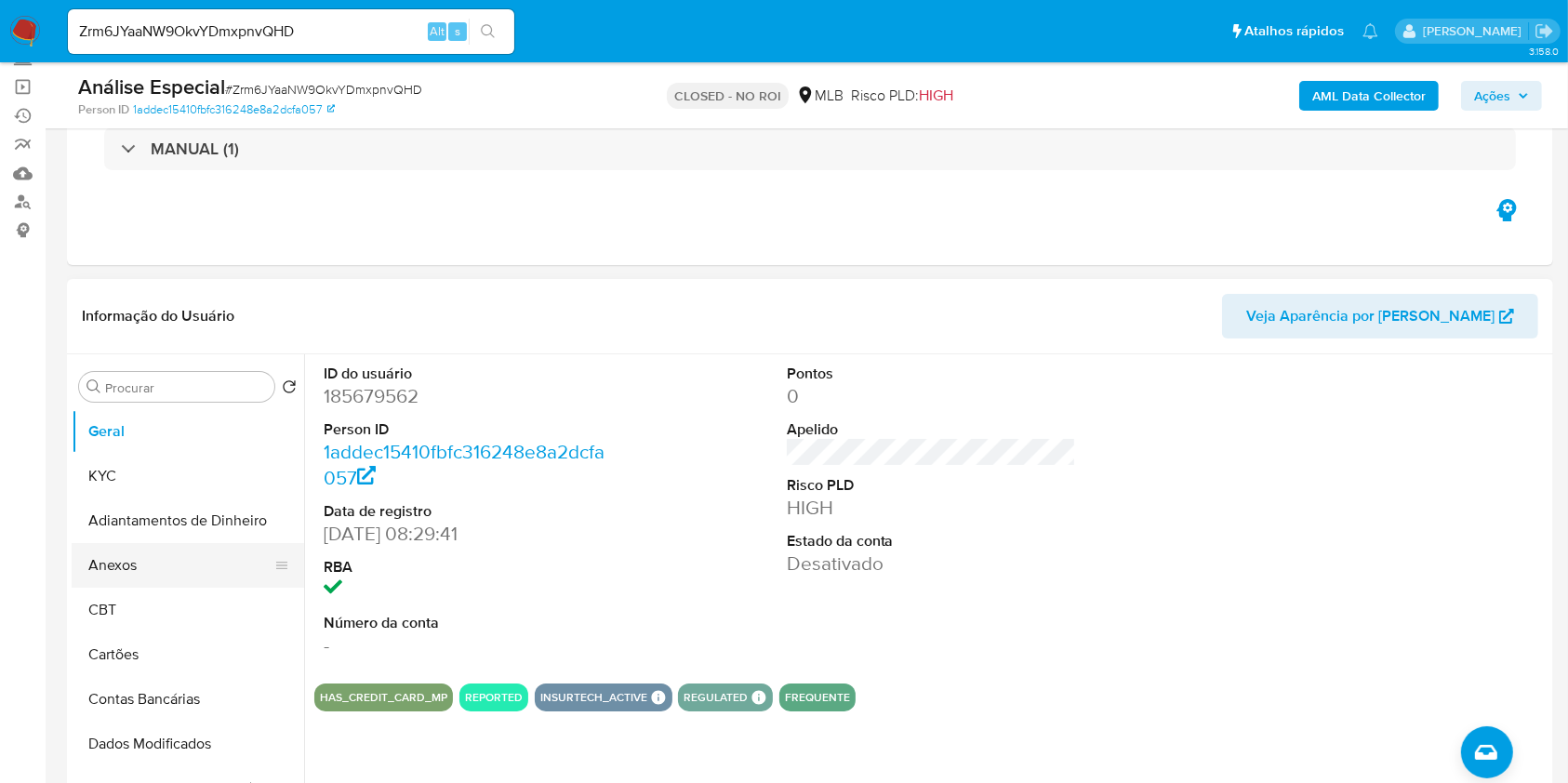
click at [179, 572] on button "Anexos" at bounding box center [181, 565] width 218 height 45
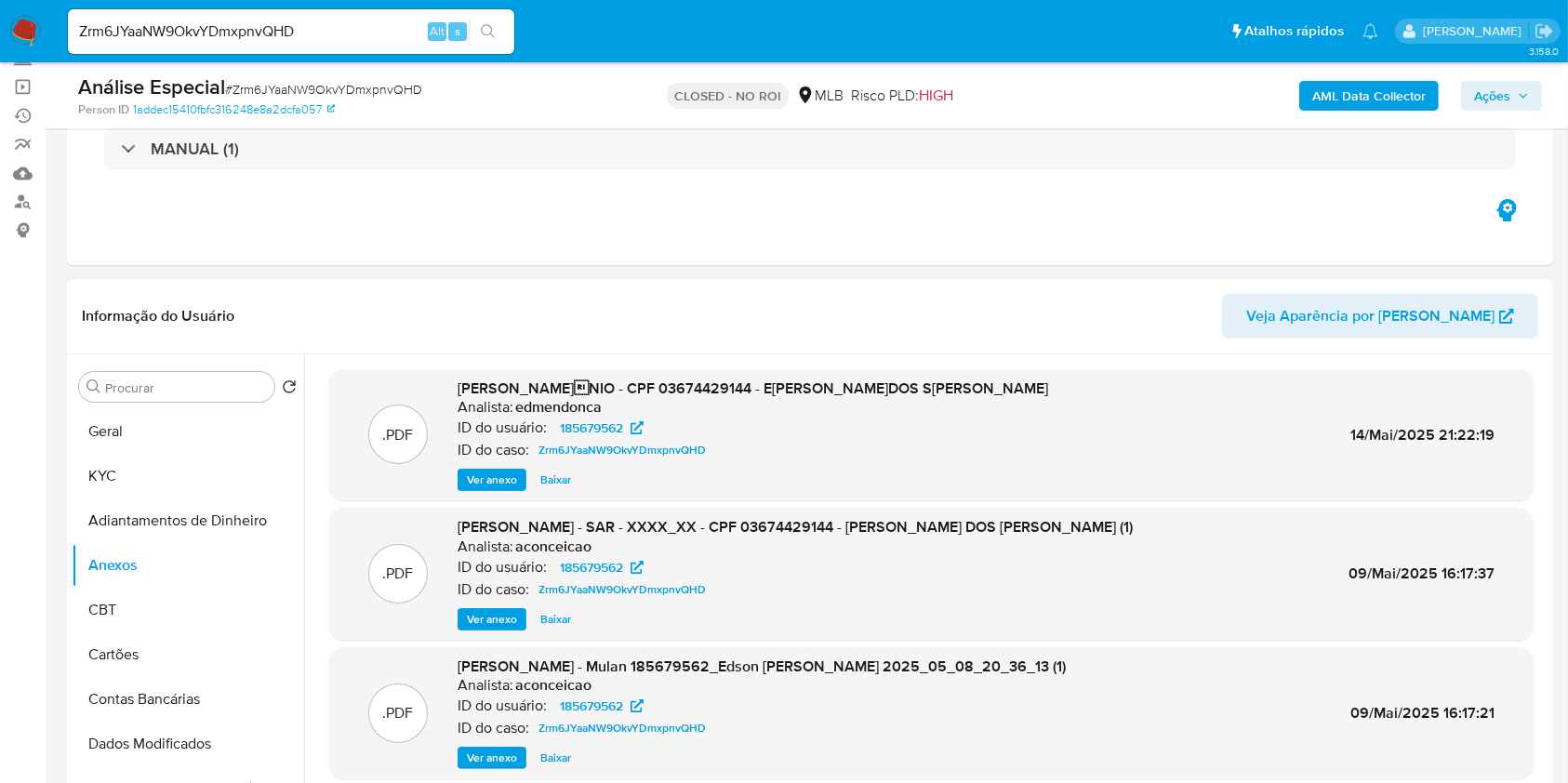
click at [496, 480] on span "Ver anexo" at bounding box center [492, 479] width 50 height 19
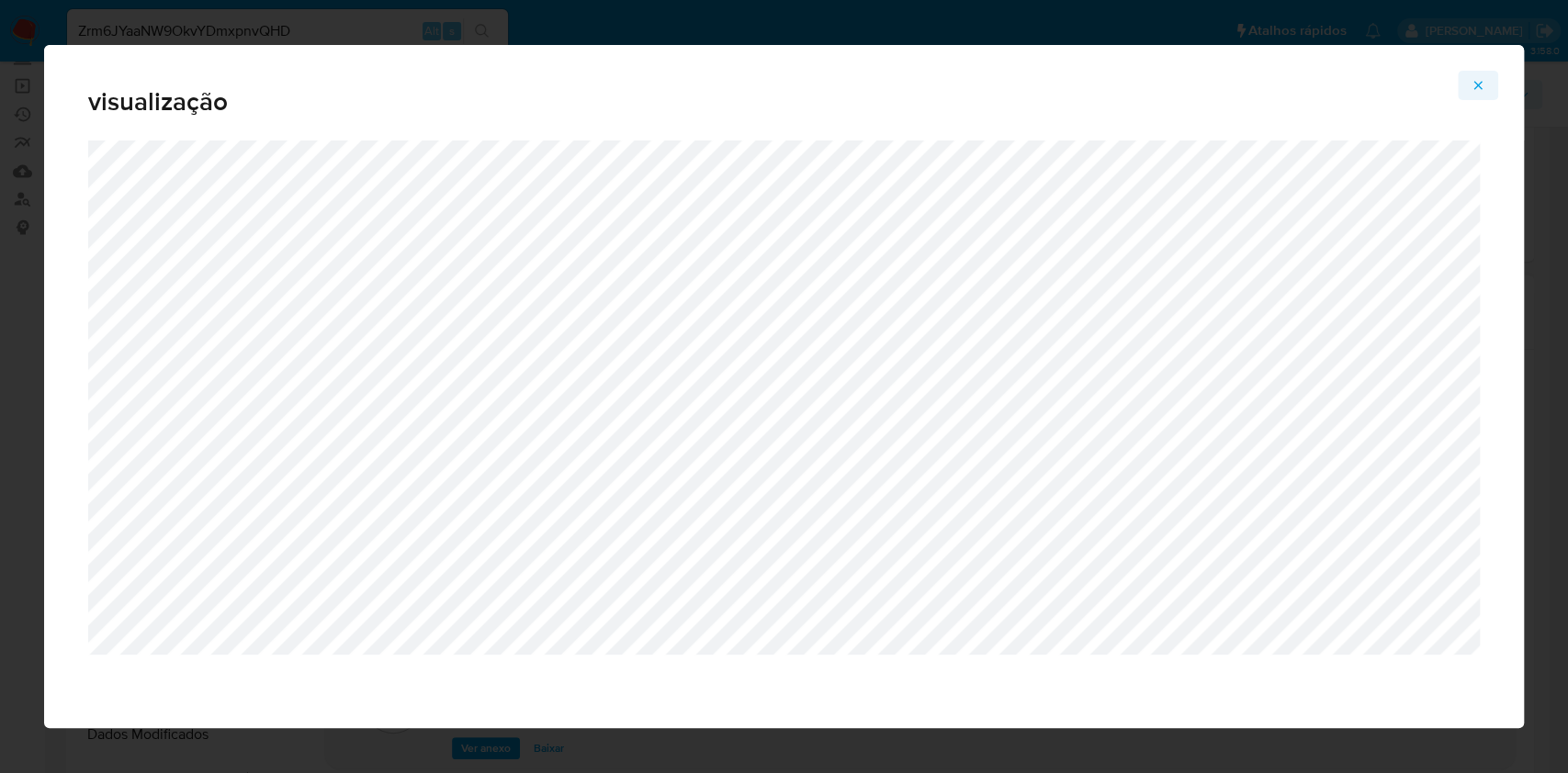
click at [1481, 81] on icon "Attachment preview" at bounding box center [1478, 85] width 15 height 15
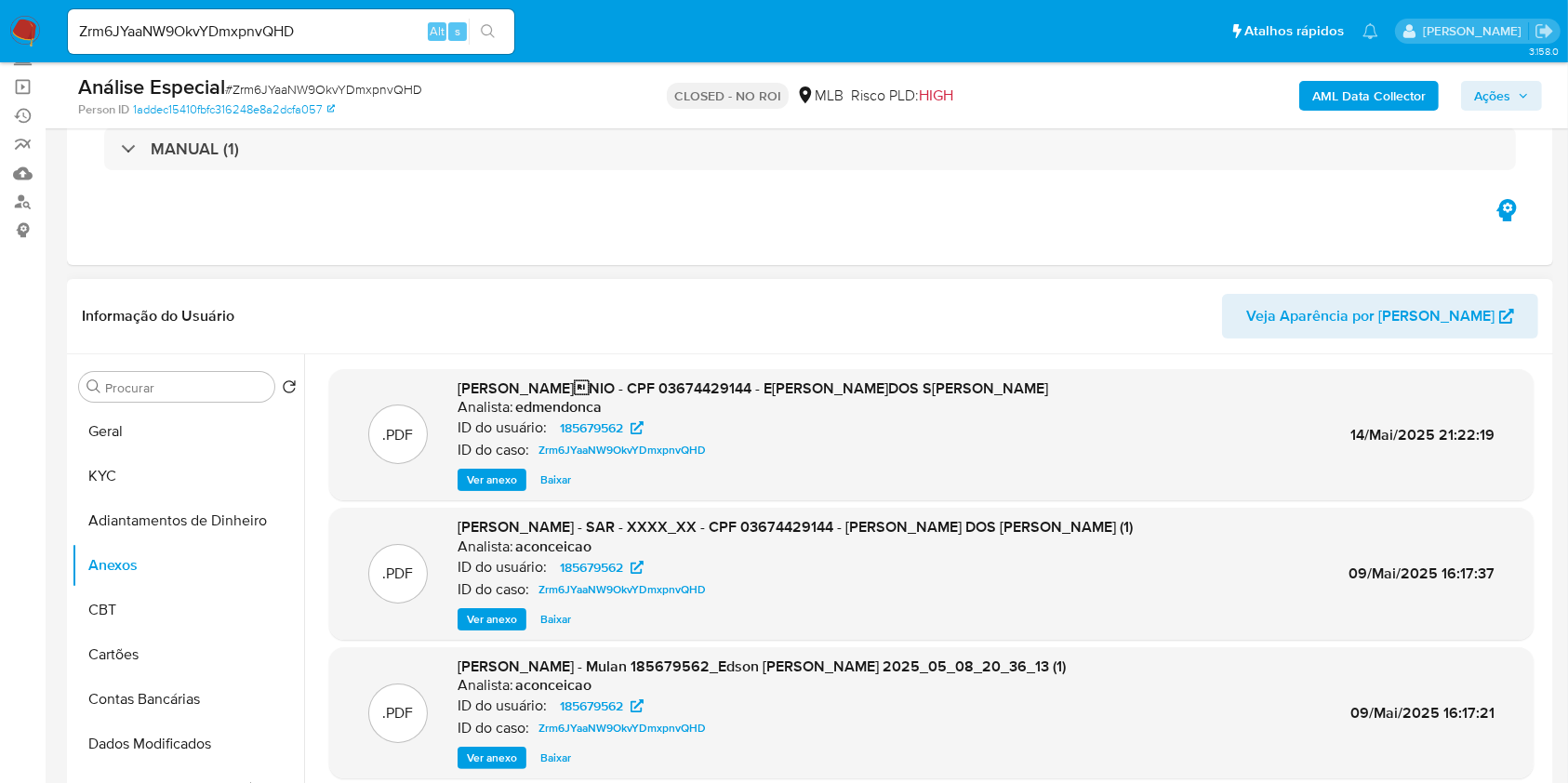
click at [401, 26] on input "Zrm6JYaaNW9OkvYDmxpnvQHD" at bounding box center [291, 32] width 447 height 24
paste input "IgDnTnj1oUlcCwus3x1Y4w8C"
type input "IgDnTnj1oUlcCwus3x1Y4w8C"
click at [506, 30] on button "search-icon" at bounding box center [487, 32] width 38 height 26
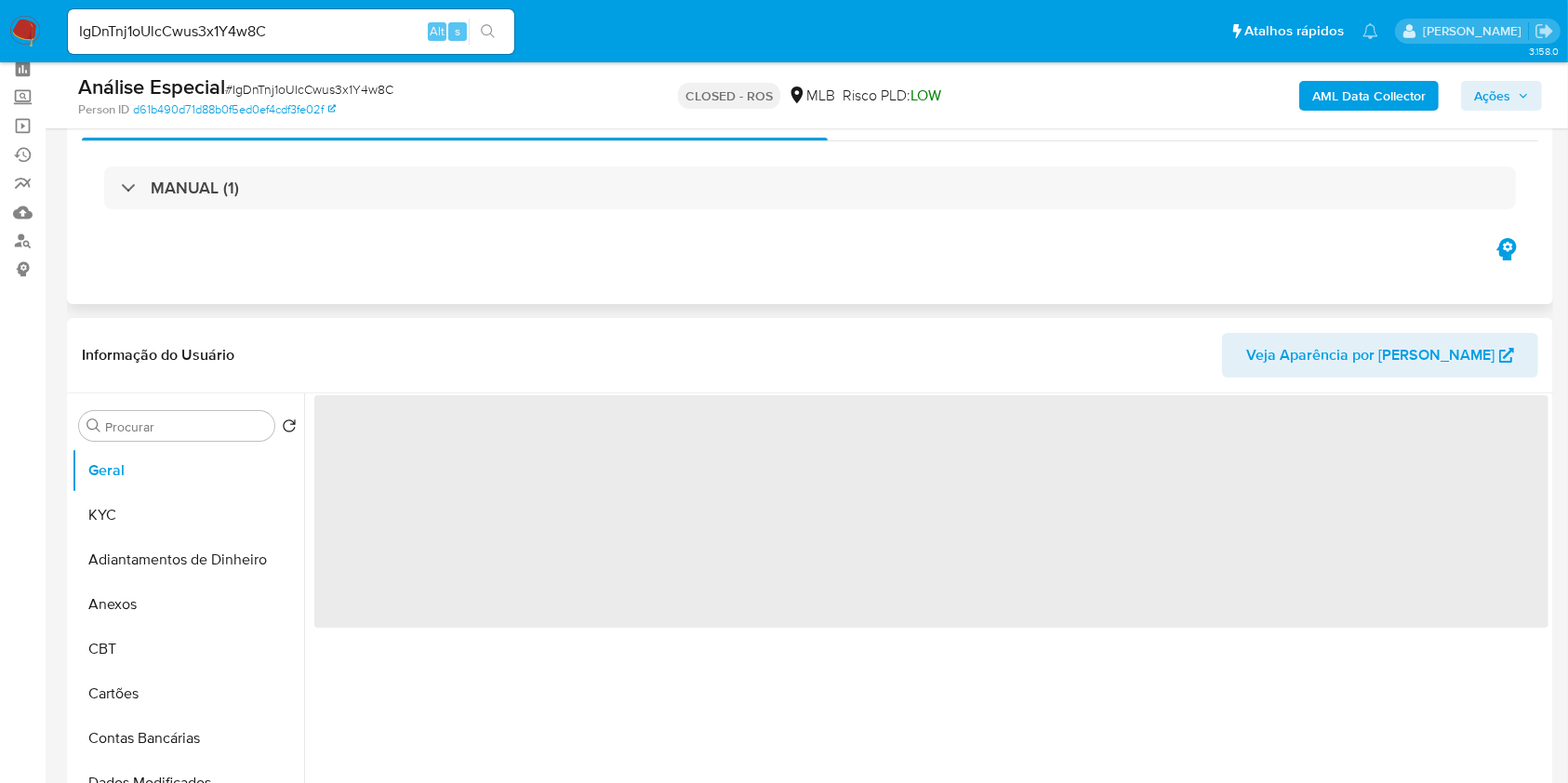
scroll to position [124, 0]
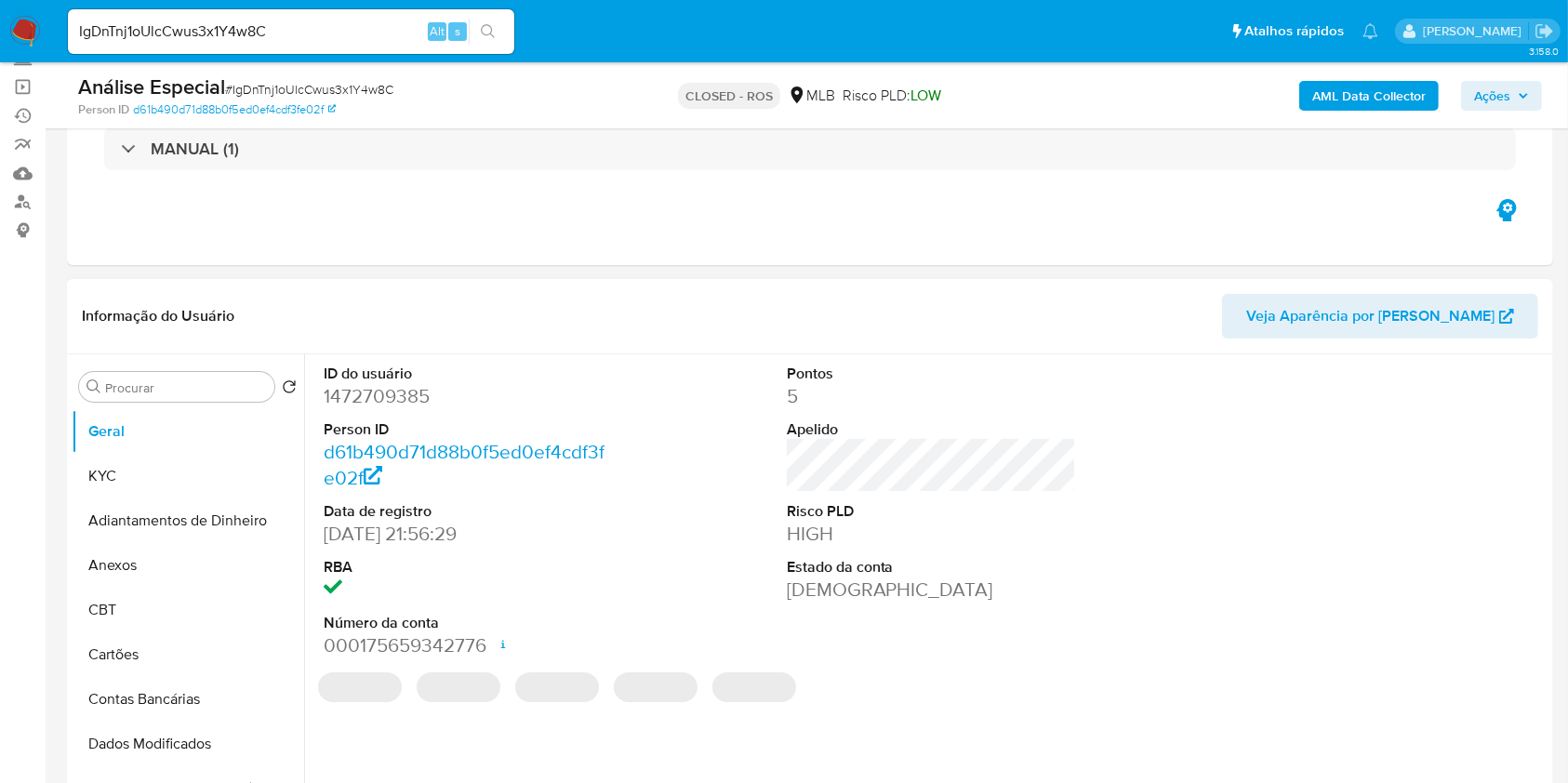
select select "10"
click at [101, 560] on button "Anexos" at bounding box center [181, 565] width 218 height 45
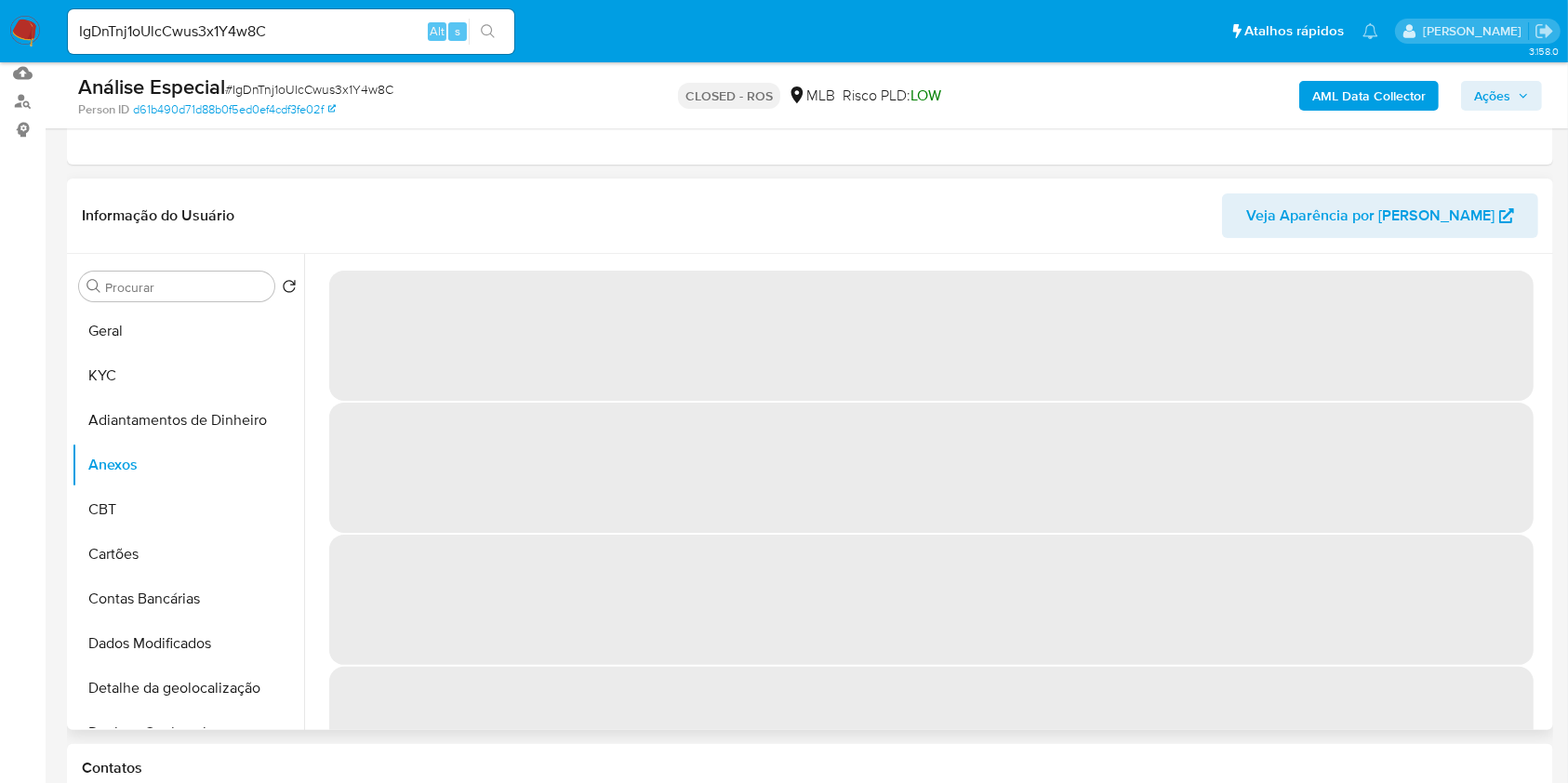
scroll to position [248, 0]
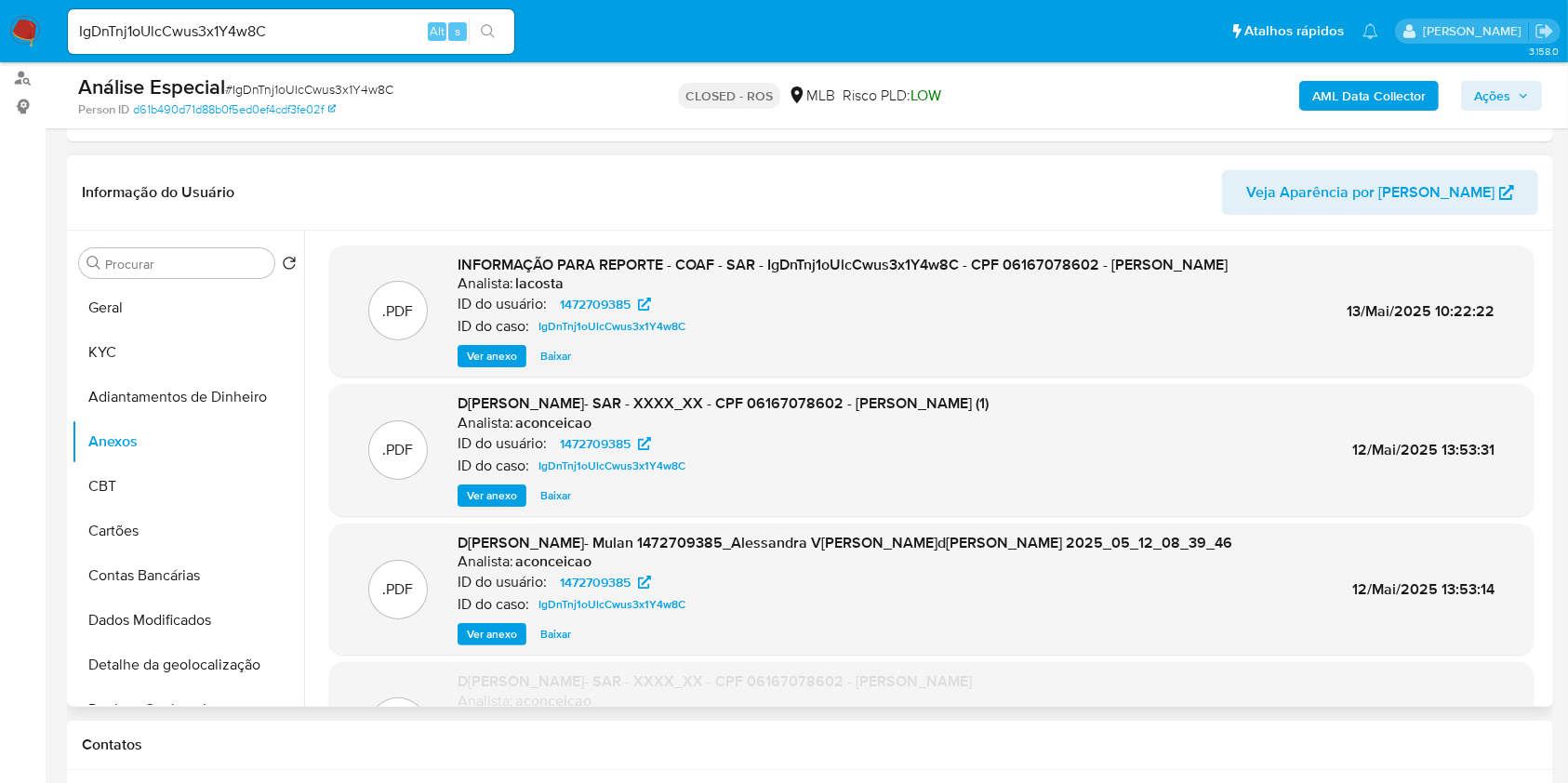
click at [500, 366] on span "Ver anexo" at bounding box center [492, 357] width 50 height 19
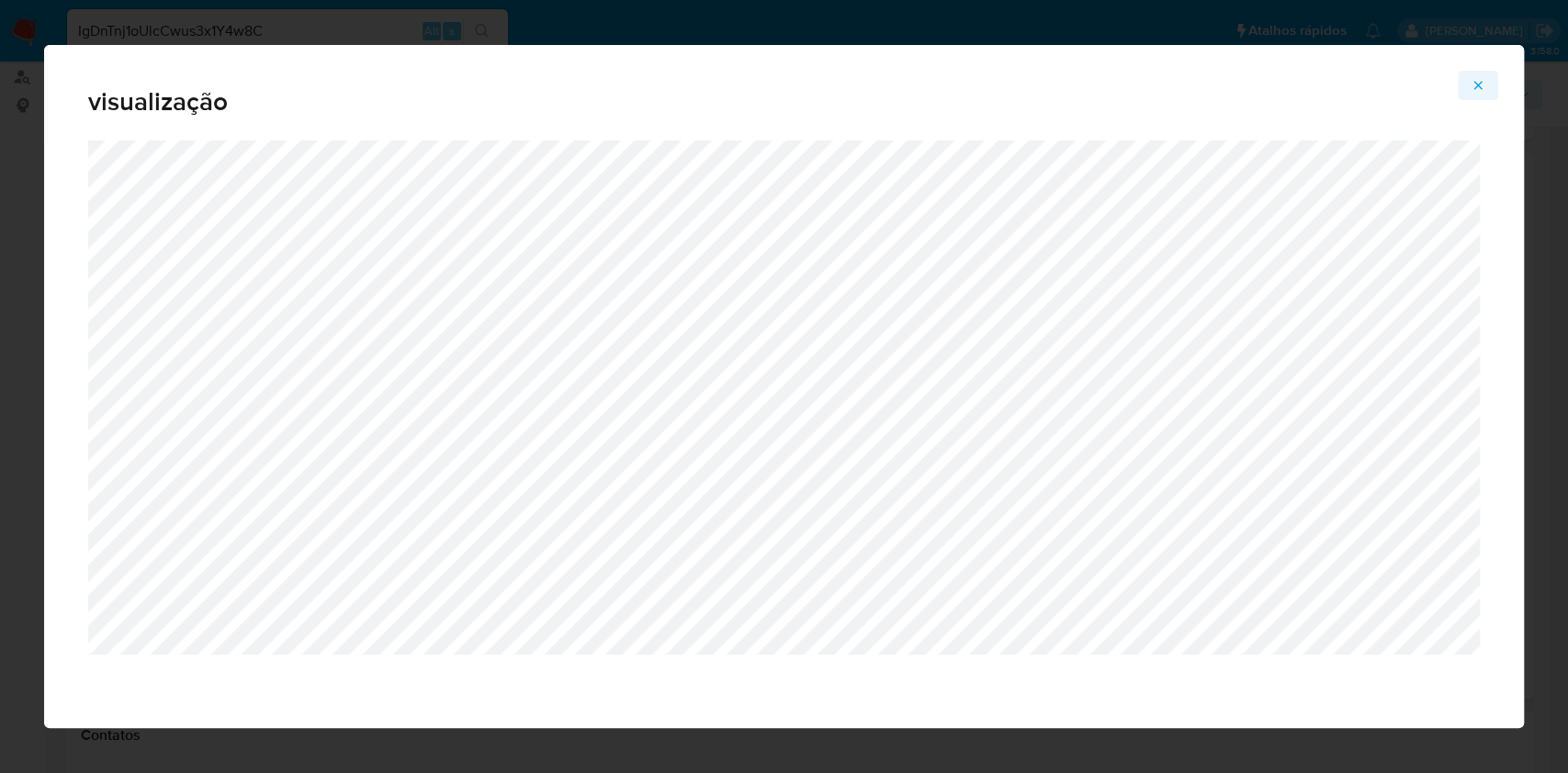
click at [1478, 92] on icon "Attachment preview" at bounding box center [1478, 85] width 15 height 15
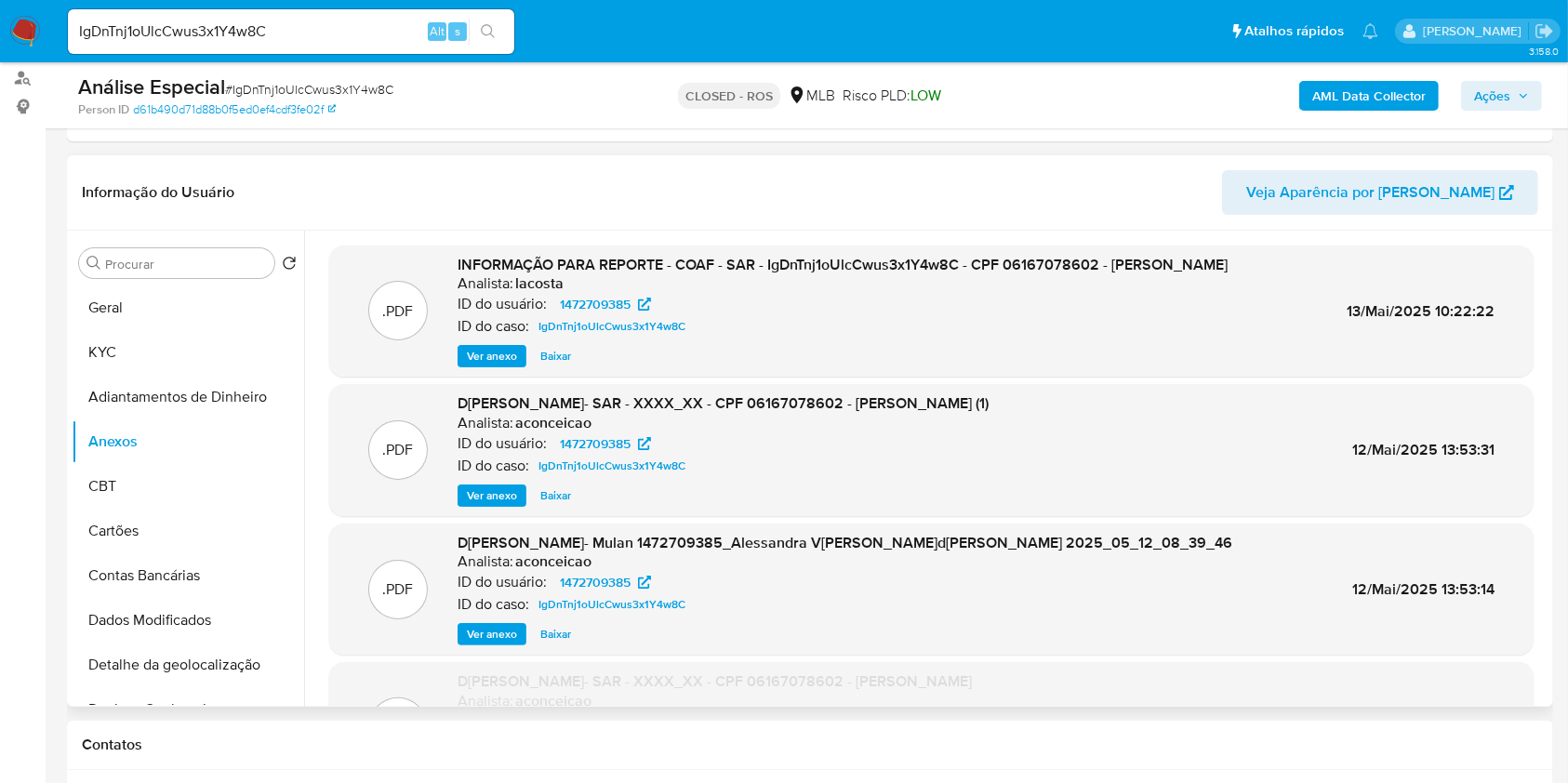
click at [476, 505] on span "Ver anexo" at bounding box center [492, 495] width 50 height 19
click at [499, 366] on span "Ver anexo" at bounding box center [492, 357] width 50 height 19
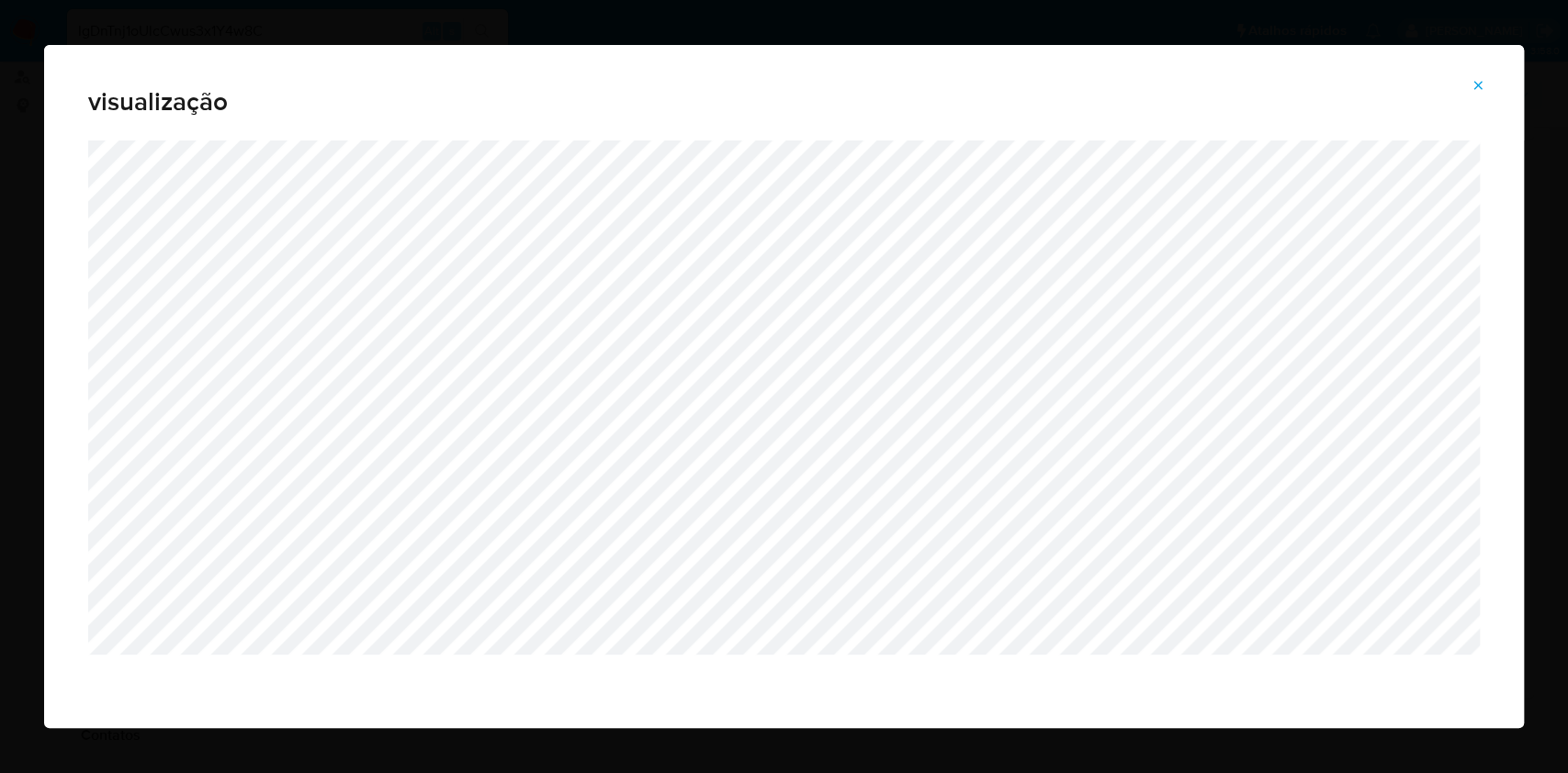
click at [1484, 88] on icon "Attachment preview" at bounding box center [1478, 85] width 15 height 15
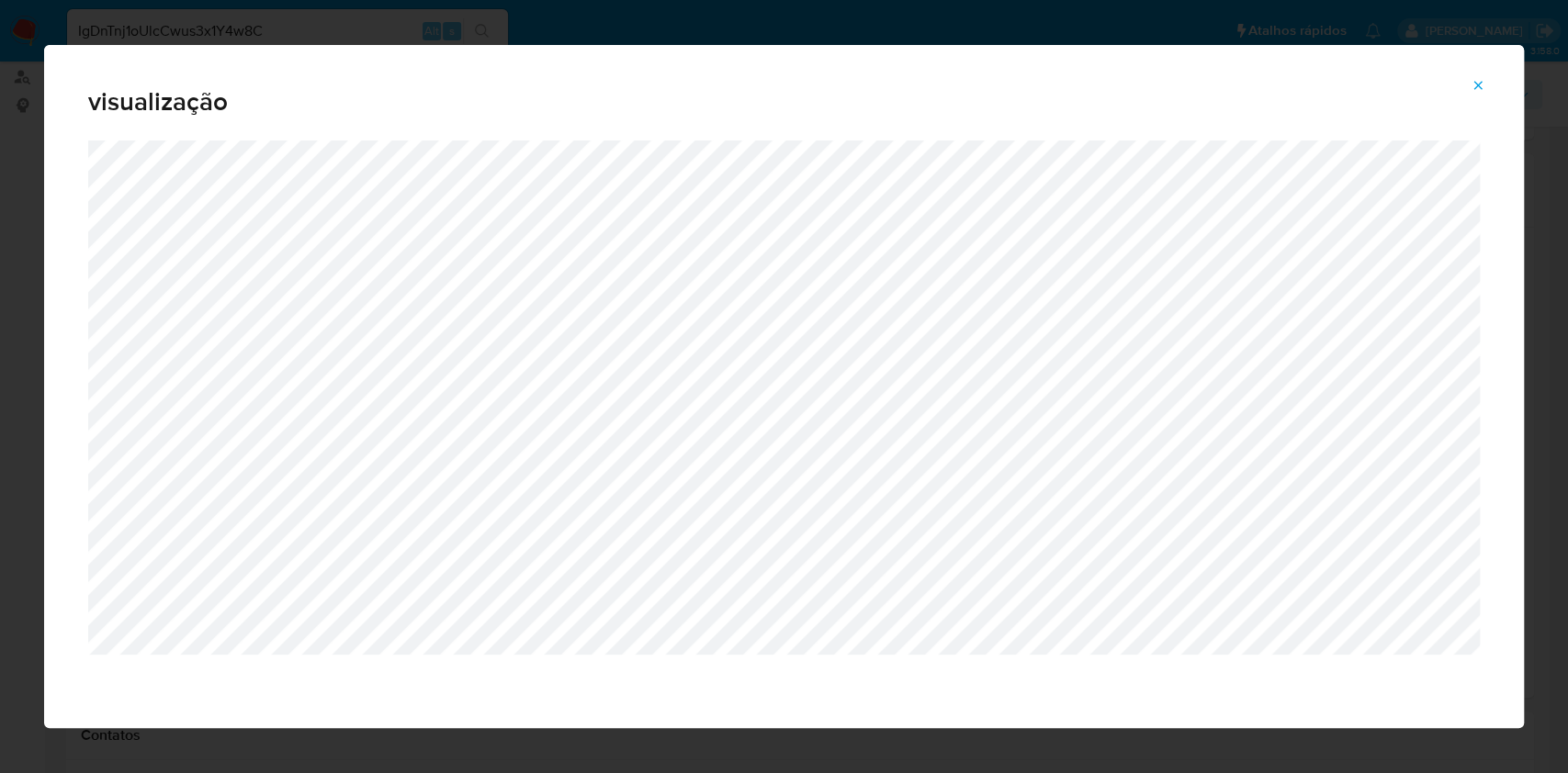
click at [1478, 83] on icon "Attachment preview" at bounding box center [1478, 85] width 15 height 15
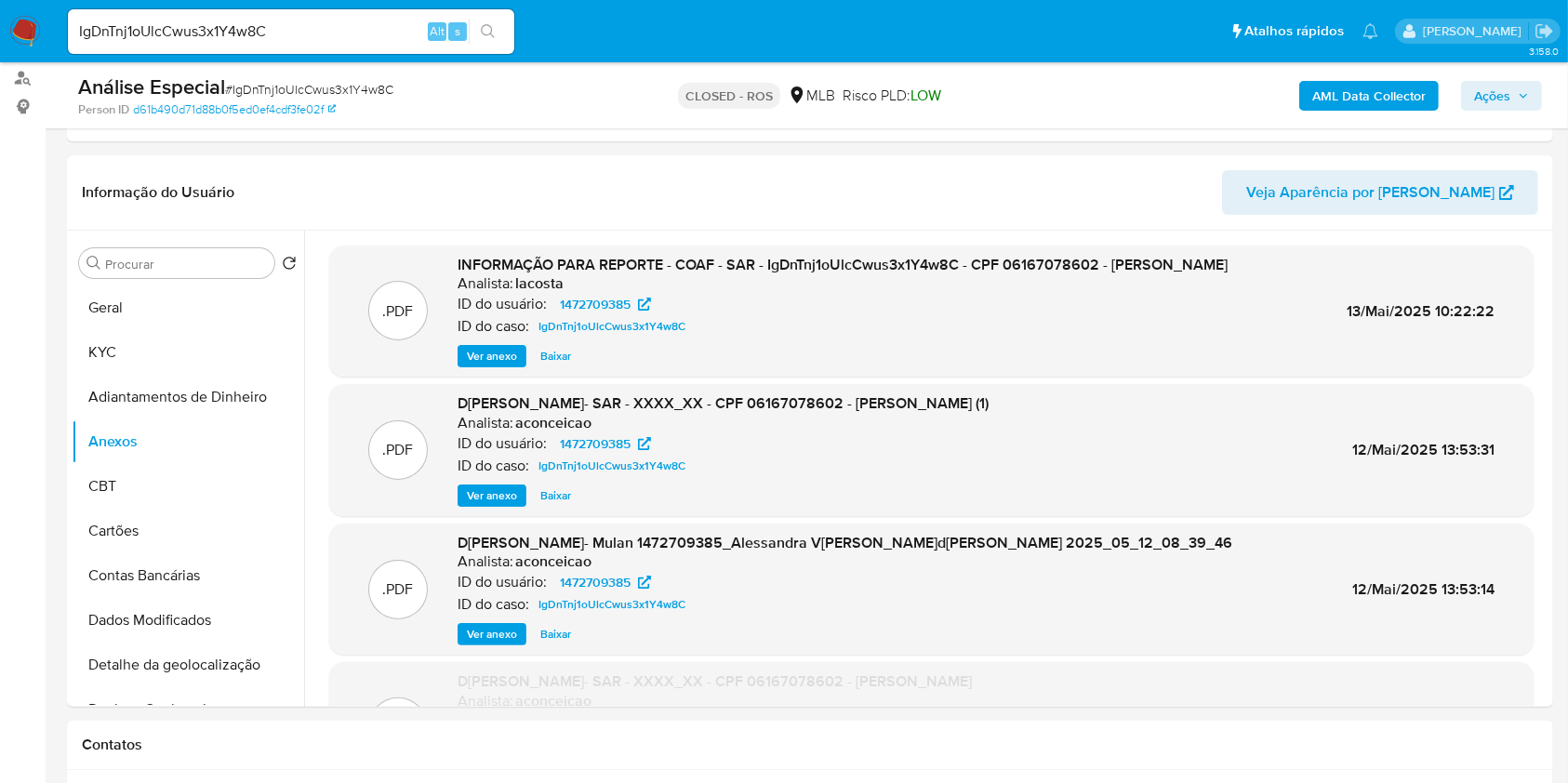
click at [223, 47] on div "IgDnTnj1oUlcCwus3x1Y4w8C Alt s" at bounding box center [291, 32] width 447 height 45
click at [217, 30] on input "IgDnTnj1oUlcCwus3x1Y4w8C" at bounding box center [291, 32] width 447 height 24
paste input "V7lMSWTkXa5jt458WNsYnZK2"
type input "V7lMSWTkXa5jt458WNsYnZK2"
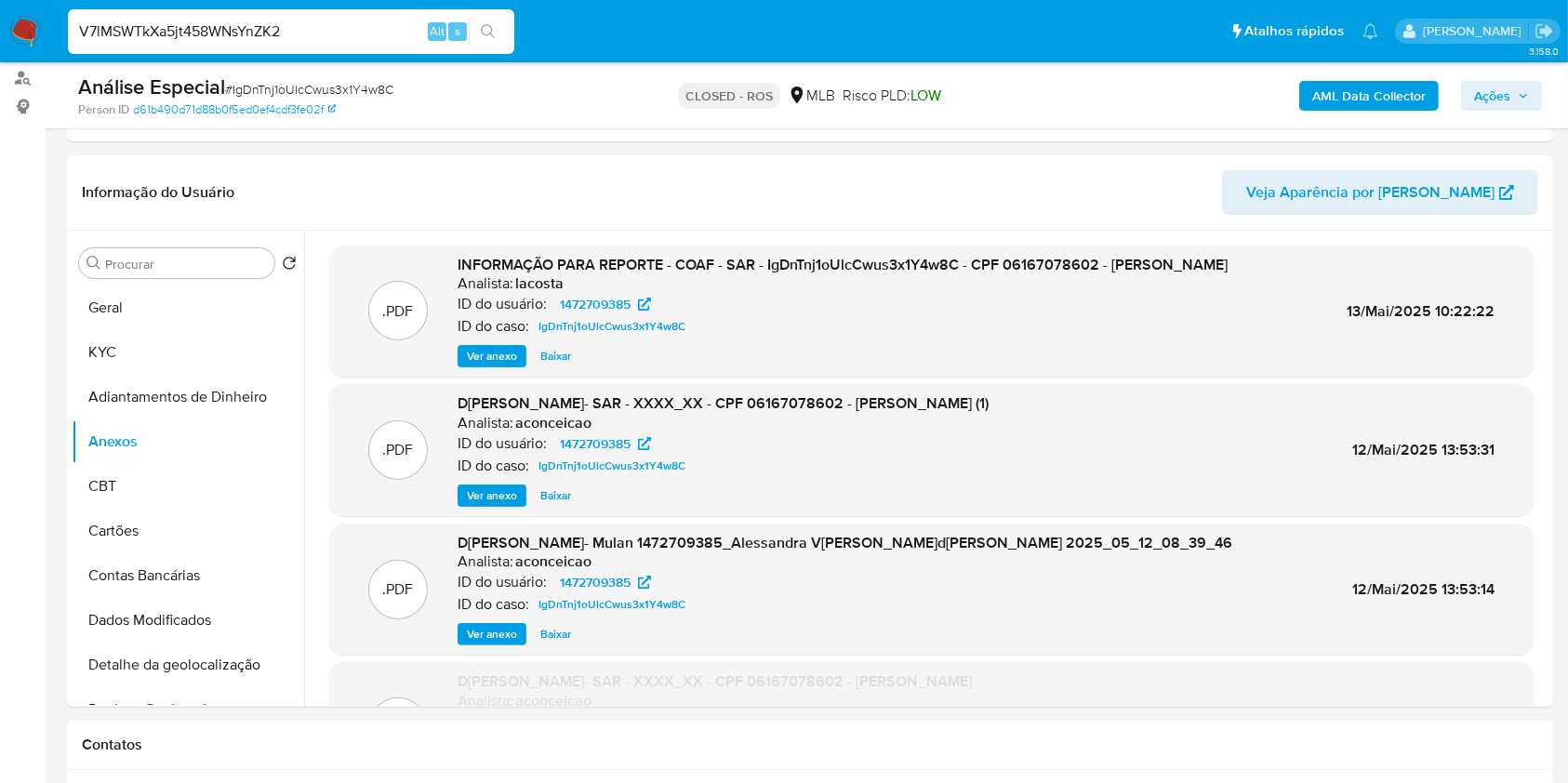
click at [501, 33] on button "search-icon" at bounding box center [487, 32] width 38 height 26
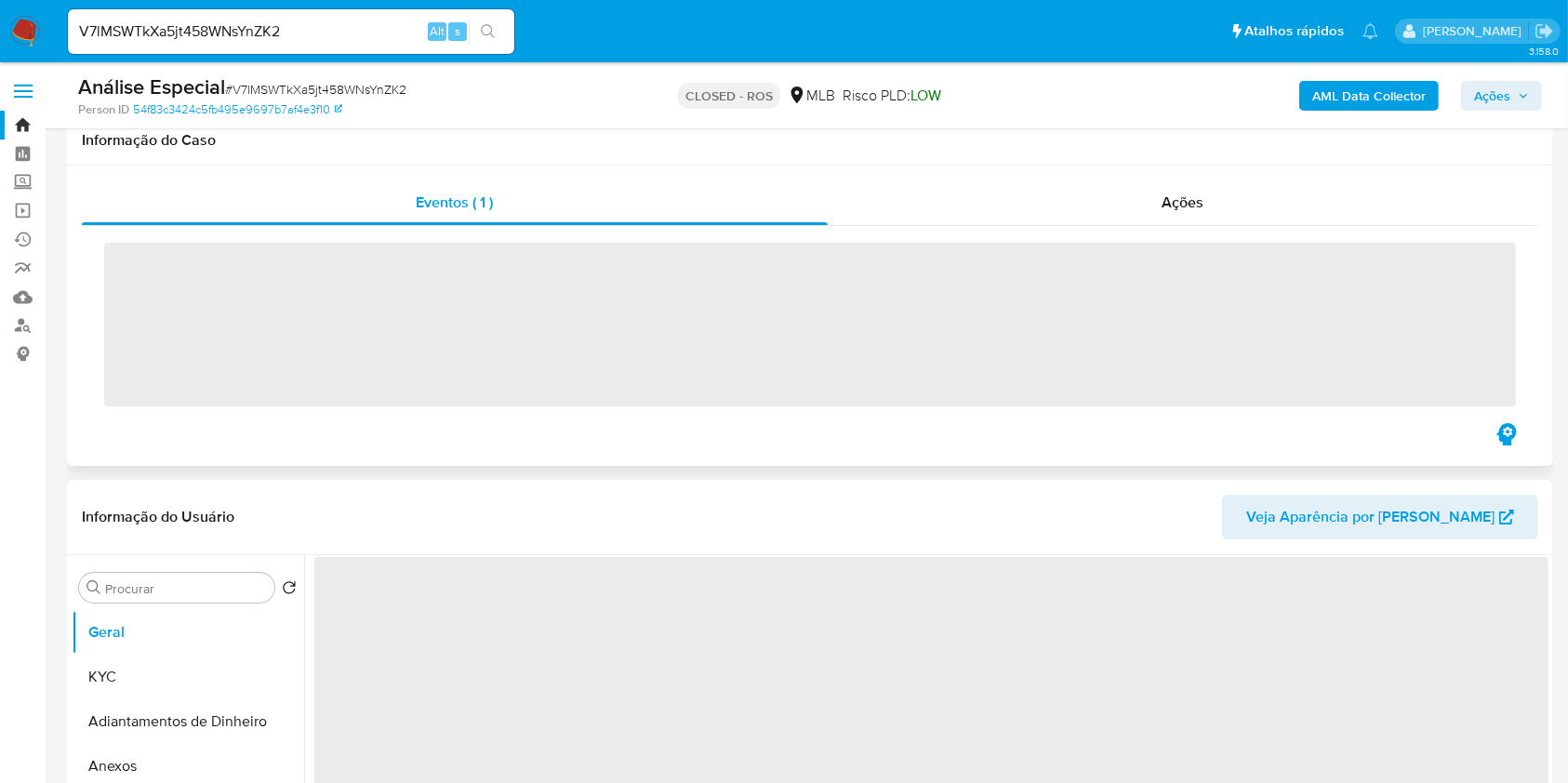
scroll to position [248, 0]
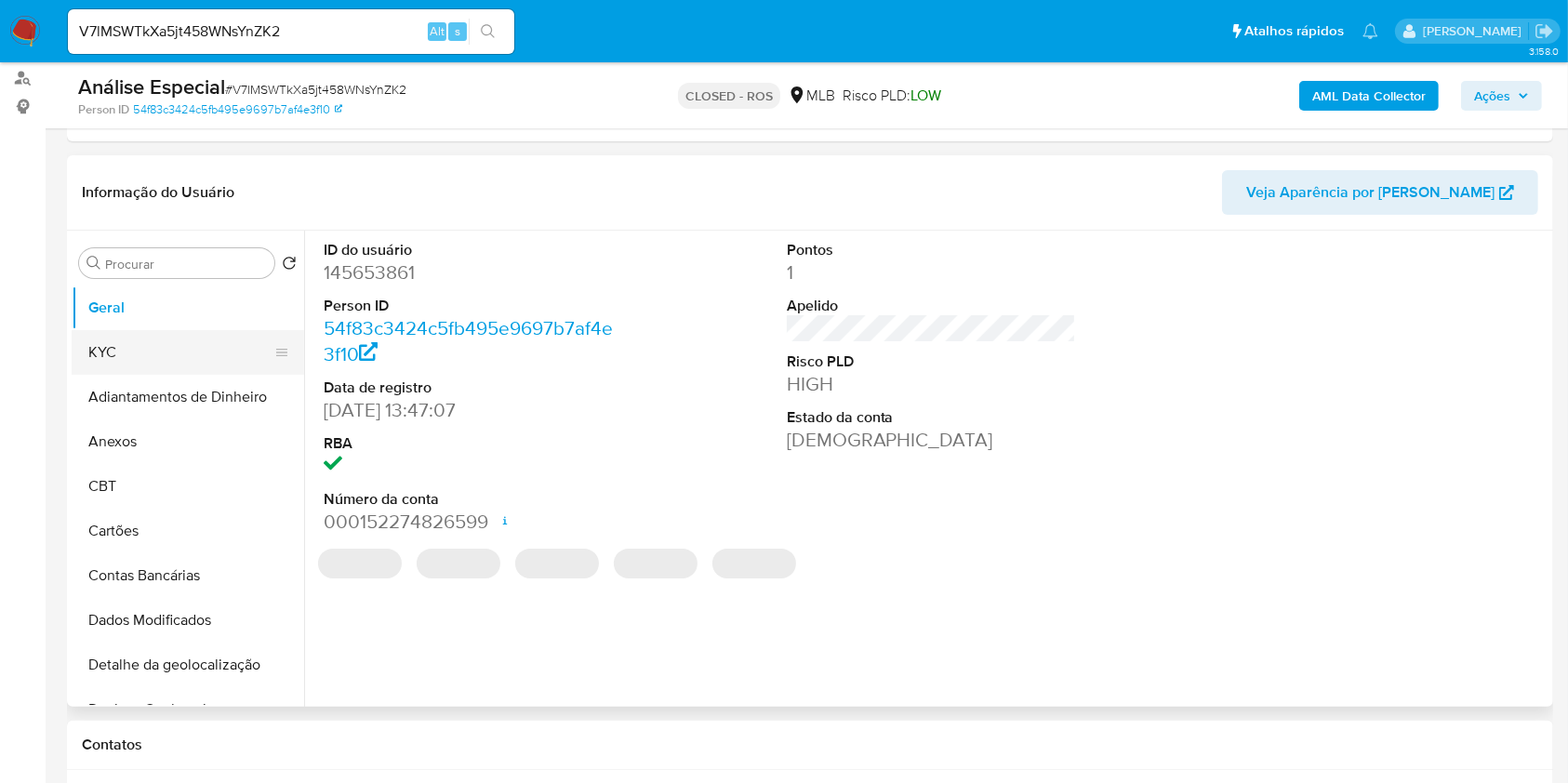
click at [150, 369] on button "KYC" at bounding box center [181, 353] width 218 height 45
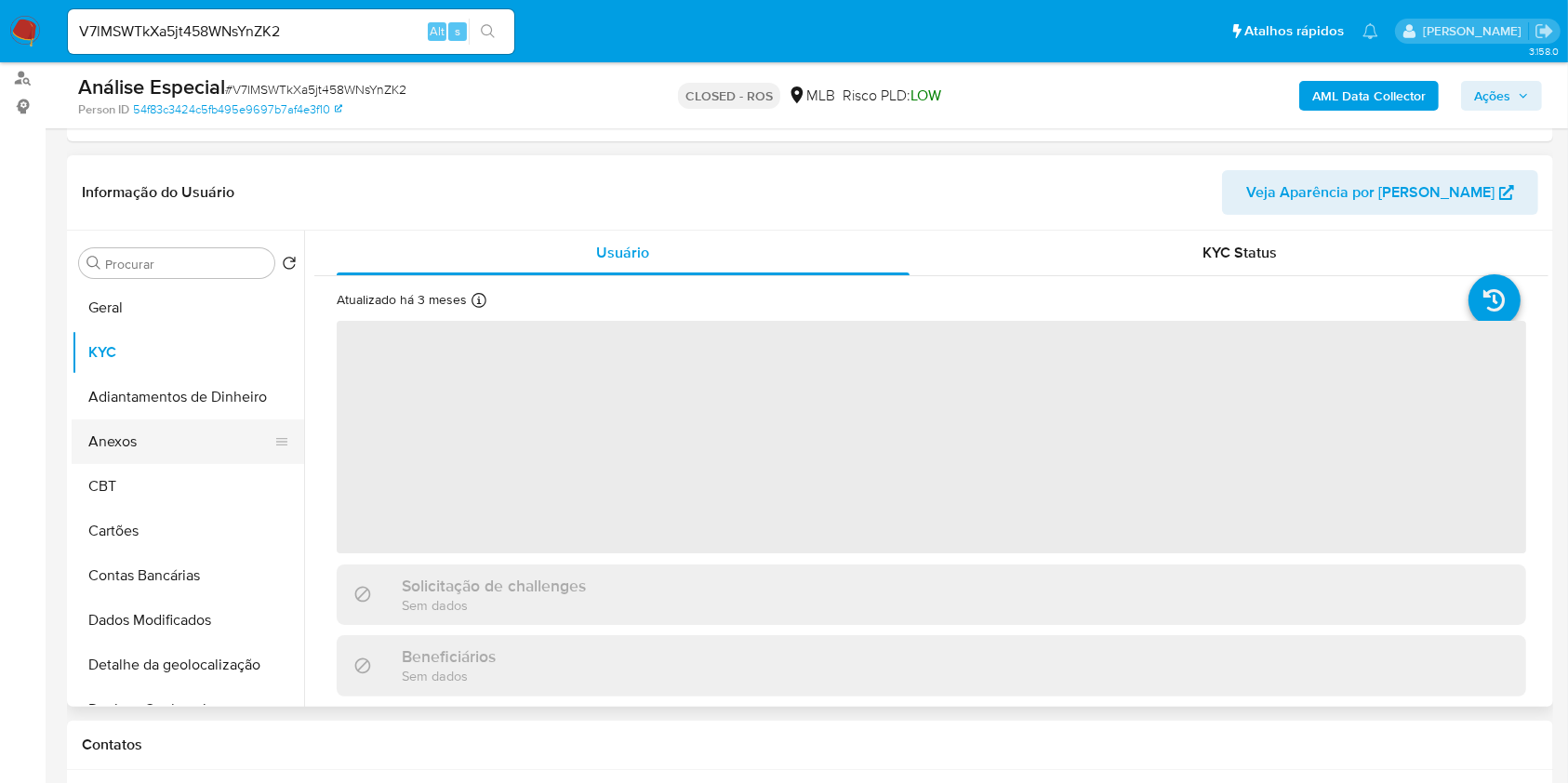
select select "10"
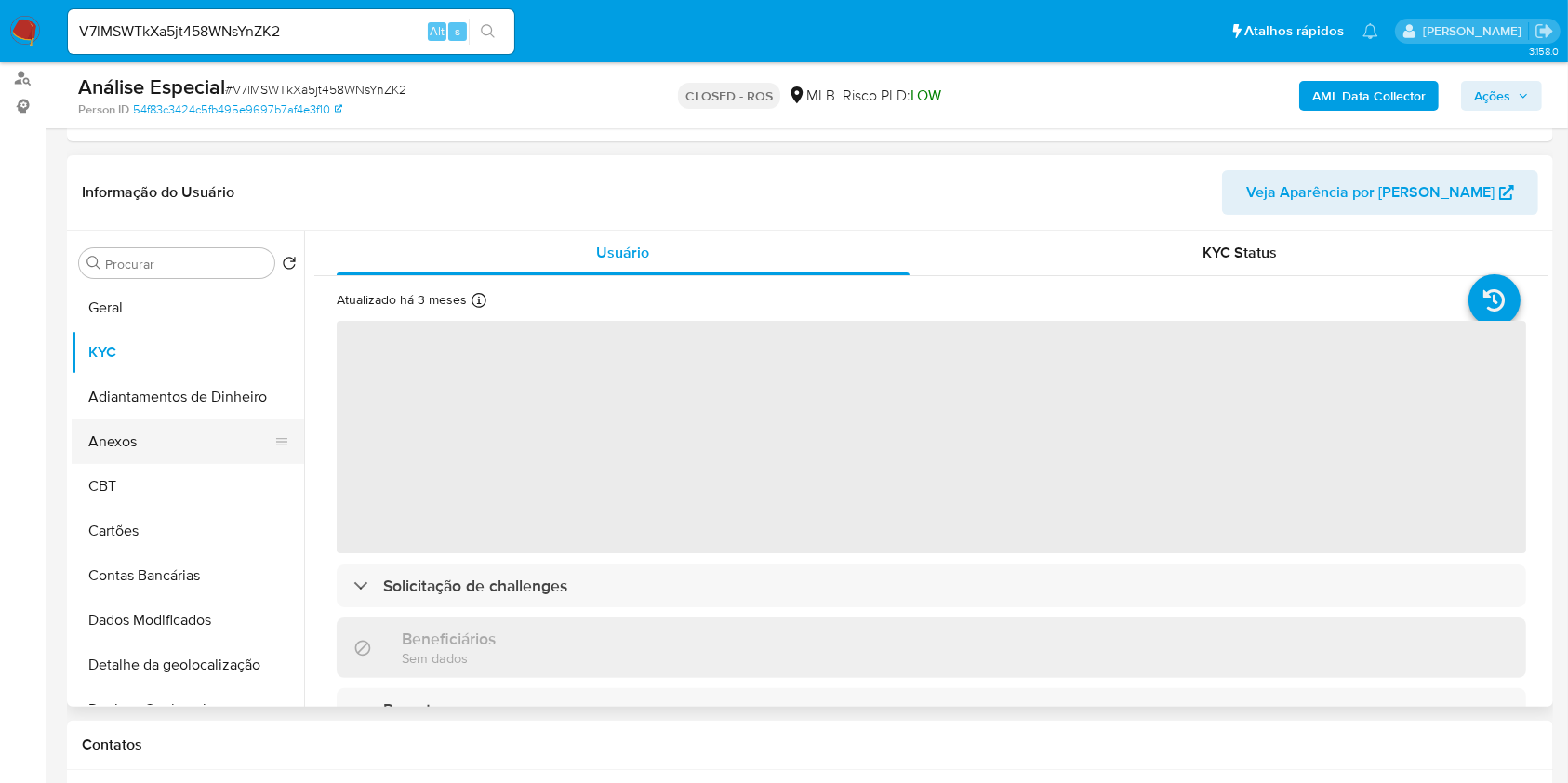
click at [169, 431] on button "Anexos" at bounding box center [181, 442] width 218 height 45
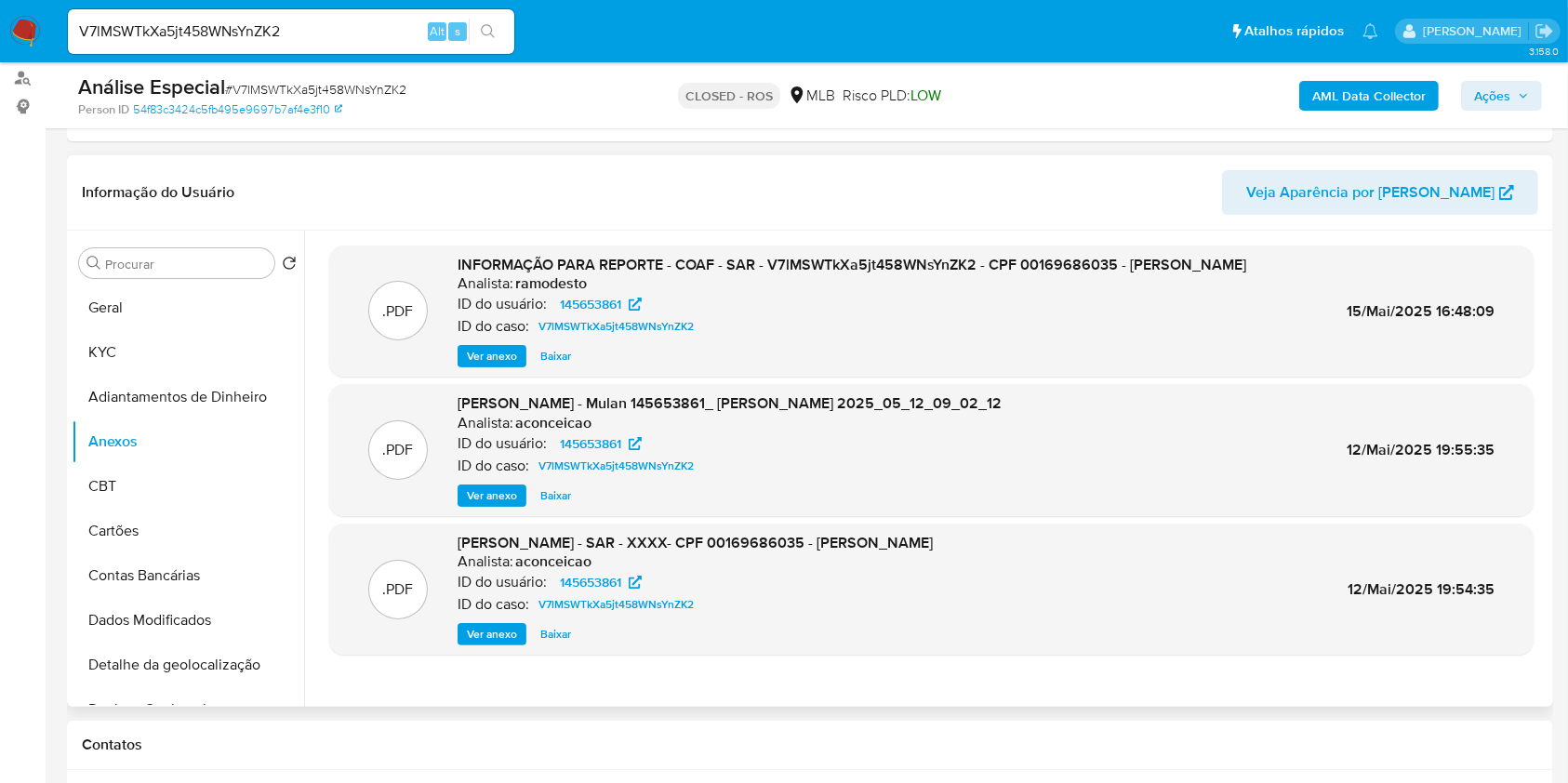
click at [473, 366] on span "Ver anexo" at bounding box center [492, 357] width 50 height 19
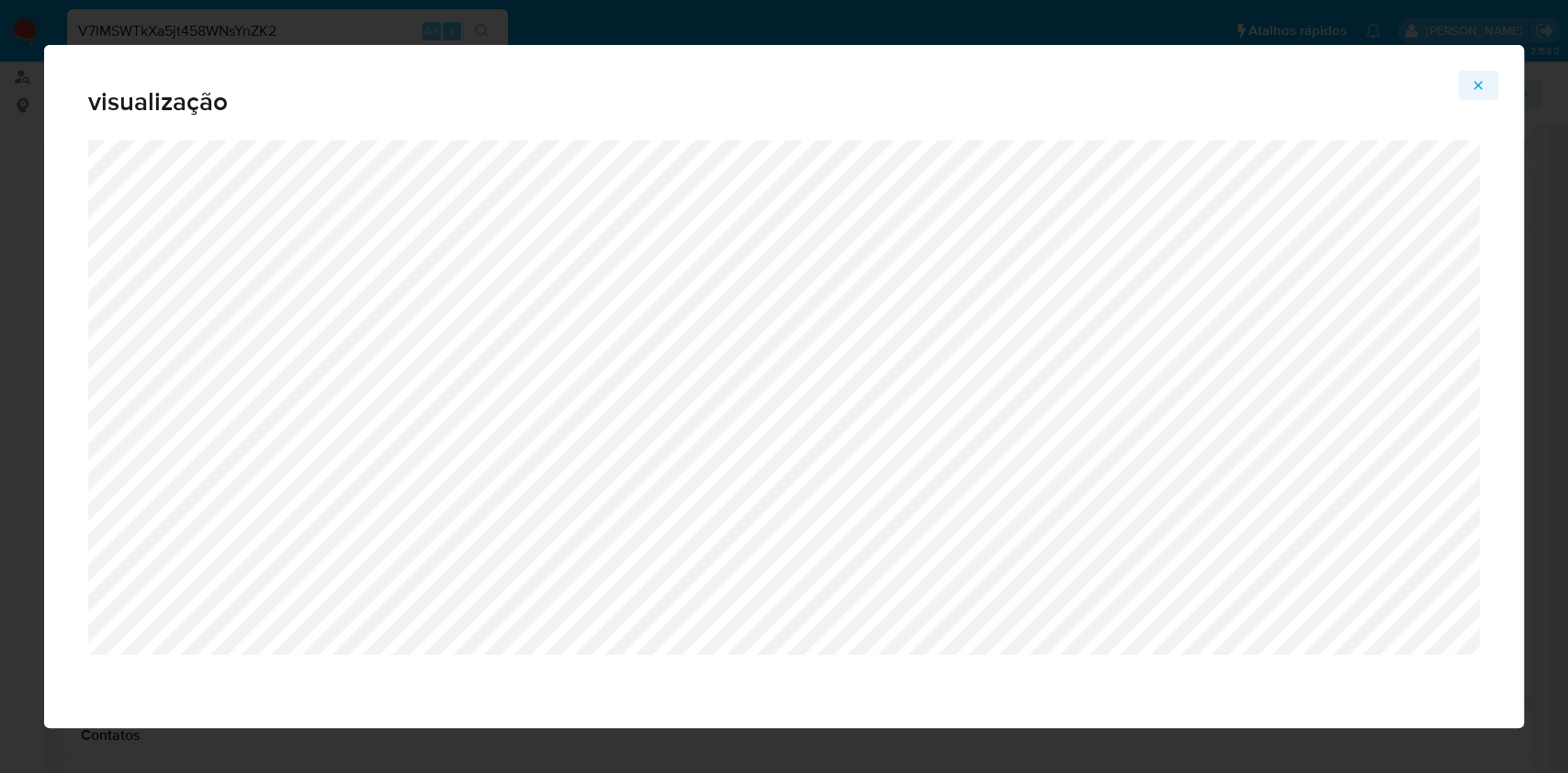
click at [1469, 97] on button "Attachment preview" at bounding box center [1478, 85] width 40 height 29
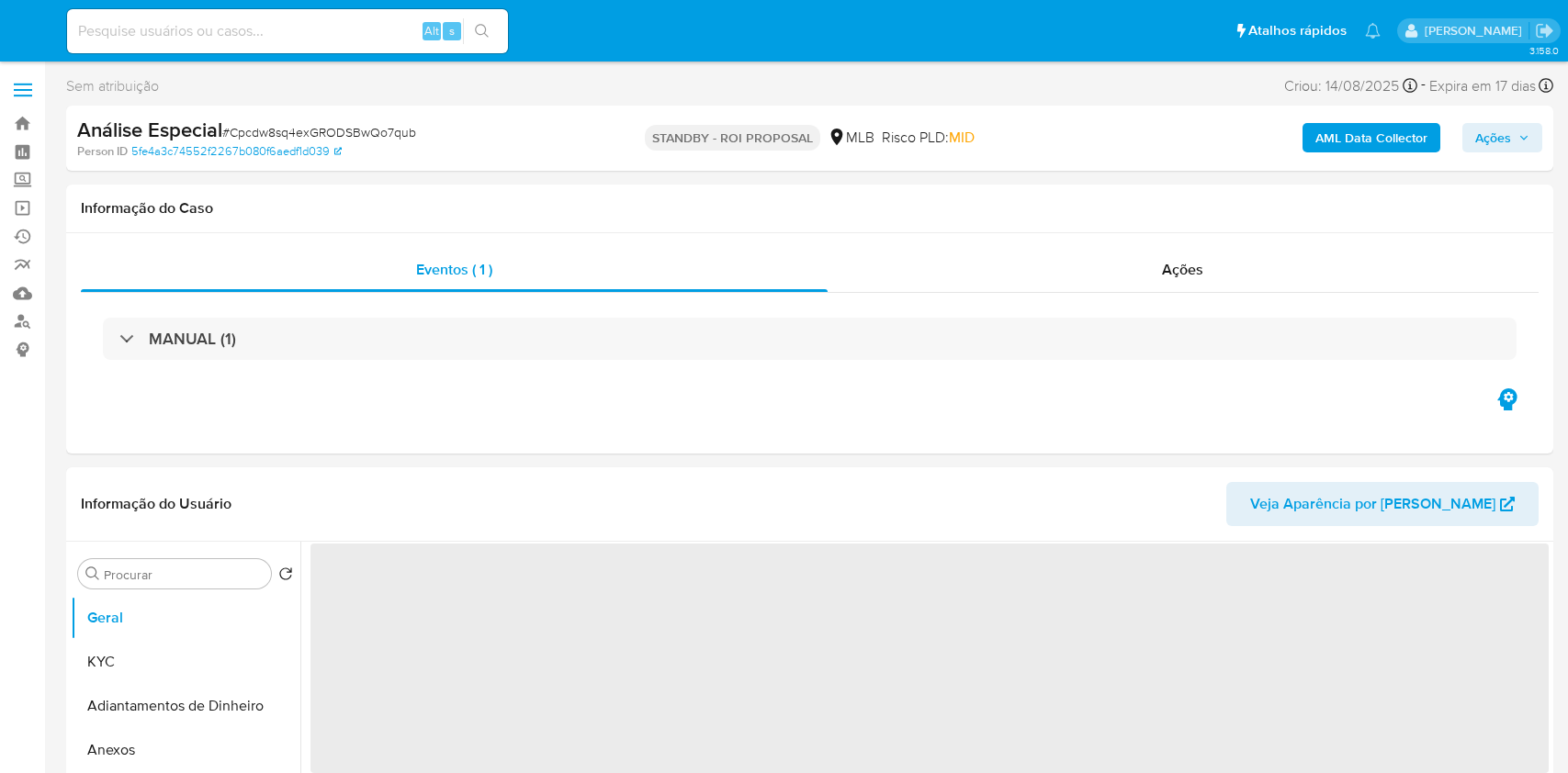
select select "10"
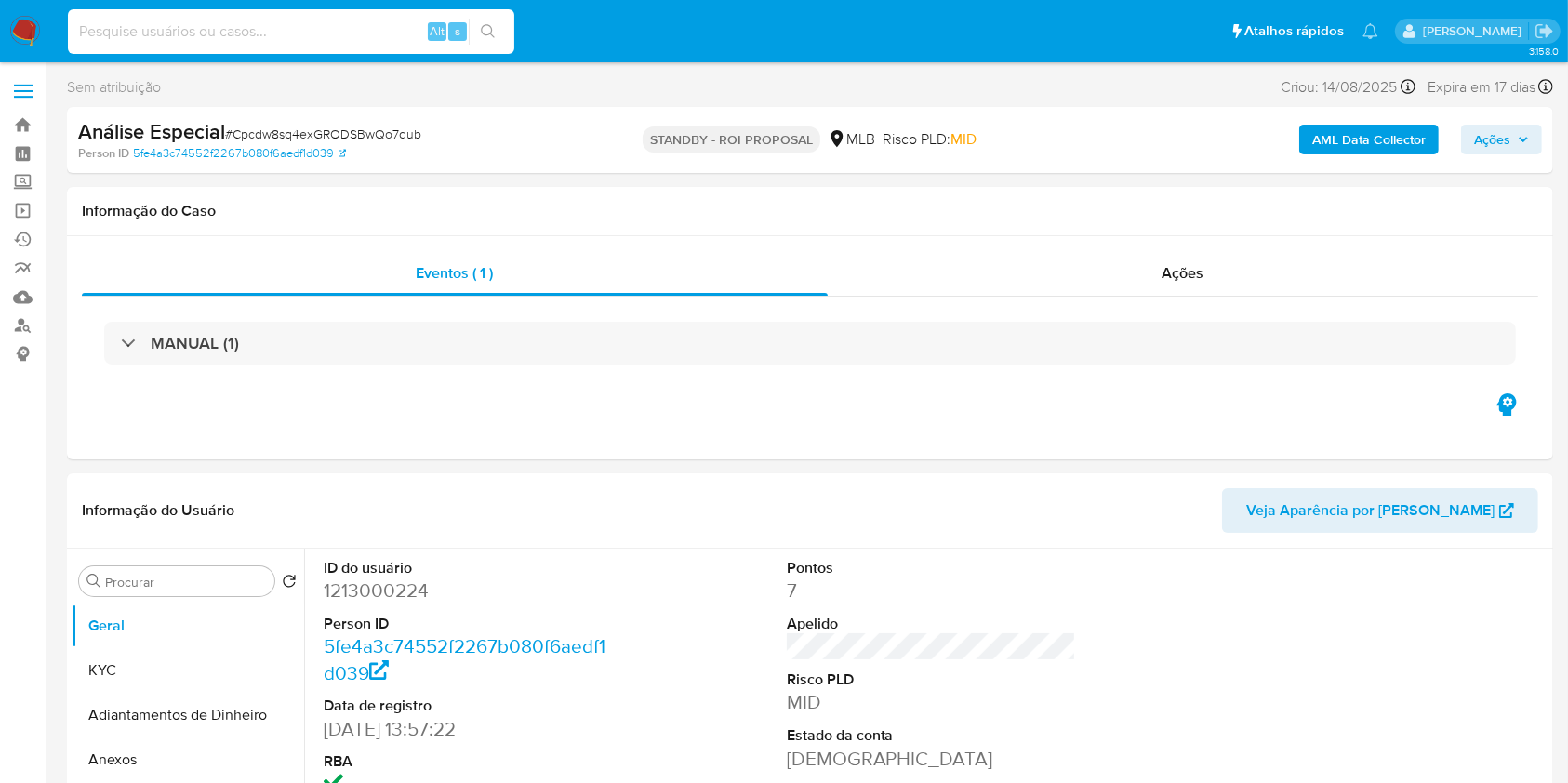
click at [319, 35] on input at bounding box center [291, 32] width 447 height 24
paste input "8FWyMifWporWjkLuSeDXmJKa"
type input "8FWyMifWporWjkLuSeDXmJKa"
click at [488, 17] on div "8FWyMifWporWjkLuSeDXmJKa Alt s" at bounding box center [291, 32] width 447 height 45
click at [498, 28] on button "search-icon" at bounding box center [487, 32] width 38 height 26
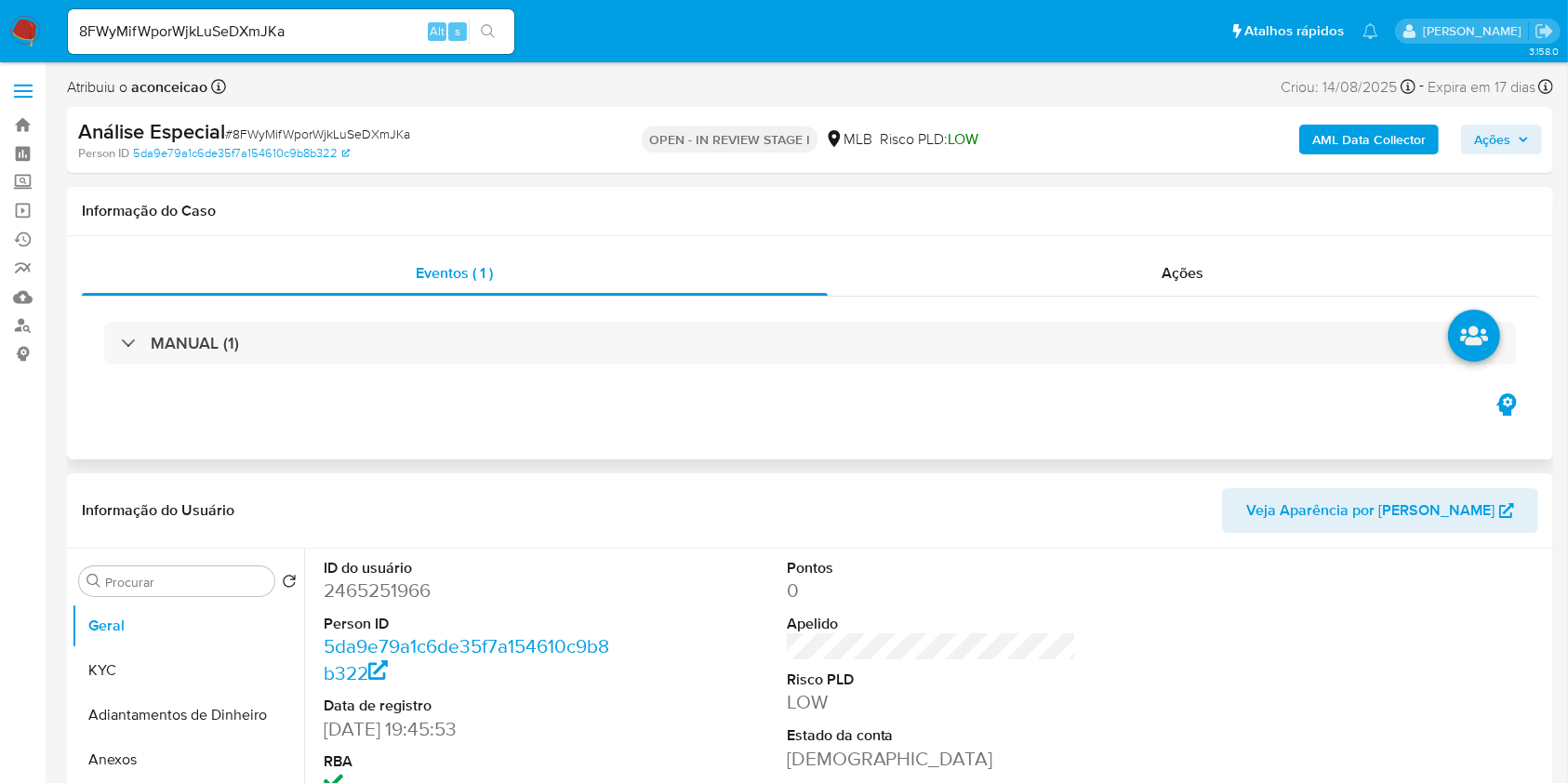
select select "10"
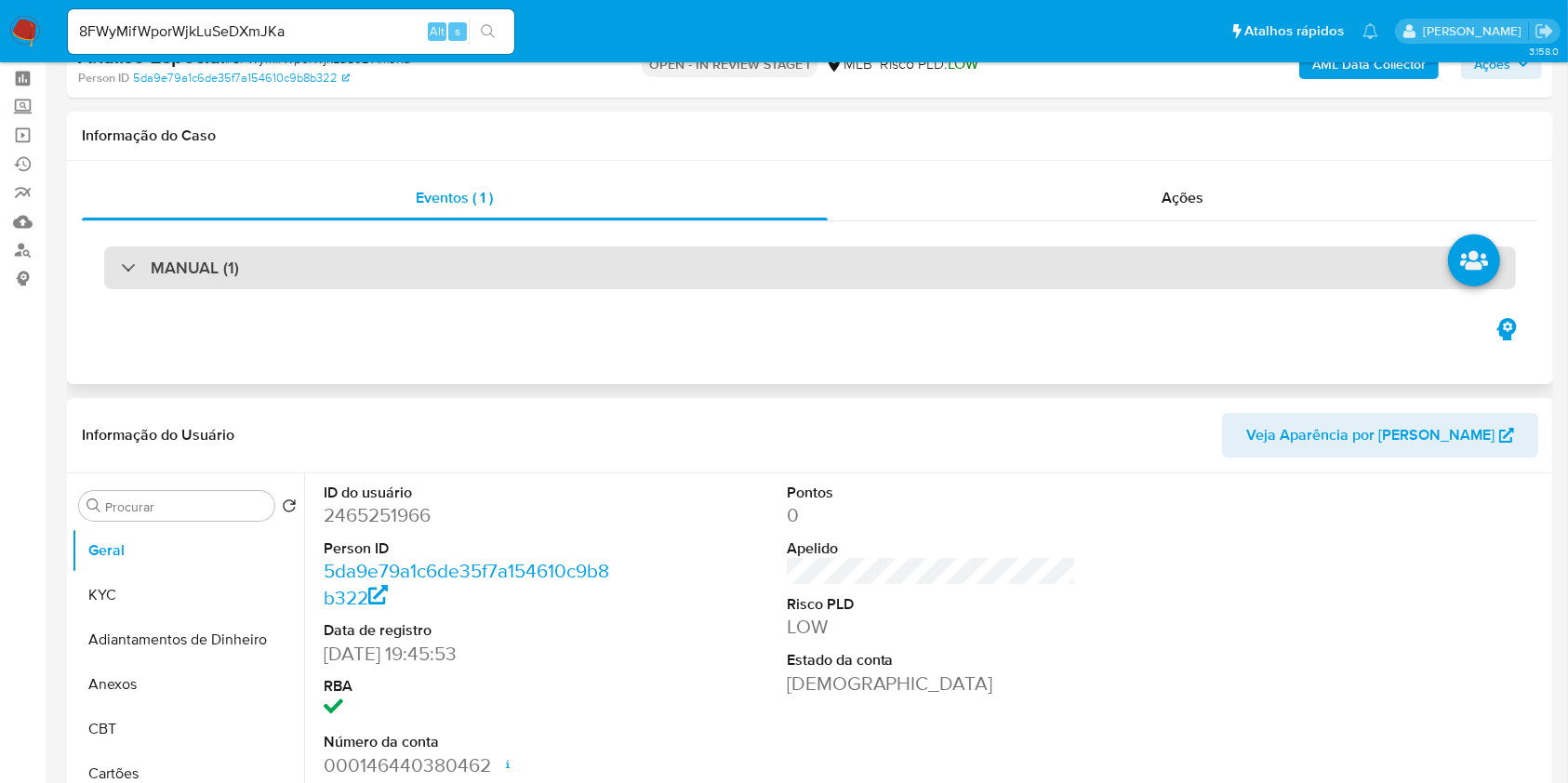
scroll to position [248, 0]
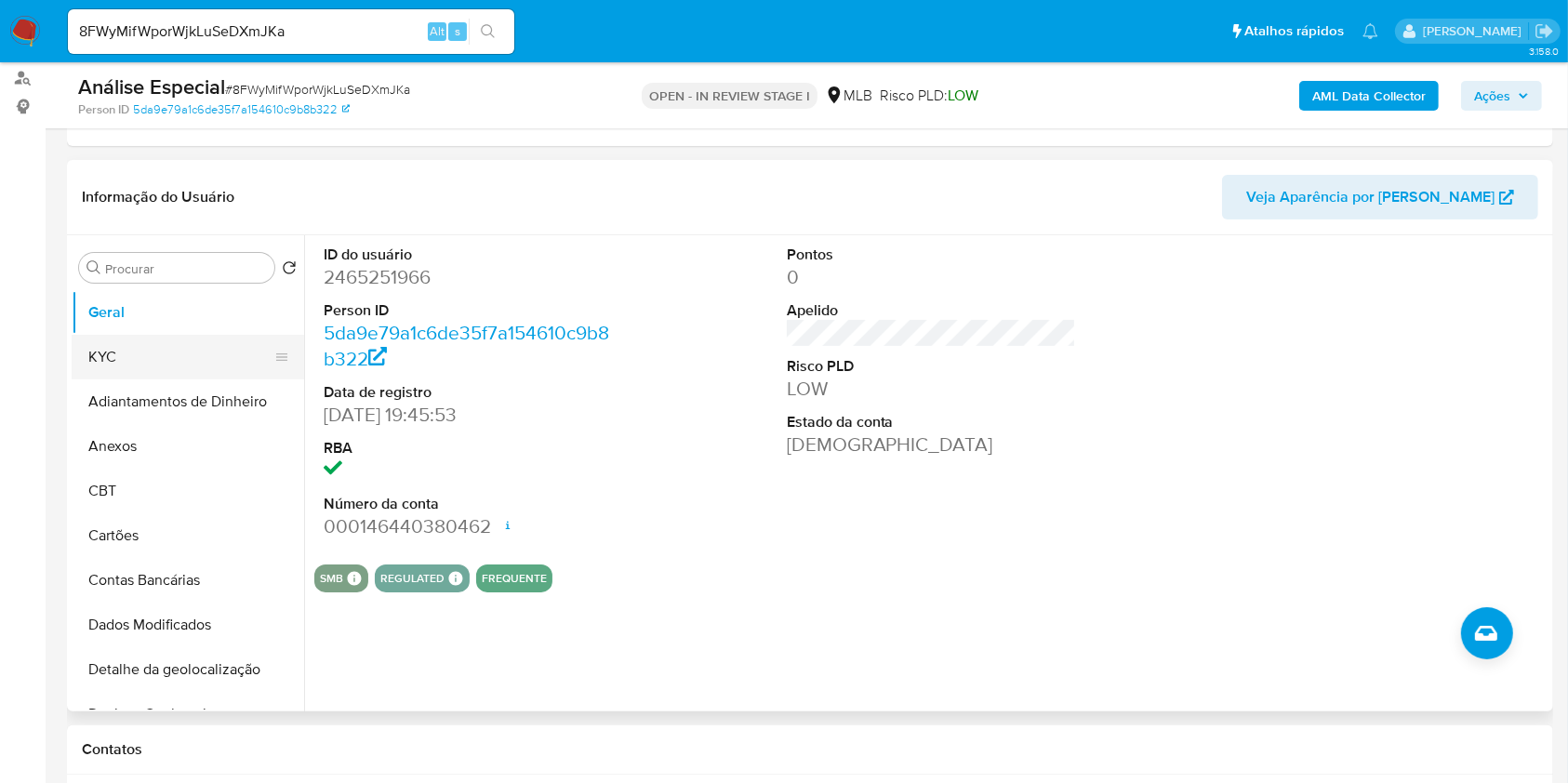
click at [234, 361] on button "KYC" at bounding box center [181, 358] width 218 height 45
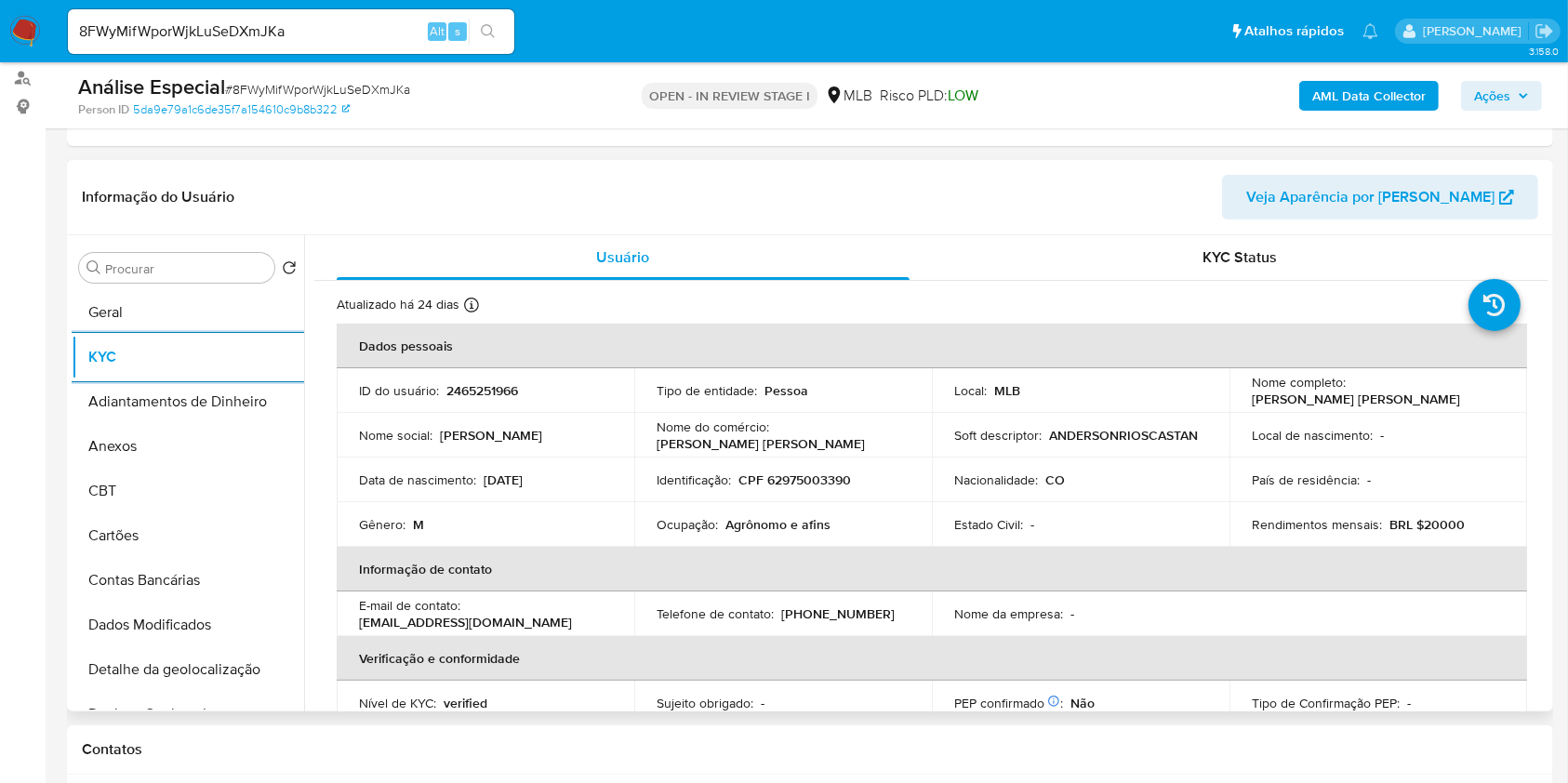
click at [785, 519] on p "Agrônomo e afins" at bounding box center [777, 524] width 105 height 17
copy div "Ocupação : Agrônomo e afins"
click at [785, 519] on p "Agrônomo e afins" at bounding box center [777, 524] width 105 height 17
click at [212, 263] on input "Procurar" at bounding box center [186, 269] width 162 height 17
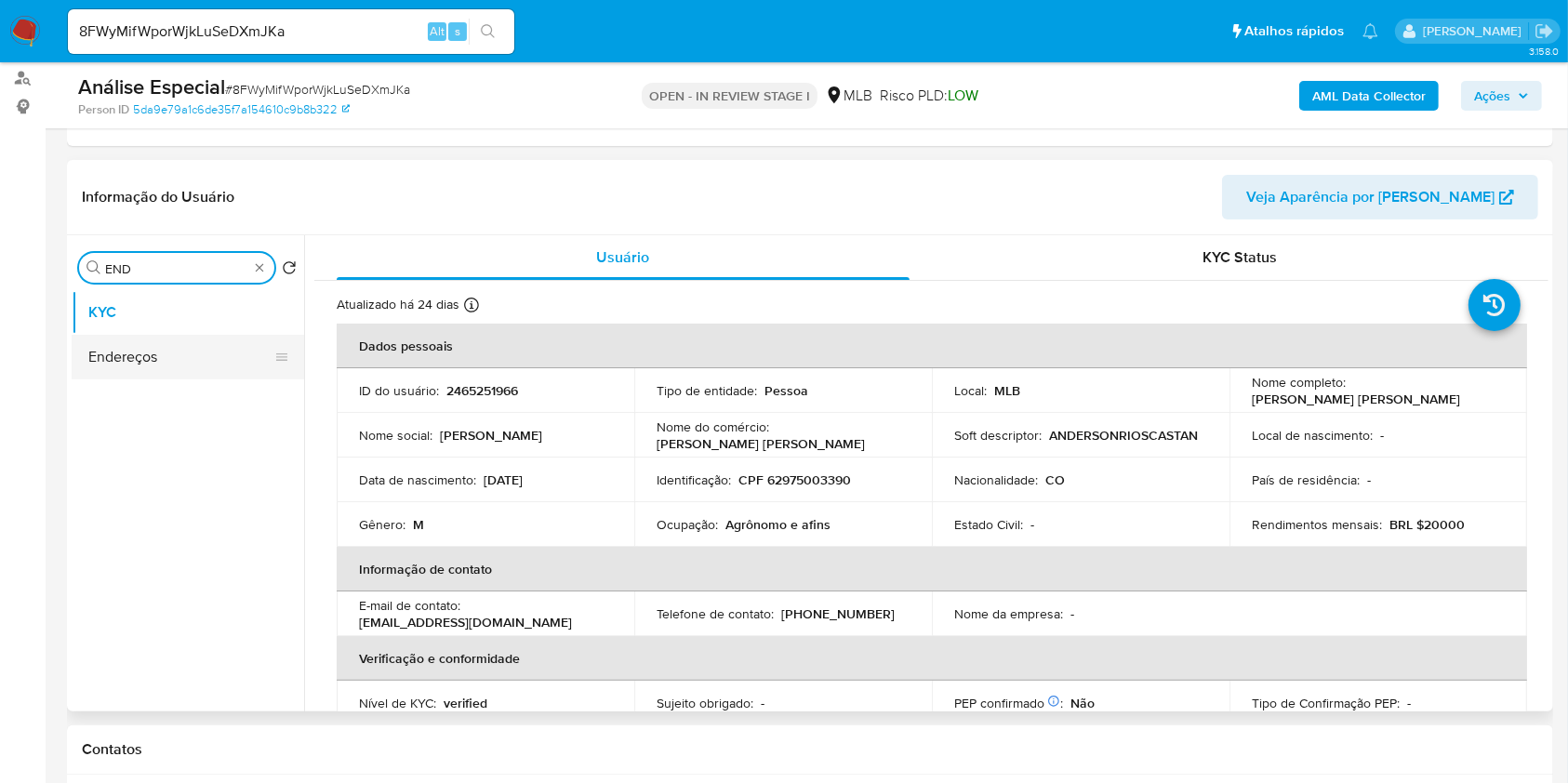
type input "END"
click at [189, 354] on button "Endereços" at bounding box center [181, 358] width 218 height 45
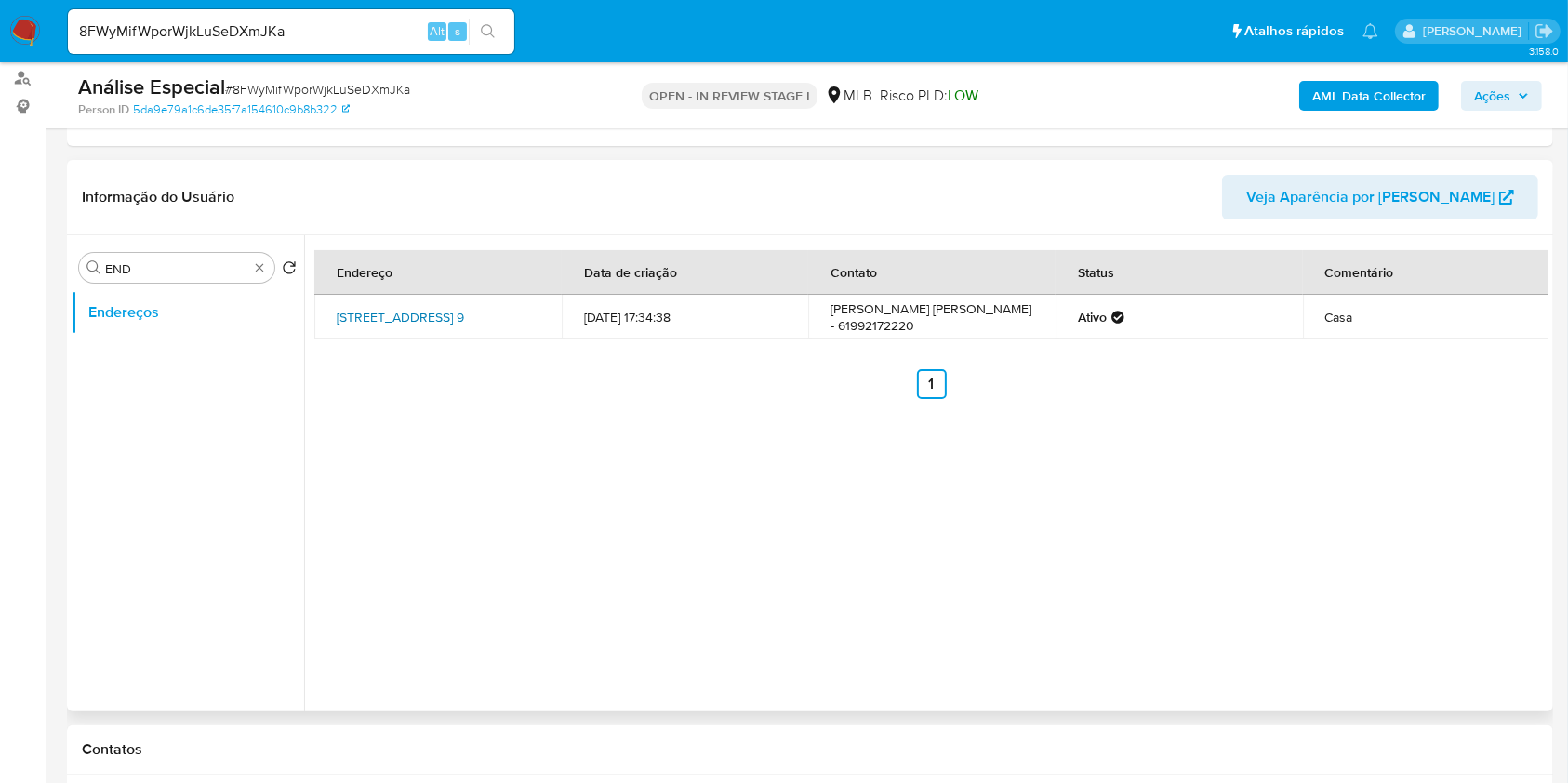
click at [450, 321] on link "Quadra 54 9, Águas Lindas De Goiás, Goiás, 72911322, Brasil 9" at bounding box center [400, 317] width 128 height 19
copy link "Quadra 54 9, Águas Lindas De Goiás, Goiás"
drag, startPoint x: 329, startPoint y: 302, endPoint x: 407, endPoint y: 328, distance: 82.2
click at [407, 328] on td "Quadra 54 9, Águas Lindas De Goiás, Goiás, 72911322, Brasil 9" at bounding box center [439, 317] width 248 height 45
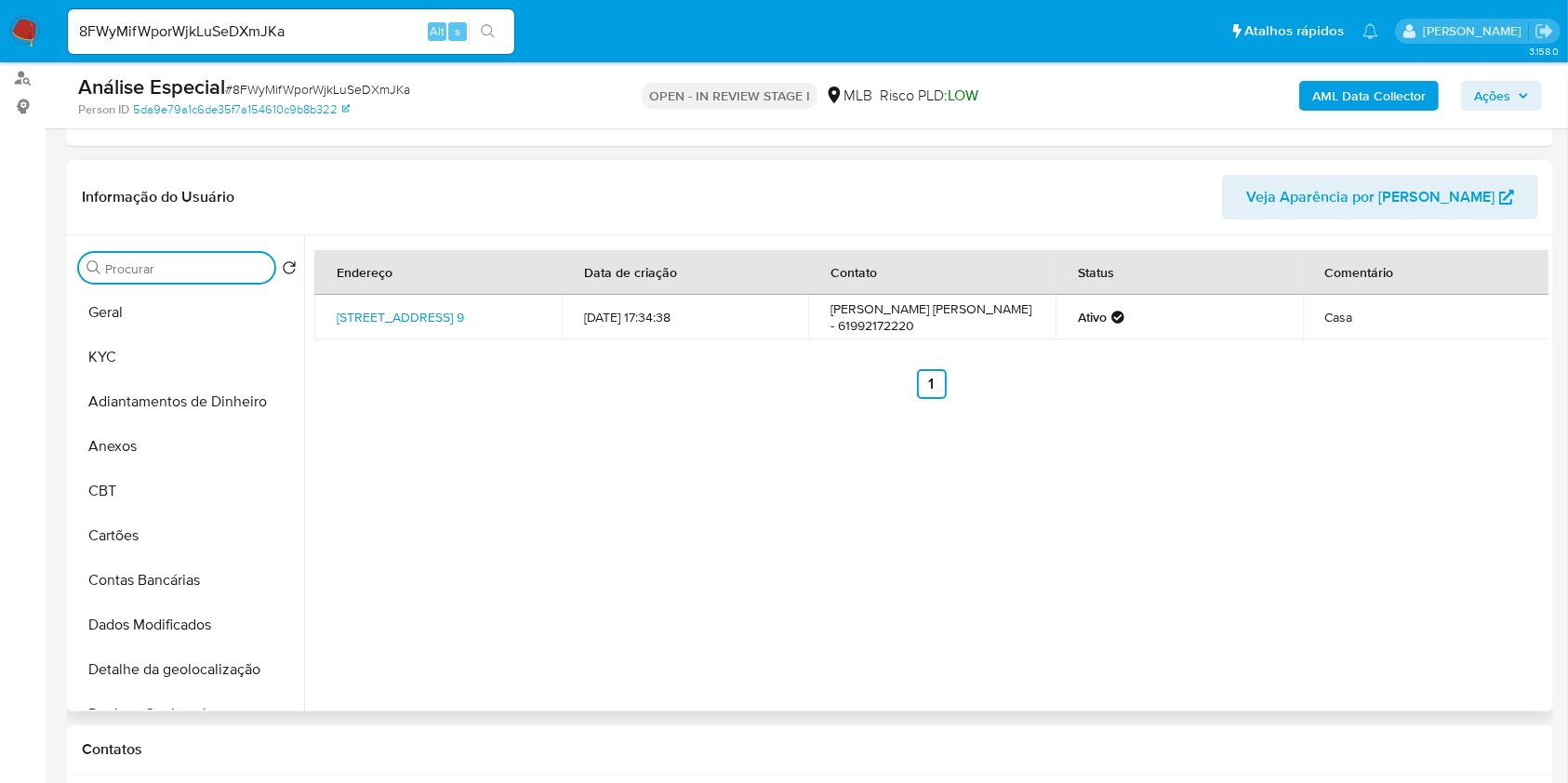
click at [238, 268] on input "Procurar" at bounding box center [186, 269] width 162 height 17
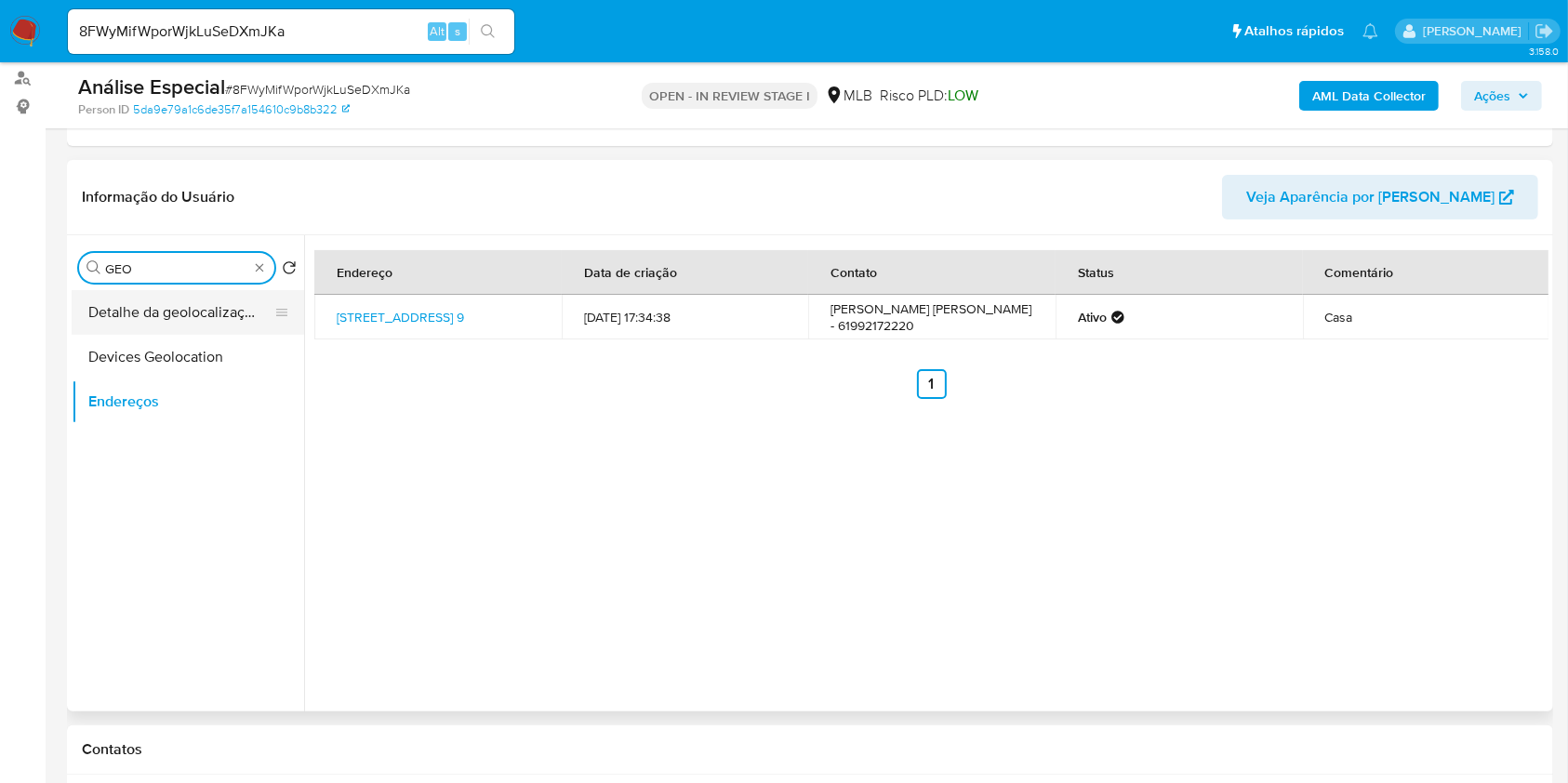
type input "GEO"
click at [197, 309] on button "Detalhe da geolocalização" at bounding box center [181, 313] width 218 height 45
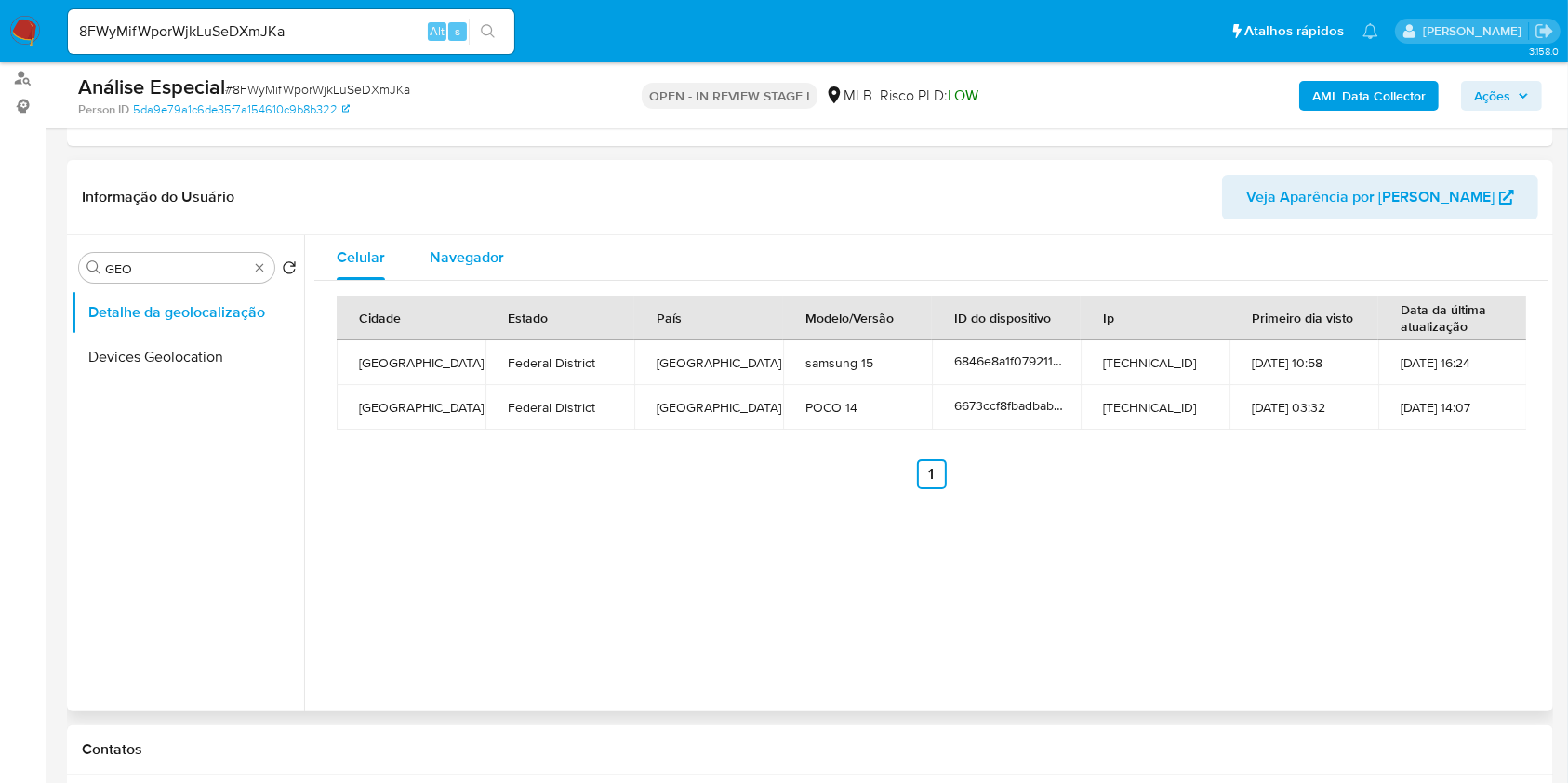
click at [476, 250] on span "Navegador" at bounding box center [467, 257] width 74 height 21
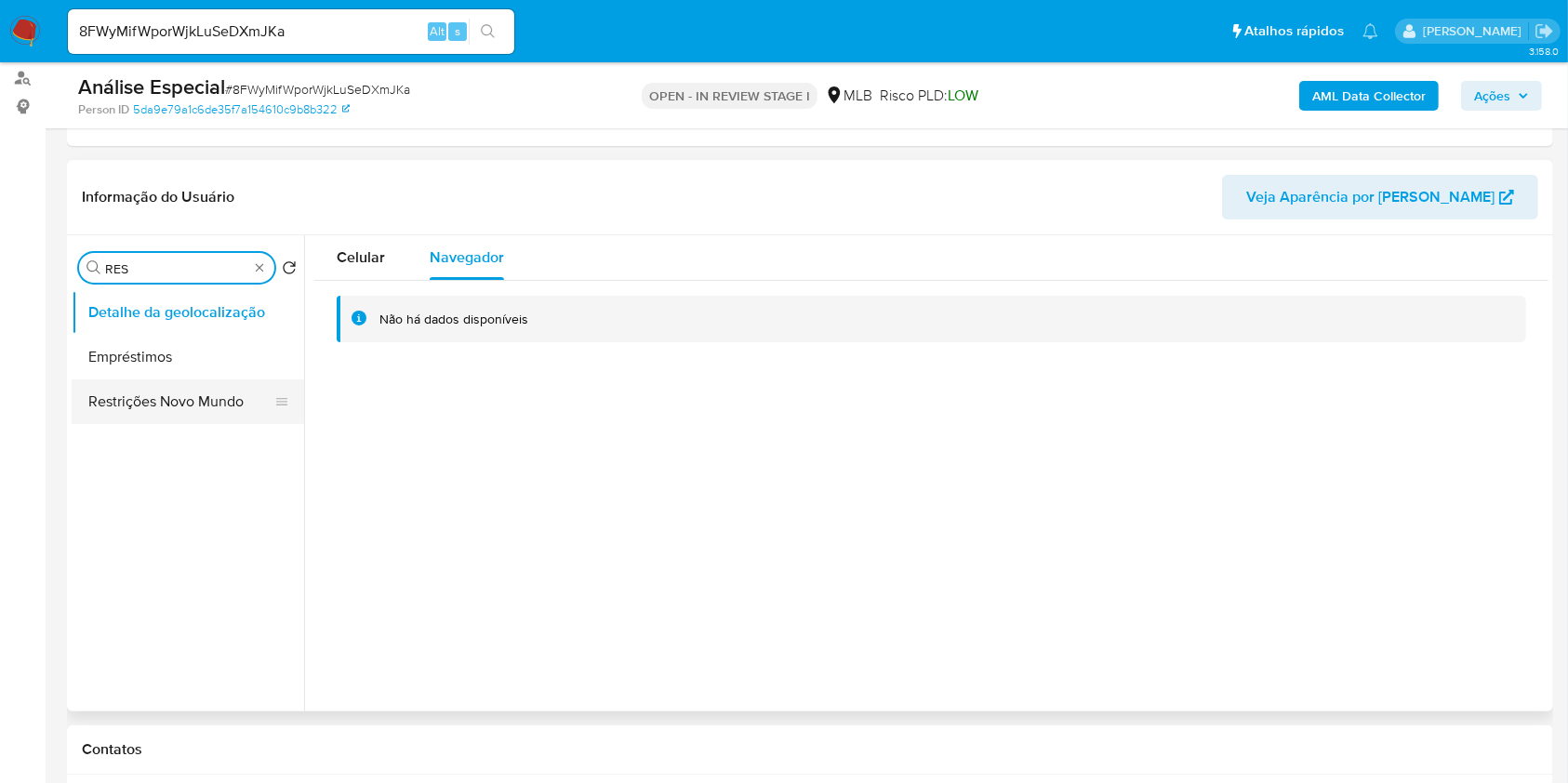
type input "RES"
click at [187, 398] on button "Restrições Novo Mundo" at bounding box center [181, 402] width 218 height 45
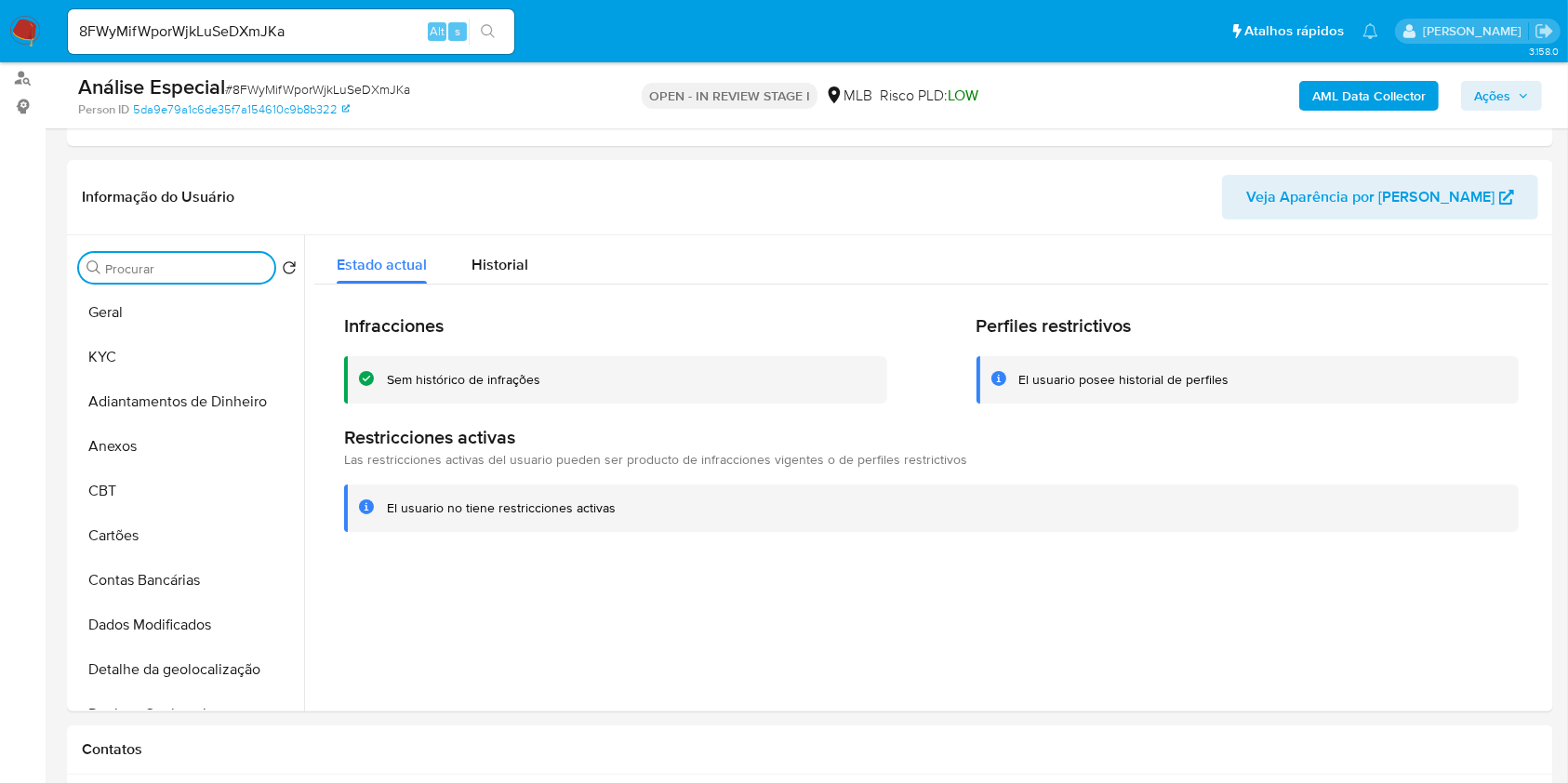
click at [263, 274] on input "Procurar" at bounding box center [186, 269] width 162 height 17
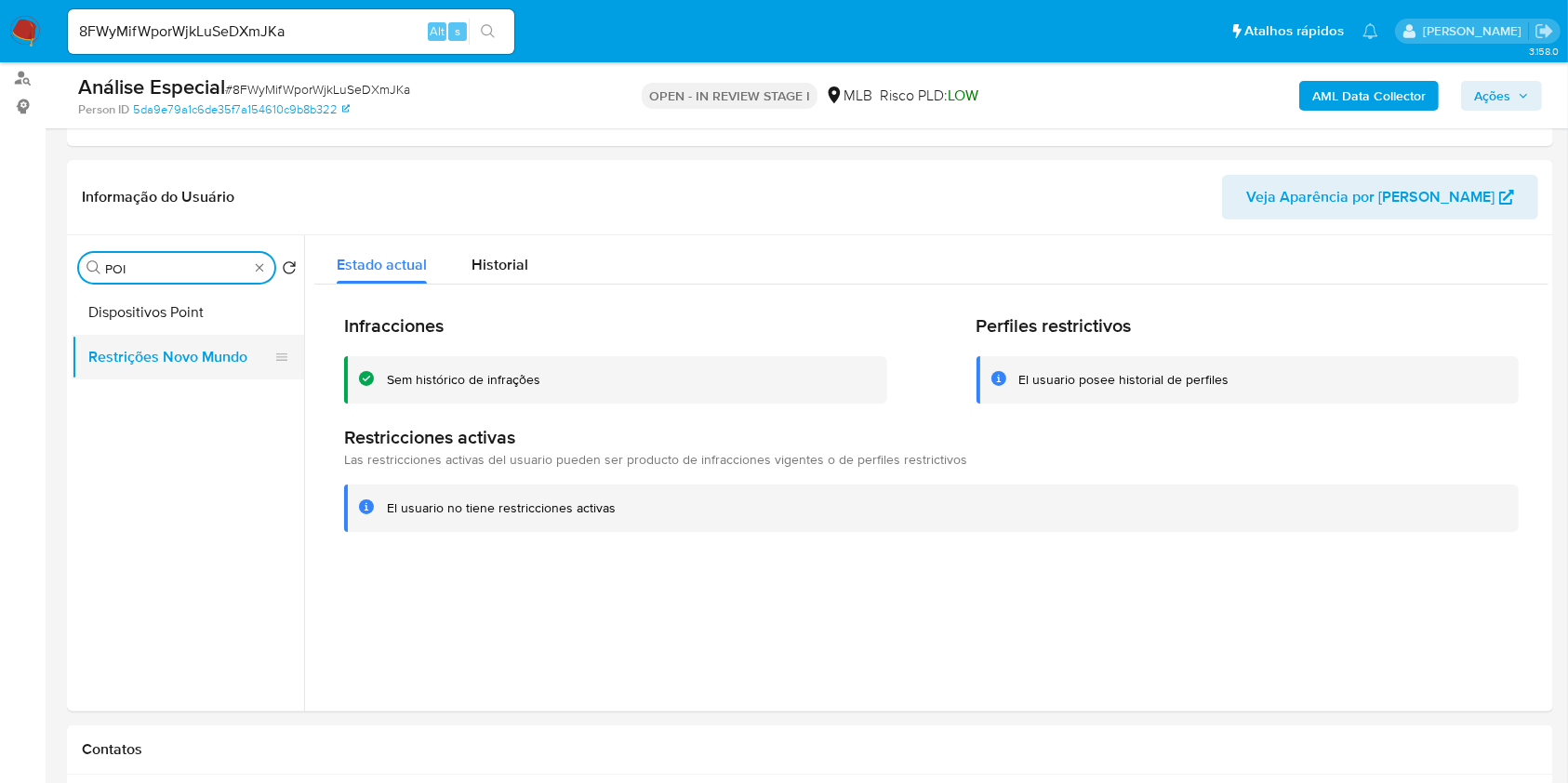
type input "POI"
click at [182, 348] on button "Restrições Novo Mundo" at bounding box center [181, 358] width 218 height 45
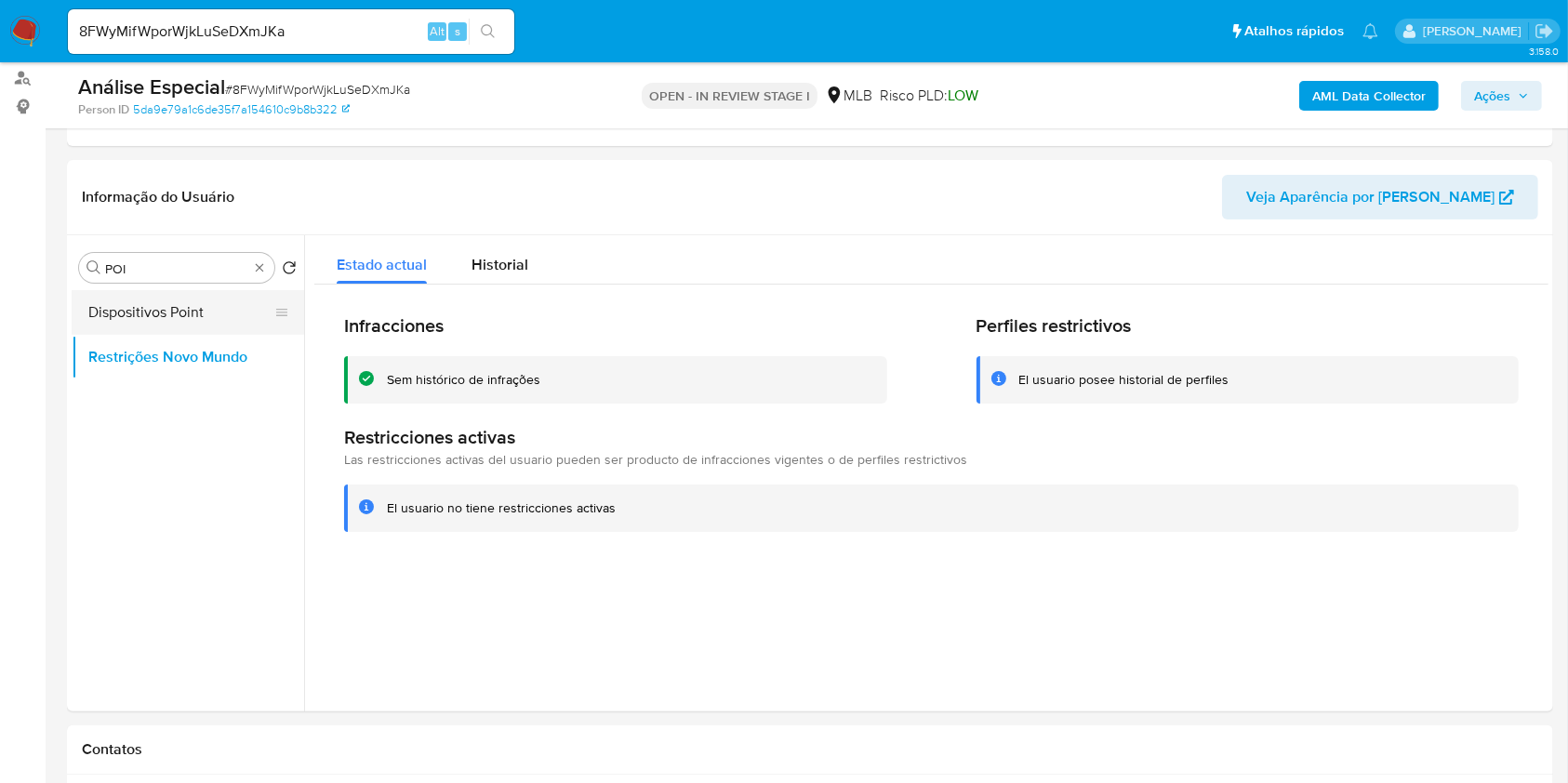
click at [180, 315] on button "Dispositivos Point" at bounding box center [181, 313] width 218 height 45
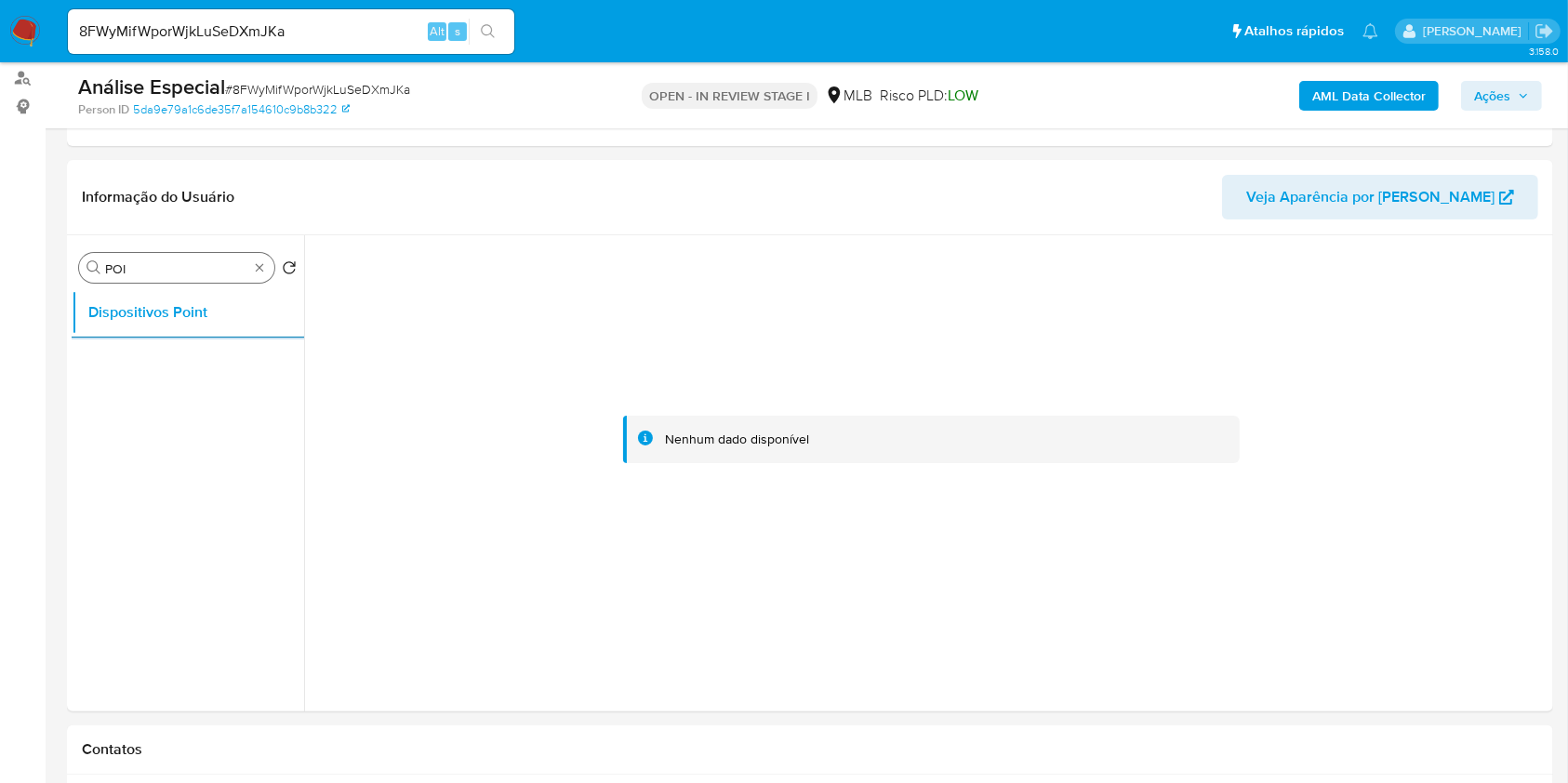
click at [258, 255] on div "Procurar POI" at bounding box center [177, 268] width 196 height 30
type input "DOC"
click at [216, 381] on ul "Dispositivos Point Documentação" at bounding box center [188, 500] width 233 height 420
click at [219, 370] on button "Documentação" at bounding box center [181, 358] width 218 height 45
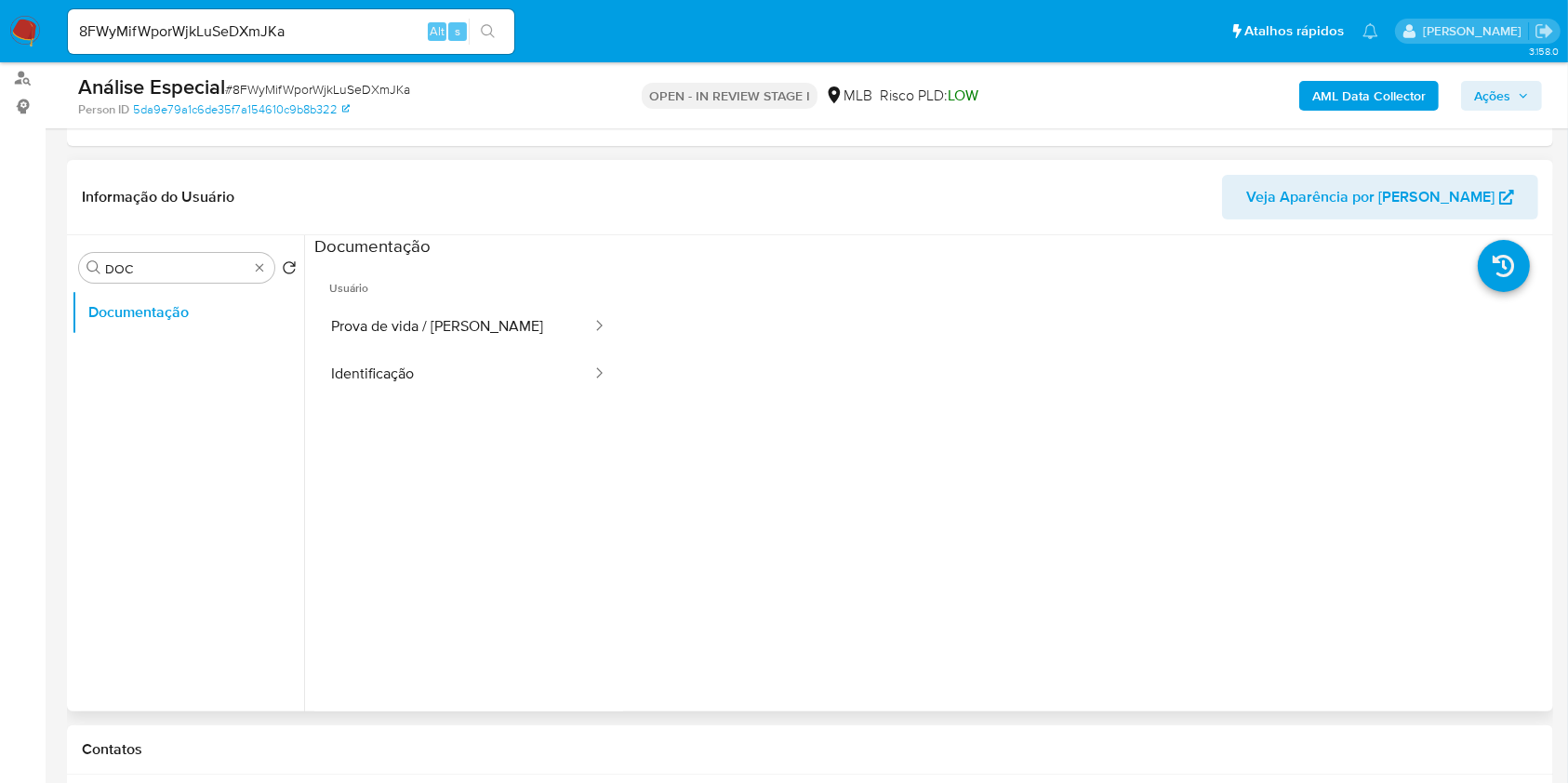
click at [534, 411] on ul "Usuário Prova de vida / Selfie Identificação" at bounding box center [469, 526] width 309 height 535
click at [498, 389] on button "Identificação" at bounding box center [454, 374] width 279 height 47
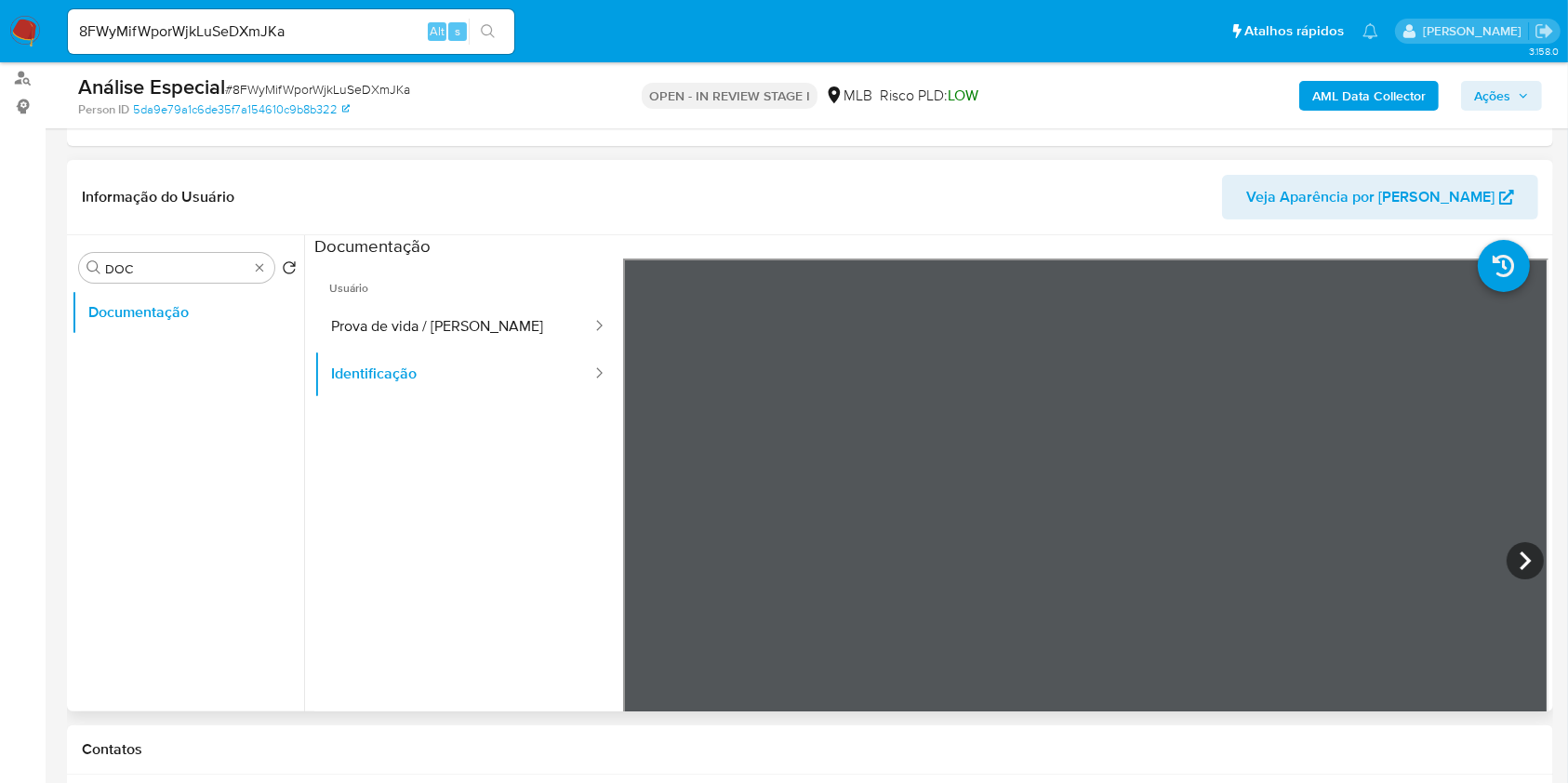
scroll to position [164, 0]
click at [1131, 254] on section at bounding box center [932, 545] width 1235 height 618
click at [483, 334] on button "Prova de vida / Selfie" at bounding box center [454, 327] width 279 height 47
click at [270, 269] on div "Procurar DOC" at bounding box center [177, 268] width 196 height 30
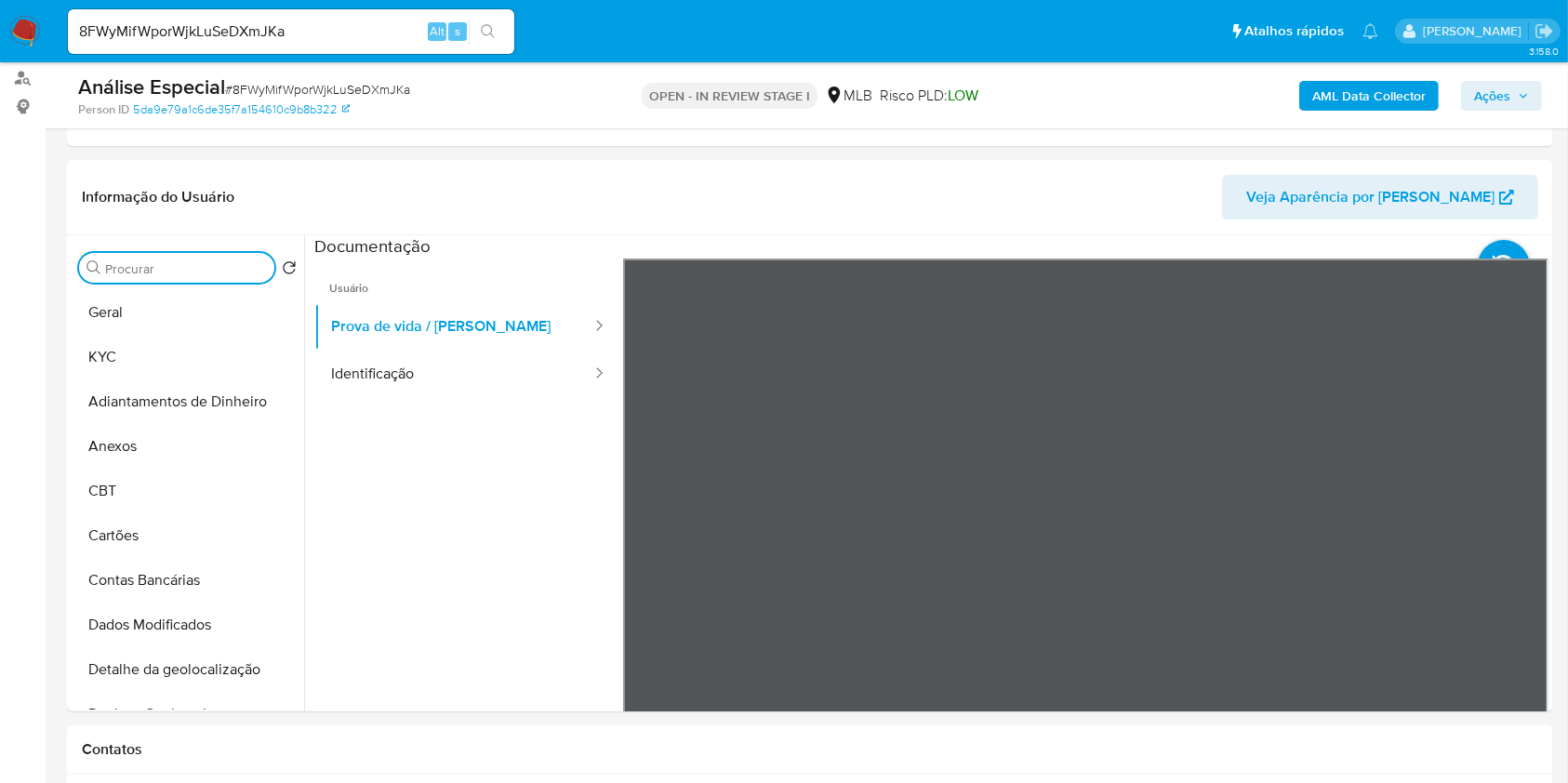
click at [1340, 99] on b "AML Data Collector" at bounding box center [1370, 96] width 114 height 30
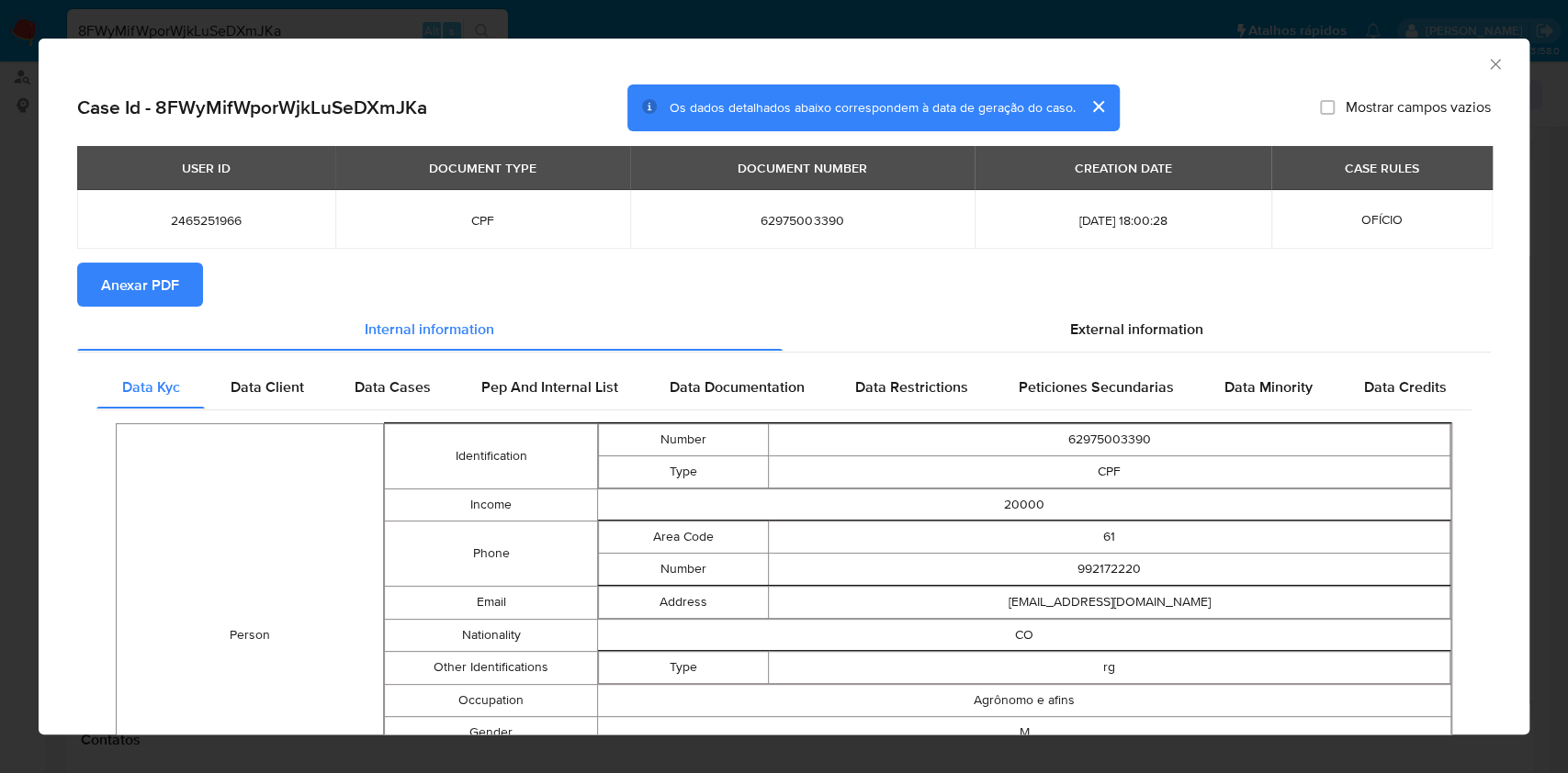
click at [141, 280] on span "Anexar PDF" at bounding box center [140, 285] width 78 height 40
click at [1475, 50] on div "AML Data Collector" at bounding box center [784, 62] width 1491 height 46
click at [1490, 64] on icon "Fechar a janela" at bounding box center [1494, 63] width 10 height 10
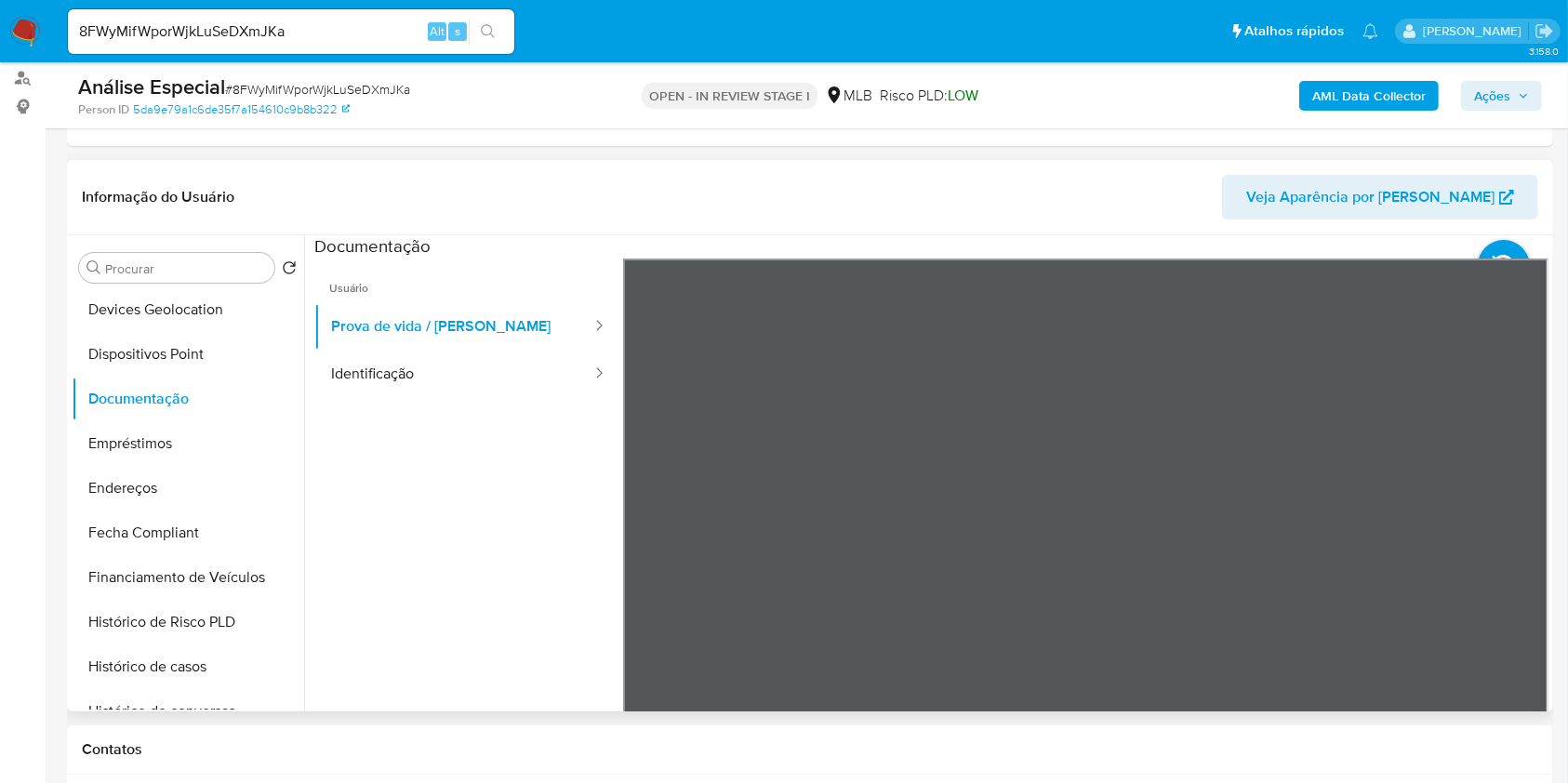
scroll to position [868, 0]
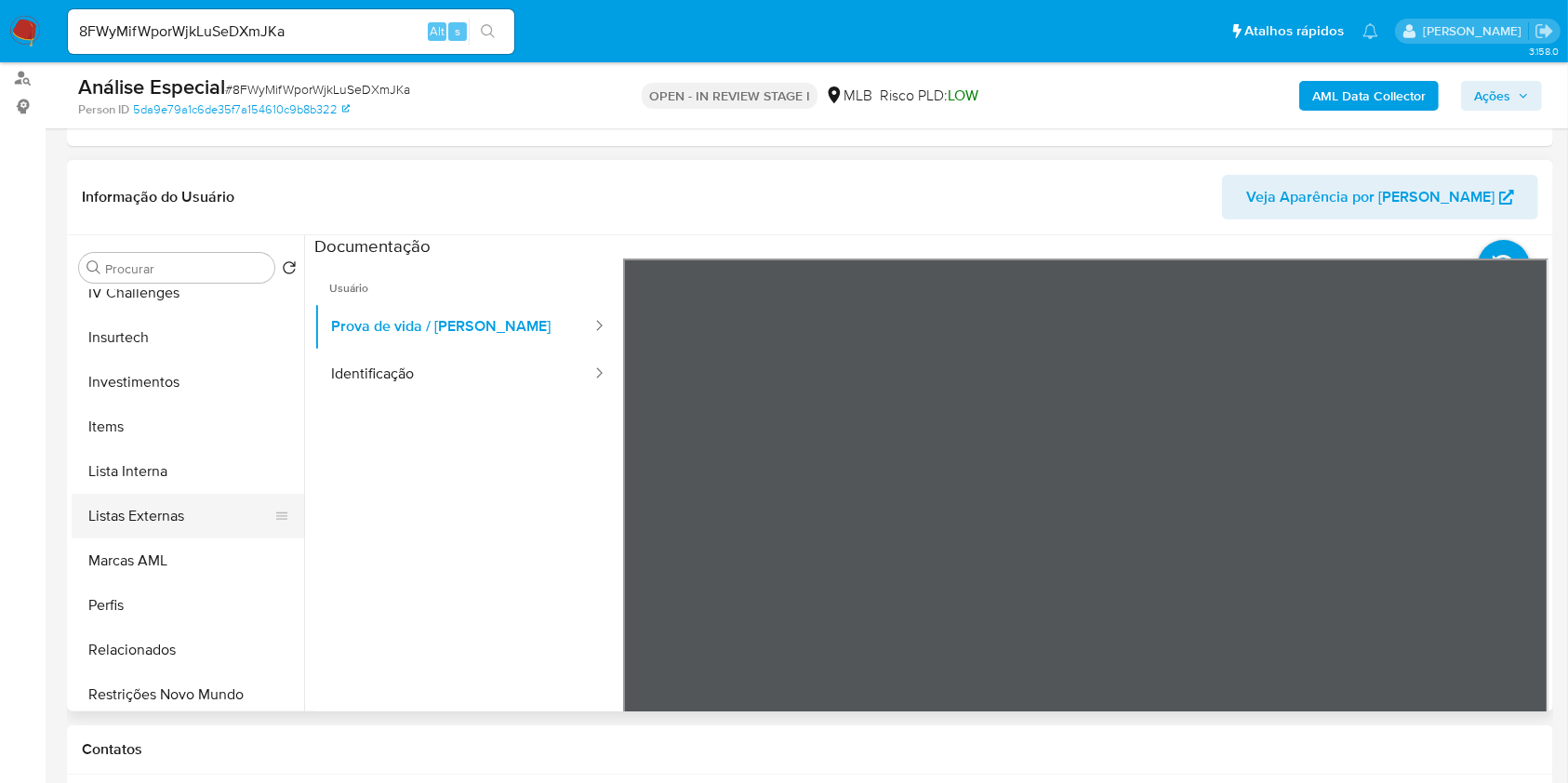
click at [174, 519] on button "Listas Externas" at bounding box center [181, 516] width 218 height 45
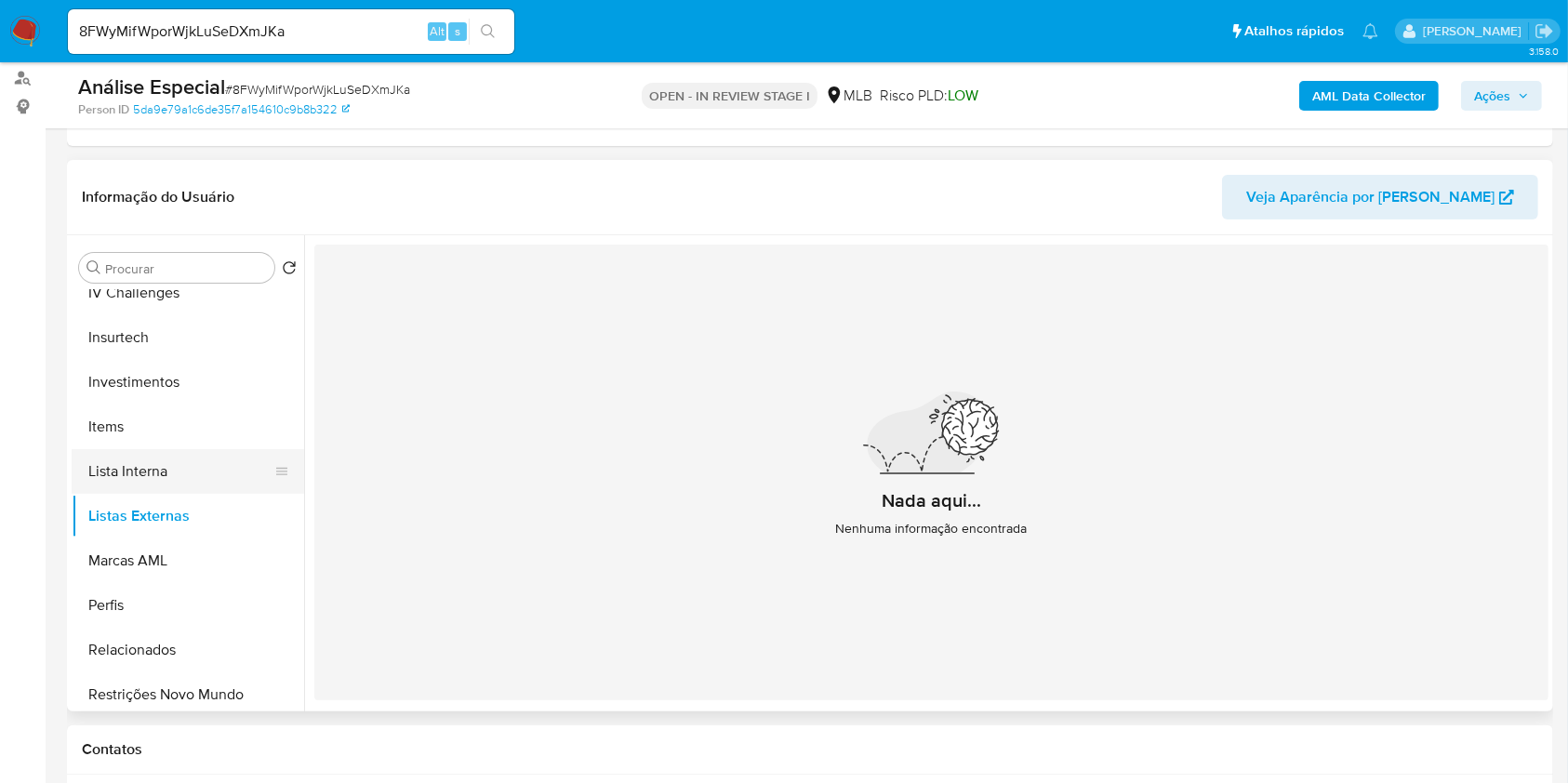
click at [164, 479] on button "Lista Interna" at bounding box center [181, 472] width 218 height 45
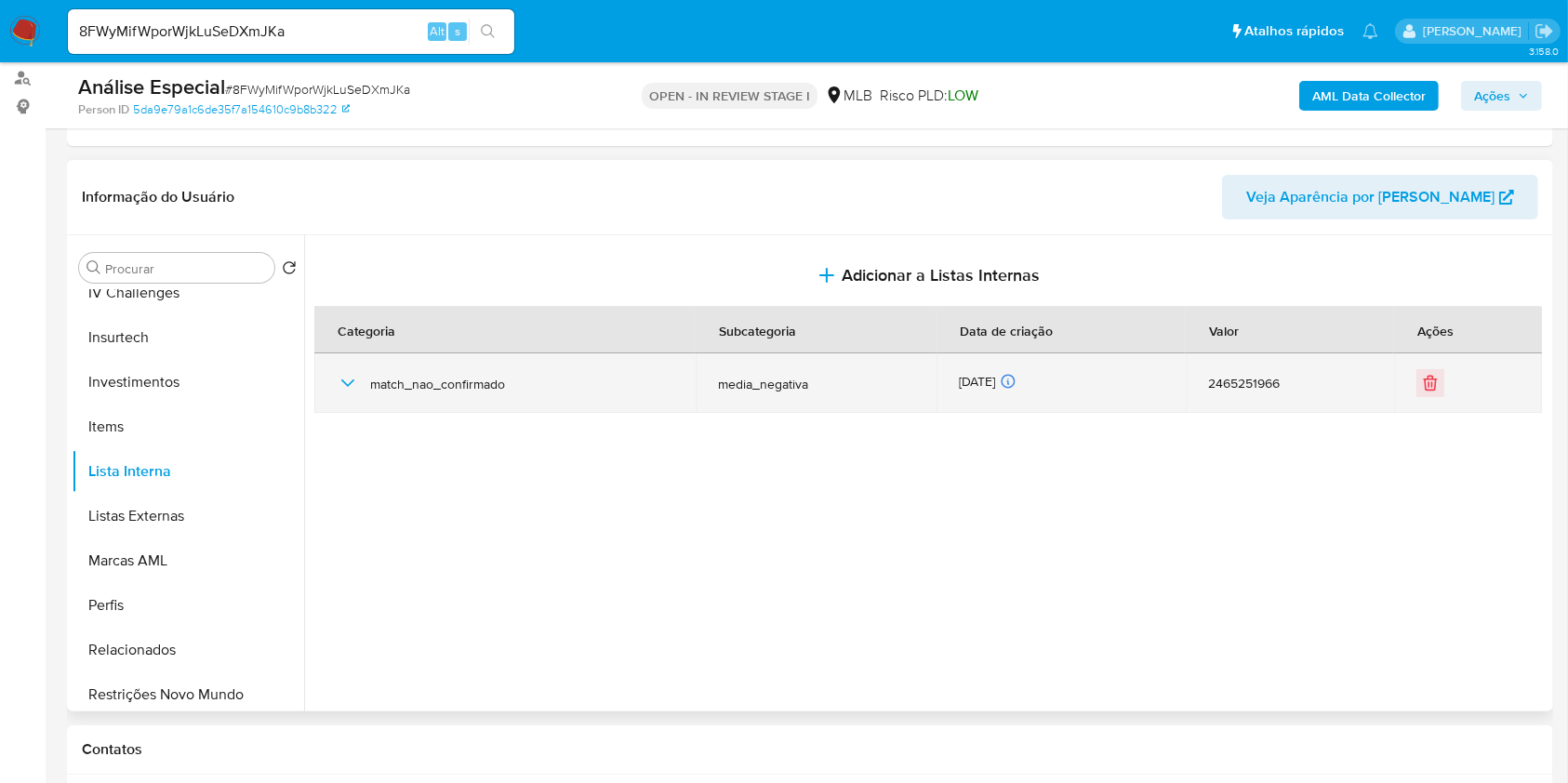
click at [356, 385] on icon "button" at bounding box center [348, 384] width 22 height 22
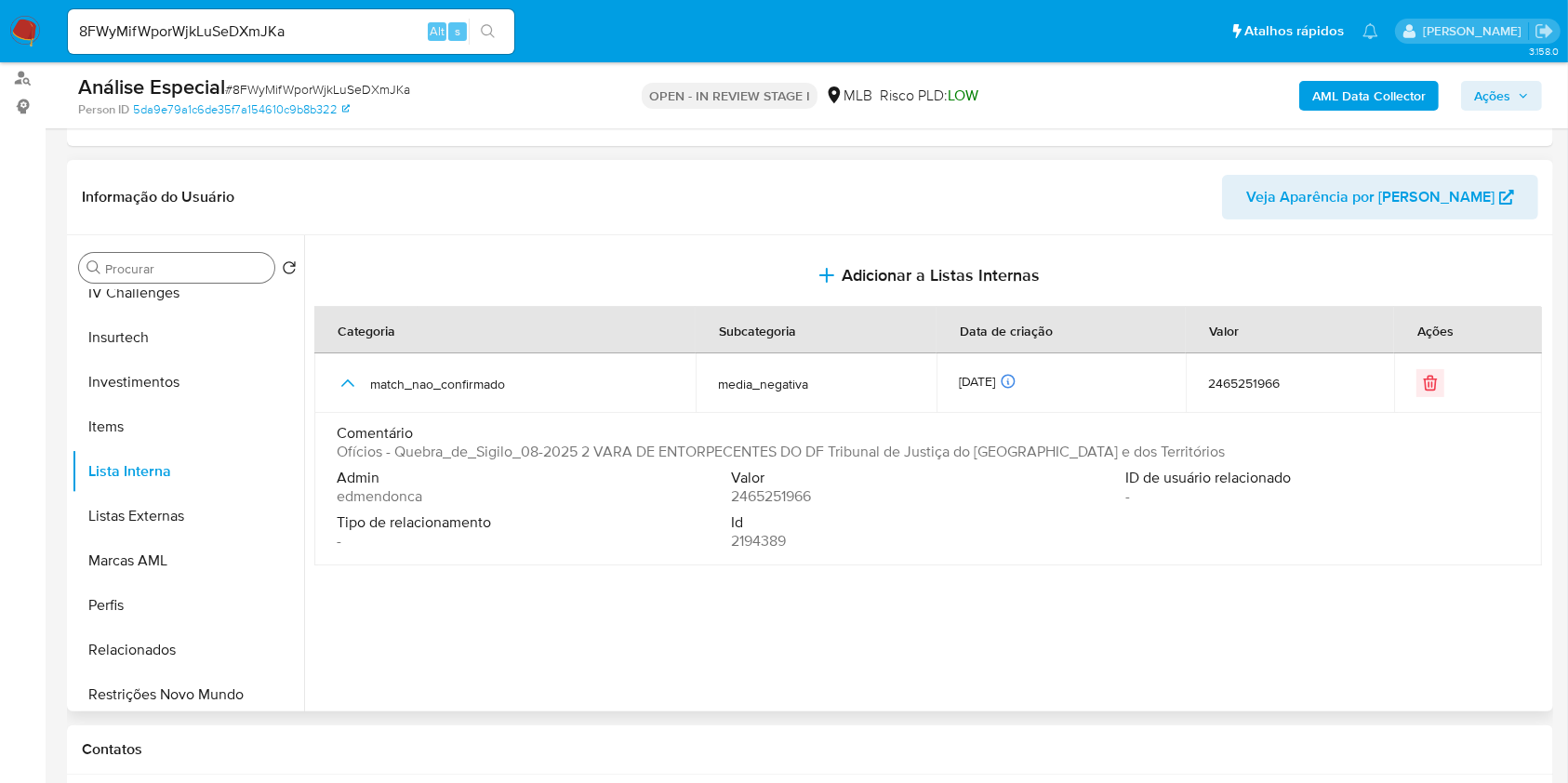
click at [223, 274] on input "Procurar" at bounding box center [186, 269] width 162 height 17
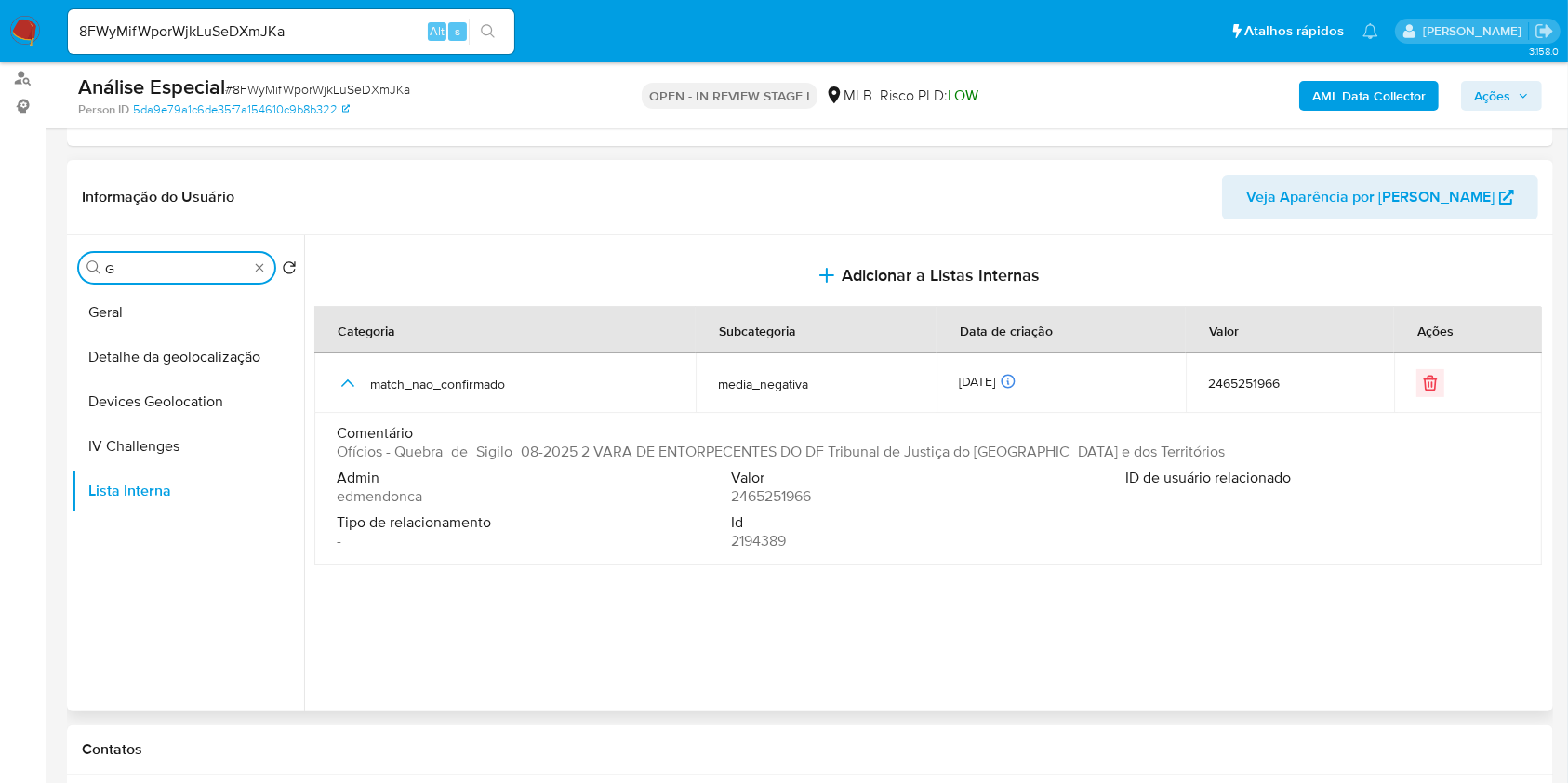
scroll to position [0, 0]
type input "GEO"
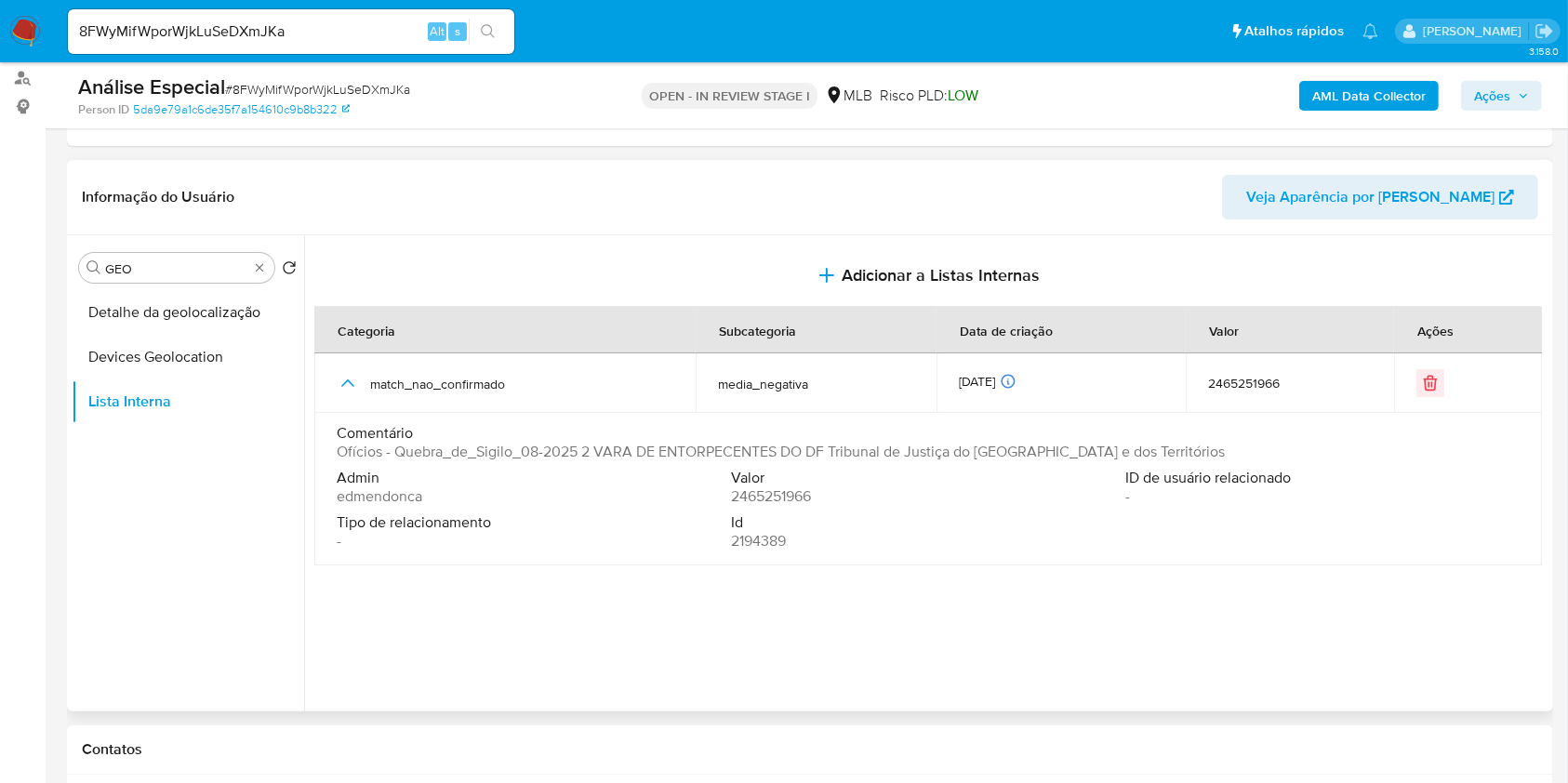
click at [945, 447] on span "Ofícios - Quebra_de_Sigilo_08-2025 2 VARA DE ENTORPECENTES DO DF Tribunal de Ju…" at bounding box center [781, 452] width 888 height 19
drag, startPoint x: 1187, startPoint y: 451, endPoint x: 395, endPoint y: 456, distance: 792.0
click at [395, 456] on div "Comentário Ofícios - Quebra_de_Sigilo_08-2025 2 VARA DE ENTORPECENTES DO DF Tri…" at bounding box center [928, 443] width 1183 height 37
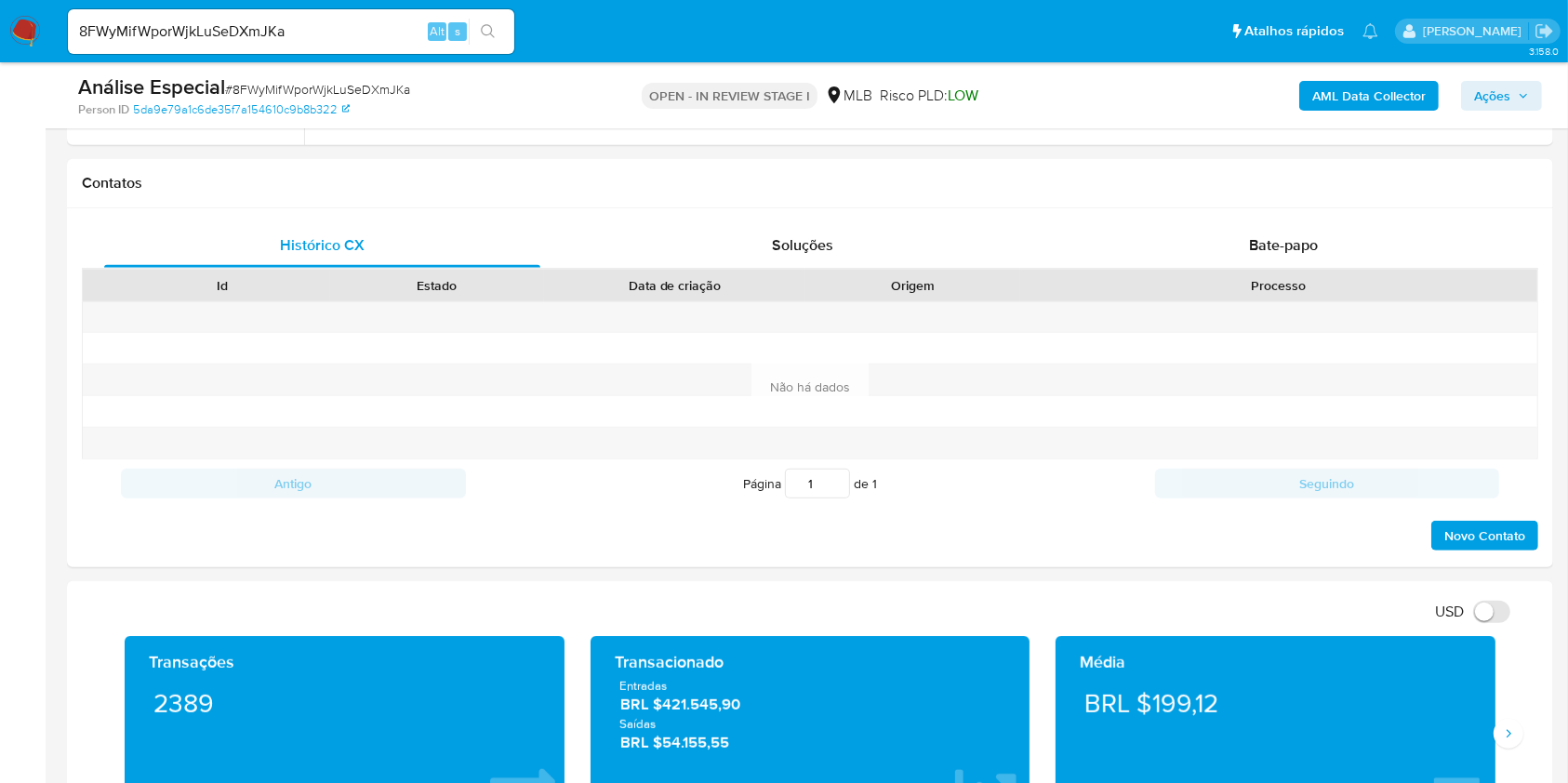
scroll to position [744, 0]
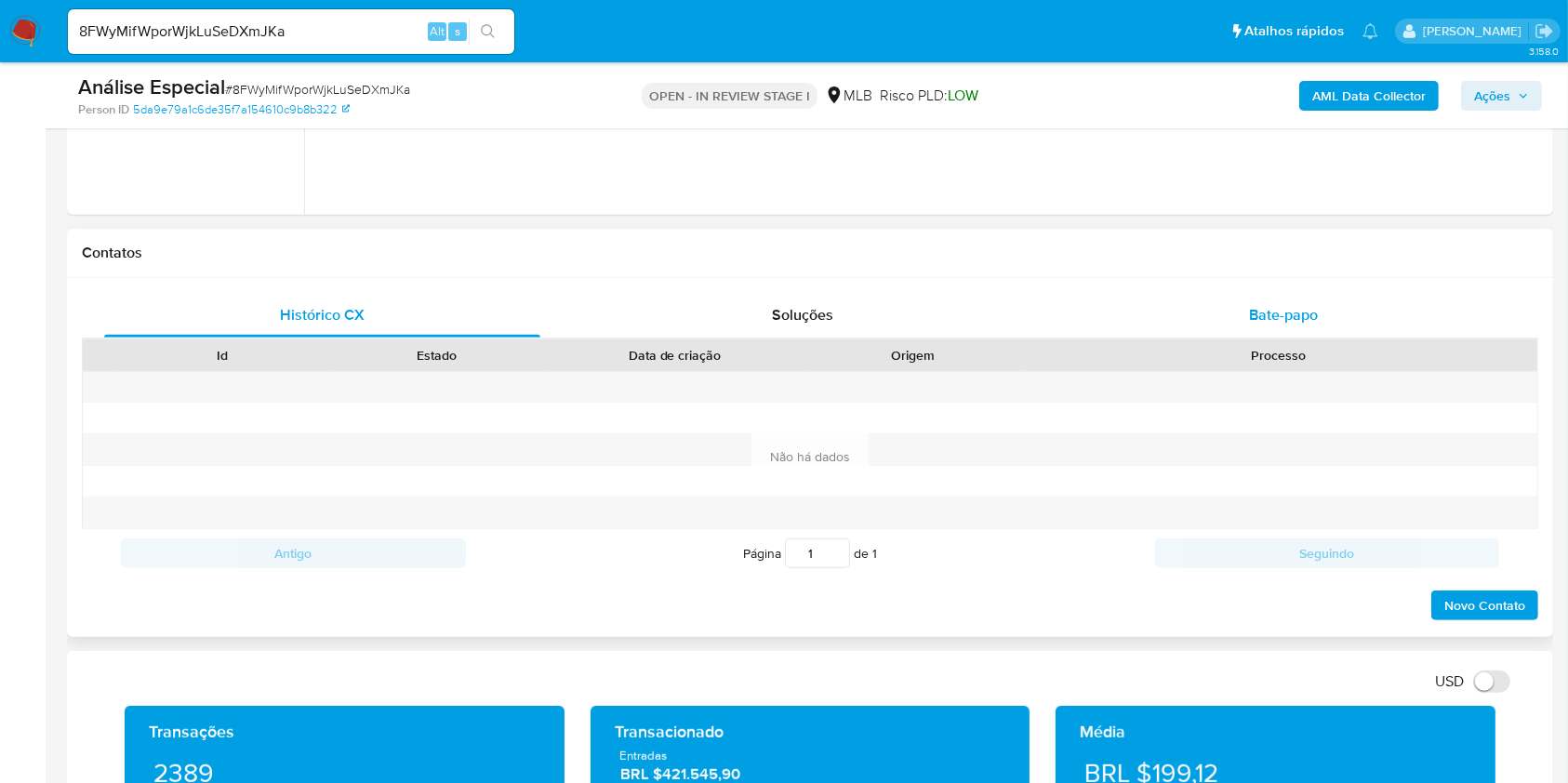
click at [1306, 337] on div "Histórico CX Soluções Bate-papo Id Estado Data de criação Origem Processo Antig…" at bounding box center [810, 458] width 1456 height 330
click at [1285, 317] on span "Bate-papo" at bounding box center [1284, 315] width 69 height 21
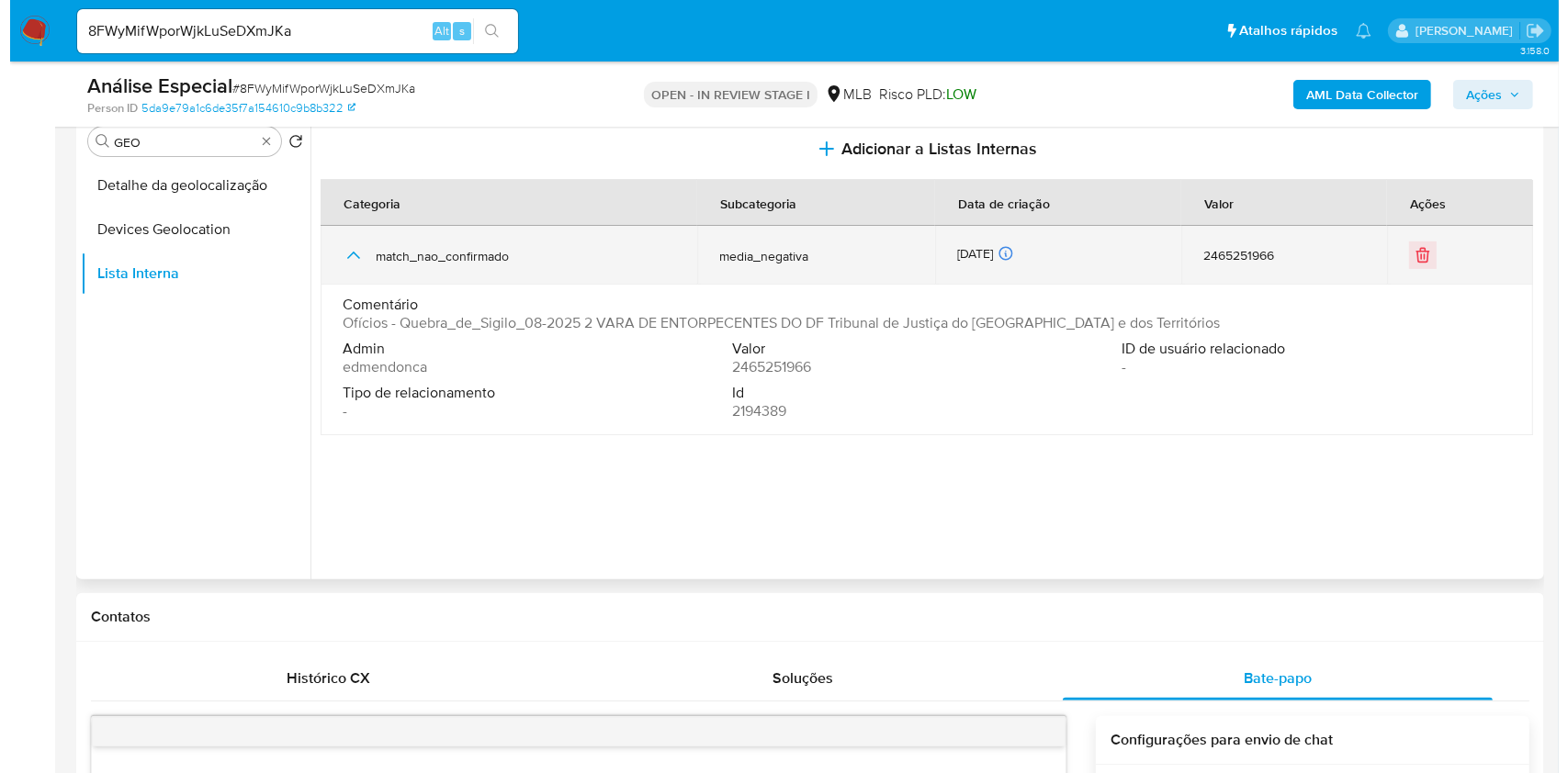
scroll to position [244, 0]
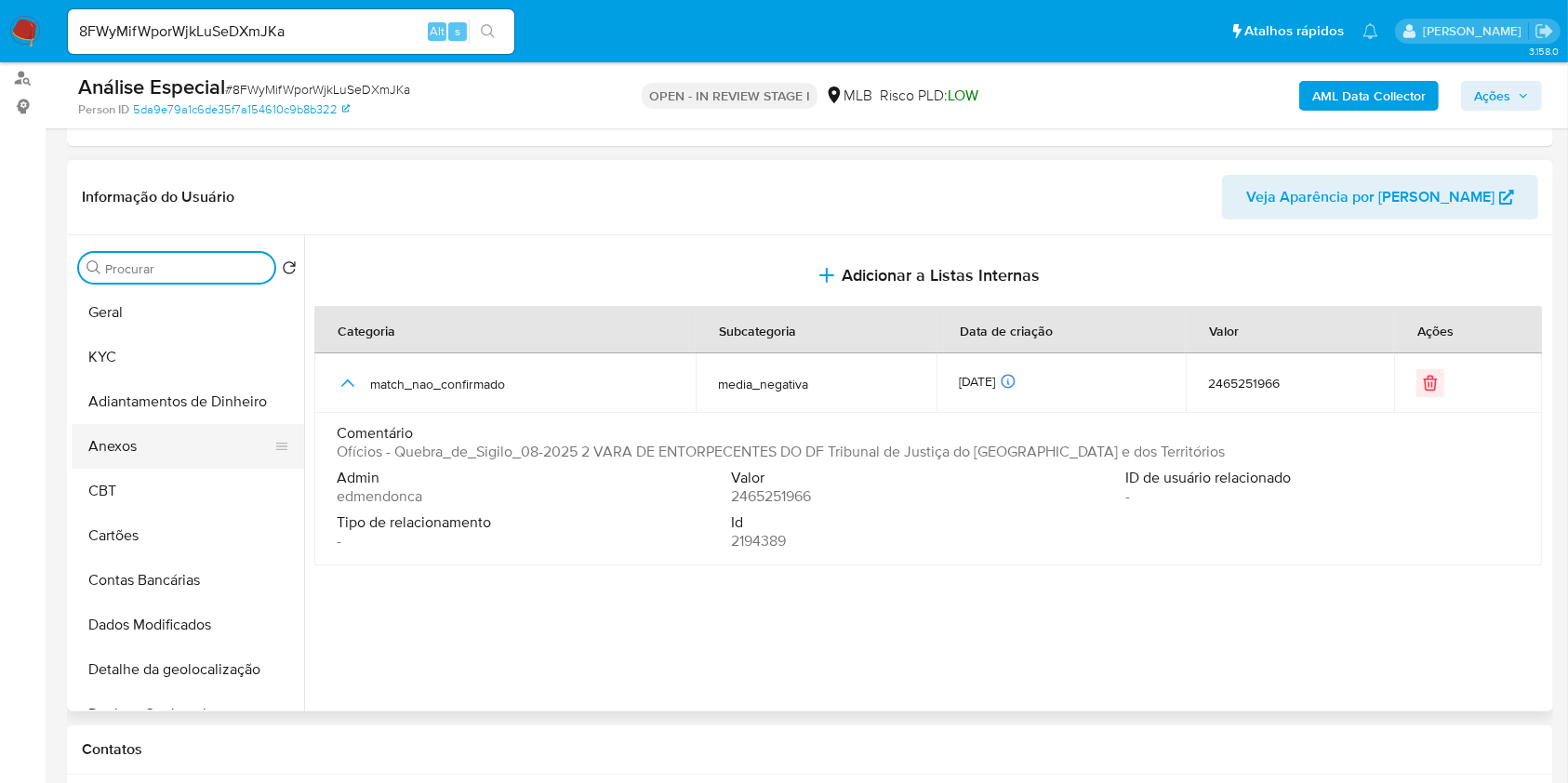
click at [169, 456] on button "Anexos" at bounding box center [181, 447] width 218 height 45
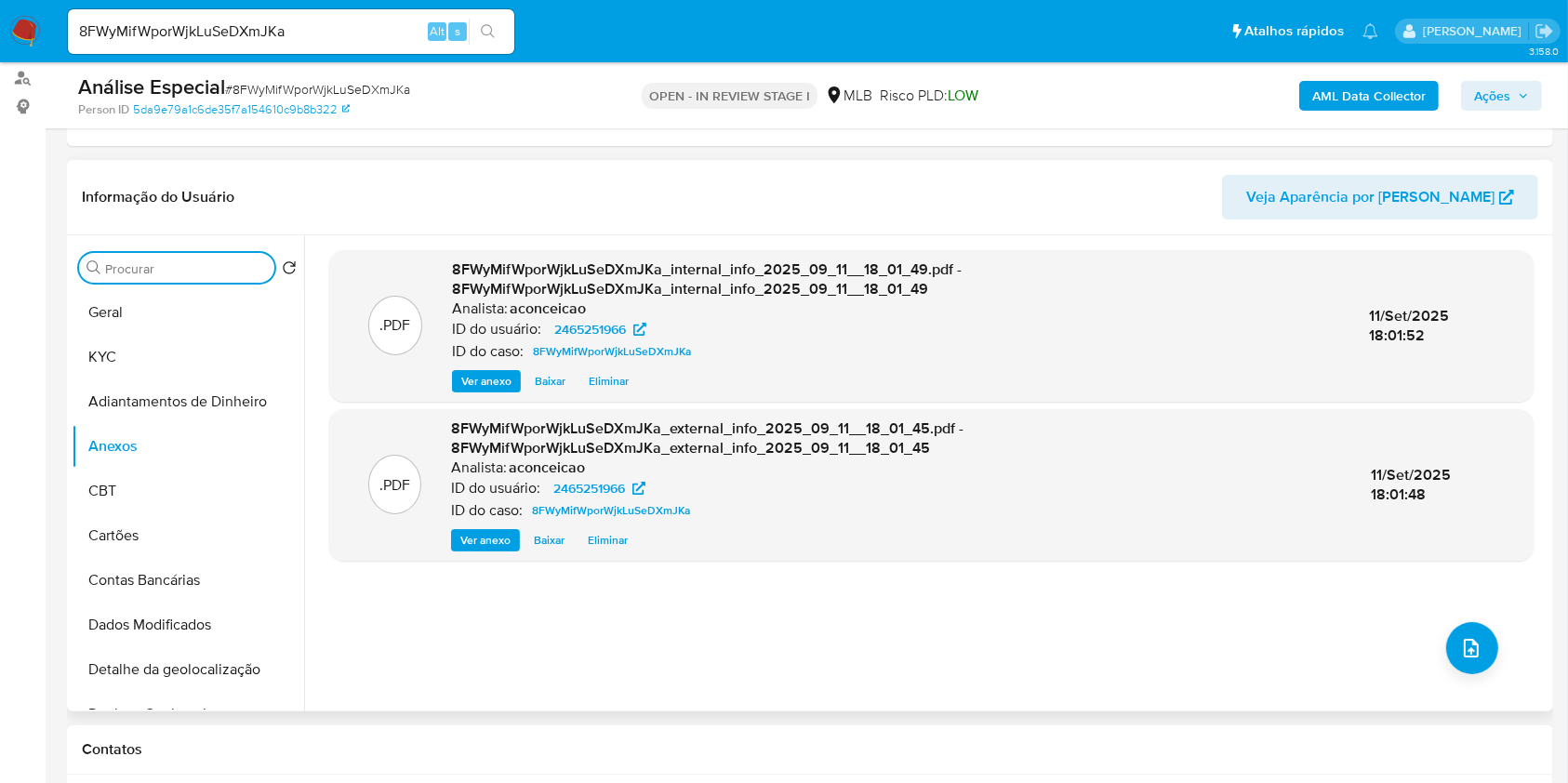
click at [169, 264] on input "Procurar" at bounding box center [186, 269] width 162 height 17
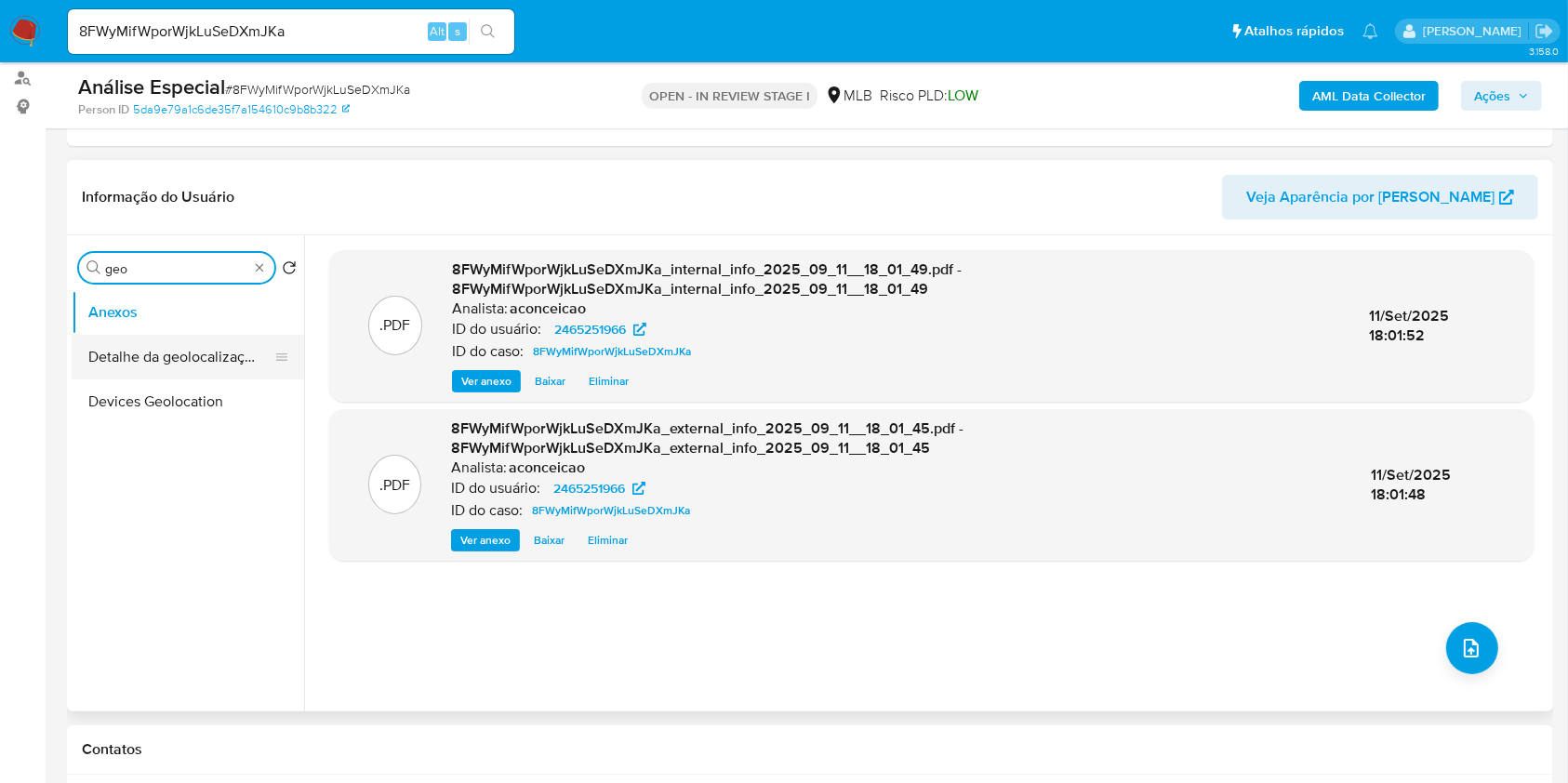
type input "geo"
click at [210, 347] on button "Detalhe da geolocalização" at bounding box center [181, 358] width 218 height 45
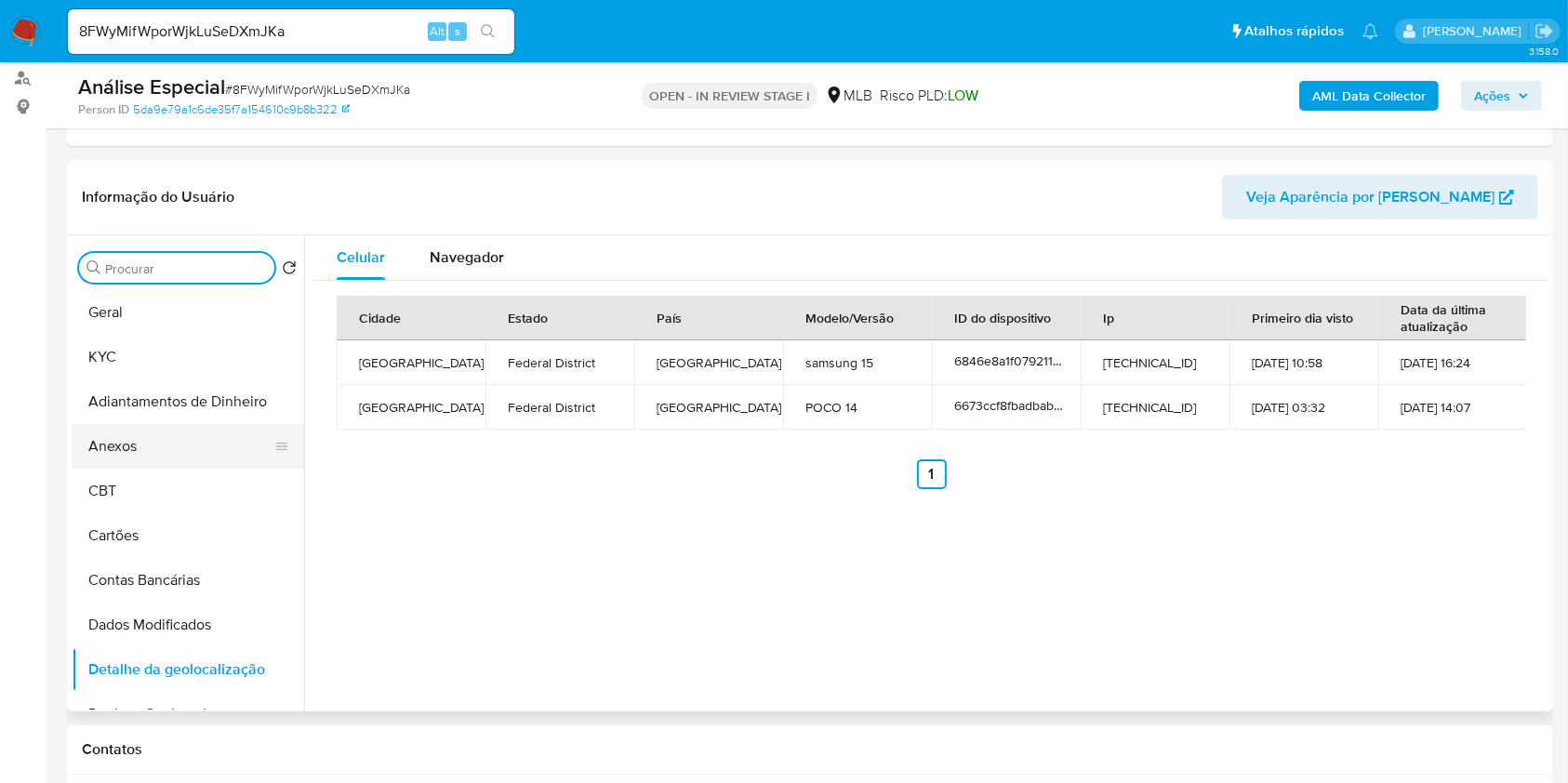
click at [167, 452] on button "Anexos" at bounding box center [181, 447] width 218 height 45
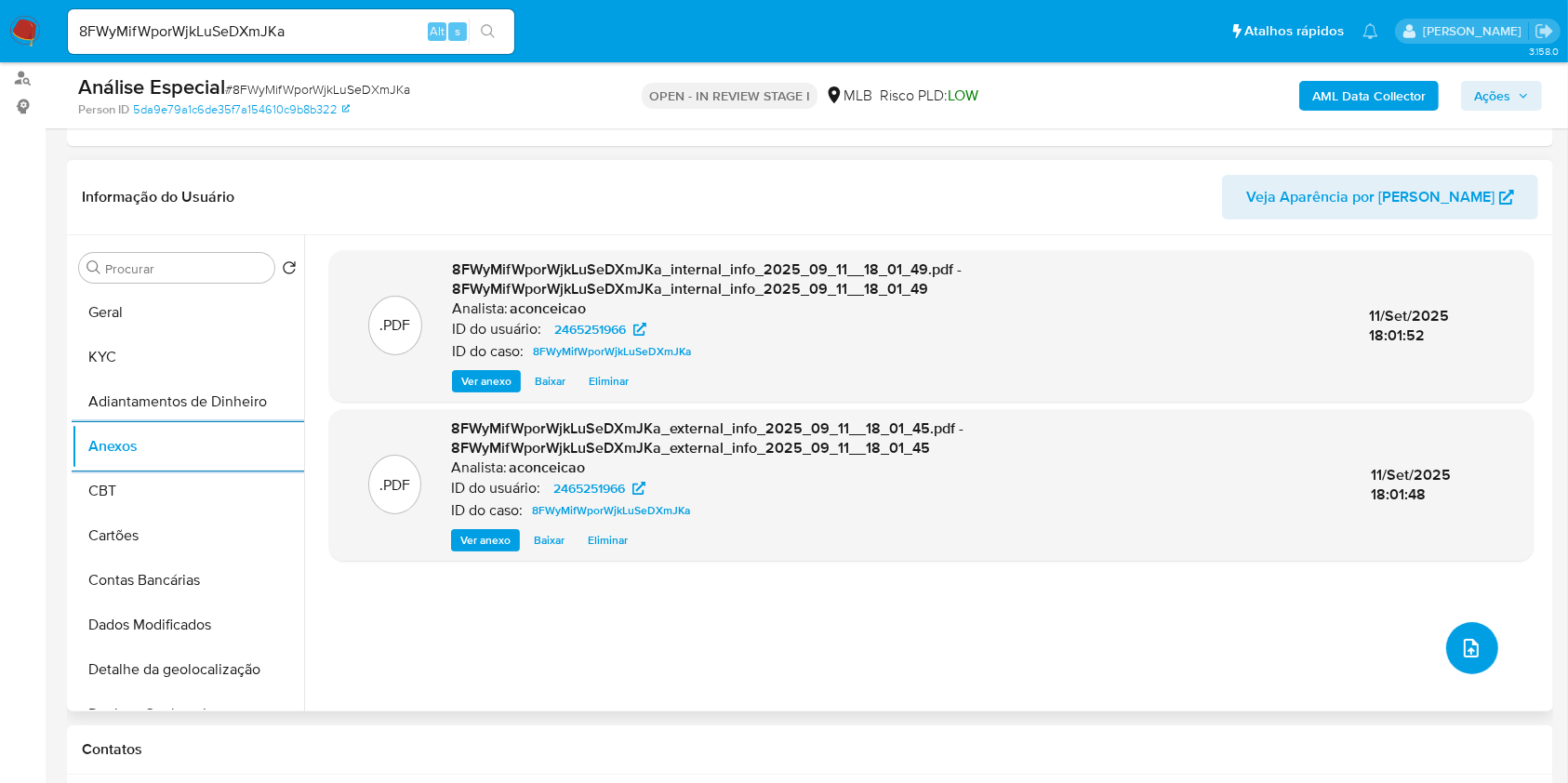
click at [1479, 645] on button "upload-file" at bounding box center [1472, 648] width 52 height 52
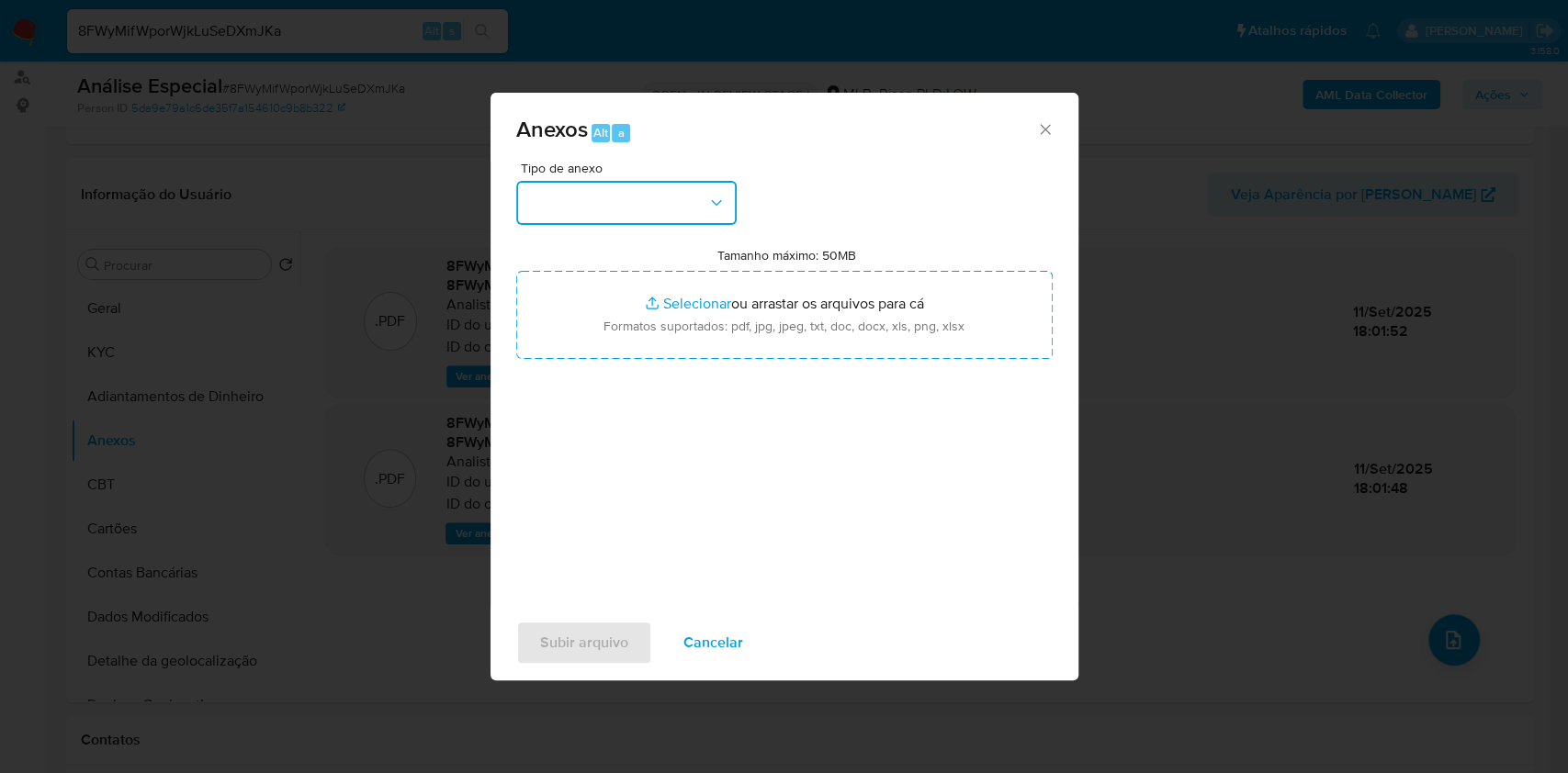
drag, startPoint x: 652, startPoint y: 193, endPoint x: 655, endPoint y: 209, distance: 16.3
click at [651, 193] on button "button" at bounding box center [626, 203] width 221 height 44
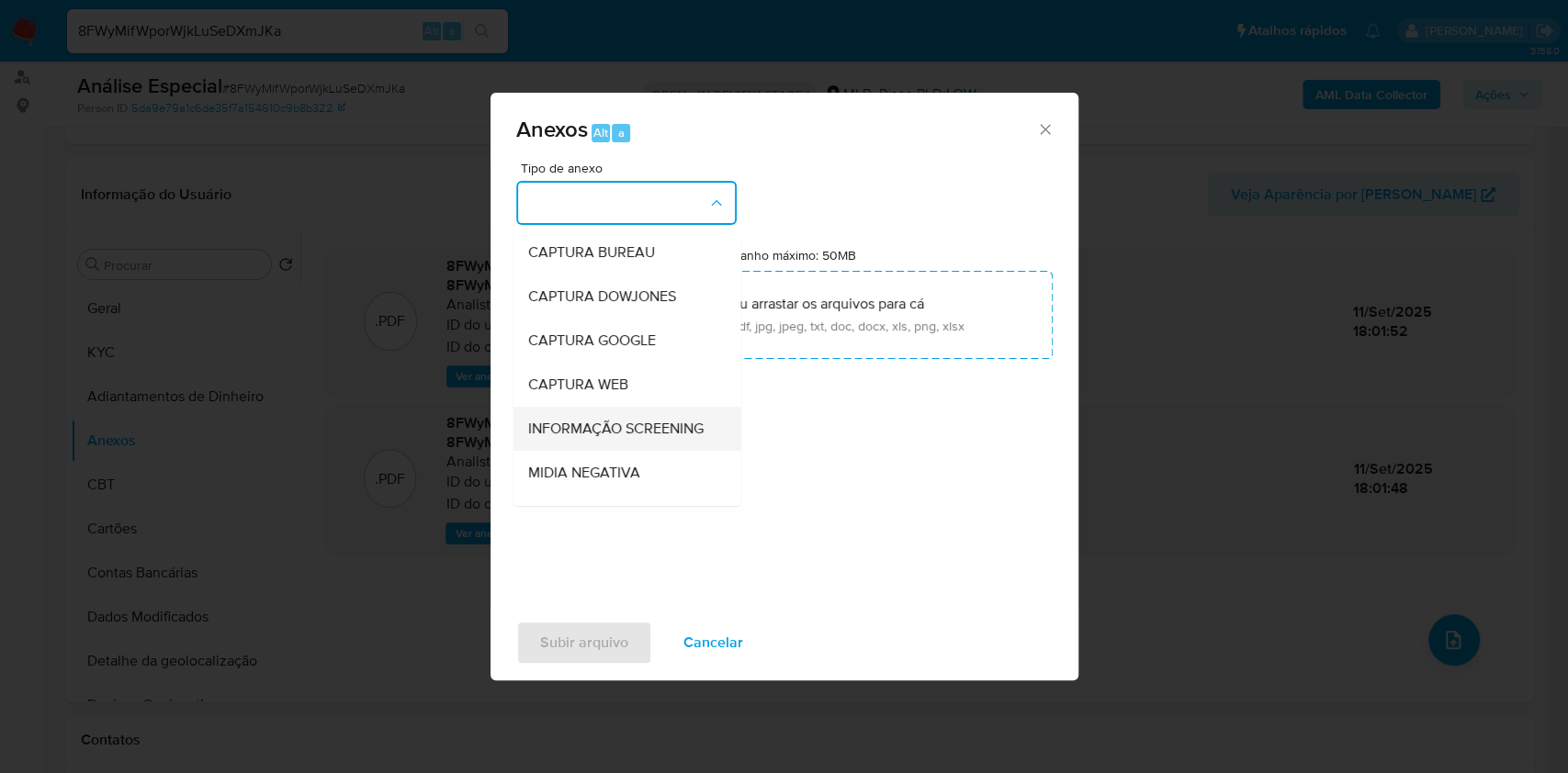
scroll to position [282, 0]
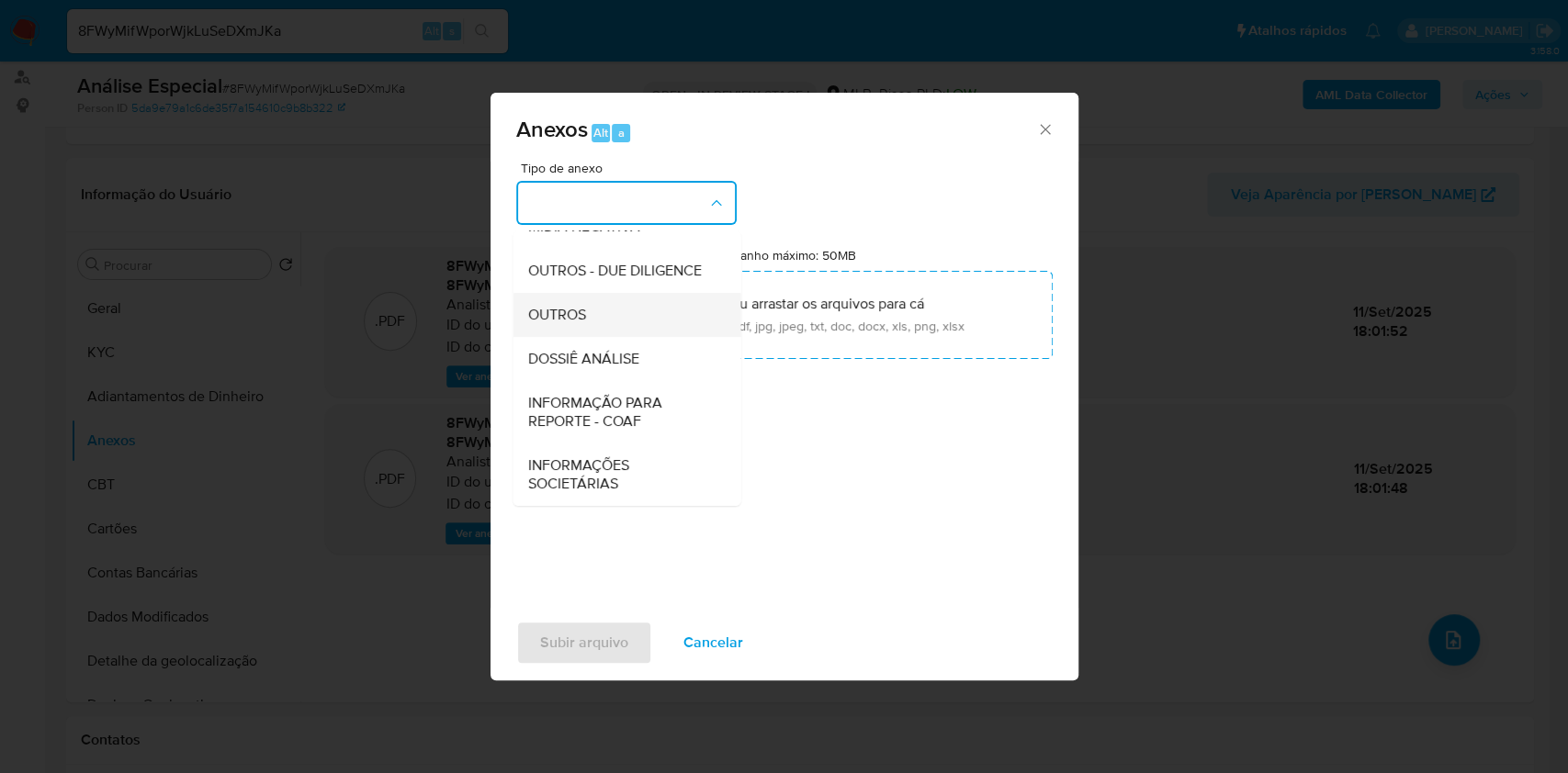
click at [594, 322] on div "OUTROS" at bounding box center [621, 315] width 188 height 44
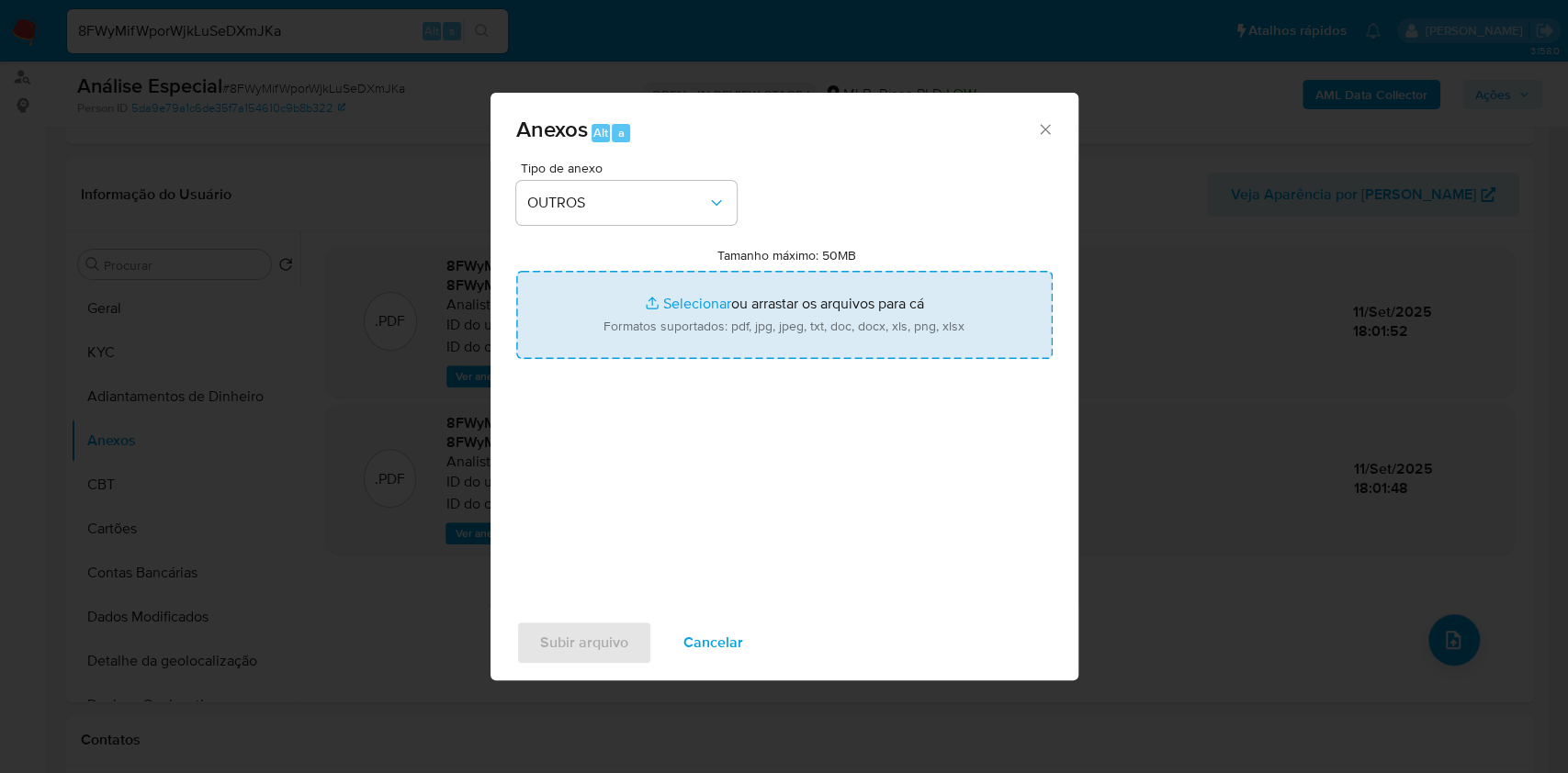
type input "C:\fakepath\SAR - XXXX- CPF 62975003390 - ANDERSON RIOS CASTANO (1).pdf"
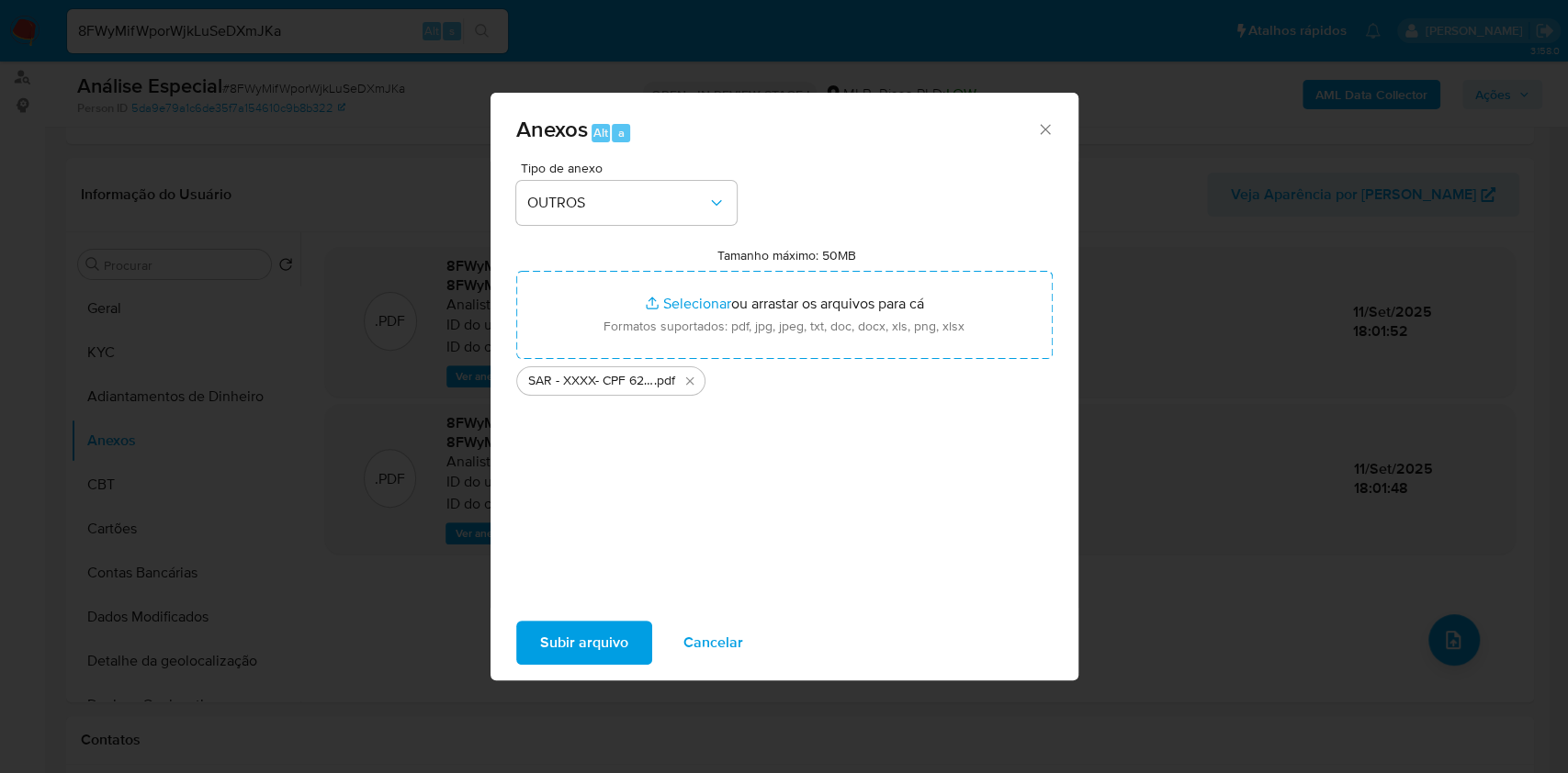
click at [596, 646] on span "Subir arquivo" at bounding box center [584, 642] width 88 height 40
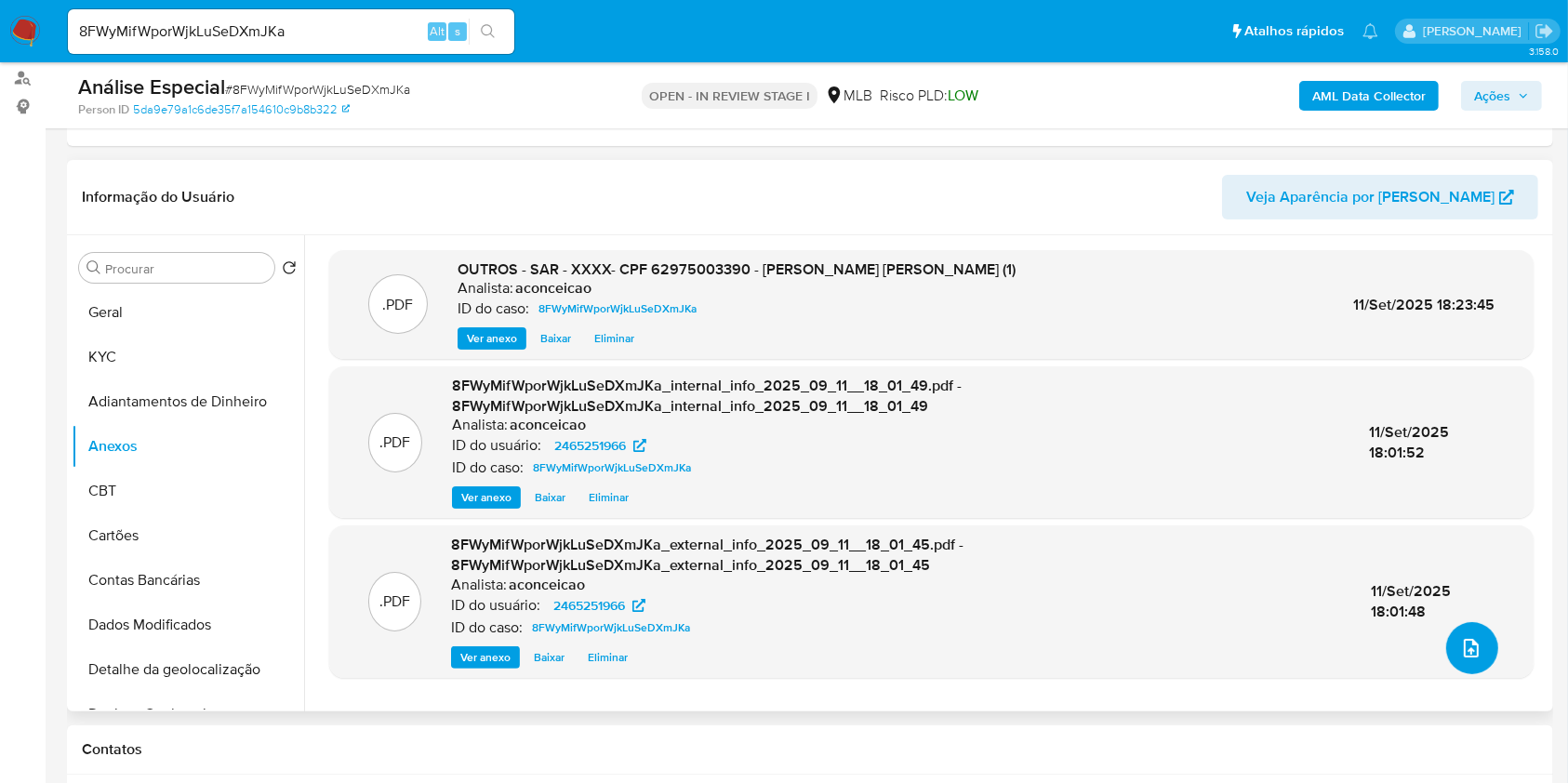
click at [1460, 646] on icon "upload-file" at bounding box center [1471, 648] width 22 height 22
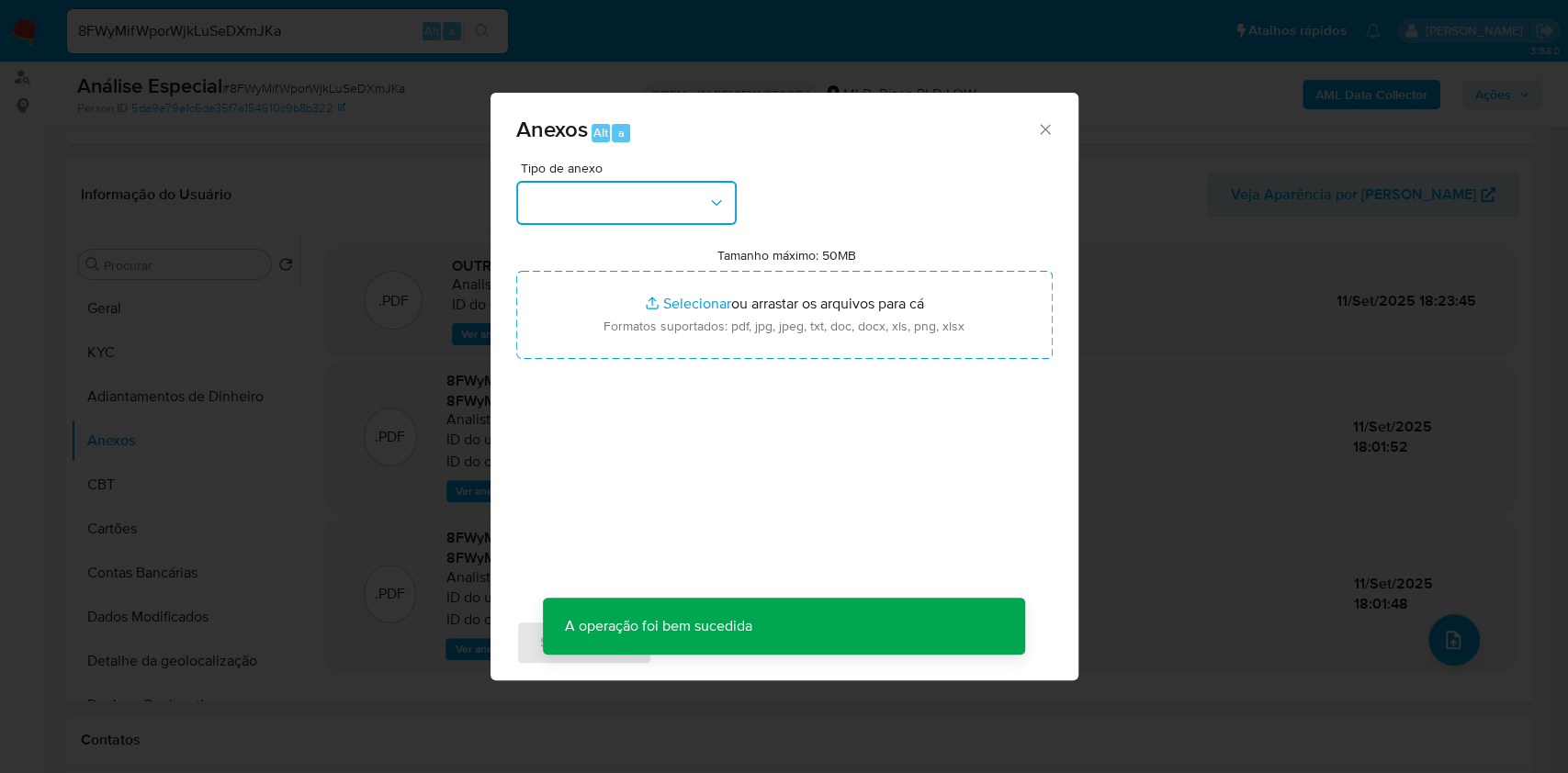
click at [621, 187] on button "button" at bounding box center [626, 203] width 221 height 44
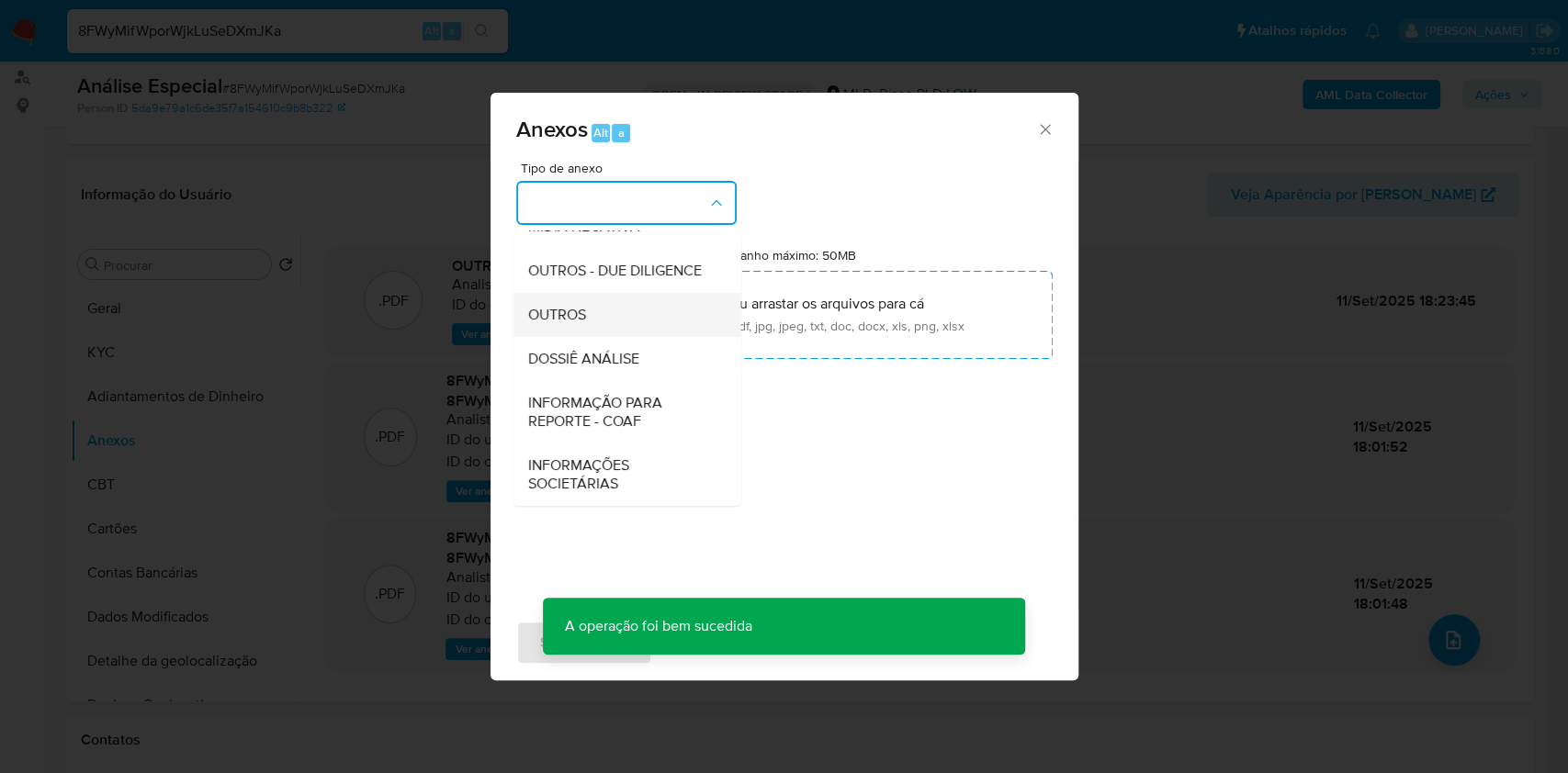
click at [589, 327] on div "OUTROS" at bounding box center [621, 315] width 188 height 44
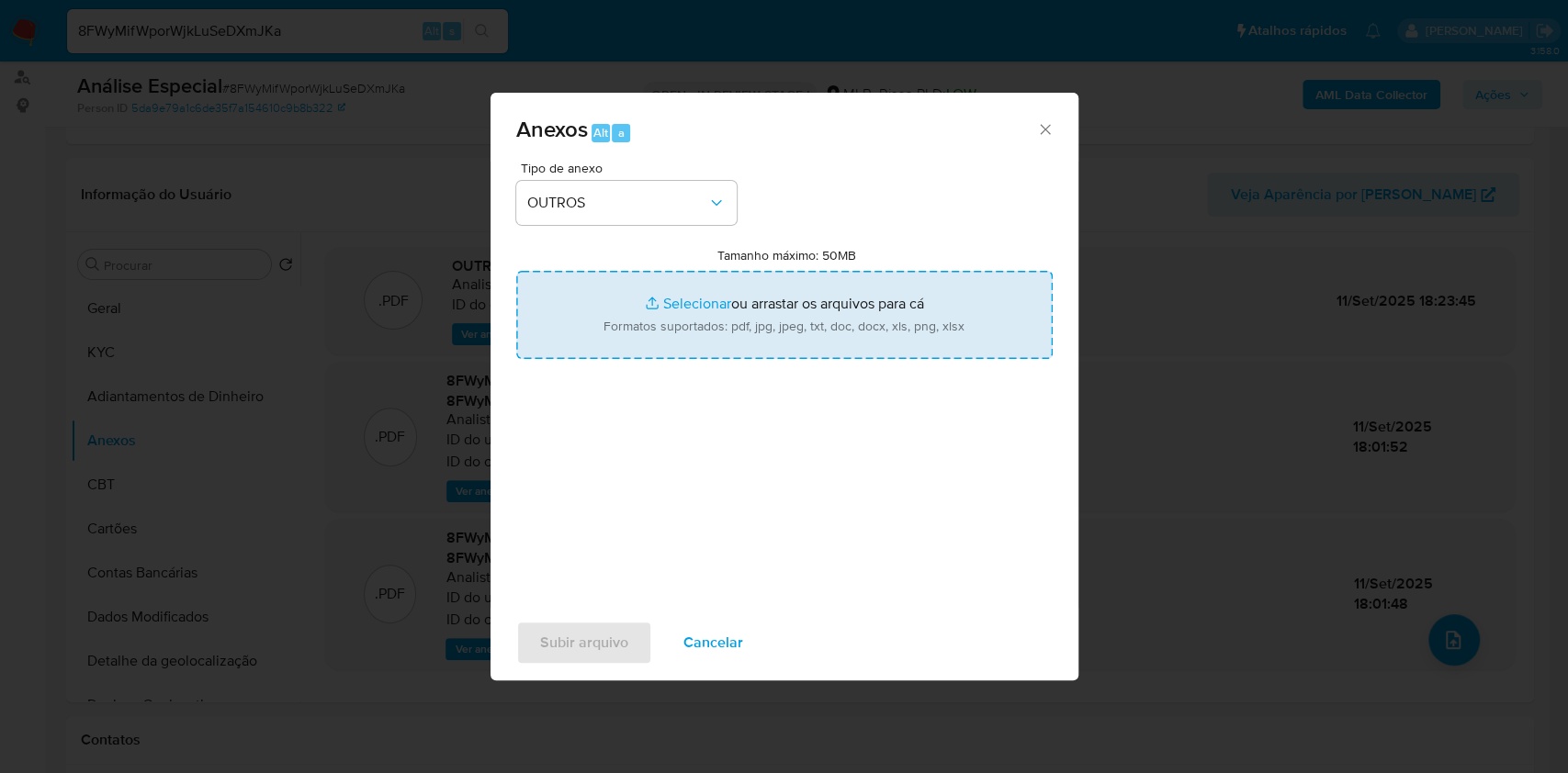
type input "C:\fakepath\Mulan 2465251966_2025_09_10_20_52_20.pdf"
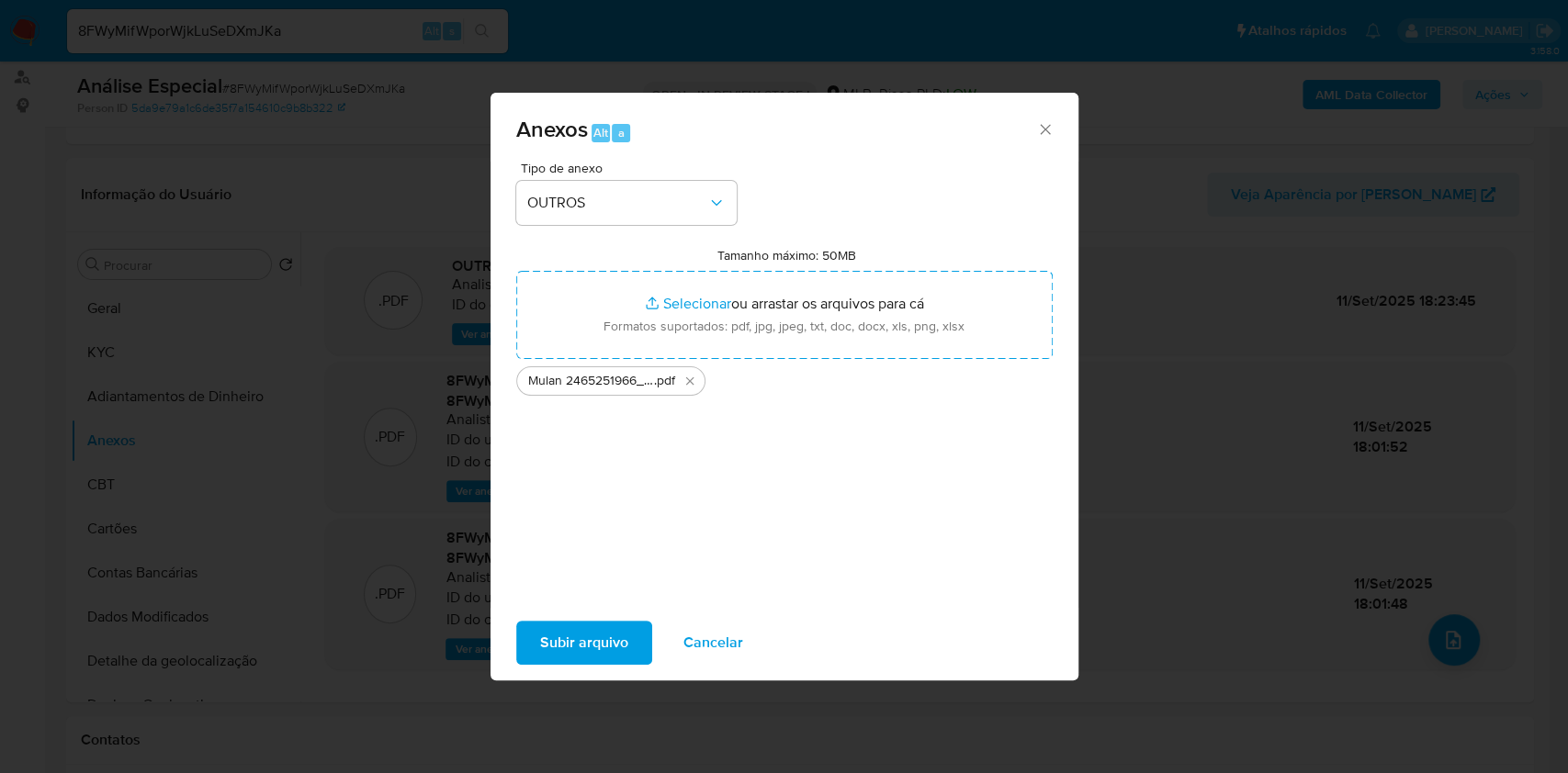
click at [611, 631] on span "Subir arquivo" at bounding box center [584, 642] width 88 height 40
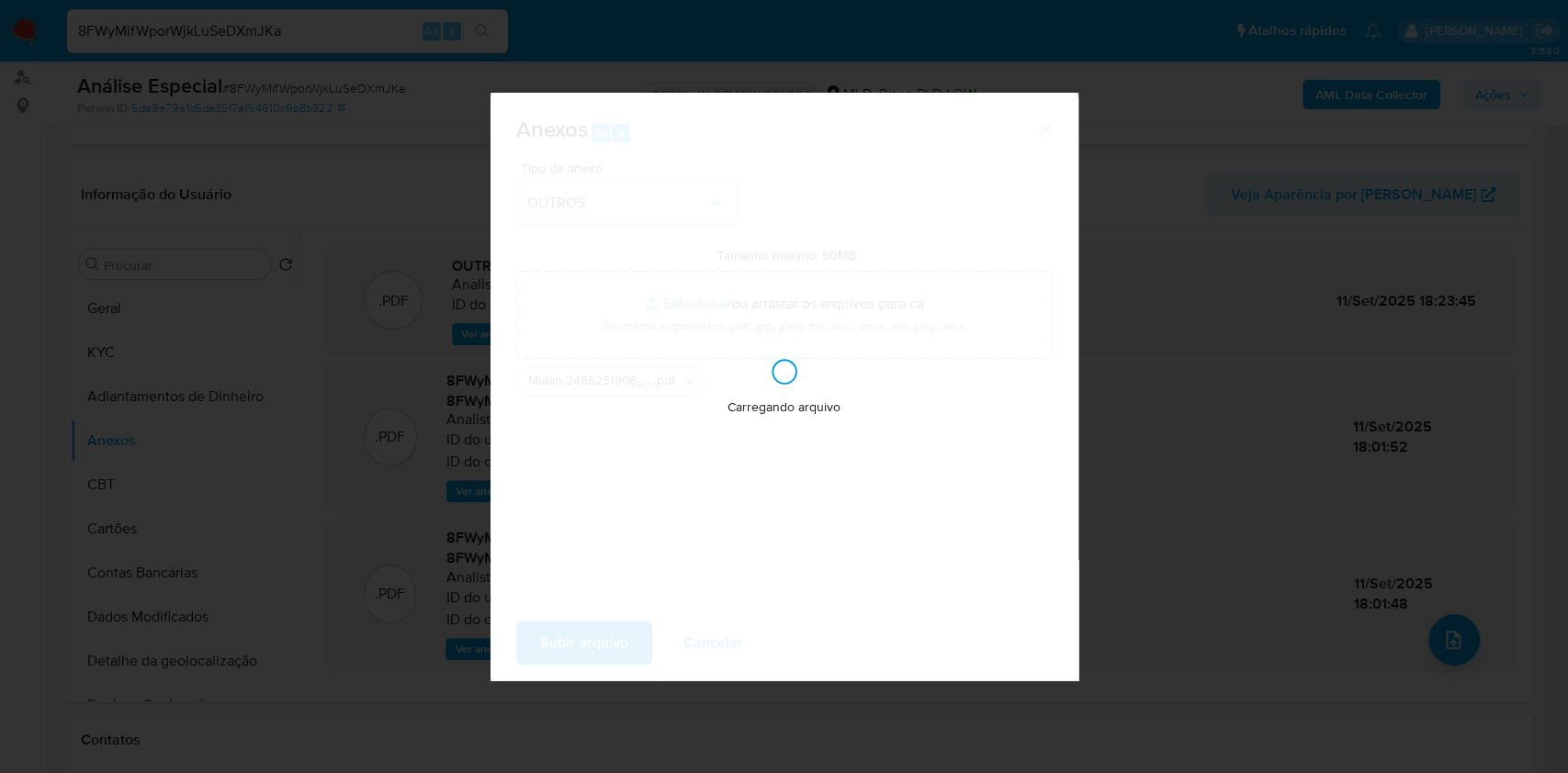
click at [1431, 158] on div "Anexos Alt a Tipo de anexo OUTROS Tamanho máximo: 50MB Selecionar arquivos Sele…" at bounding box center [784, 386] width 1568 height 773
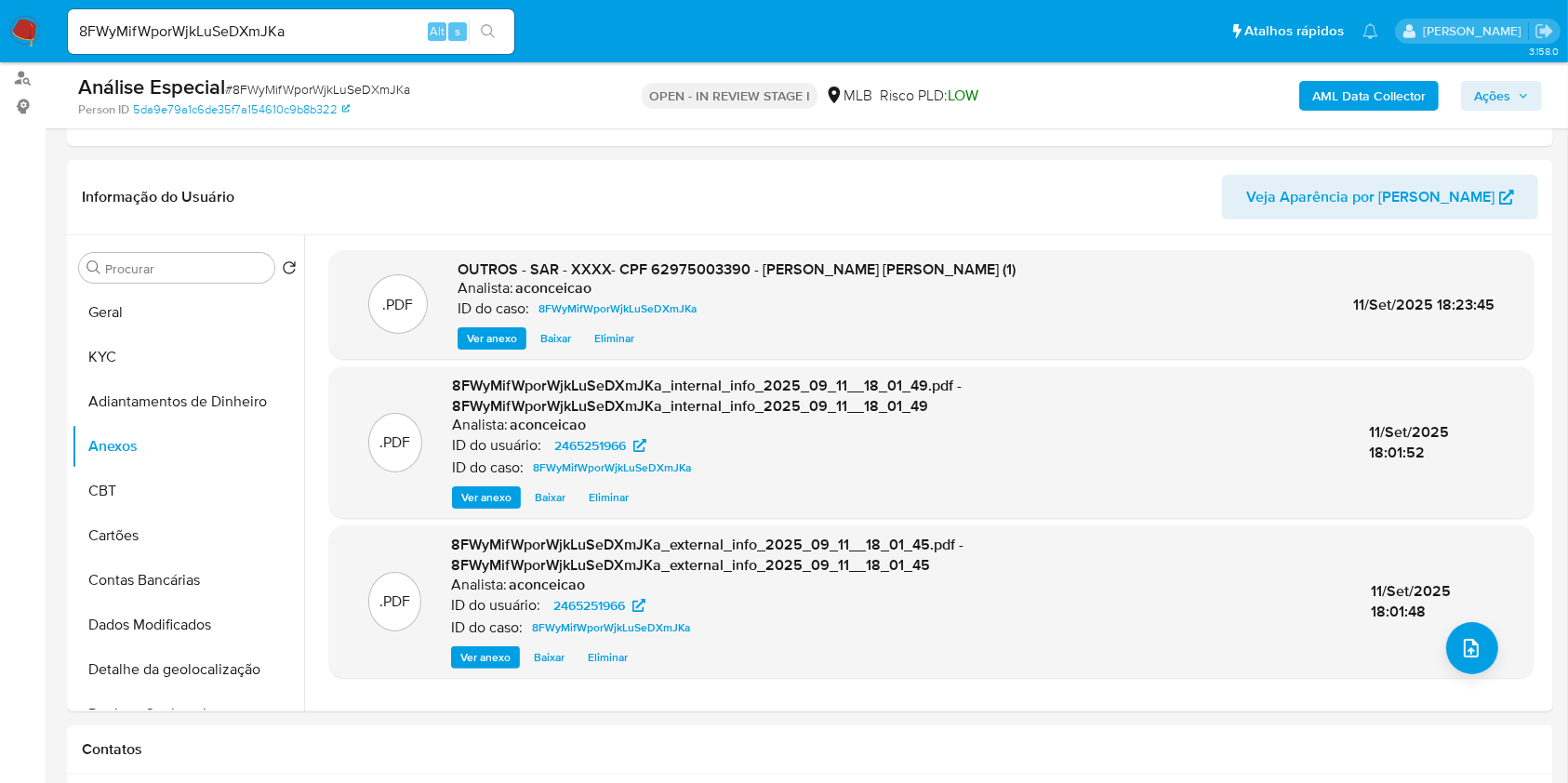
click at [1510, 88] on span "Ações" at bounding box center [1501, 96] width 55 height 26
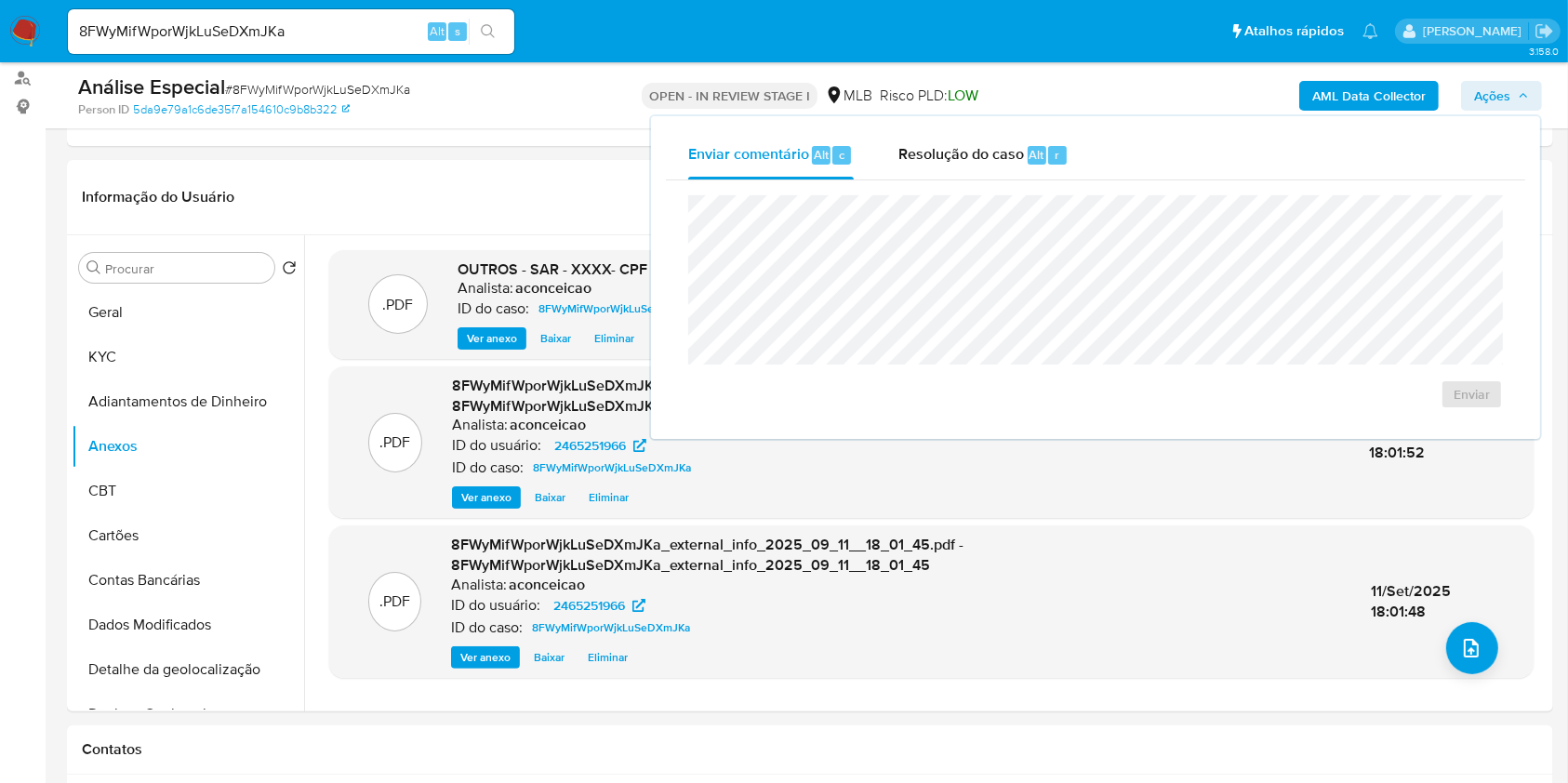
click at [926, 179] on div "Enviar comentário Alt c Resolução do caso Alt r Enviar" at bounding box center [1095, 277] width 859 height 293
click at [936, 167] on div "Resolução do caso Alt r" at bounding box center [983, 155] width 170 height 48
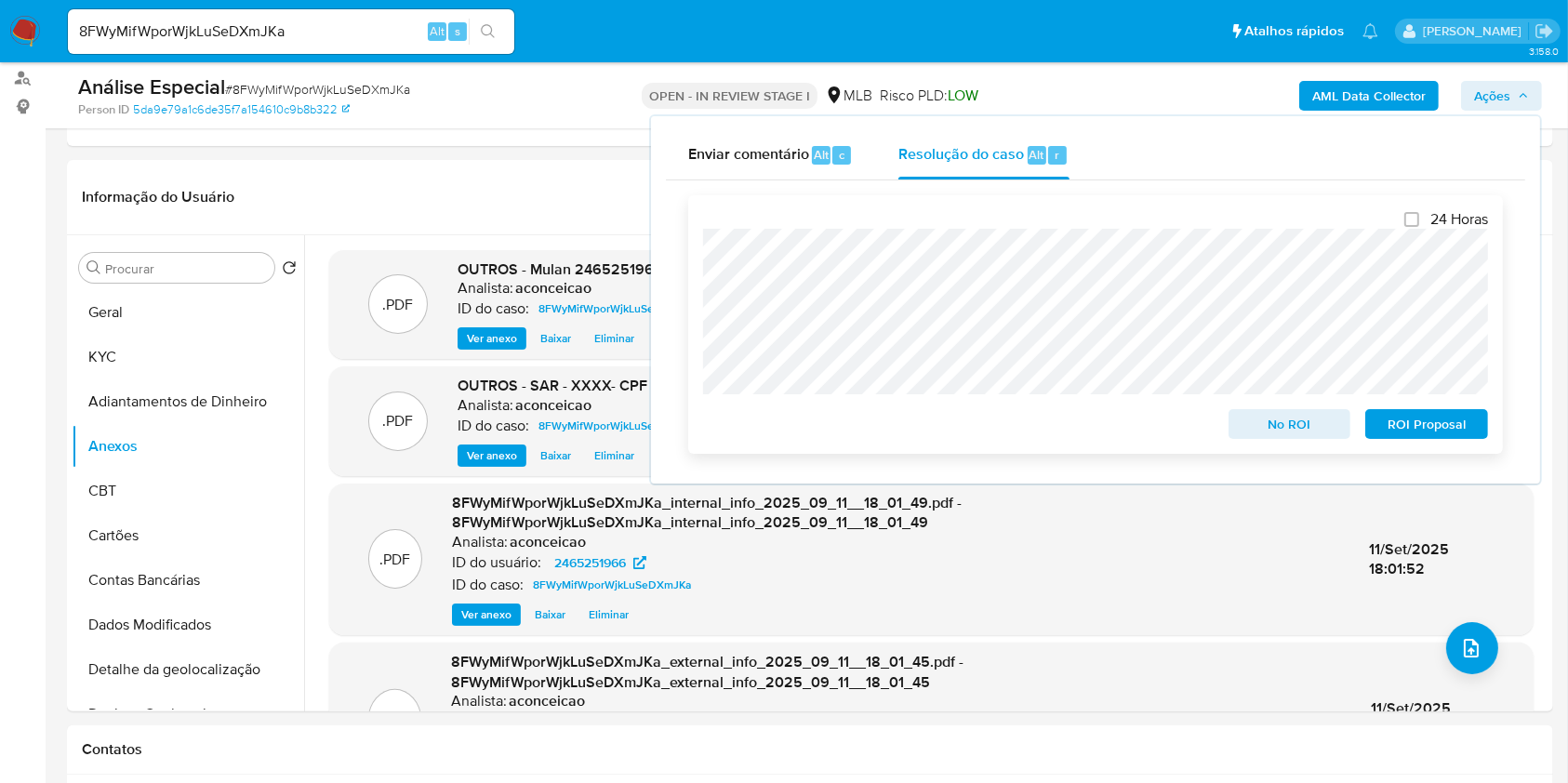
drag, startPoint x: 1400, startPoint y: 419, endPoint x: 1406, endPoint y: 230, distance: 189.1
click at [1402, 419] on span "ROI Proposal" at bounding box center [1426, 425] width 97 height 26
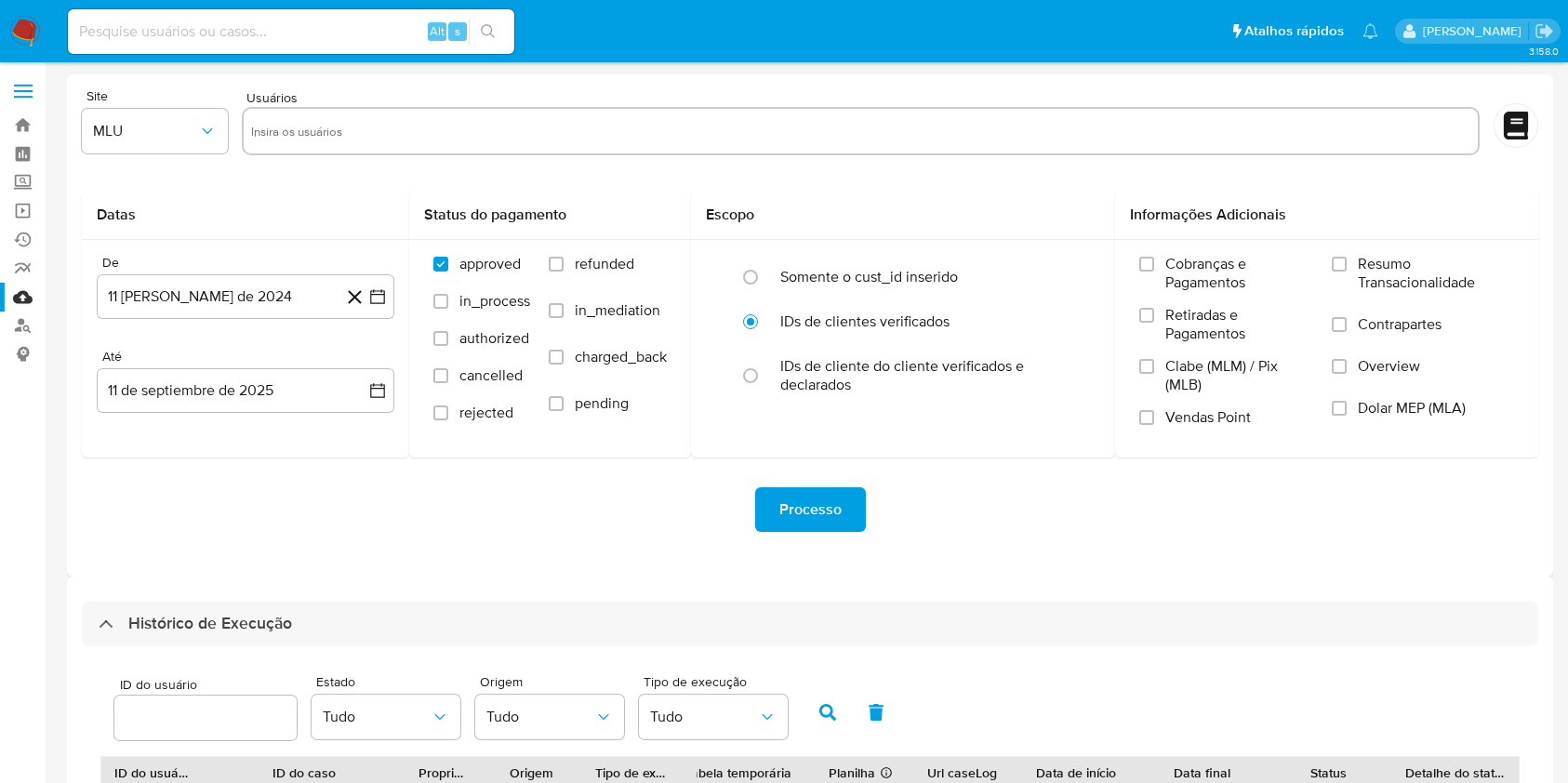
select select "50"
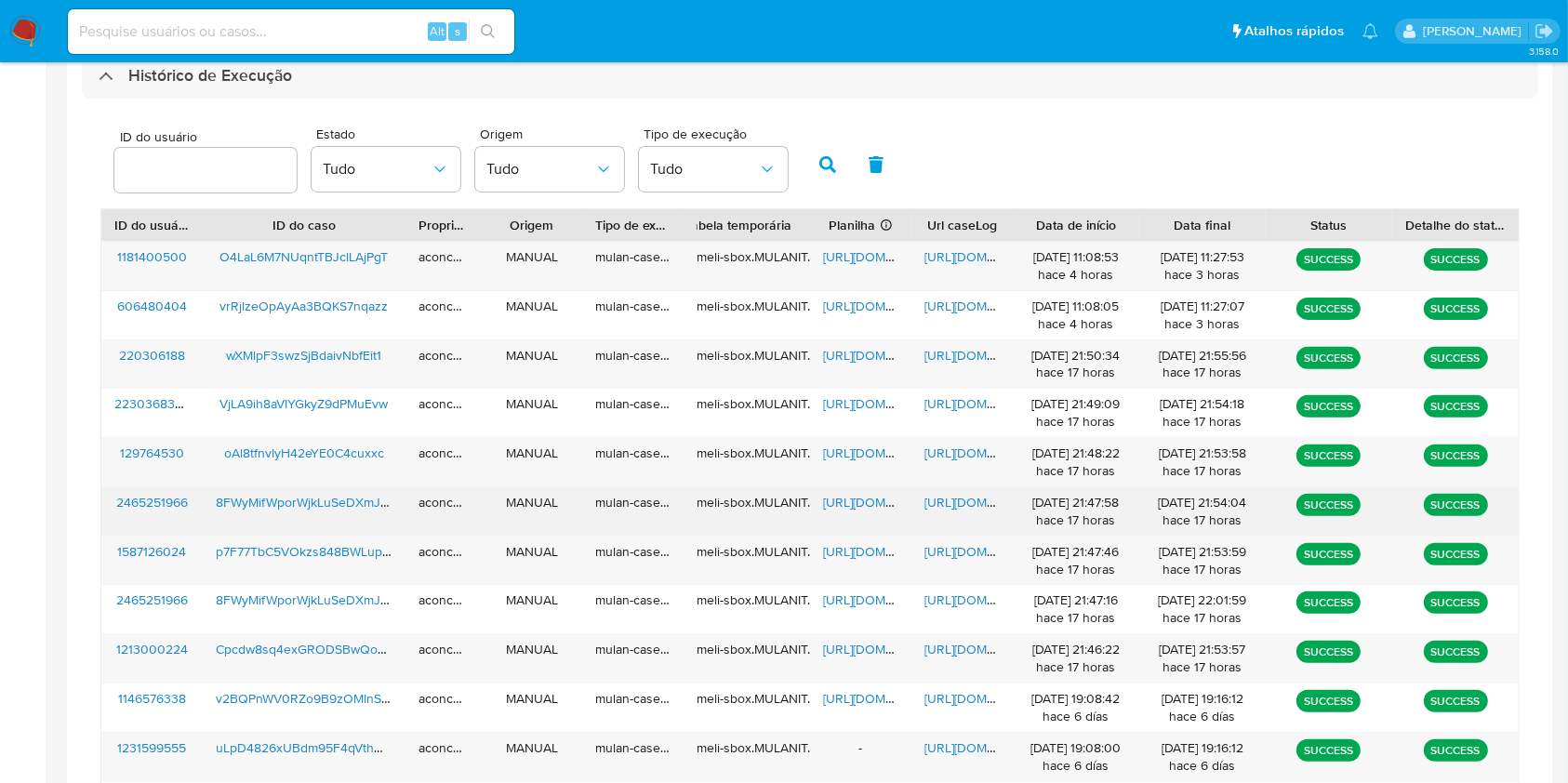
click at [850, 497] on span "[URL][DOMAIN_NAME]" at bounding box center [887, 502] width 128 height 19
click at [957, 495] on span "[URL][DOMAIN_NAME]" at bounding box center [989, 502] width 128 height 19
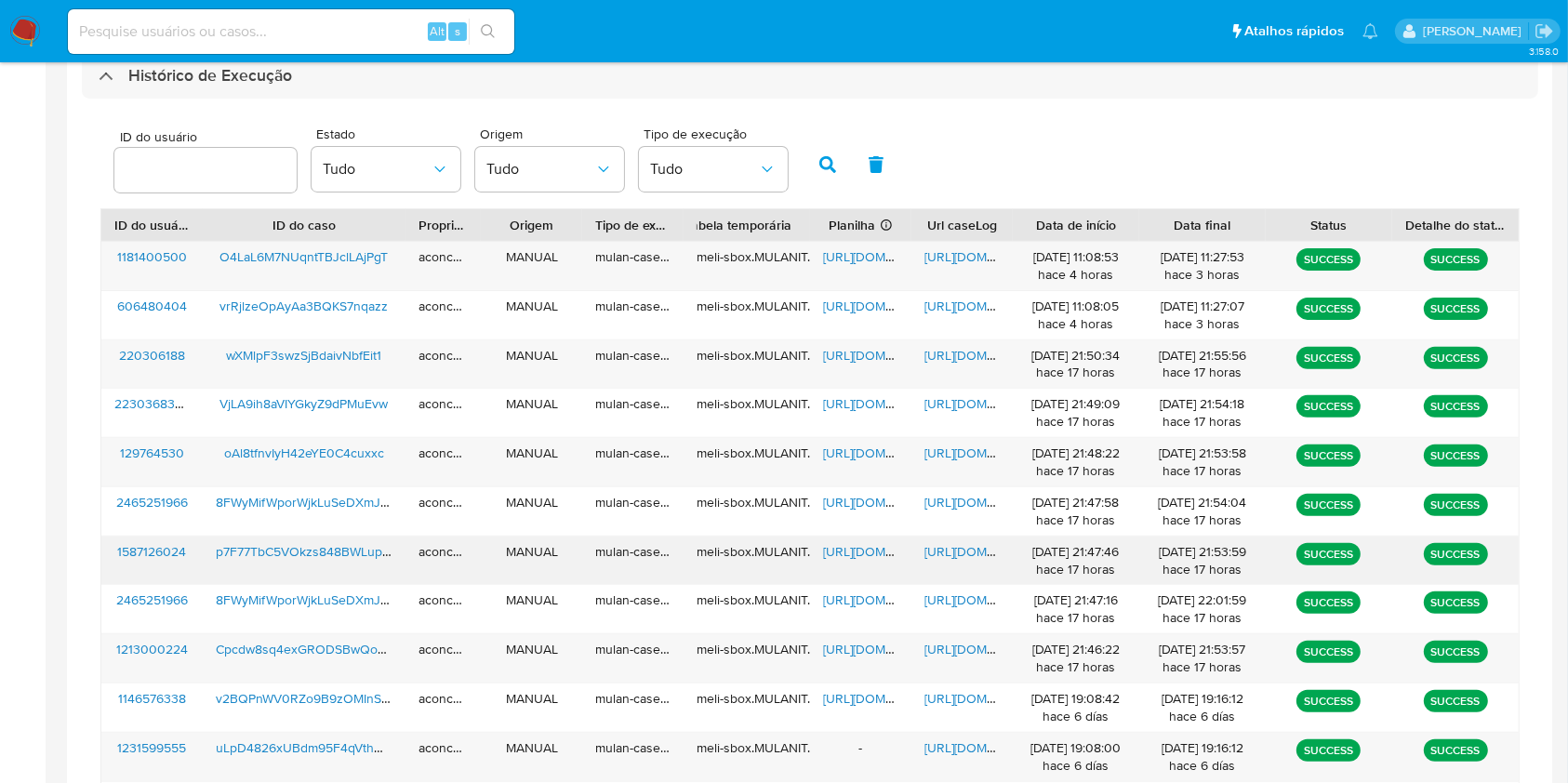
click at [856, 550] on span "[URL][DOMAIN_NAME]" at bounding box center [887, 551] width 128 height 19
click at [950, 550] on span "[URL][DOMAIN_NAME]" at bounding box center [989, 551] width 128 height 19
click at [858, 447] on span "[URL][DOMAIN_NAME]" at bounding box center [887, 453] width 128 height 19
click at [955, 446] on span "[URL][DOMAIN_NAME]" at bounding box center [989, 453] width 128 height 19
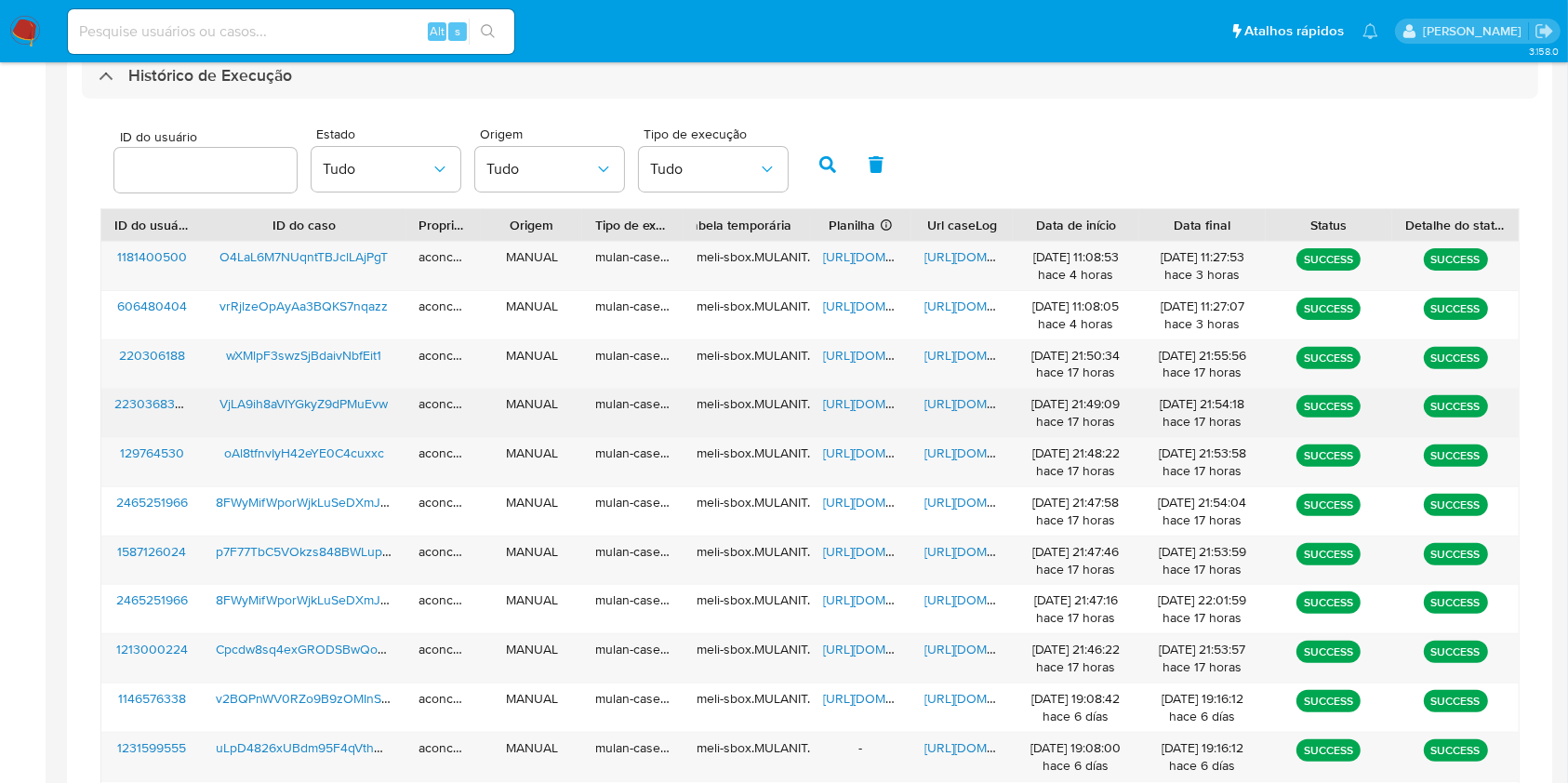
click at [880, 406] on span "[URL][DOMAIN_NAME]" at bounding box center [887, 404] width 128 height 19
click at [960, 403] on span "[URL][DOMAIN_NAME]" at bounding box center [989, 404] width 128 height 19
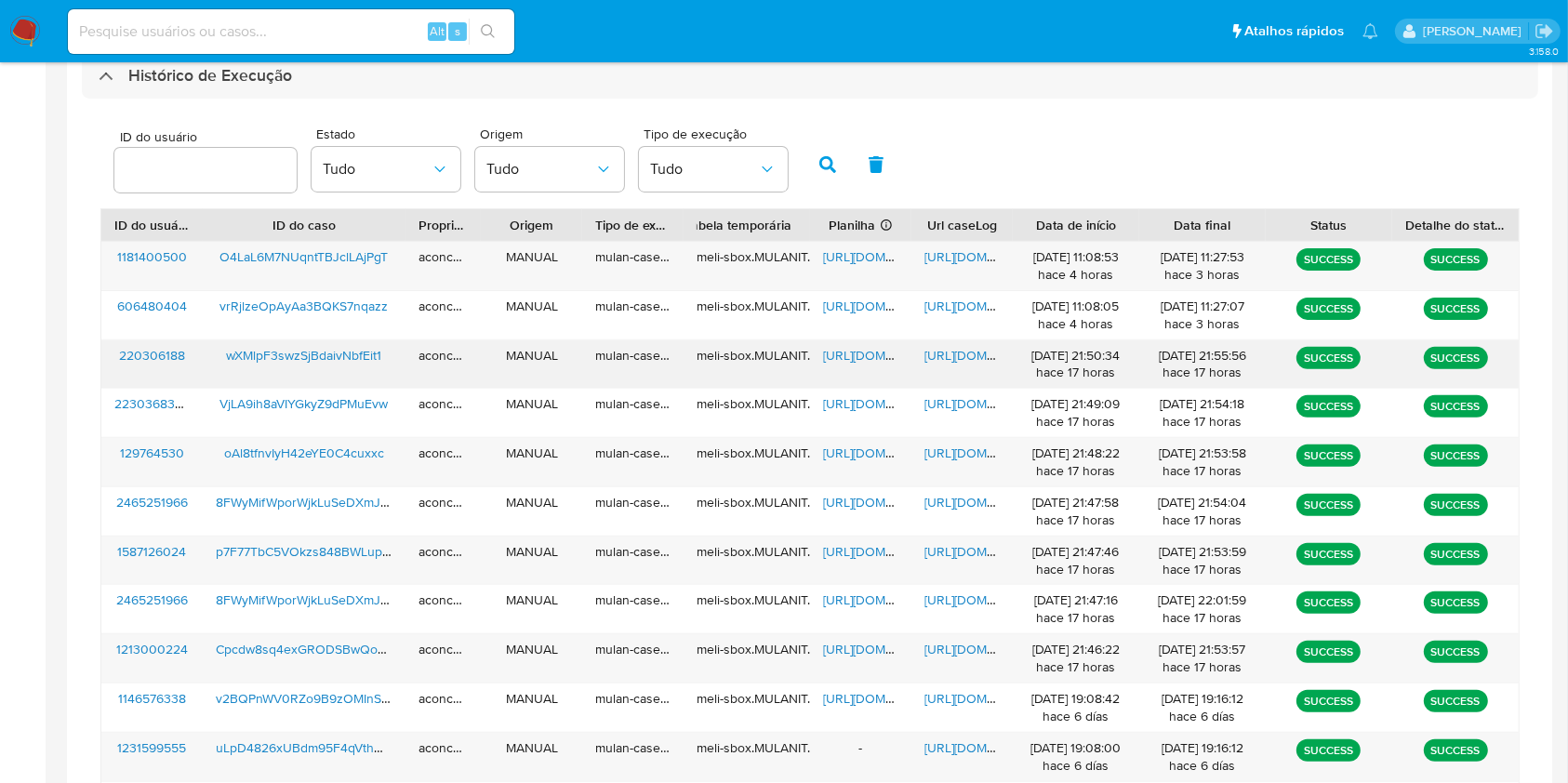
click at [864, 363] on span "[URL][DOMAIN_NAME]" at bounding box center [887, 356] width 128 height 19
click at [950, 358] on span "[URL][DOMAIN_NAME]" at bounding box center [989, 356] width 128 height 19
click at [259, 21] on input at bounding box center [291, 32] width 447 height 24
click at [367, 27] on input at bounding box center [291, 32] width 447 height 24
click at [212, 34] on input at bounding box center [291, 32] width 447 height 24
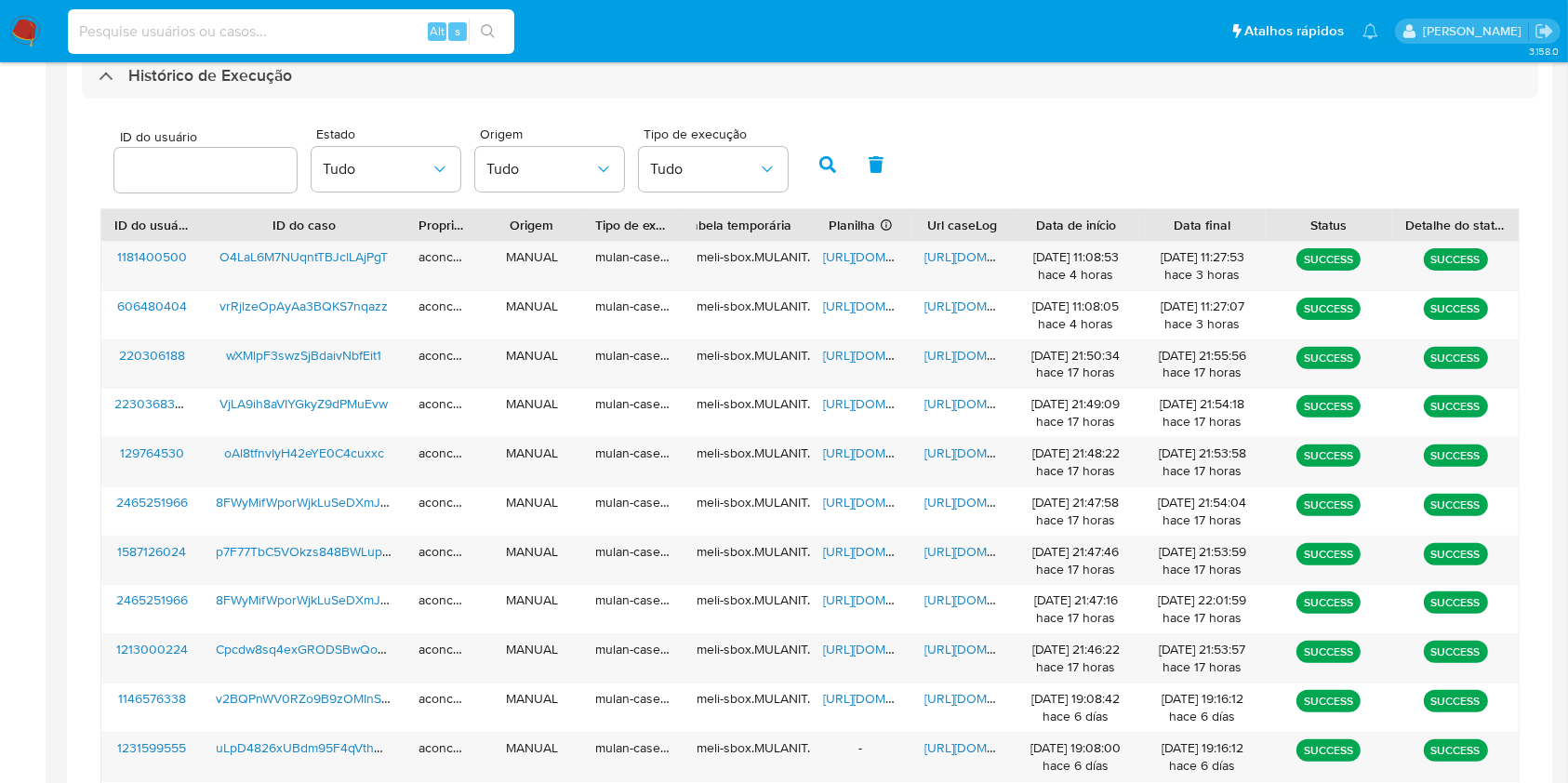
click at [286, 29] on input at bounding box center [291, 32] width 447 height 24
paste input "uLpD4826xUBdm95F4qVthUSM"
click at [313, 20] on input at bounding box center [291, 32] width 447 height 24
type input "uLpD4826xUBdm95F4qVthUSM"
click at [487, 26] on icon "search-icon" at bounding box center [488, 32] width 15 height 15
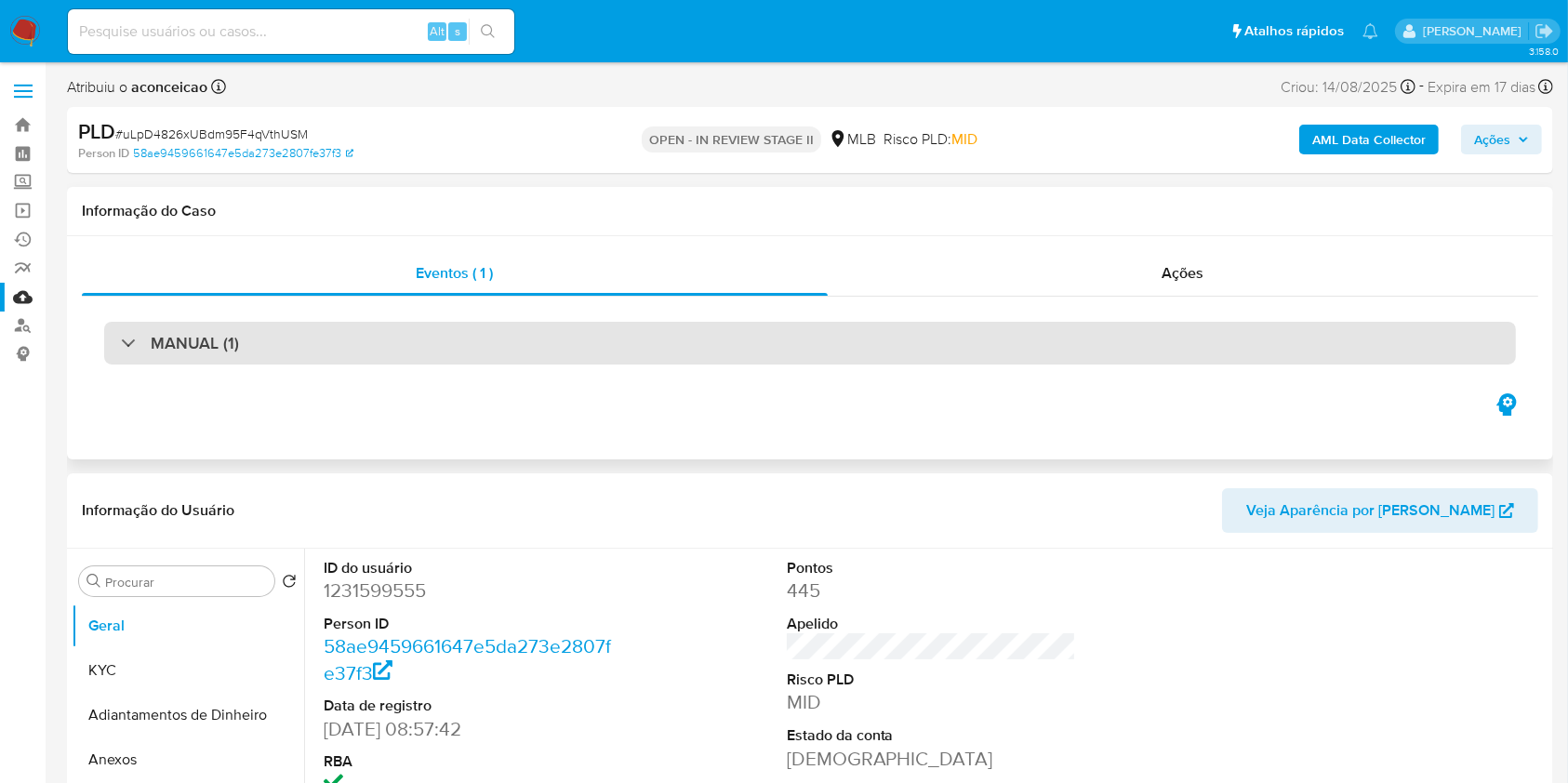
select select "10"
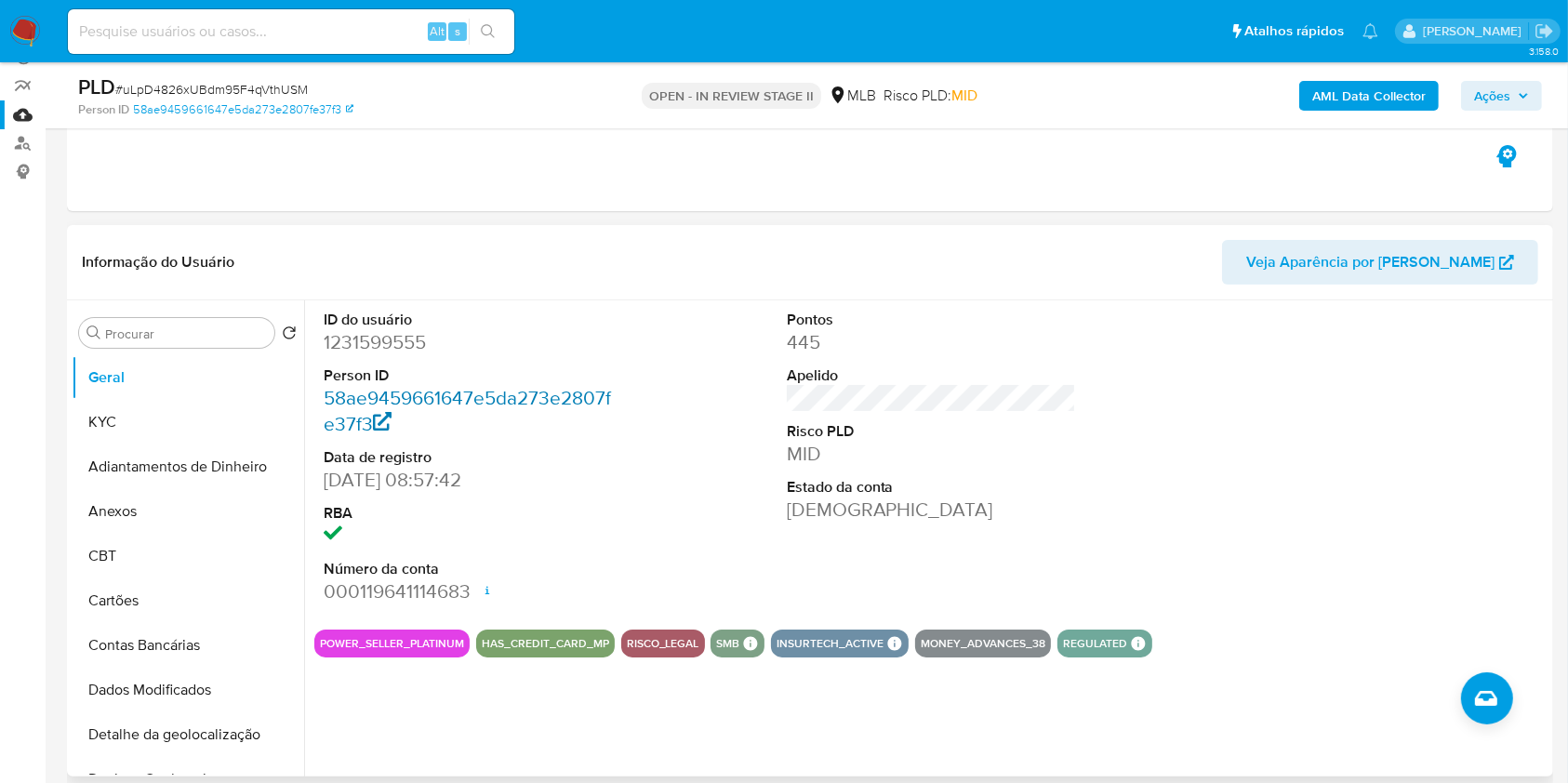
scroll to position [372, 0]
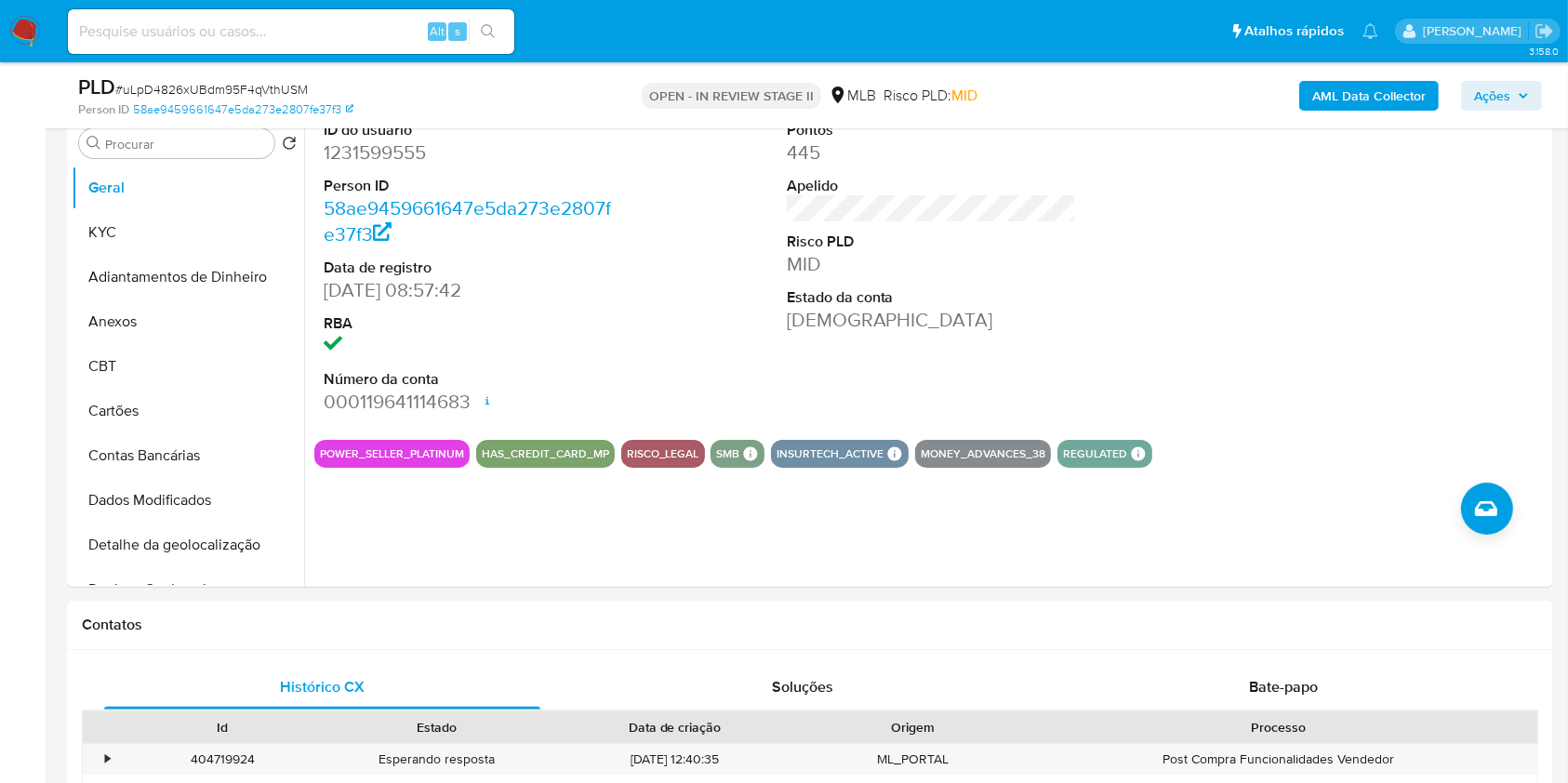
click at [343, 24] on input at bounding box center [291, 32] width 447 height 24
paste input "VjLA9ih8aVIYGkyZ9dPMuEvw"
type input "VjLA9ih8aVIYGkyZ9dPMuEvw"
click at [497, 31] on button "search-icon" at bounding box center [487, 32] width 38 height 26
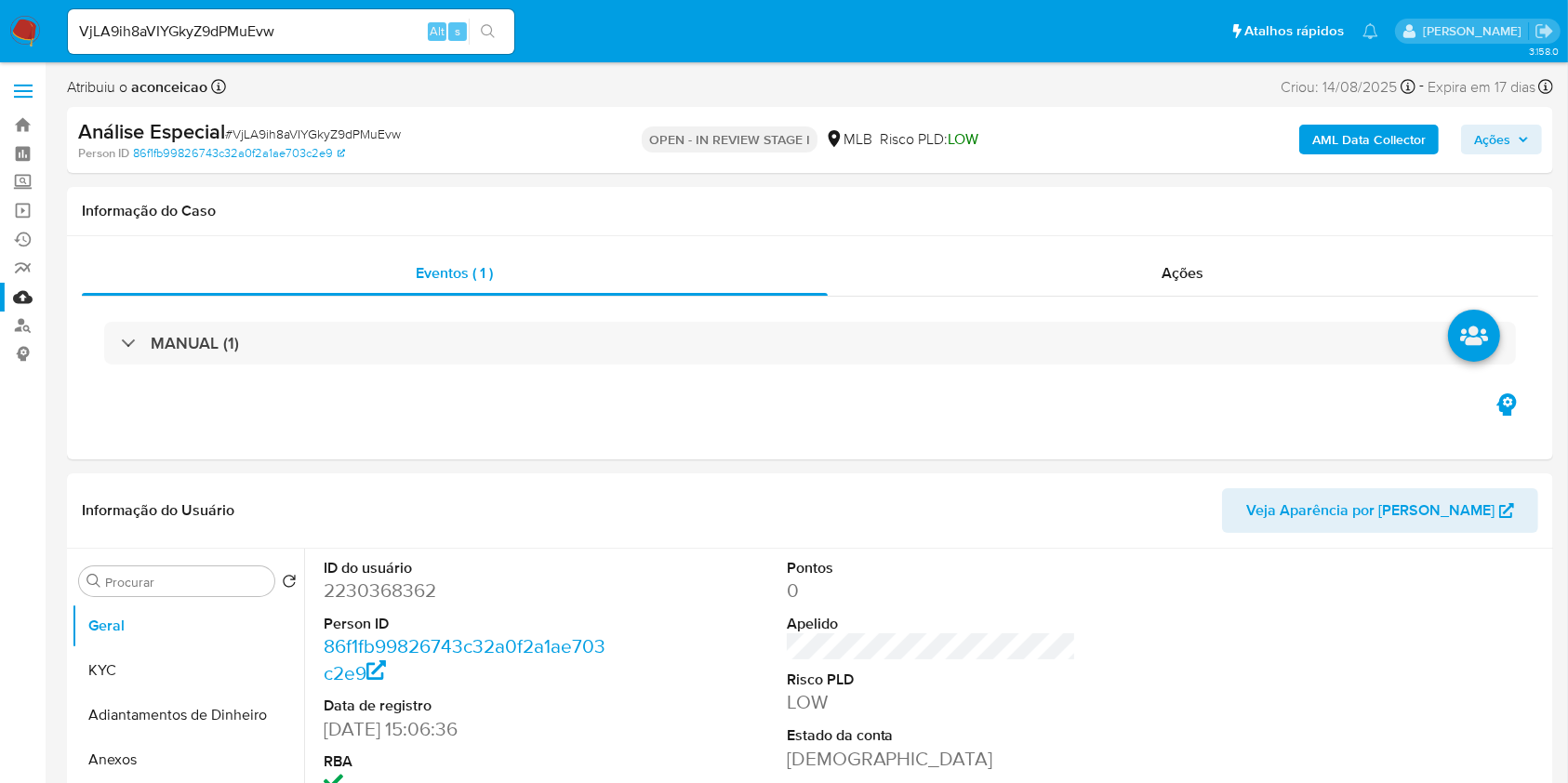
select select "10"
click at [26, 298] on link "Mulan" at bounding box center [111, 297] width 222 height 29
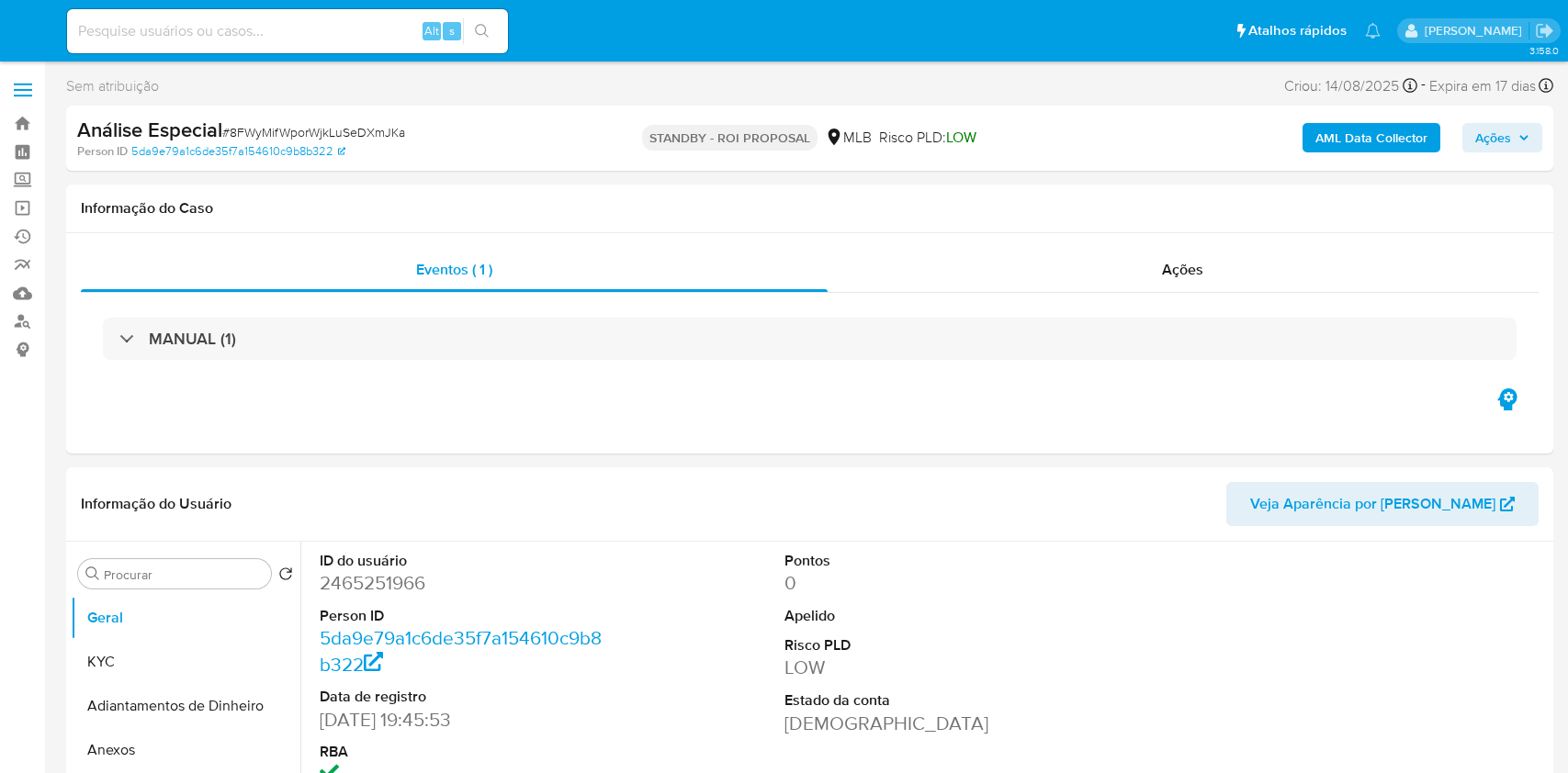
select select "10"
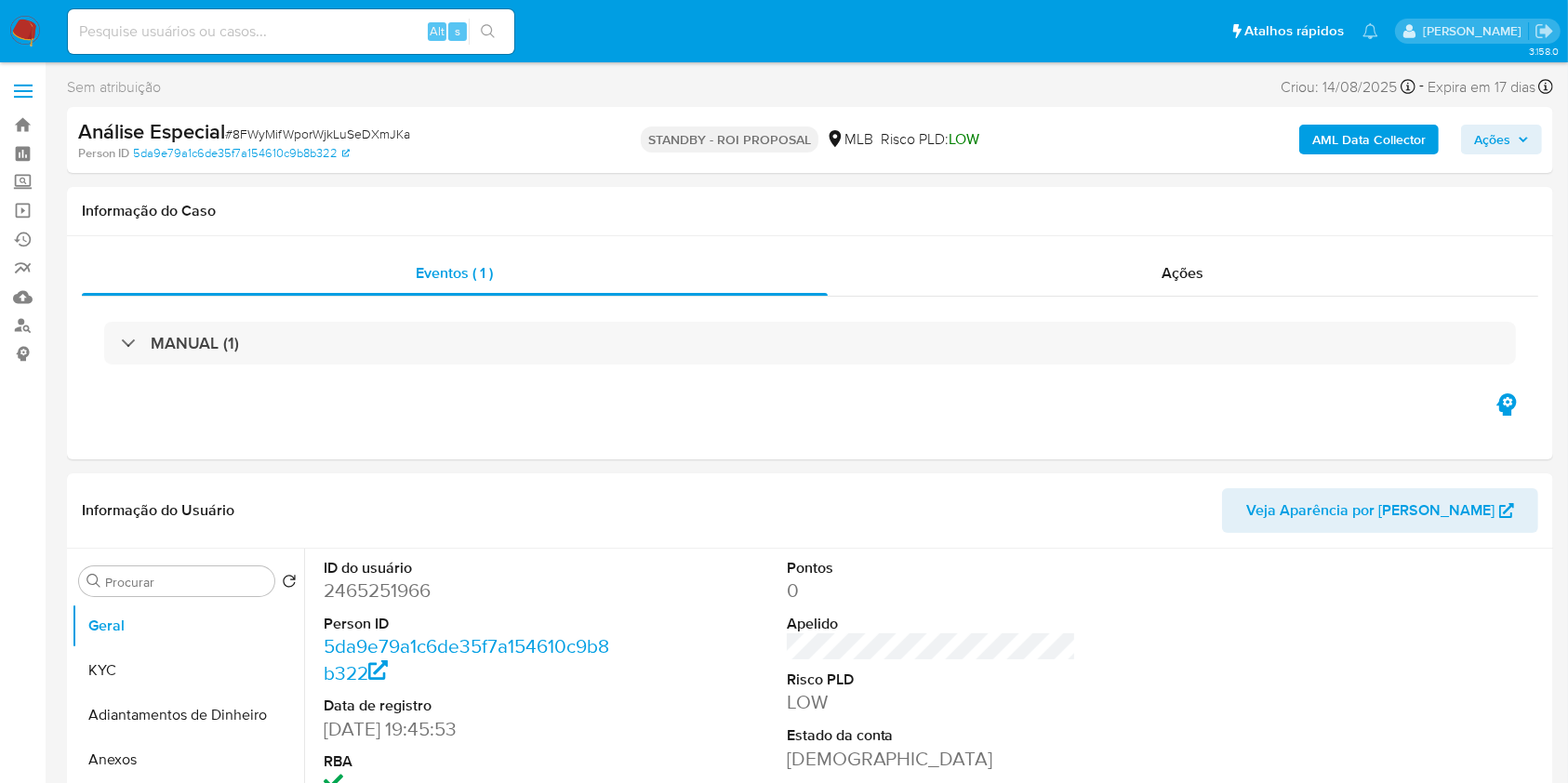
paste input "p7F77TbC5VOkzs848BWLuplm"
drag, startPoint x: 345, startPoint y: 31, endPoint x: 388, endPoint y: 40, distance: 43.9
click at [350, 31] on input at bounding box center [291, 32] width 447 height 24
type input "p7F77TbC5VOkzs848BWLuplm"
click at [481, 39] on button "search-icon" at bounding box center [487, 32] width 38 height 26
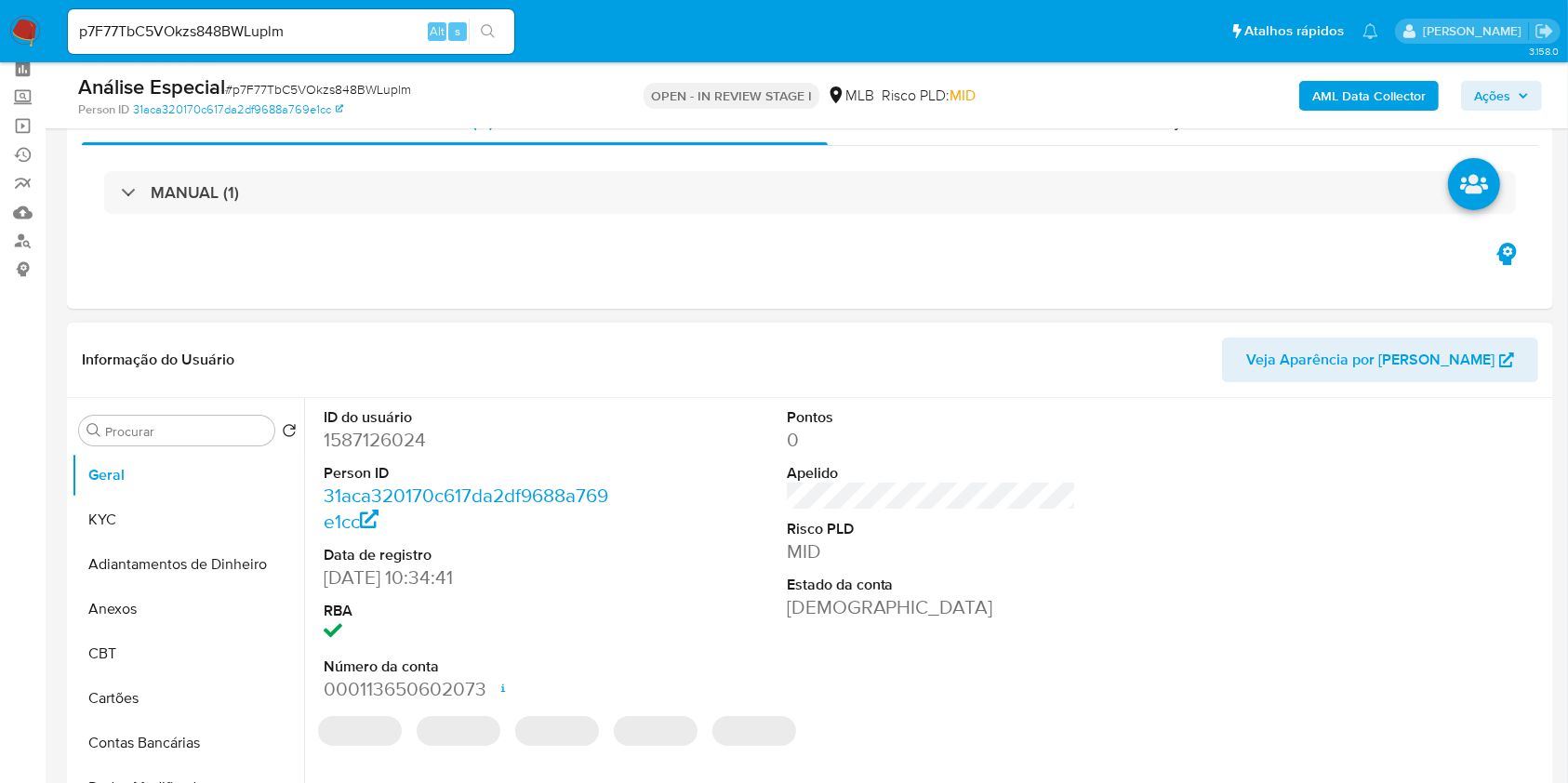
scroll to position [124, 0]
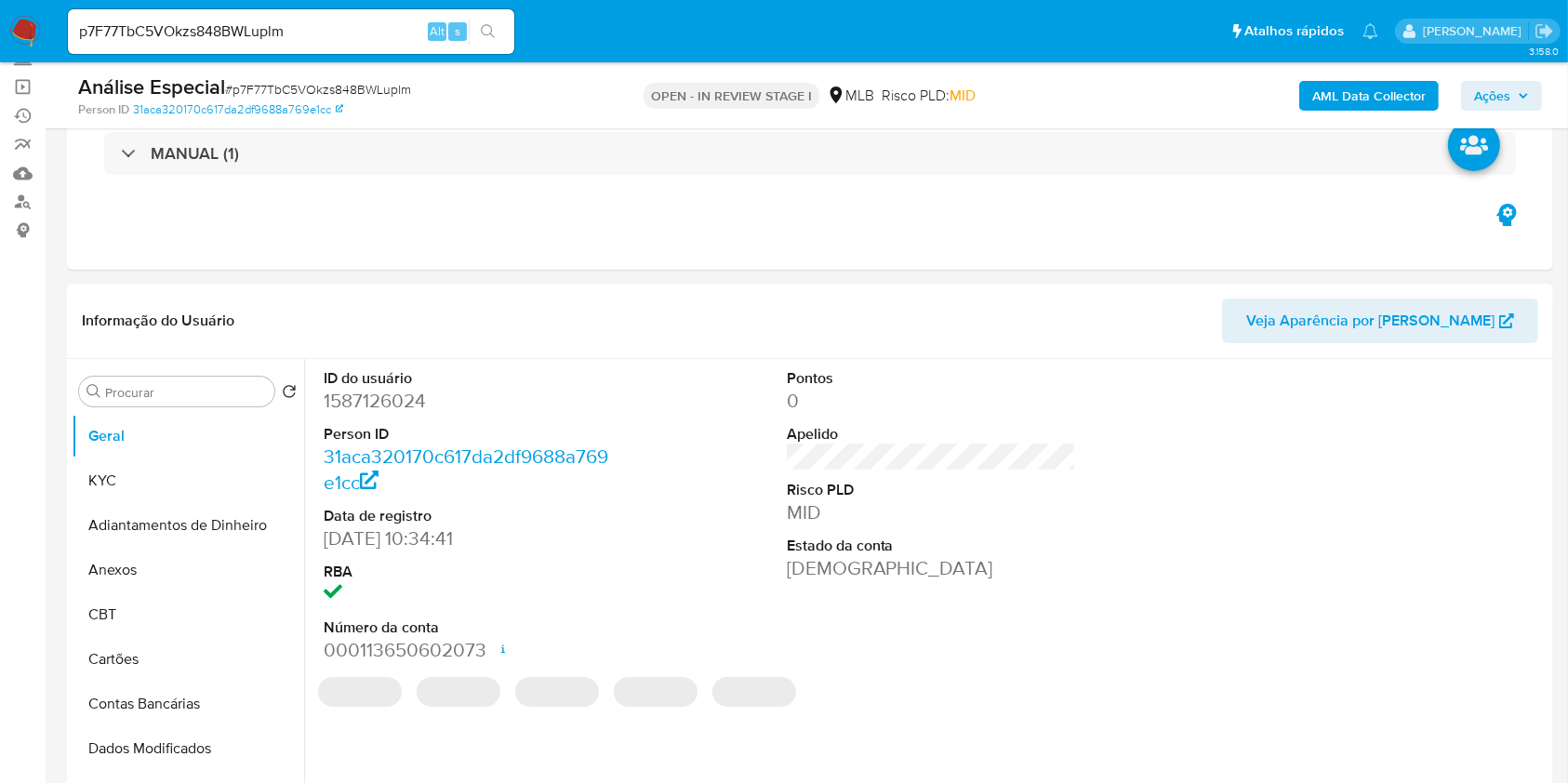
select select "10"
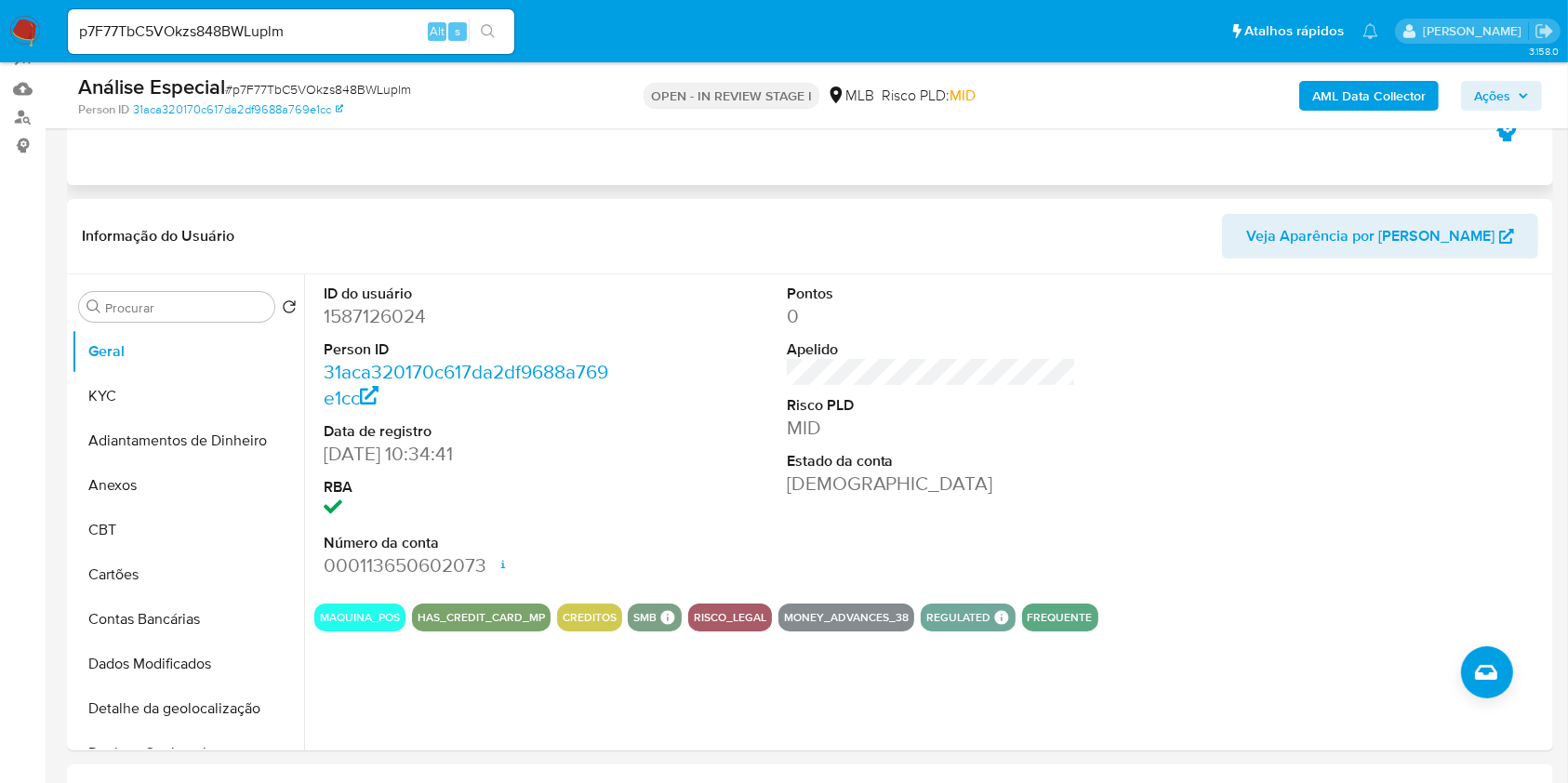
scroll to position [248, 0]
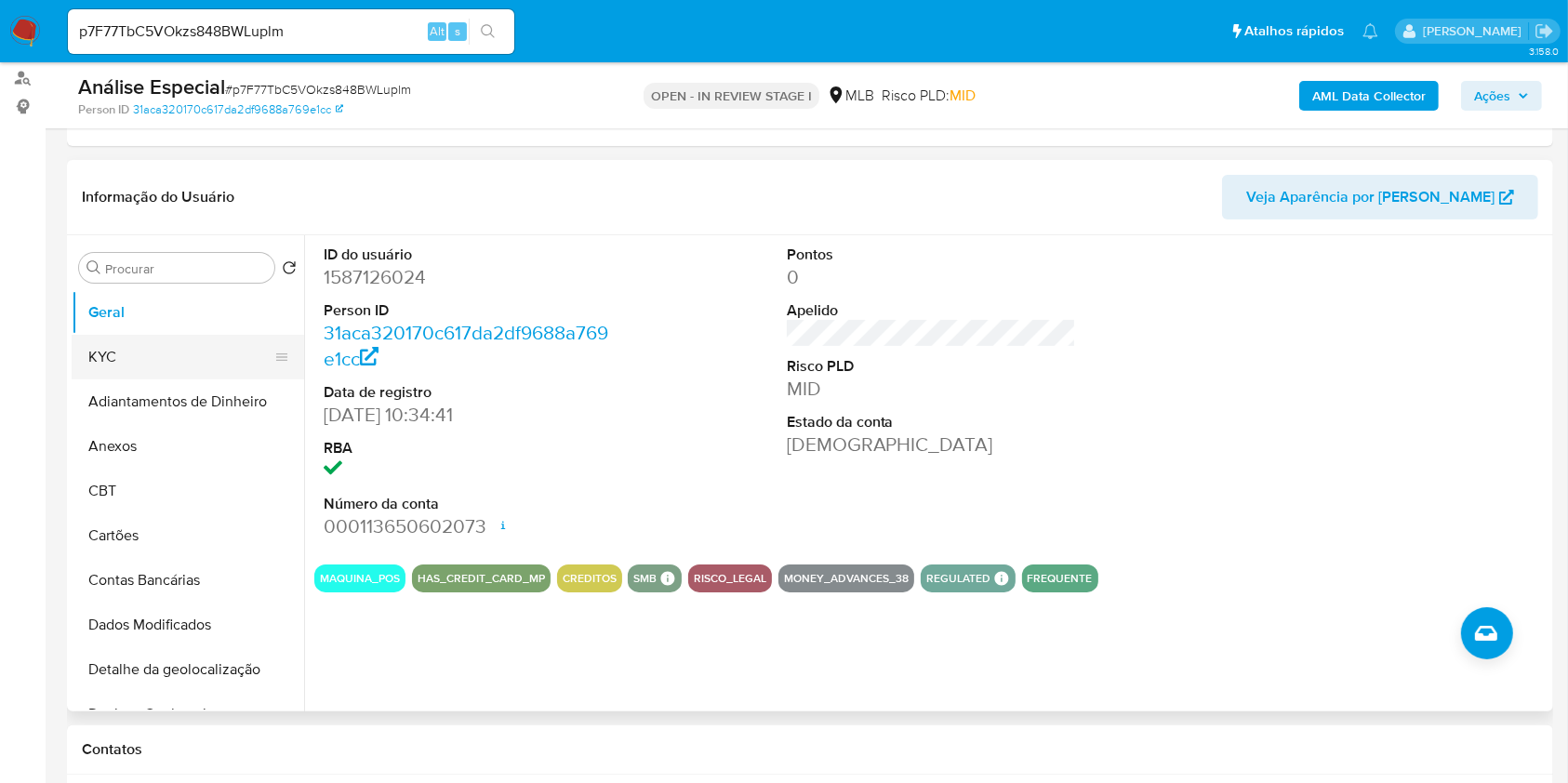
click at [183, 363] on button "KYC" at bounding box center [181, 358] width 218 height 45
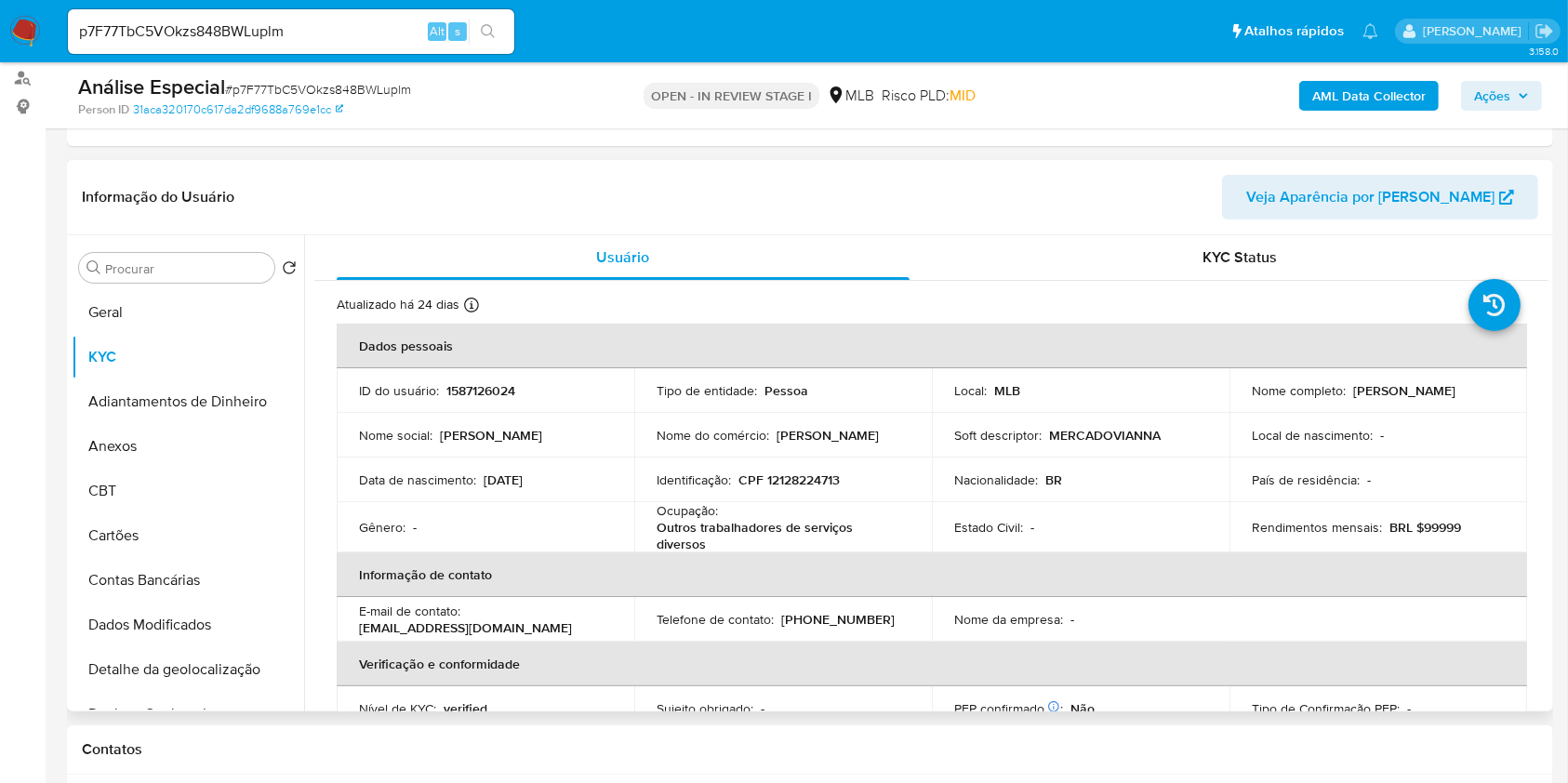
click at [714, 533] on p "Outros trabalhadores de serviços diversos" at bounding box center [779, 535] width 246 height 34
copy p "trabalhadores"
click at [714, 533] on p "Outros trabalhadores de serviços diversos" at bounding box center [779, 535] width 246 height 34
click at [796, 526] on p "Outros trabalhadores de serviços diversos" at bounding box center [779, 535] width 246 height 34
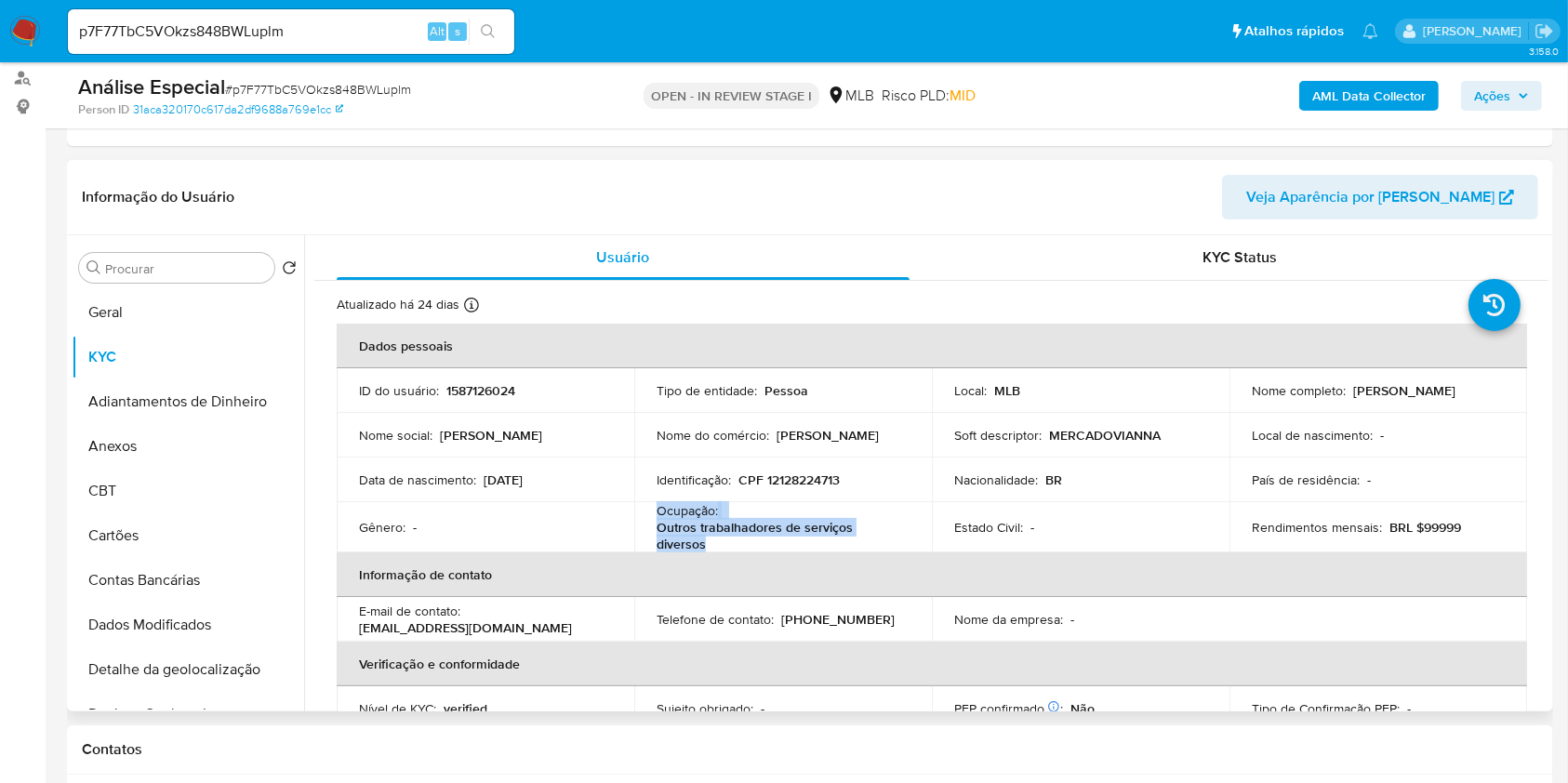
copy div "Ocupação : Outros trabalhadores de serviços diversos"
click at [796, 526] on p "Outros trabalhadores de serviços diversos" at bounding box center [779, 535] width 246 height 34
click at [135, 272] on input "Procurar" at bounding box center [186, 269] width 162 height 17
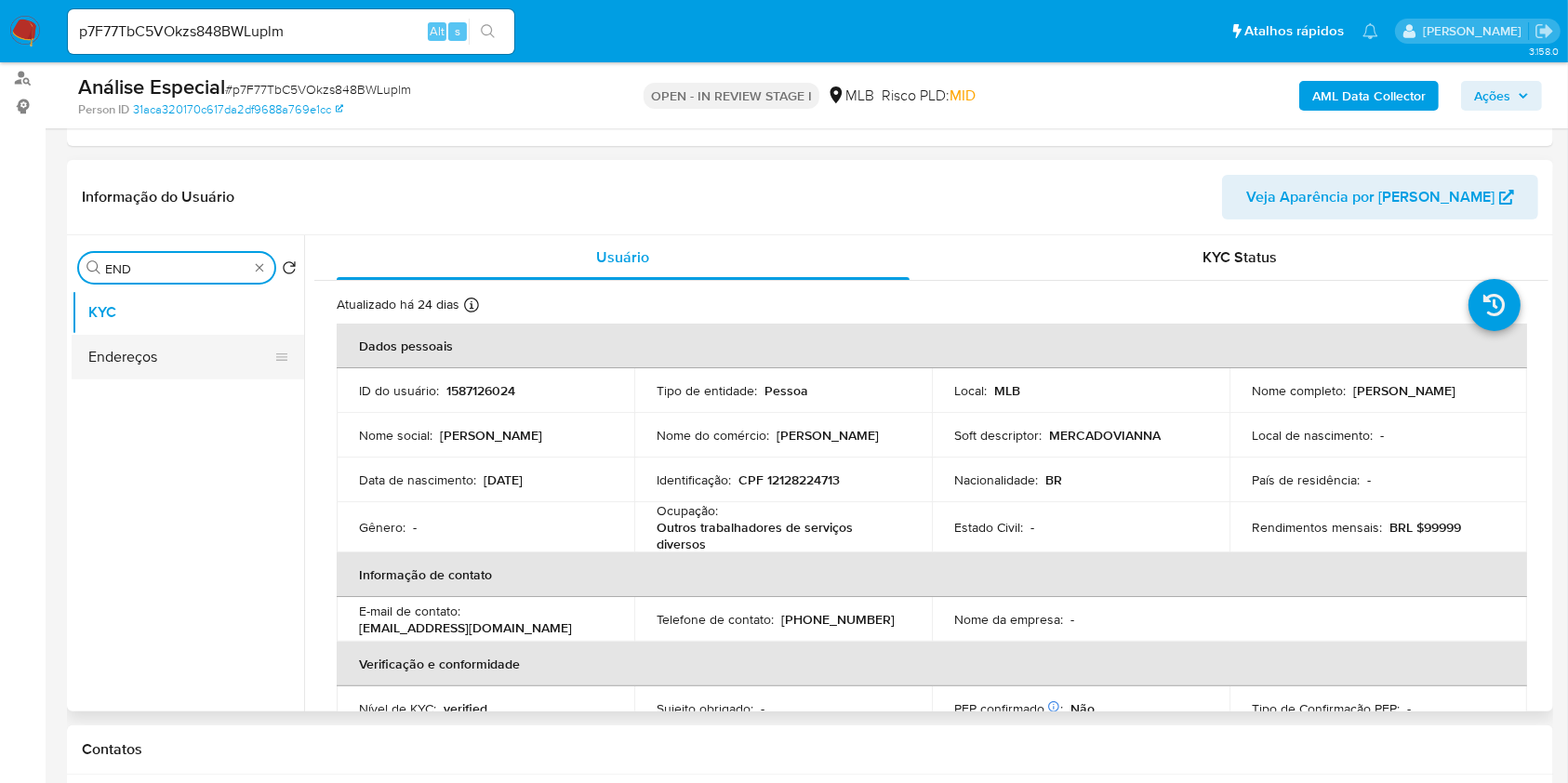
type input "END"
click at [186, 357] on button "Endereços" at bounding box center [181, 358] width 218 height 45
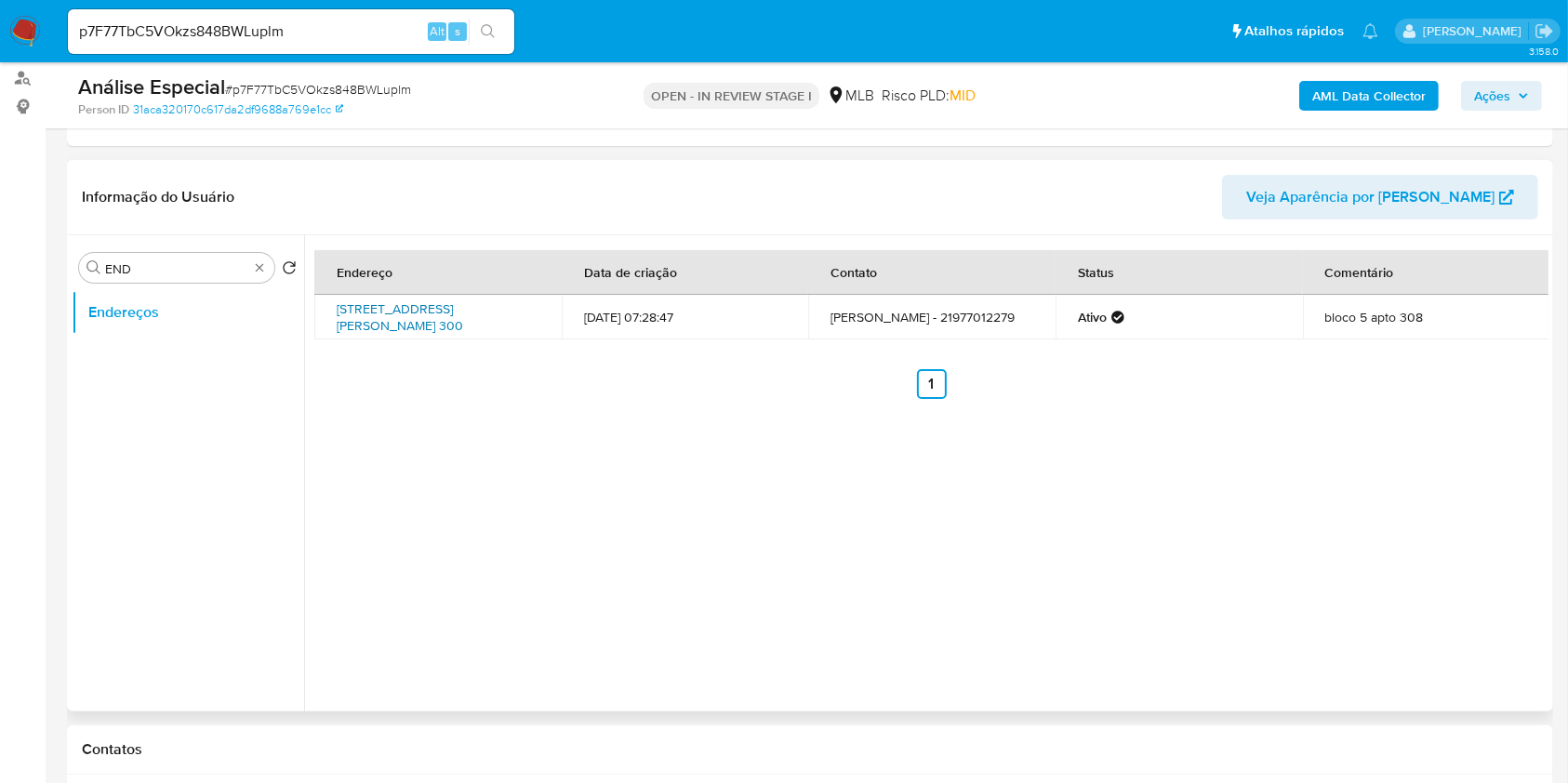
click at [450, 324] on link "Avenida Prefeito Sá Lessa 300, Rio De Janeiro, Rio De Janeiro, 21530040, Brasil…" at bounding box center [400, 317] width 127 height 35
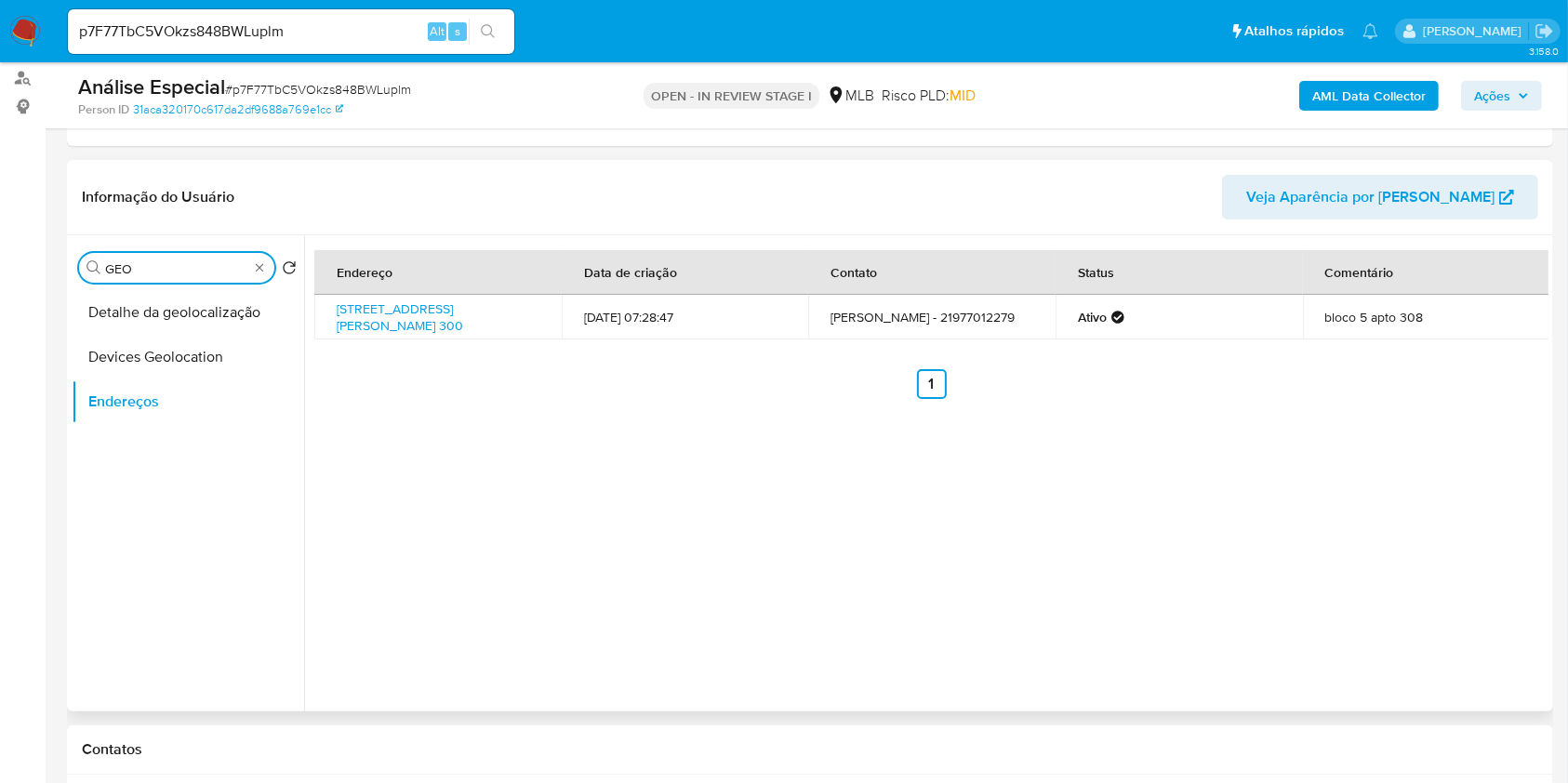
type input "GEO"
click at [251, 285] on div "Procurar GEO Retornar ao pedido padrão Detalhe da geolocalização Devices Geoloc…" at bounding box center [188, 475] width 233 height 473
click at [250, 298] on button "Detalhe da geolocalização" at bounding box center [181, 313] width 218 height 45
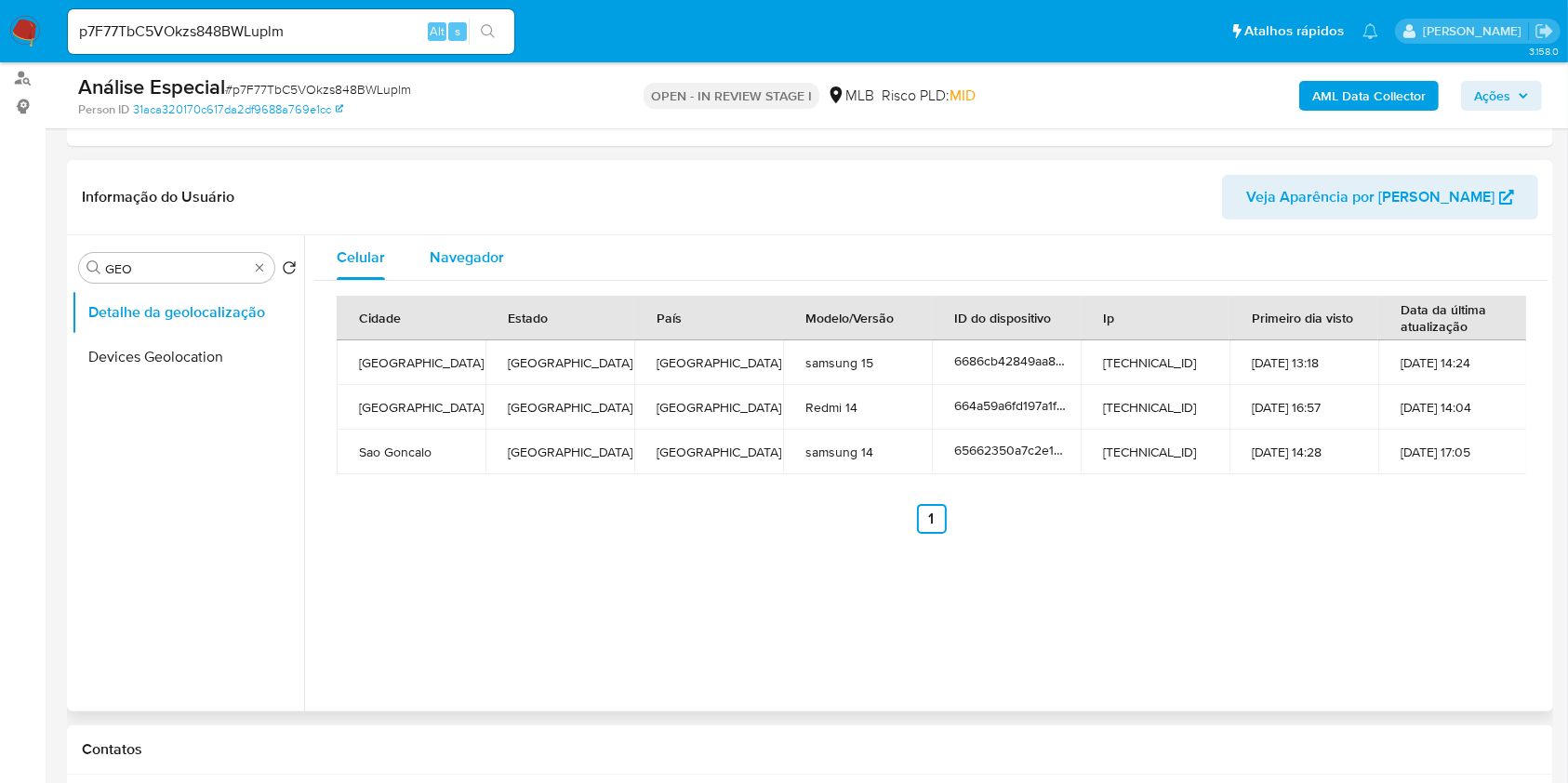
click at [457, 267] on div "Navegador" at bounding box center [467, 258] width 74 height 45
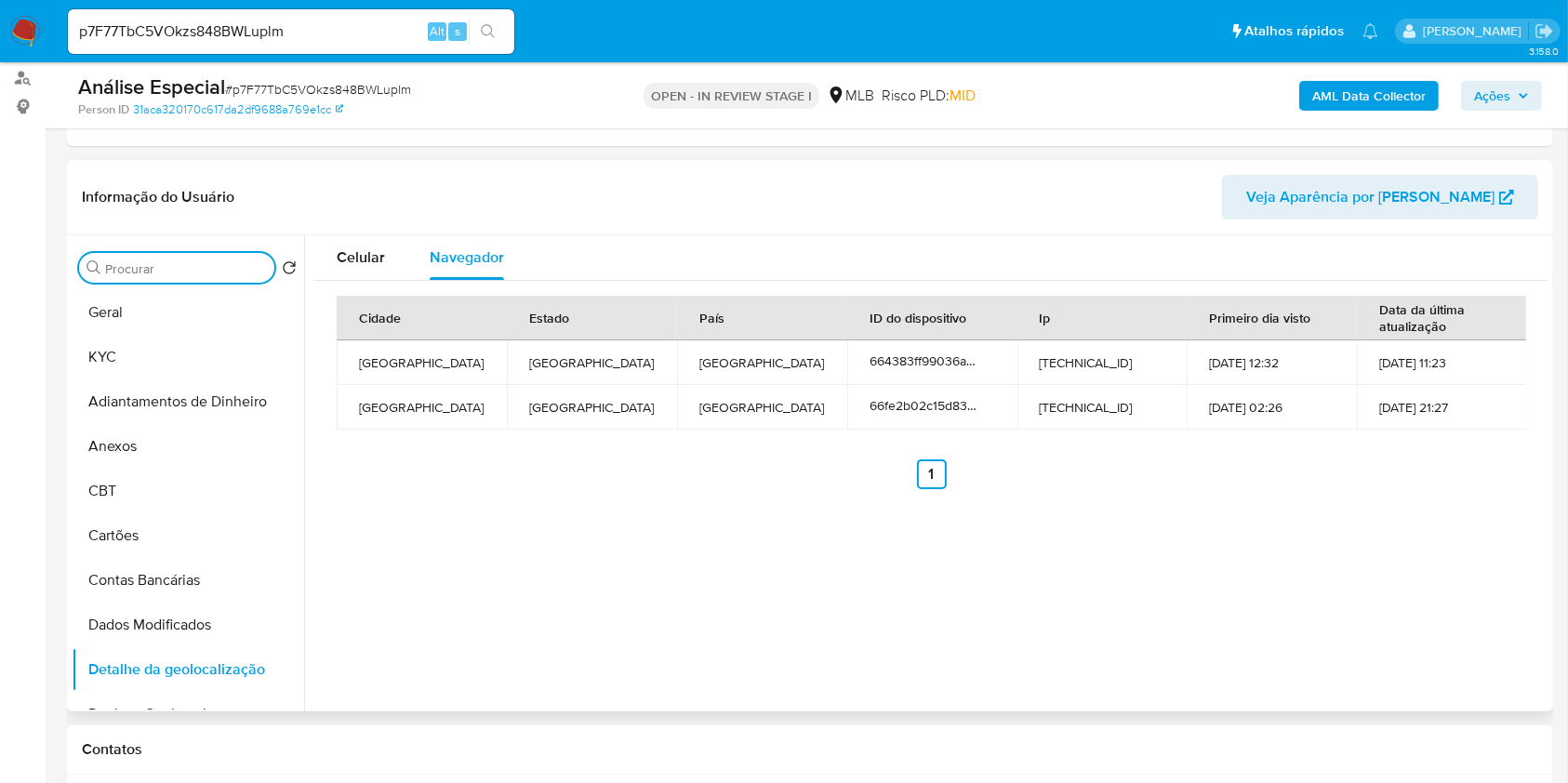
click at [264, 268] on input "Procurar" at bounding box center [186, 269] width 162 height 17
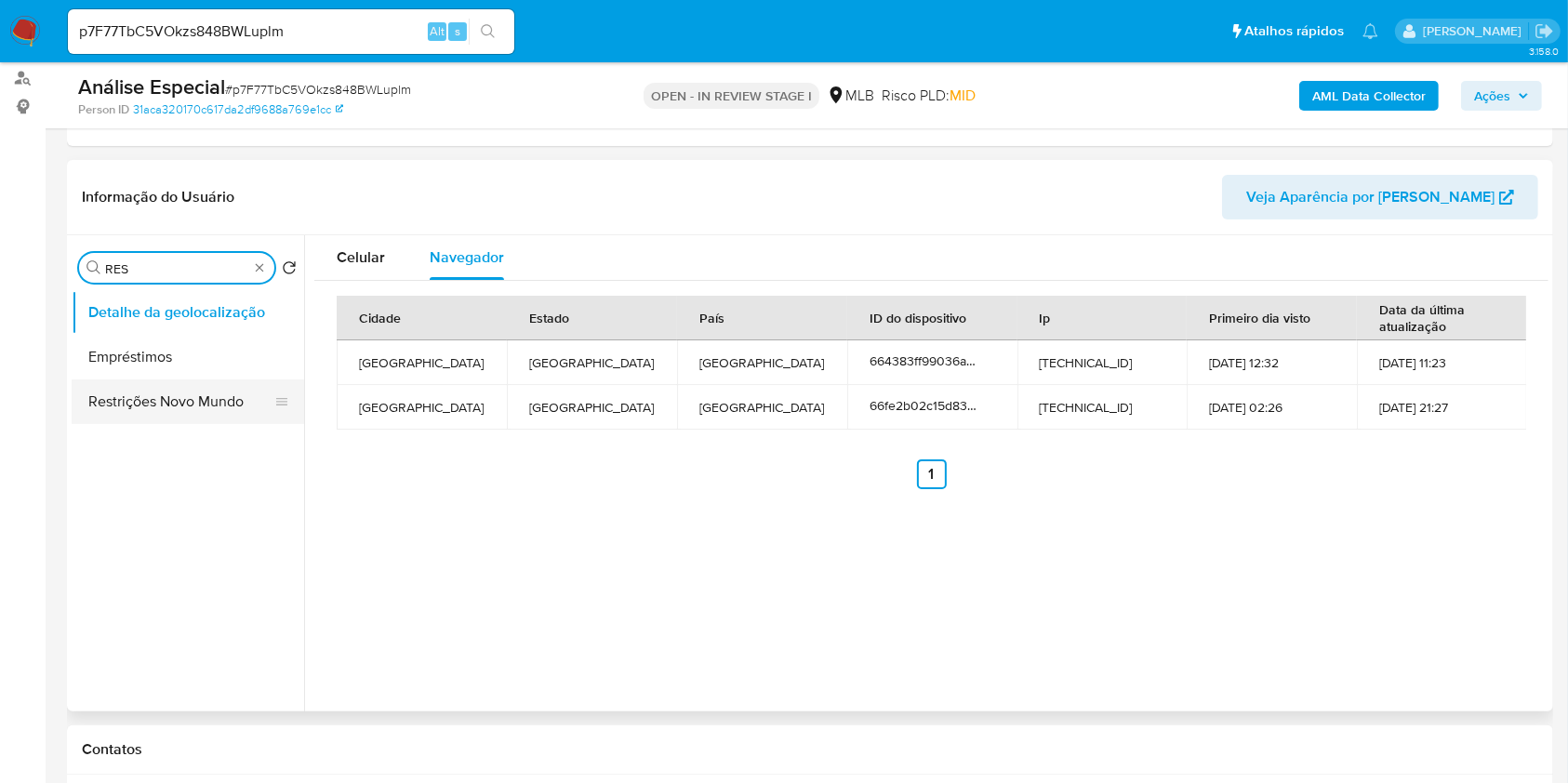
type input "RES"
click at [200, 406] on button "Restrições Novo Mundo" at bounding box center [181, 402] width 218 height 45
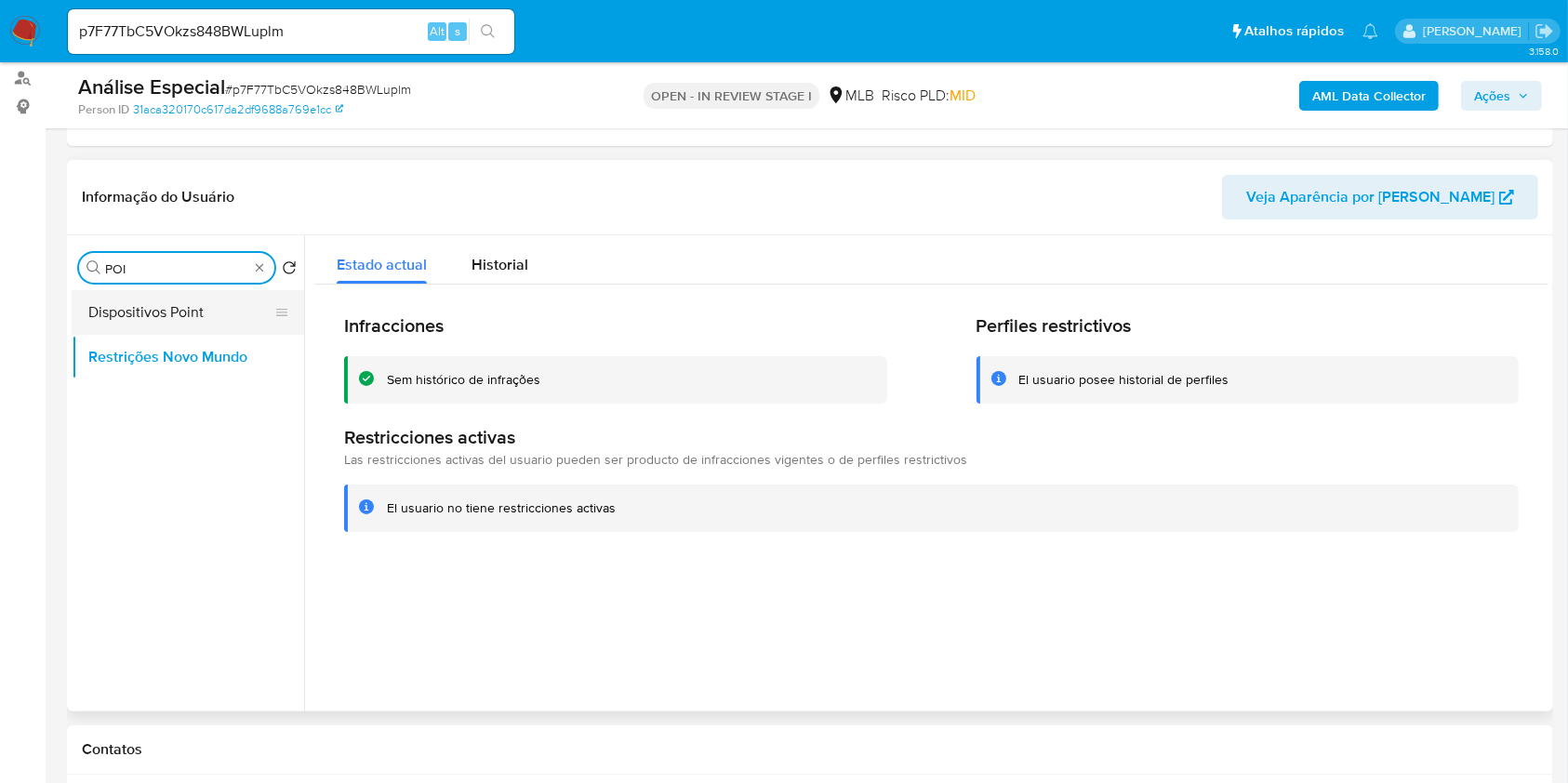
type input "POI"
click at [233, 313] on button "Dispositivos Point" at bounding box center [181, 313] width 218 height 45
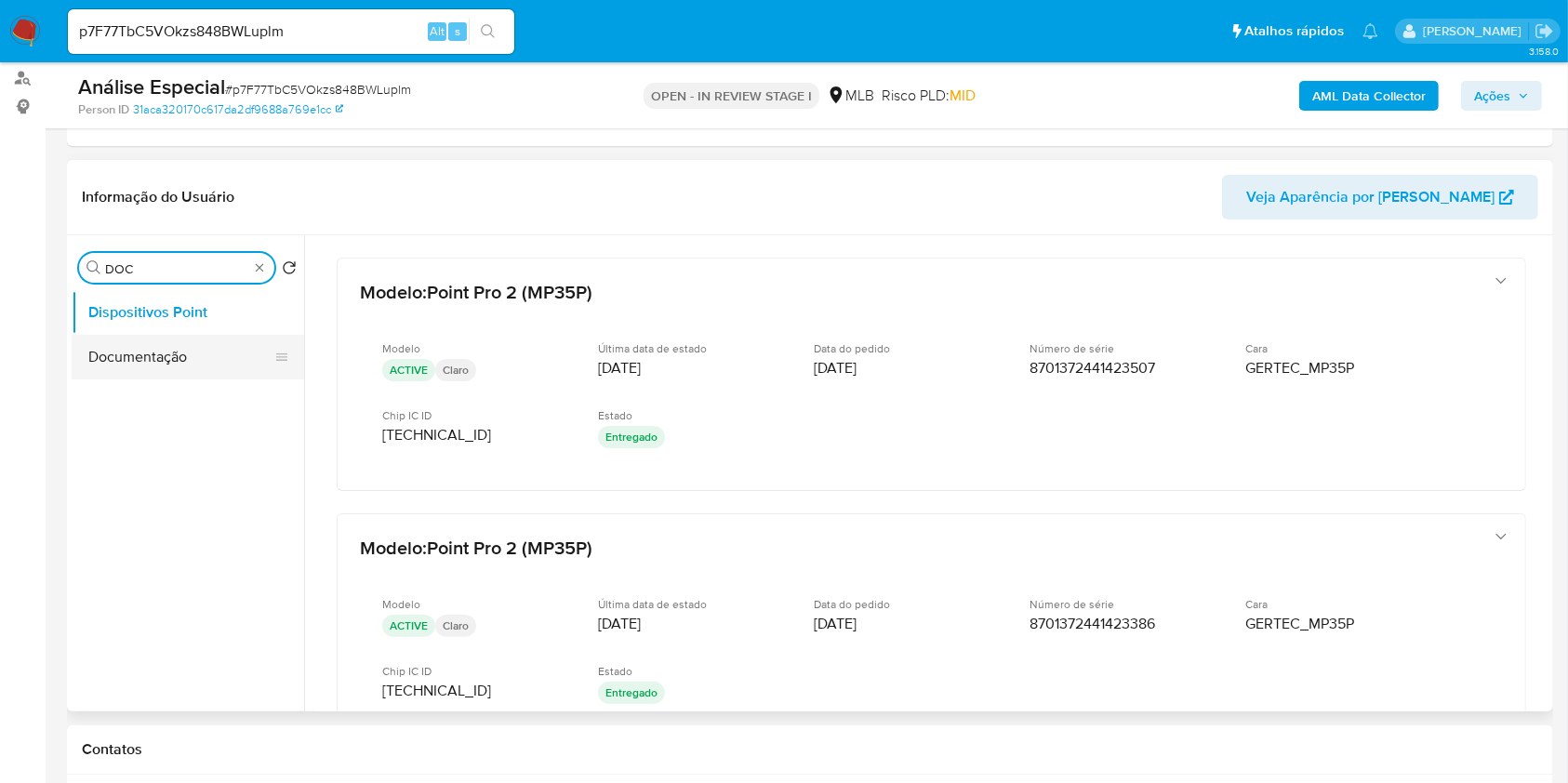
type input "DOC"
click at [203, 350] on button "Documentação" at bounding box center [181, 358] width 218 height 45
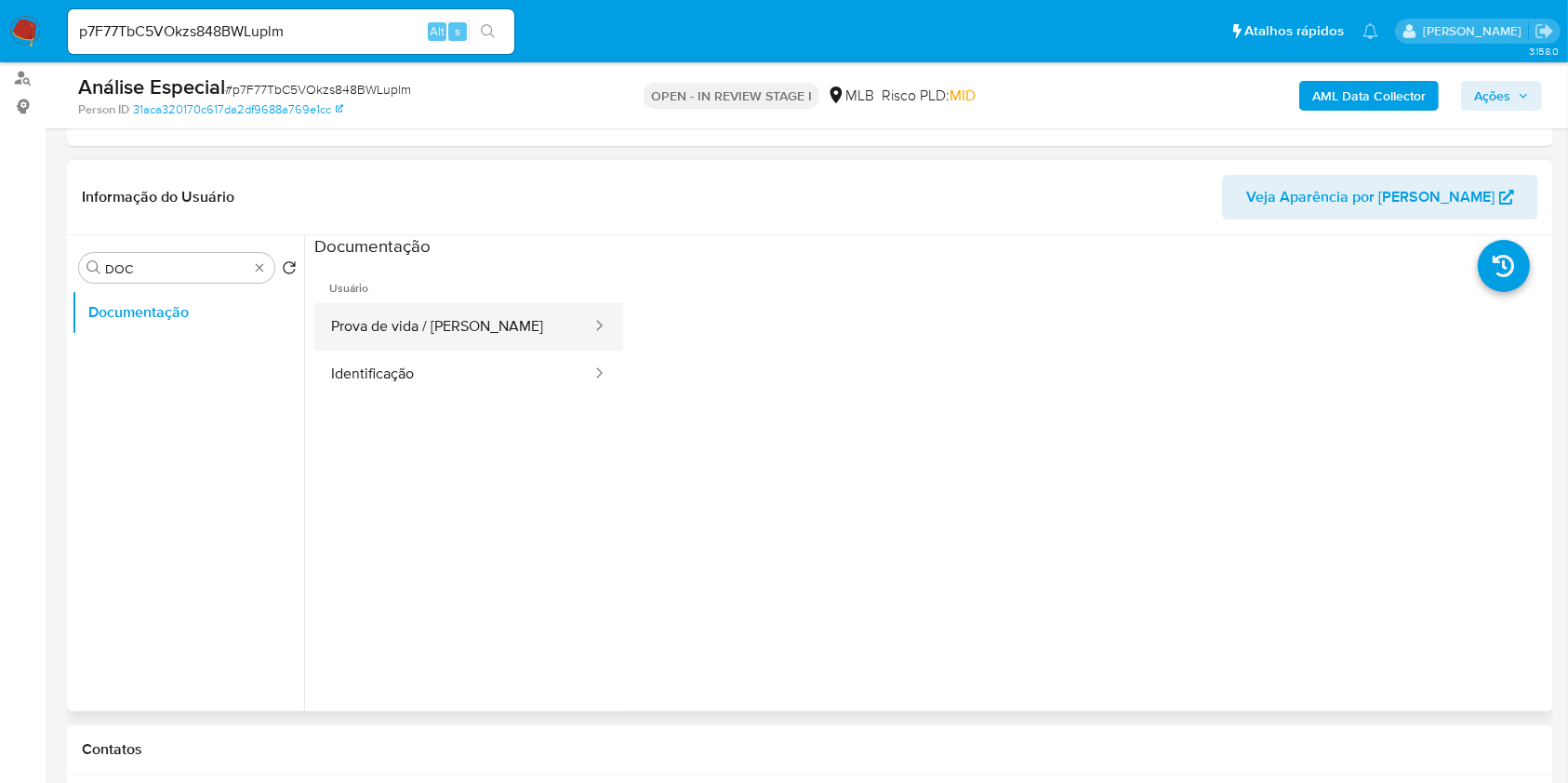
click at [473, 342] on button "Prova de vida / [PERSON_NAME]" at bounding box center [454, 327] width 279 height 47
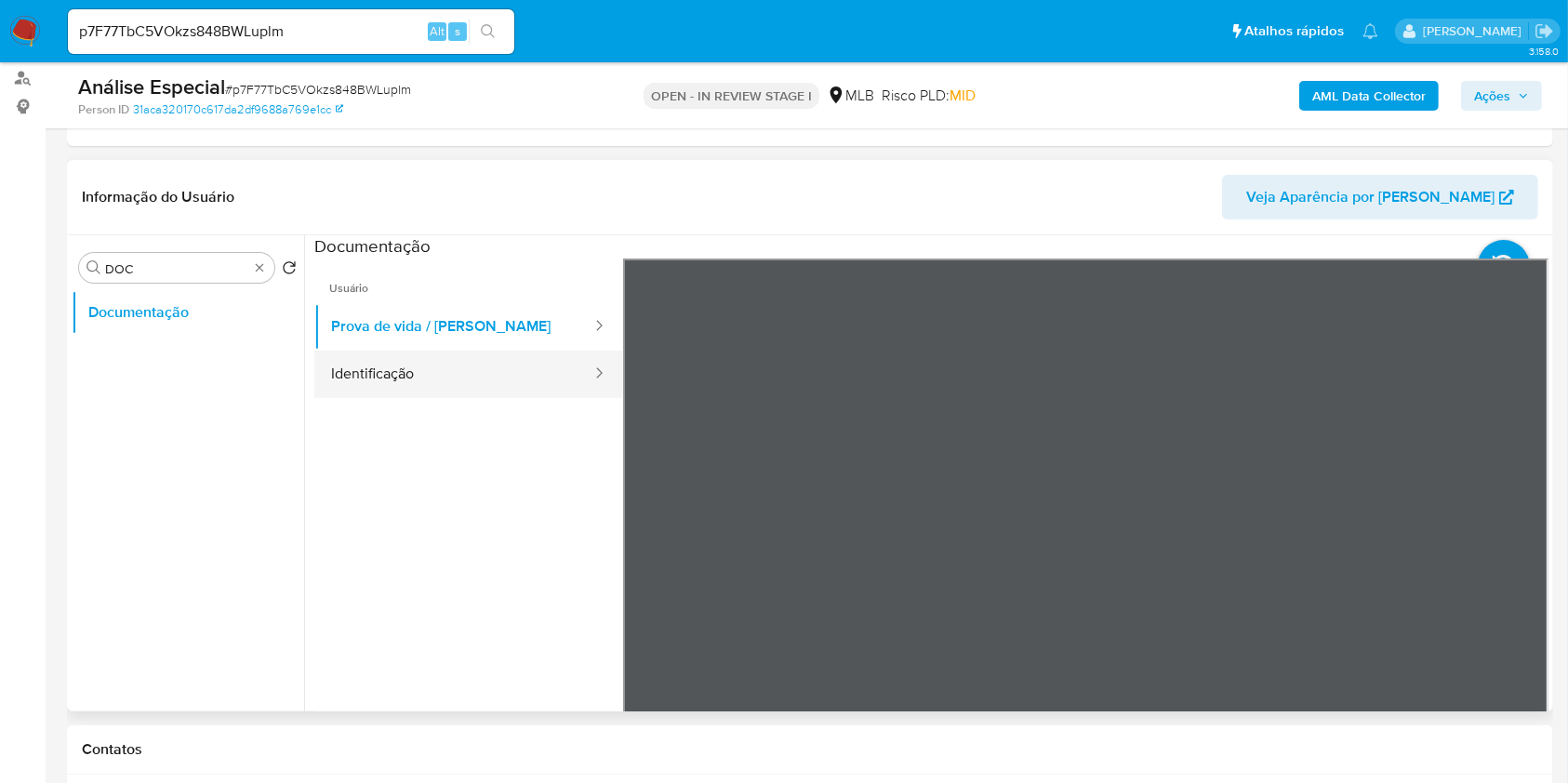
click at [471, 370] on button "Identificação" at bounding box center [454, 374] width 279 height 47
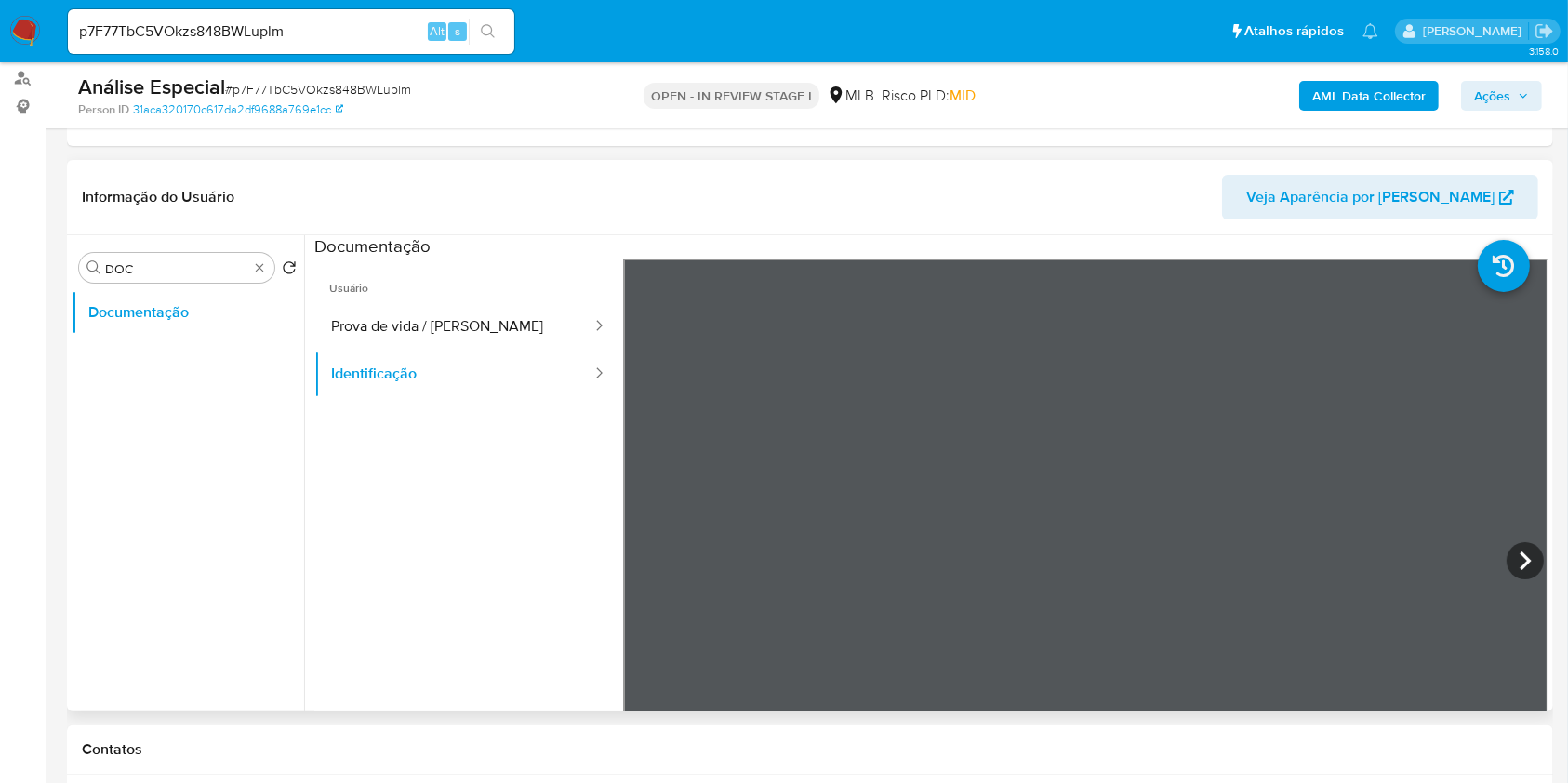
scroll to position [164, 0]
click at [1512, 549] on icon at bounding box center [1525, 560] width 37 height 37
click at [662, 560] on icon at bounding box center [646, 560] width 37 height 37
click at [1322, 99] on b "AML Data Collector" at bounding box center [1370, 96] width 114 height 30
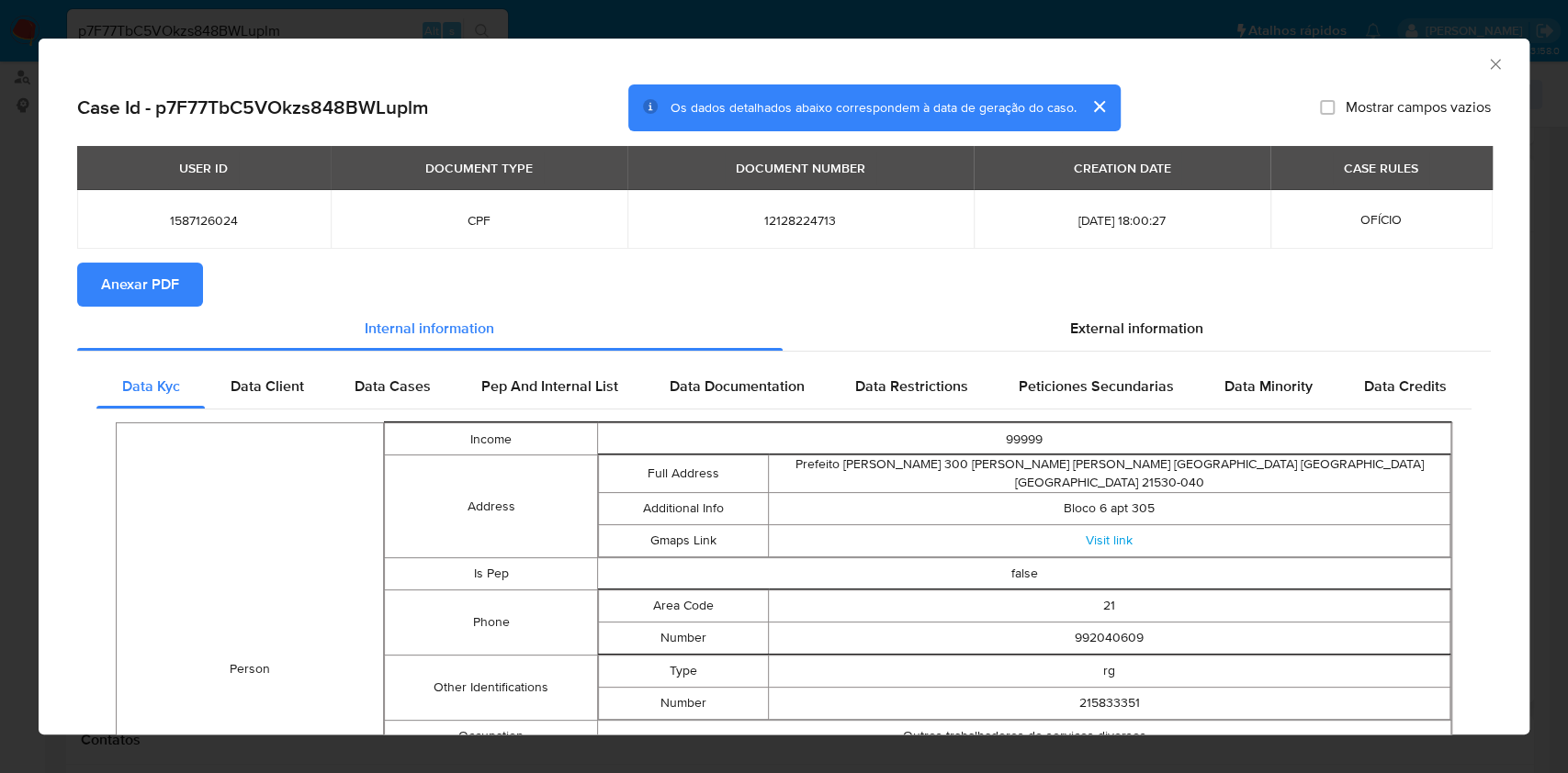
click at [181, 290] on button "Anexar PDF" at bounding box center [140, 285] width 126 height 44
click at [1490, 65] on icon "Fechar a janela" at bounding box center [1494, 63] width 10 height 10
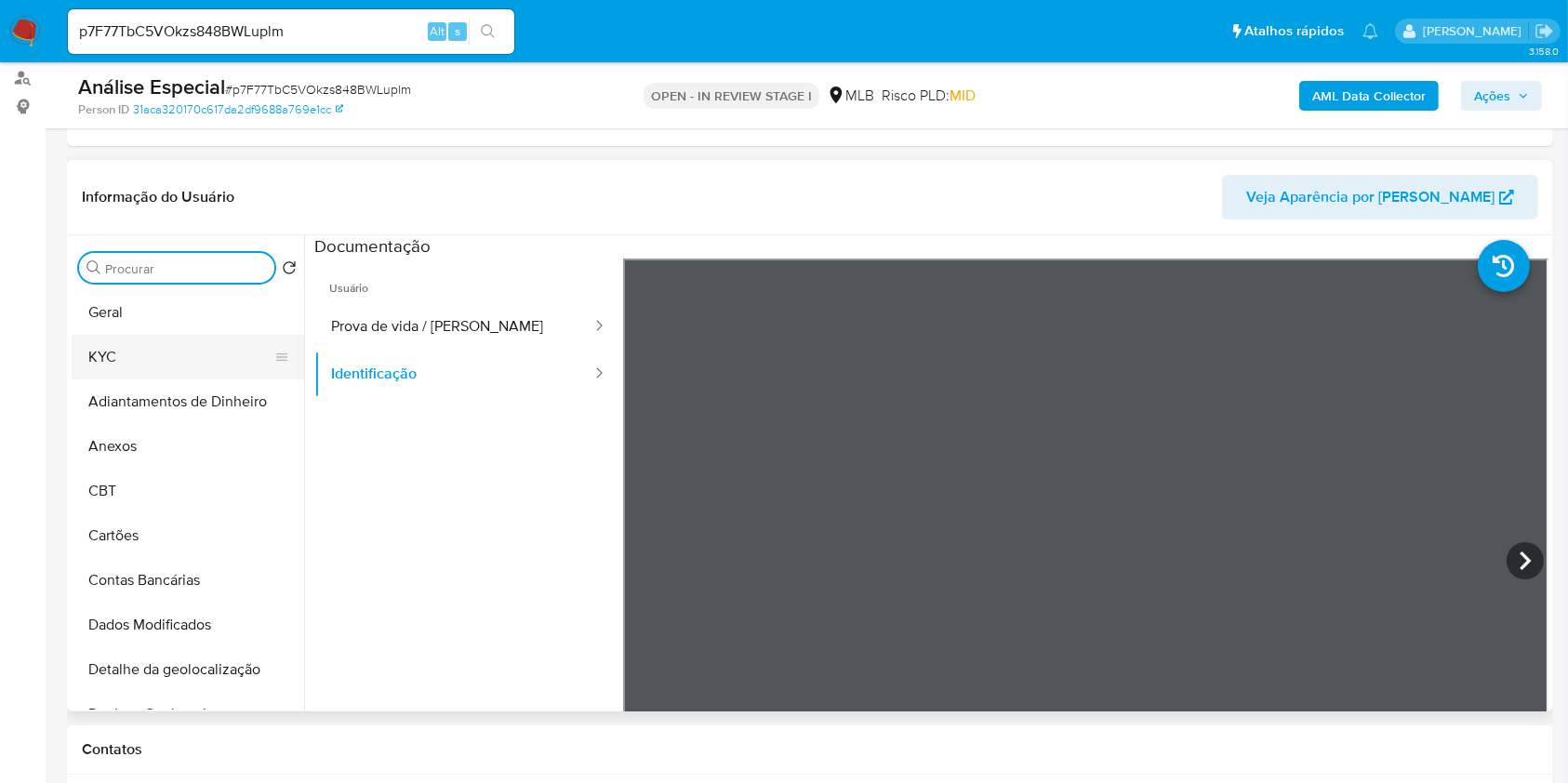
click at [137, 363] on button "KYC" at bounding box center [181, 358] width 218 height 45
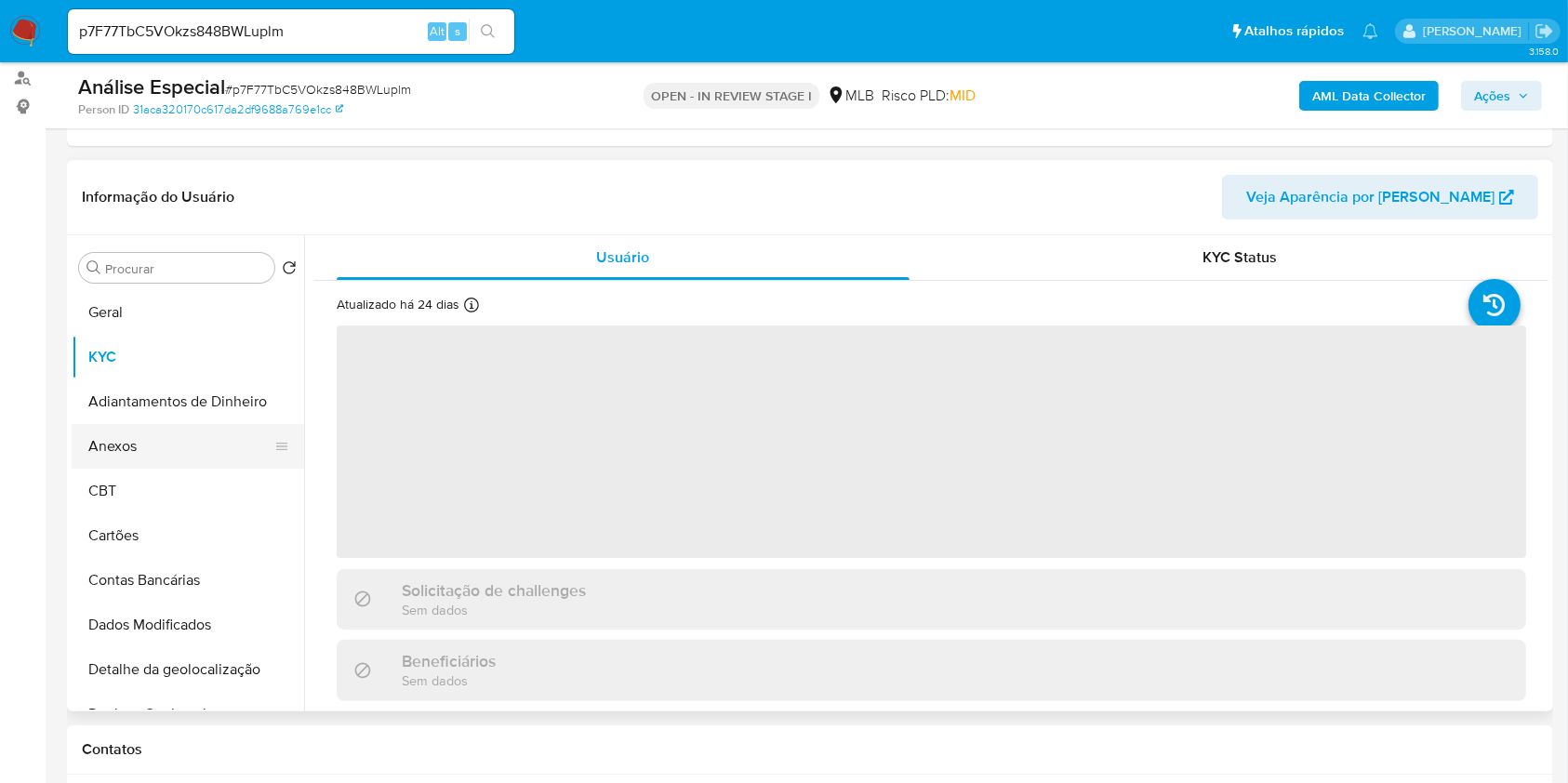
click at [154, 440] on button "Anexos" at bounding box center [181, 447] width 218 height 45
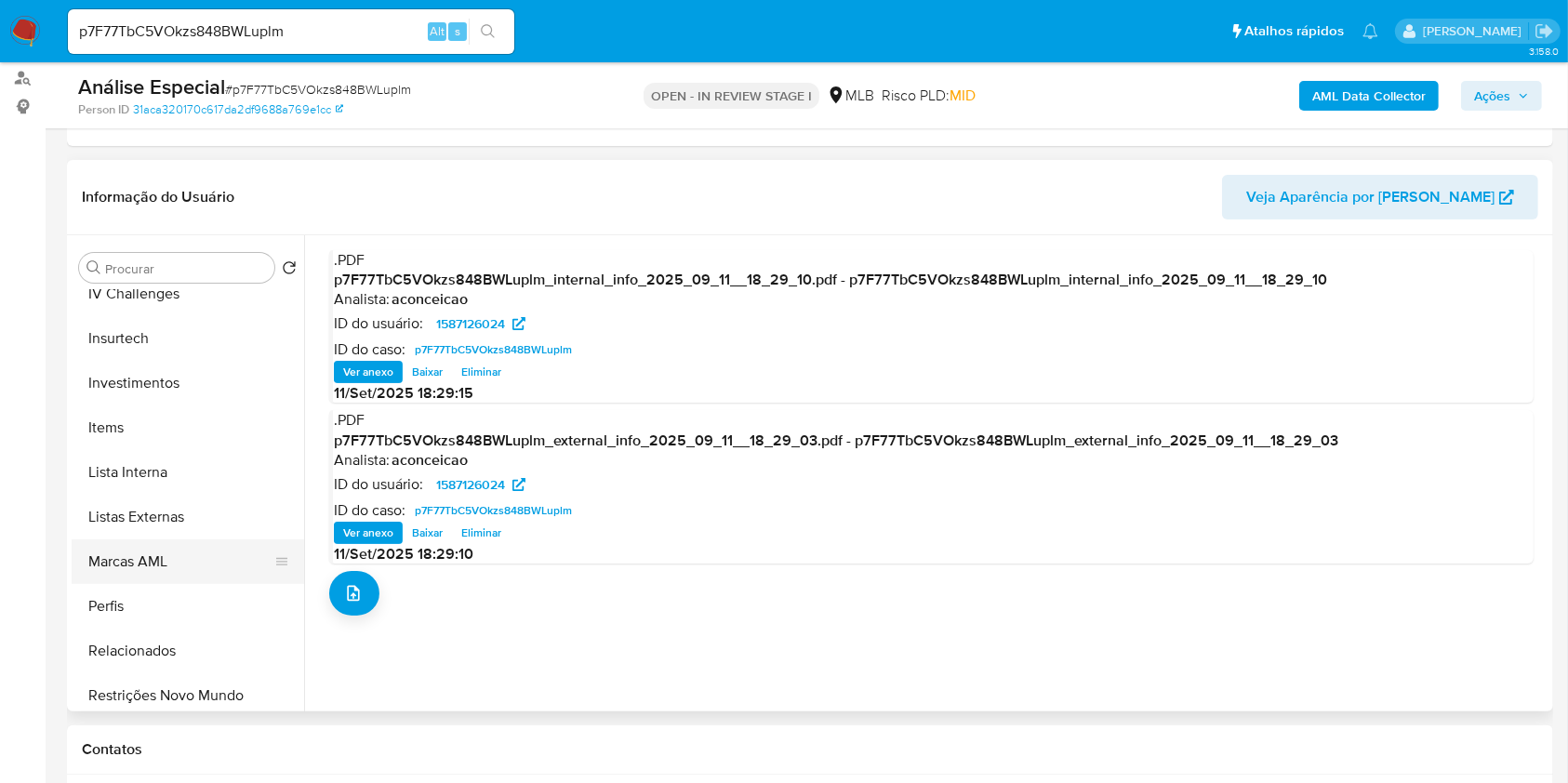
scroll to position [875, 0]
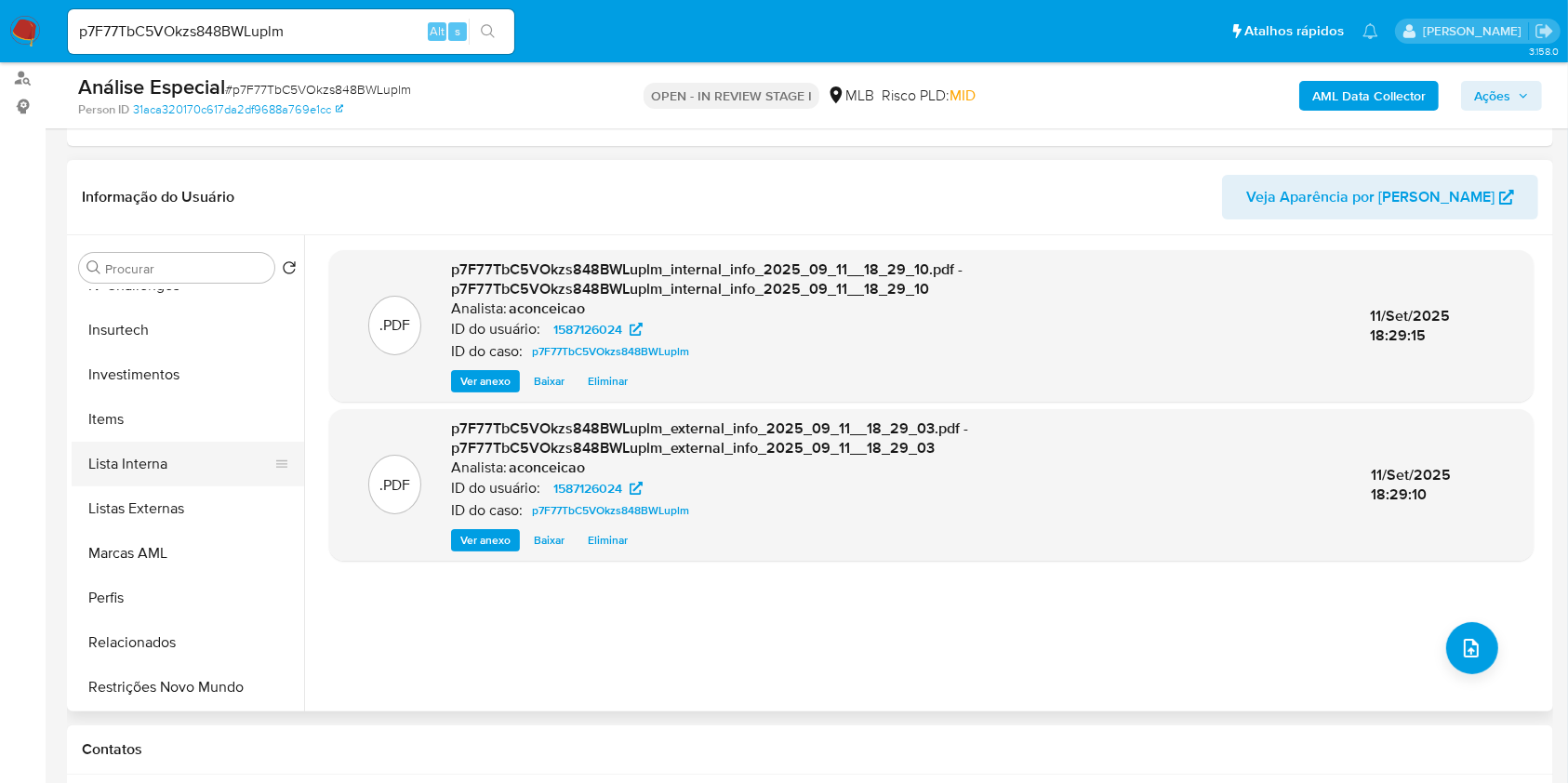
click at [171, 479] on button "Lista Interna" at bounding box center [181, 465] width 218 height 45
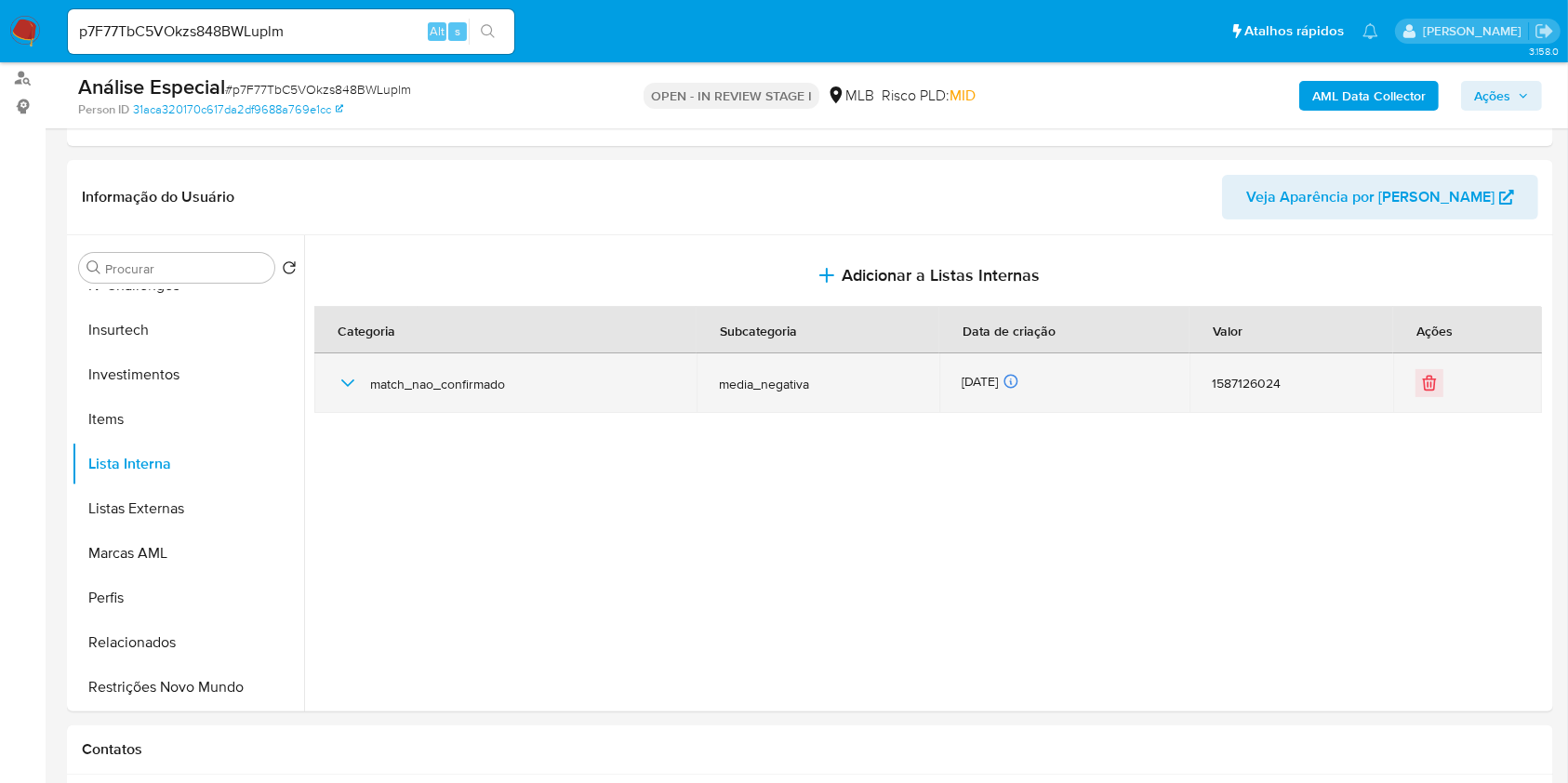
click at [384, 391] on span "match_nao_confirmado" at bounding box center [522, 385] width 304 height 17
click at [359, 383] on div "match_nao_confirmado" at bounding box center [506, 384] width 338 height 60
click at [358, 377] on icon "button" at bounding box center [348, 384] width 22 height 22
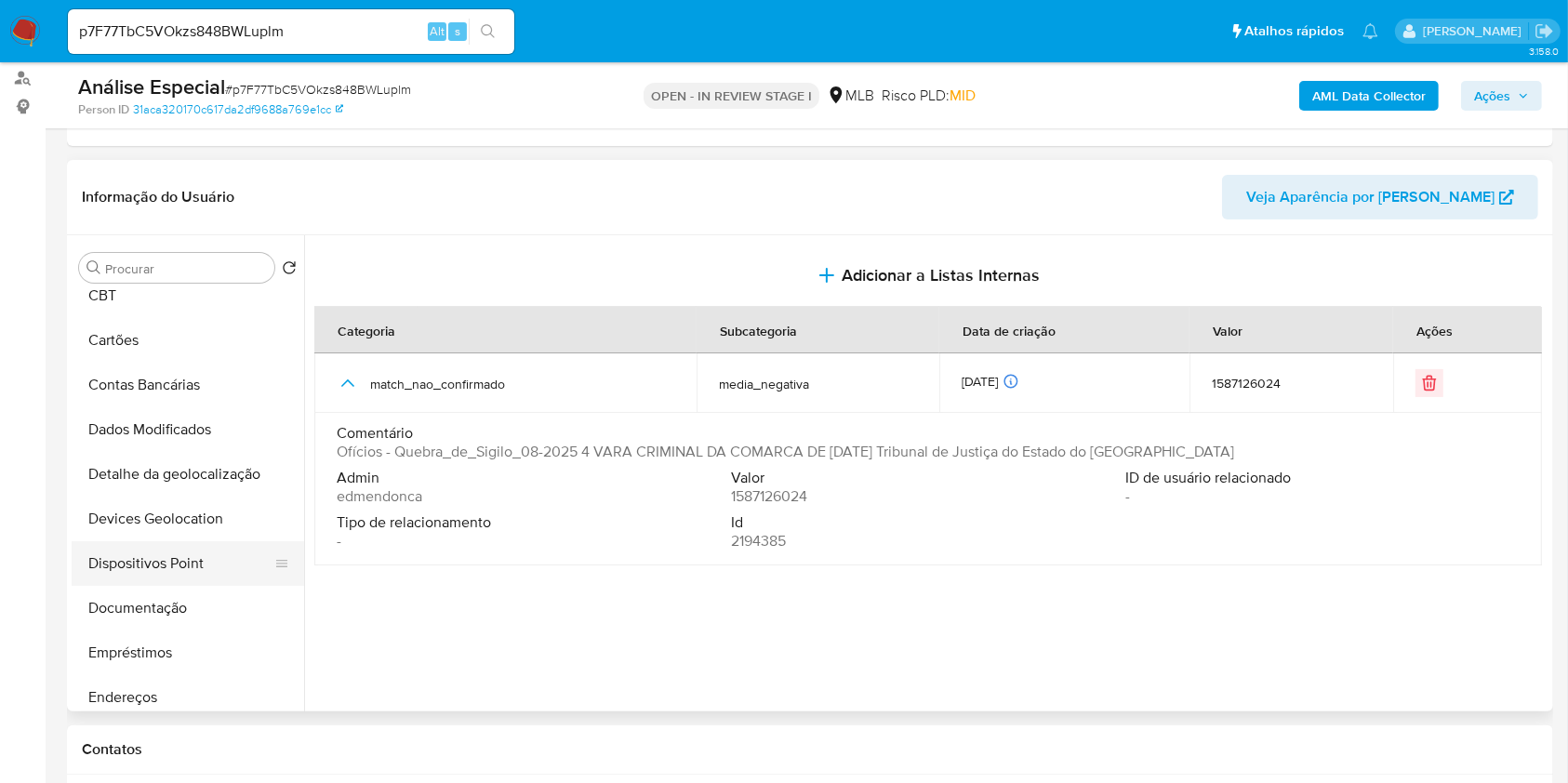
scroll to position [0, 0]
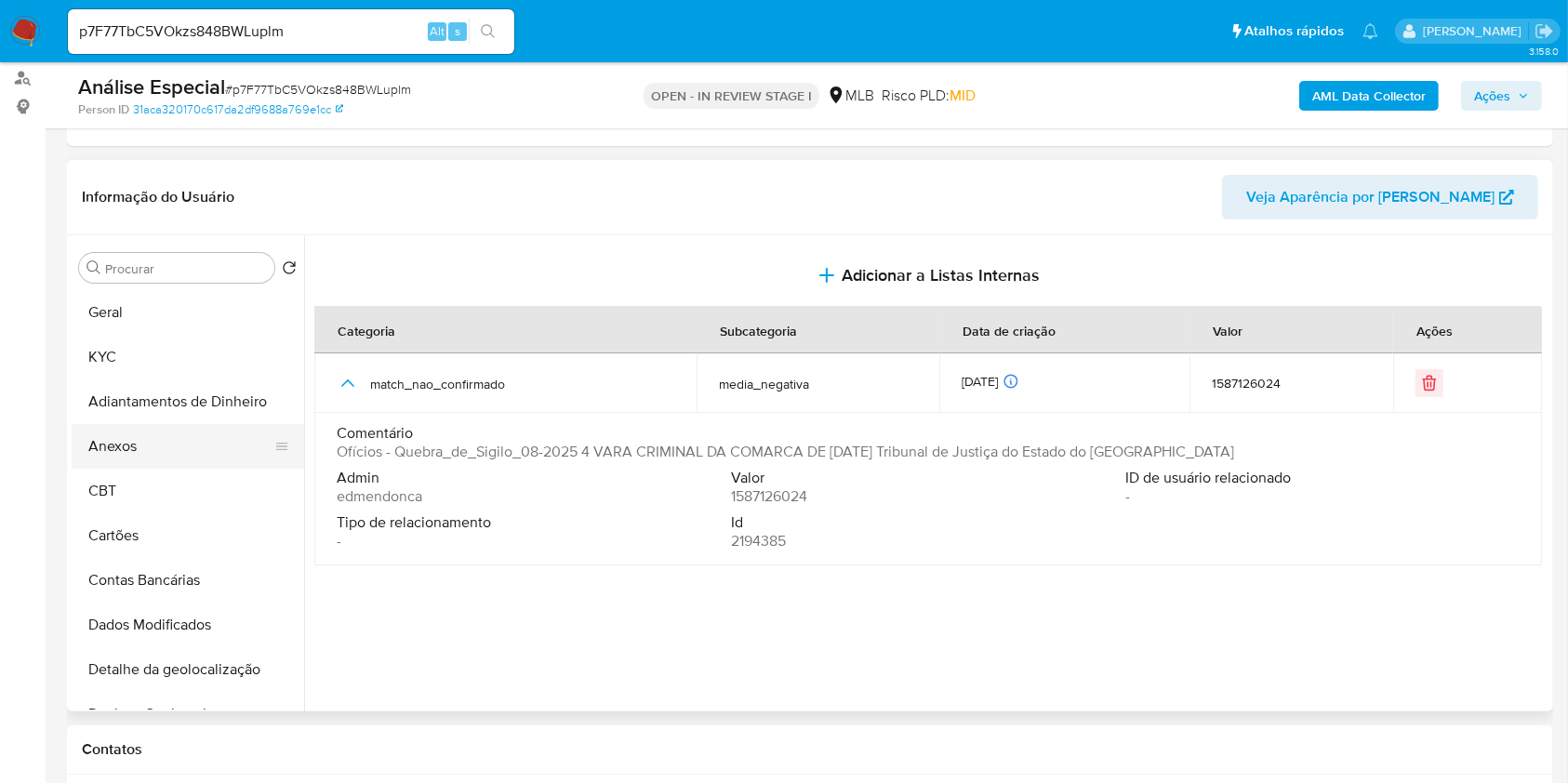
click at [155, 441] on button "Anexos" at bounding box center [181, 447] width 218 height 45
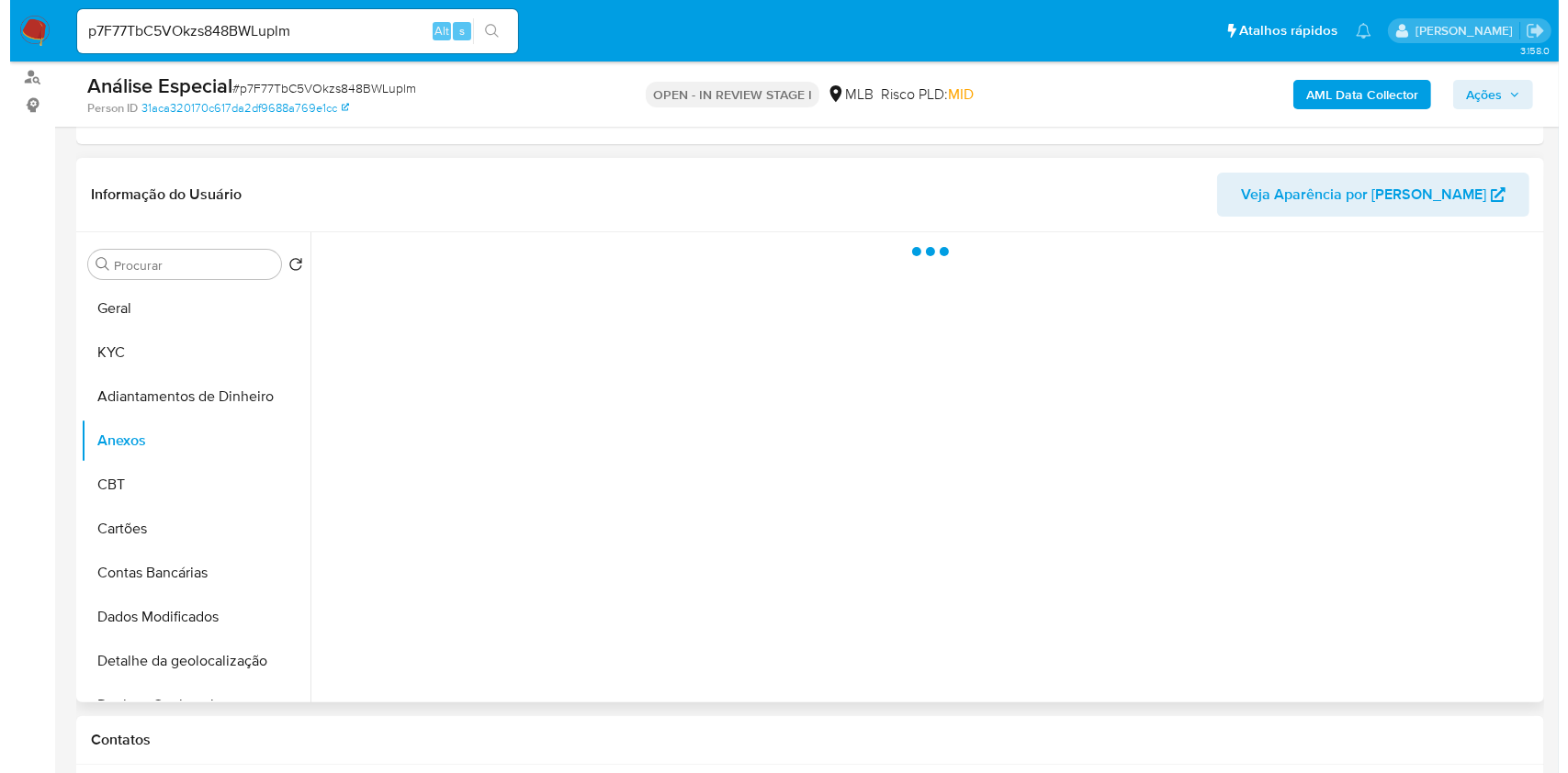
scroll to position [489, 0]
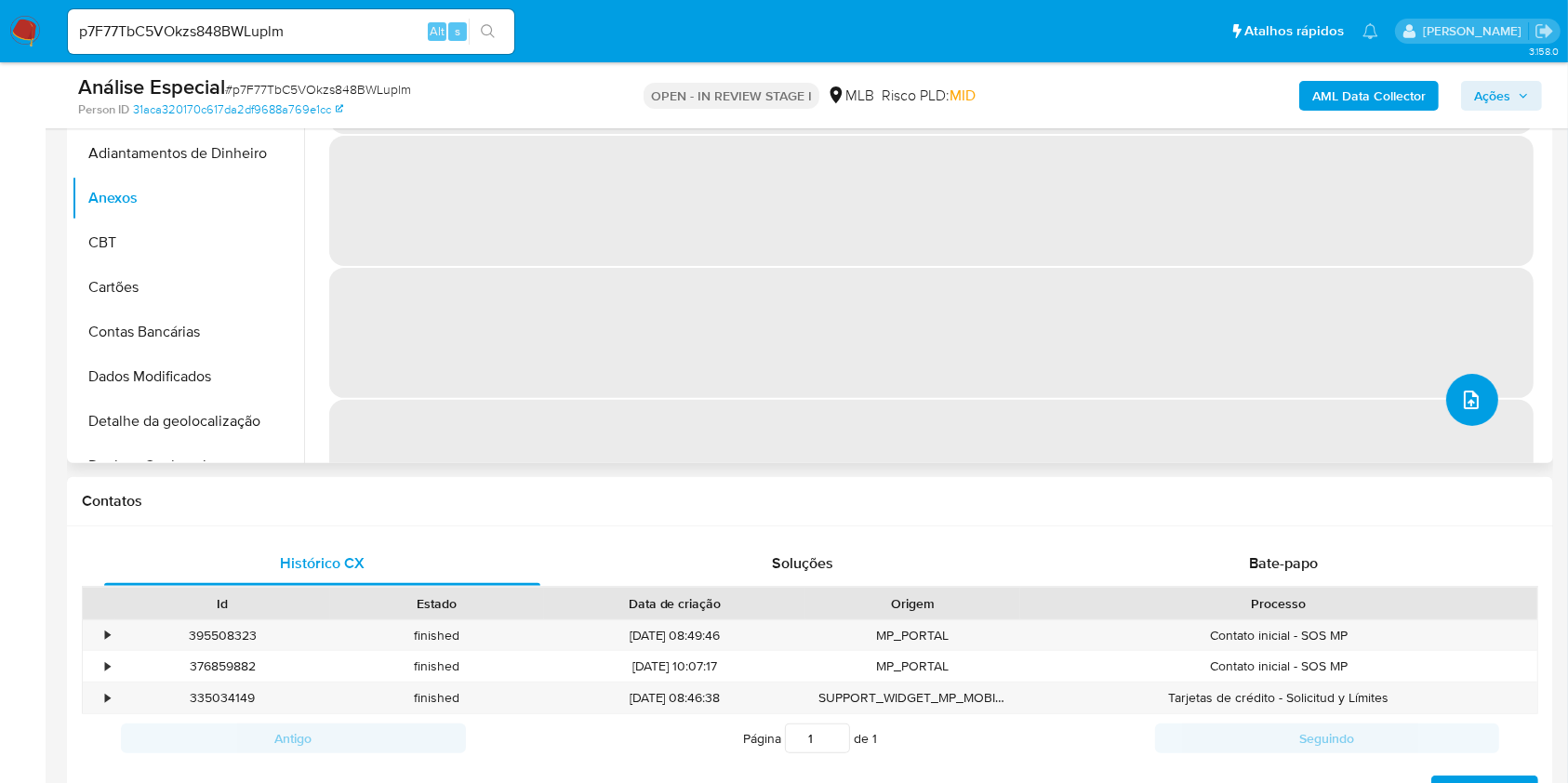
click at [1472, 400] on icon "upload-file" at bounding box center [1471, 400] width 22 height 22
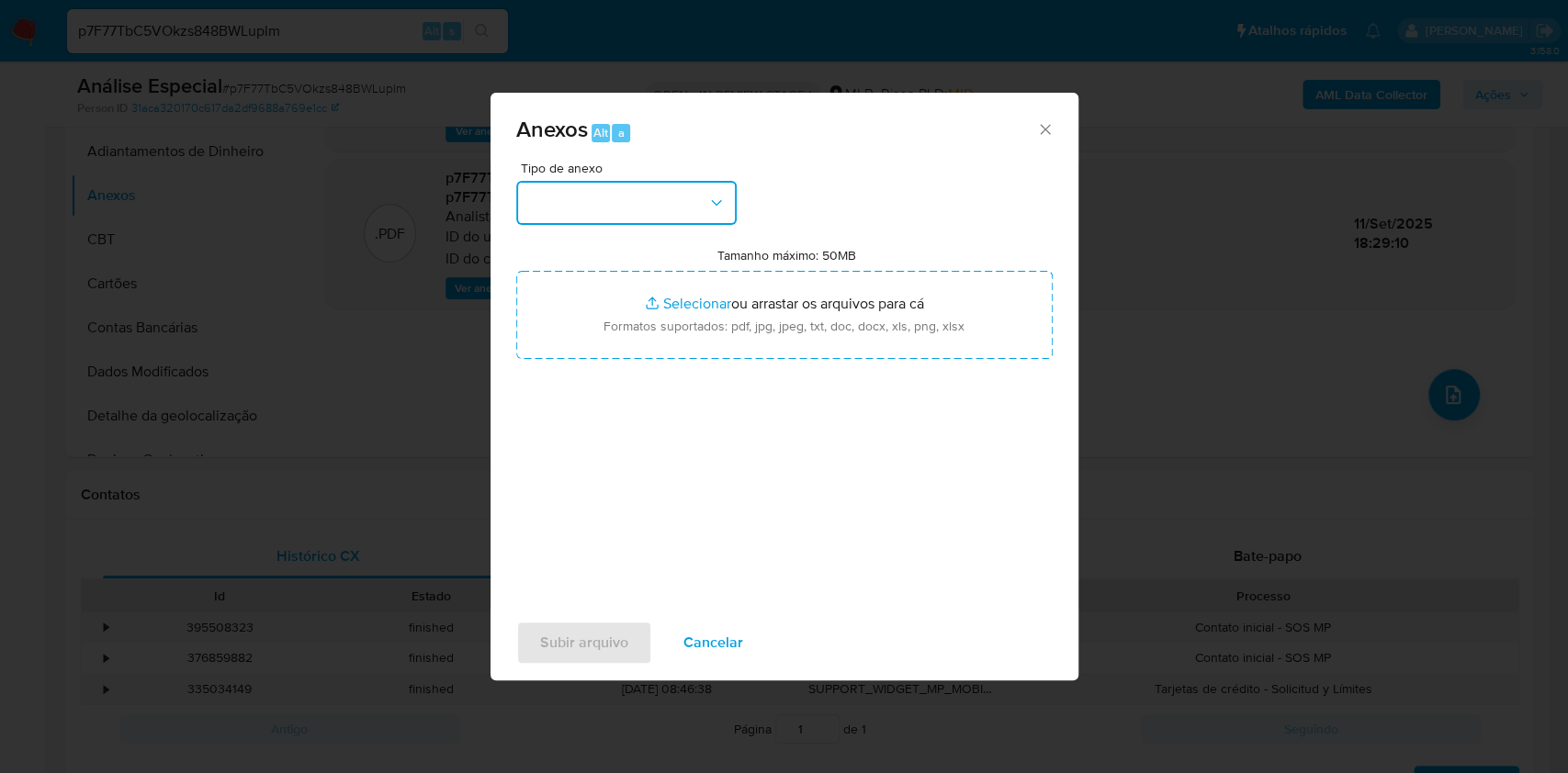
click at [698, 199] on button "button" at bounding box center [626, 203] width 221 height 44
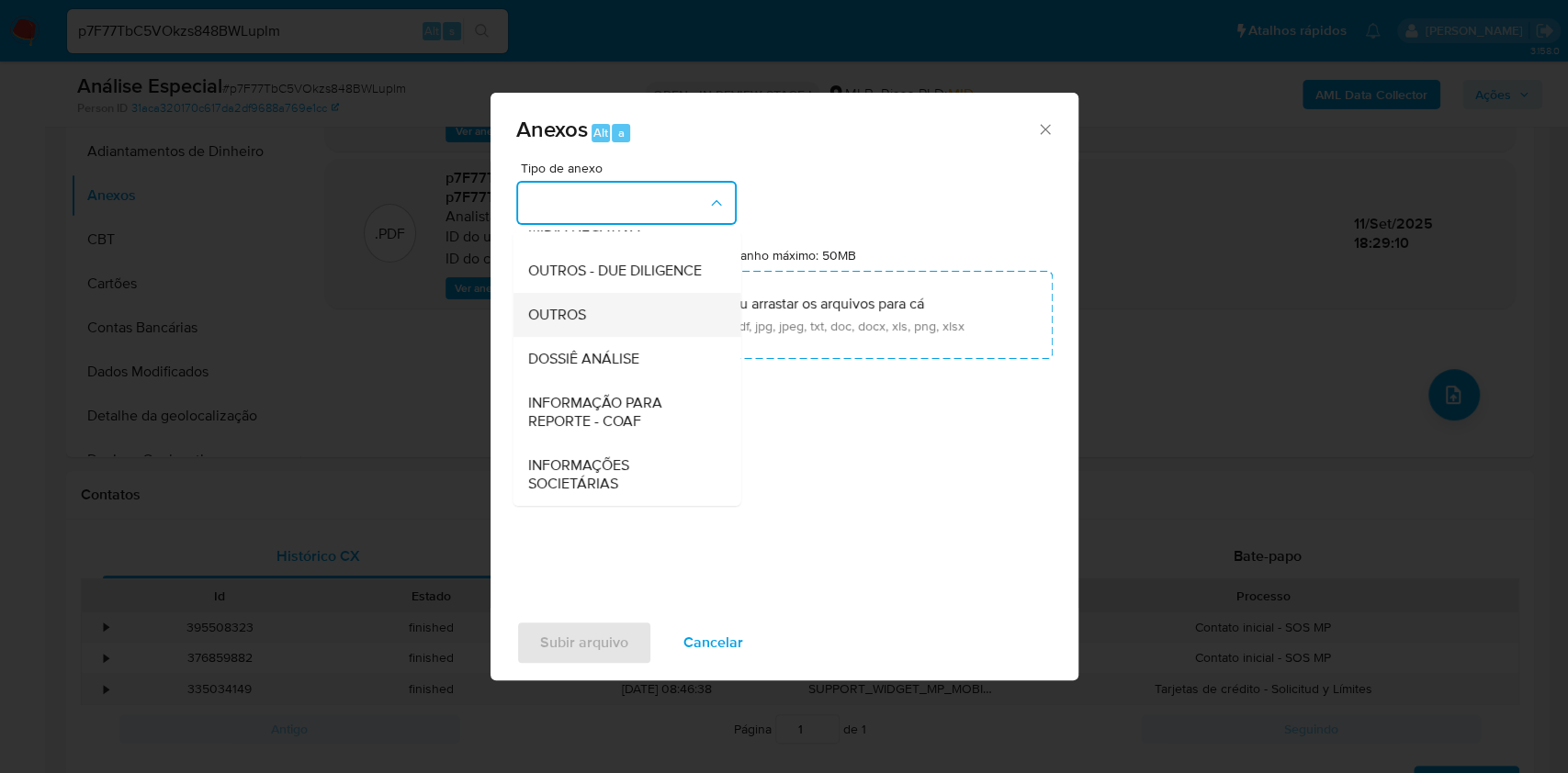
scroll to position [282, 0]
drag, startPoint x: 605, startPoint y: 315, endPoint x: 1272, endPoint y: 120, distance: 694.9
click at [605, 314] on div "OUTROS" at bounding box center [621, 315] width 188 height 44
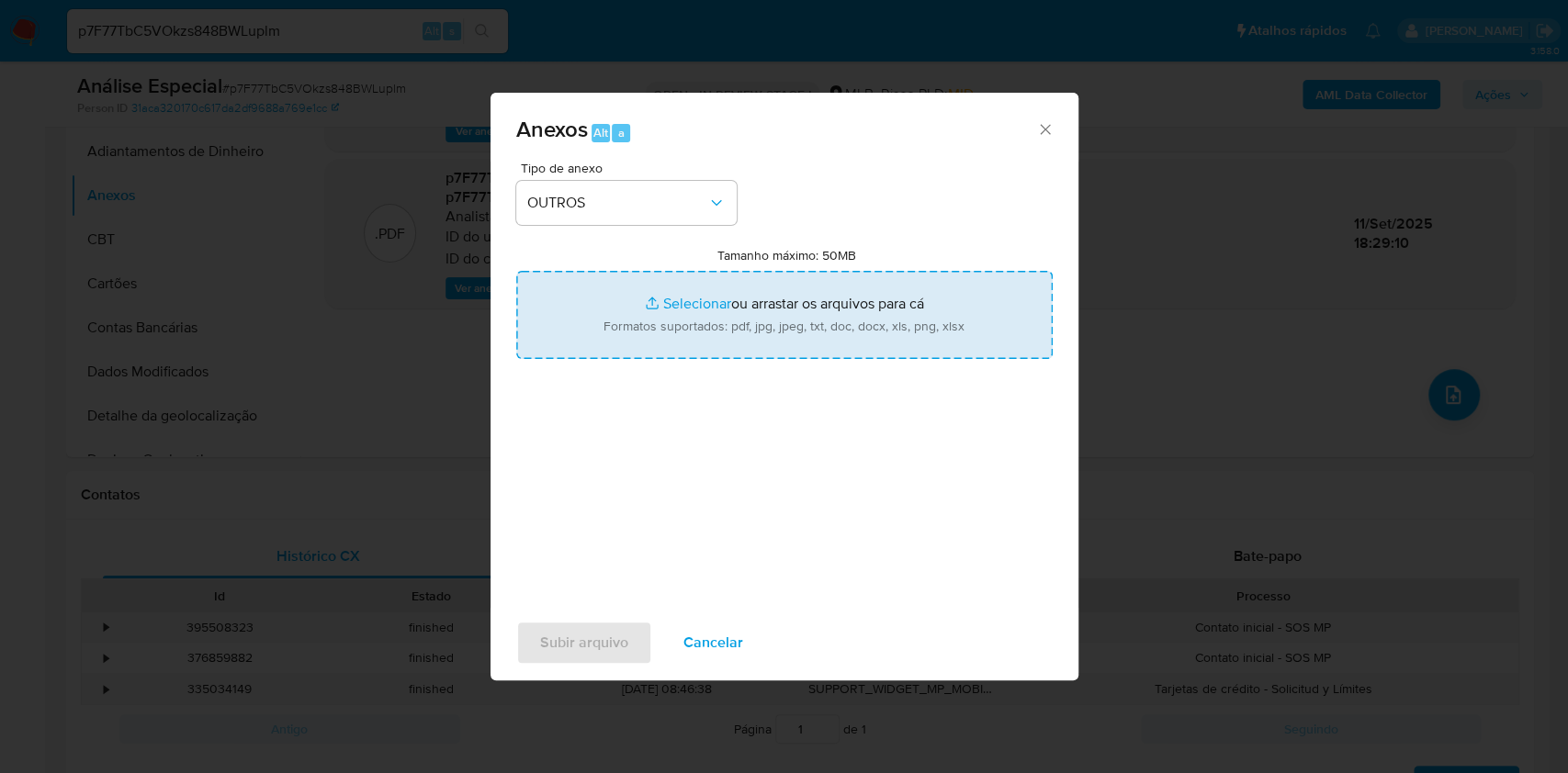
type input "C:\fakepath\SAR - XXXX - CPF 12128224713 - CAROLINE GASPAR NUNES.pdf"
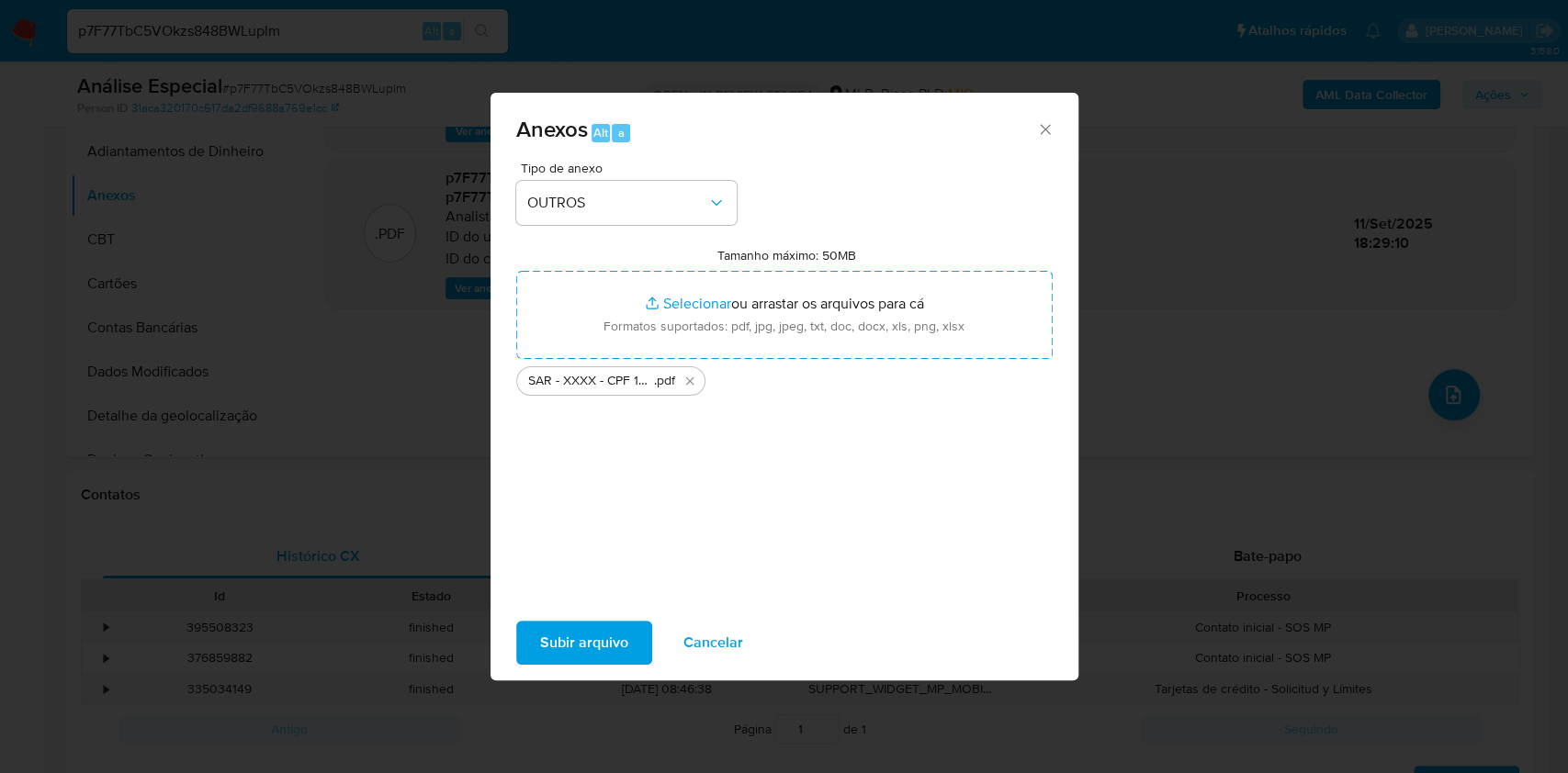
click at [601, 639] on span "Subir arquivo" at bounding box center [584, 642] width 88 height 40
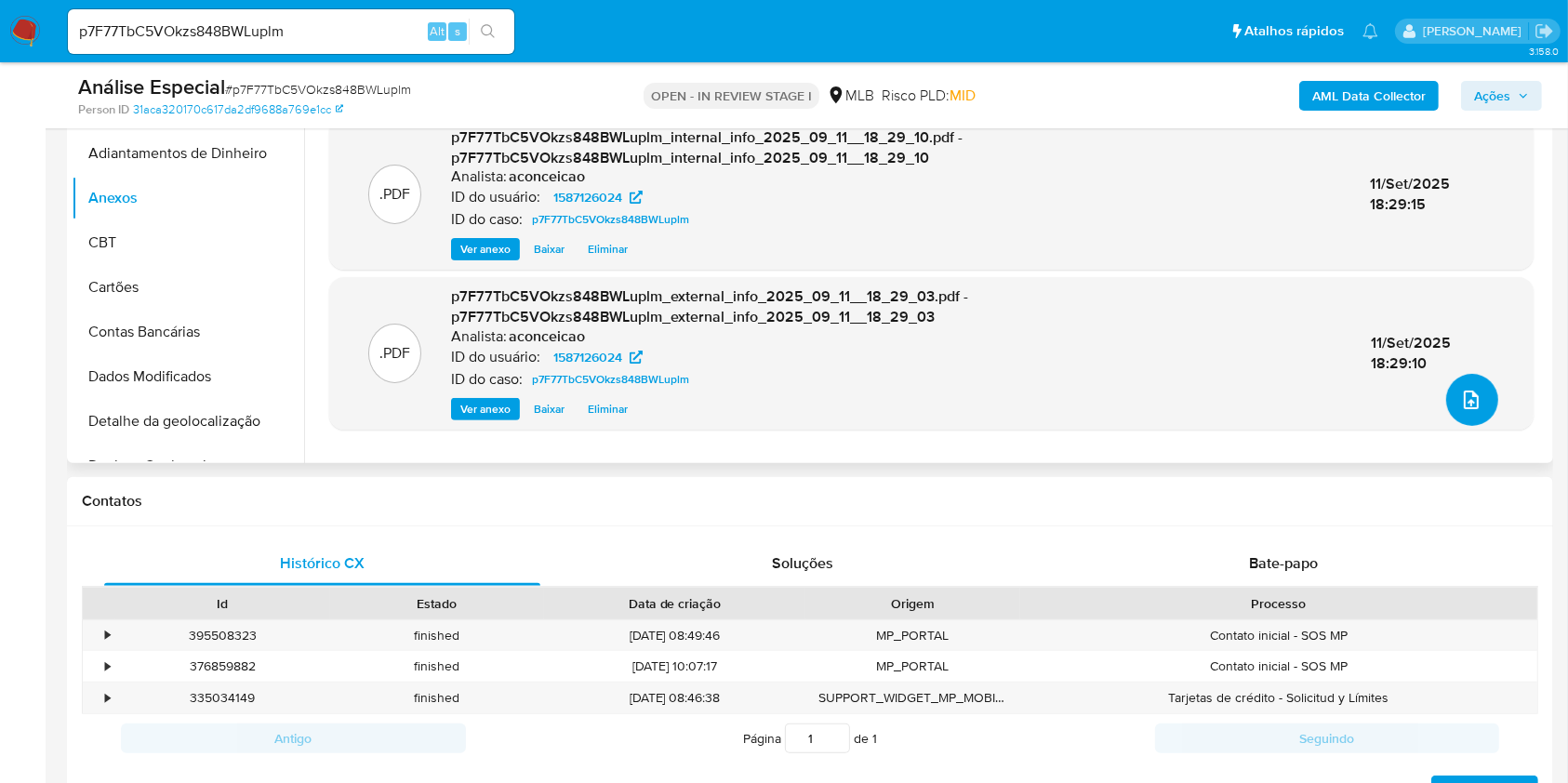
click at [1462, 404] on icon "upload-file" at bounding box center [1471, 400] width 22 height 22
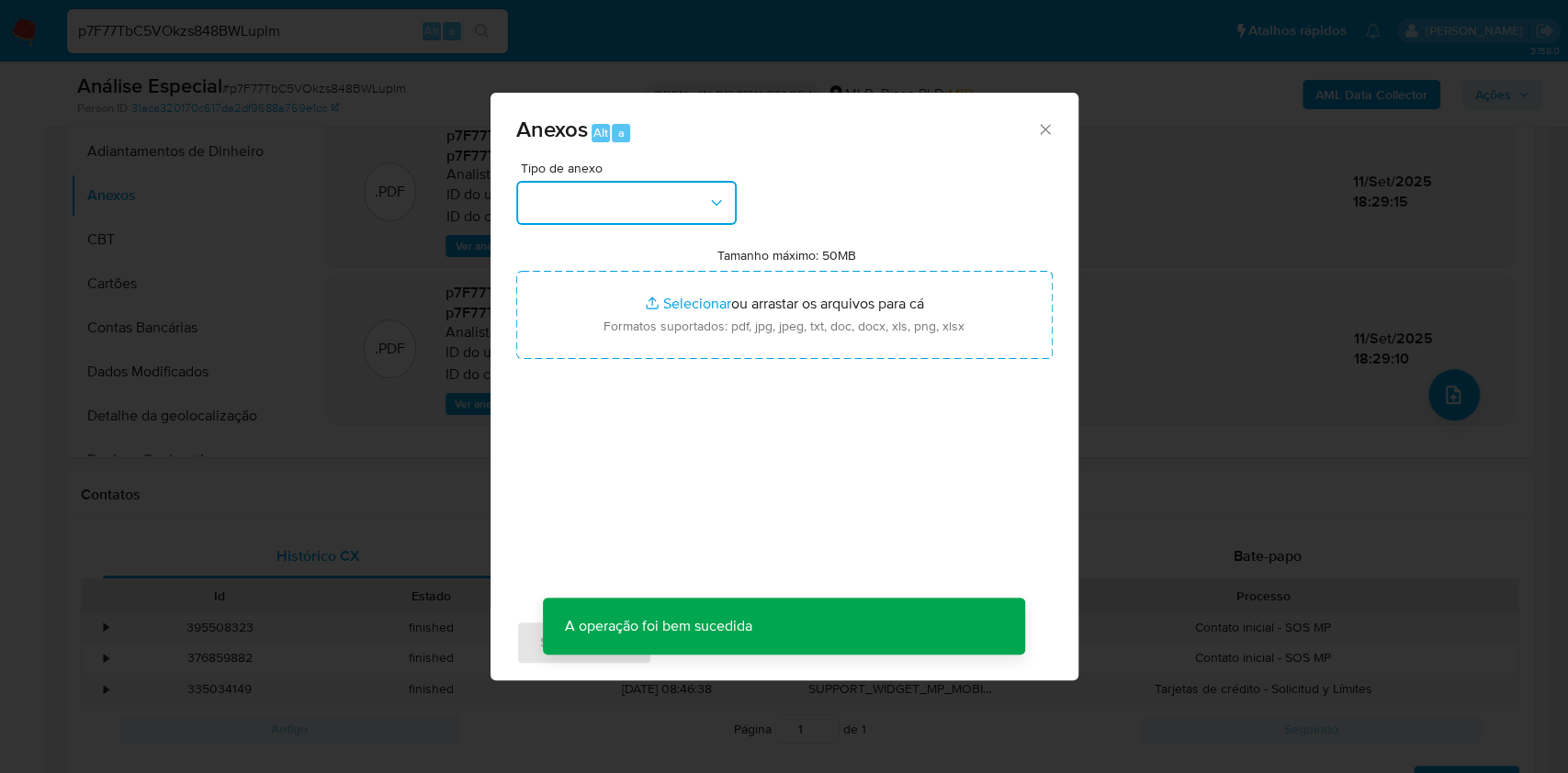
click at [698, 197] on button "button" at bounding box center [626, 203] width 221 height 44
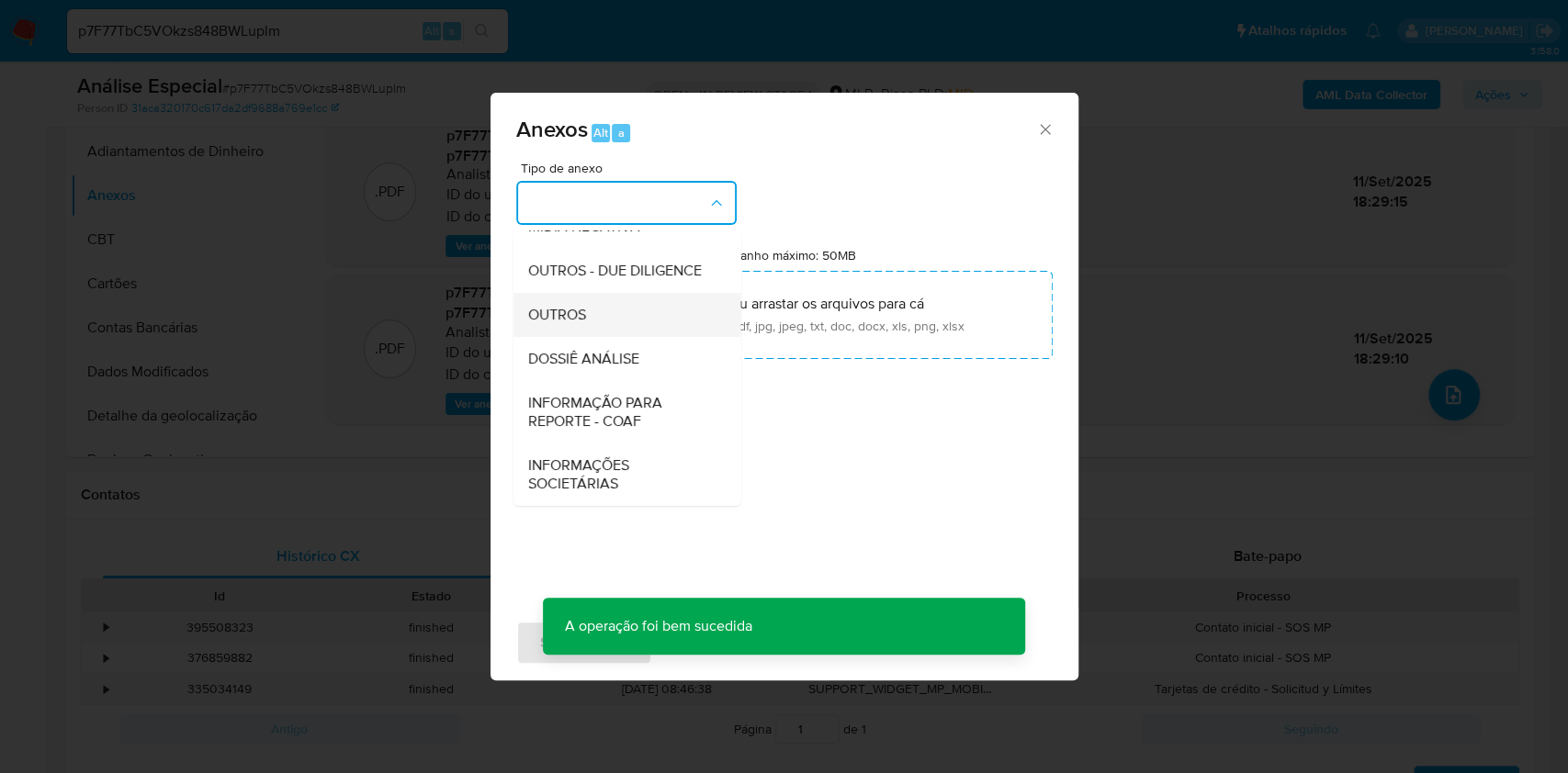
click at [598, 319] on div "OUTROS" at bounding box center [621, 315] width 188 height 44
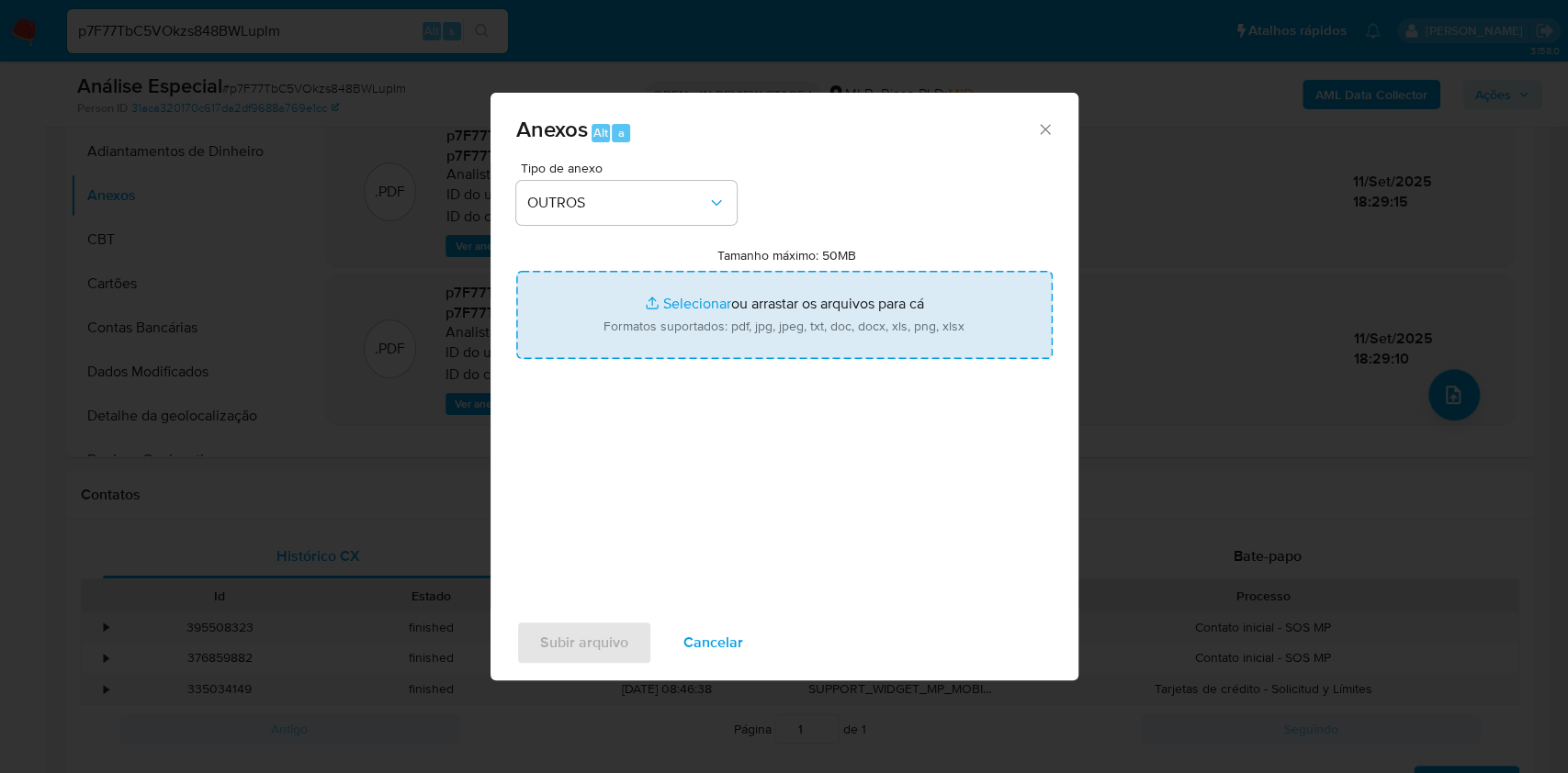
type input "C:\fakepath\Mulan 1587126024_Caroline Gaspar Nunes 2025_09_10_20_51_41.xlsx"
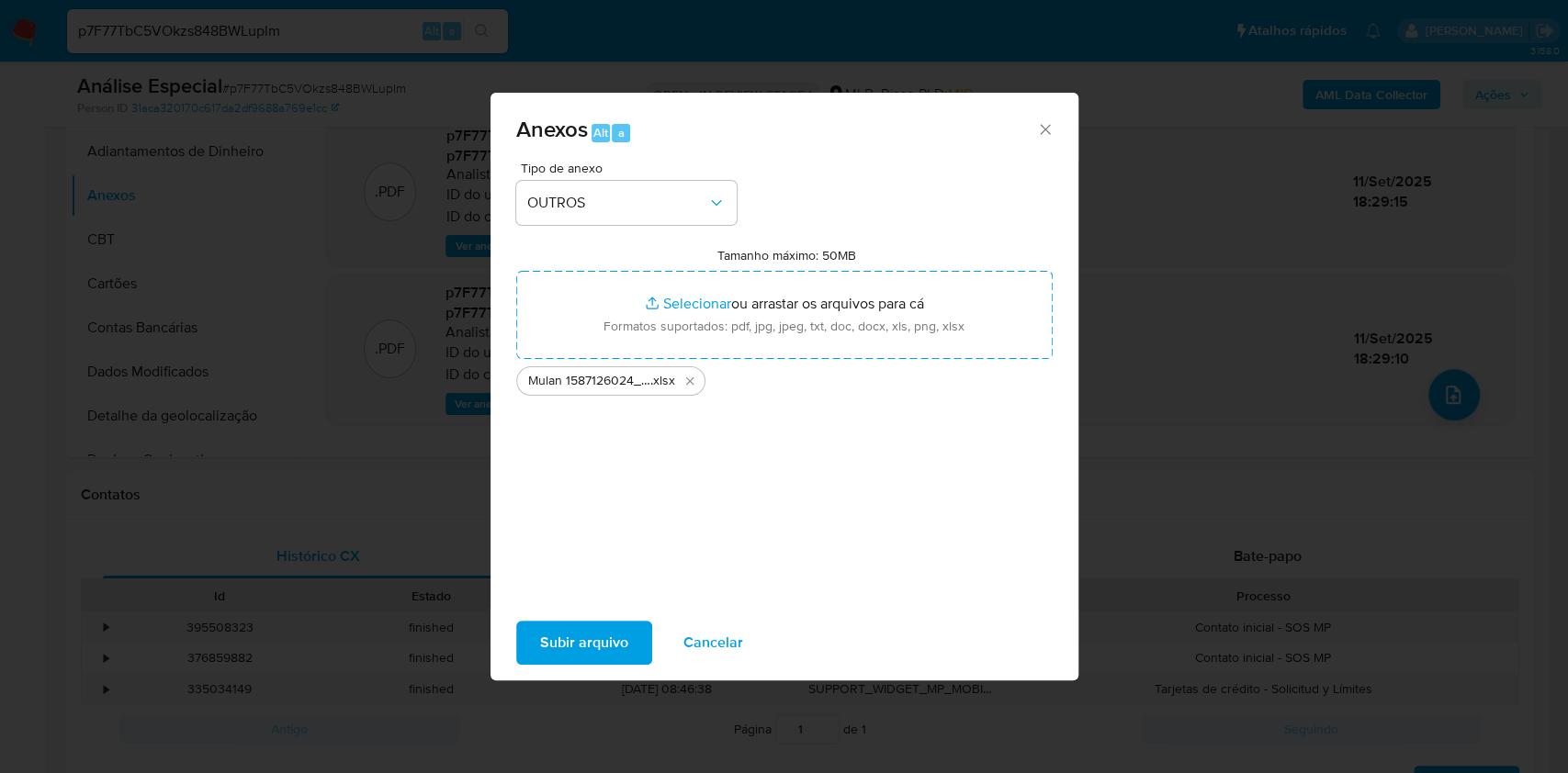
click at [607, 645] on span "Subir arquivo" at bounding box center [584, 642] width 88 height 40
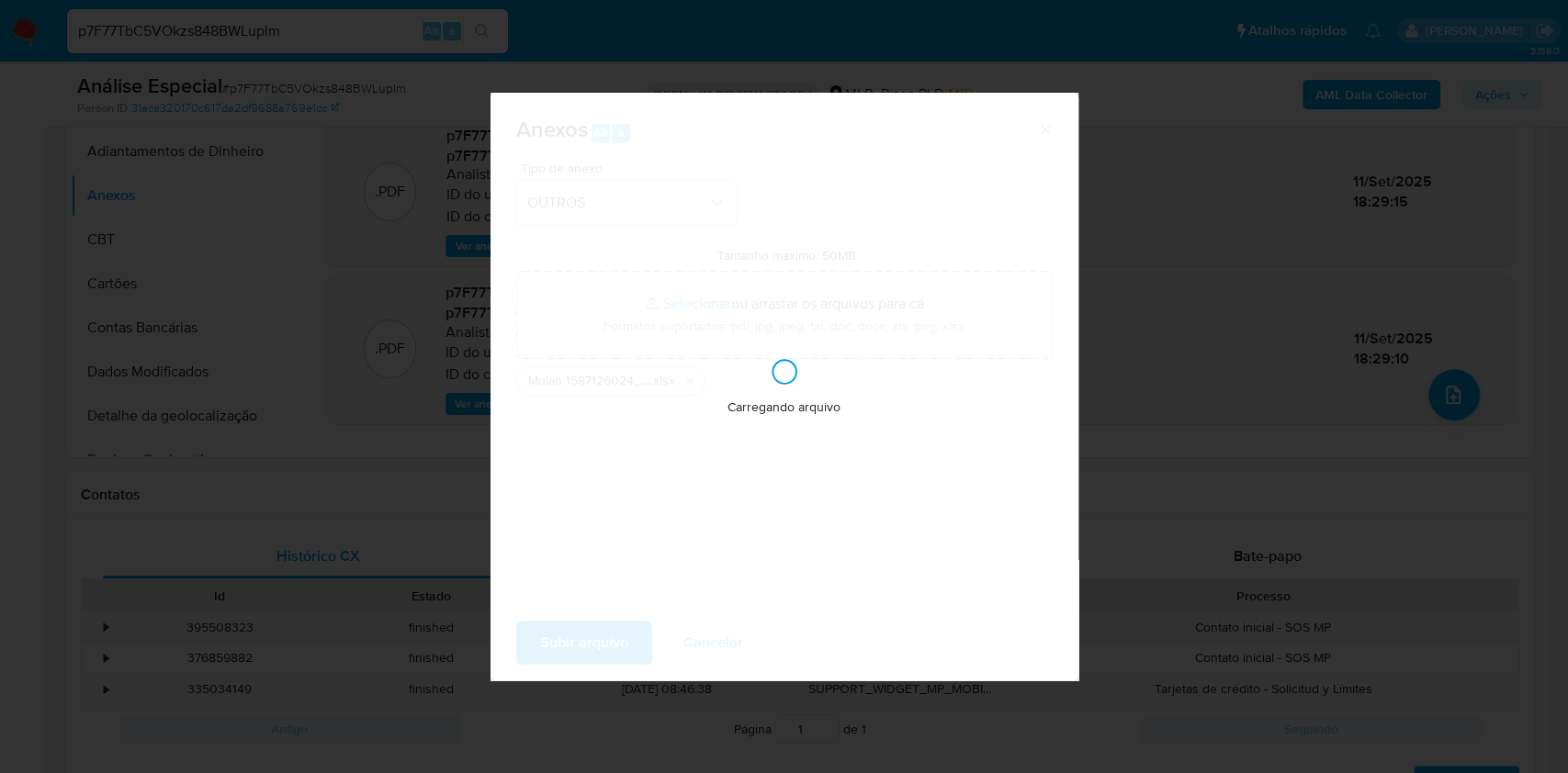
click at [1196, 362] on div "Anexos Alt a Tipo de anexo OUTROS Tamanho máximo: 50MB Selecionar arquivos Sele…" at bounding box center [784, 386] width 1568 height 773
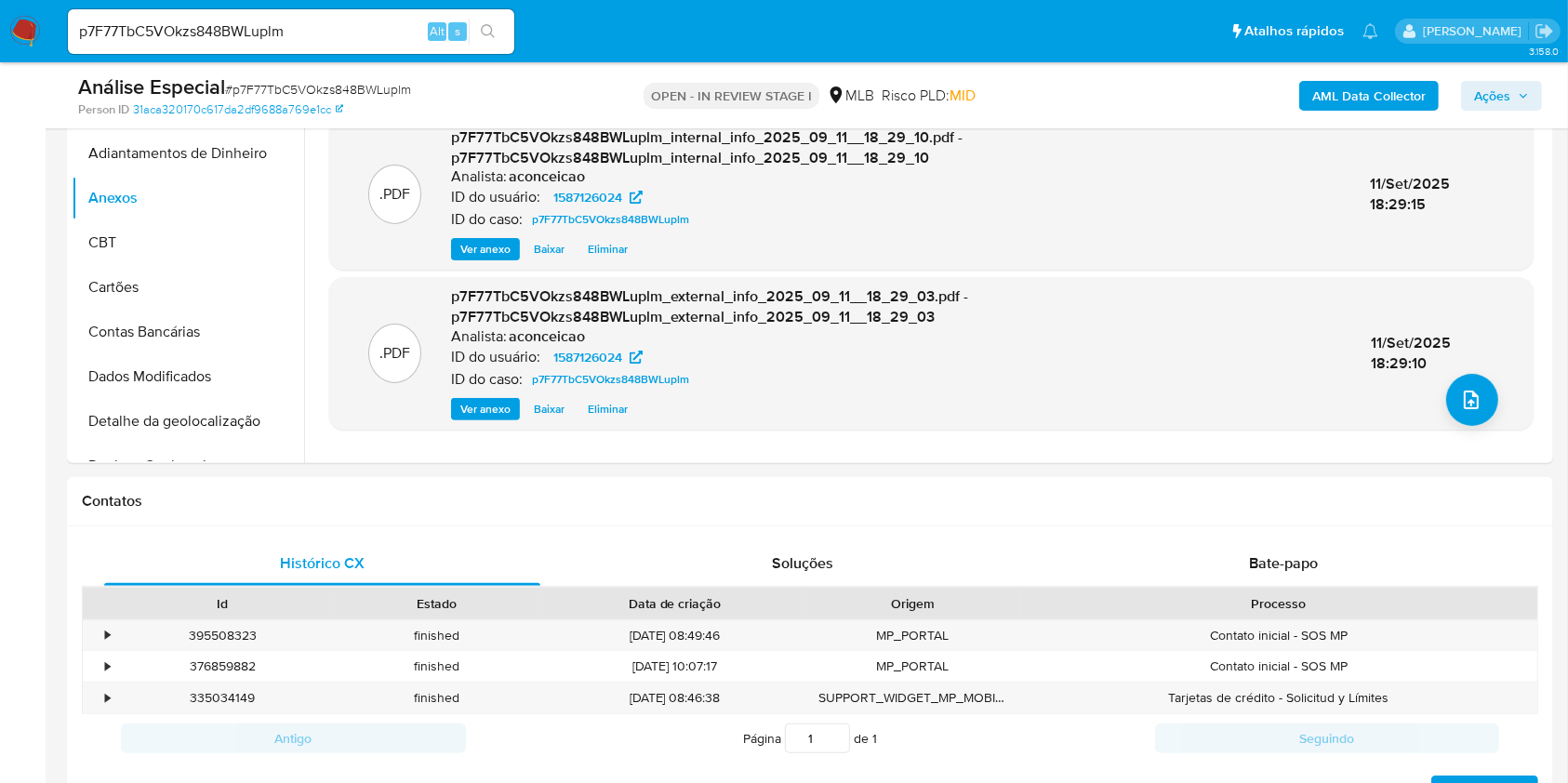
click at [1496, 101] on span "Ações" at bounding box center [1492, 96] width 36 height 30
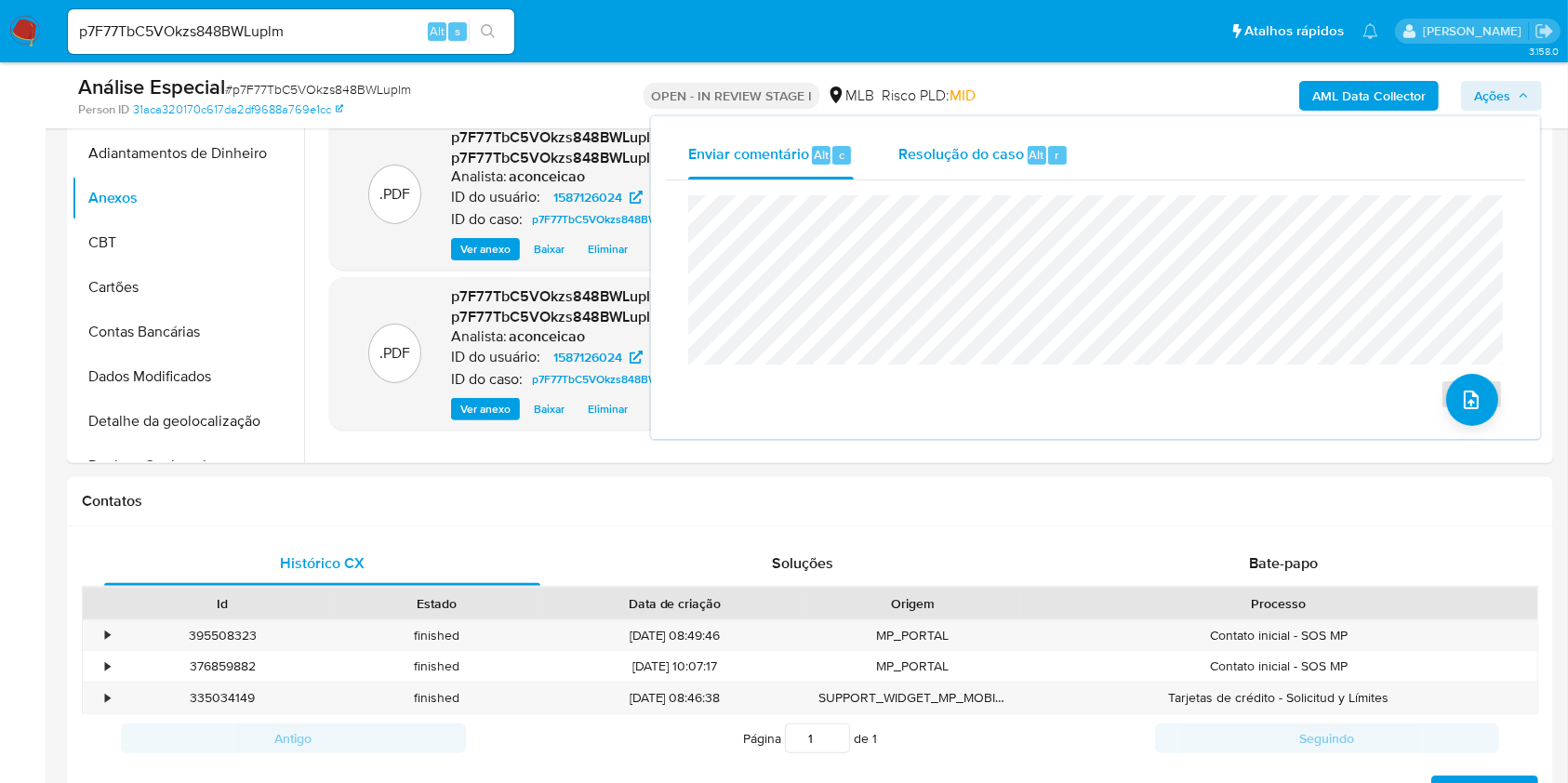
click at [1020, 161] on span "Resolução do caso" at bounding box center [961, 154] width 126 height 21
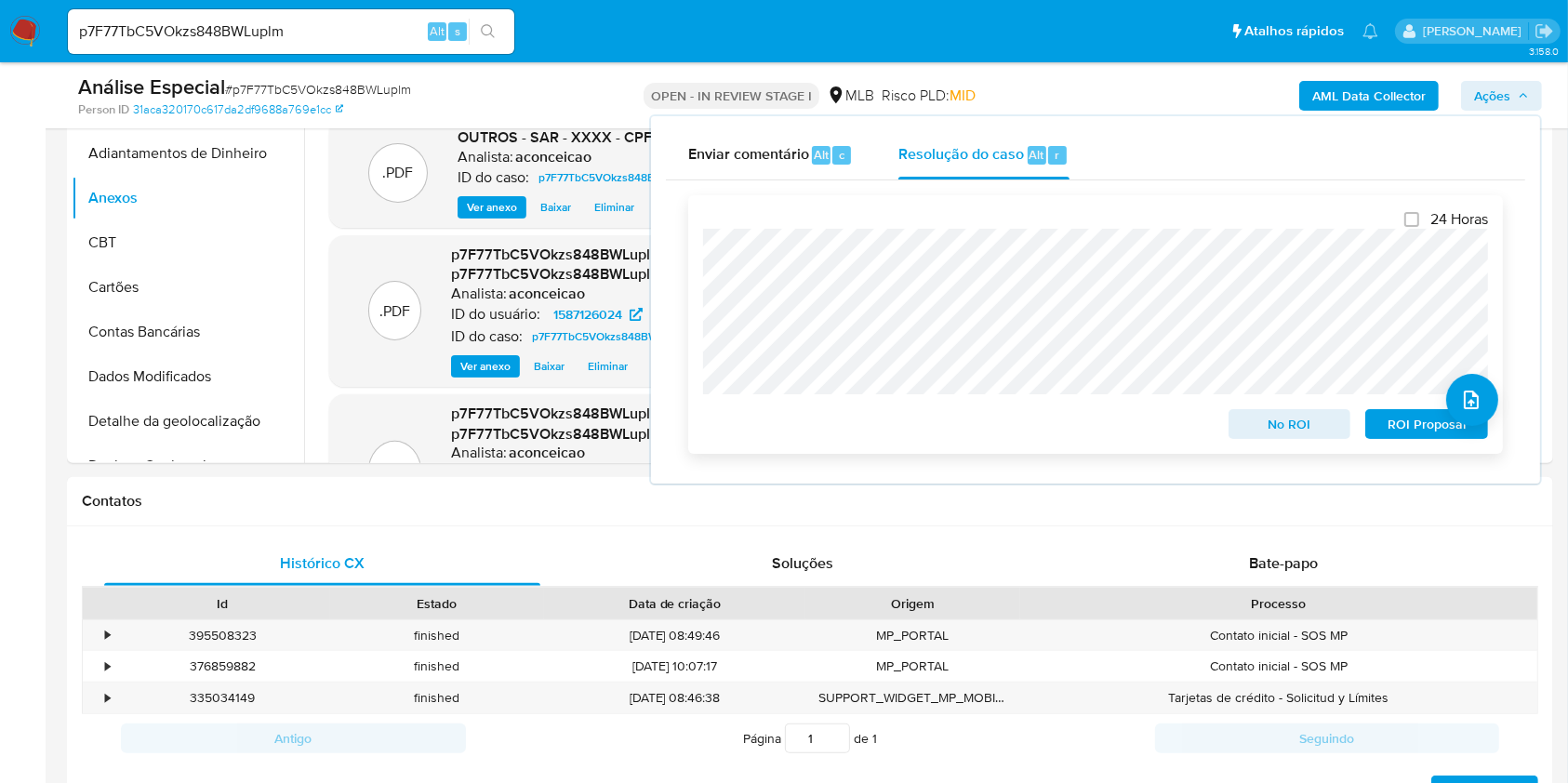
click at [1386, 428] on span "ROI Proposal" at bounding box center [1426, 425] width 97 height 26
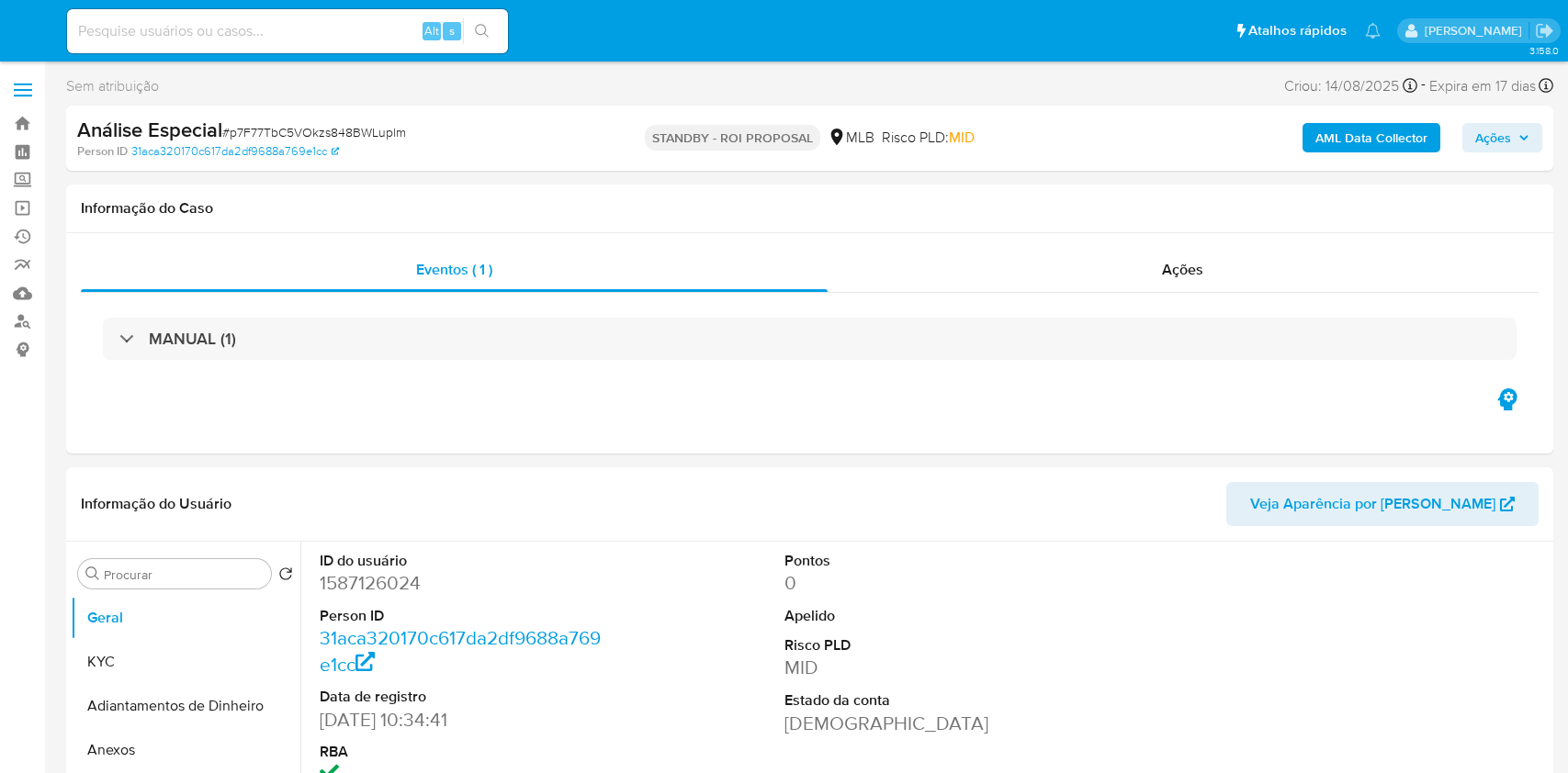
select select "10"
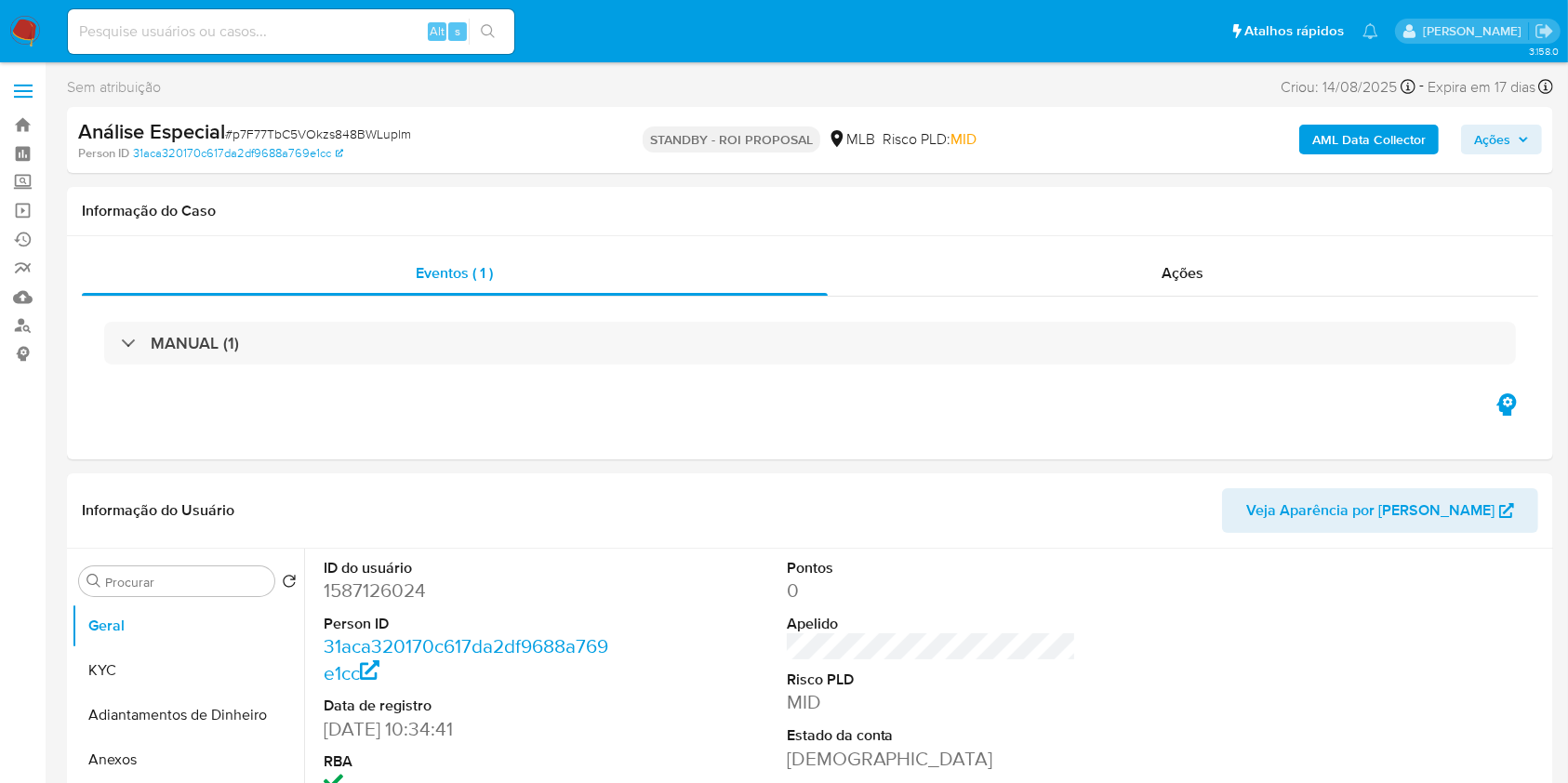
click at [386, 47] on div "Alt s" at bounding box center [291, 32] width 447 height 45
paste input "oAl8tfnvIyH42eYE0C4cuxxc"
click at [384, 35] on input "oAl8tfnvIyH42eYE0C4cuxxc" at bounding box center [291, 32] width 447 height 24
type input "oAl8tfnvIyH42eYE0C4cuxxc"
click at [483, 34] on icon "search-icon" at bounding box center [488, 32] width 15 height 15
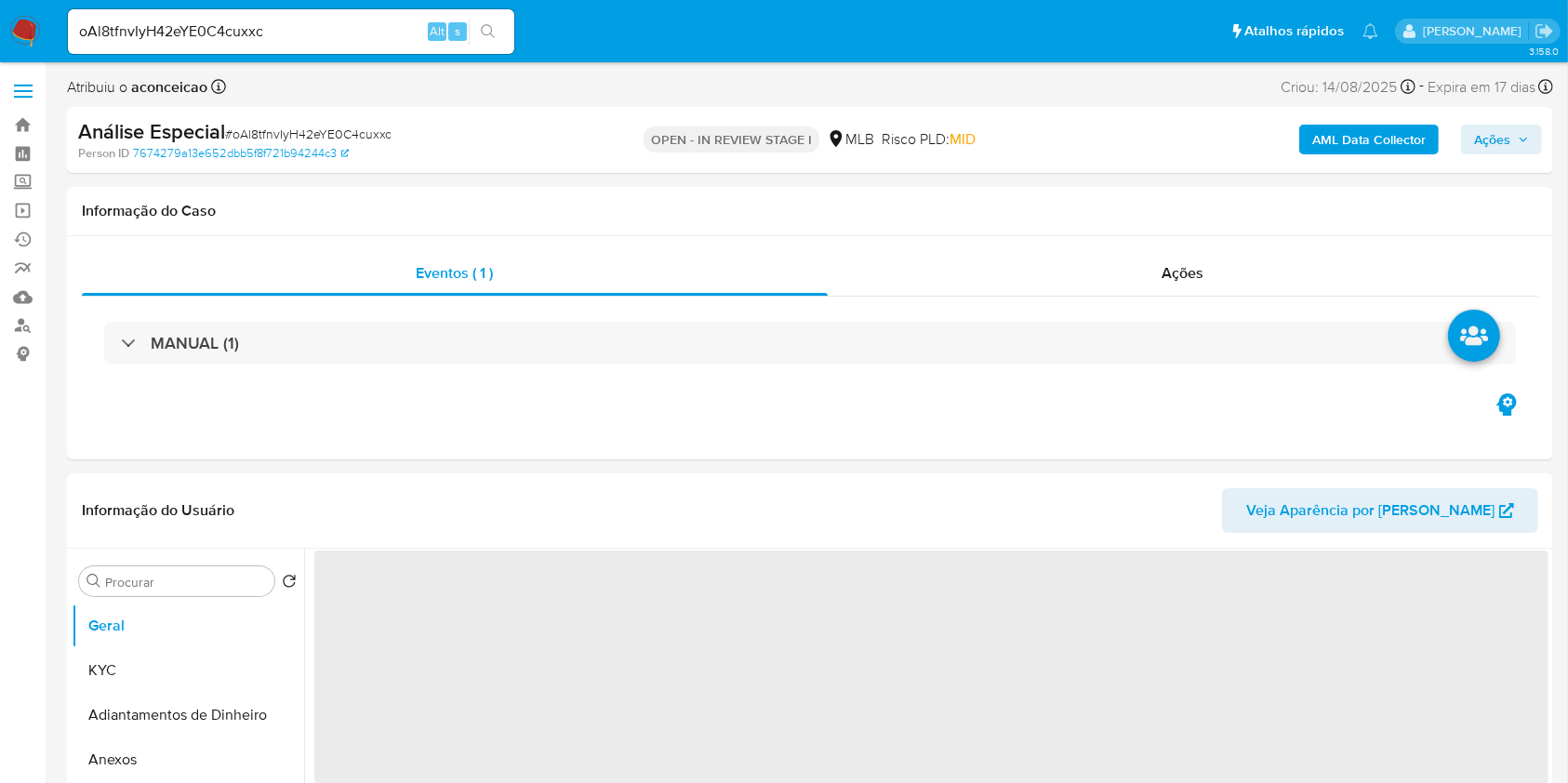
select select "10"
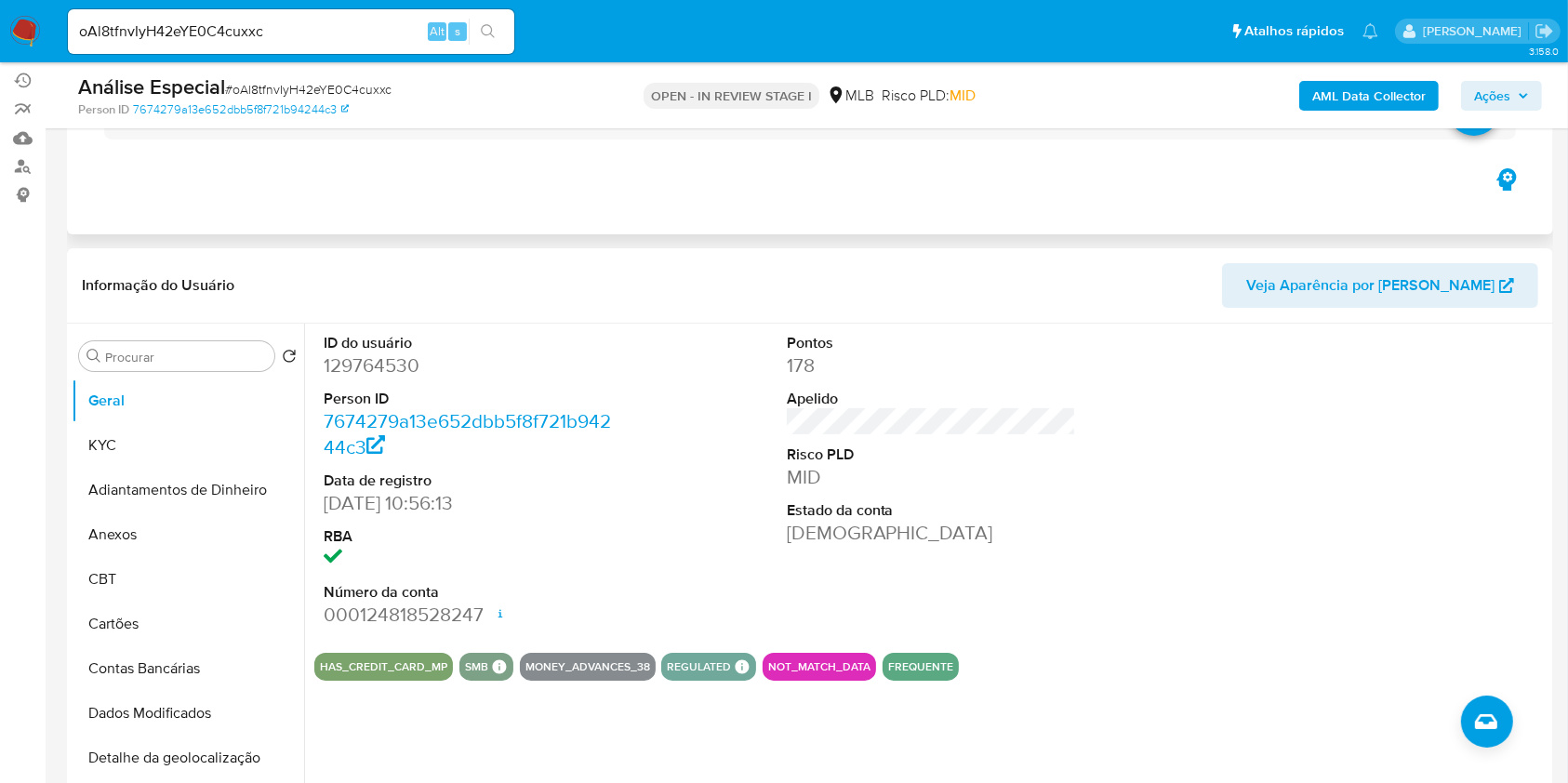
scroll to position [248, 0]
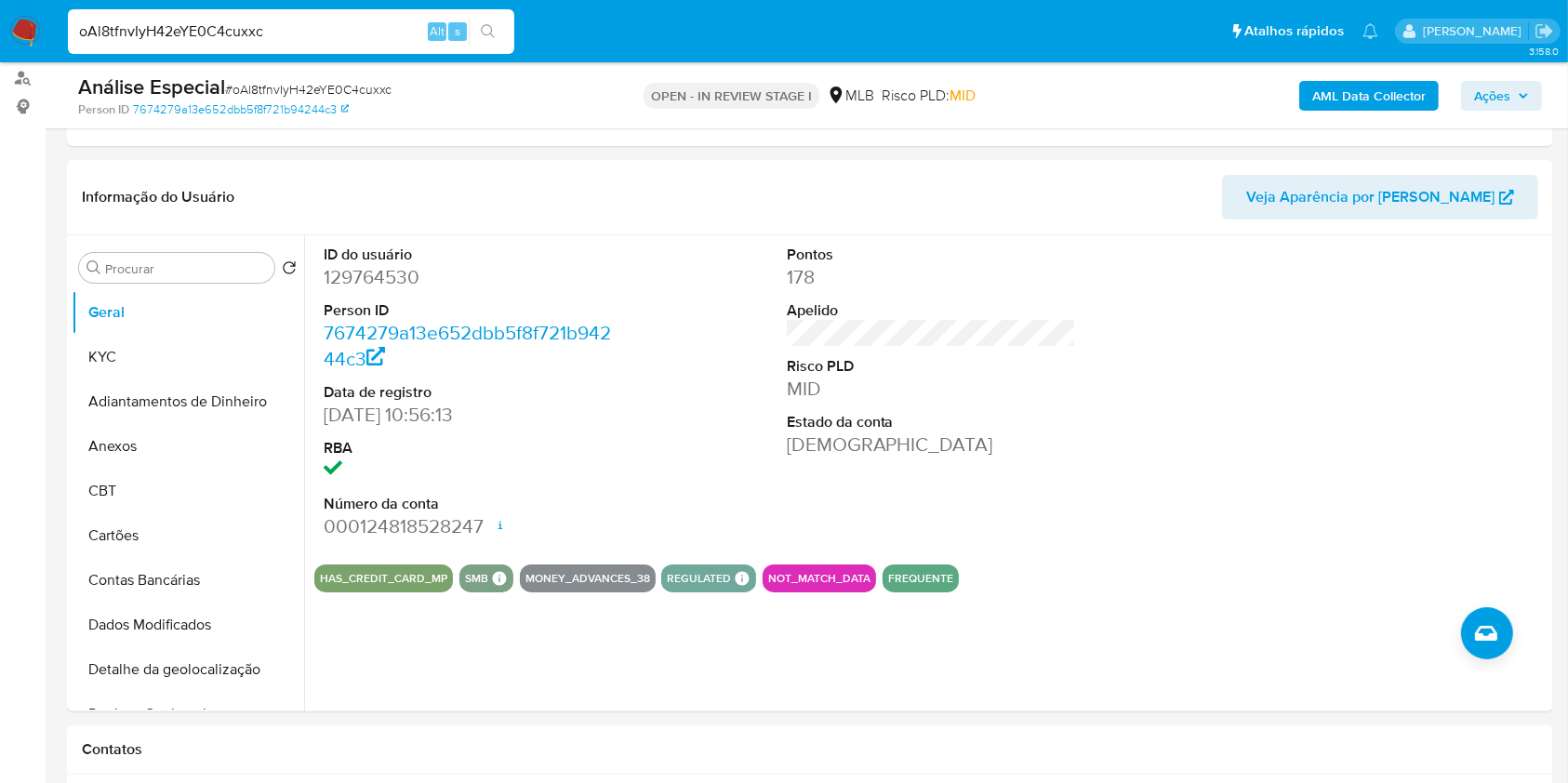
click at [348, 34] on input "oAl8tfnvIyH42eYE0C4cuxxc" at bounding box center [291, 32] width 447 height 24
paste input "VjLA9ih8aVIYGkyZ9dPMuEvw"
click at [348, 34] on input "oAl8tfnvIyH42eYE0C4cuxxc" at bounding box center [291, 32] width 447 height 24
type input "VjLA9ih8aVIYGkyZ9dPMuEvw"
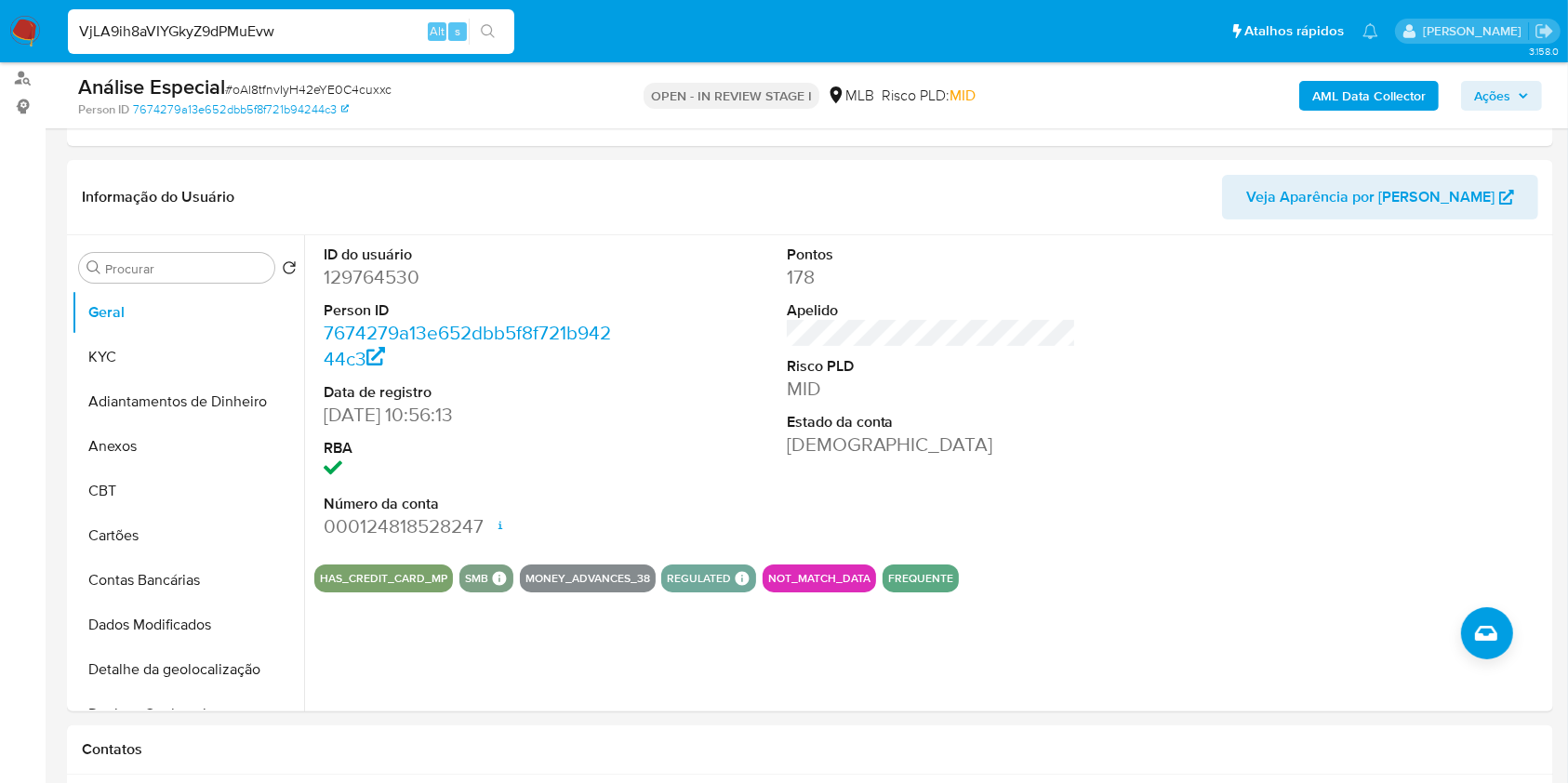
click at [478, 30] on button "search-icon" at bounding box center [487, 32] width 38 height 26
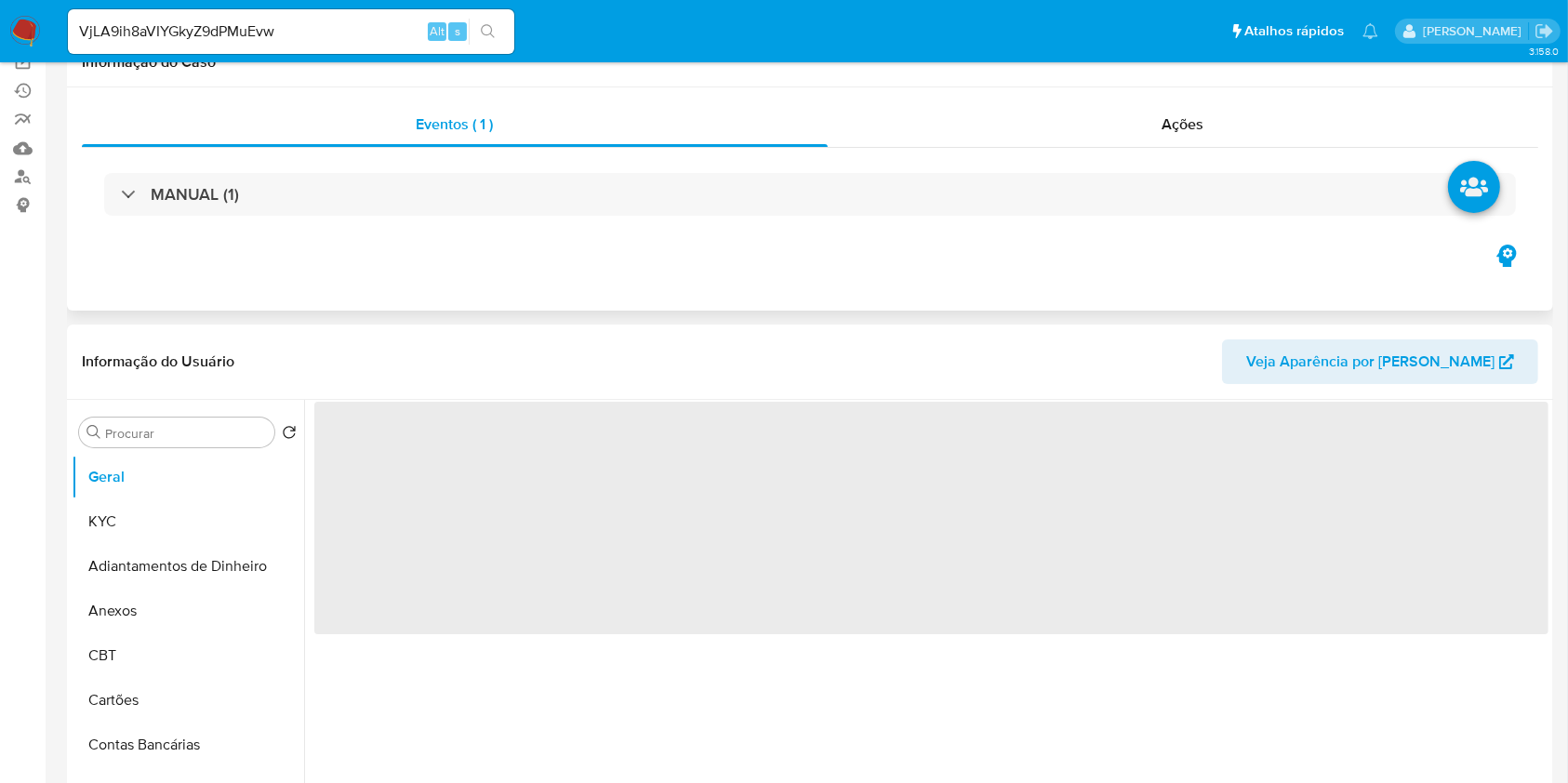
scroll to position [248, 0]
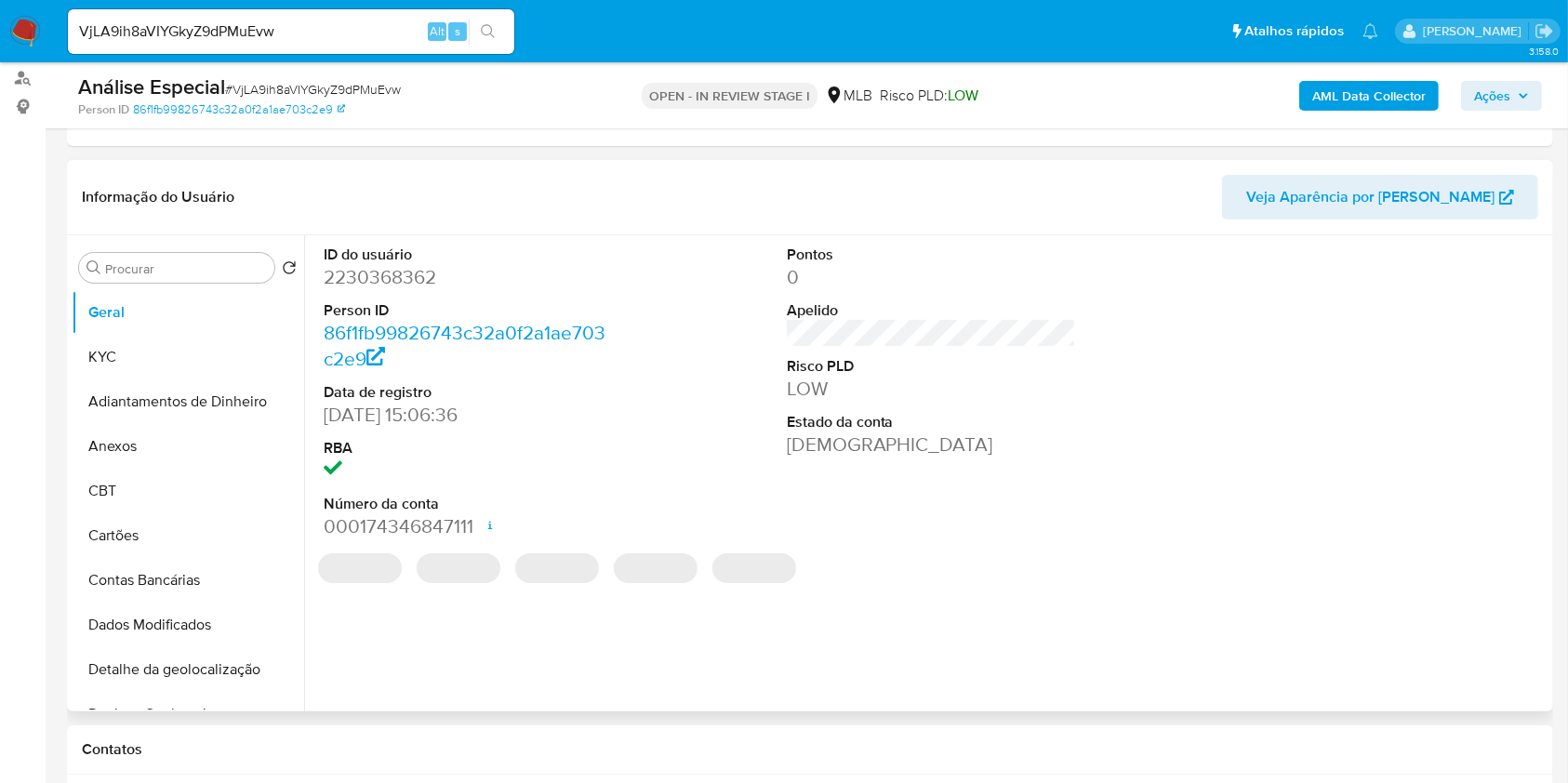
select select "10"
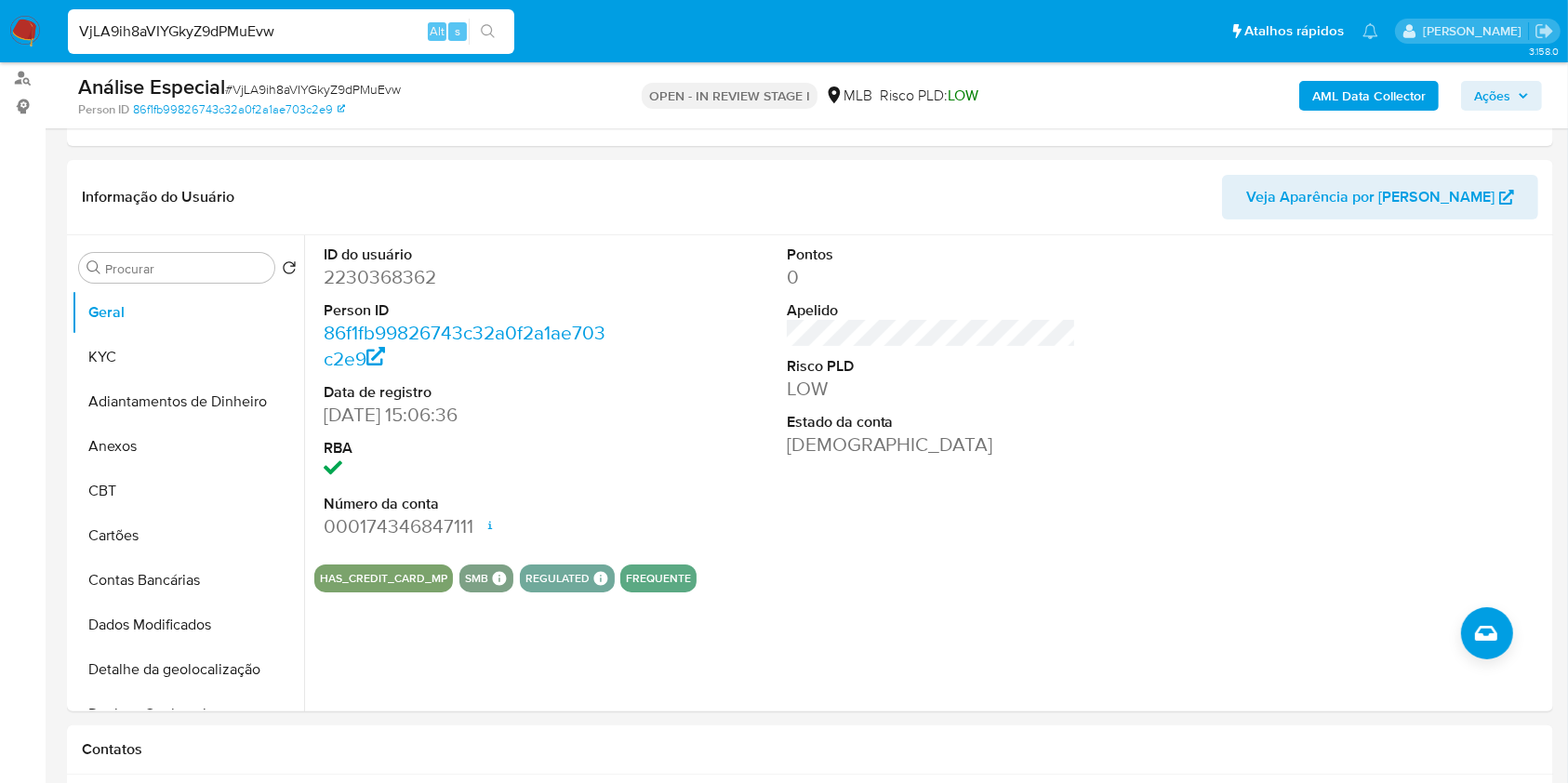
click at [336, 25] on input "VjLA9ih8aVIYGkyZ9dPMuEvw" at bounding box center [291, 32] width 447 height 24
paste input "wXMlpF3swzSjBdaivNbfEit1"
type input "wXMlpF3swzSjBdaivNbfEit1"
click at [499, 34] on button "search-icon" at bounding box center [487, 32] width 38 height 26
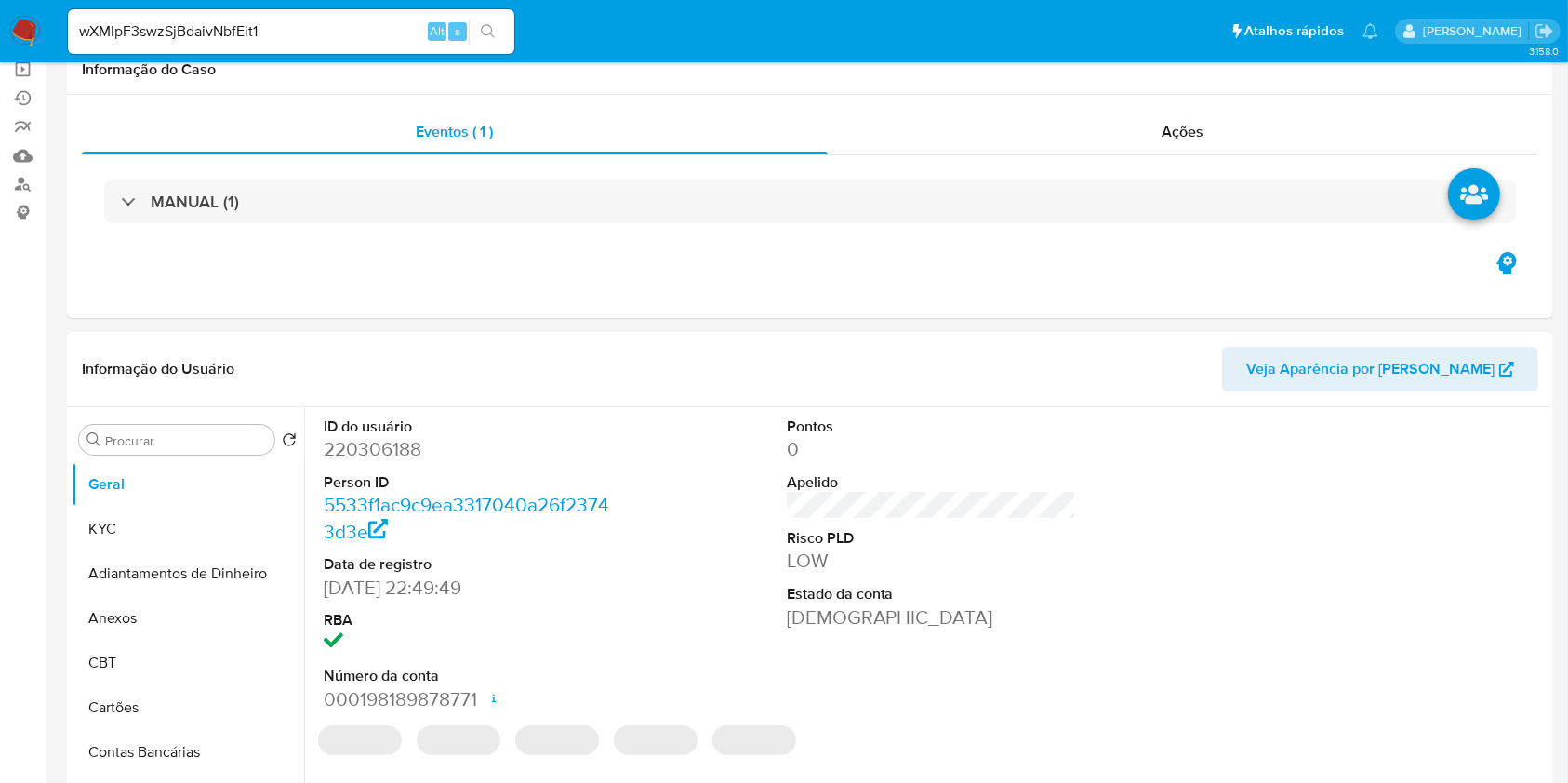
scroll to position [248, 0]
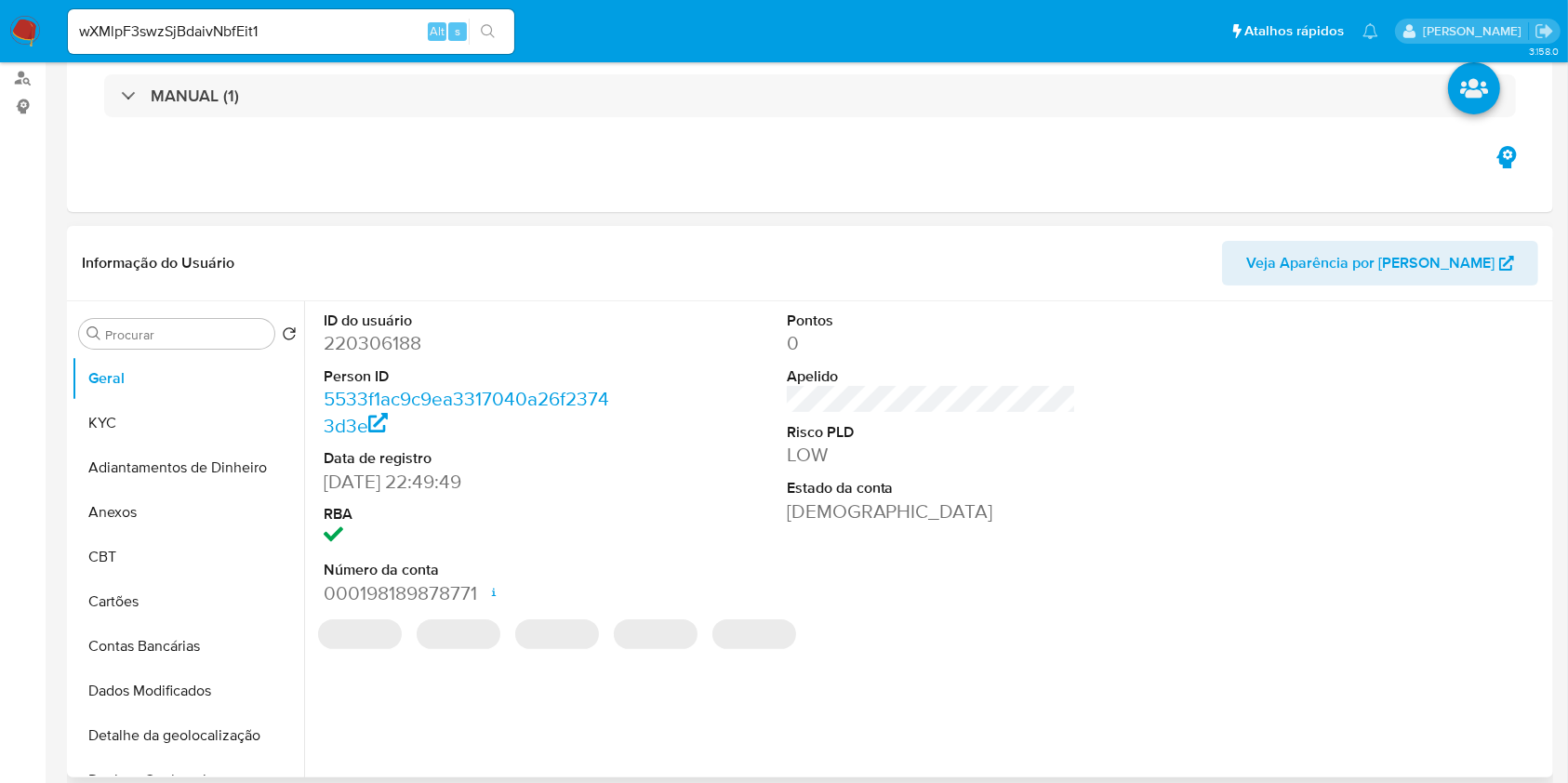
select select "10"
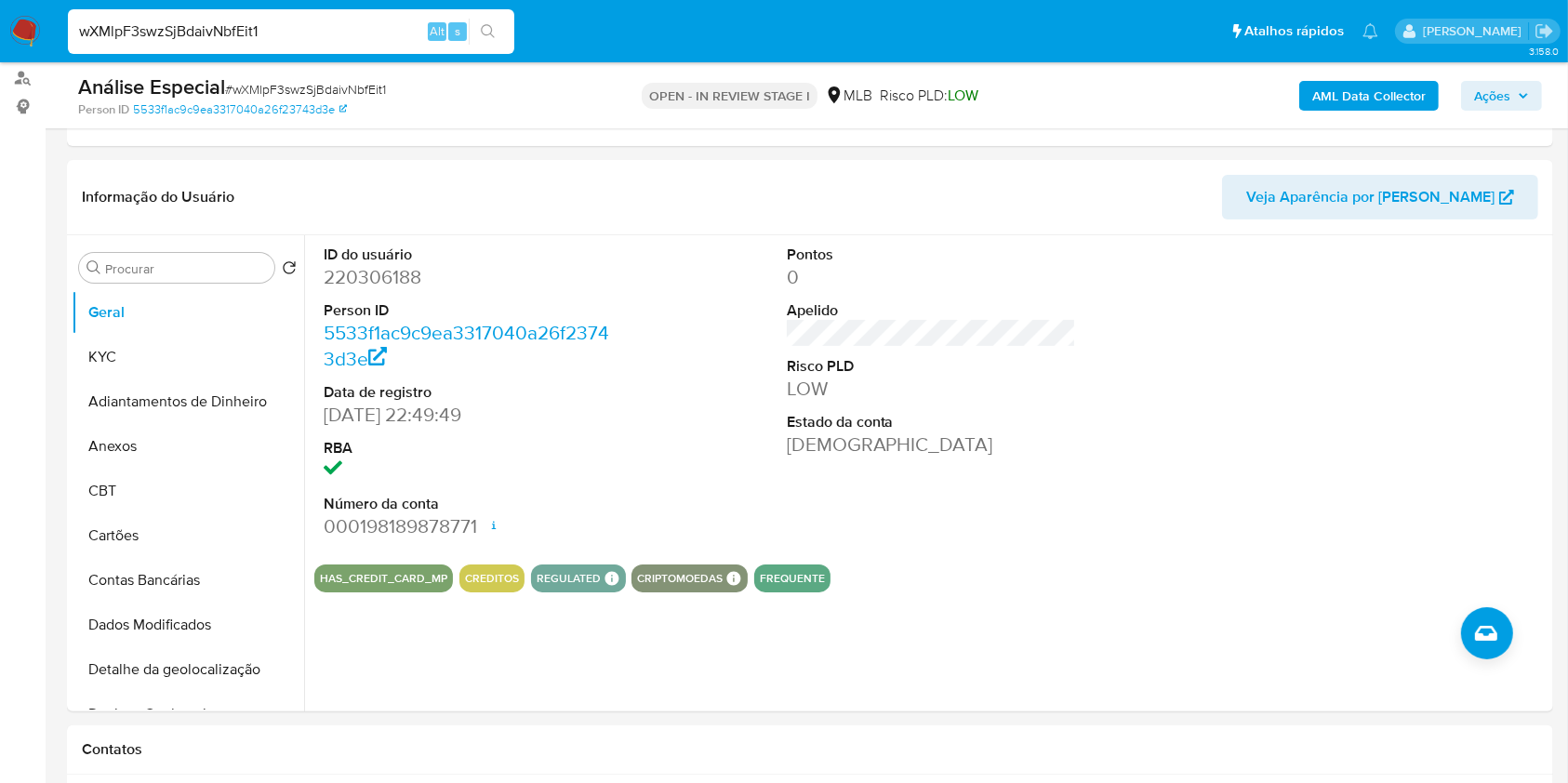
click at [350, 26] on input "wXMlpF3swzSjBdaivNbfEit1" at bounding box center [291, 32] width 447 height 24
click at [488, 35] on icon "search-icon" at bounding box center [488, 32] width 15 height 15
click at [171, 360] on button "KYC" at bounding box center [181, 358] width 218 height 45
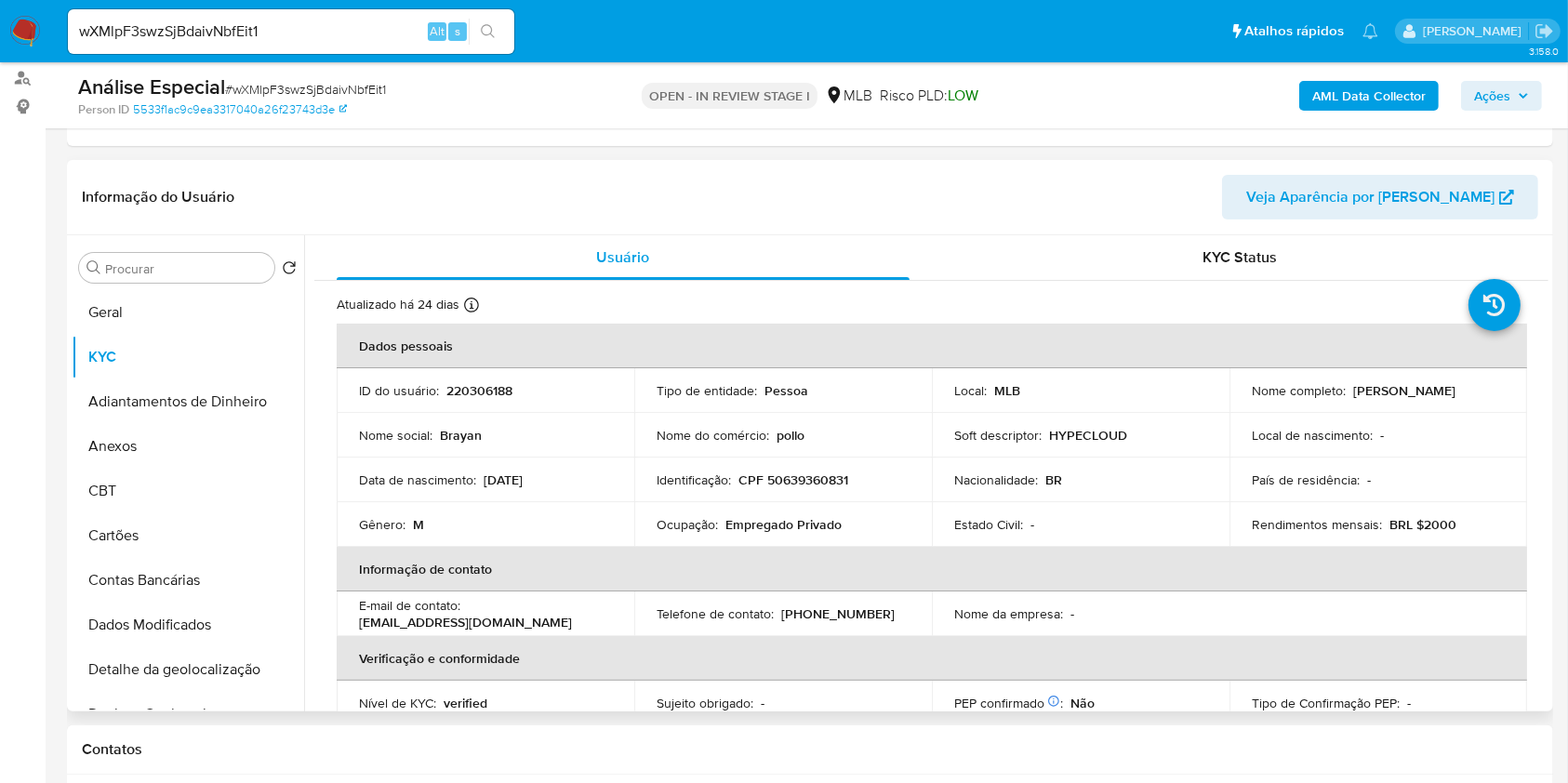
click at [778, 520] on p "Empregado Privado" at bounding box center [783, 524] width 116 height 17
copy p "Empregado"
click at [778, 520] on p "Empregado Privado" at bounding box center [783, 524] width 116 height 17
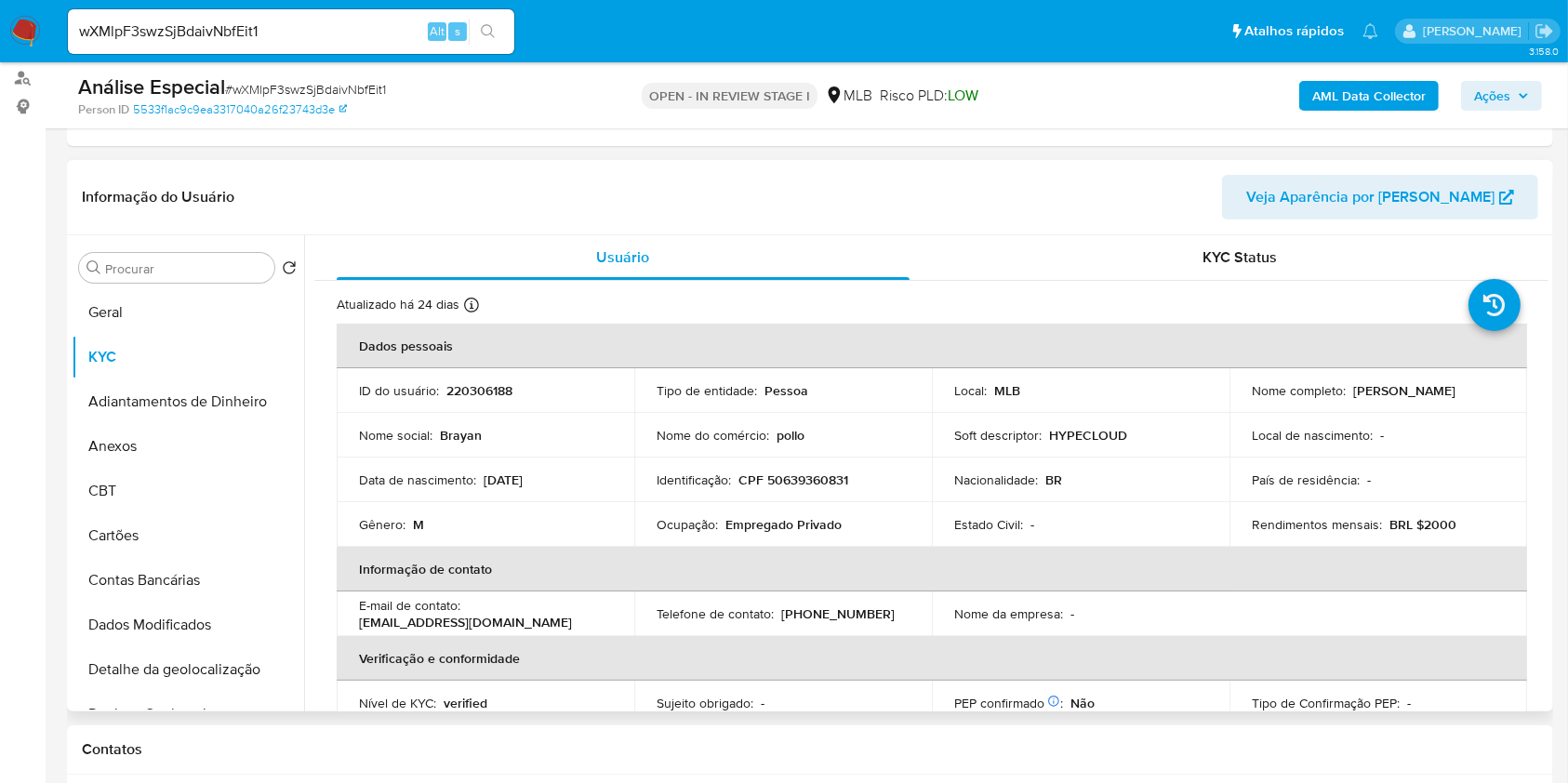
click at [811, 532] on p "Empregado Privado" at bounding box center [783, 524] width 116 height 17
copy div "Ocupação : Empregado Privado"
click at [811, 532] on p "Empregado Privado" at bounding box center [783, 524] width 116 height 17
click at [179, 272] on input "Procurar" at bounding box center [186, 269] width 162 height 17
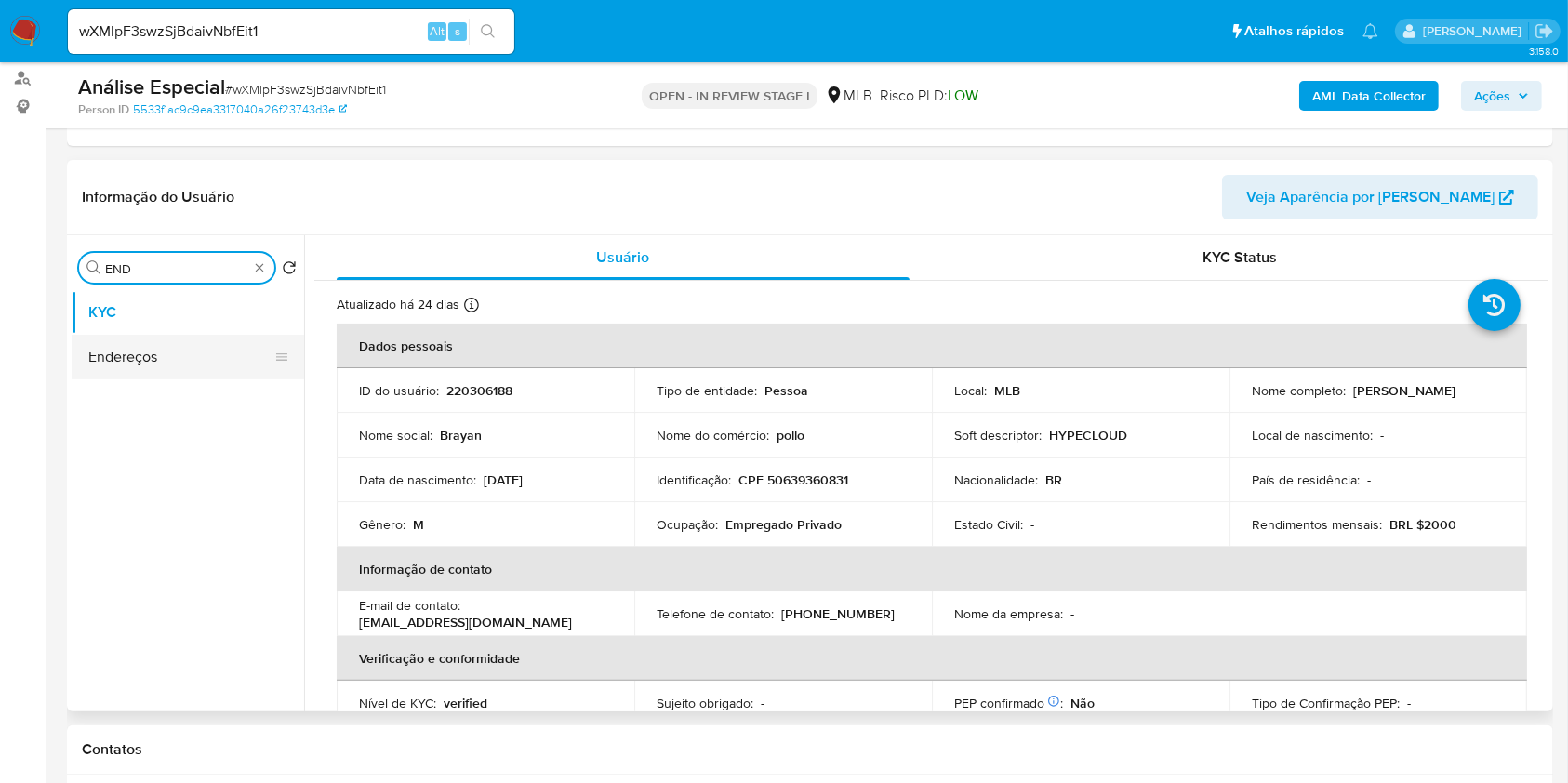
type input "END"
click at [189, 362] on button "Endereços" at bounding box center [181, 358] width 218 height 45
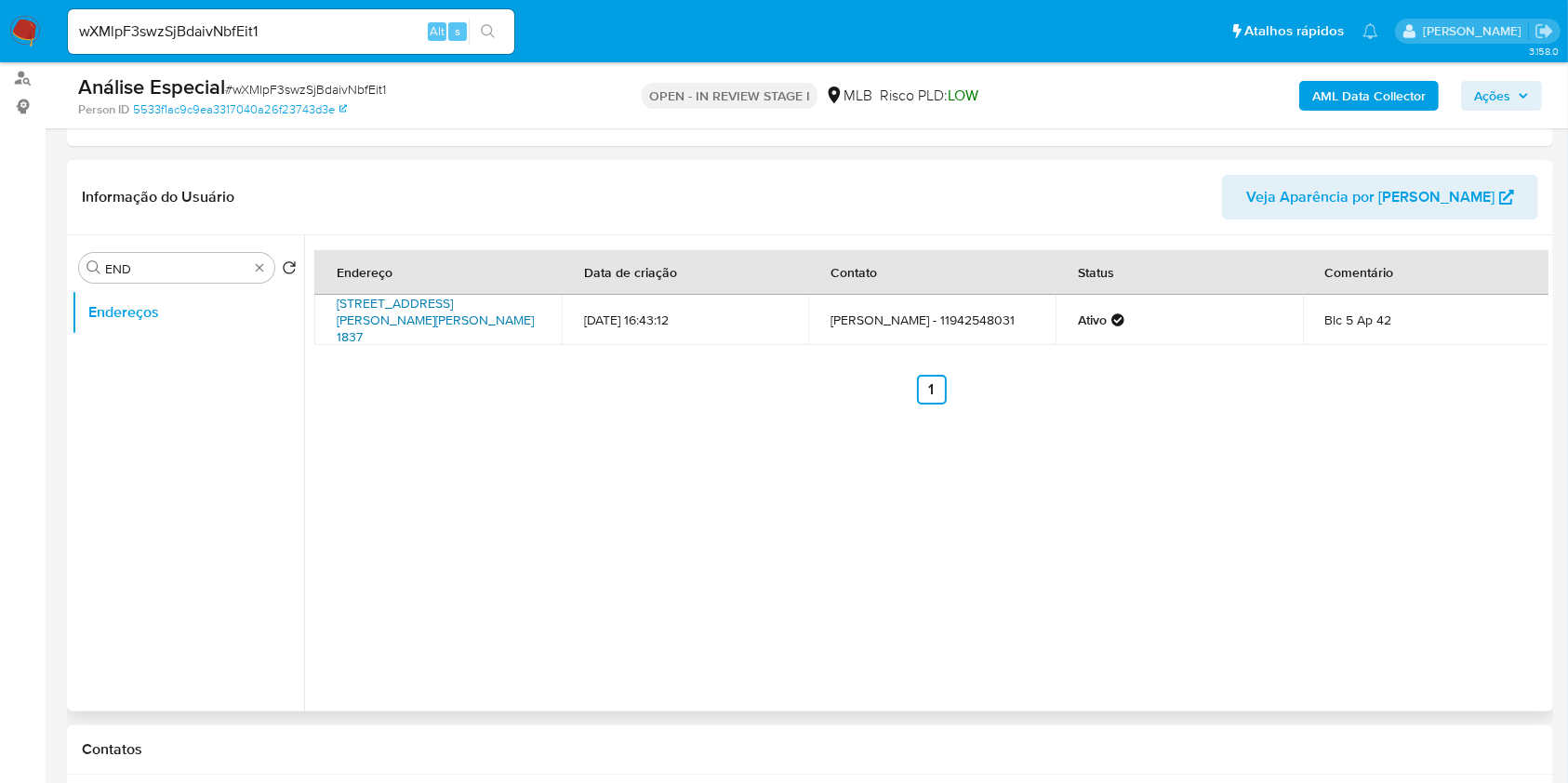
click at [453, 317] on link "Rua Tiradentes, 1837 1837, São Bernardo Do Campo, São Paulo, 09780900, Brasil 1…" at bounding box center [436, 320] width 197 height 52
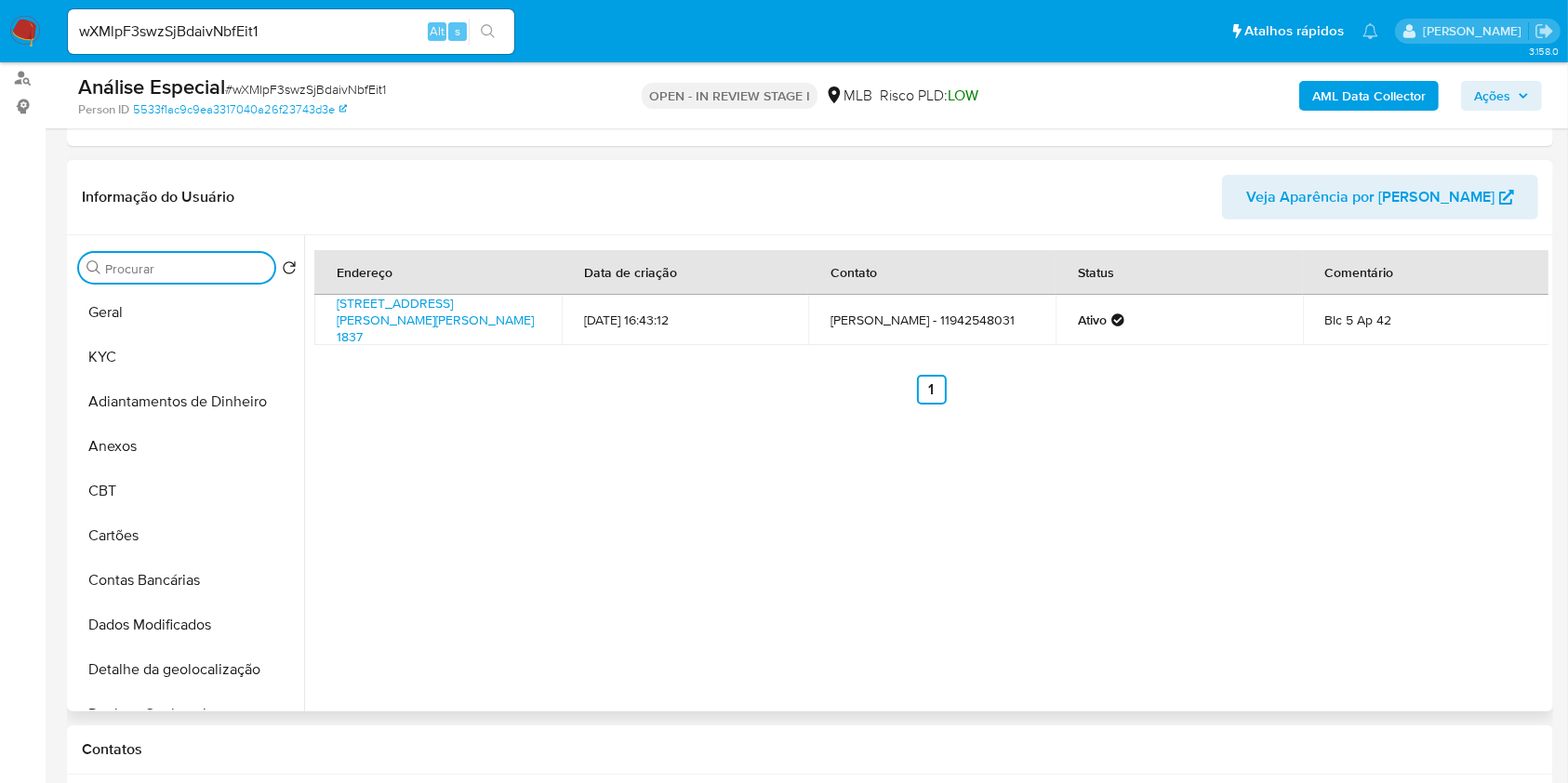
click at [244, 264] on input "Procurar" at bounding box center [186, 269] width 162 height 17
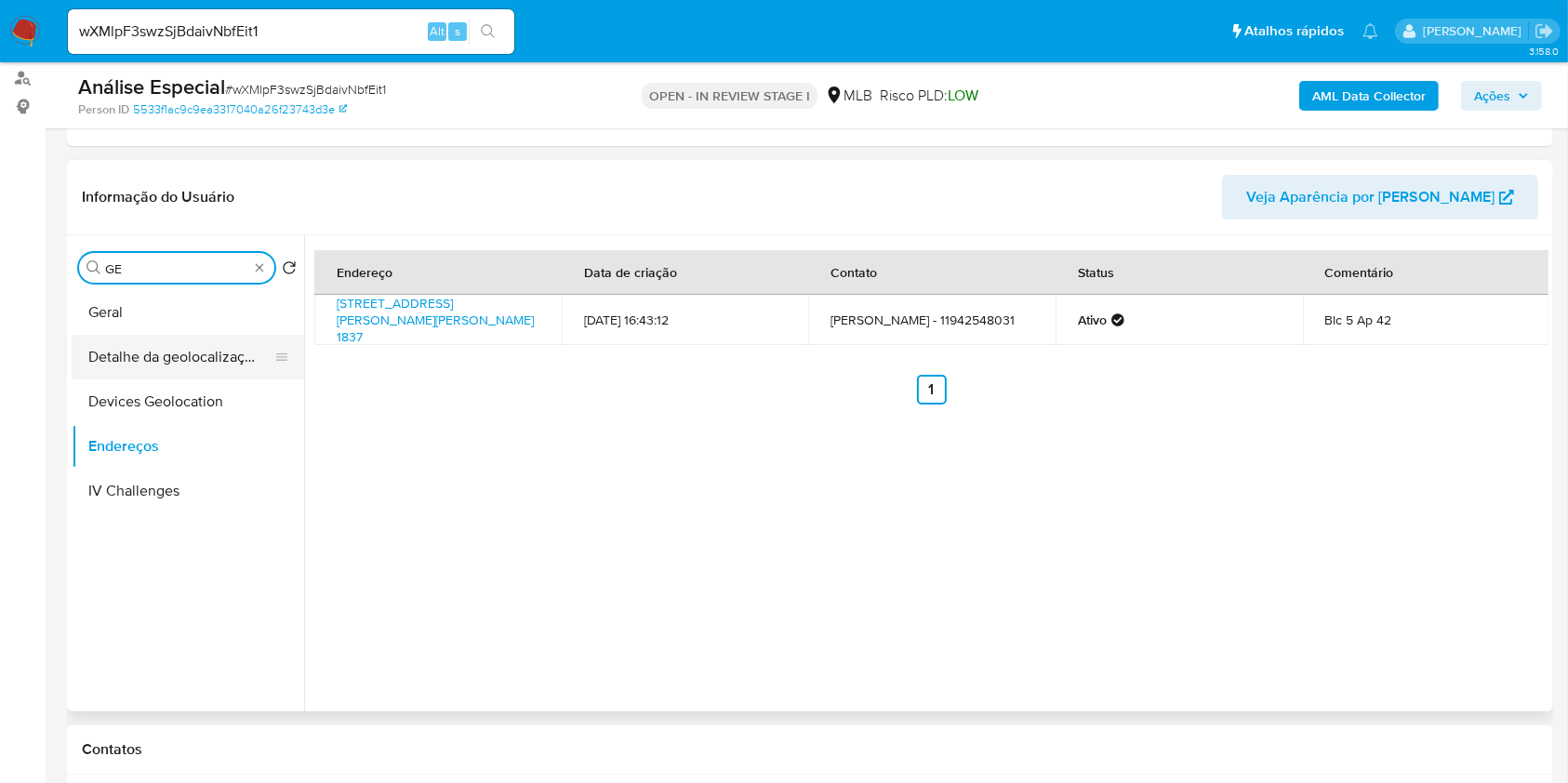
type input "GE"
click at [169, 358] on button "Detalhe da geolocalização" at bounding box center [181, 358] width 218 height 45
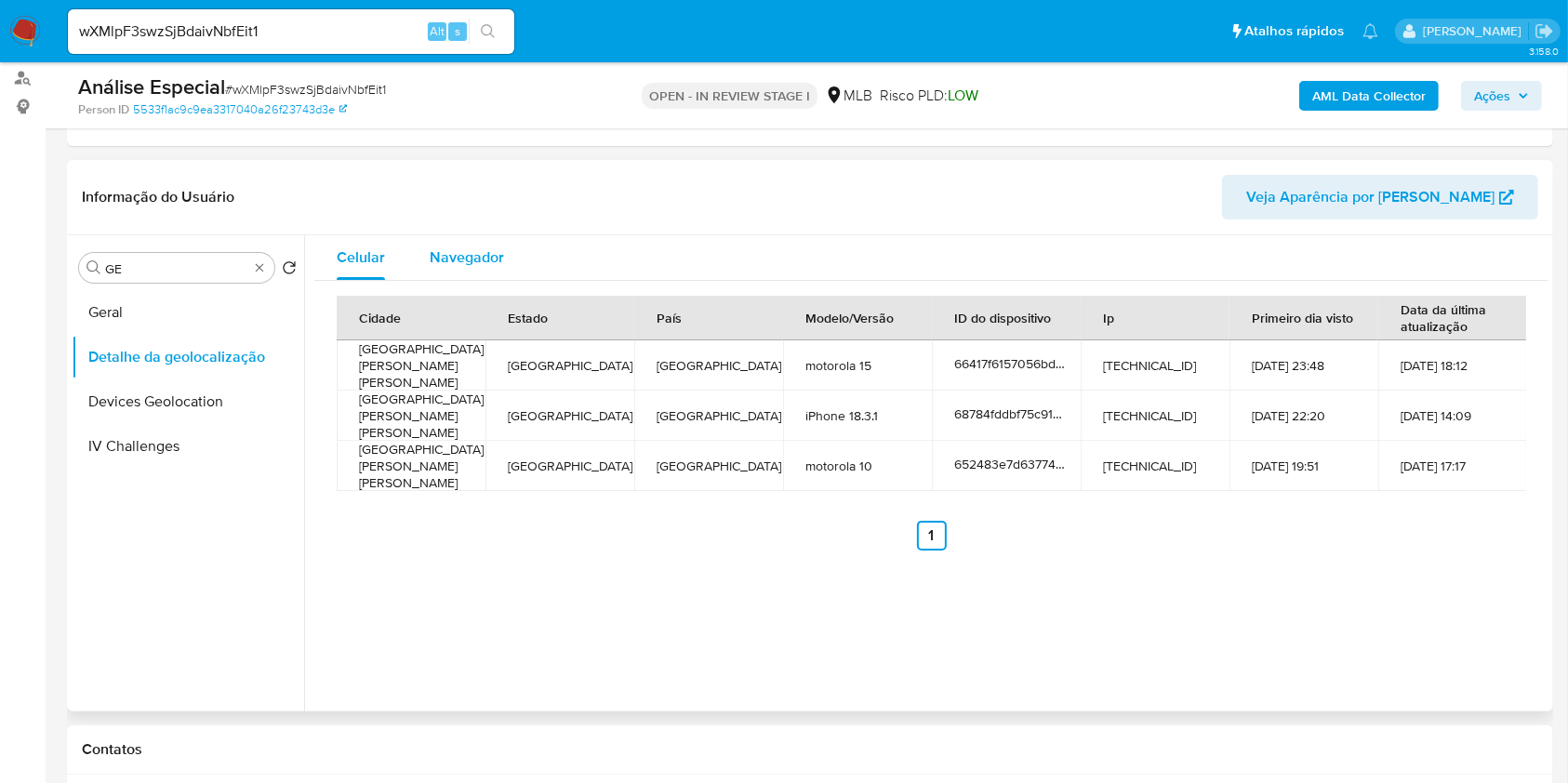
click at [456, 261] on span "Navegador" at bounding box center [467, 257] width 74 height 21
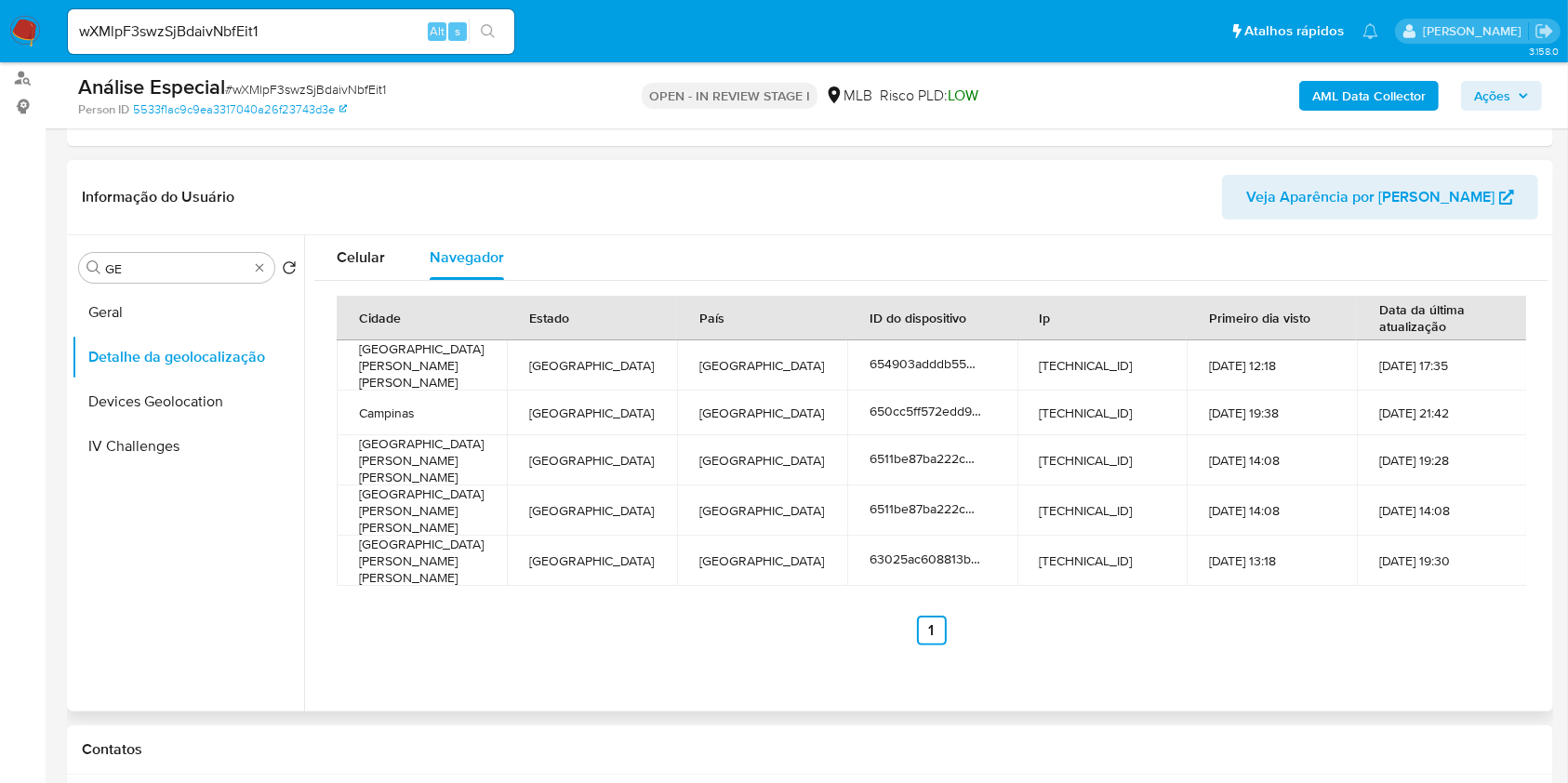
click at [507, 318] on th "Estado" at bounding box center [591, 318] width 170 height 45
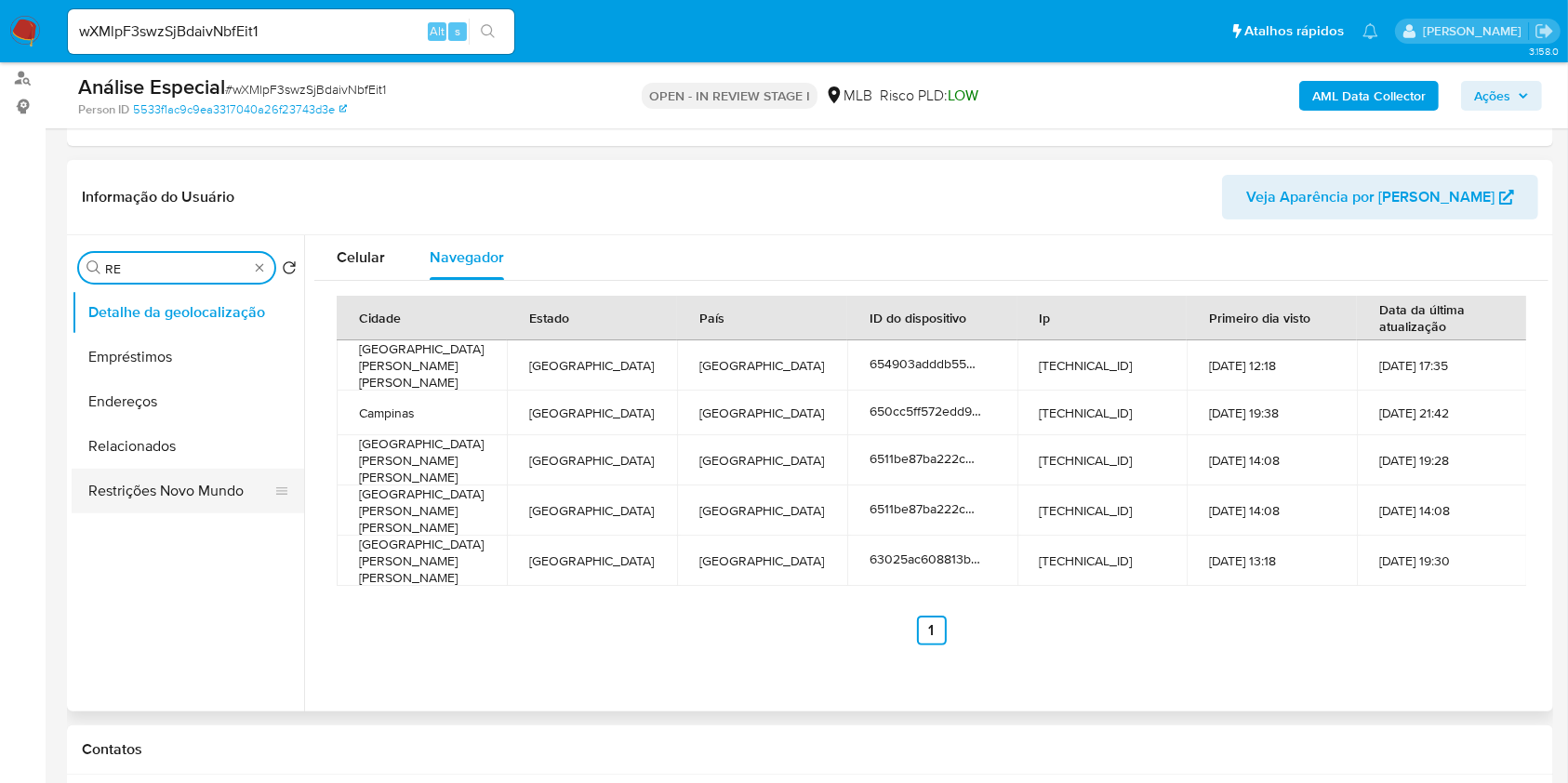
type input "RE"
click at [201, 497] on button "Restrições Novo Mundo" at bounding box center [181, 491] width 218 height 45
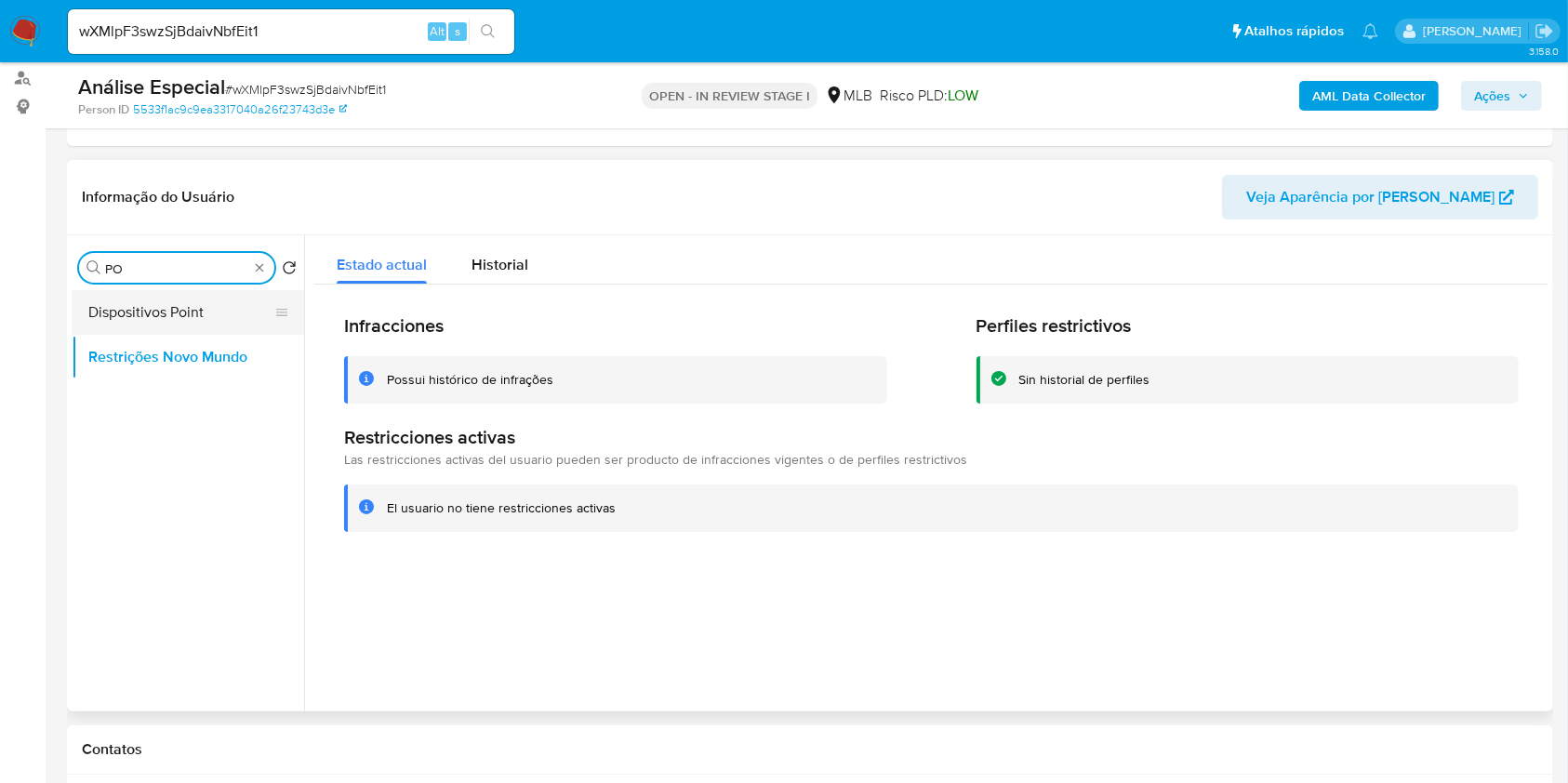
type input "PO"
click at [223, 316] on button "Dispositivos Point" at bounding box center [181, 313] width 218 height 45
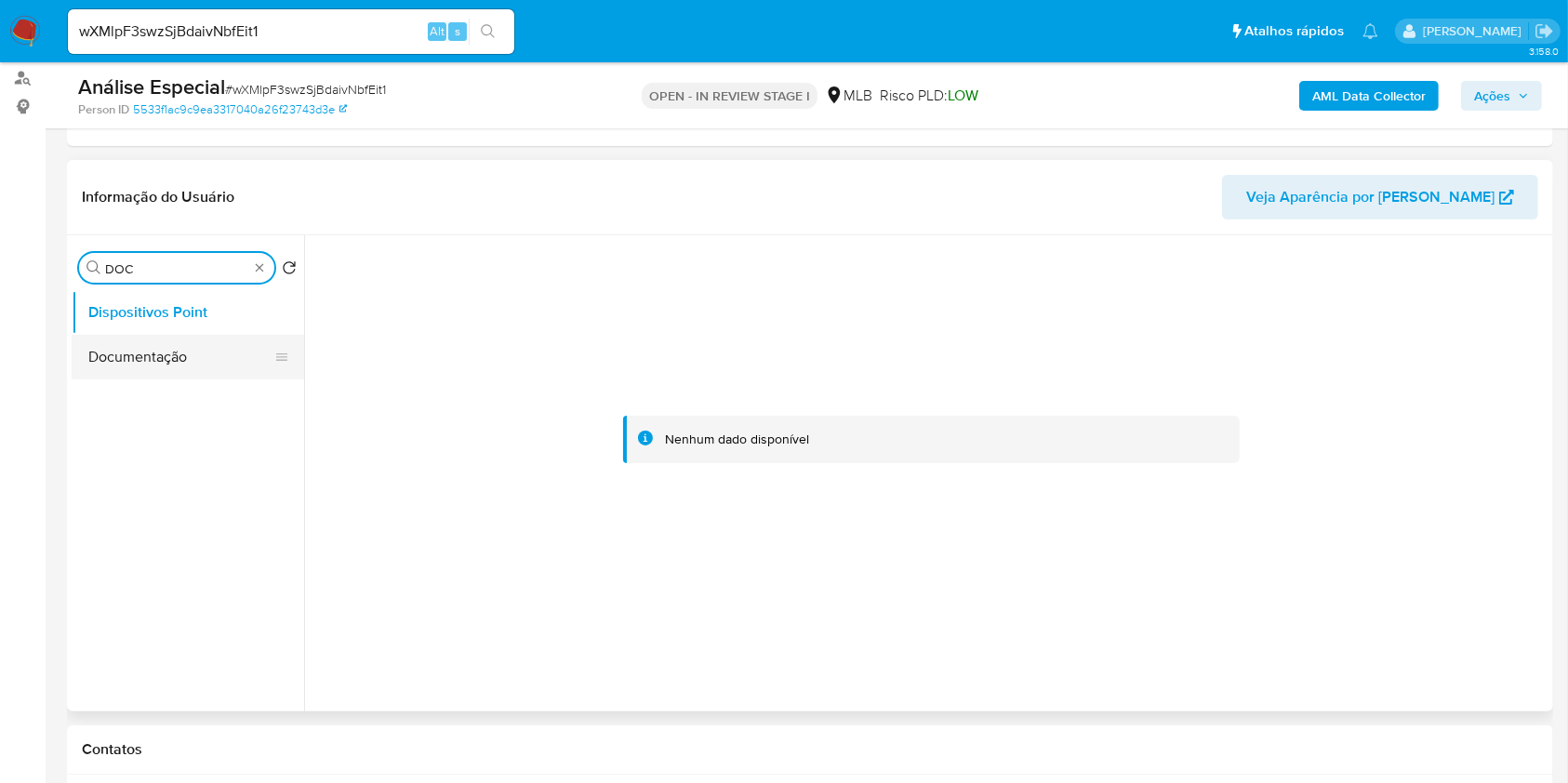
type input "DOC"
click at [194, 346] on button "Documentação" at bounding box center [181, 358] width 218 height 45
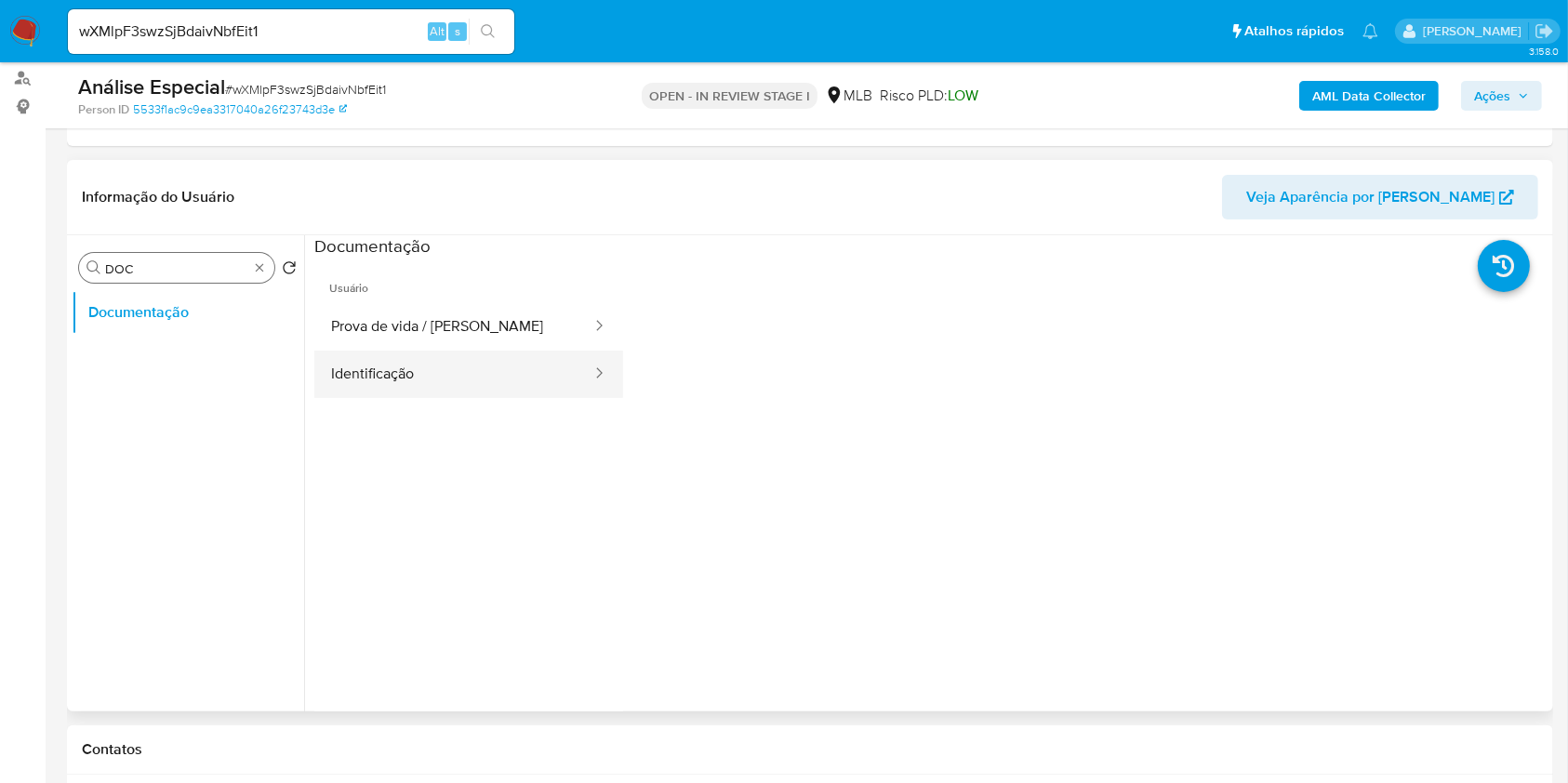
click at [511, 370] on button "Identificação" at bounding box center [454, 374] width 279 height 47
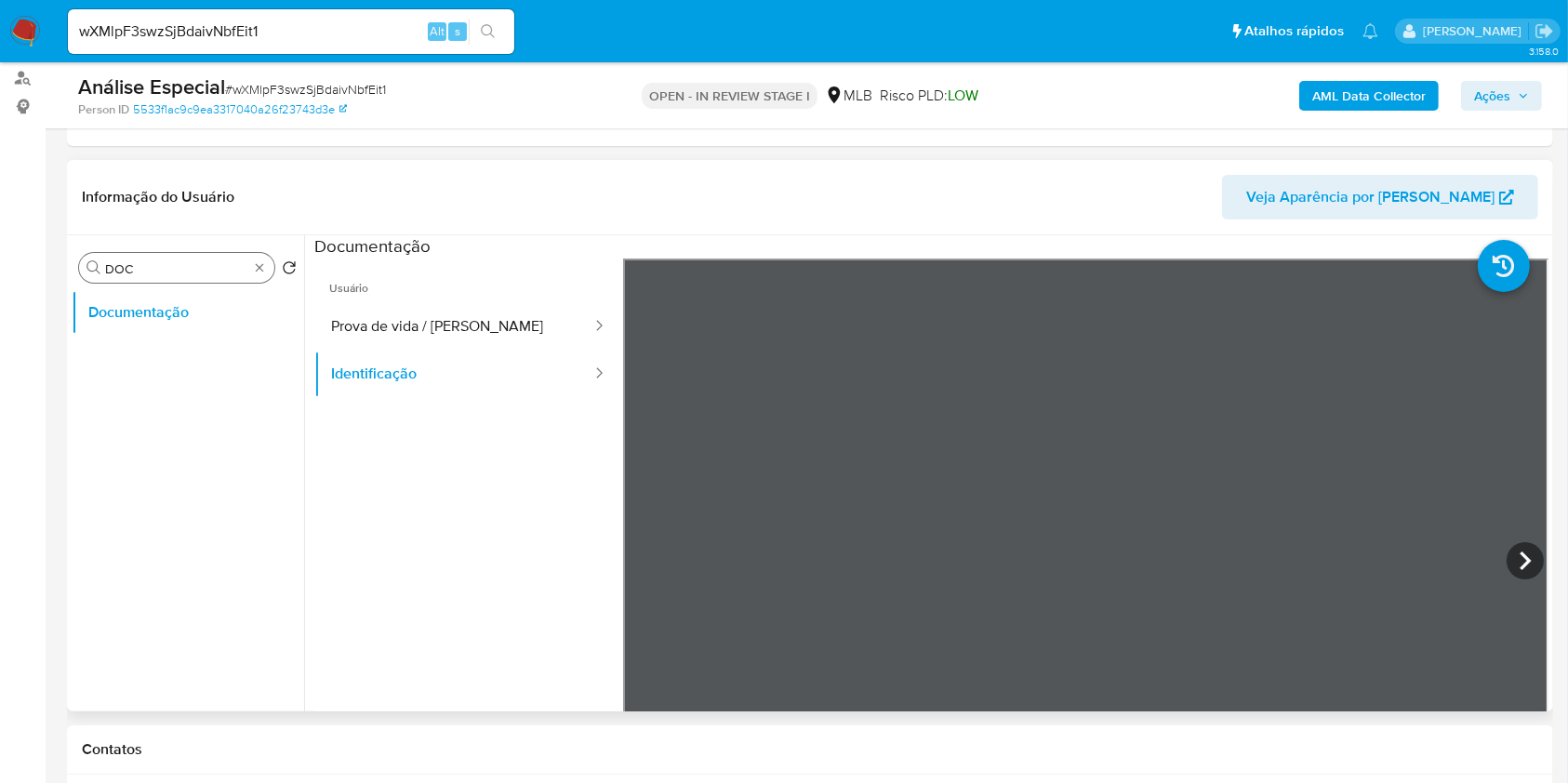
scroll to position [0, 0]
click at [1511, 546] on icon at bounding box center [1525, 560] width 37 height 37
click at [520, 304] on button "Prova de vida / Selfie" at bounding box center [454, 327] width 279 height 47
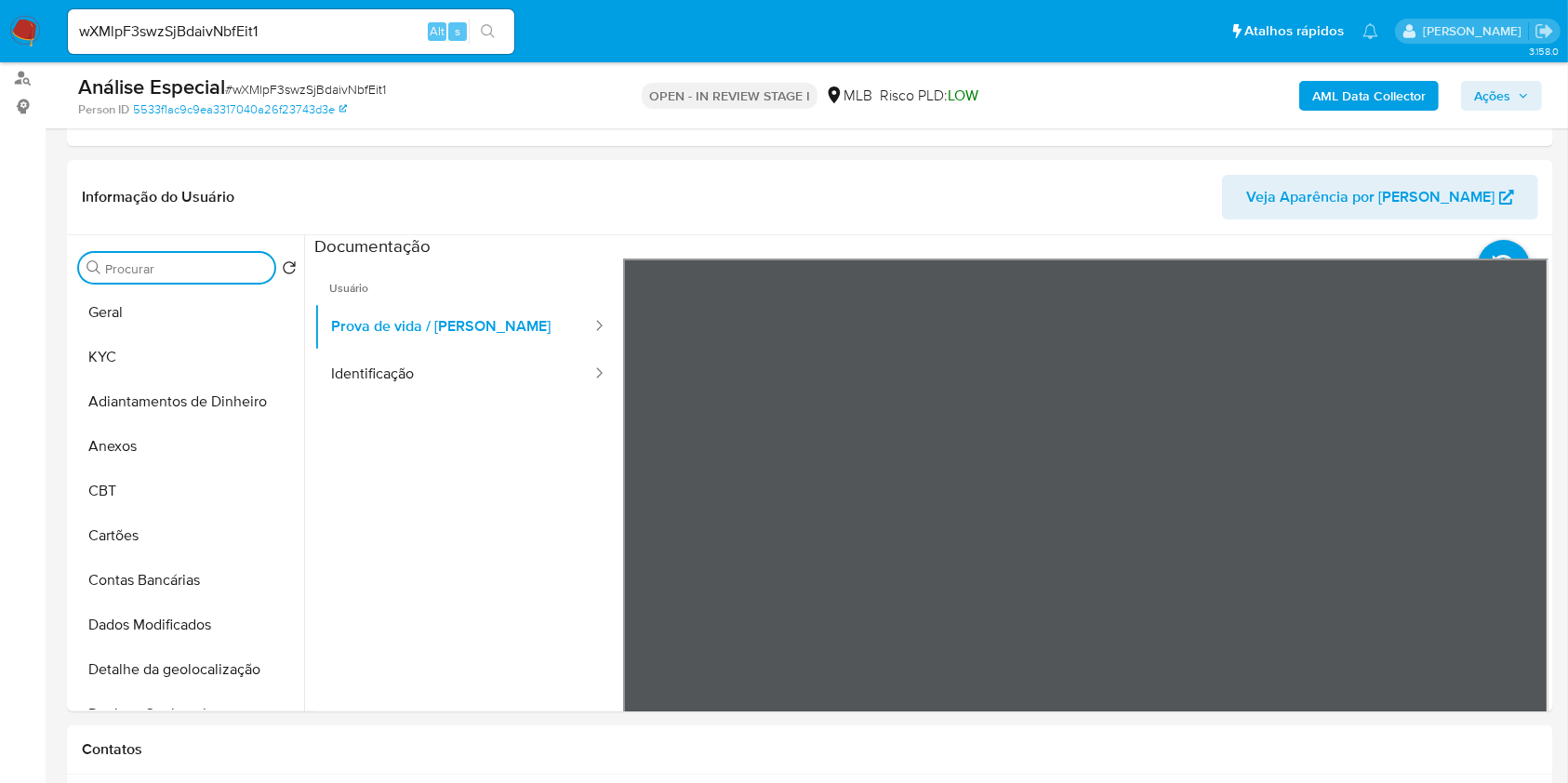
click at [1407, 86] on b "AML Data Collector" at bounding box center [1370, 96] width 114 height 30
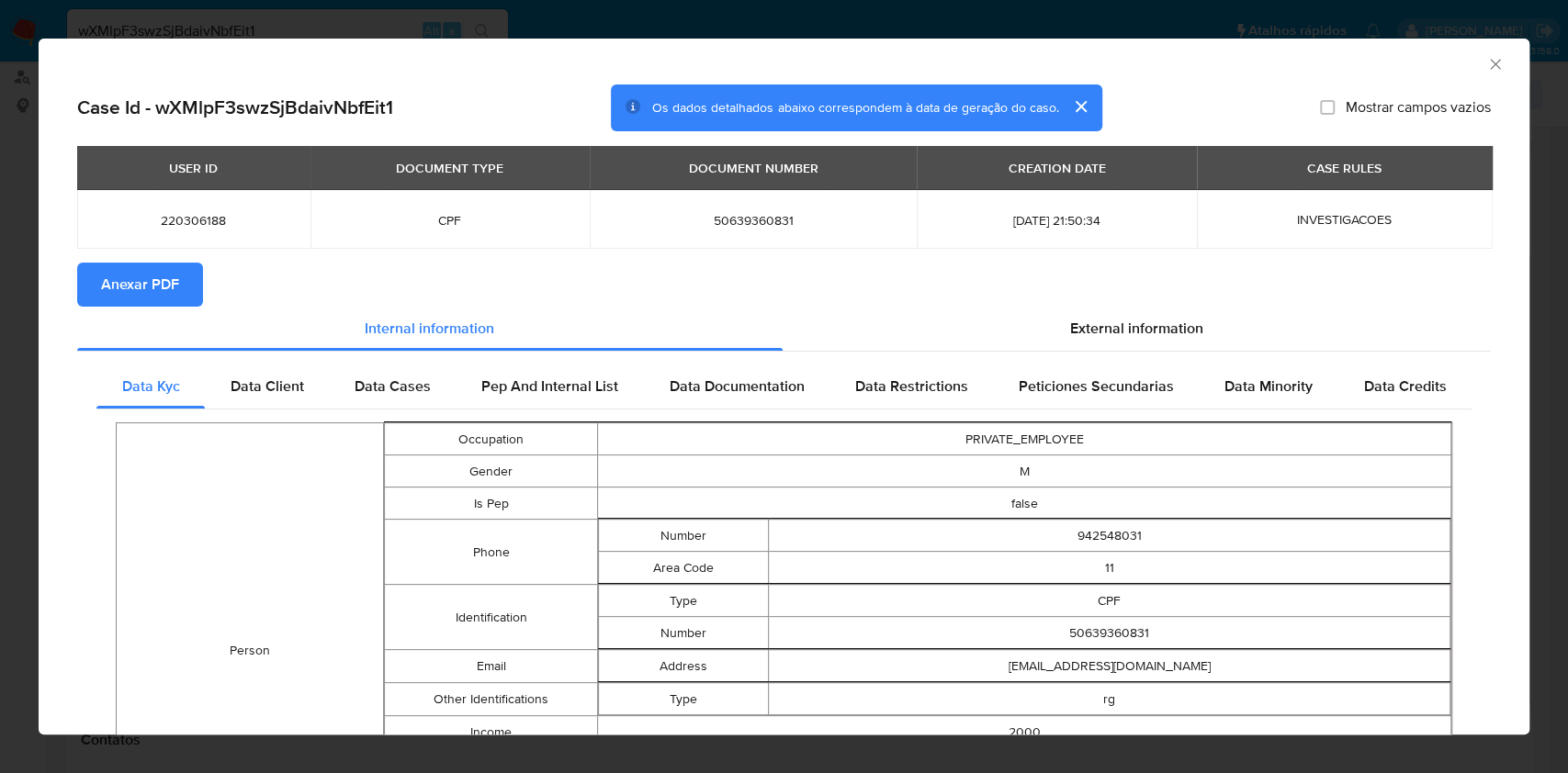
click at [151, 269] on span "Anexar PDF" at bounding box center [140, 285] width 78 height 40
click at [1470, 66] on div "AML Data Collector" at bounding box center [784, 62] width 1491 height 46
click at [1486, 63] on icon "Fechar a janela" at bounding box center [1495, 64] width 18 height 18
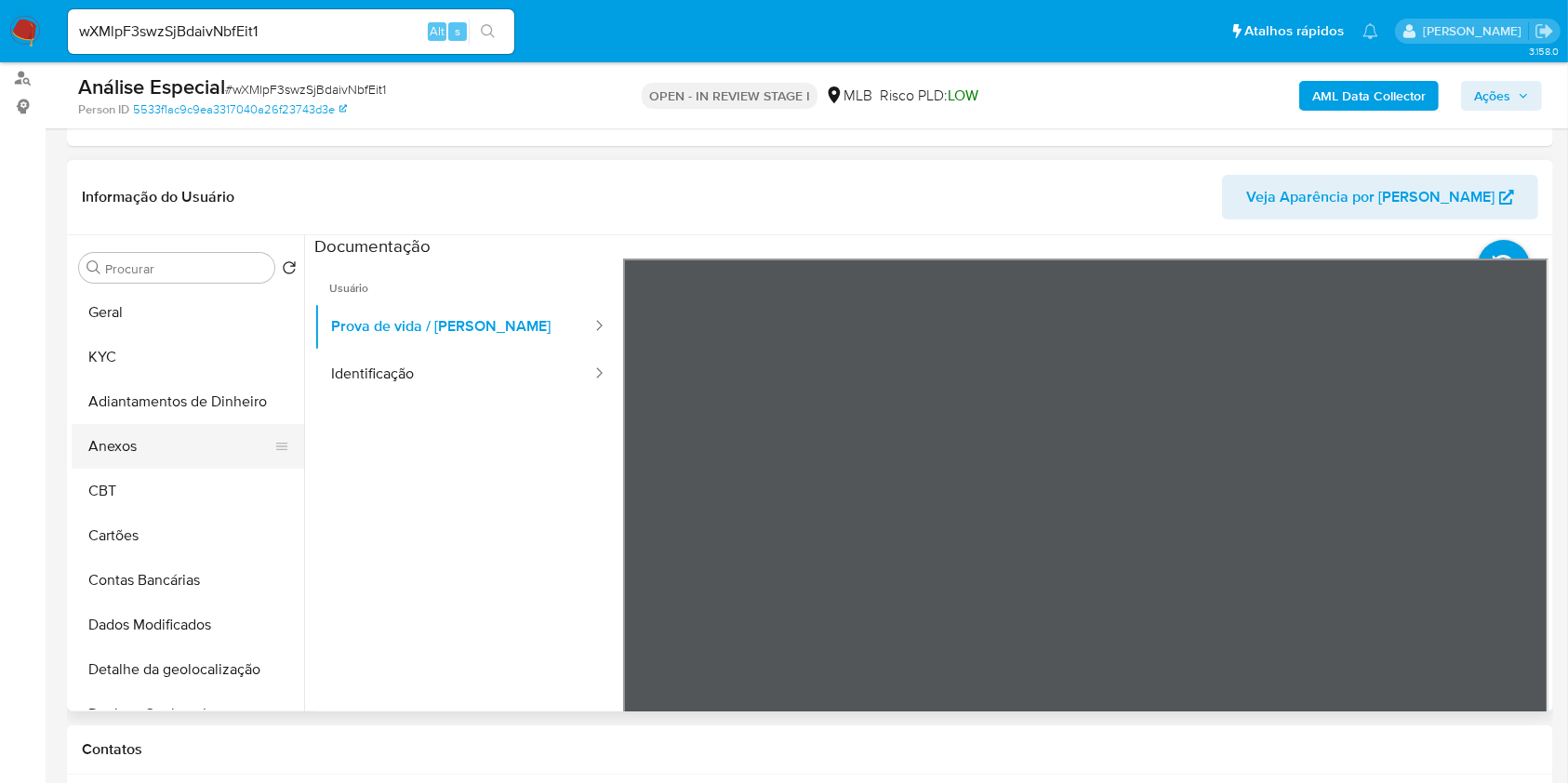
click at [189, 434] on button "Anexos" at bounding box center [181, 447] width 218 height 45
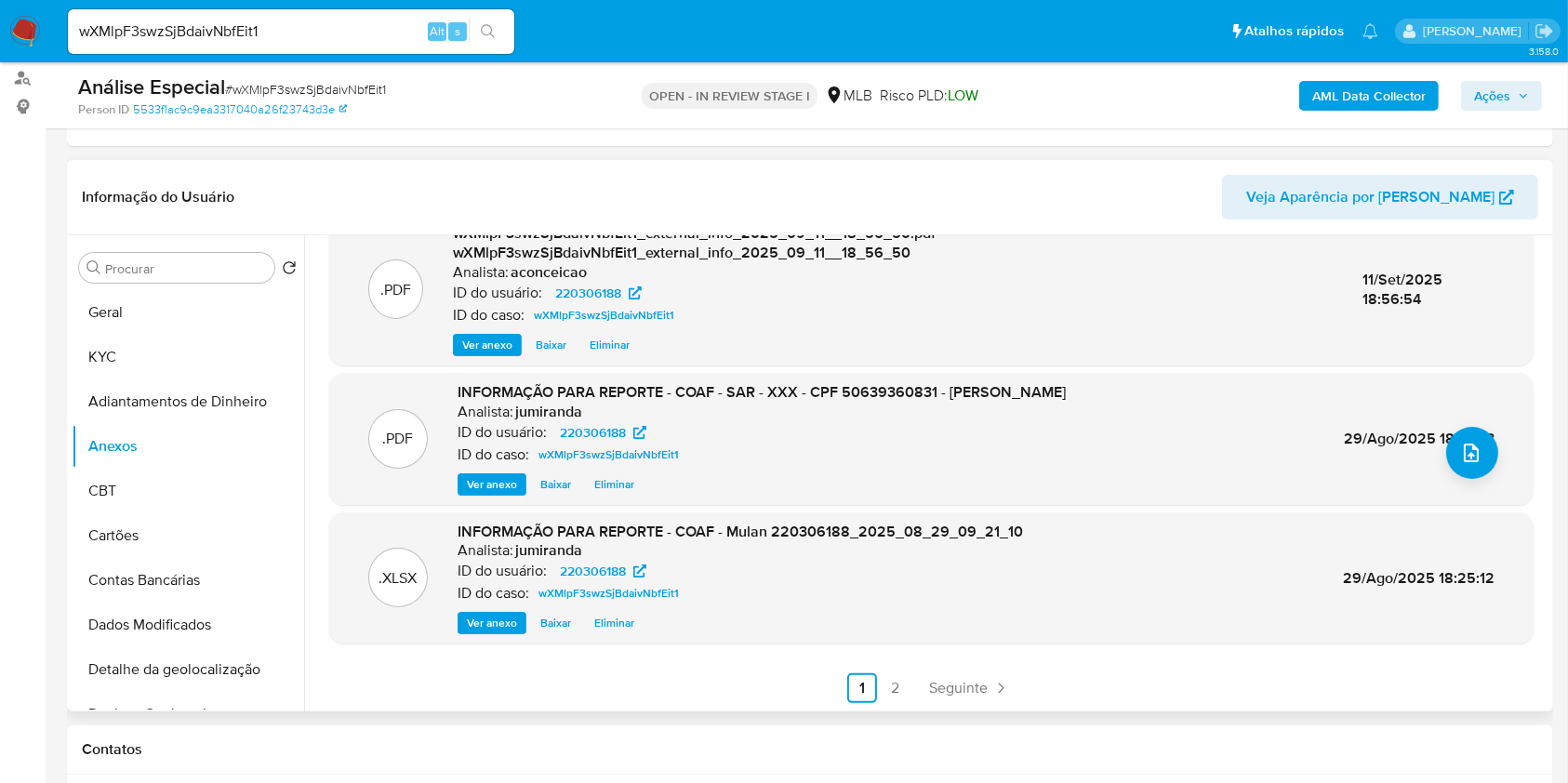
scroll to position [196, 0]
click at [476, 487] on span "Ver anexo" at bounding box center [492, 483] width 50 height 19
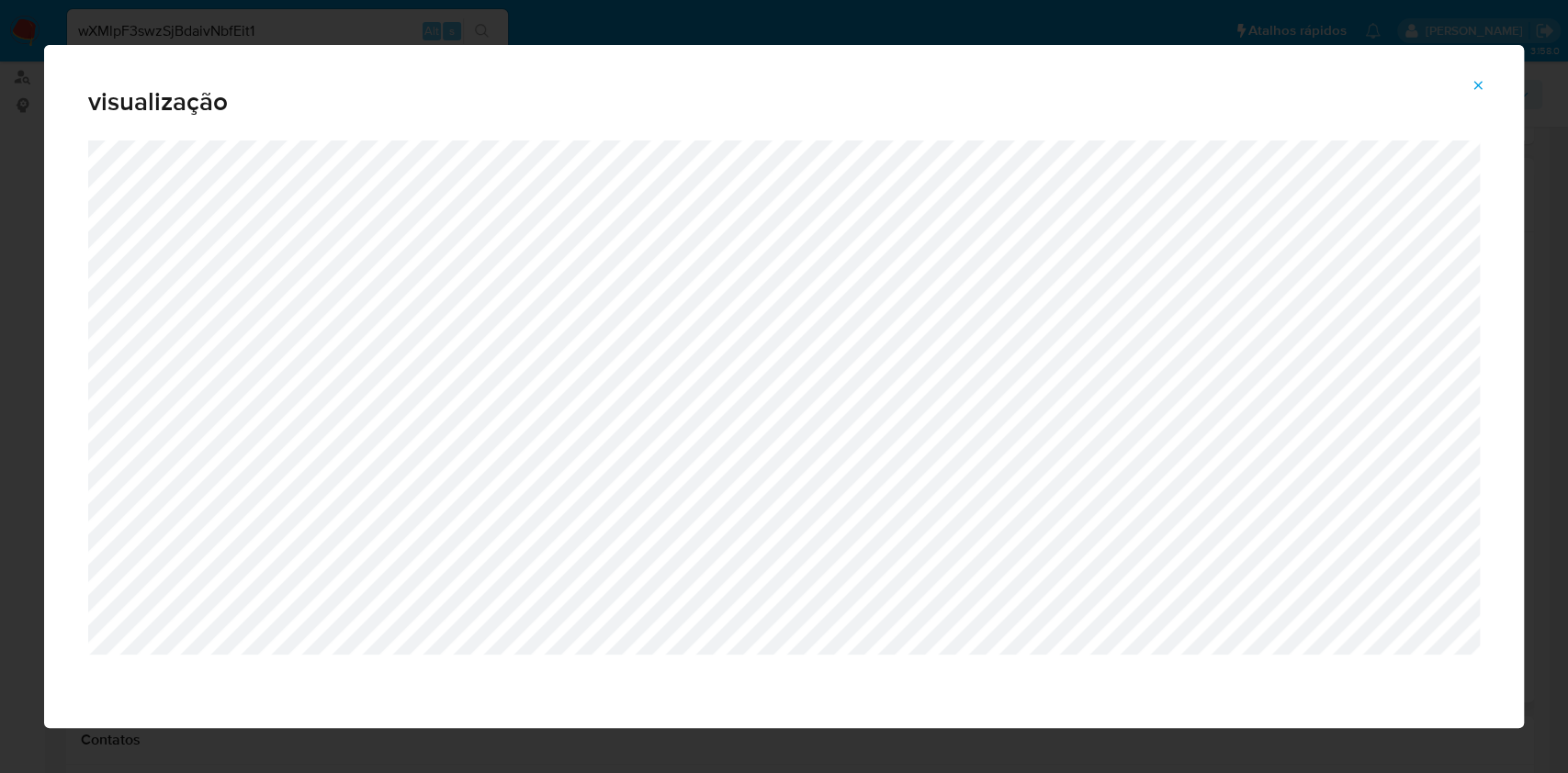
click at [1484, 82] on button "Attachment preview" at bounding box center [1478, 85] width 40 height 29
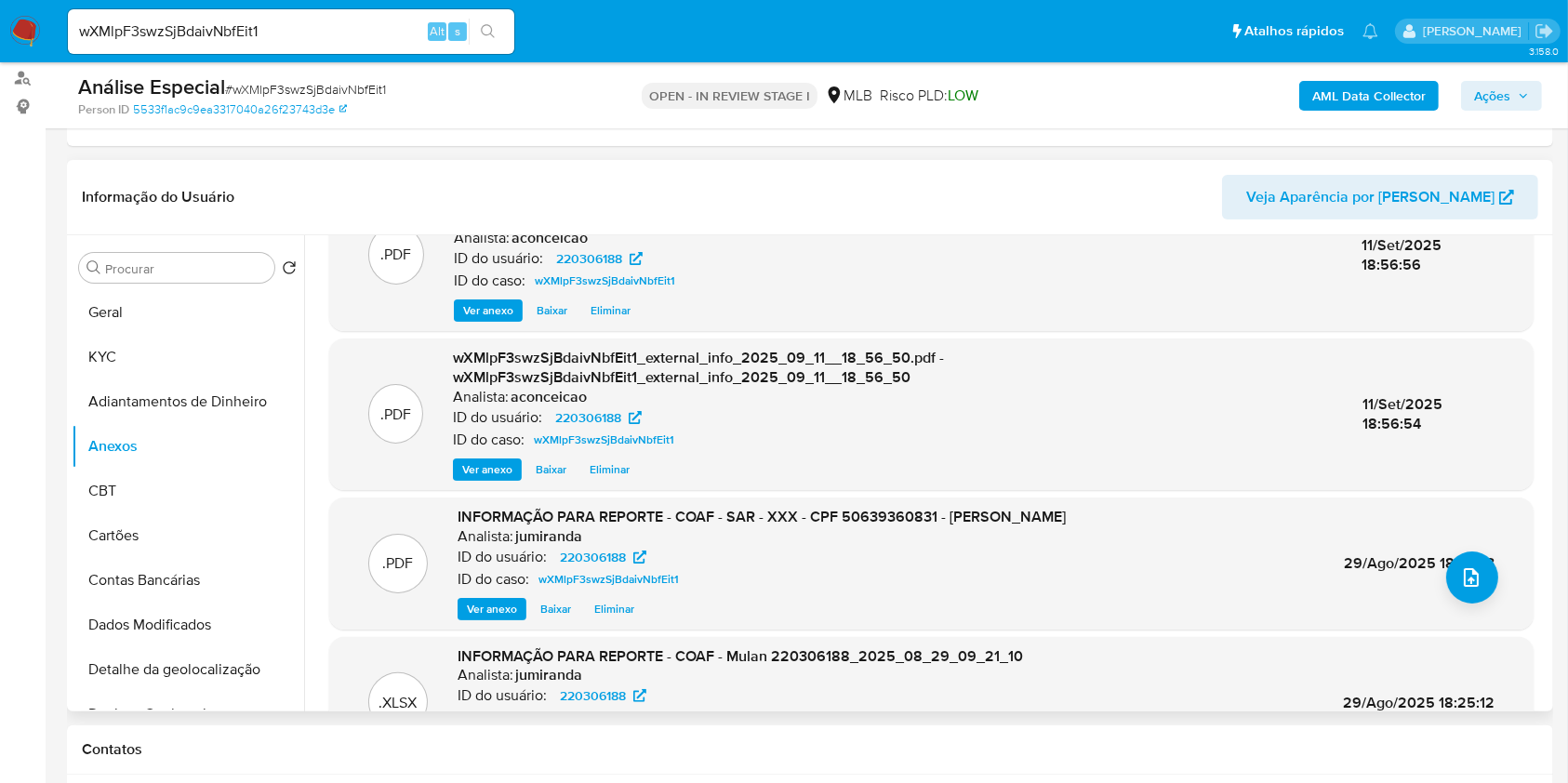
scroll to position [0, 0]
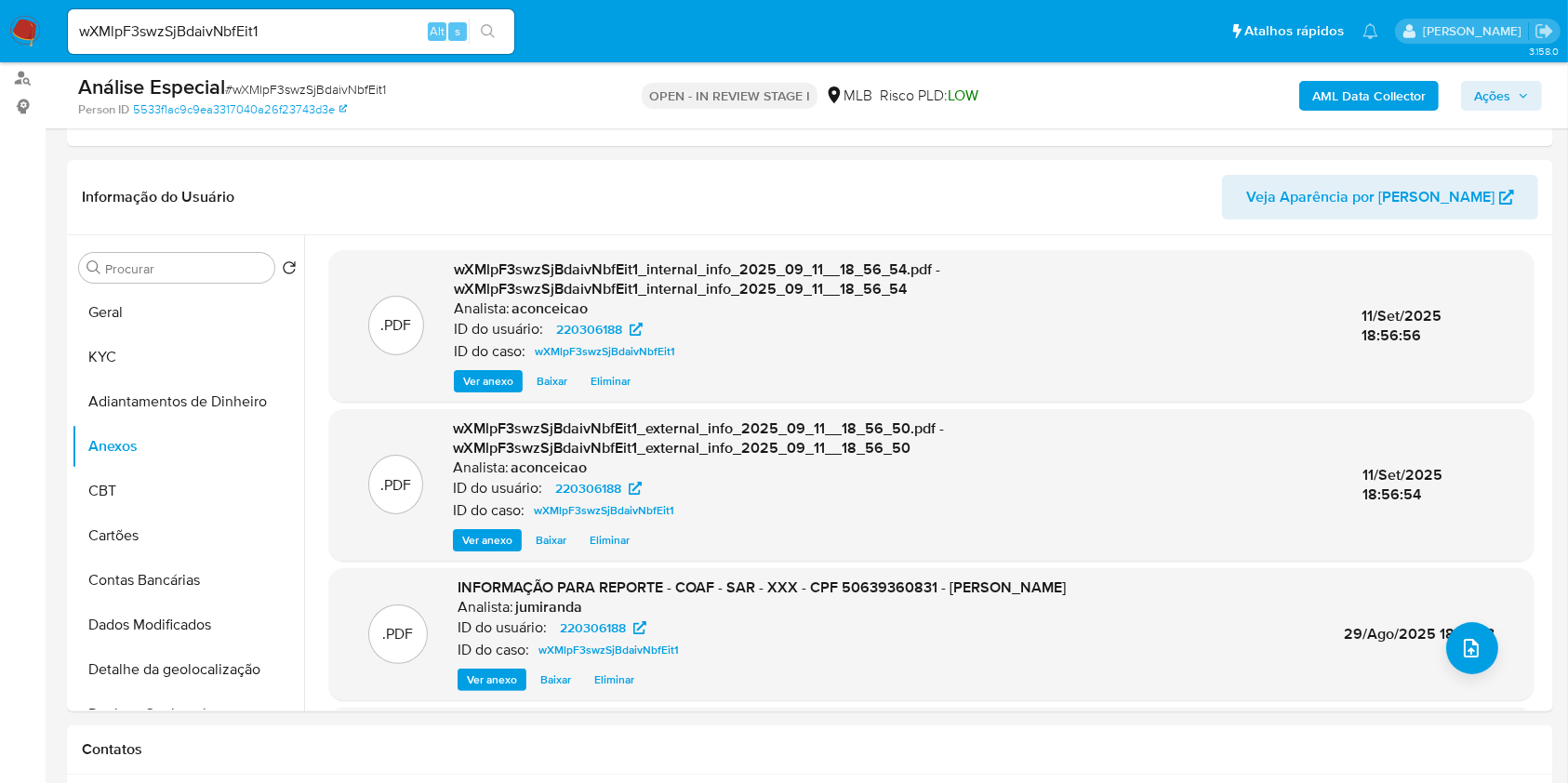
click at [1510, 92] on span "Ações" at bounding box center [1492, 96] width 36 height 30
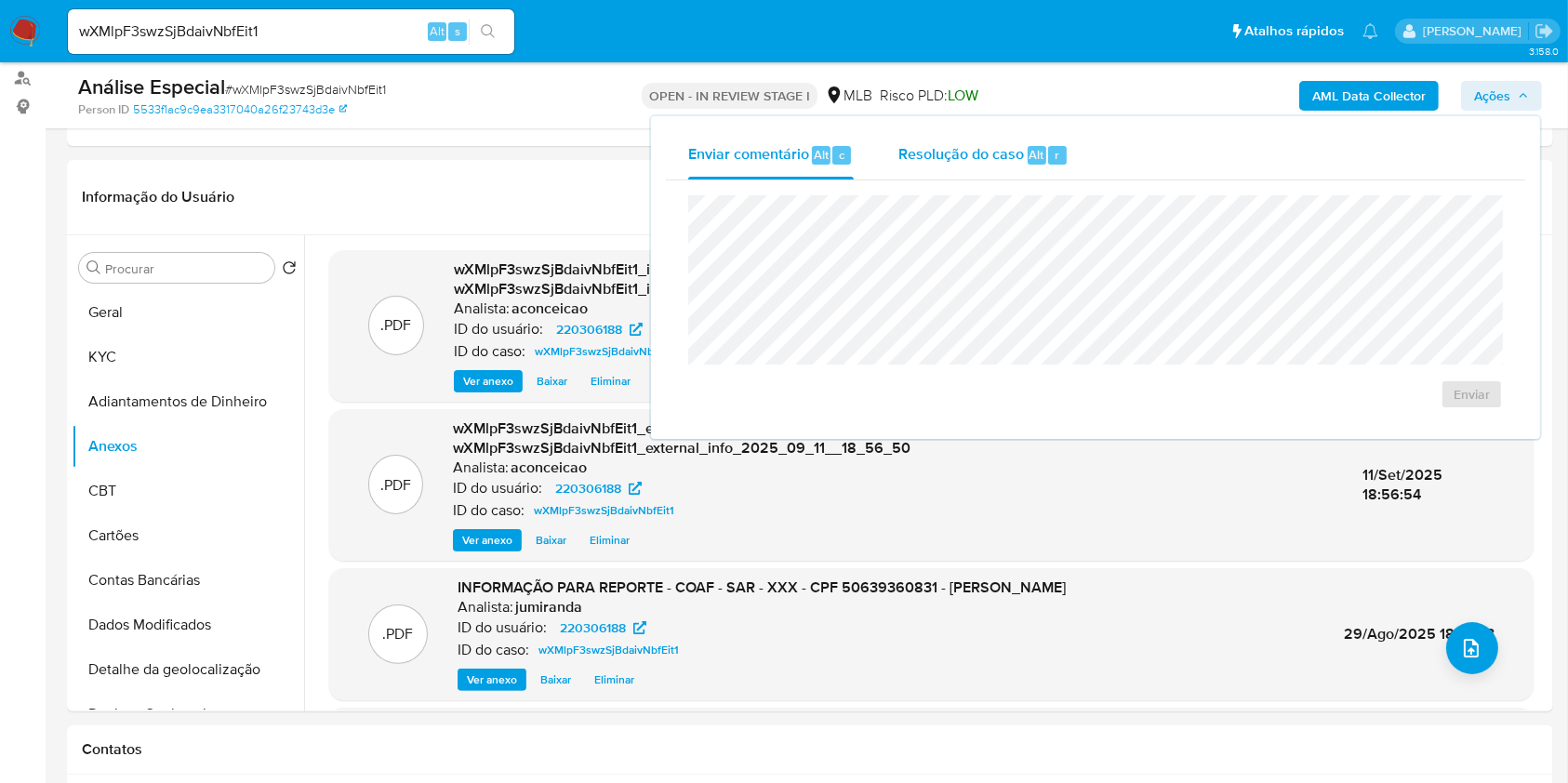
click at [1012, 158] on span "Resolução do caso" at bounding box center [961, 154] width 126 height 21
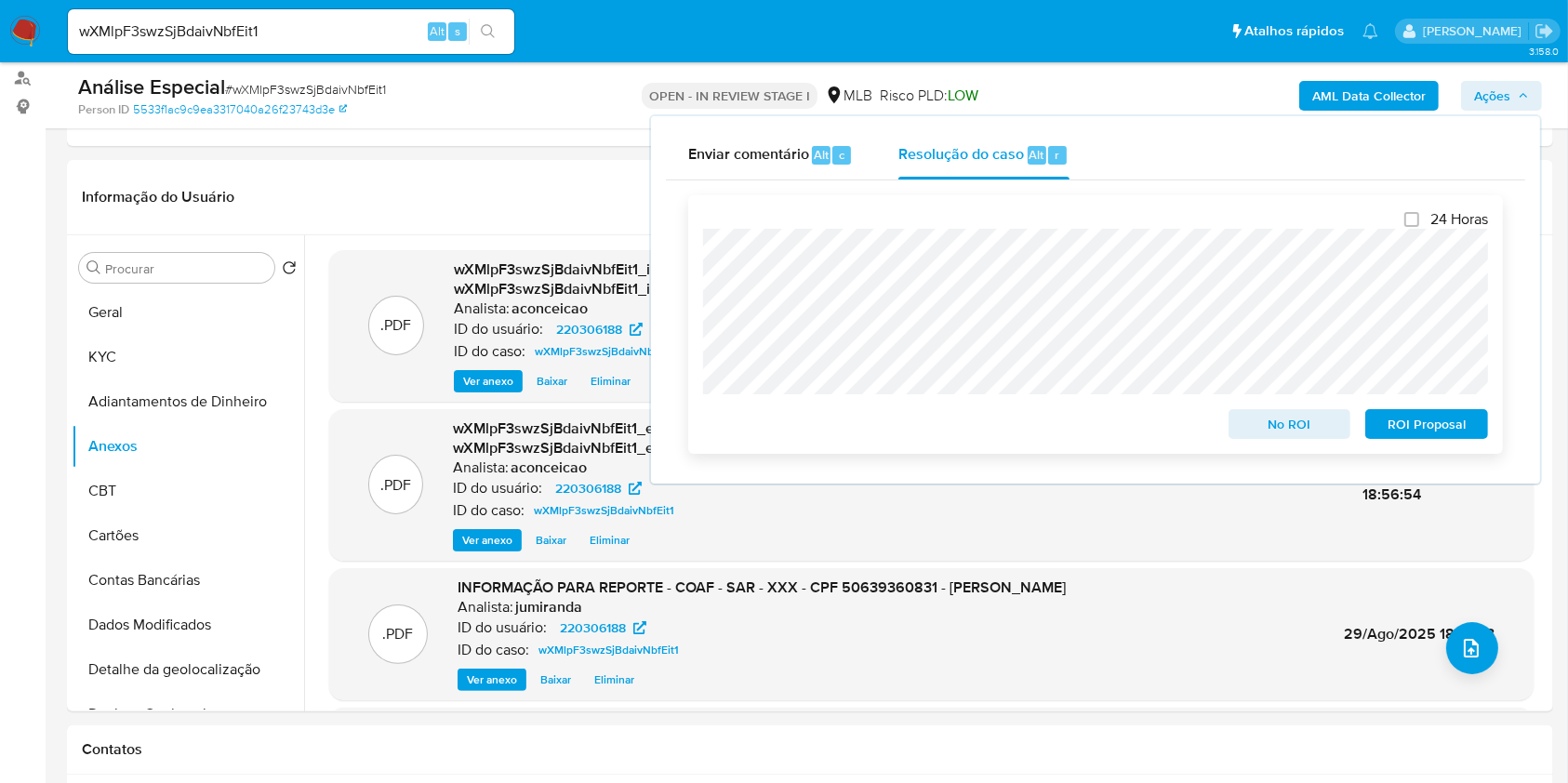
click at [1457, 435] on span "ROI Proposal" at bounding box center [1426, 425] width 97 height 26
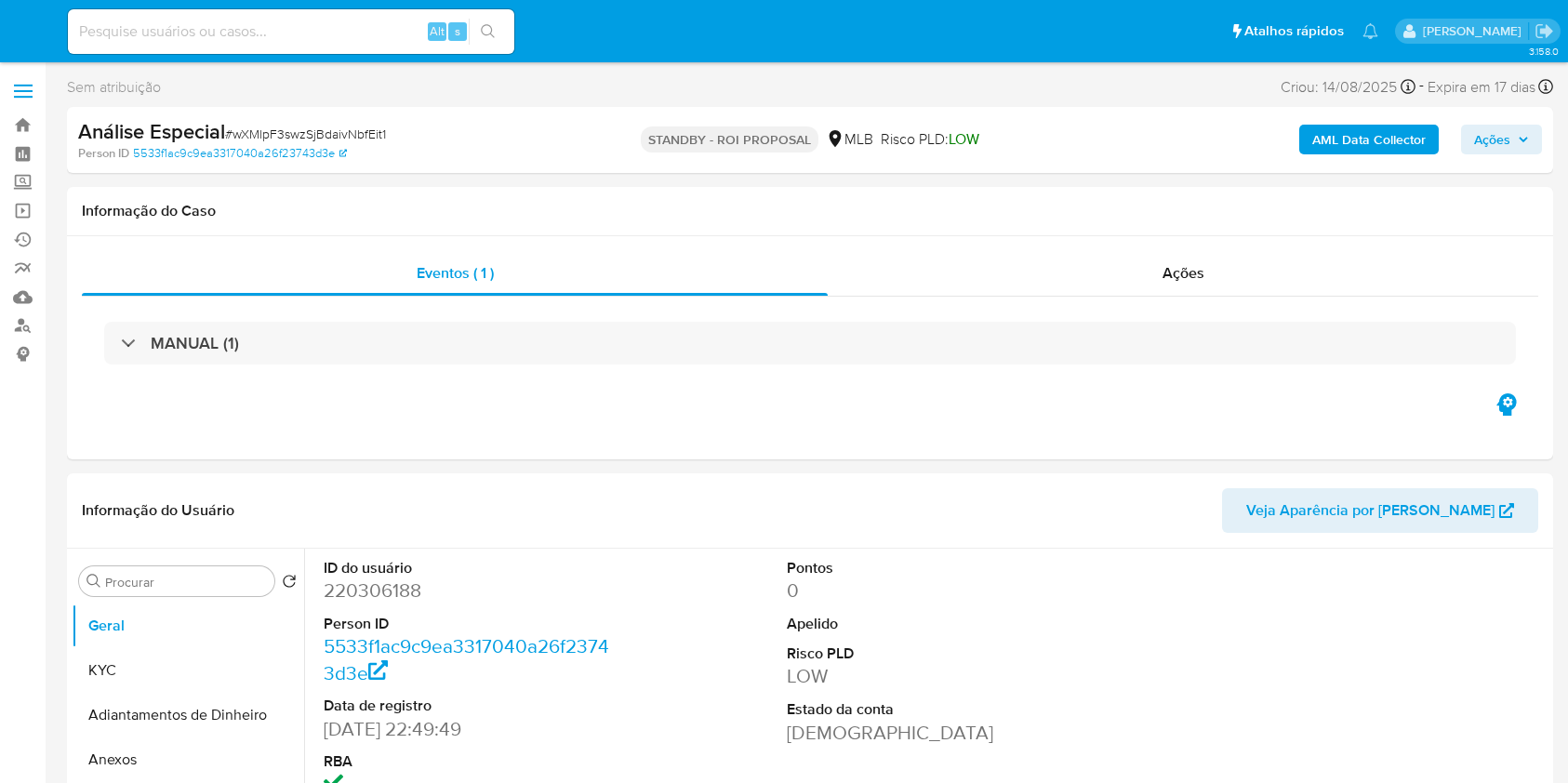
select select "10"
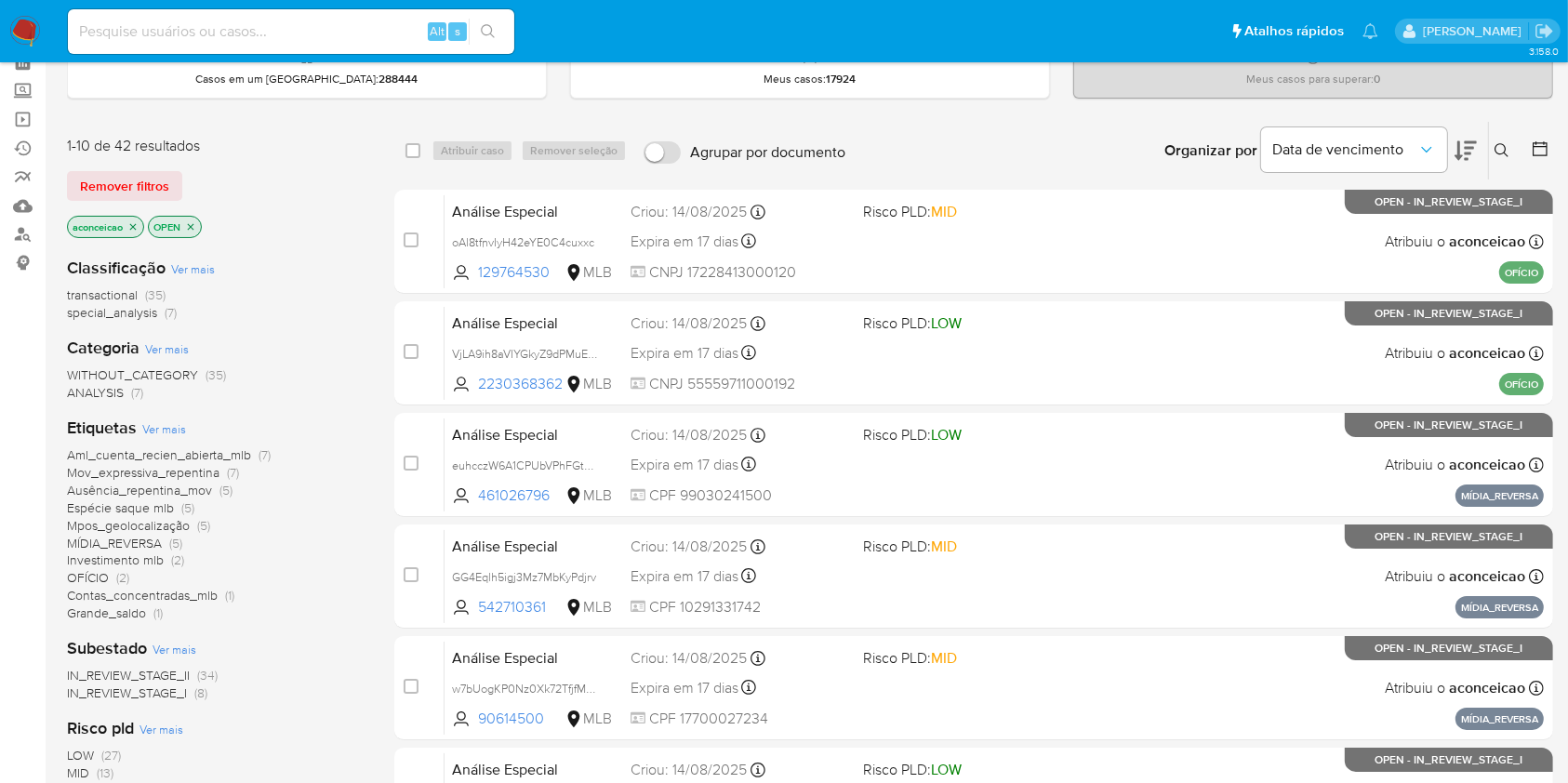
scroll to position [248, 0]
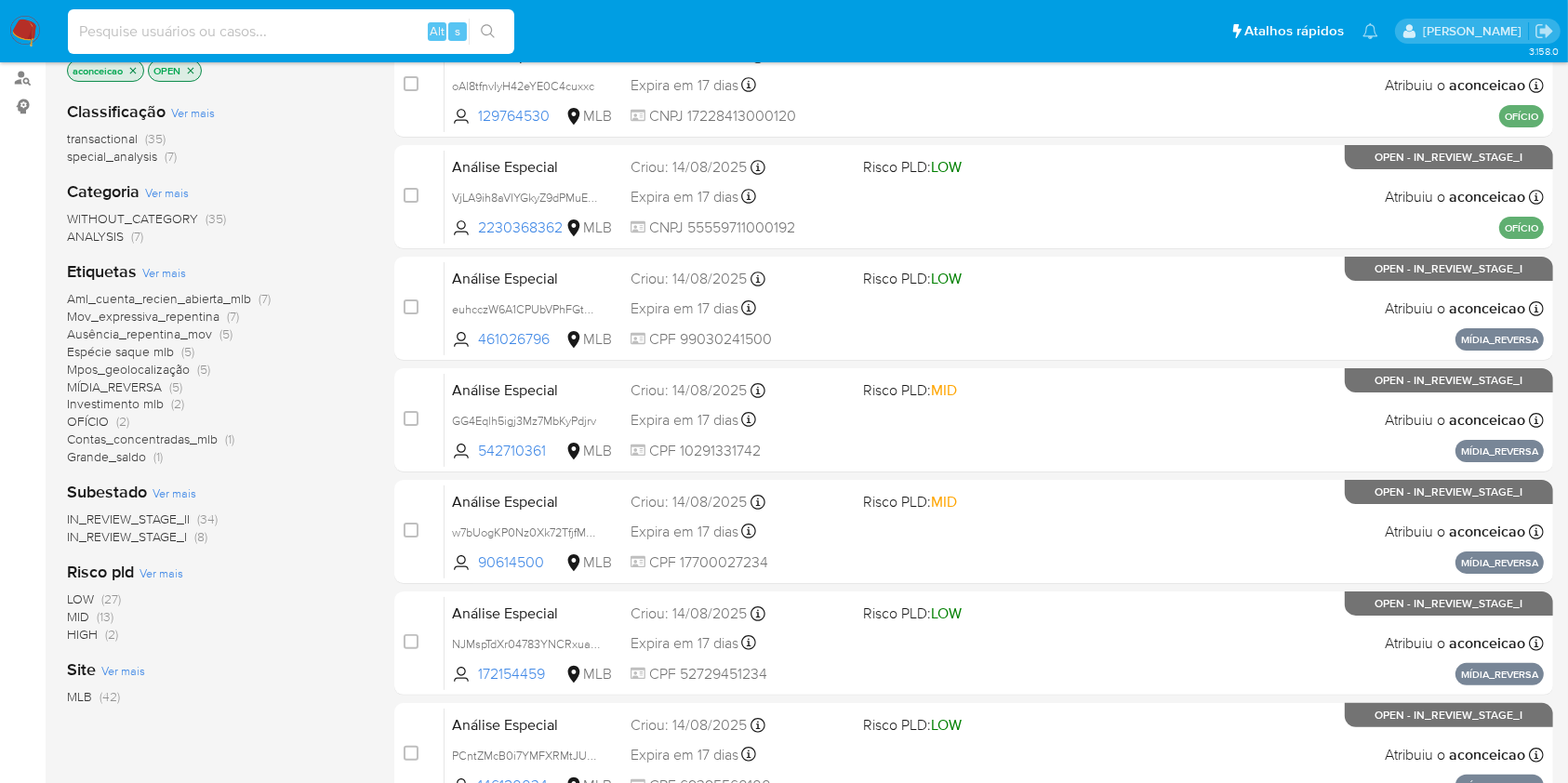
click at [427, 41] on input at bounding box center [291, 32] width 447 height 24
click at [370, 22] on input at bounding box center [291, 32] width 447 height 24
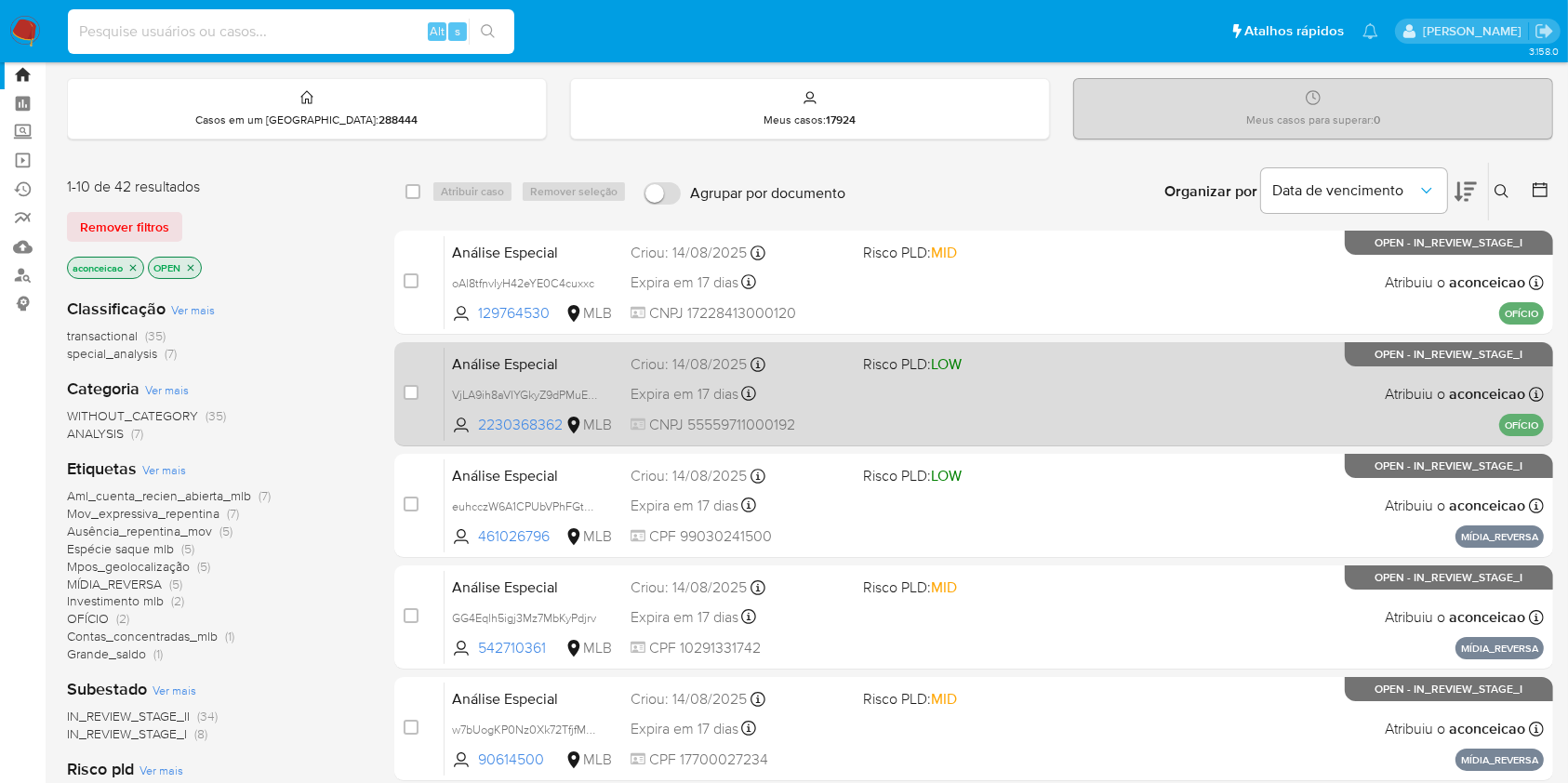
scroll to position [0, 0]
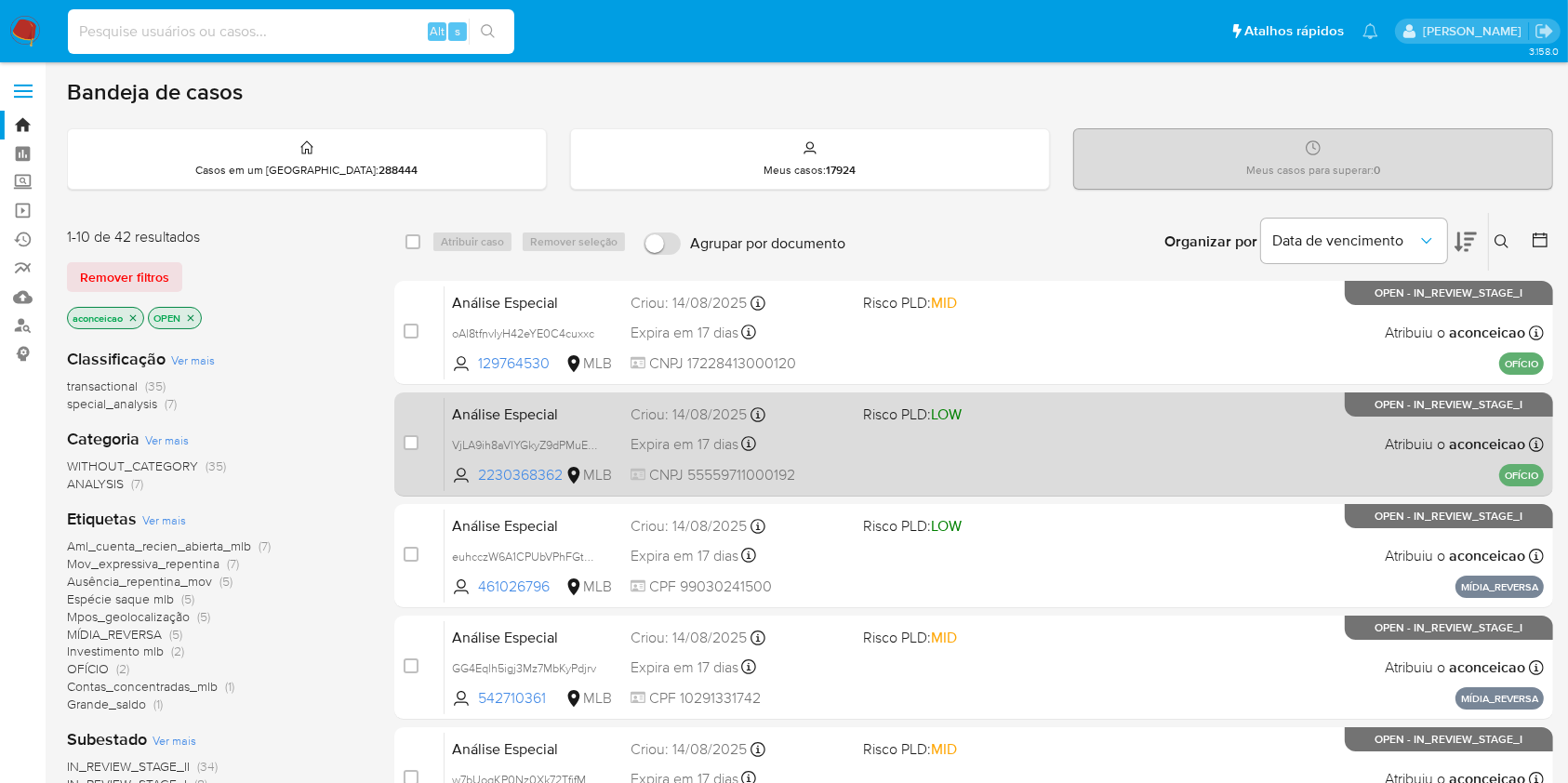
click at [1124, 398] on div "Análise Especial VjLA9ih8aVIYGkyZ9dPMuEvw 2230368362 MLB Risco PLD: LOW Criou: …" at bounding box center [994, 444] width 1100 height 94
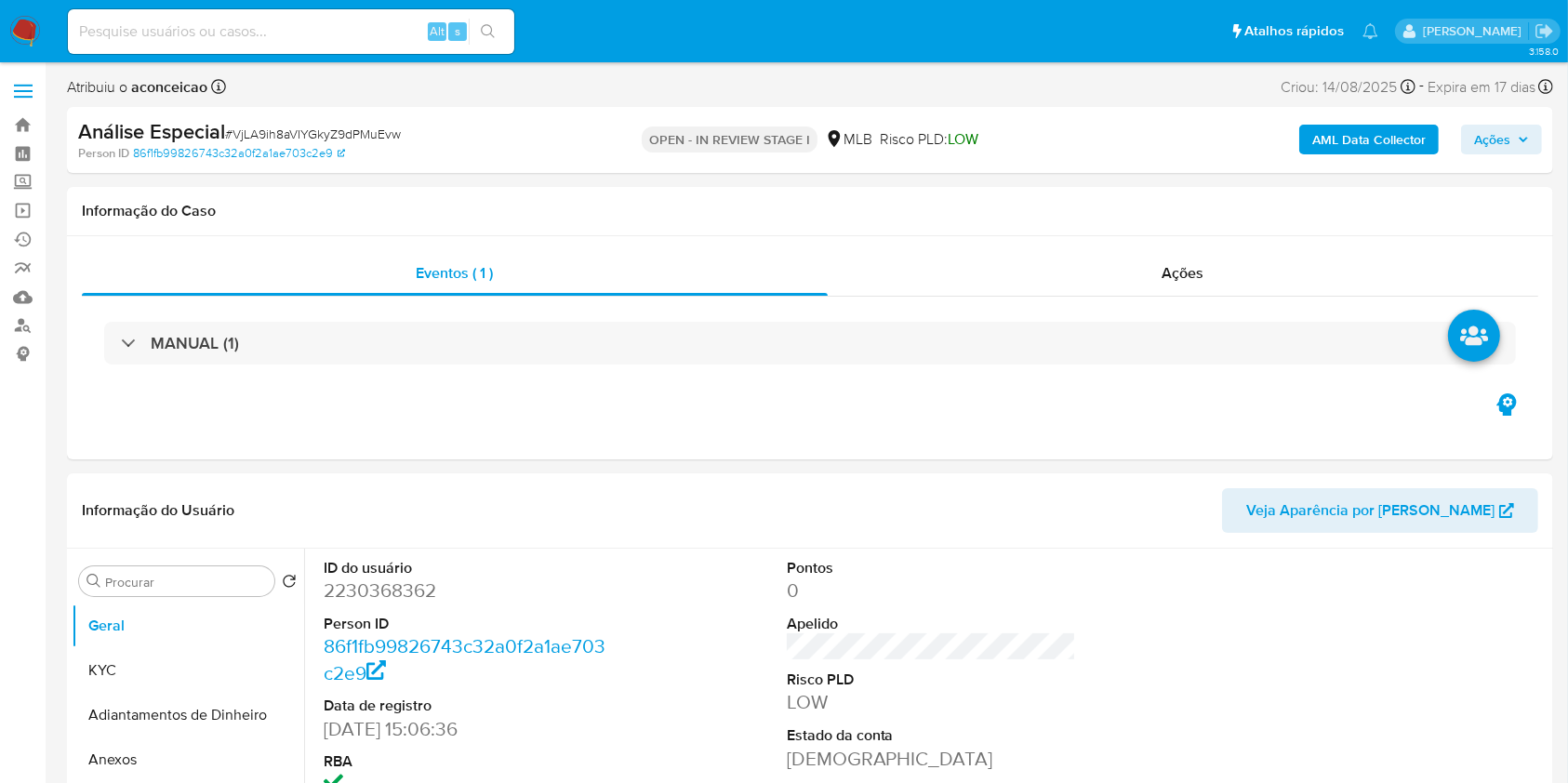
select select "10"
click at [302, 34] on input at bounding box center [291, 32] width 447 height 24
paste input "VjLA9ih8aVIYGkyZ9dPMuEvw"
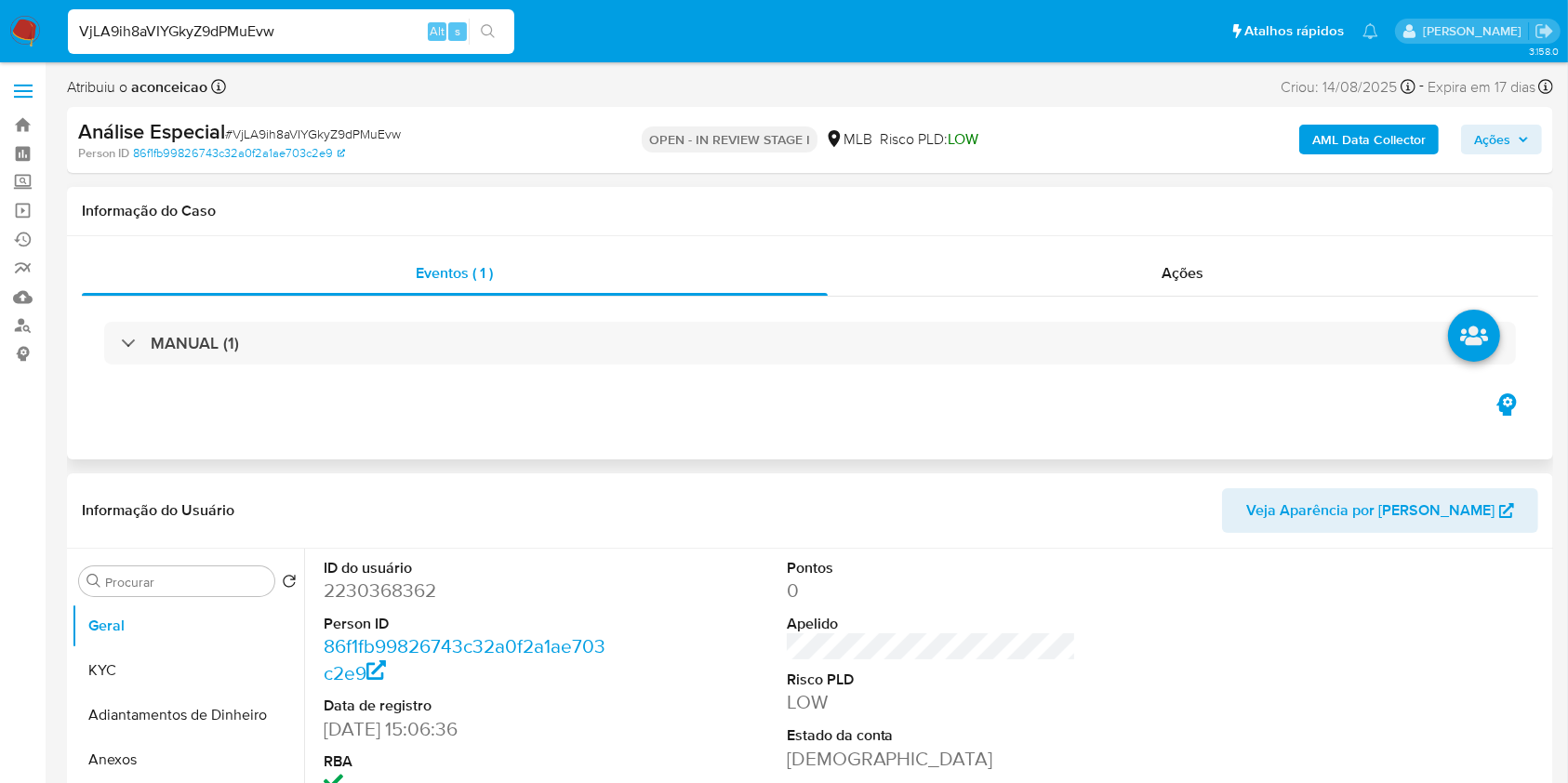
type input "VjLA9ih8aVIYGkyZ9dPMuEvw"
click at [697, 412] on div "Eventos ( 1 ) Ações MANUAL (1)" at bounding box center [810, 348] width 1486 height 223
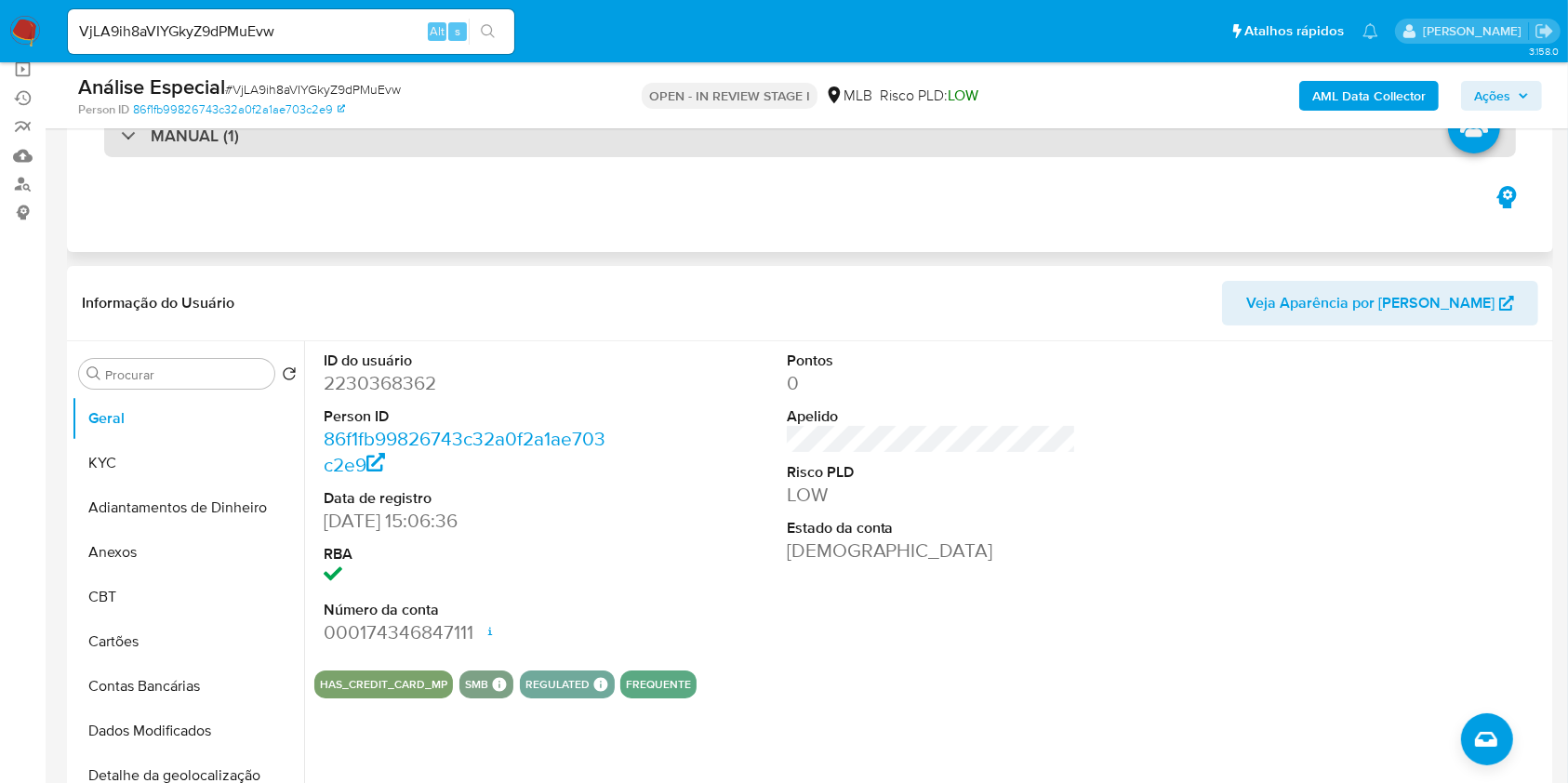
scroll to position [248, 0]
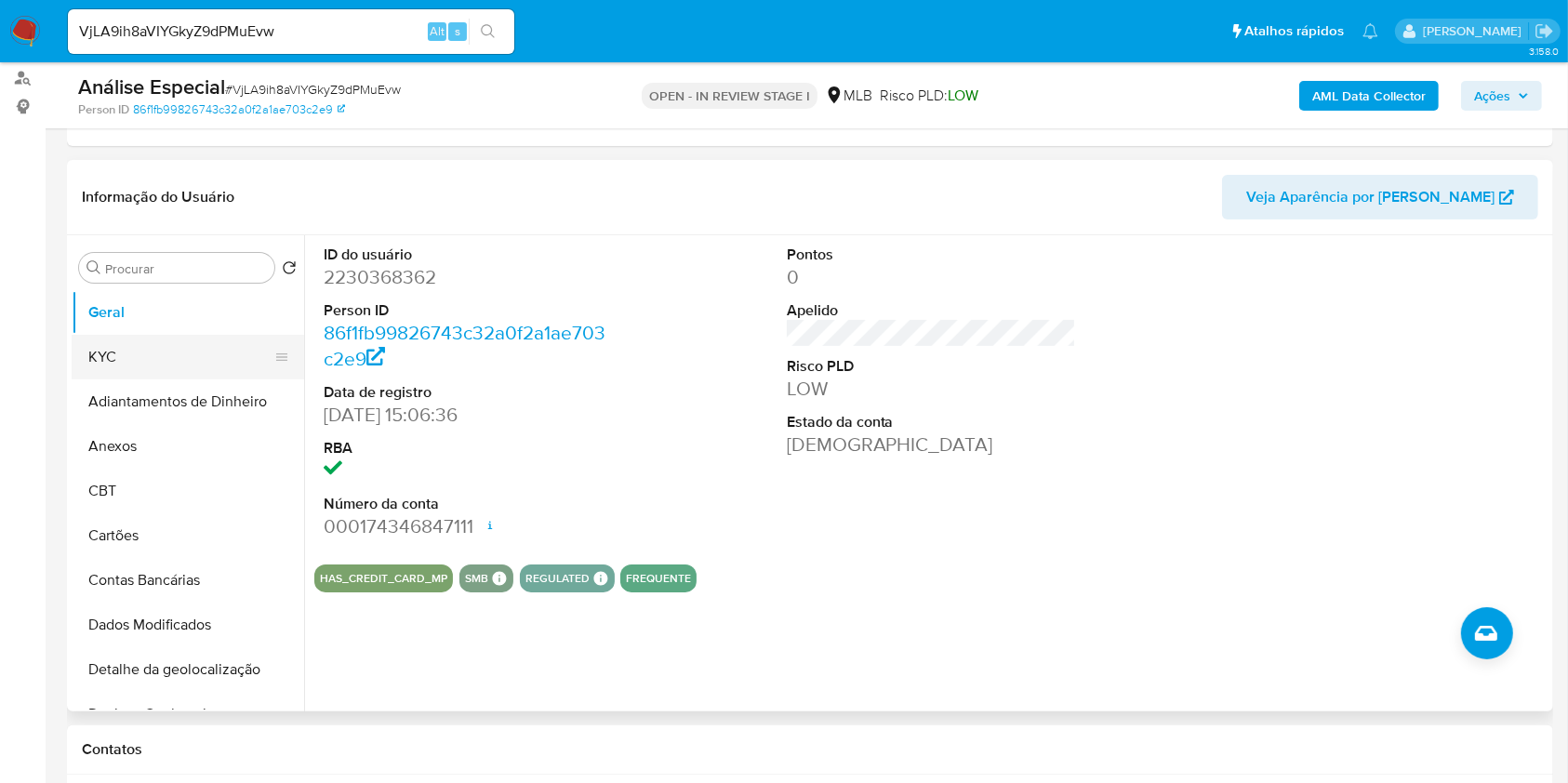
click at [163, 342] on button "KYC" at bounding box center [181, 358] width 218 height 45
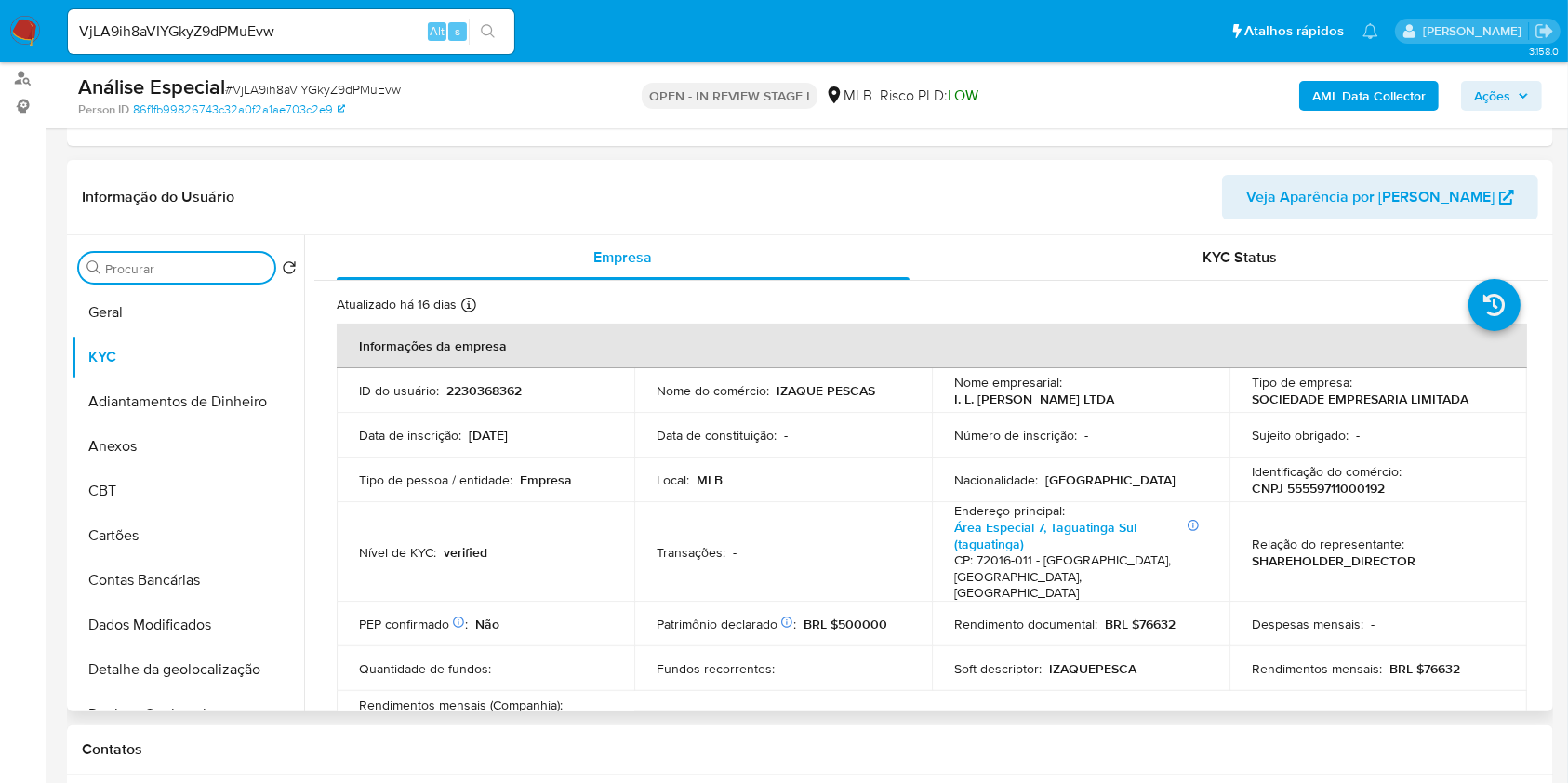
click at [214, 262] on input "Procurar" at bounding box center [186, 269] width 162 height 17
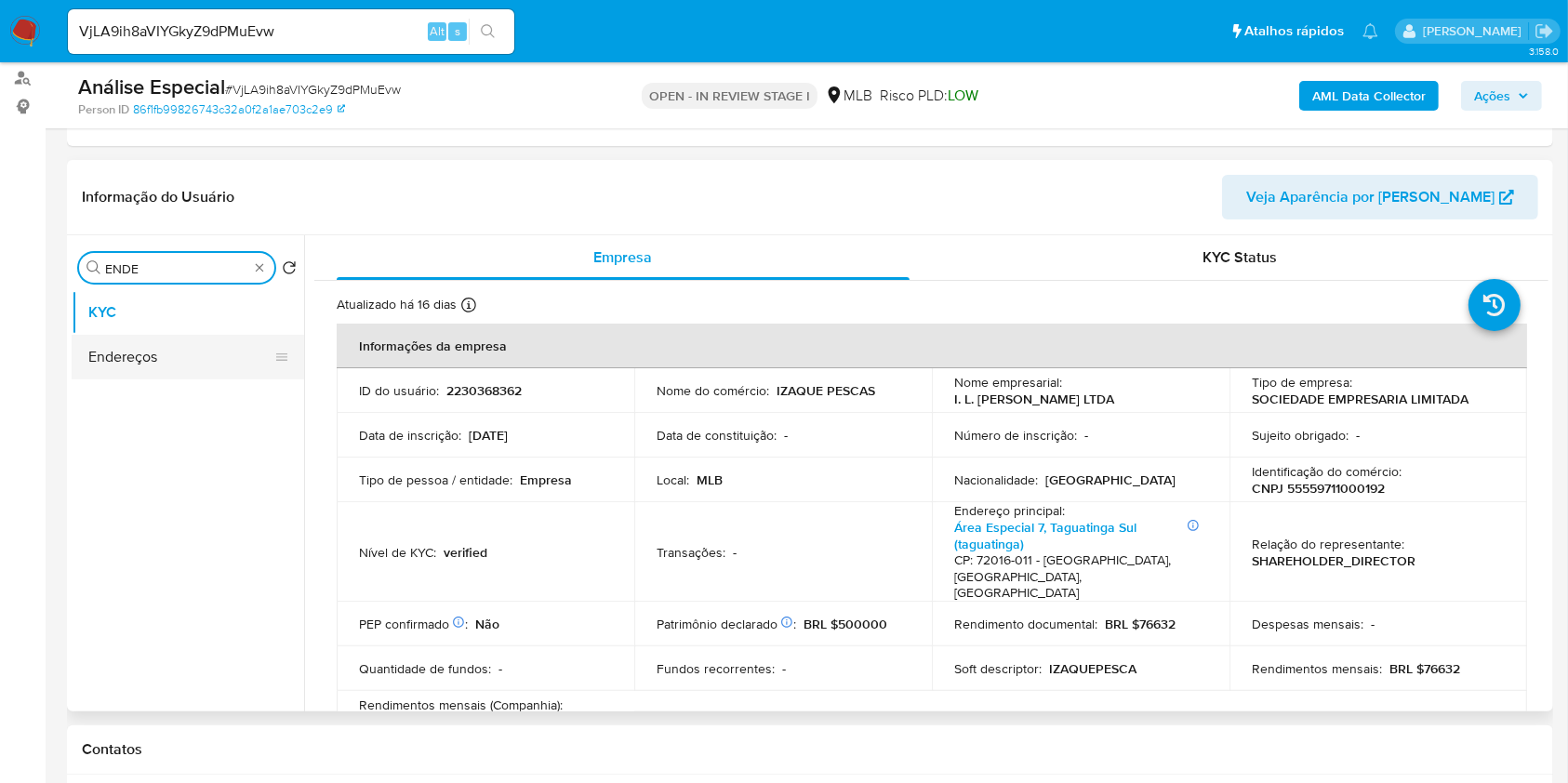
type input "ENDE"
click at [215, 369] on button "Endereços" at bounding box center [181, 358] width 218 height 45
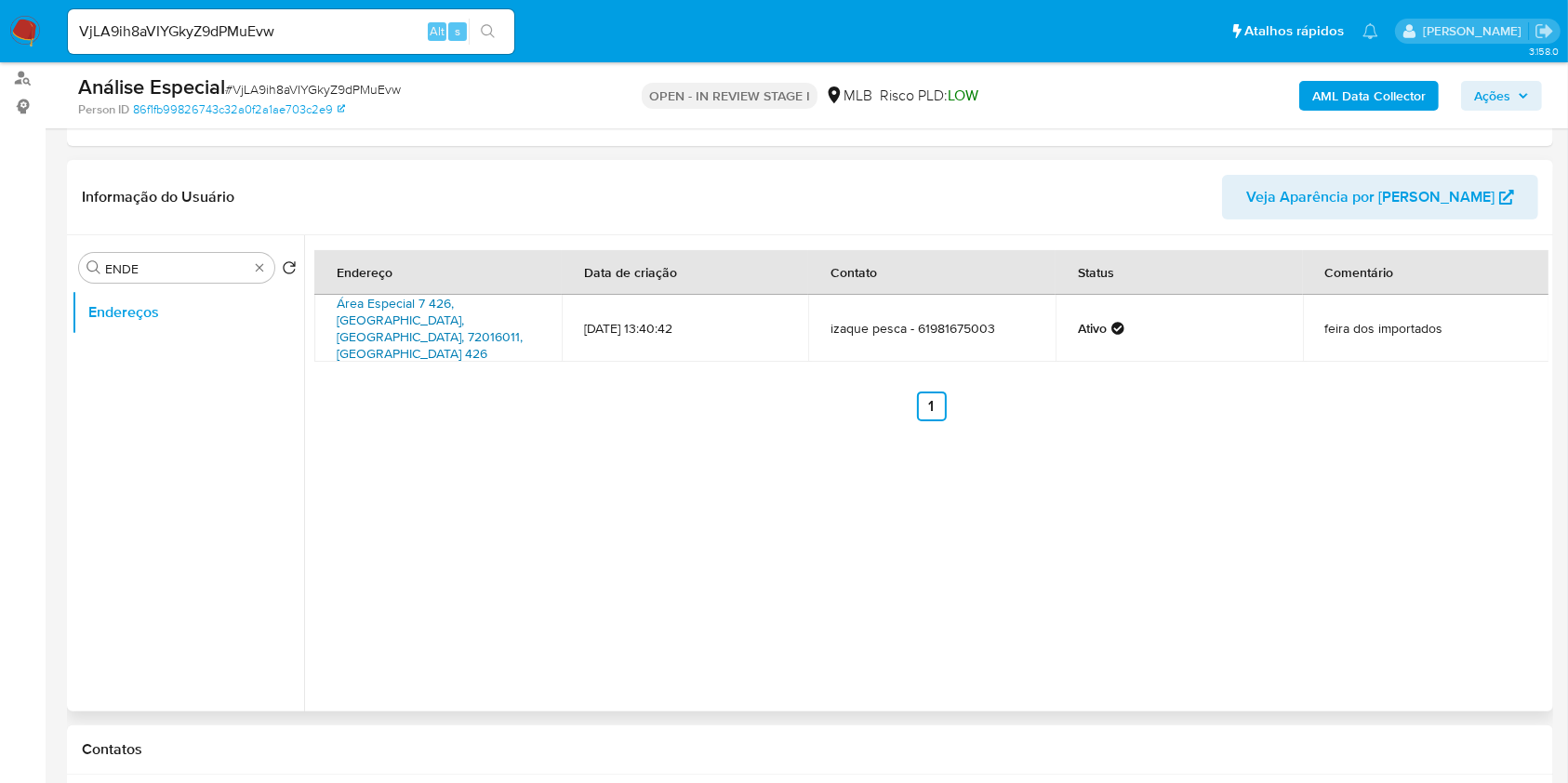
click at [413, 306] on link "Área Especial 7 426, [GEOGRAPHIC_DATA], [GEOGRAPHIC_DATA], 72016011, [GEOGRAPHI…" at bounding box center [430, 329] width 186 height 69
copy link "Área Especial 7 426, [GEOGRAPHIC_DATA]"
drag, startPoint x: 331, startPoint y: 300, endPoint x: 497, endPoint y: 304, distance: 166.0
click at [497, 304] on td "Área Especial 7 426, [GEOGRAPHIC_DATA], [GEOGRAPHIC_DATA], 72016011, [GEOGRAPHI…" at bounding box center [439, 329] width 248 height 67
click at [651, 209] on header "Informação do Usuário Veja Aparência por [PERSON_NAME]" at bounding box center [810, 197] width 1456 height 45
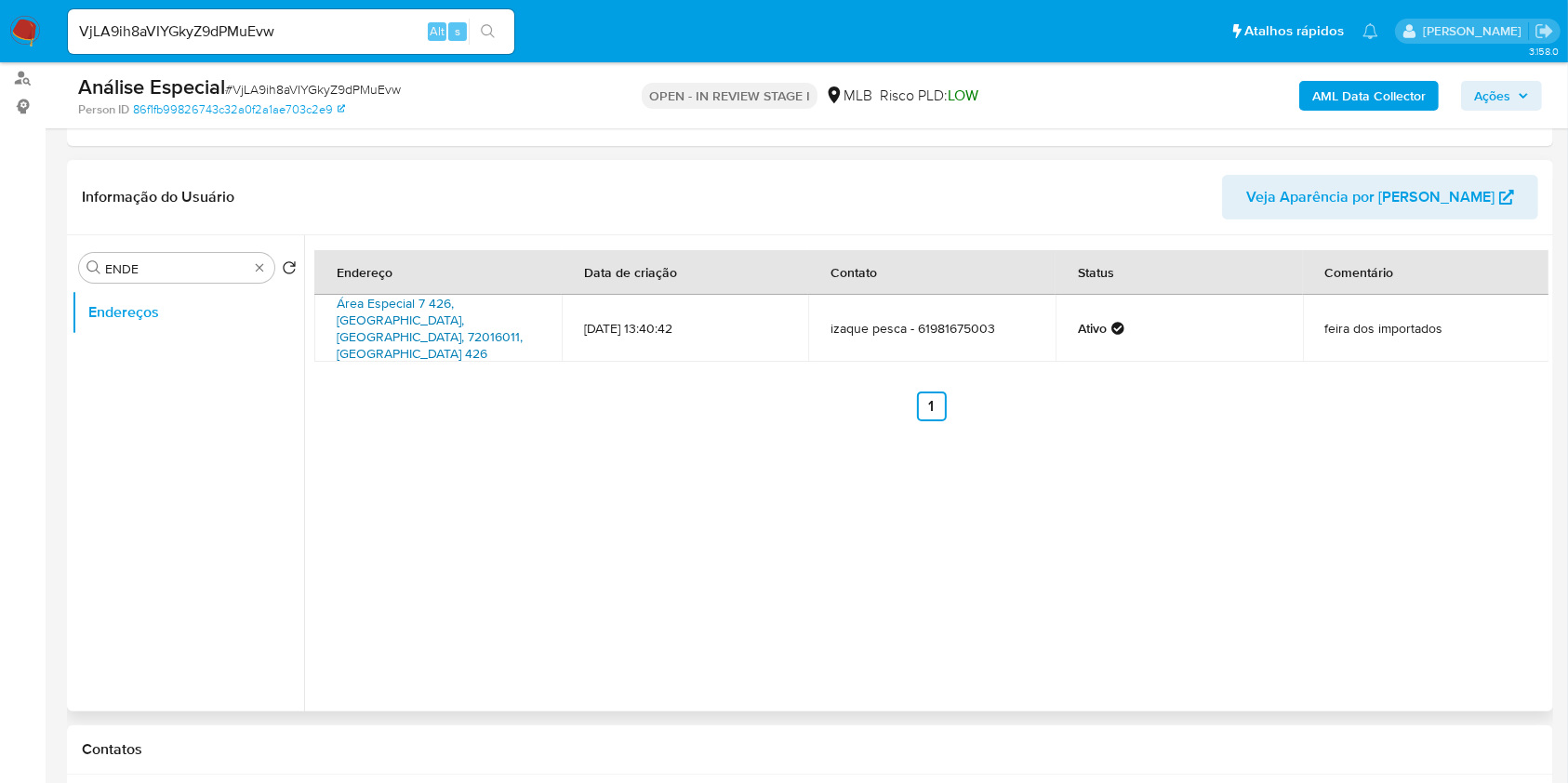
click at [451, 314] on link "Área Especial 7 426, [GEOGRAPHIC_DATA], [GEOGRAPHIC_DATA], 72016011, [GEOGRAPHI…" at bounding box center [430, 329] width 186 height 69
click at [247, 273] on input "ENDE" at bounding box center [177, 269] width 143 height 17
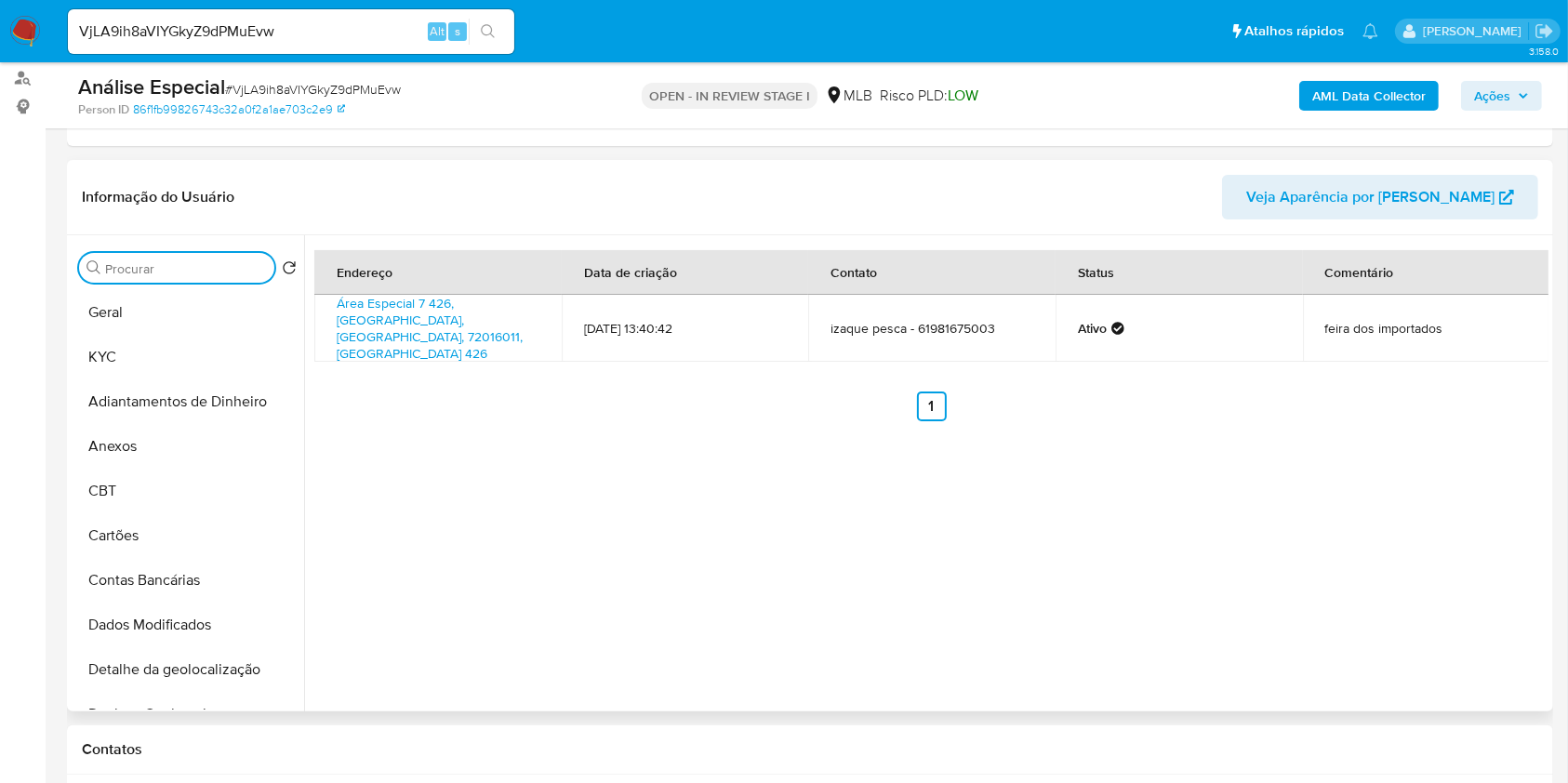
click at [238, 268] on input "Procurar" at bounding box center [186, 269] width 162 height 17
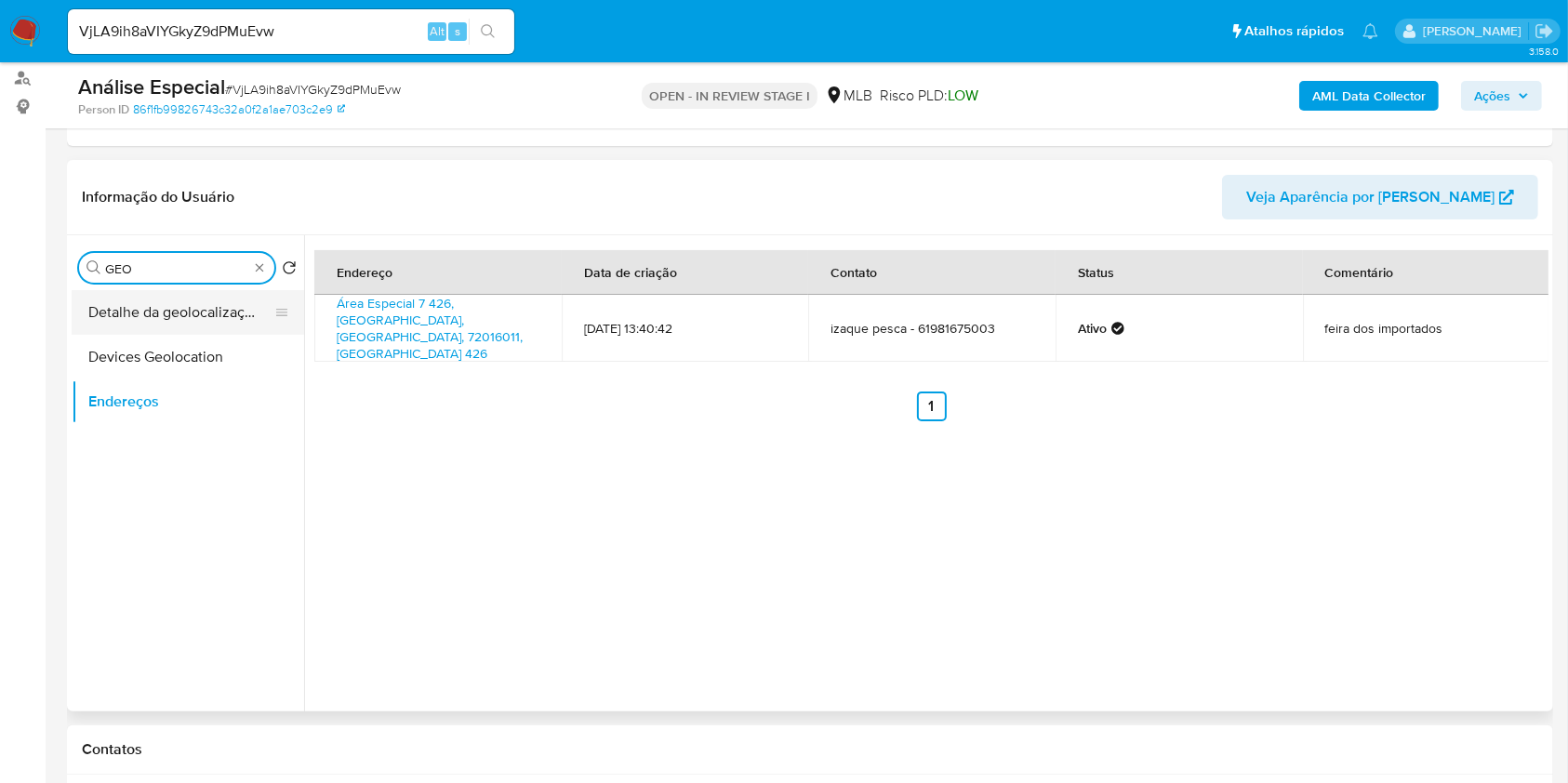
type input "GEO"
click at [229, 320] on button "Detalhe da geolocalização" at bounding box center [181, 313] width 218 height 45
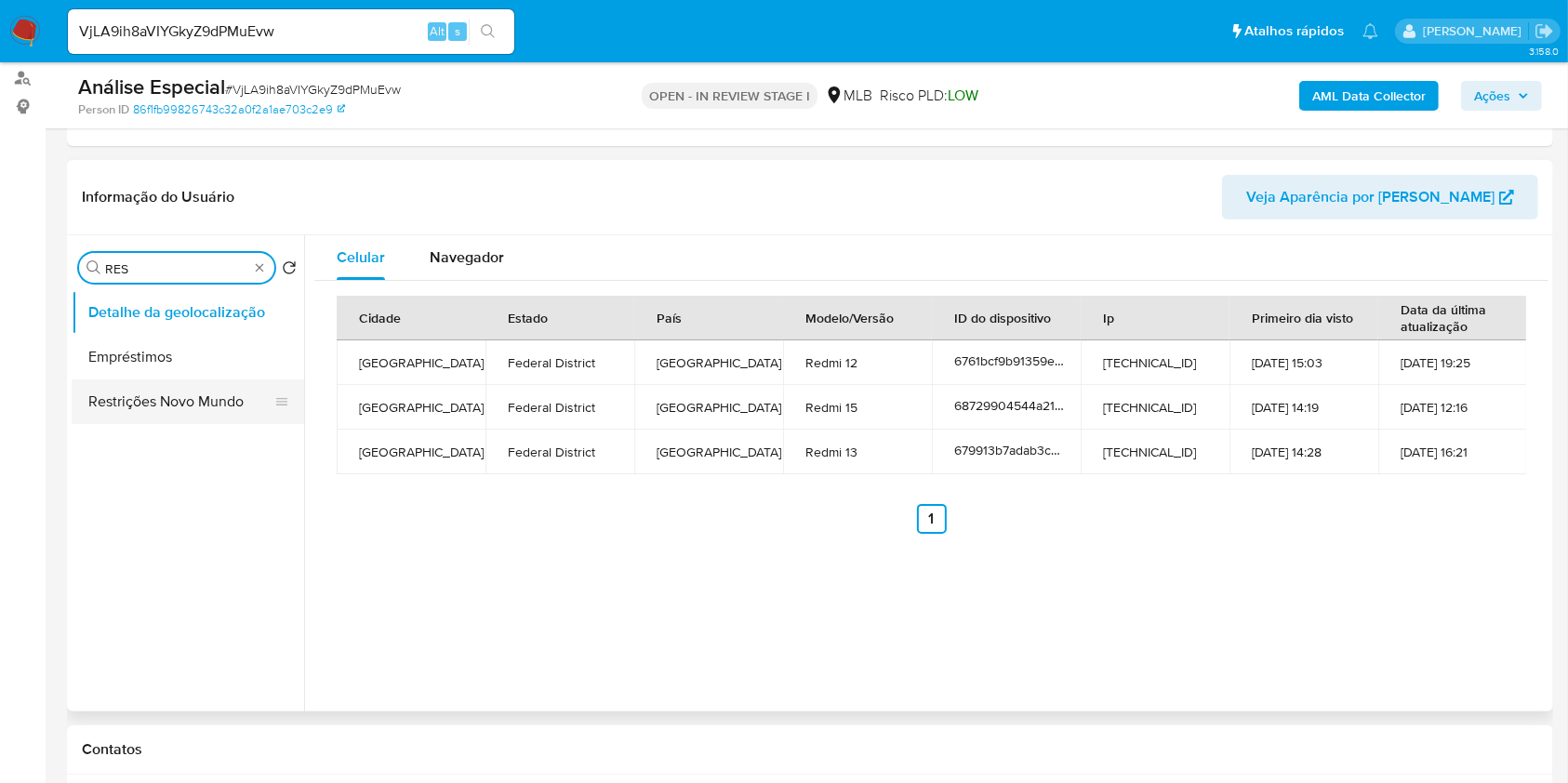
type input "RES"
click at [209, 395] on button "Restrições Novo Mundo" at bounding box center [181, 402] width 218 height 45
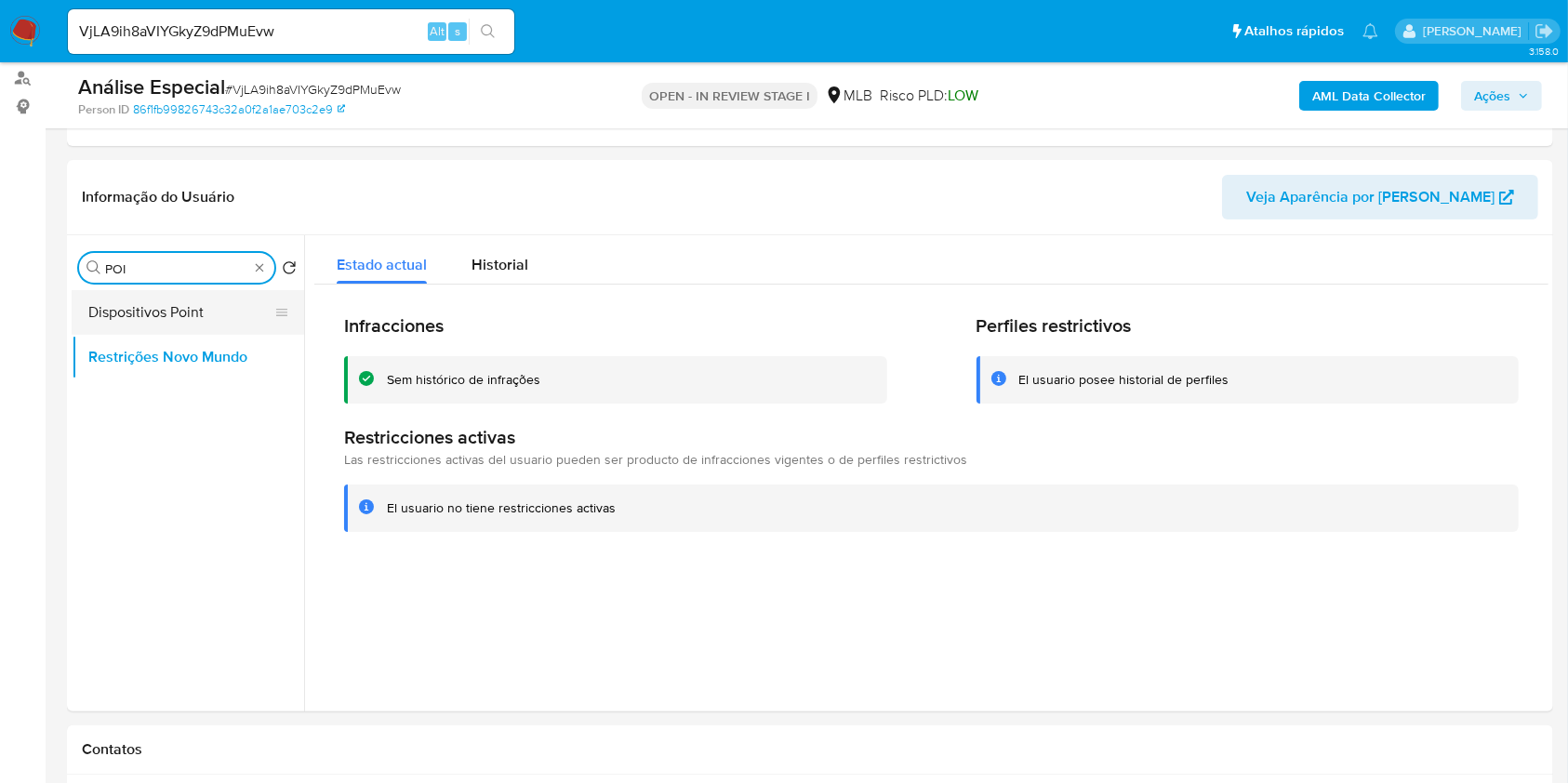
type input "POI"
click at [225, 318] on button "Dispositivos Point" at bounding box center [181, 313] width 218 height 45
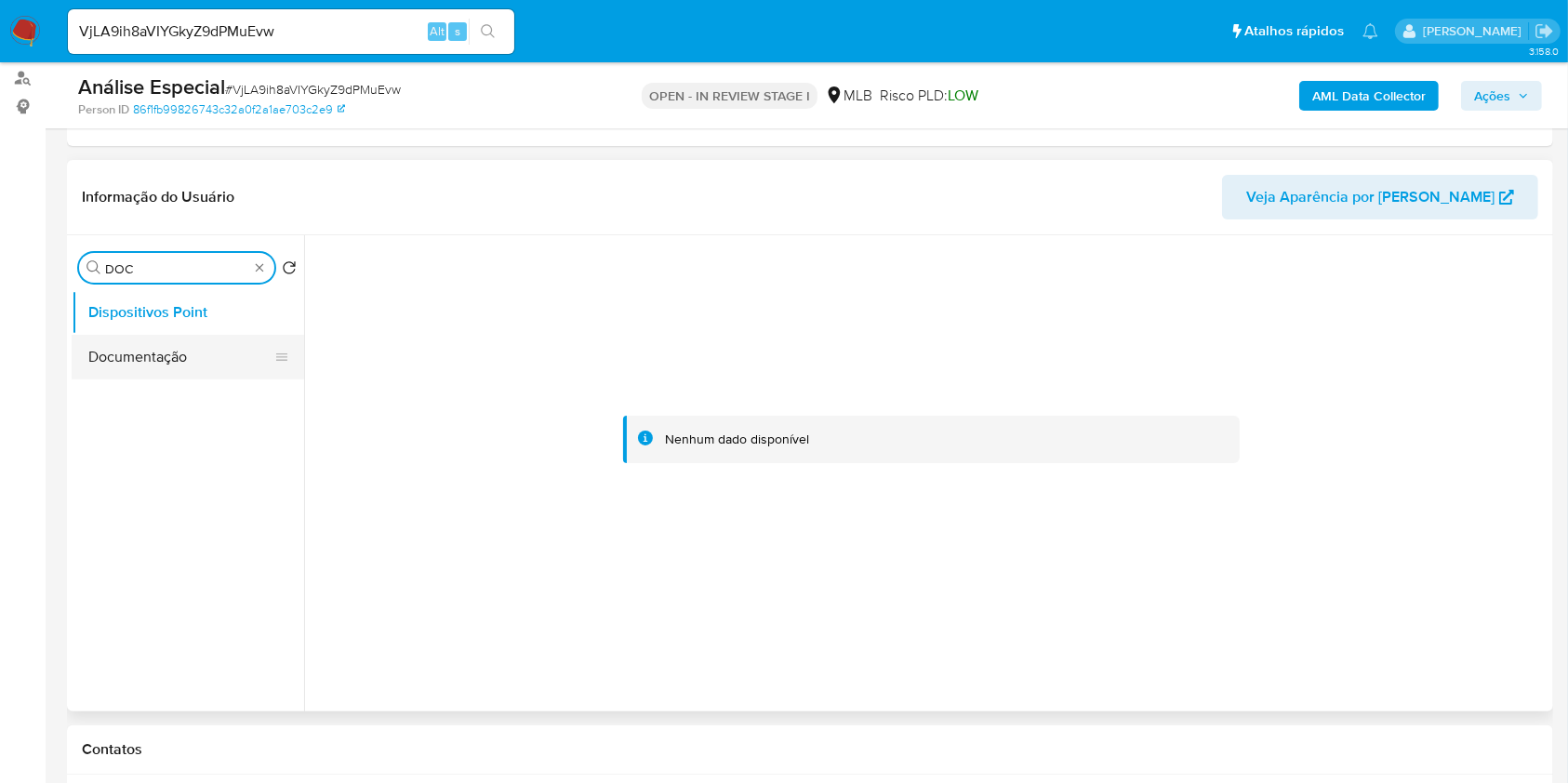
type input "DOC"
click at [229, 346] on button "Documentação" at bounding box center [181, 358] width 218 height 45
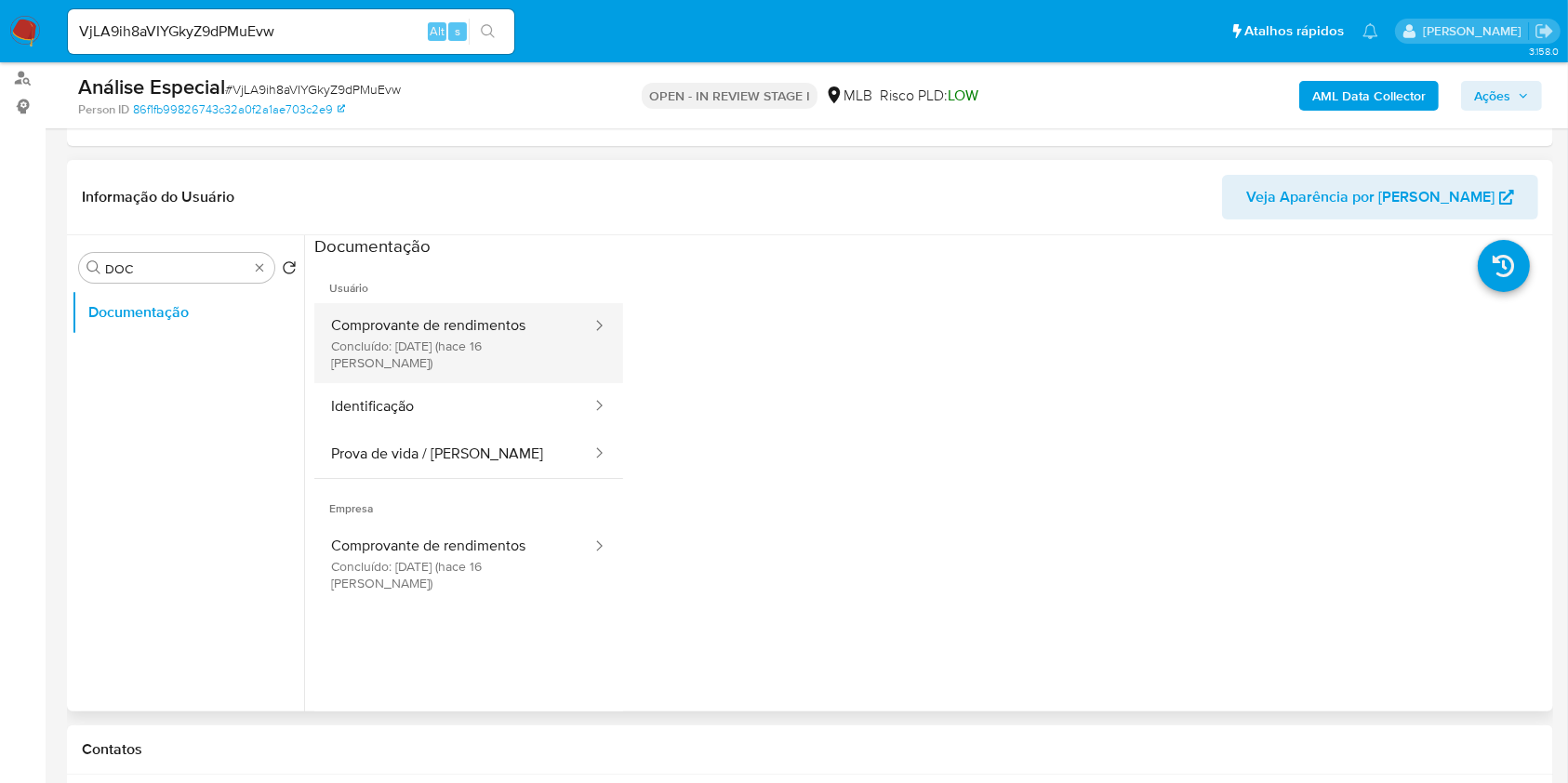
click at [461, 344] on button "Comprovante de rendimentos Concluído: [DATE] (hace 16 [PERSON_NAME])" at bounding box center [454, 344] width 279 height 80
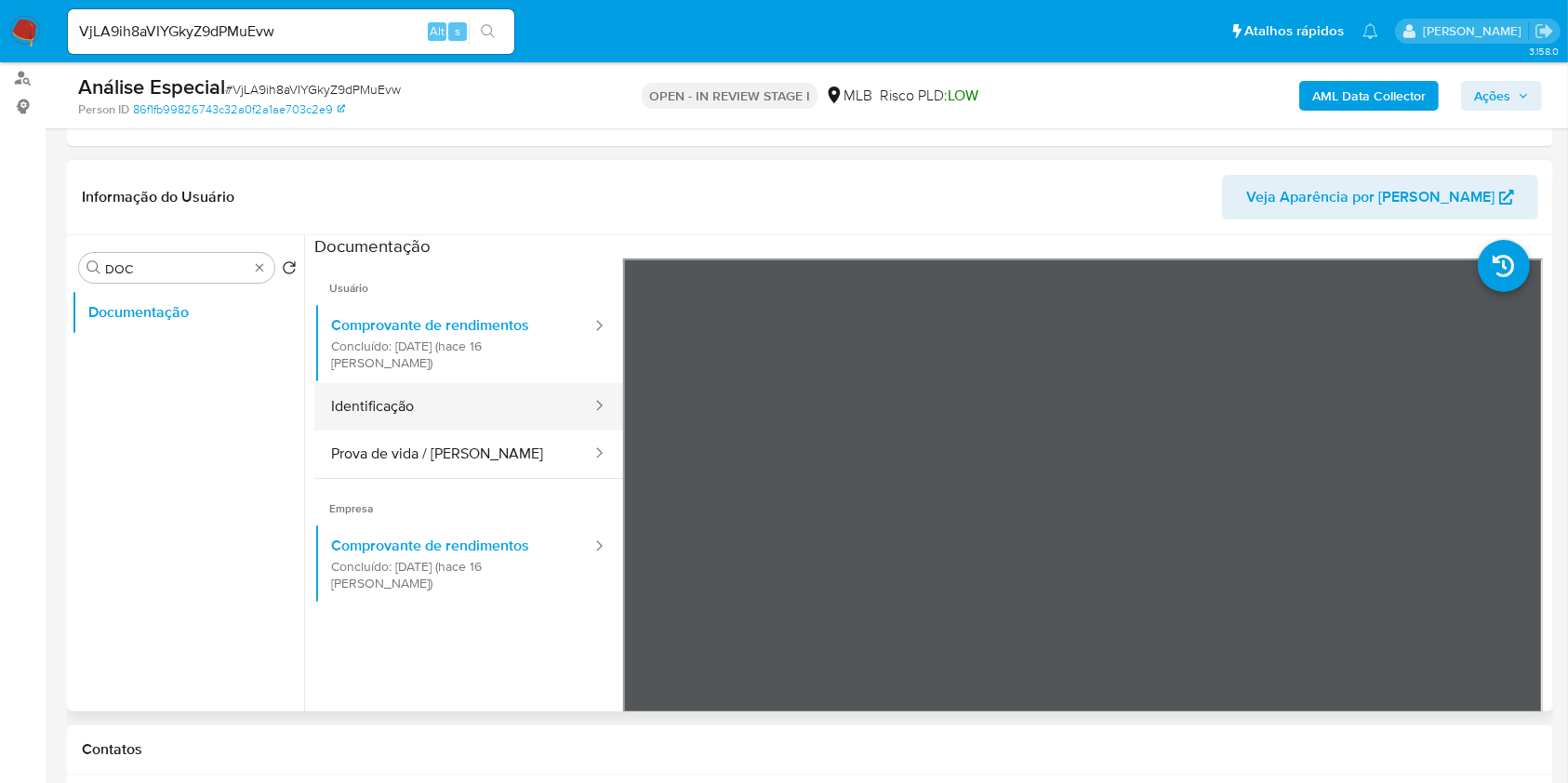
click at [460, 409] on button "Identificação" at bounding box center [454, 407] width 279 height 47
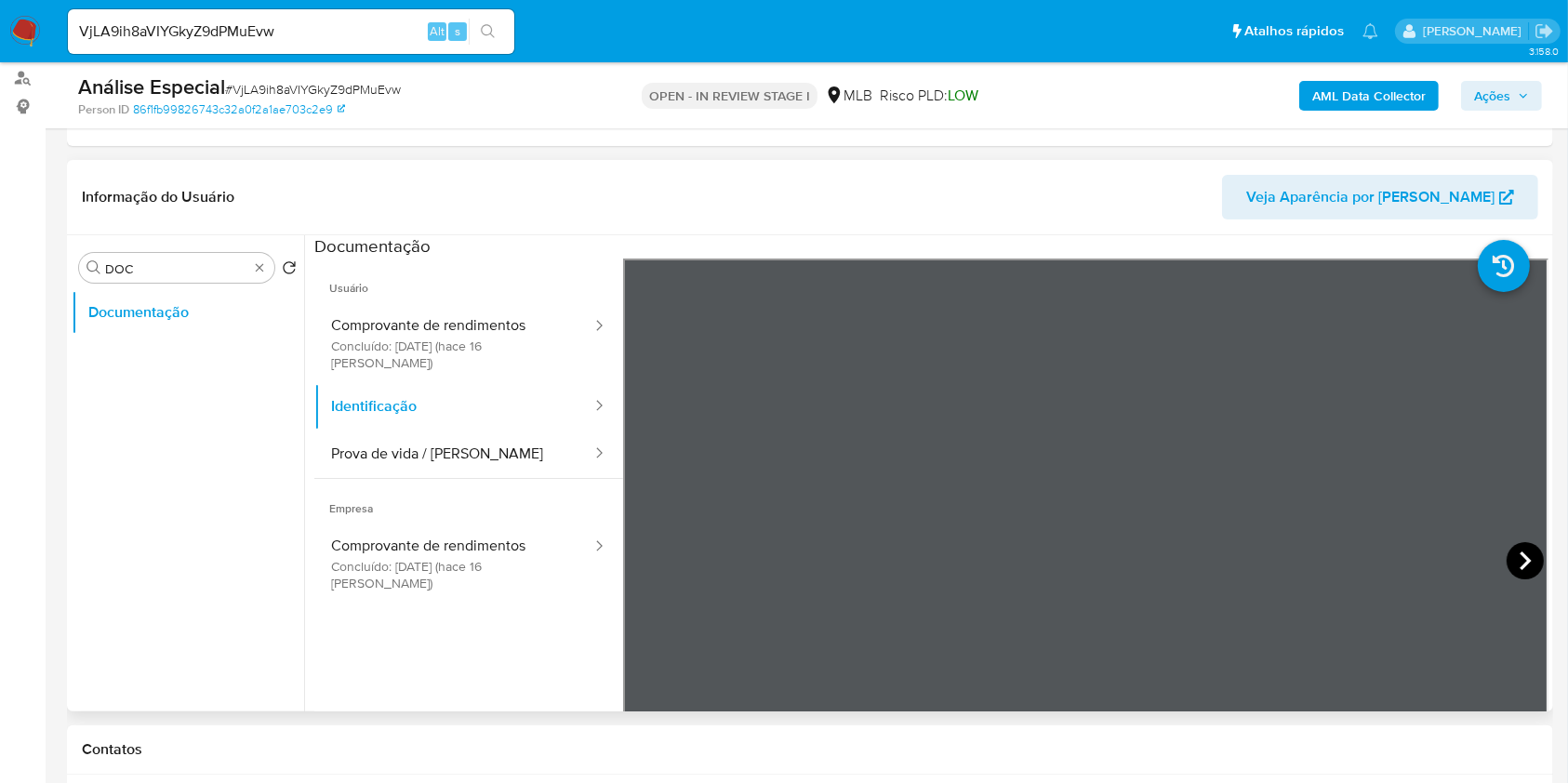
click at [1520, 563] on icon at bounding box center [1525, 560] width 11 height 19
click at [426, 441] on button "Prova de vida / [PERSON_NAME]" at bounding box center [454, 454] width 279 height 47
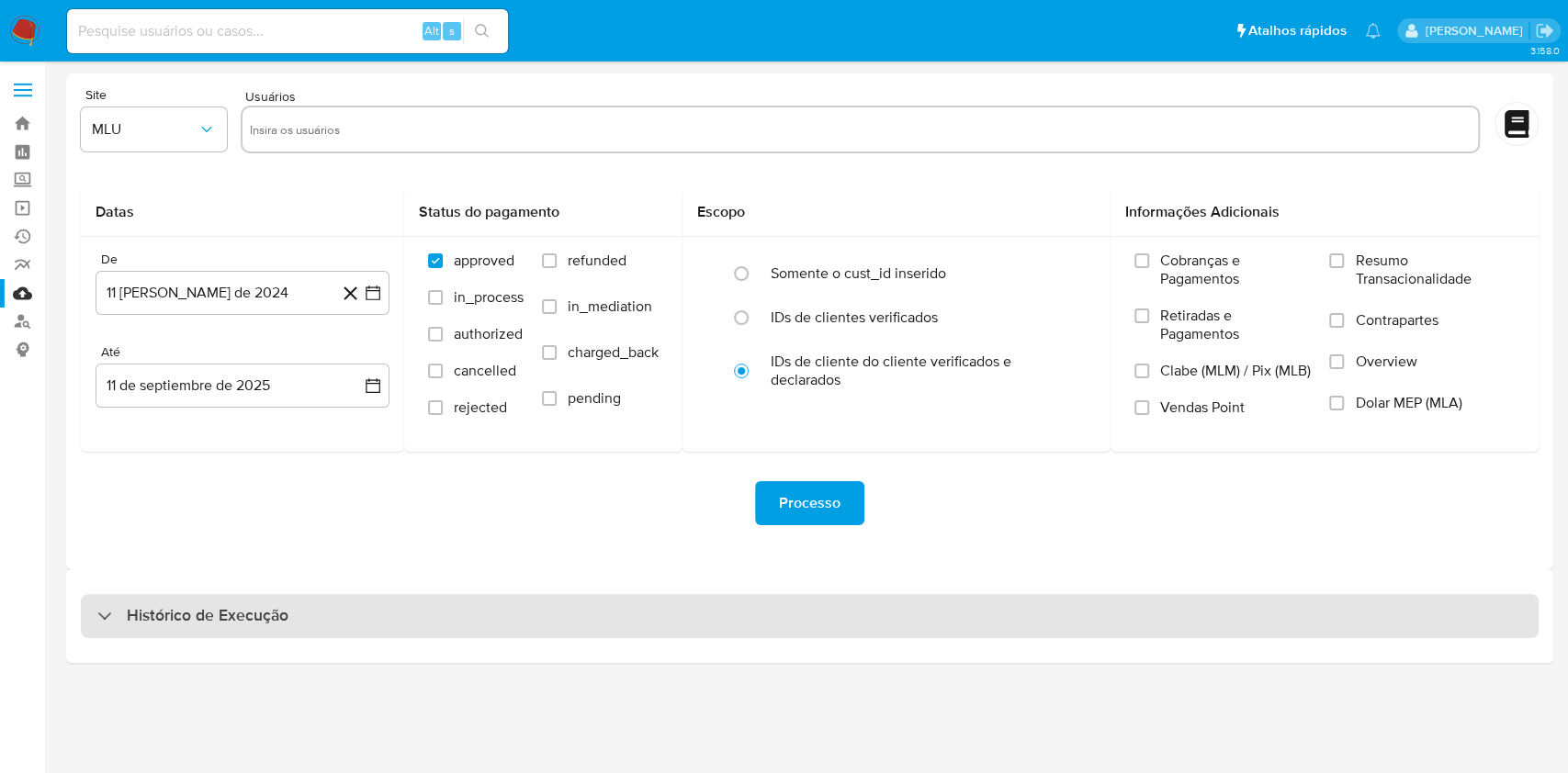
click at [829, 629] on div "Histórico de Execução" at bounding box center [809, 616] width 1458 height 44
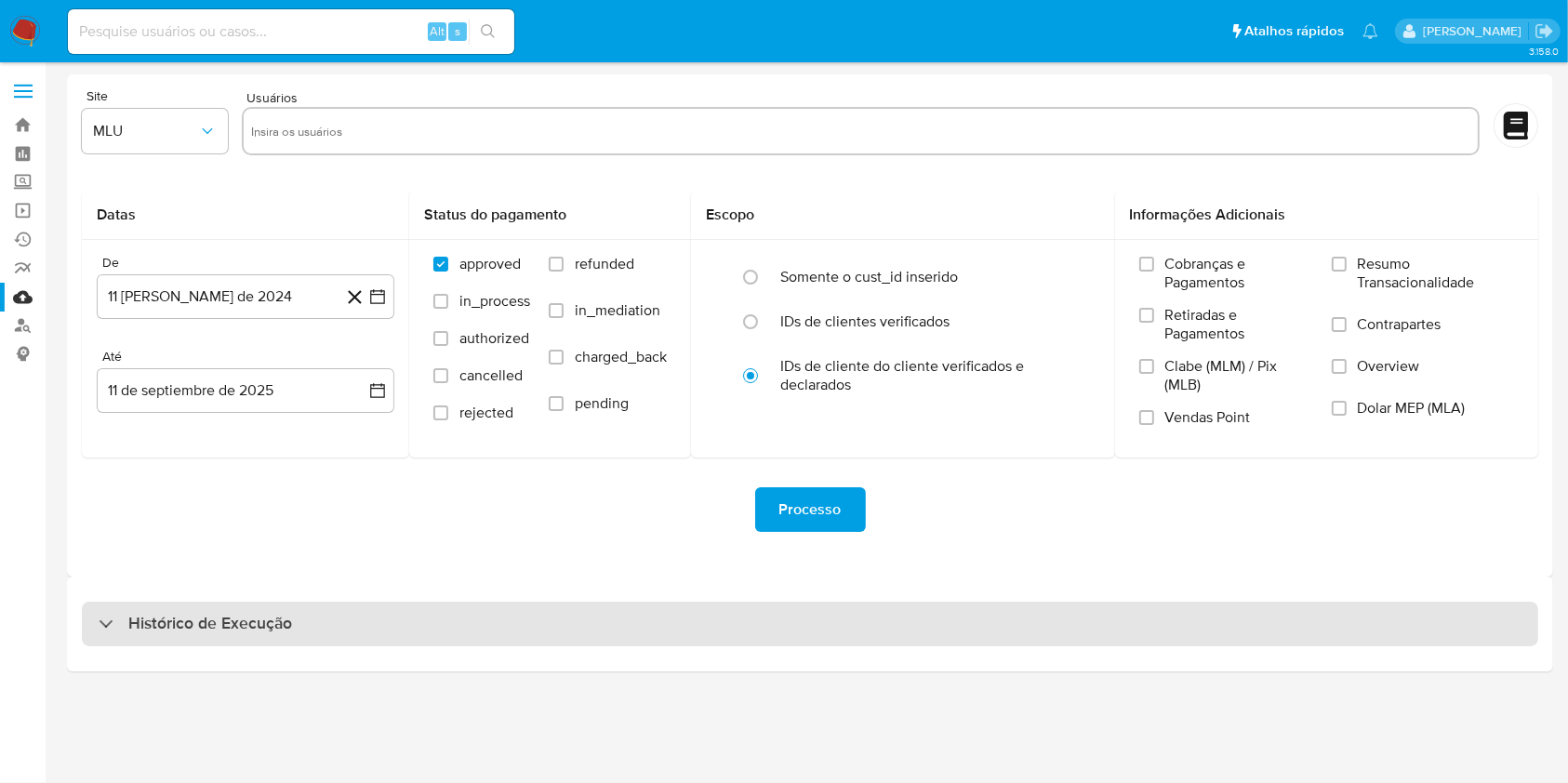
select select "10"
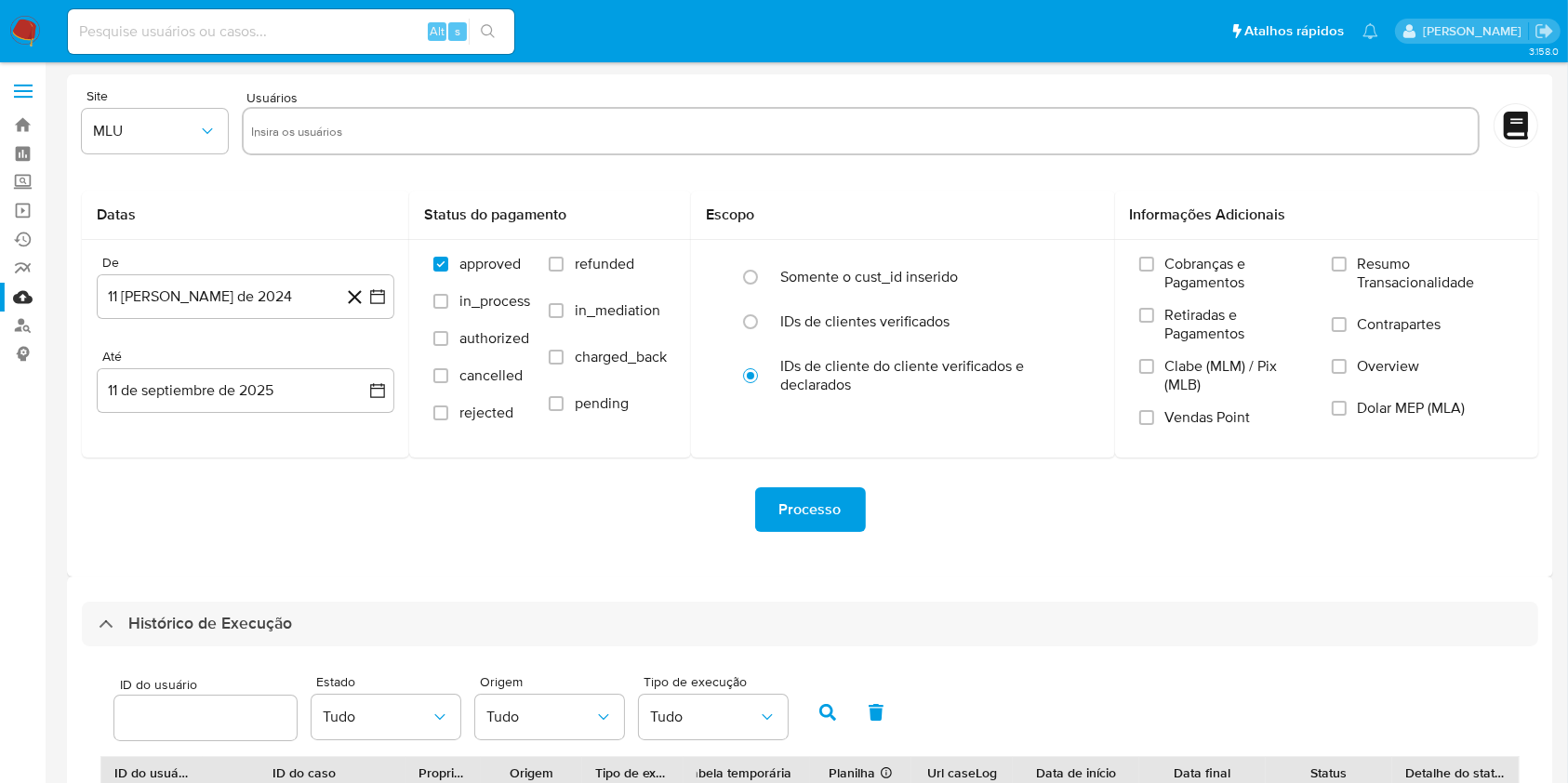
click at [838, 182] on form "Site MLU Usuários Datas De 11 [PERSON_NAME] de 2024 [DATE] [GEOGRAPHIC_DATA] 11…" at bounding box center [810, 325] width 1456 height 472
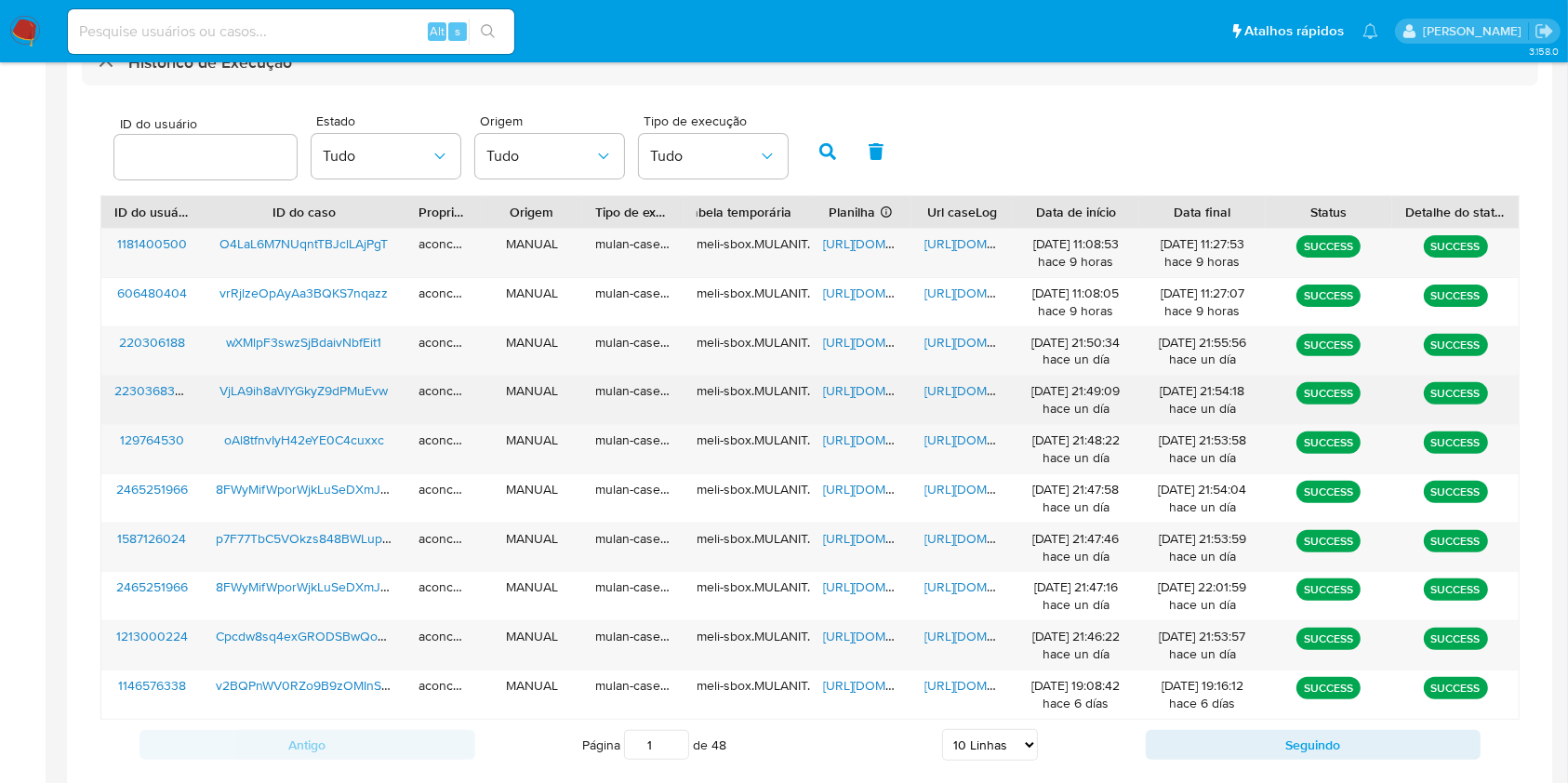
click at [876, 392] on span "[URL][DOMAIN_NAME]" at bounding box center [887, 391] width 128 height 19
click at [942, 387] on span "[URL][DOMAIN_NAME]" at bounding box center [989, 391] width 128 height 19
